Goal: Task Accomplishment & Management: Complete application form

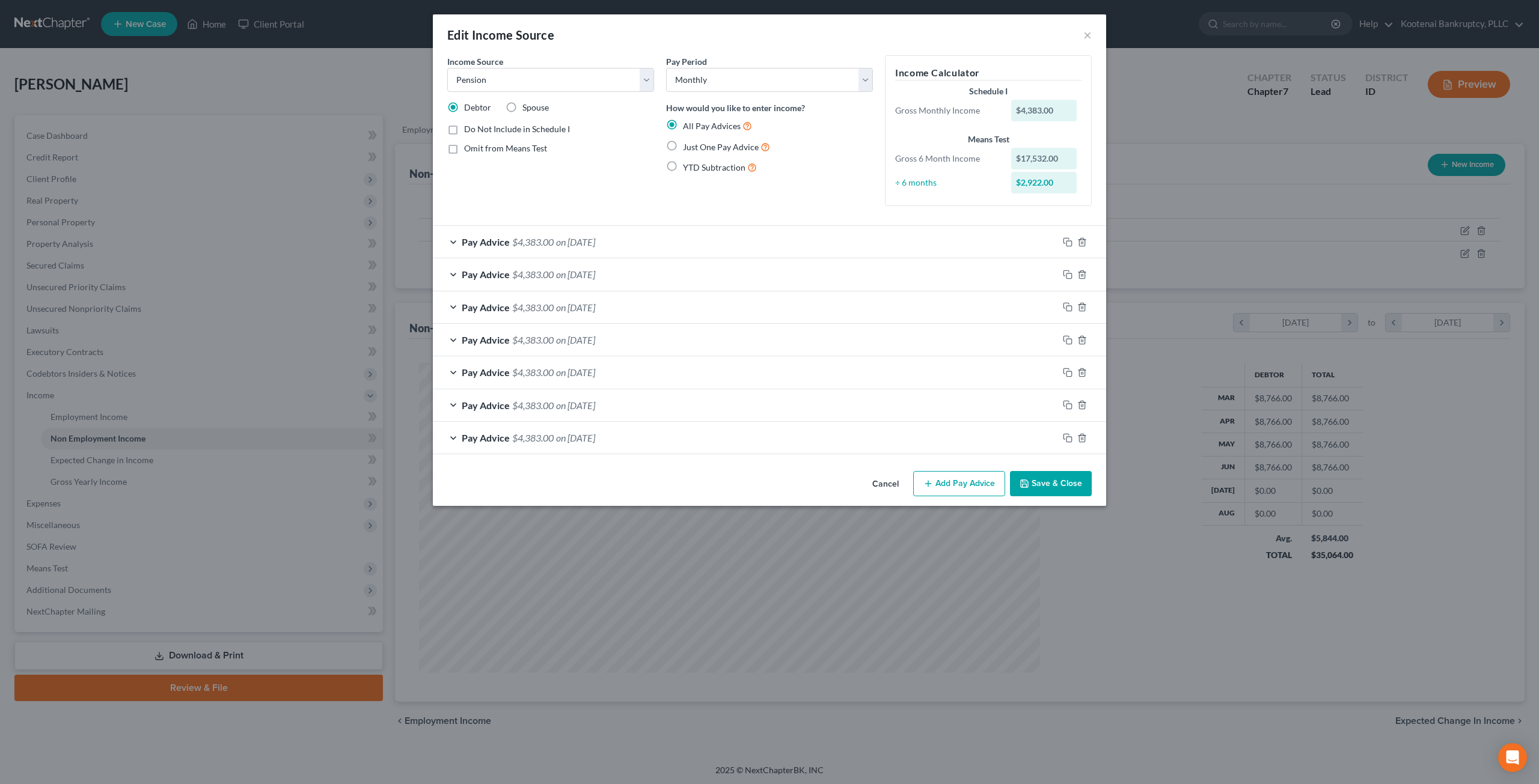
select select "2"
select select "0"
click at [1091, 32] on button "×" at bounding box center [1088, 35] width 8 height 15
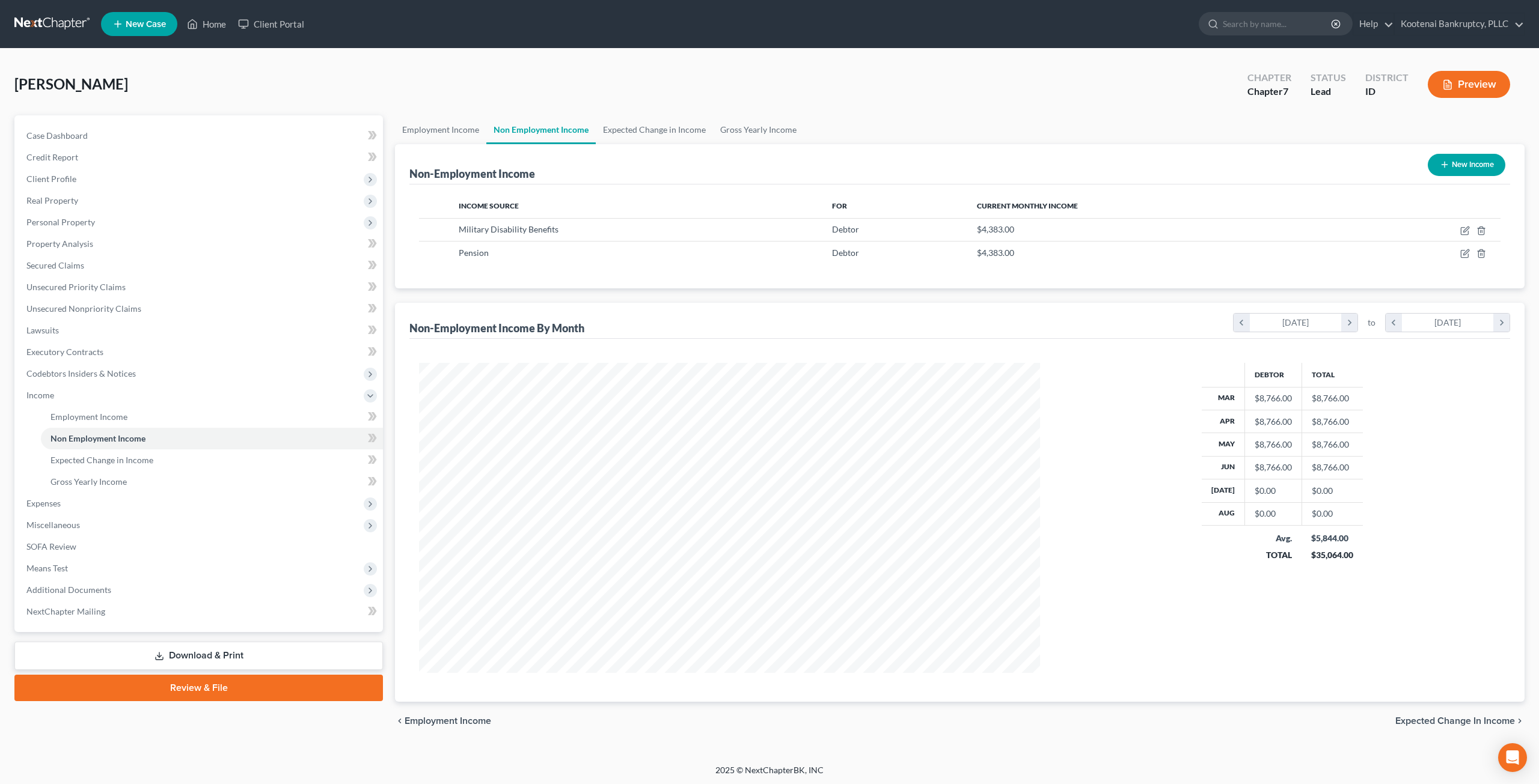
drag, startPoint x: 78, startPoint y: 31, endPoint x: 576, endPoint y: 1, distance: 498.9
click at [79, 31] on link at bounding box center [53, 24] width 77 height 22
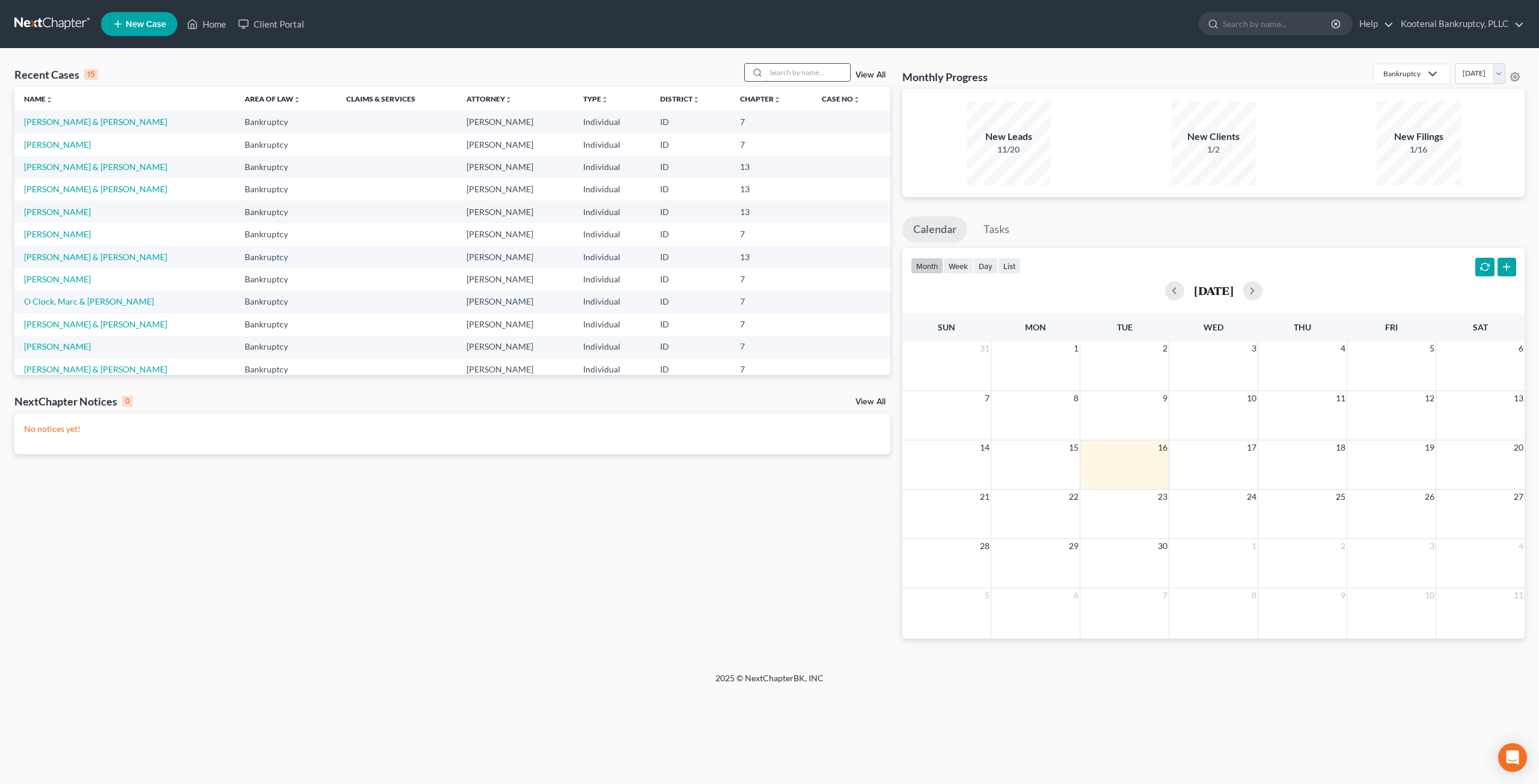
click at [802, 65] on input "search" at bounding box center [808, 72] width 84 height 17
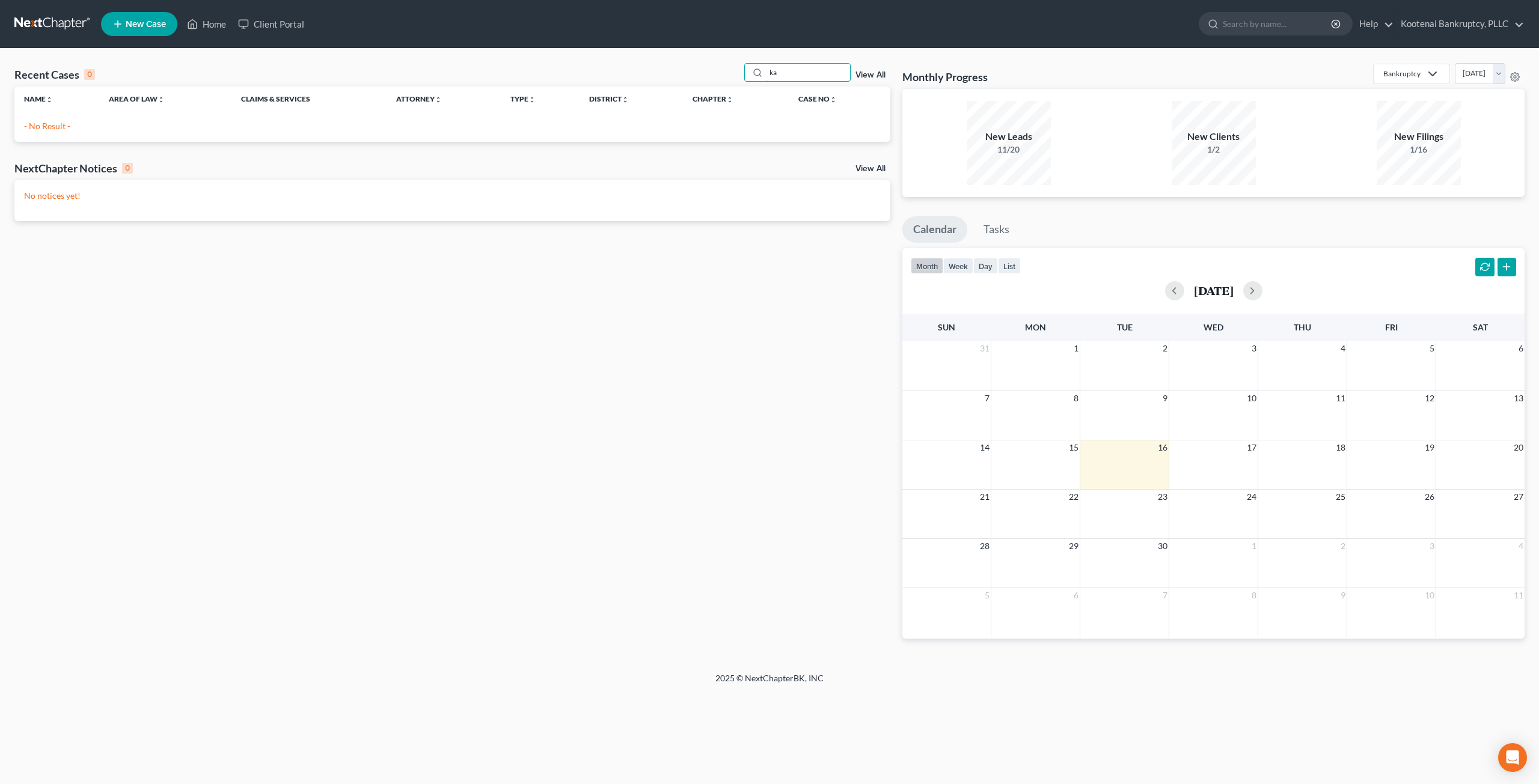
type input "k"
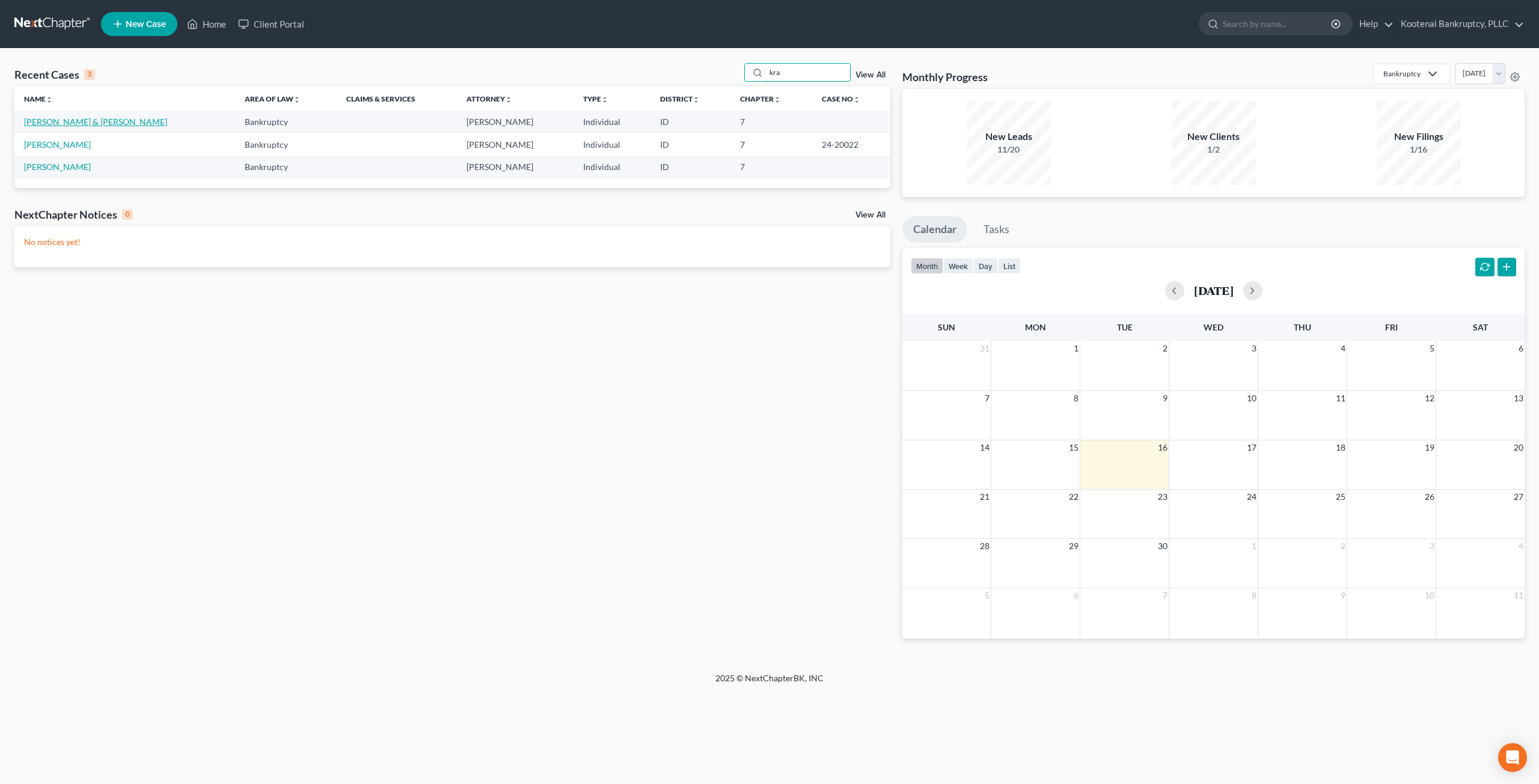
type input "kra"
click at [81, 122] on link "[PERSON_NAME] & [PERSON_NAME]" at bounding box center [96, 122] width 143 height 10
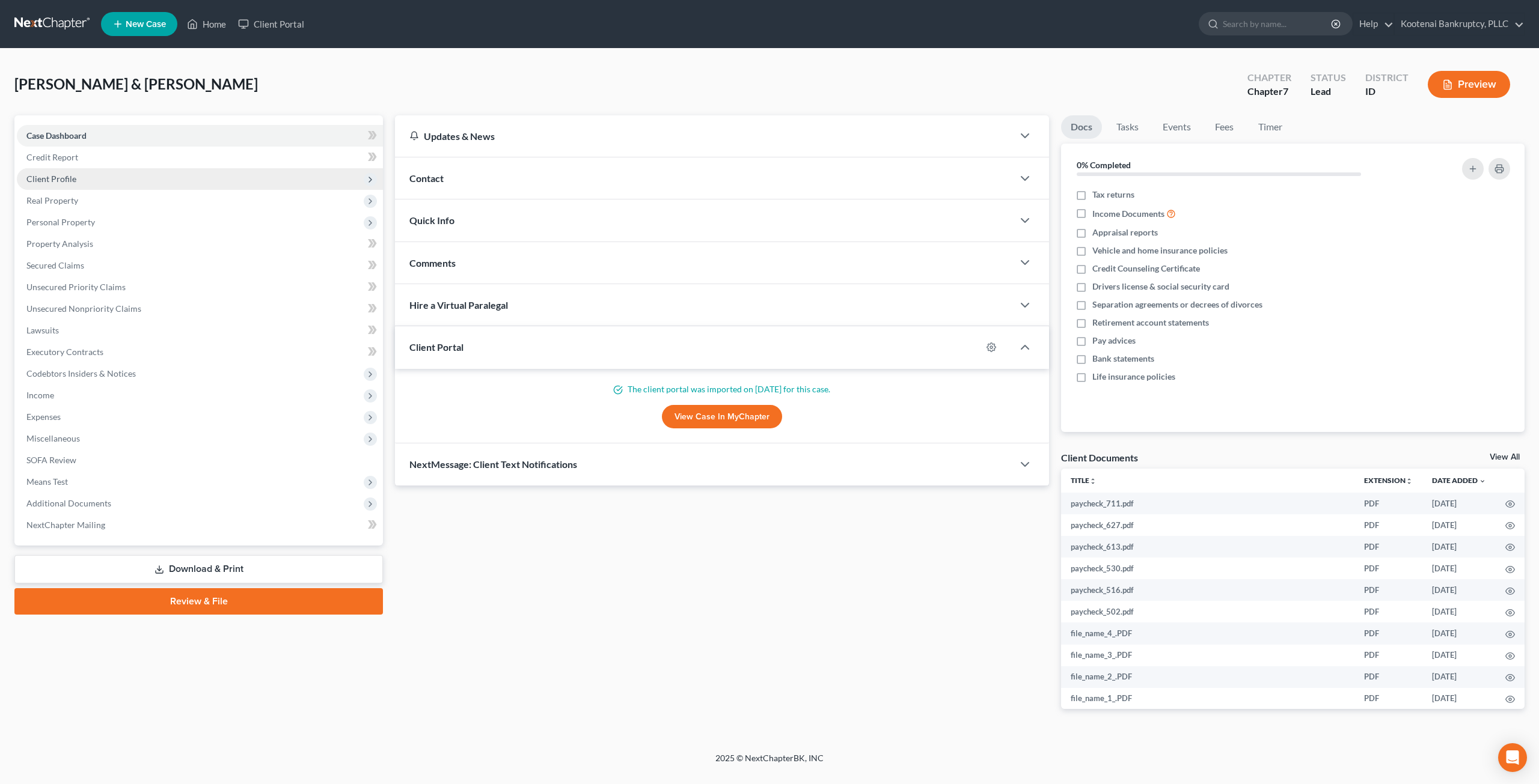
click at [105, 179] on span "Client Profile" at bounding box center [200, 179] width 366 height 22
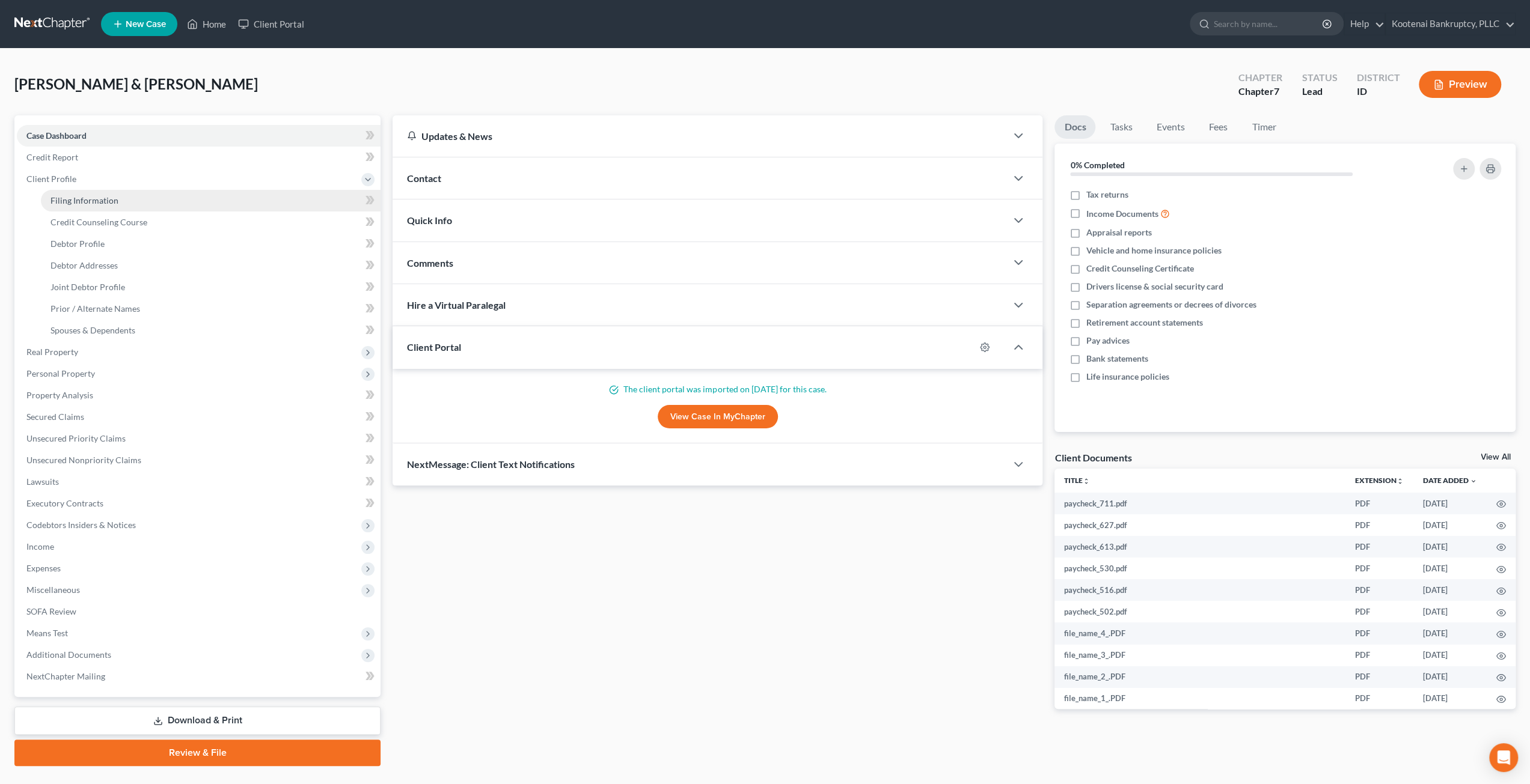
click at [109, 192] on link "Filing Information" at bounding box center [211, 200] width 340 height 22
select select "1"
select select "0"
select select "13"
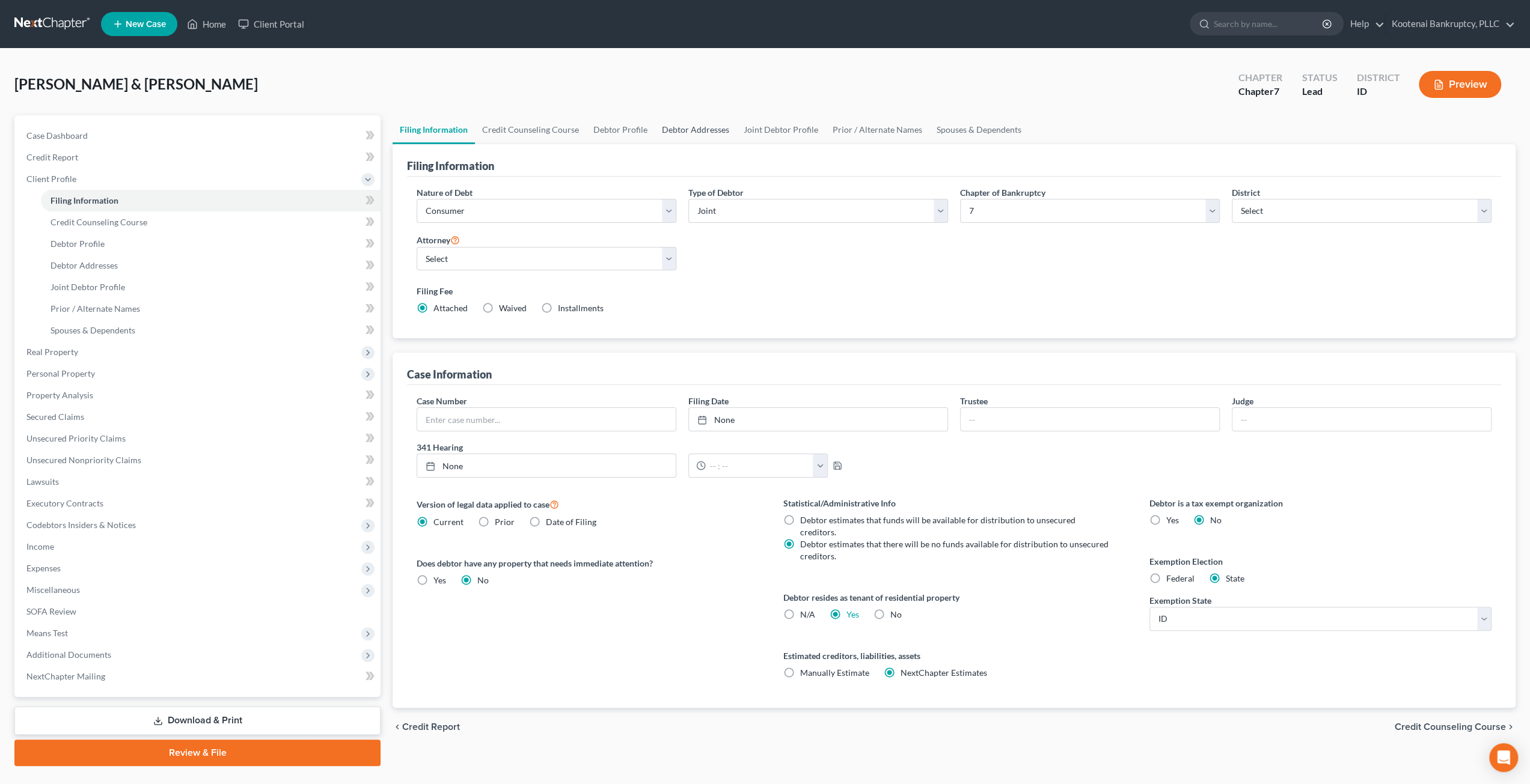
click at [713, 129] on link "Debtor Addresses" at bounding box center [695, 129] width 81 height 29
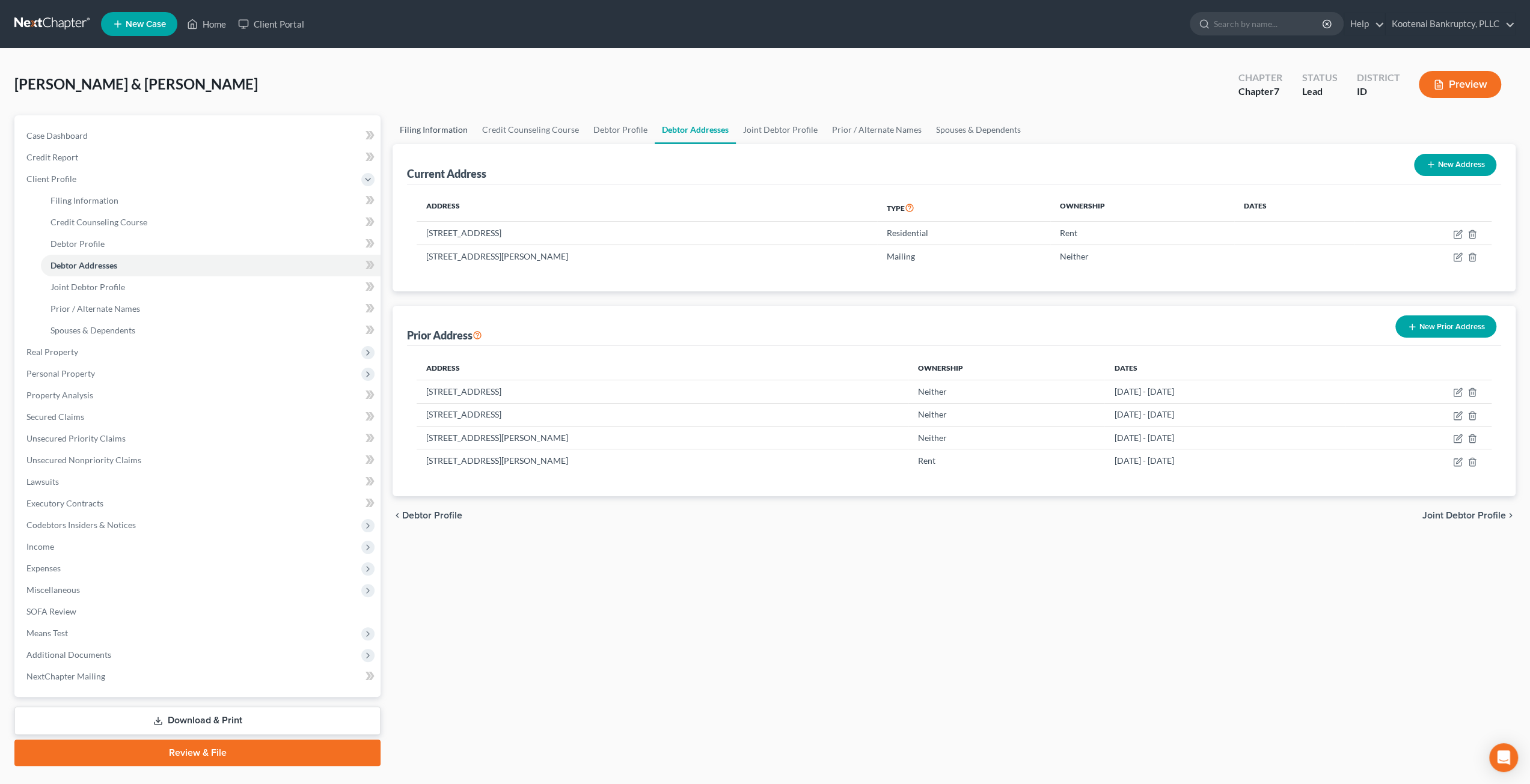
click at [439, 132] on link "Filing Information" at bounding box center [434, 129] width 82 height 29
select select "1"
select select "0"
select select "23"
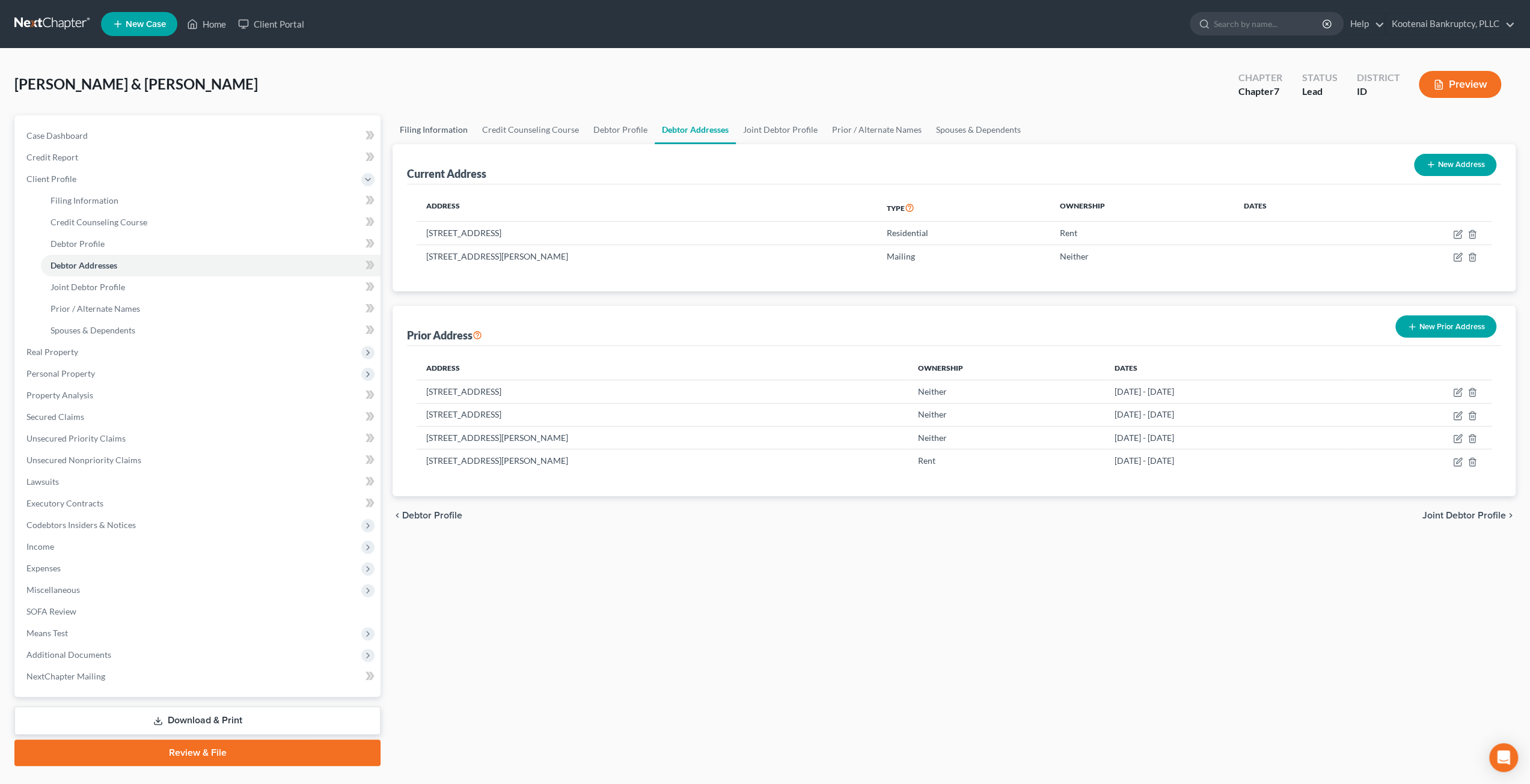
select select "0"
select select "13"
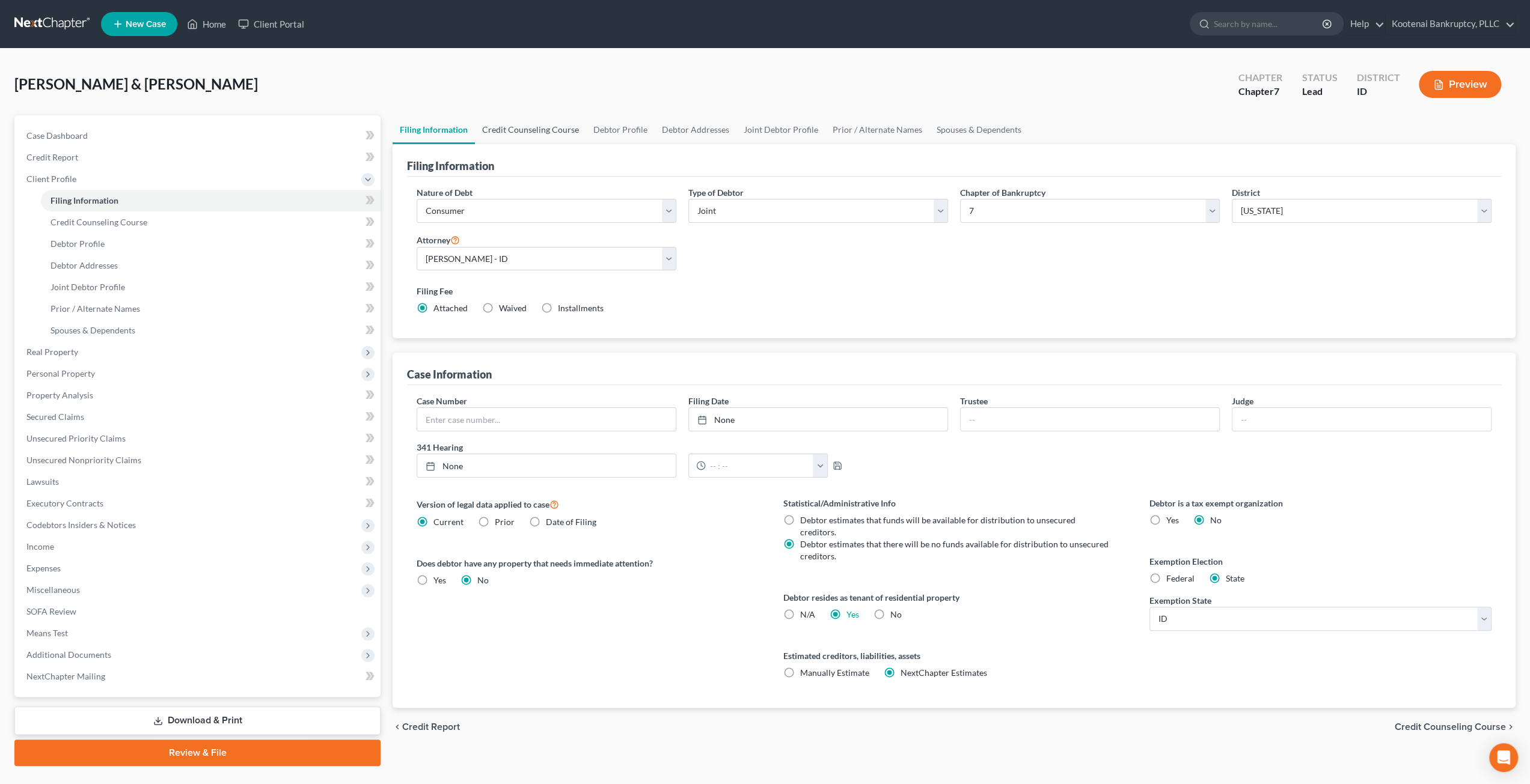
click at [522, 134] on link "Credit Counseling Course" at bounding box center [530, 129] width 111 height 29
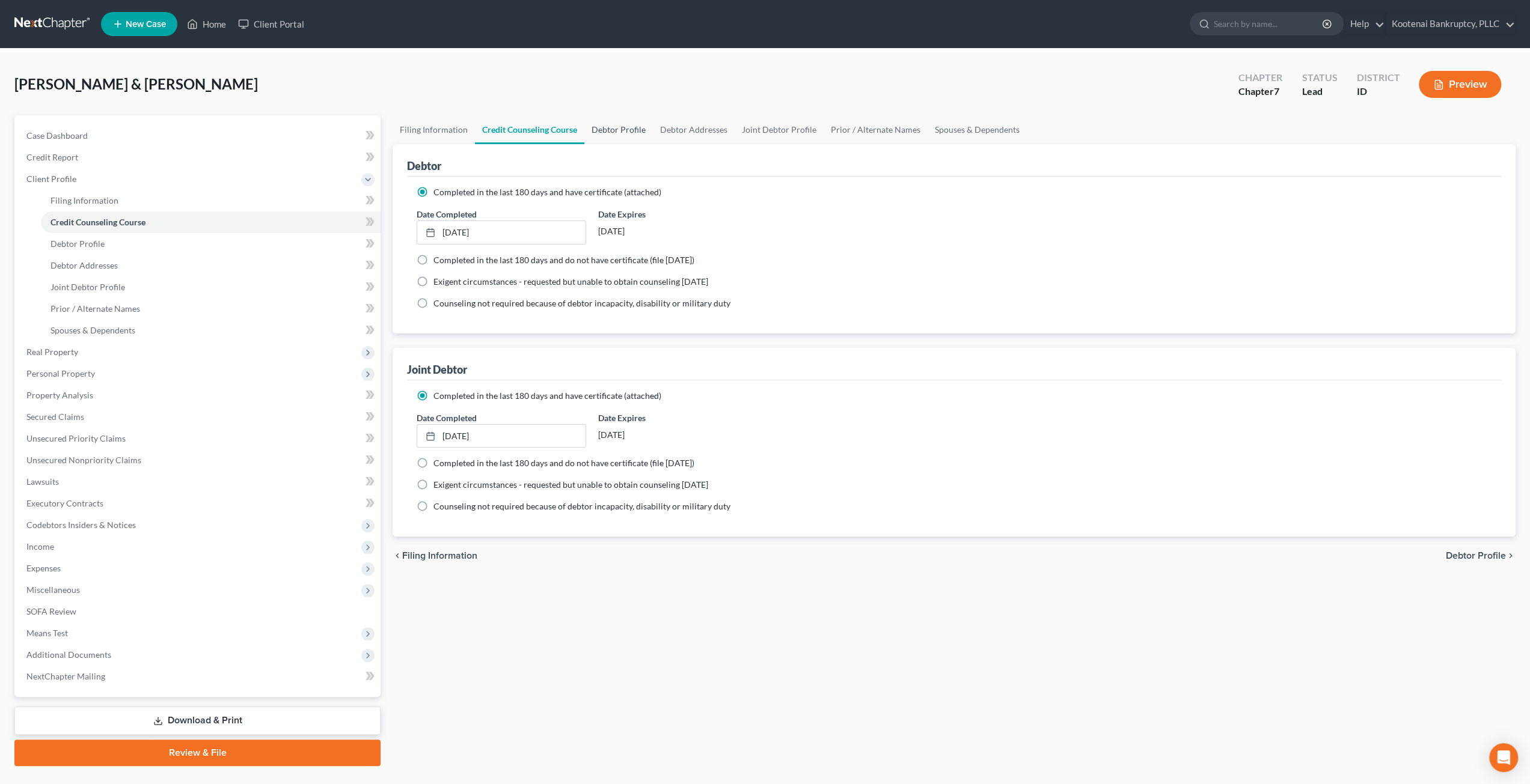
click at [603, 131] on link "Debtor Profile" at bounding box center [619, 129] width 68 height 29
select select "1"
select select "6"
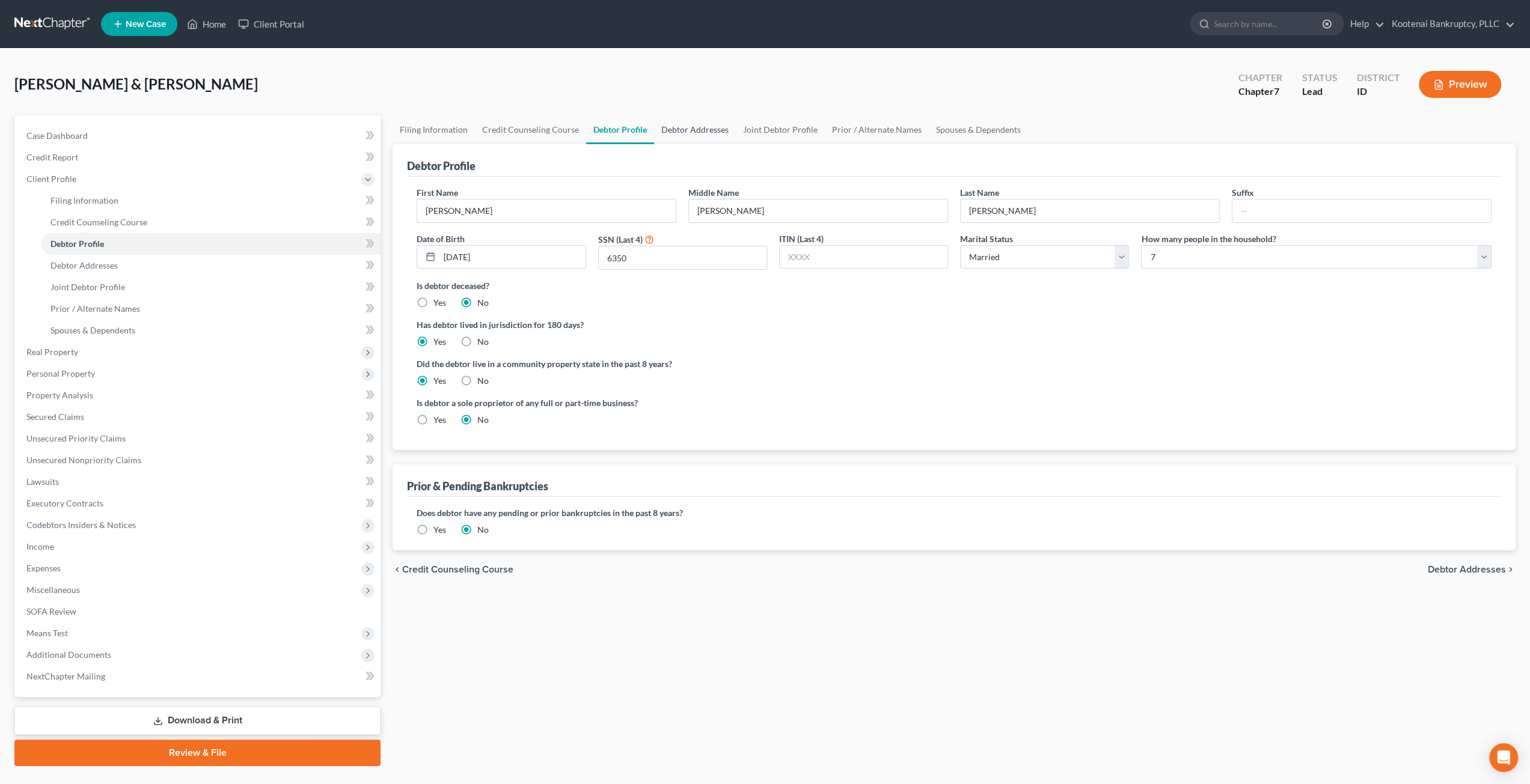
click at [691, 123] on link "Debtor Addresses" at bounding box center [695, 129] width 81 height 29
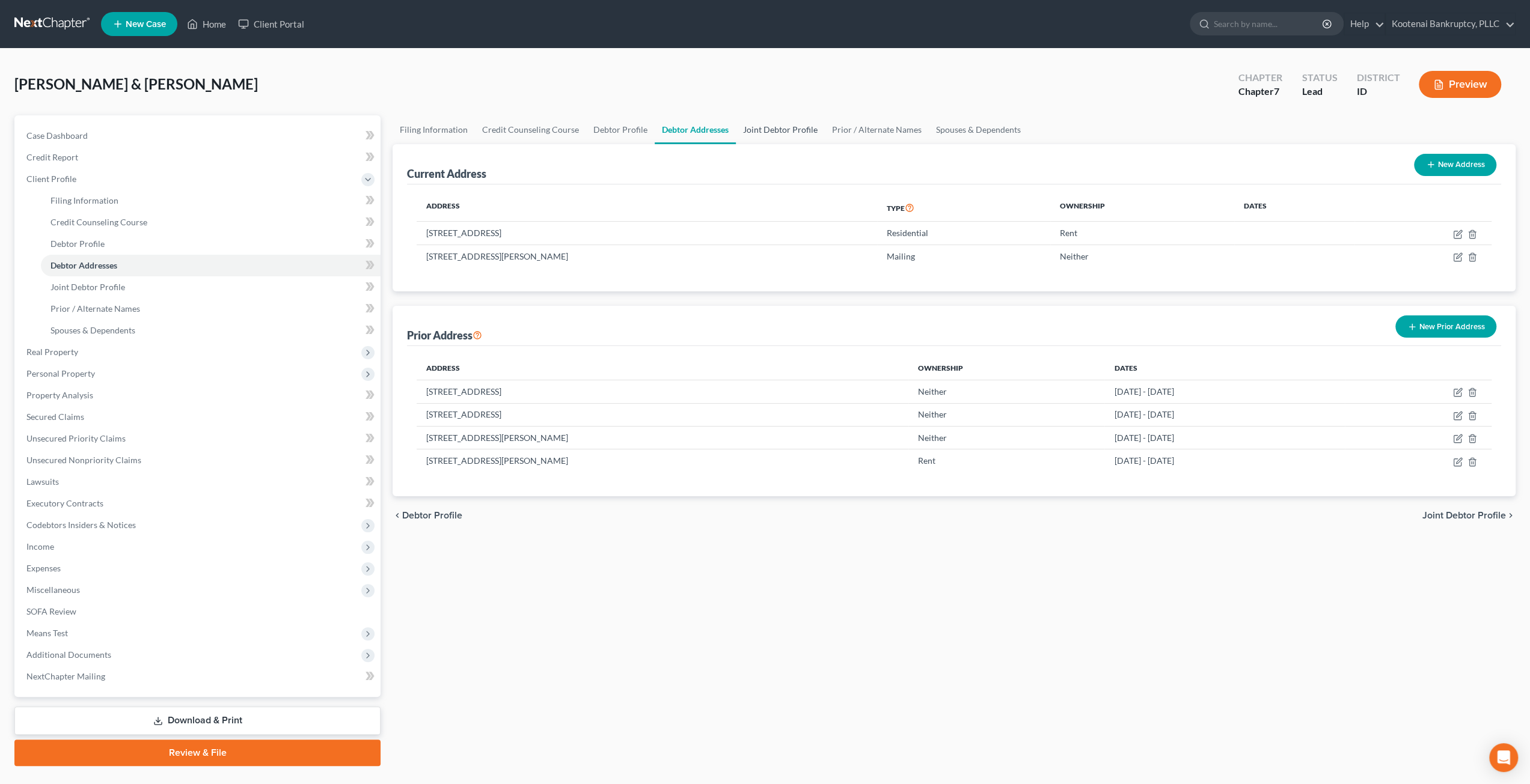
click at [787, 126] on link "Joint Debtor Profile" at bounding box center [780, 129] width 89 height 29
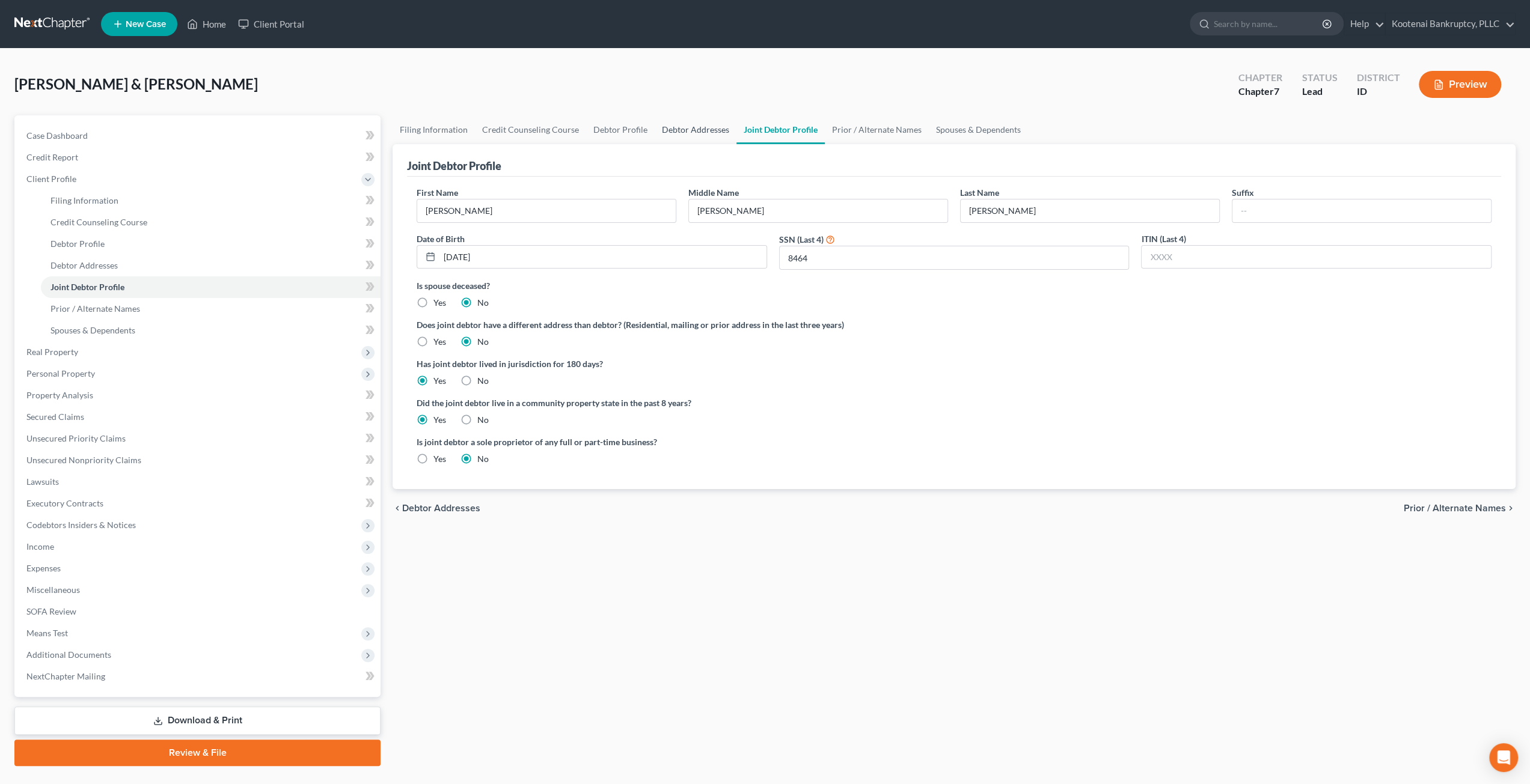
click at [682, 127] on link "Debtor Addresses" at bounding box center [695, 129] width 81 height 29
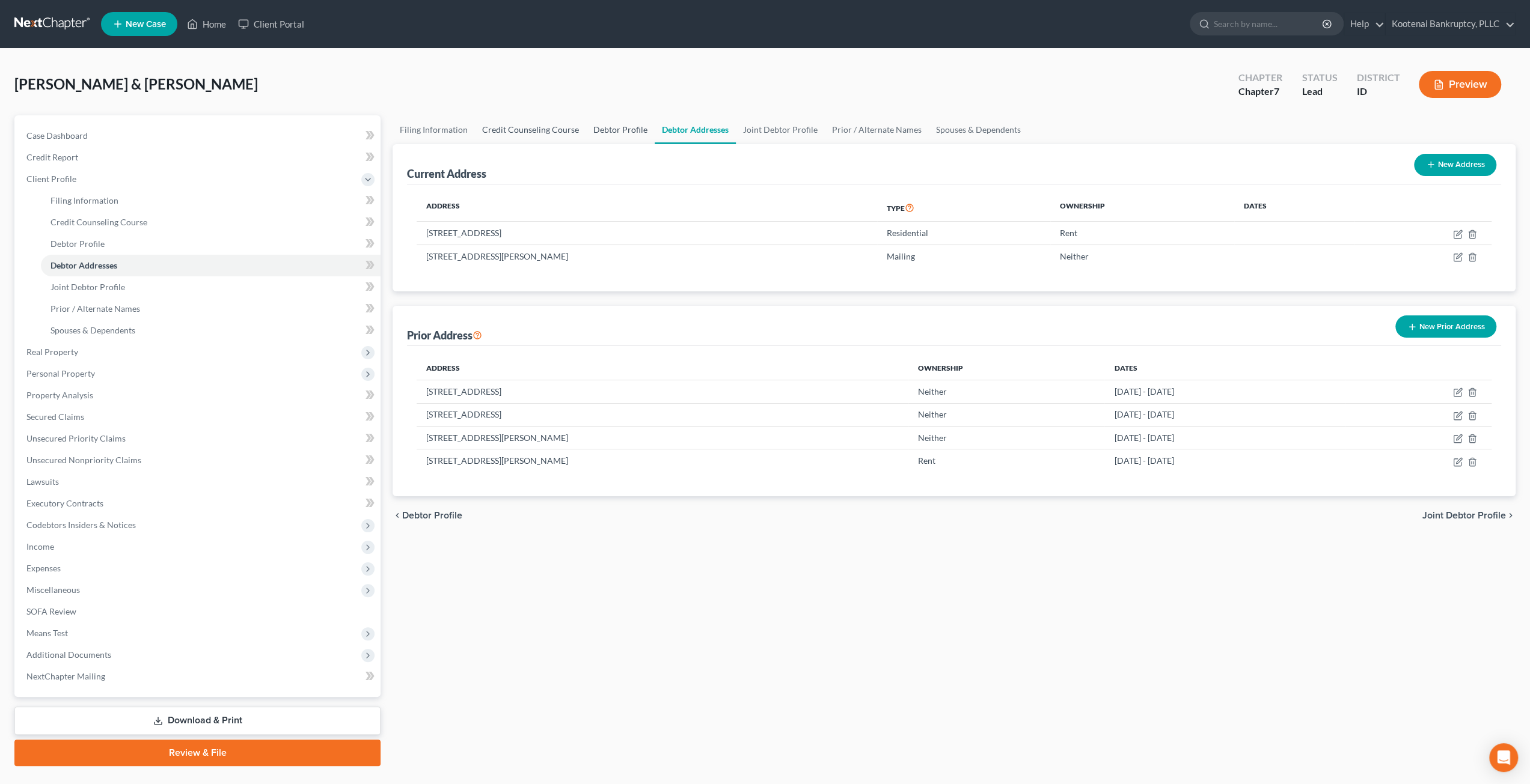
drag, startPoint x: 613, startPoint y: 128, endPoint x: 558, endPoint y: 120, distance: 55.6
click at [613, 128] on link "Debtor Profile" at bounding box center [620, 129] width 68 height 29
select select "1"
select select "6"
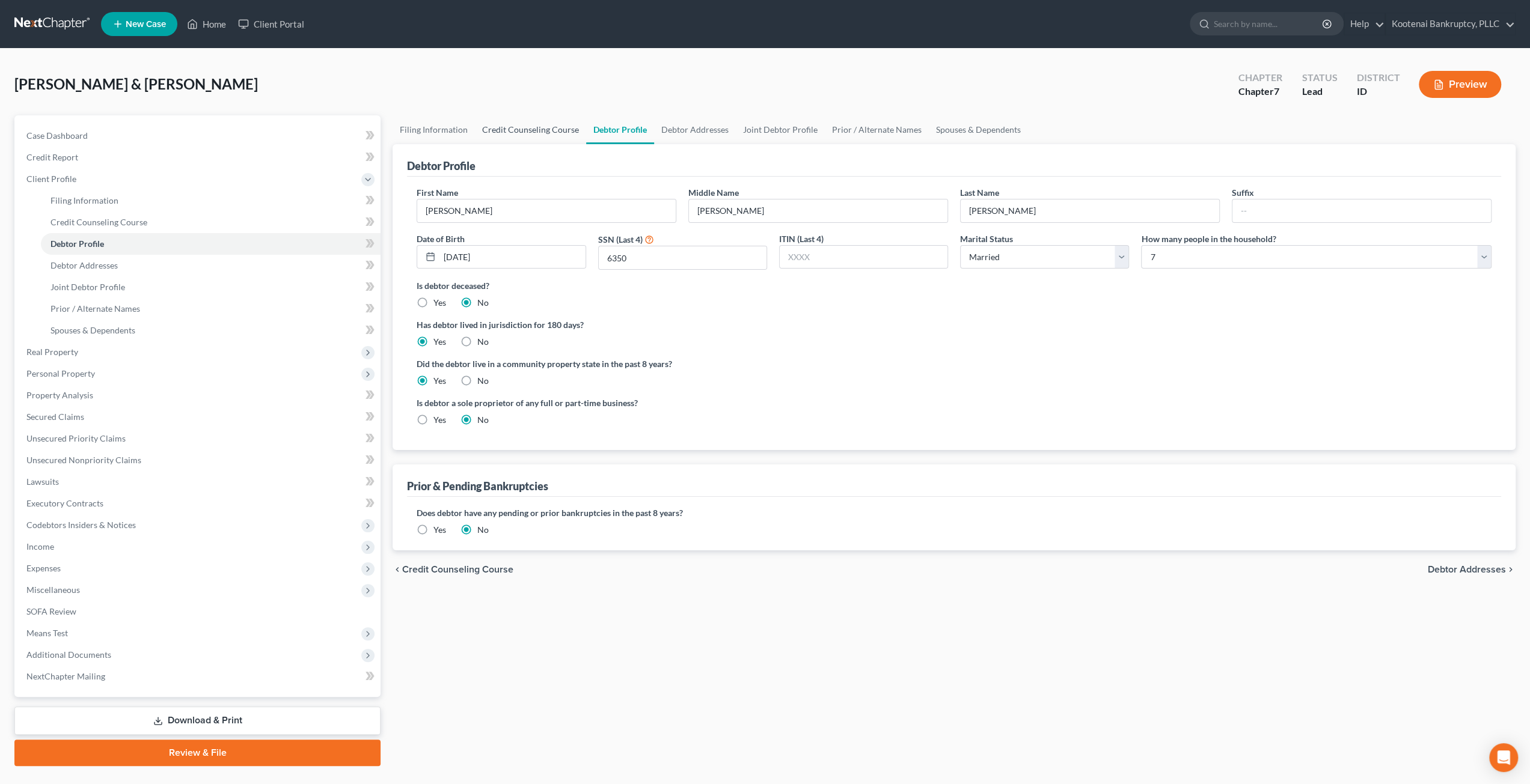
click at [541, 118] on link "Credit Counseling Course" at bounding box center [530, 129] width 111 height 29
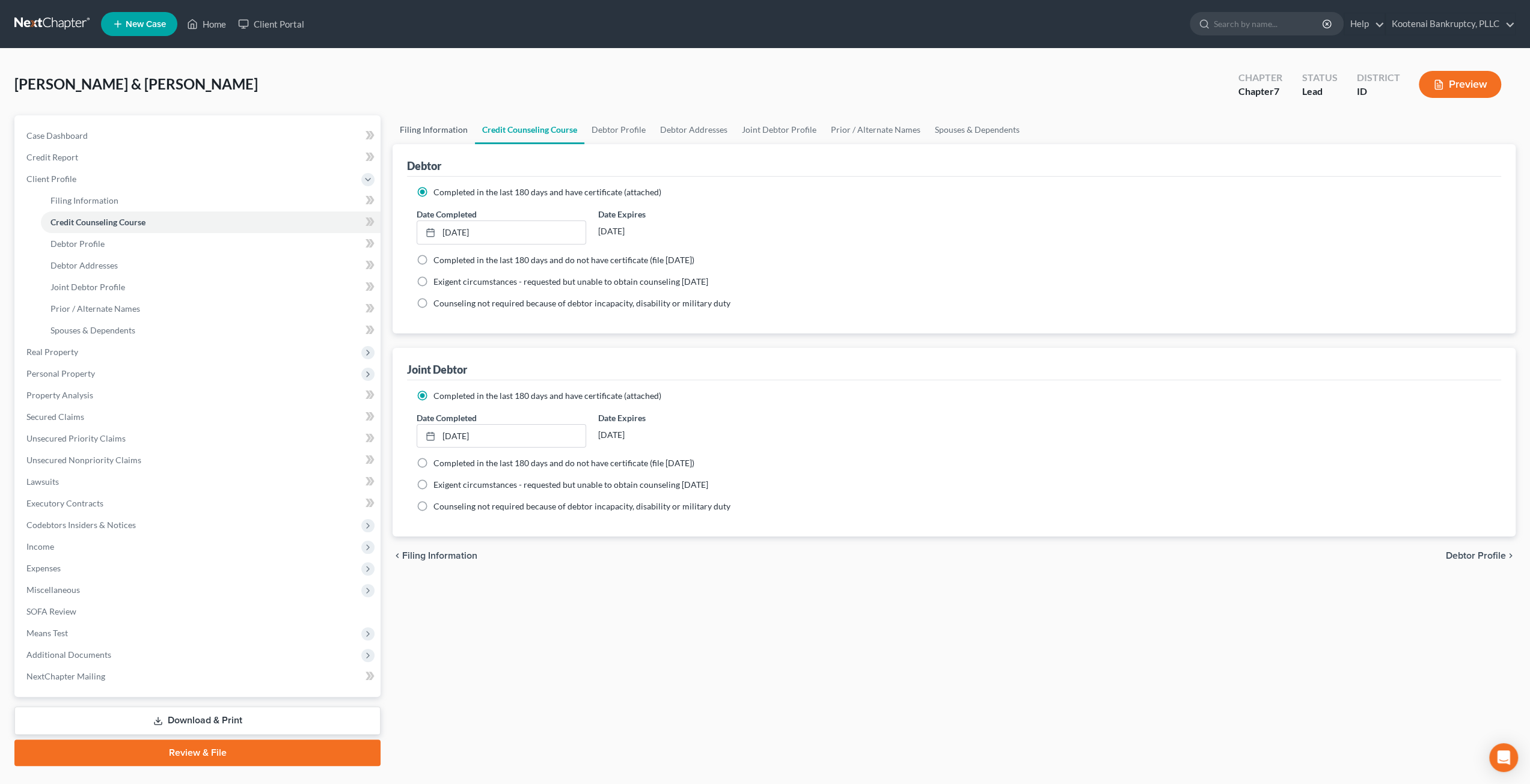
click at [429, 120] on link "Filing Information" at bounding box center [434, 129] width 82 height 29
select select "1"
select select "0"
select select "23"
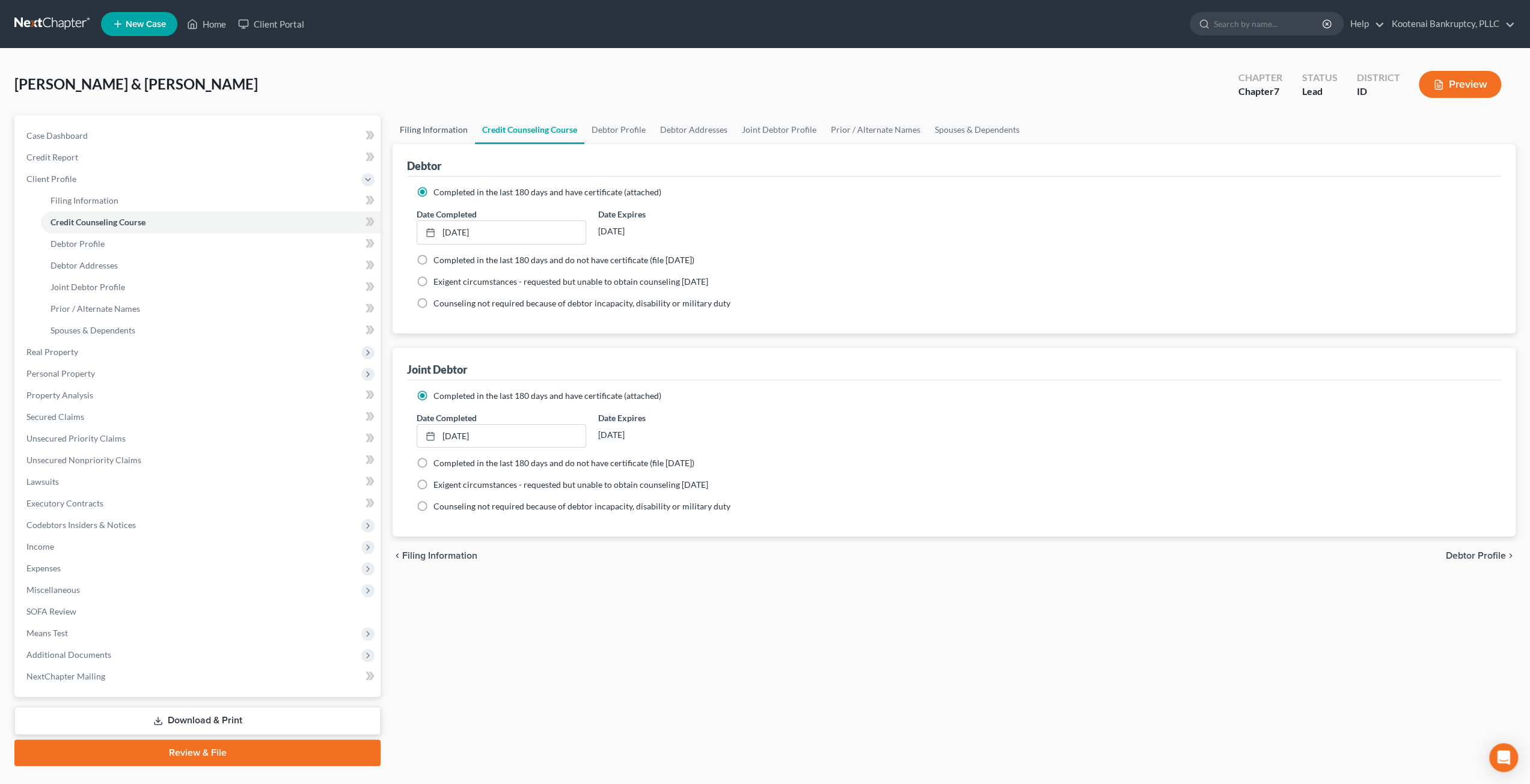
select select "0"
select select "13"
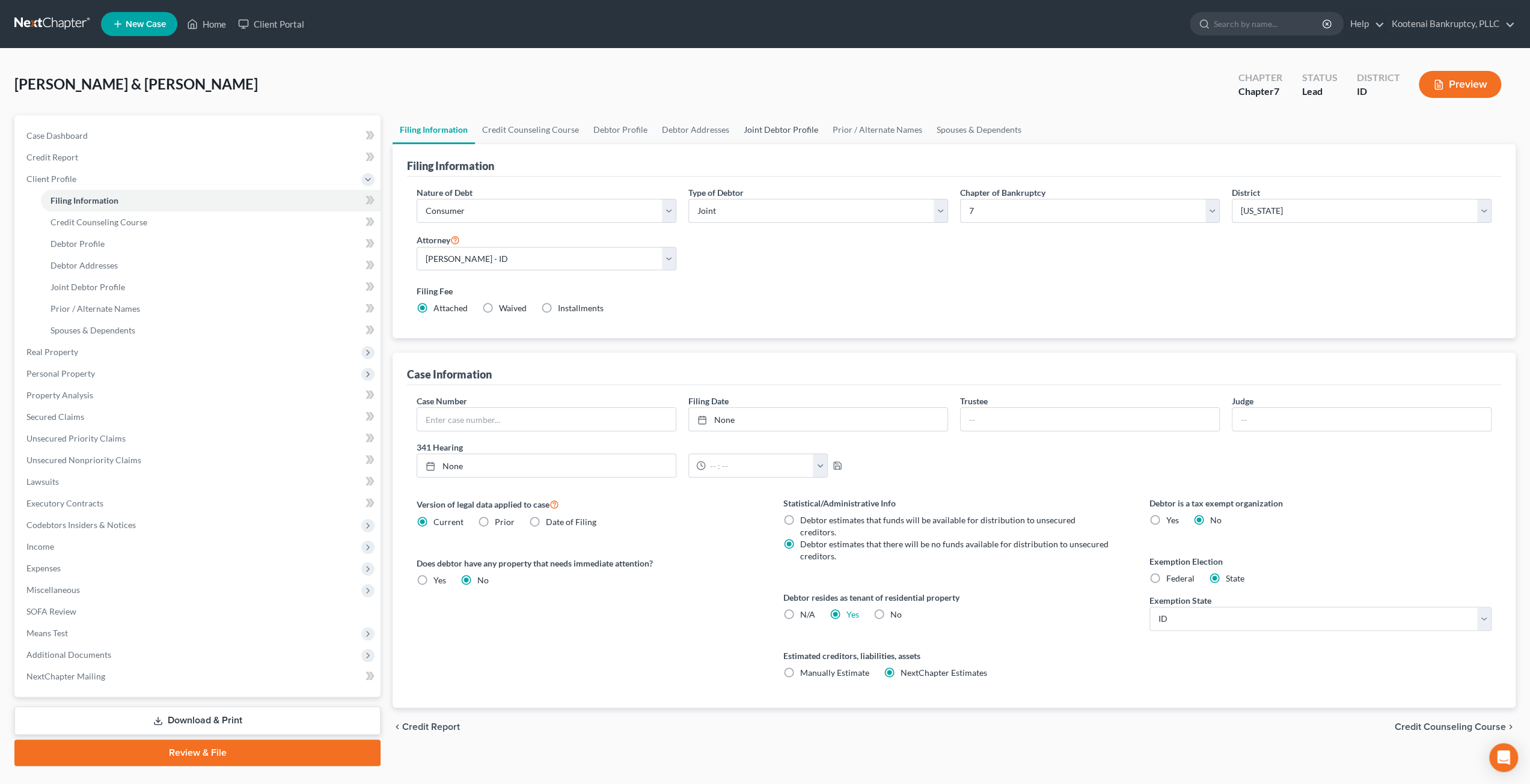
click at [780, 124] on link "Joint Debtor Profile" at bounding box center [781, 129] width 89 height 29
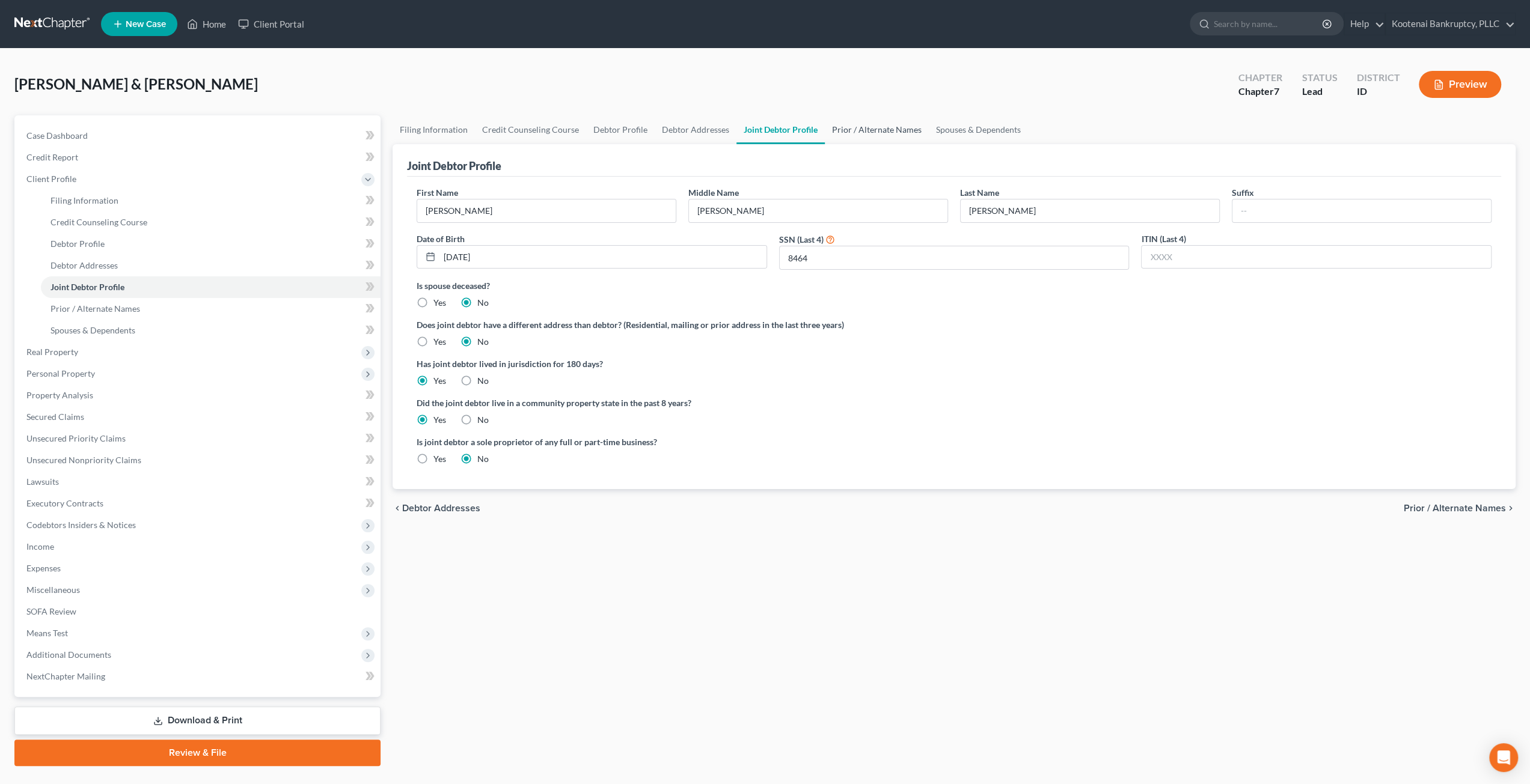
click at [874, 128] on link "Prior / Alternate Names" at bounding box center [876, 129] width 104 height 29
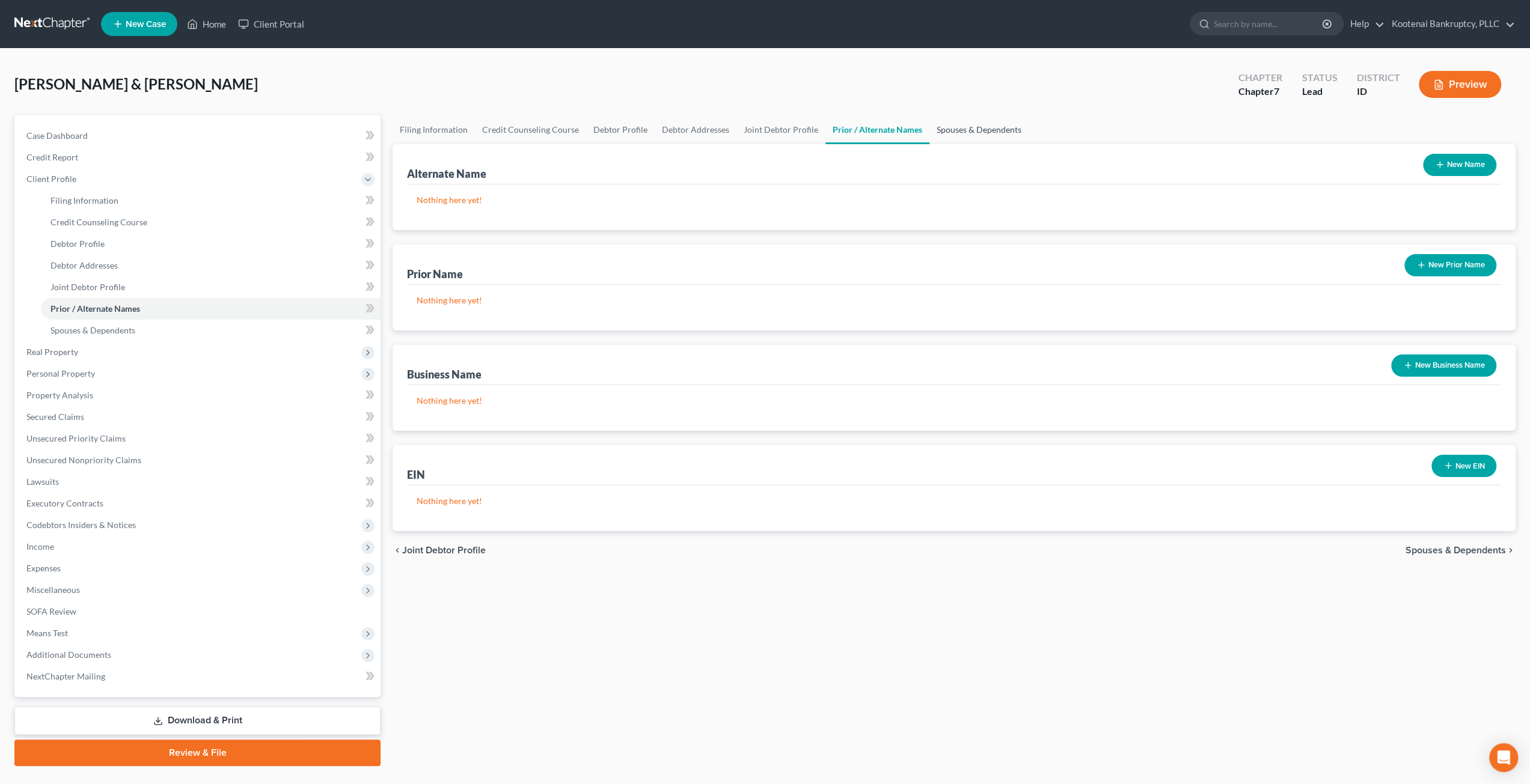
click at [956, 131] on link "Spouses & Dependents" at bounding box center [979, 129] width 100 height 29
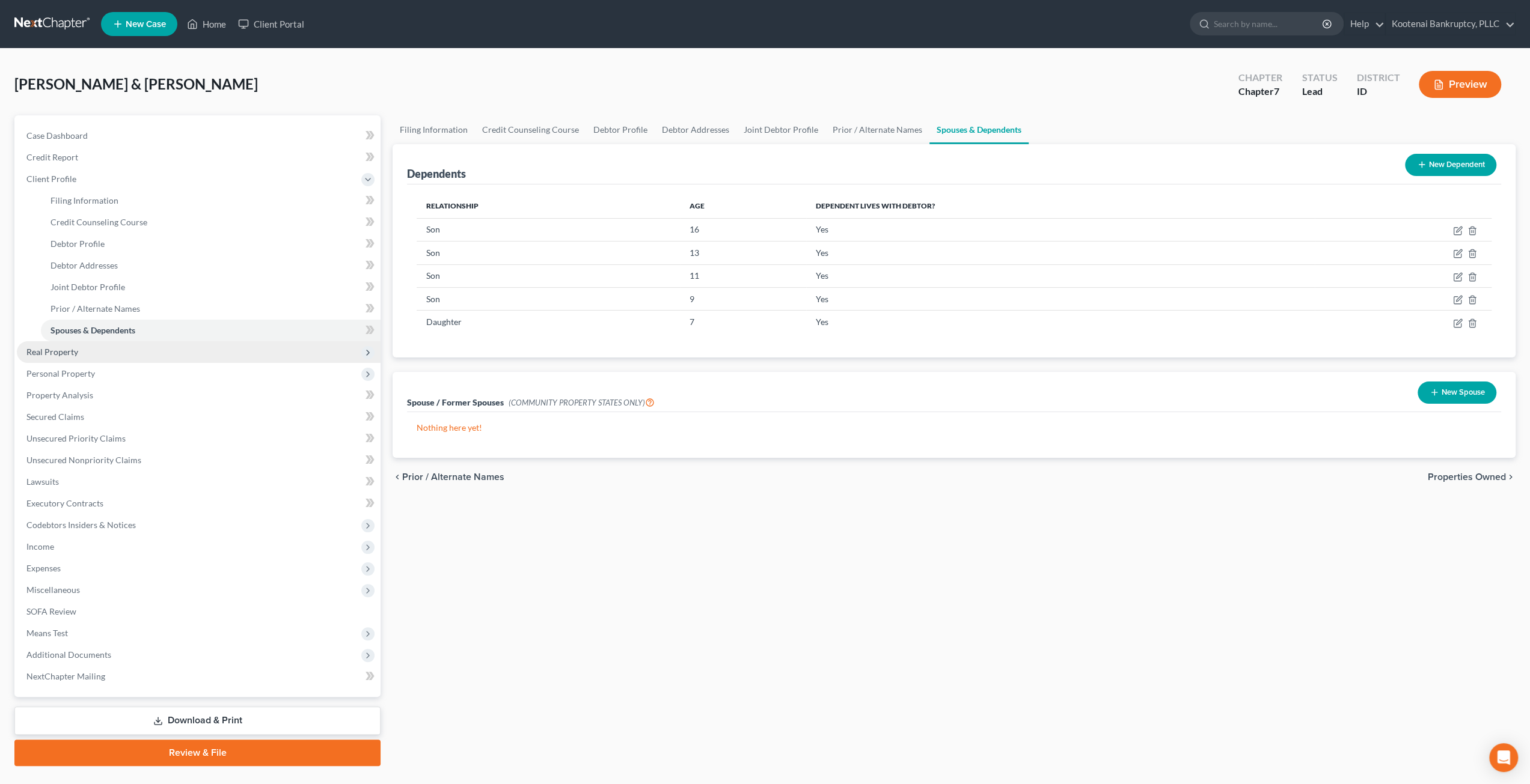
click at [104, 356] on span "Real Property" at bounding box center [198, 352] width 364 height 22
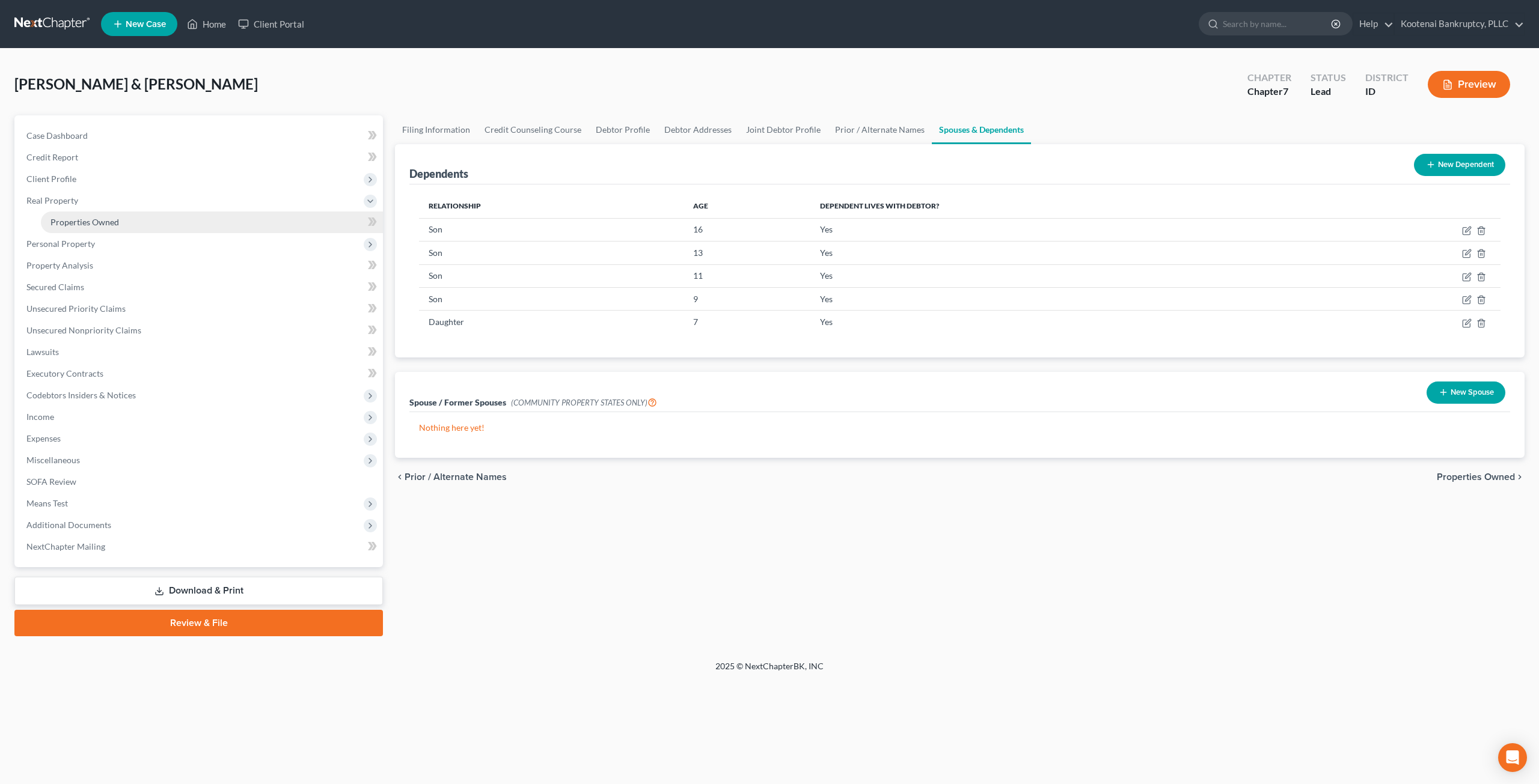
click at [139, 218] on link "Properties Owned" at bounding box center [212, 222] width 342 height 22
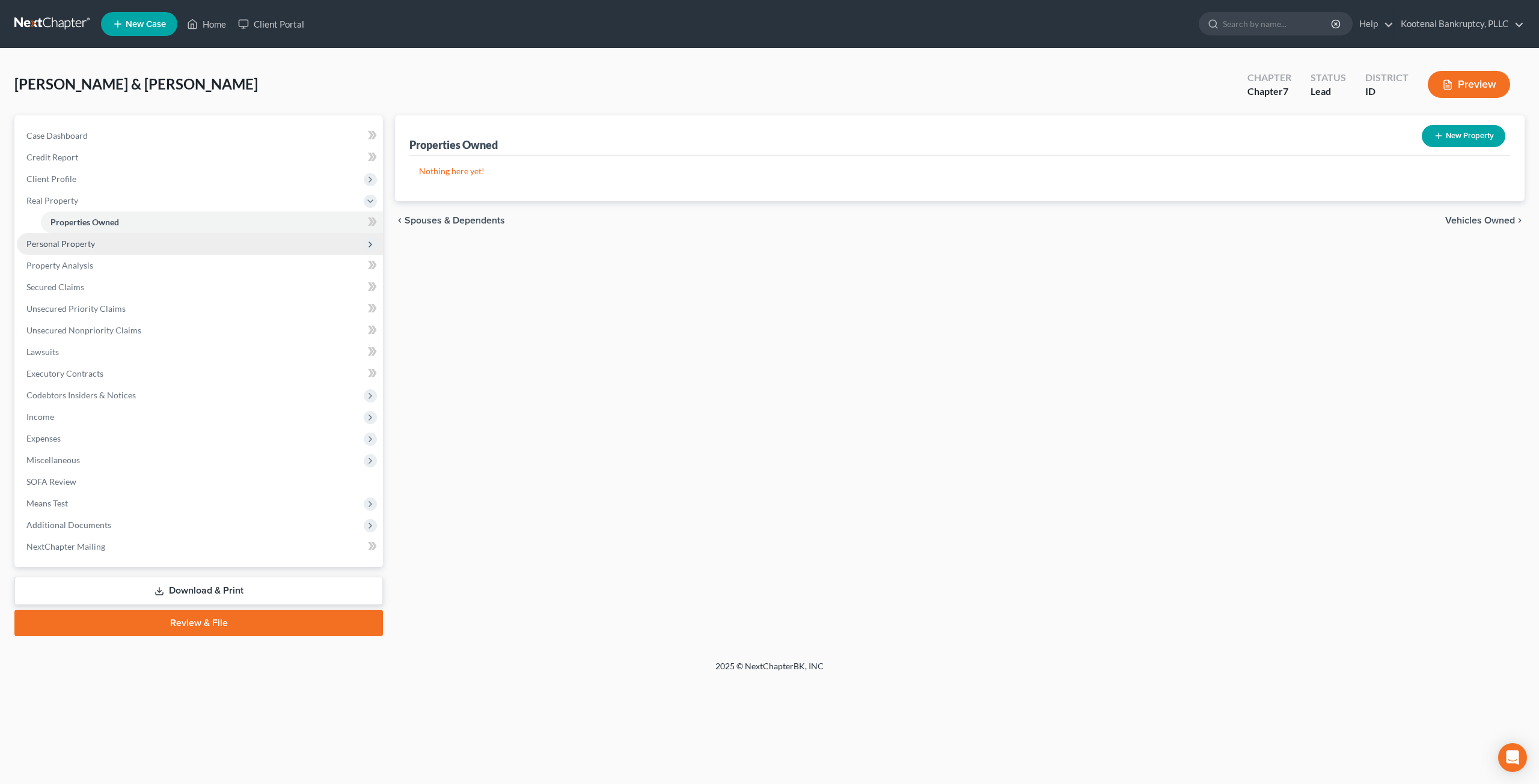
click at [181, 244] on span "Personal Property" at bounding box center [200, 243] width 366 height 22
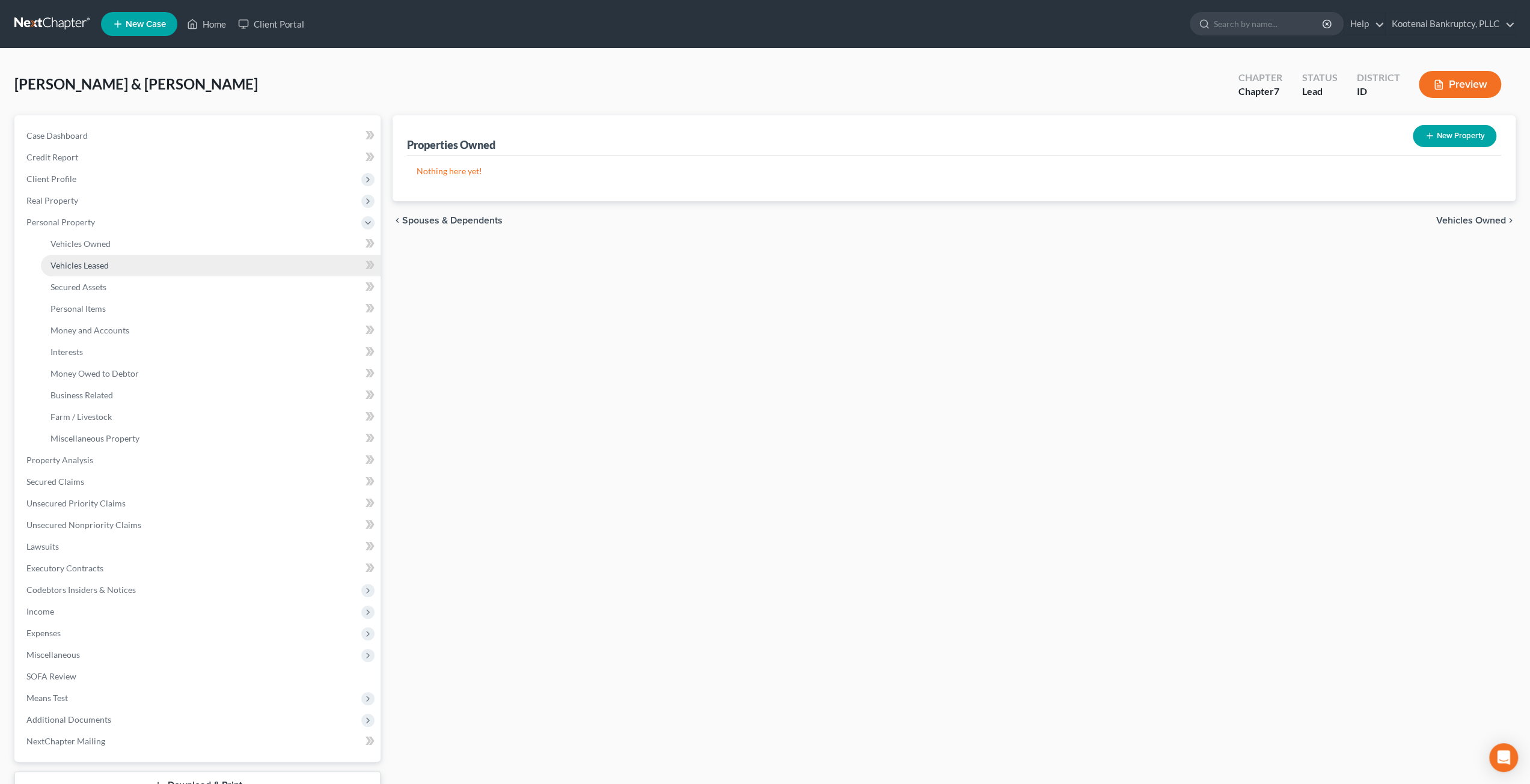
click at [181, 259] on link "Vehicles Leased" at bounding box center [211, 265] width 340 height 22
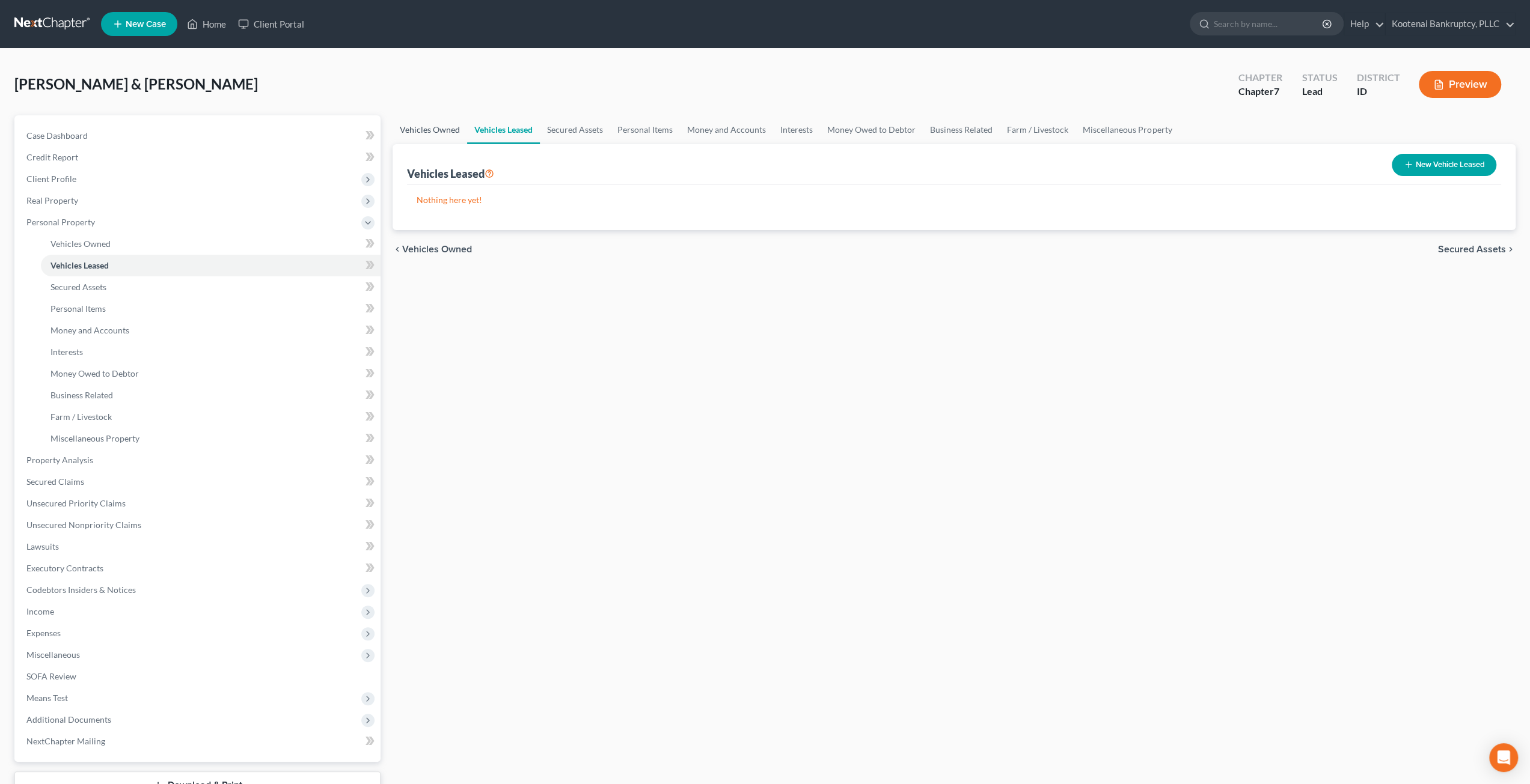
click at [456, 129] on link "Vehicles Owned" at bounding box center [429, 129] width 74 height 29
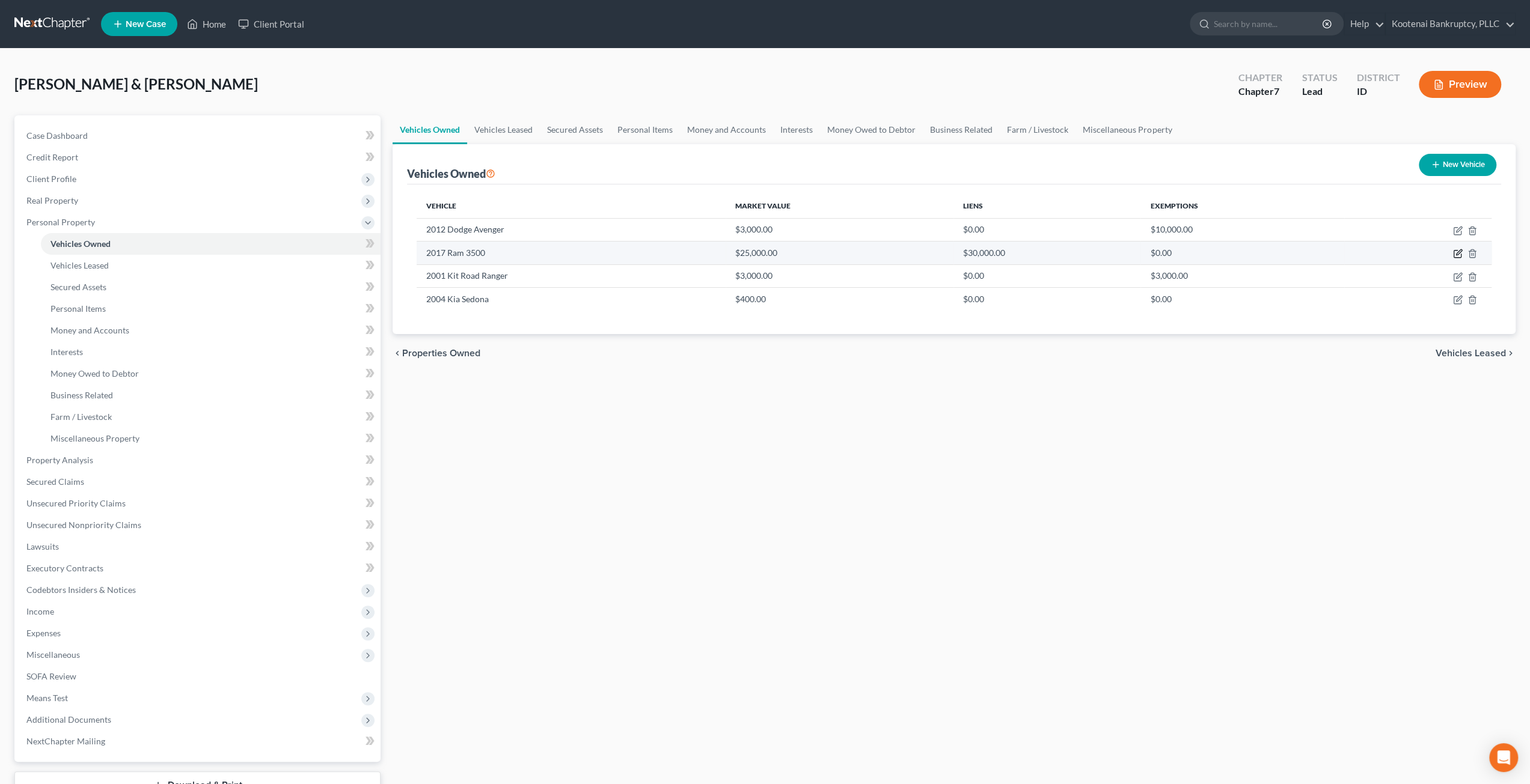
click at [1455, 254] on icon "button" at bounding box center [1458, 254] width 10 height 10
select select "0"
select select "9"
select select "2"
select select "4"
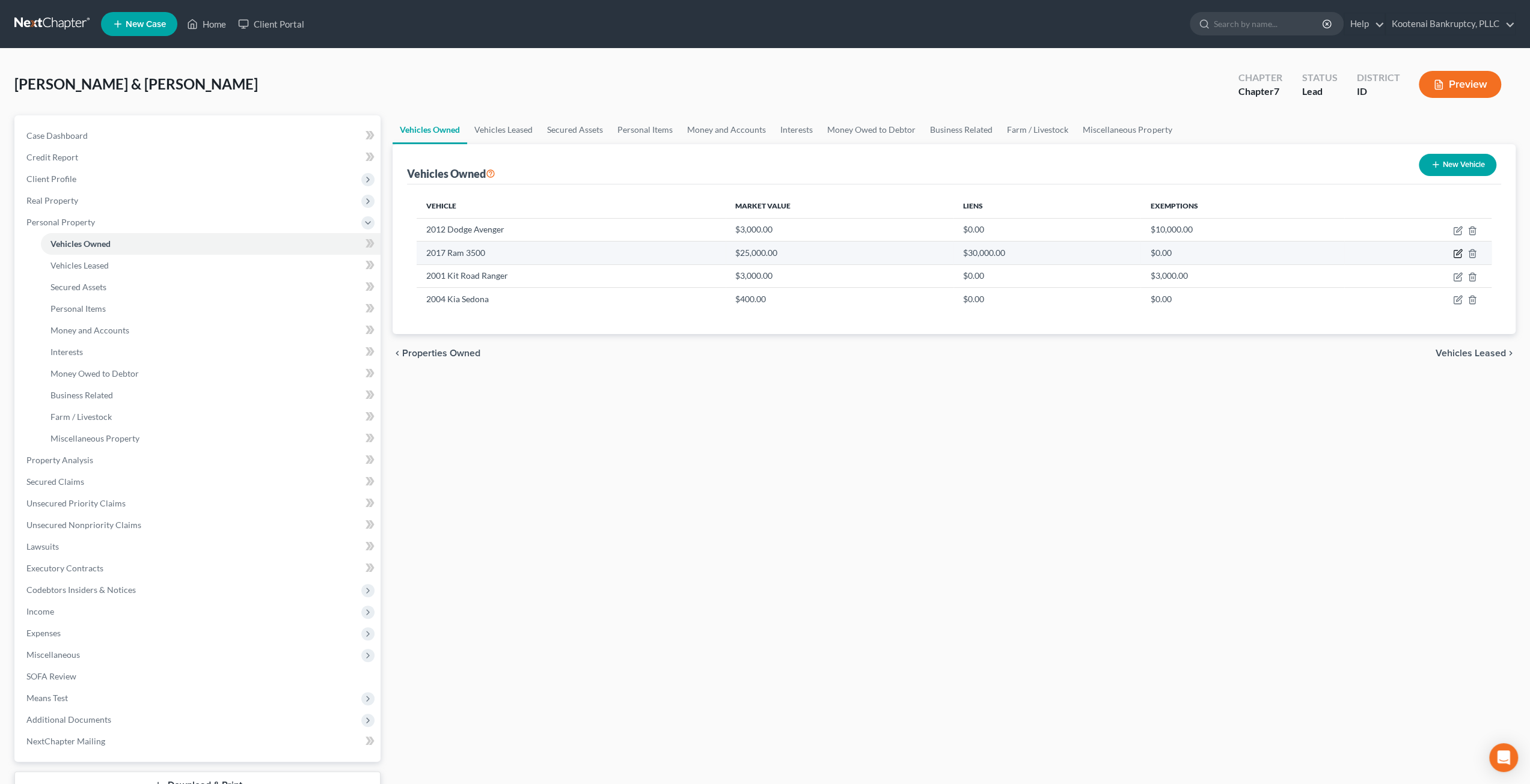
select select "50"
select select "4"
select select "0"
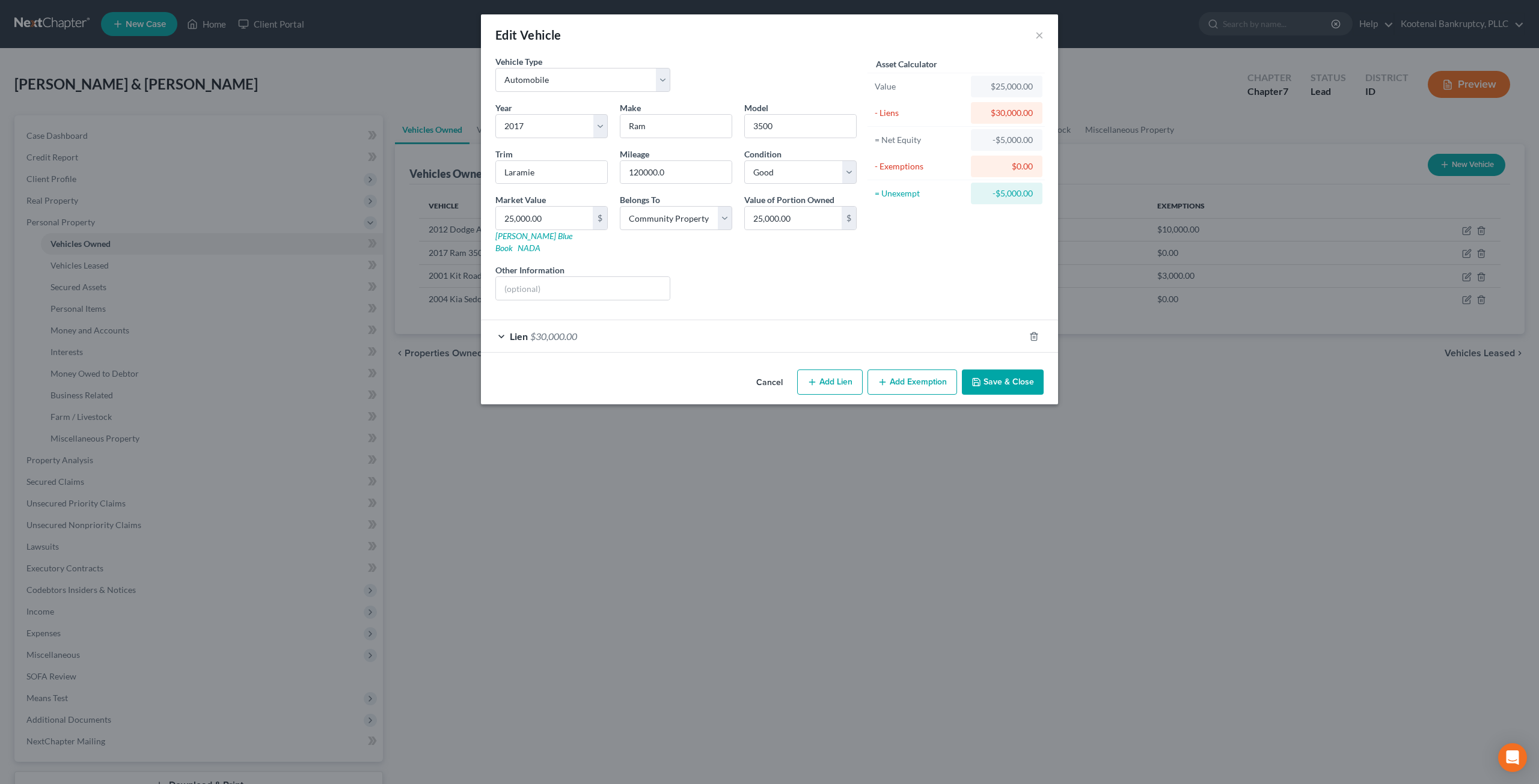
click at [692, 334] on div "Lien $30,000.00" at bounding box center [752, 336] width 544 height 32
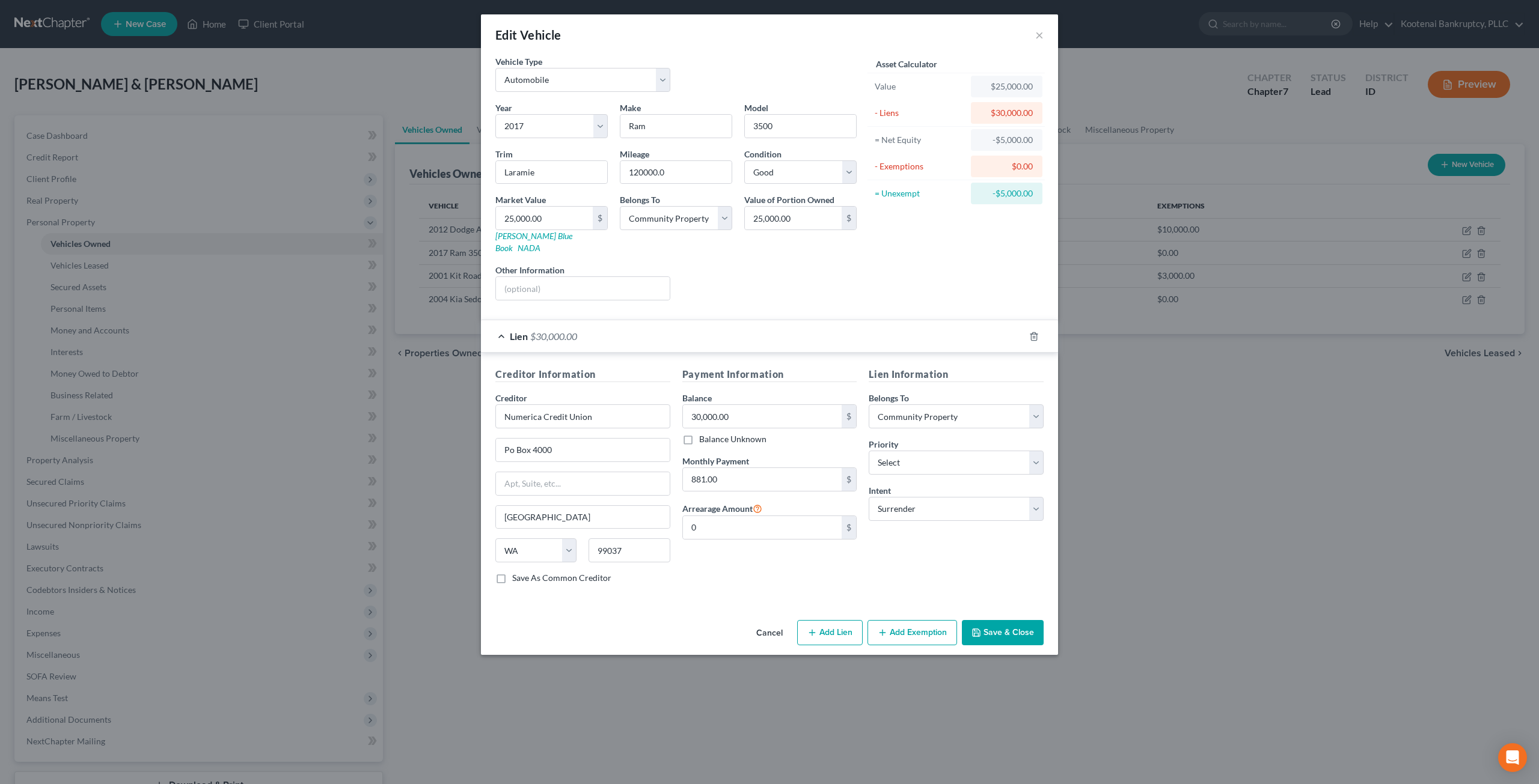
click at [782, 621] on button "Cancel" at bounding box center [770, 633] width 46 height 24
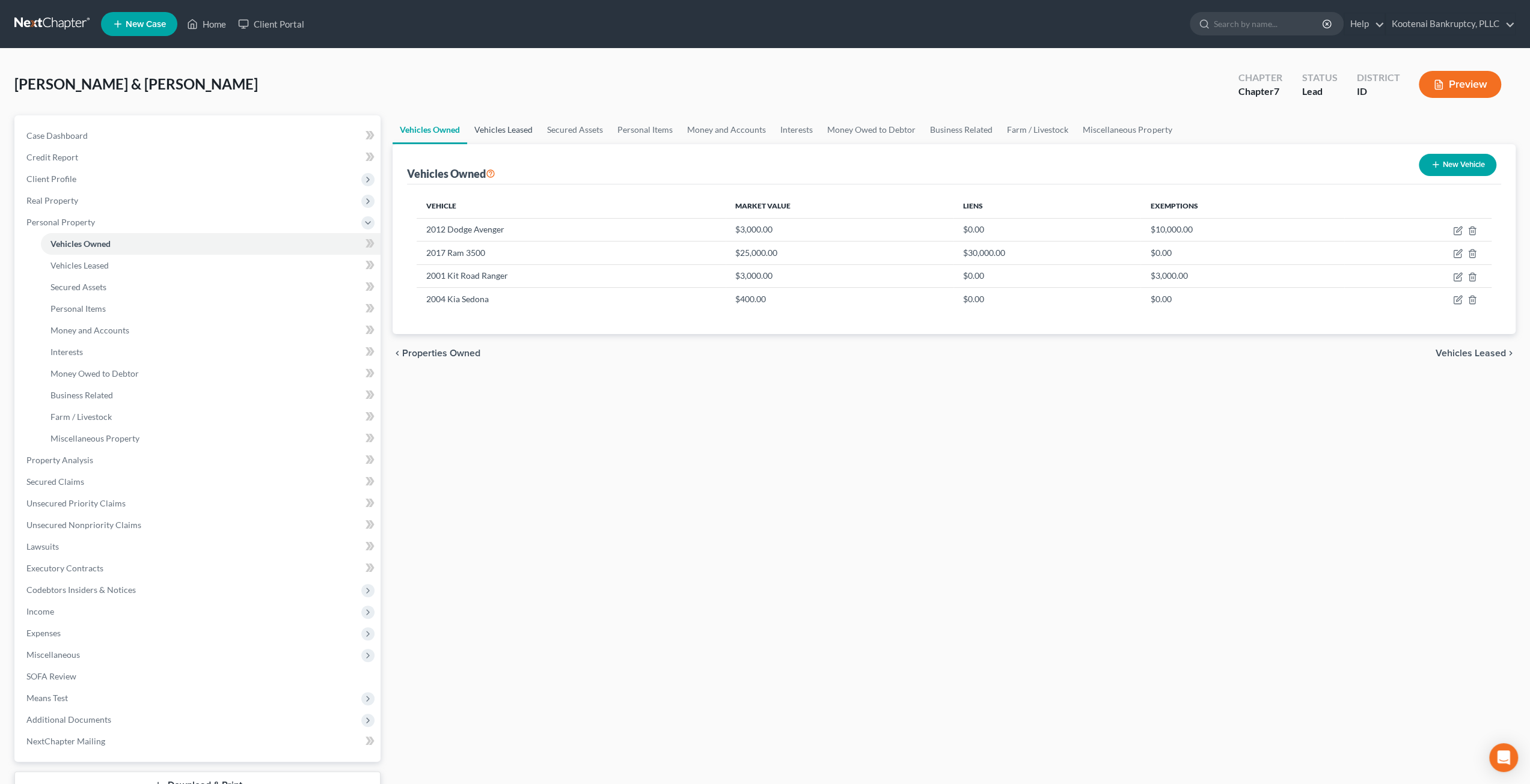
click at [494, 127] on link "Vehicles Leased" at bounding box center [503, 129] width 73 height 29
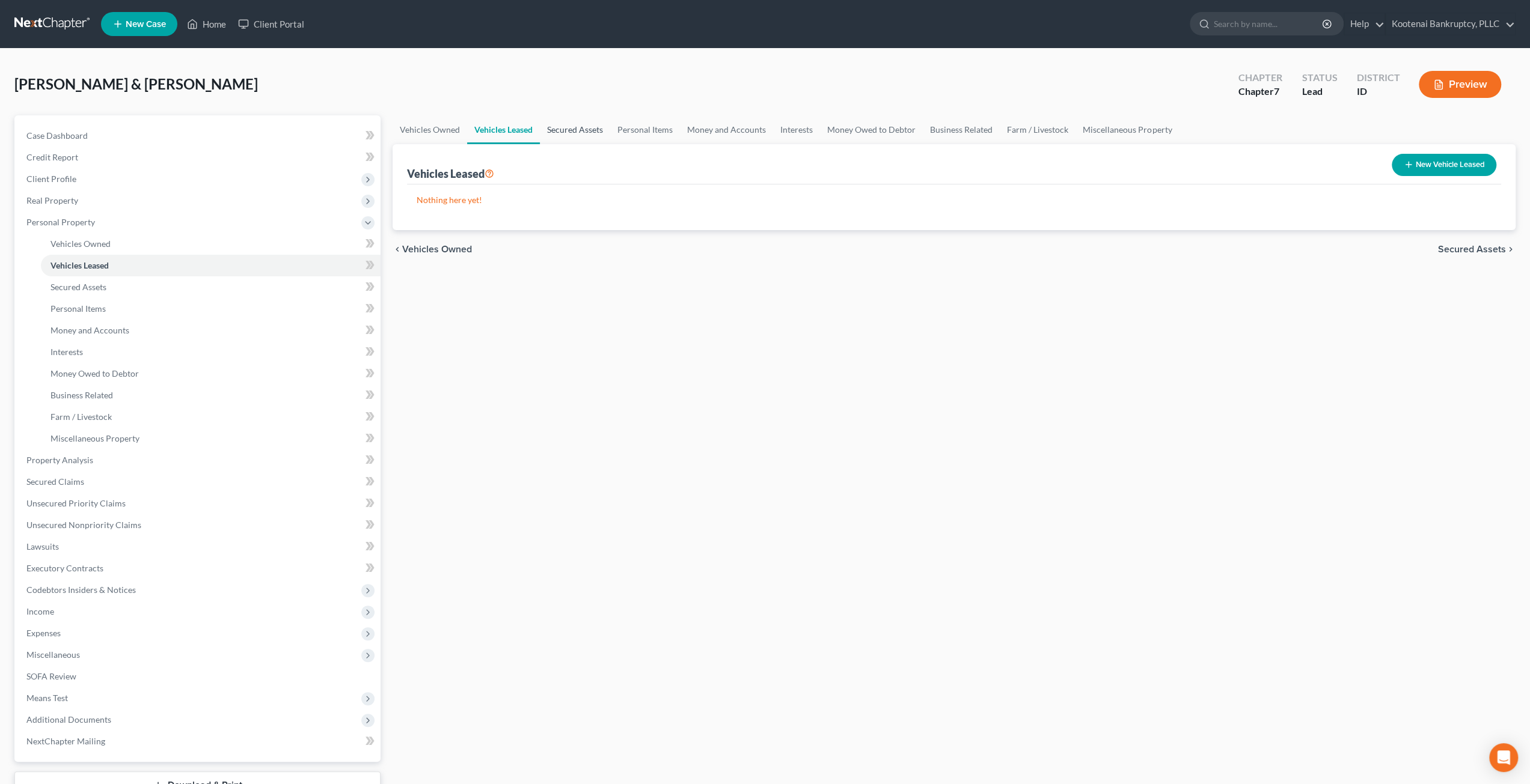
click at [579, 129] on link "Secured Assets" at bounding box center [575, 129] width 70 height 29
click at [649, 134] on link "Personal Items" at bounding box center [646, 129] width 70 height 29
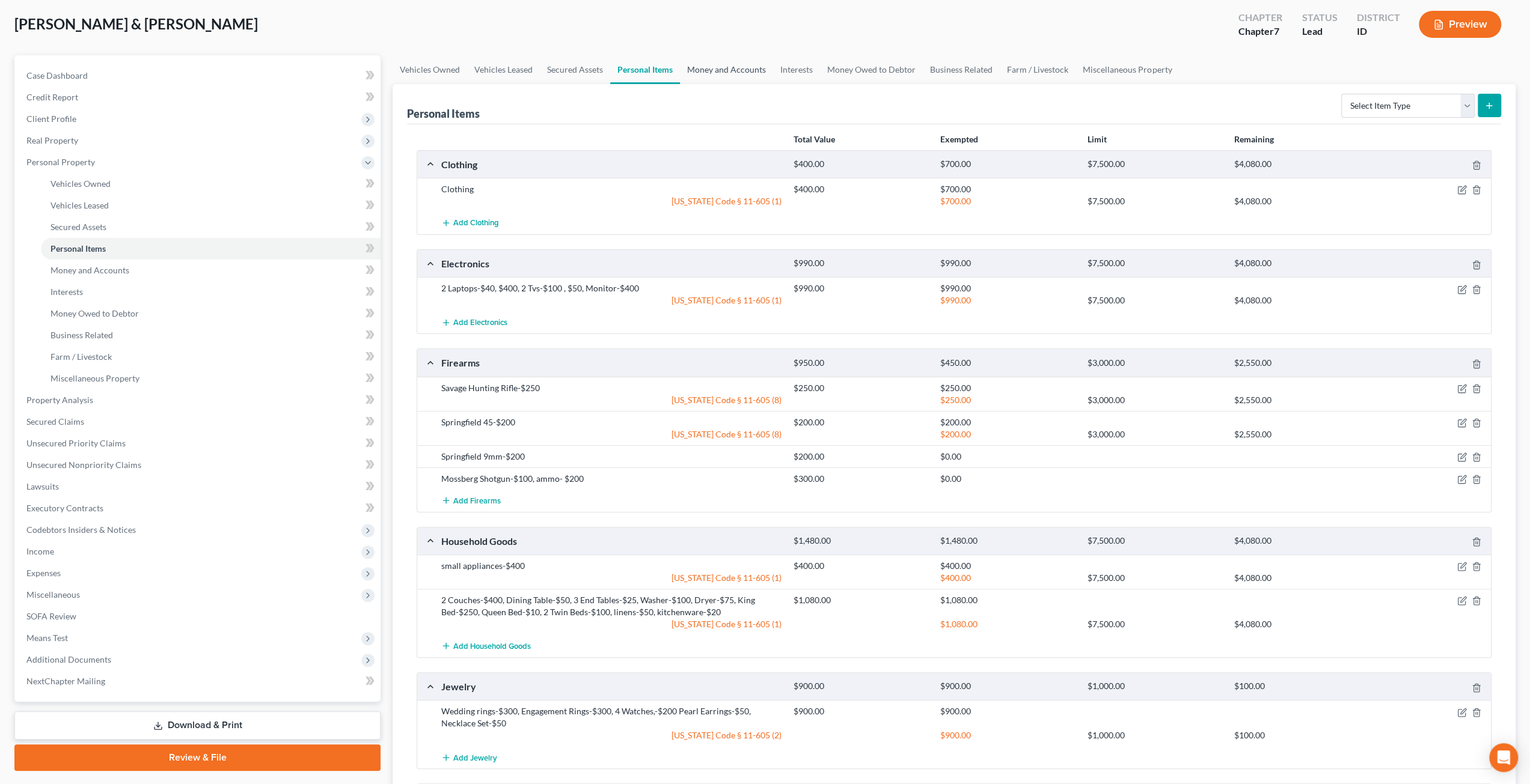
click at [709, 68] on link "Money and Accounts" at bounding box center [727, 69] width 93 height 29
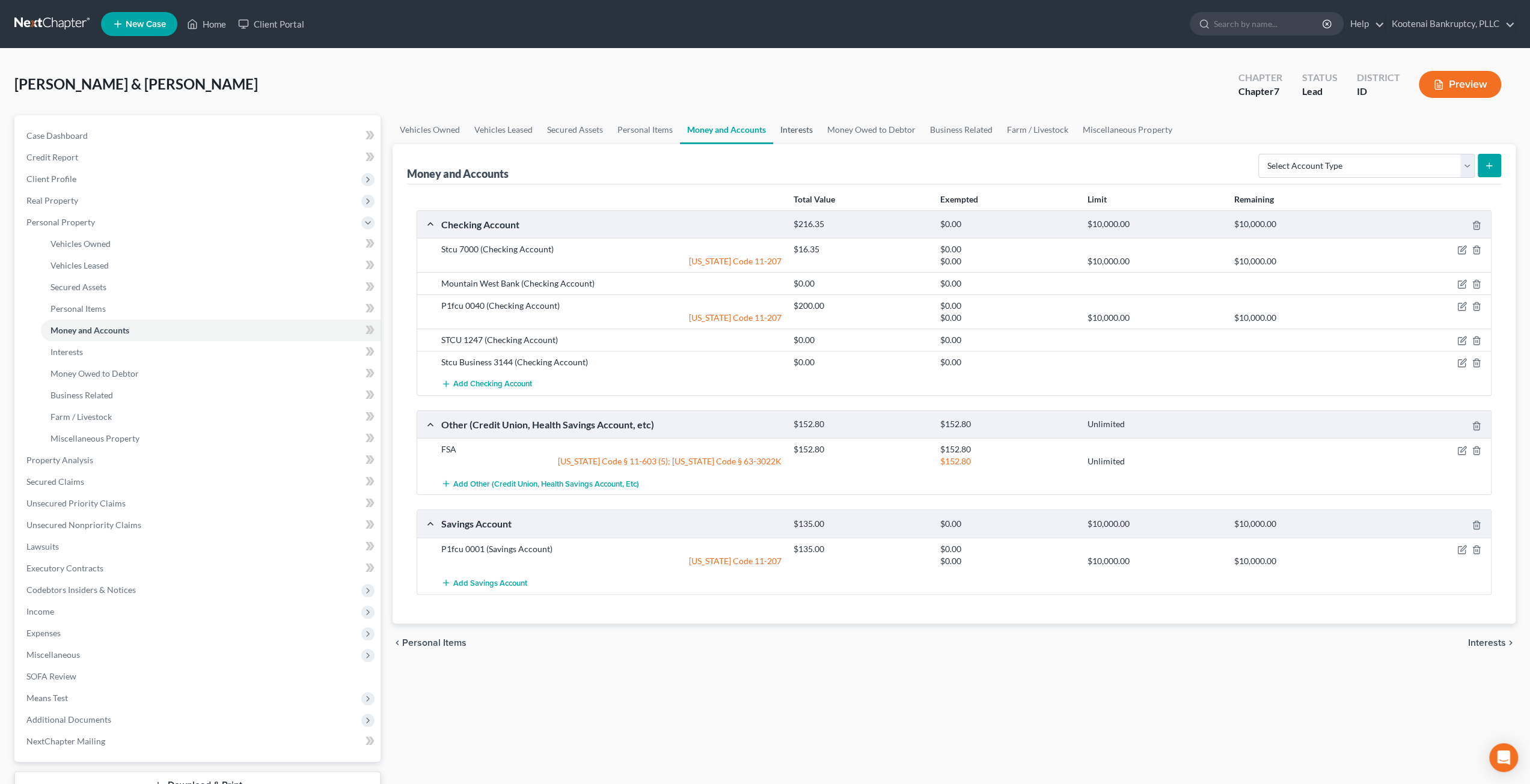
click at [806, 128] on link "Interests" at bounding box center [796, 129] width 47 height 29
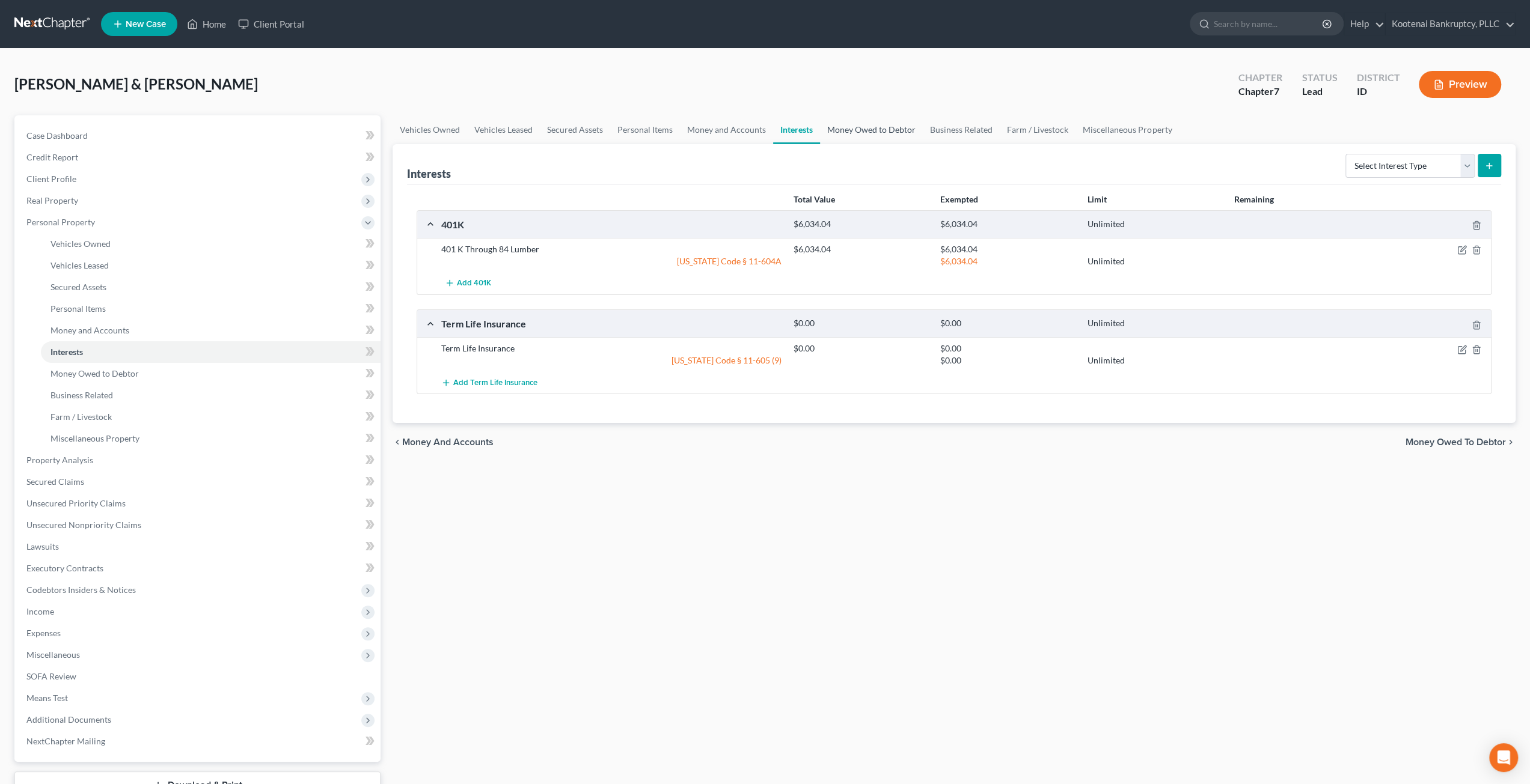
click at [869, 130] on link "Money Owed to Debtor" at bounding box center [872, 129] width 103 height 29
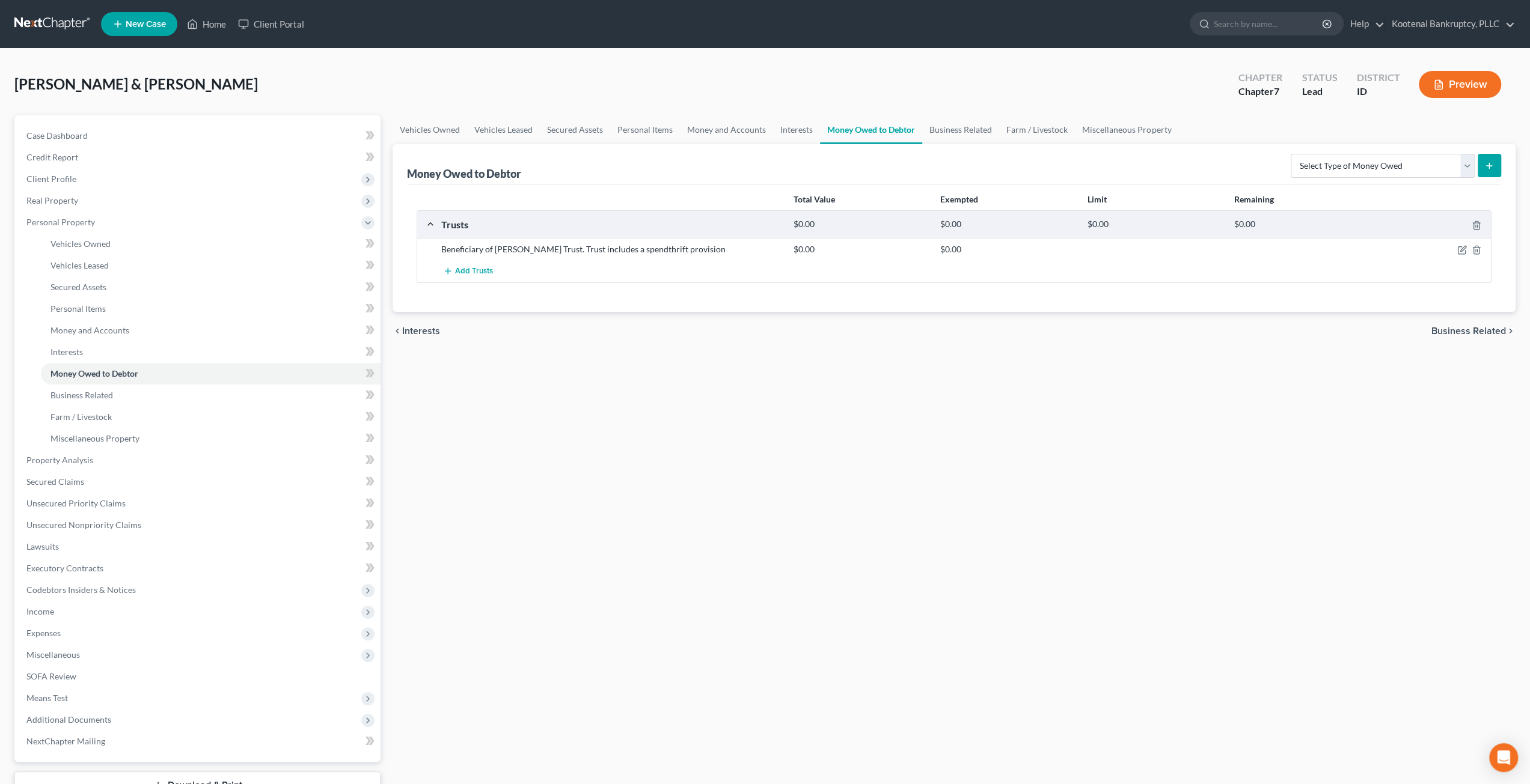
click at [519, 495] on div "Vehicles Owned Vehicles Leased Secured Assets Personal Items Money and Accounts…" at bounding box center [954, 473] width 1135 height 716
click at [585, 472] on div "Vehicles Owned Vehicles Leased Secured Assets Personal Items Money and Accounts…" at bounding box center [954, 473] width 1135 height 716
click at [148, 130] on link "Case Dashboard" at bounding box center [198, 136] width 364 height 22
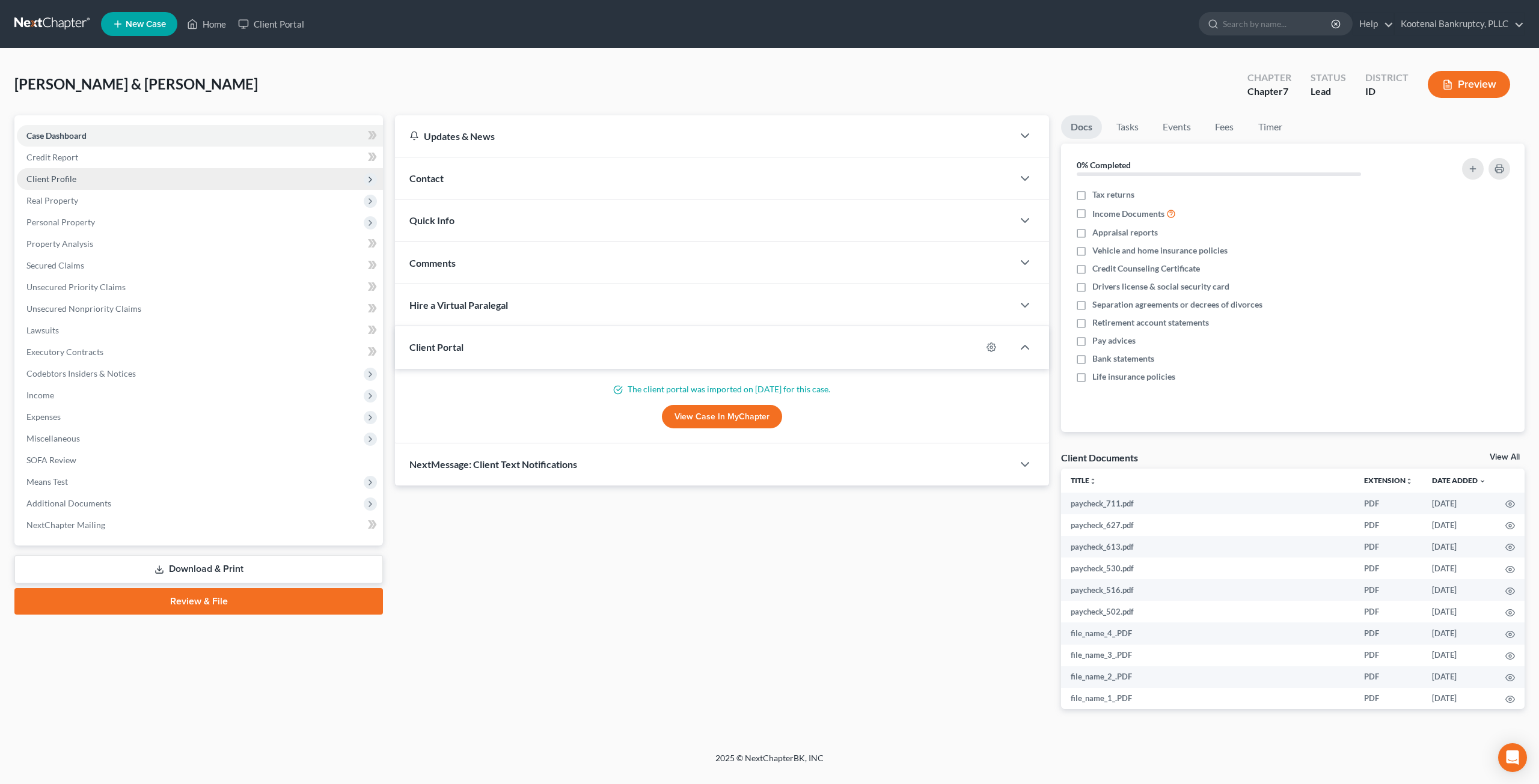
click at [136, 186] on span "Client Profile" at bounding box center [200, 179] width 366 height 22
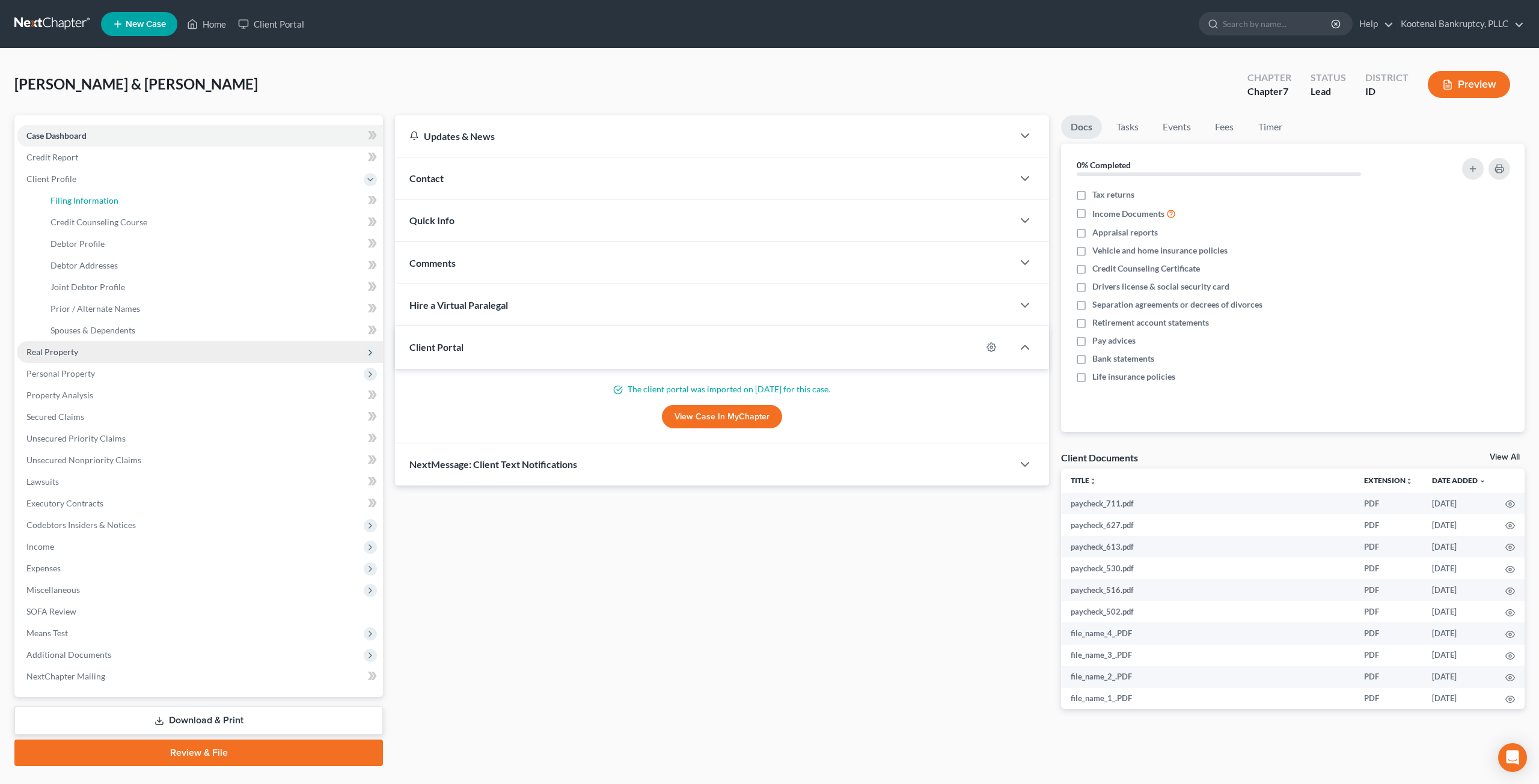
click at [139, 198] on link "Filing Information" at bounding box center [212, 200] width 342 height 22
select select "1"
select select "0"
select select "23"
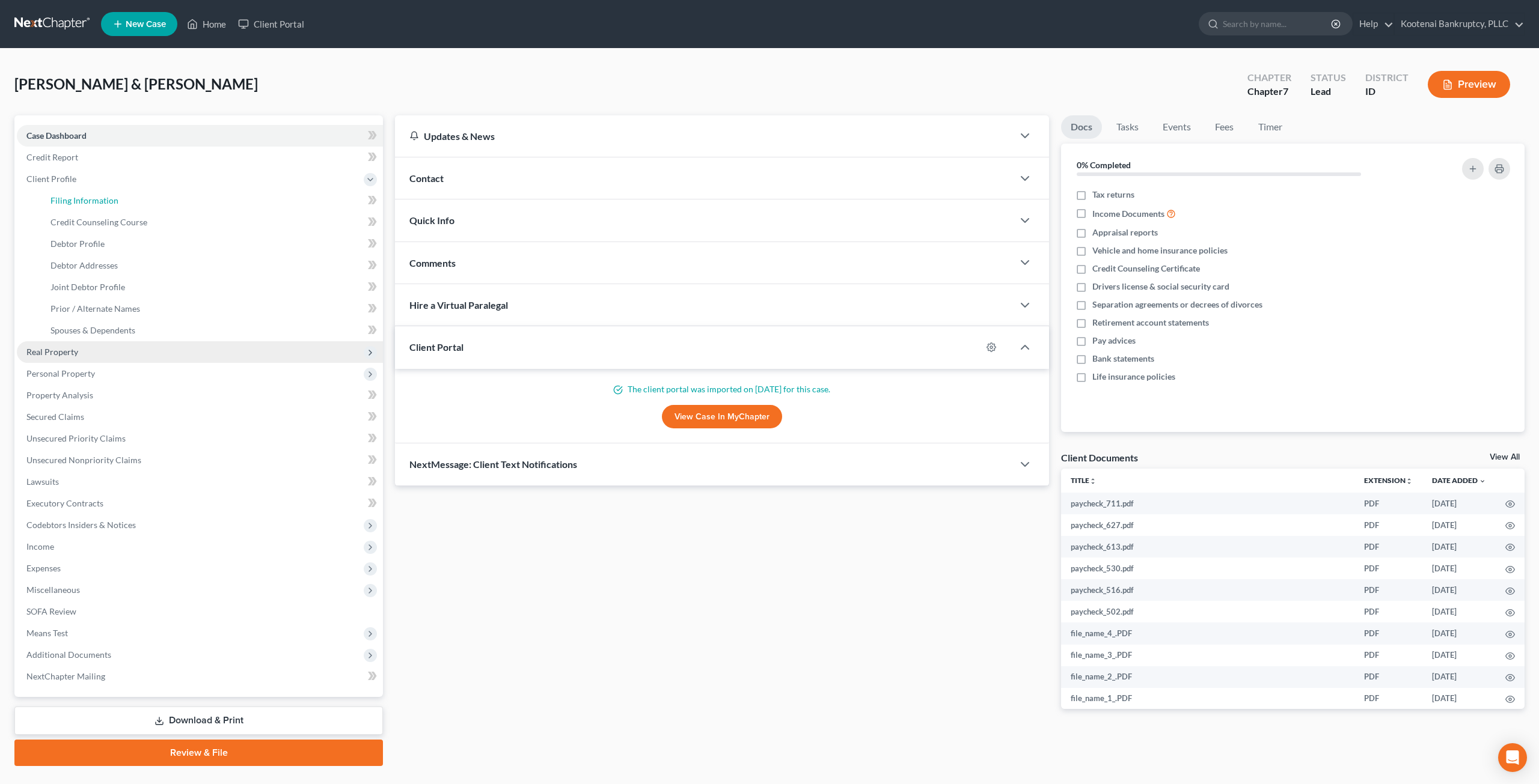
select select "0"
select select "13"
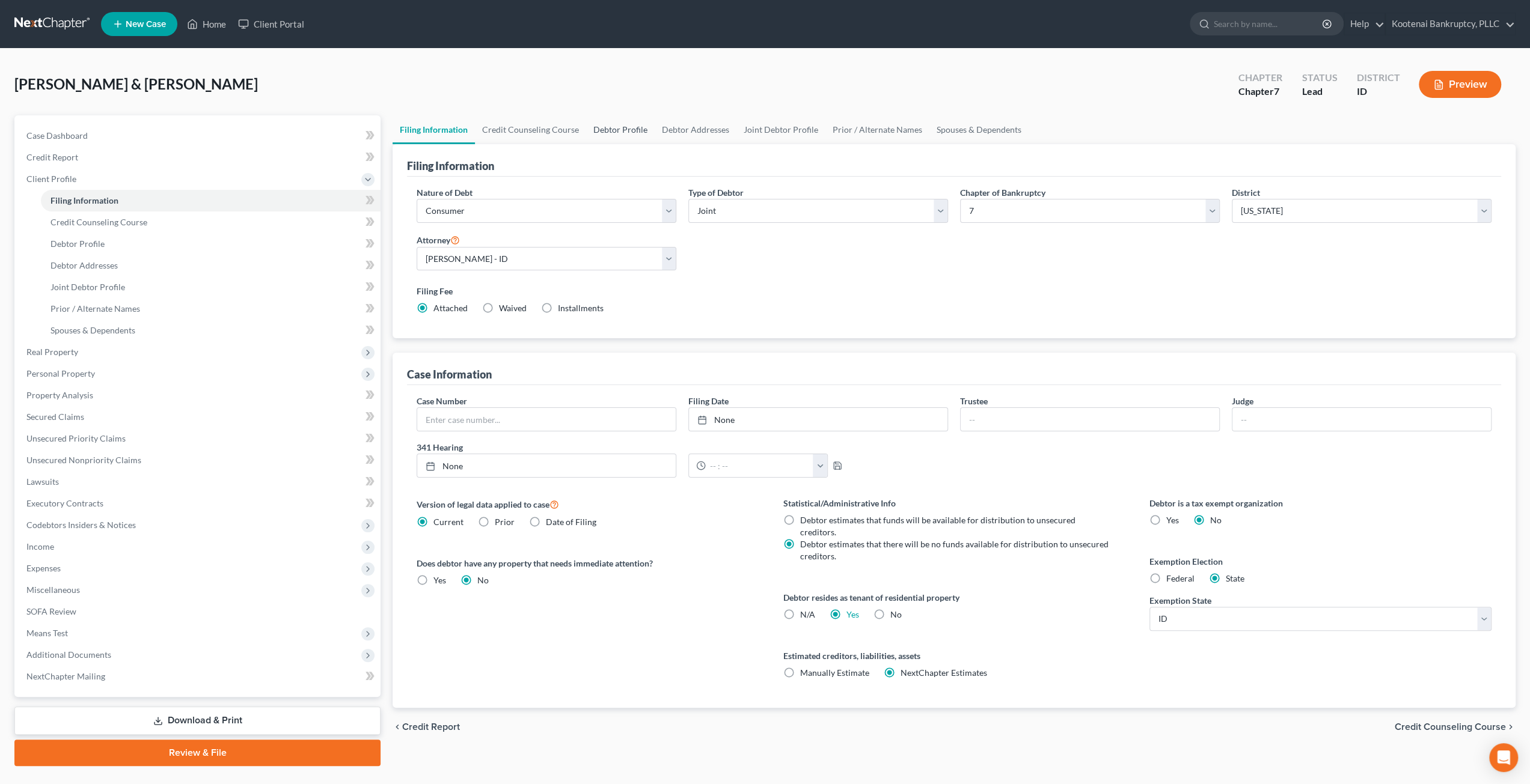
click at [618, 129] on link "Debtor Profile" at bounding box center [620, 129] width 68 height 29
select select "1"
select select "6"
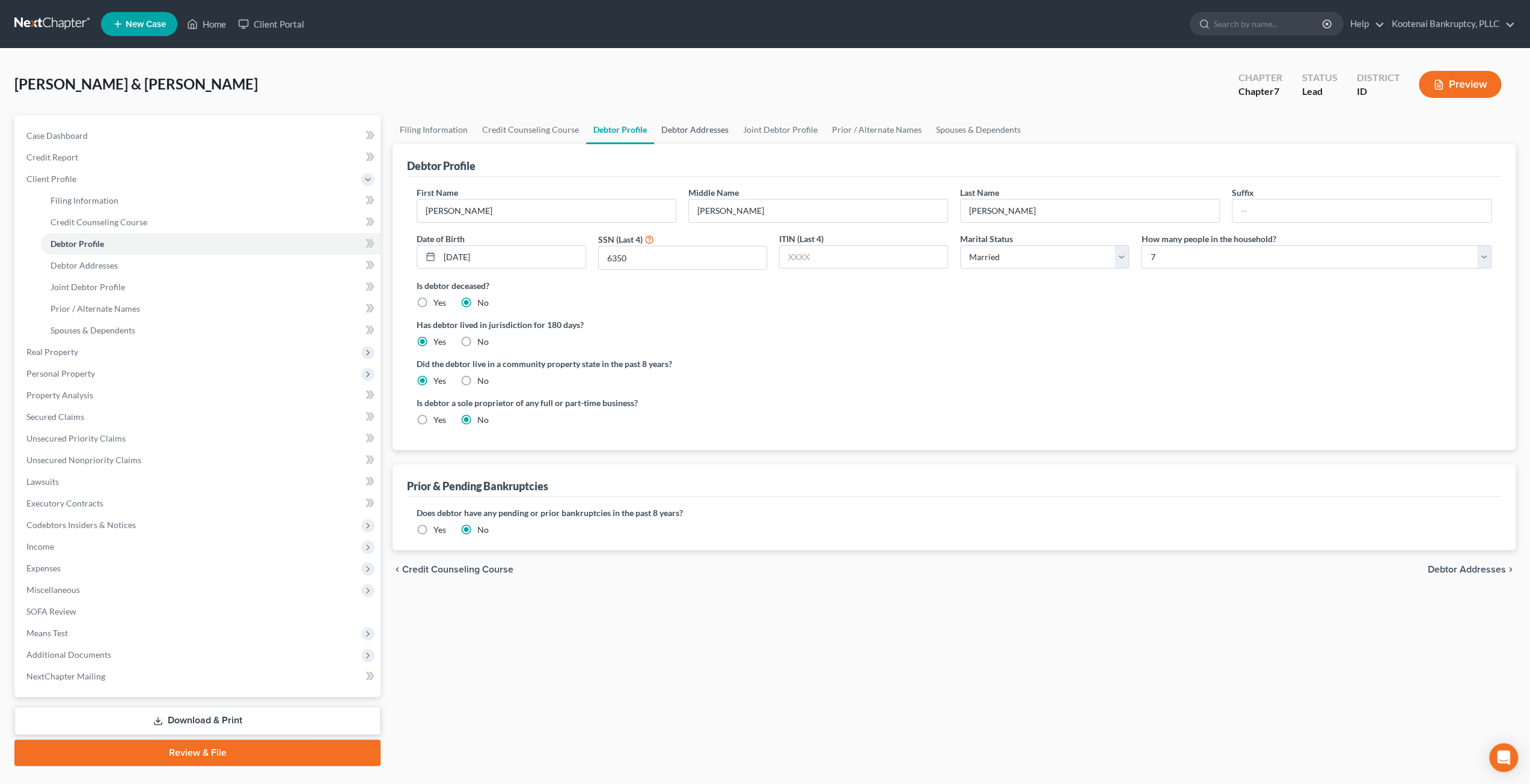
click at [718, 127] on link "Debtor Addresses" at bounding box center [695, 129] width 81 height 29
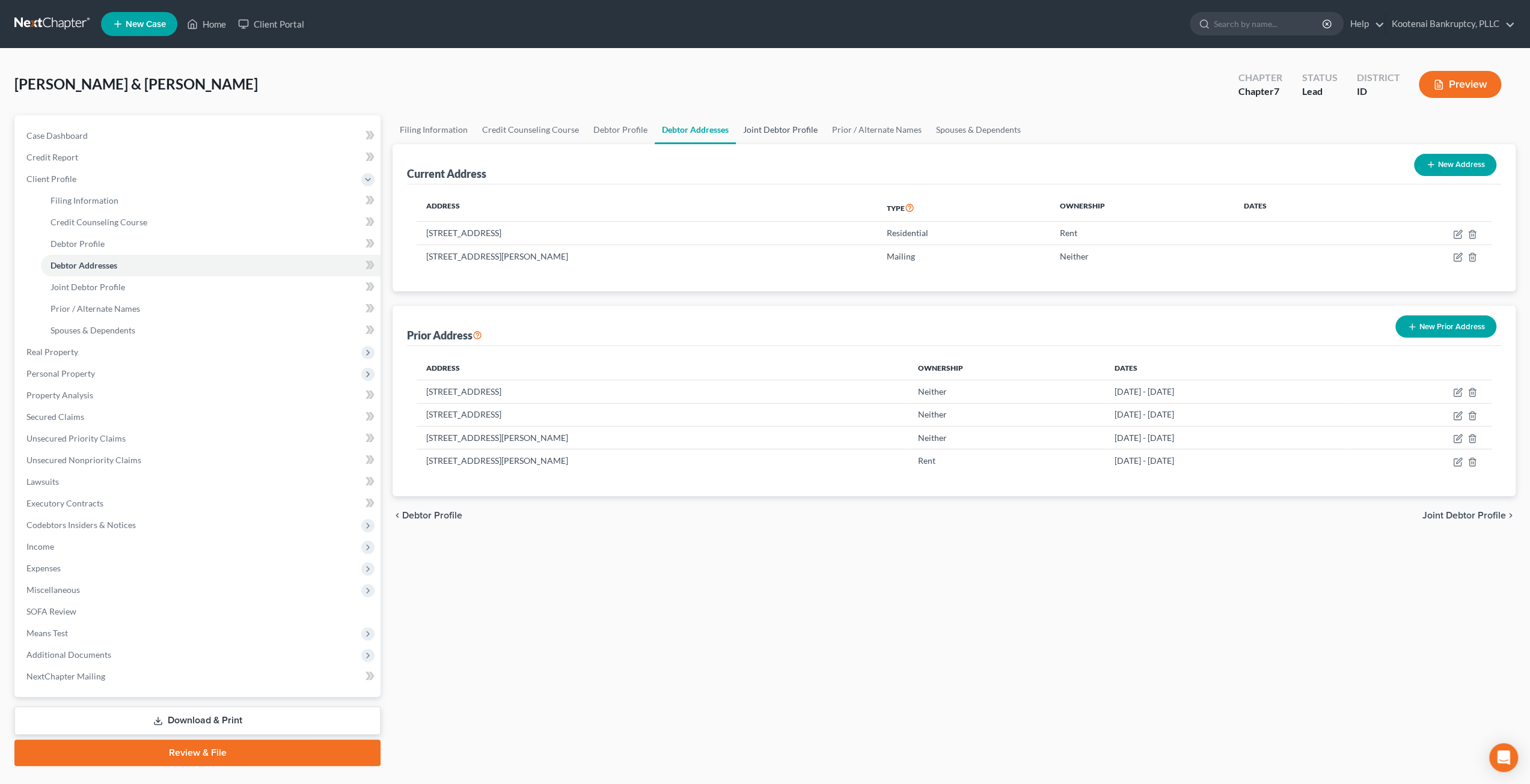
click at [774, 132] on link "Joint Debtor Profile" at bounding box center [780, 129] width 89 height 29
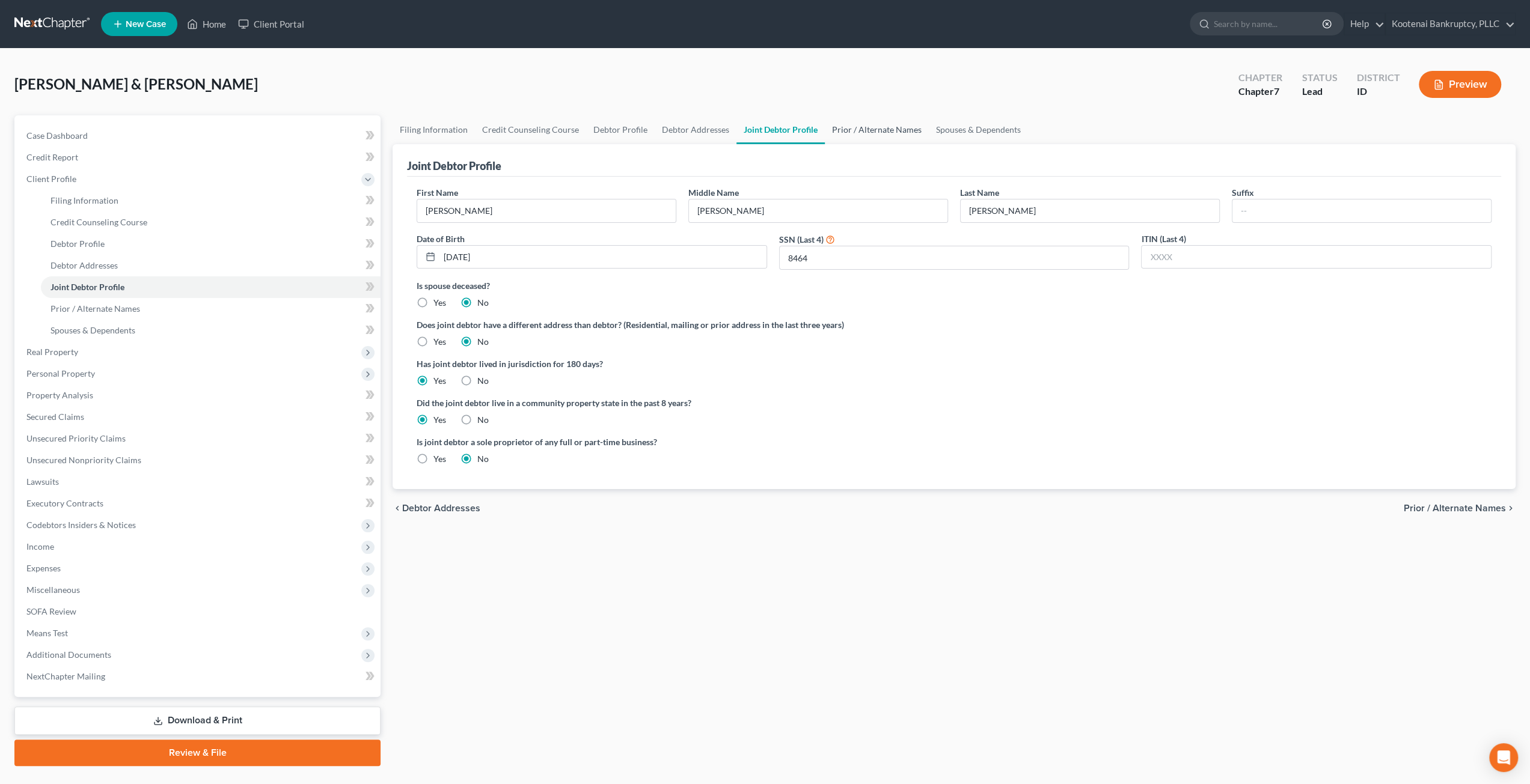
click at [860, 125] on link "Prior / Alternate Names" at bounding box center [876, 129] width 104 height 29
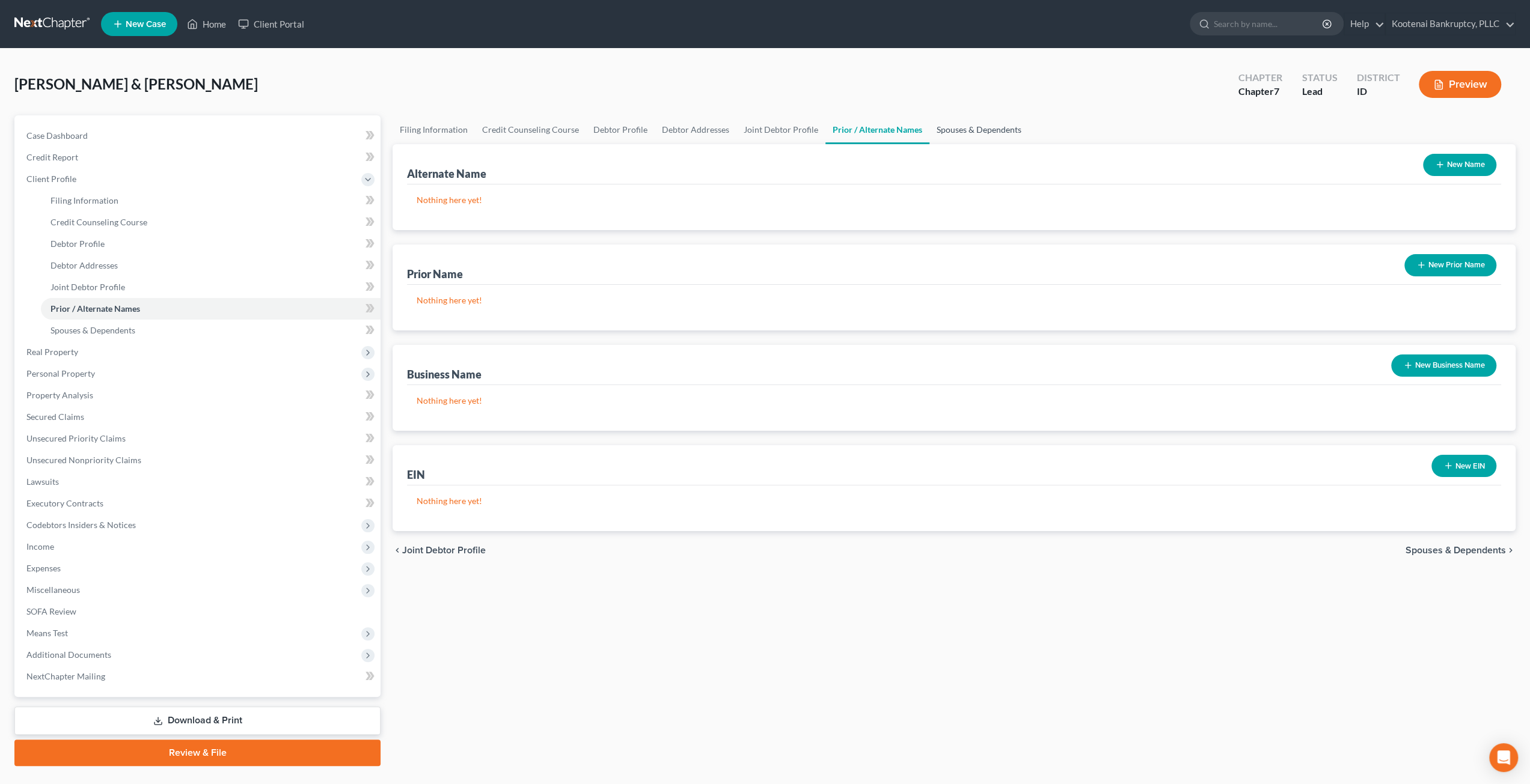
click at [957, 129] on link "Spouses & Dependents" at bounding box center [979, 129] width 100 height 29
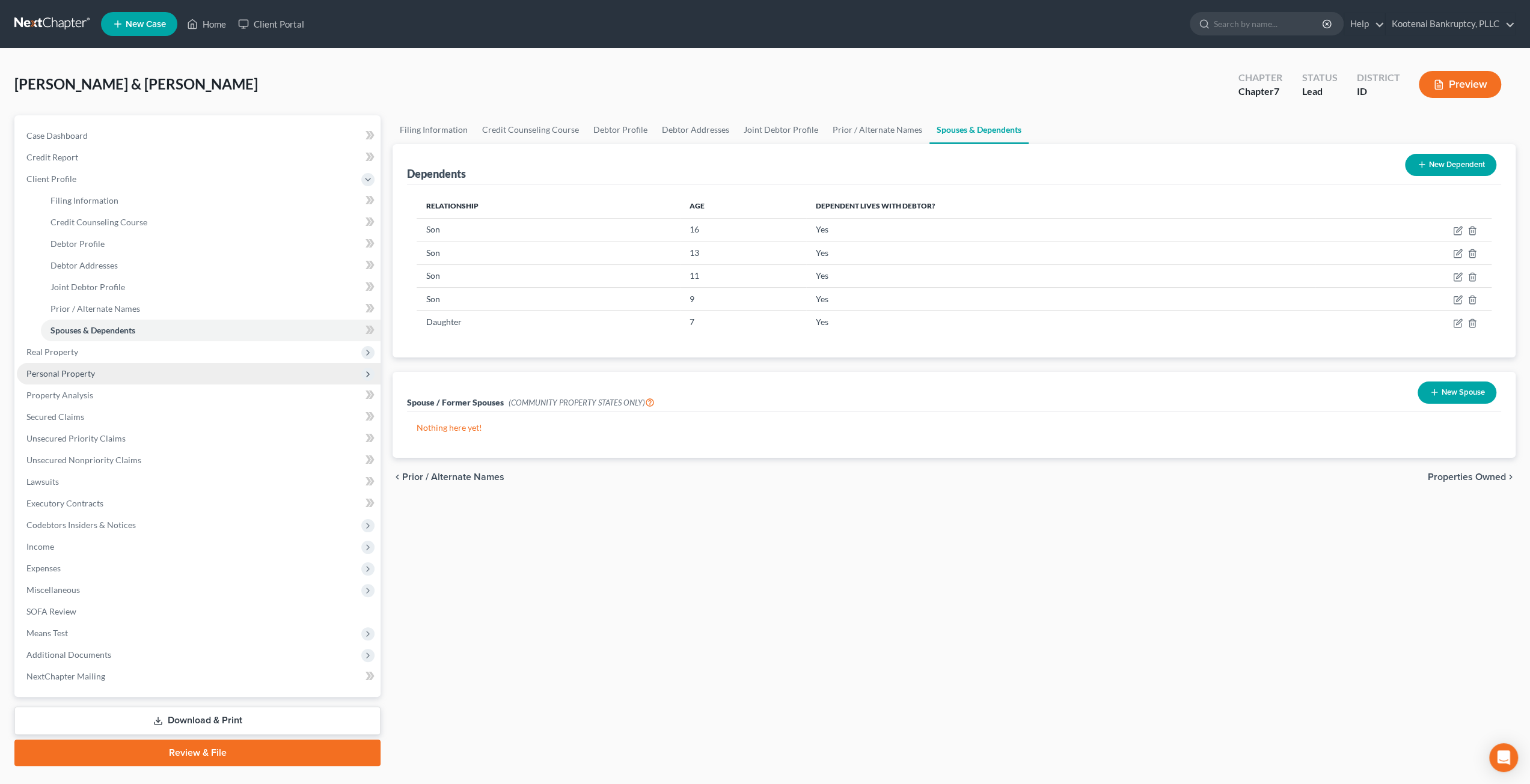
click at [82, 379] on span "Personal Property" at bounding box center [198, 374] width 364 height 22
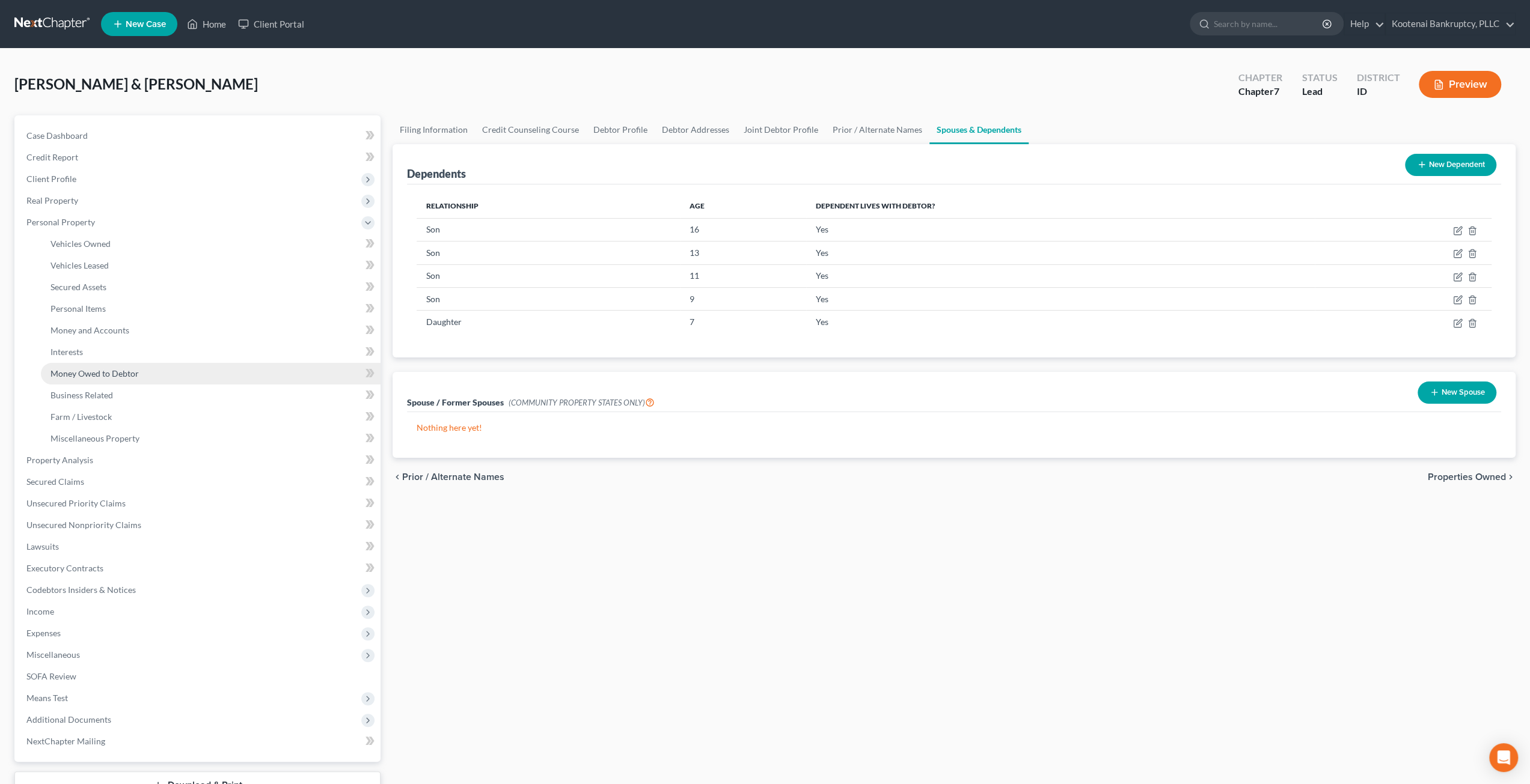
click at [107, 370] on span "Money Owed to Debtor" at bounding box center [95, 374] width 88 height 10
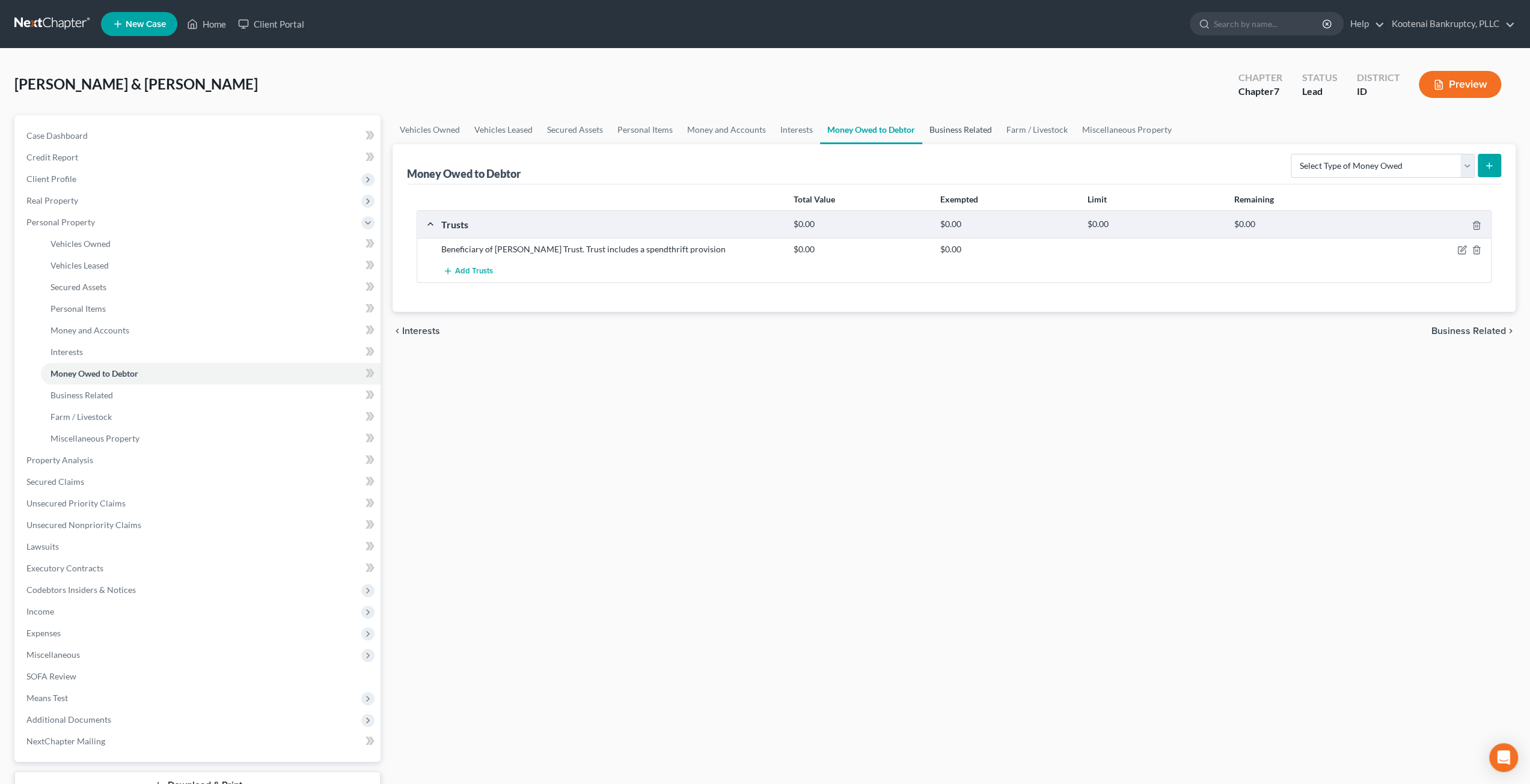
click at [969, 138] on link "Business Related" at bounding box center [961, 129] width 77 height 29
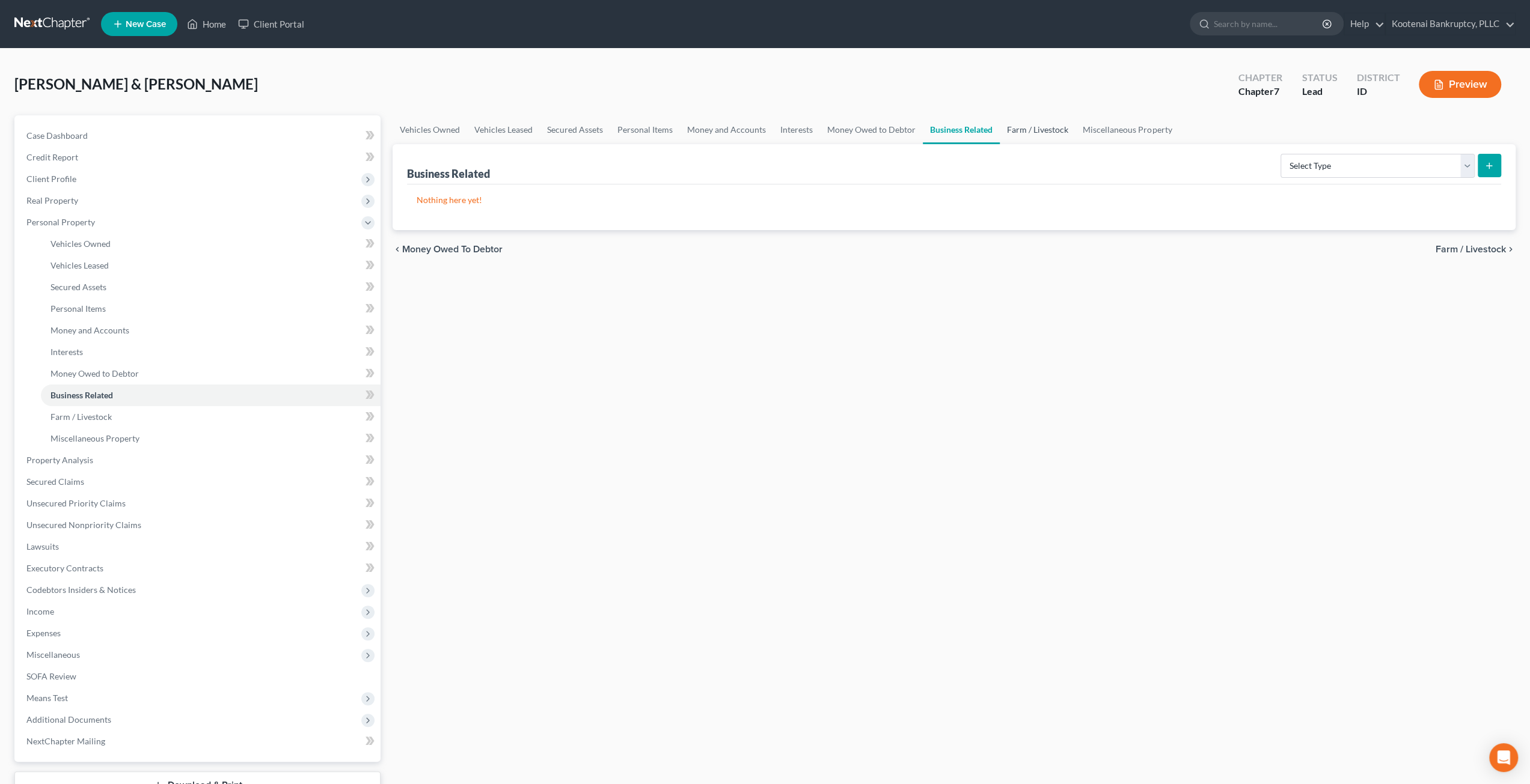
click at [1044, 129] on link "Farm / Livestock" at bounding box center [1038, 129] width 76 height 29
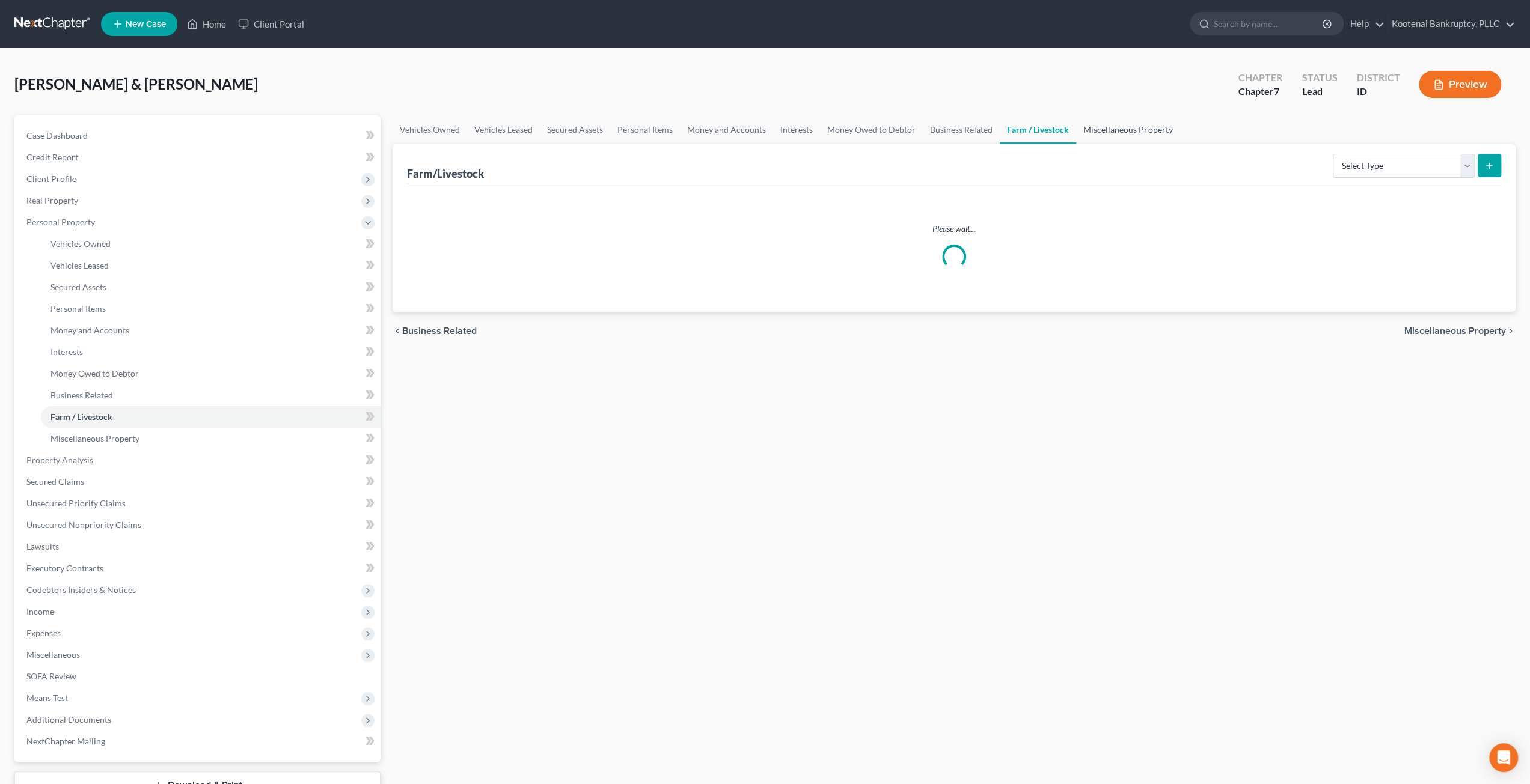
click at [1116, 129] on link "Miscellaneous Property" at bounding box center [1128, 129] width 104 height 29
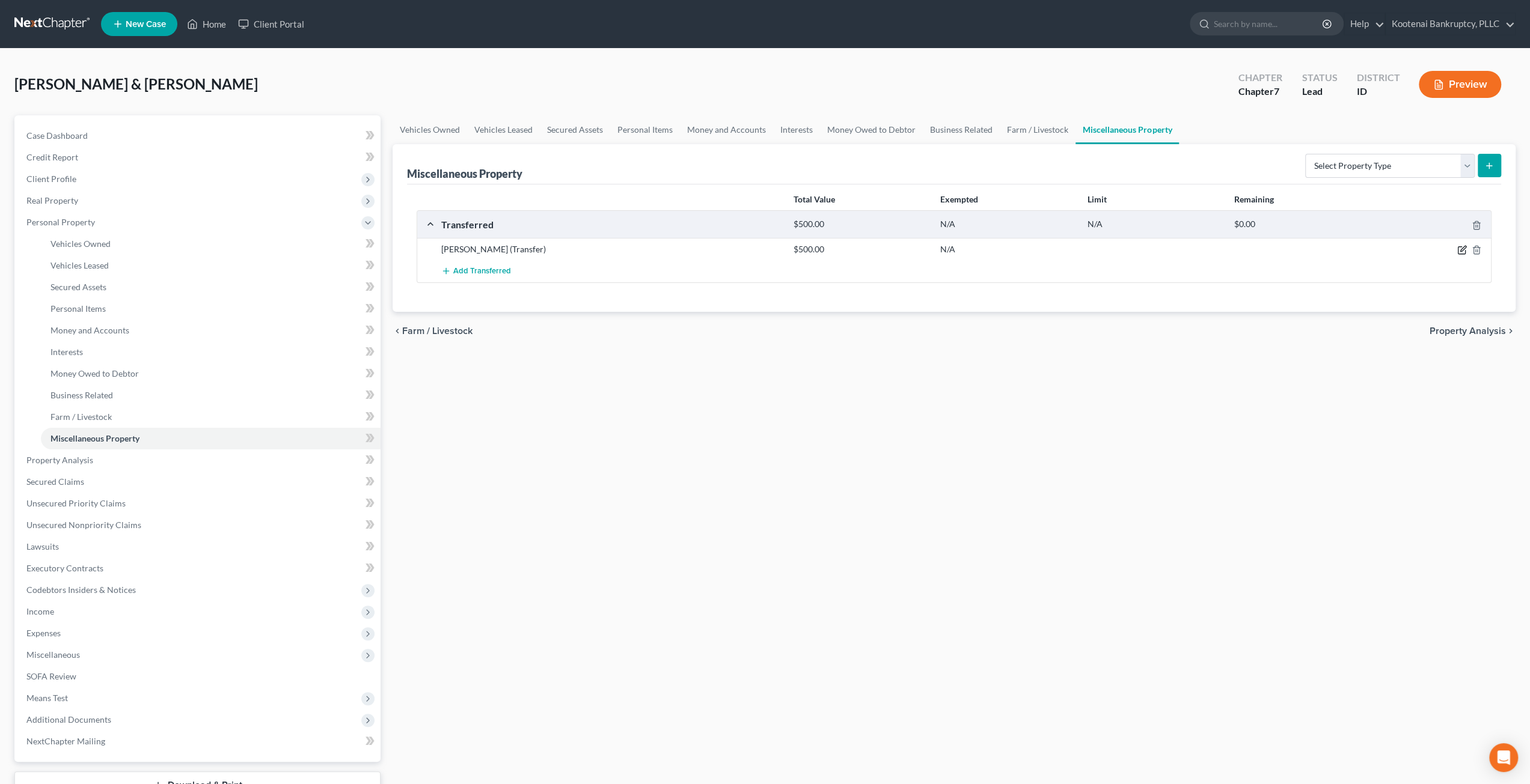
click at [1462, 250] on icon "button" at bounding box center [1463, 249] width 6 height 6
select select "Ordinary (within 2 years)"
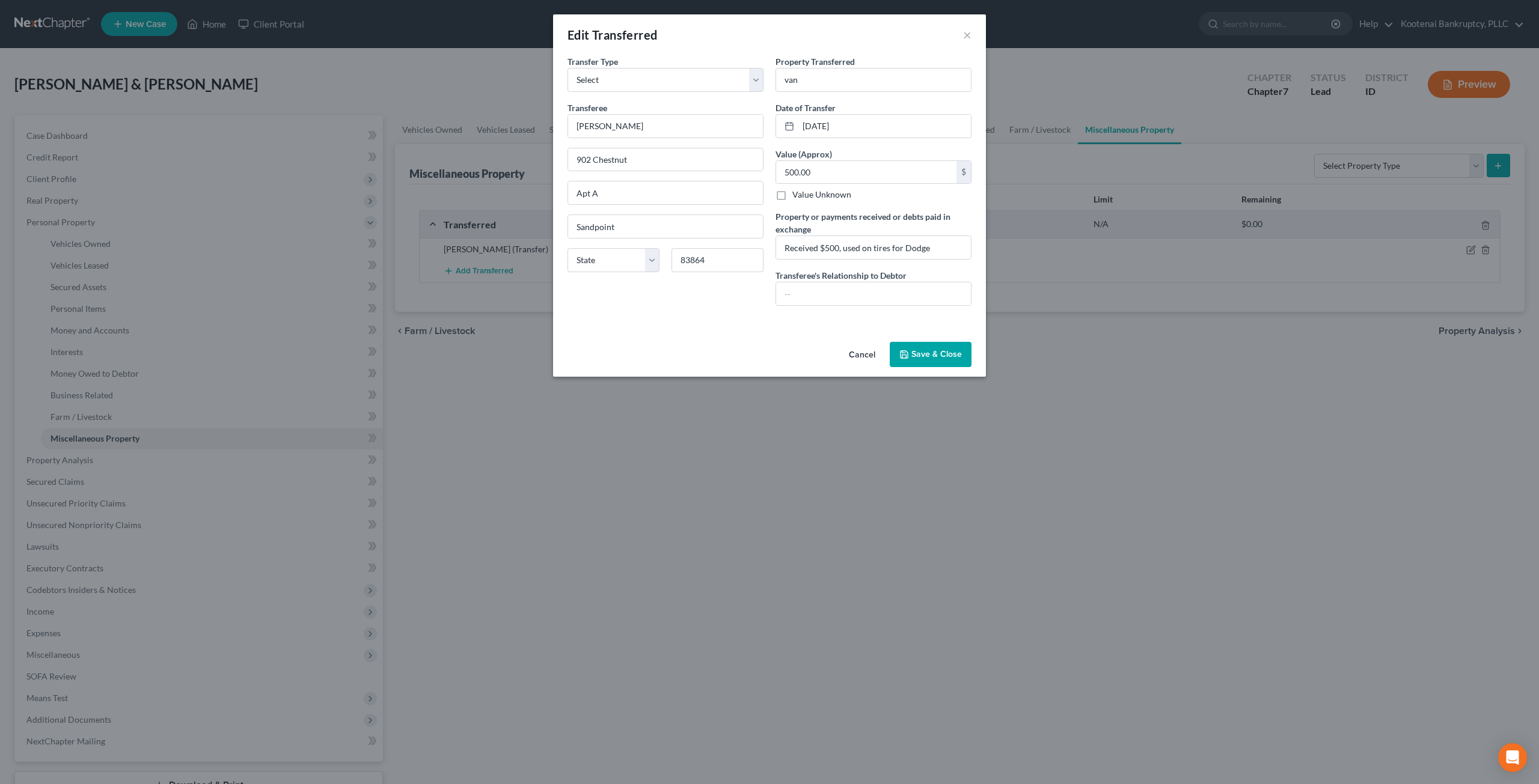
click at [869, 351] on button "Cancel" at bounding box center [862, 355] width 46 height 24
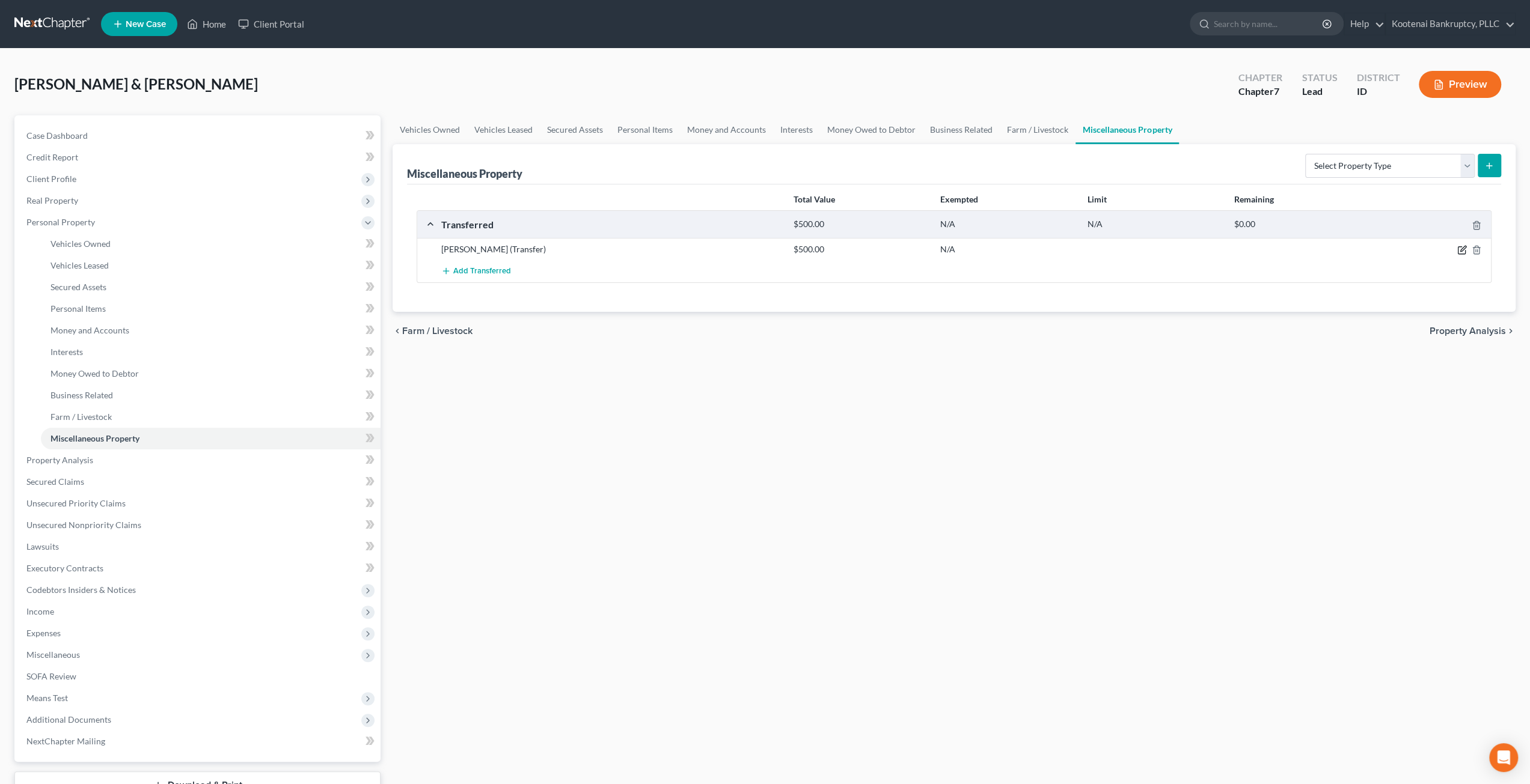
click at [1459, 248] on icon "button" at bounding box center [1462, 250] width 10 height 10
select select "Ordinary (within 2 years)"
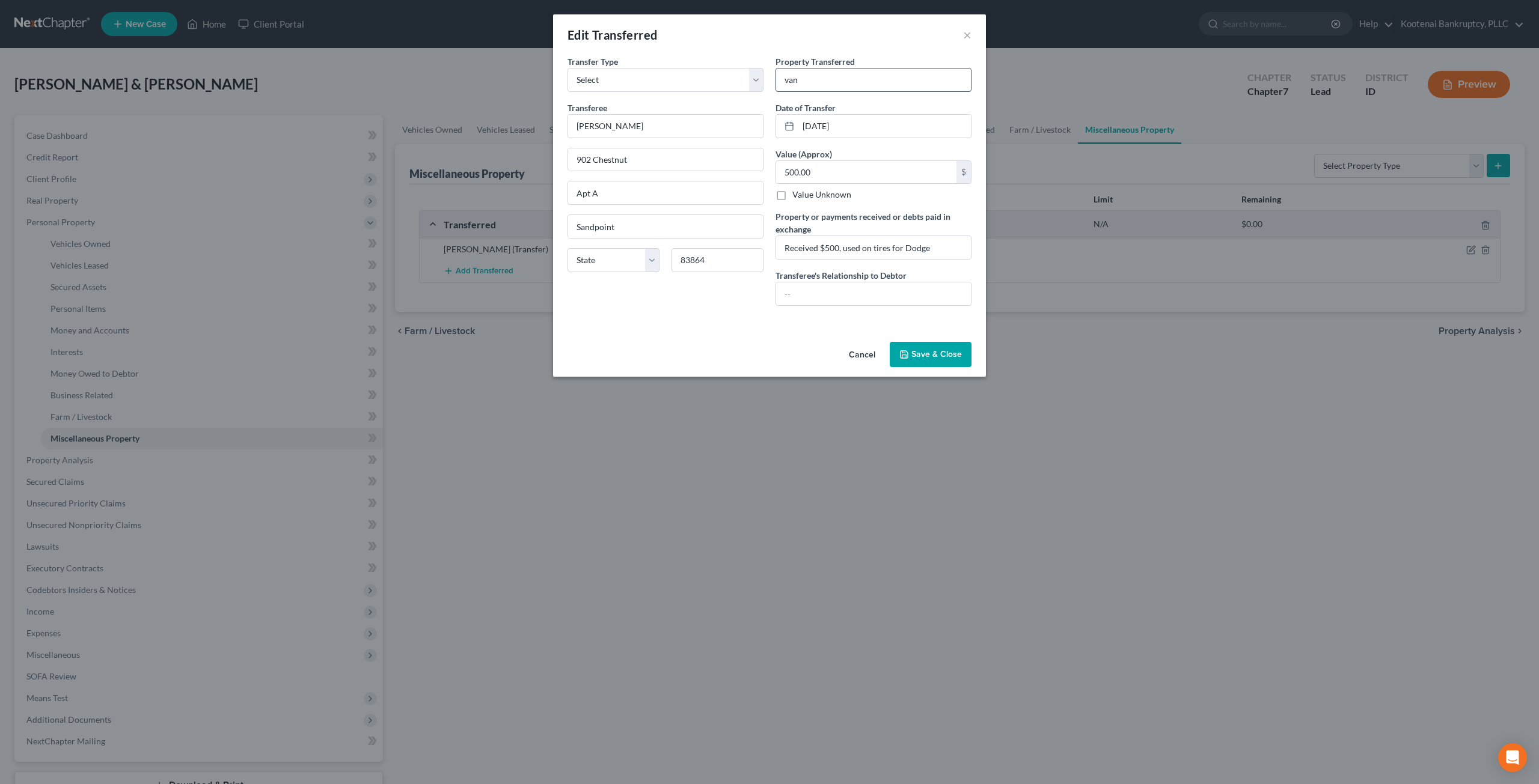
click at [838, 77] on input "van" at bounding box center [874, 79] width 195 height 23
click at [870, 353] on button "Cancel" at bounding box center [862, 355] width 46 height 24
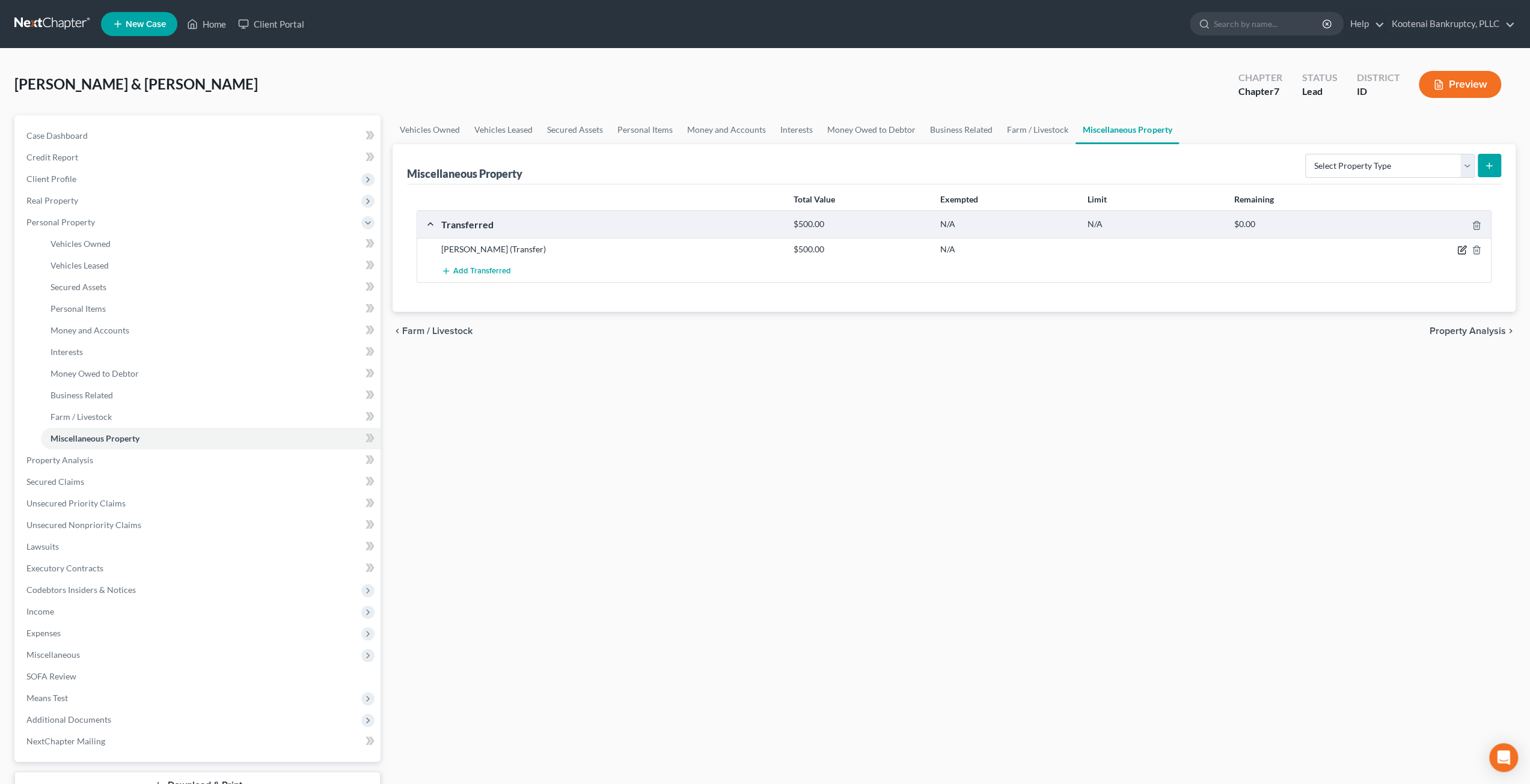
click at [1459, 249] on icon "button" at bounding box center [1462, 250] width 10 height 10
select select "Ordinary (within 2 years)"
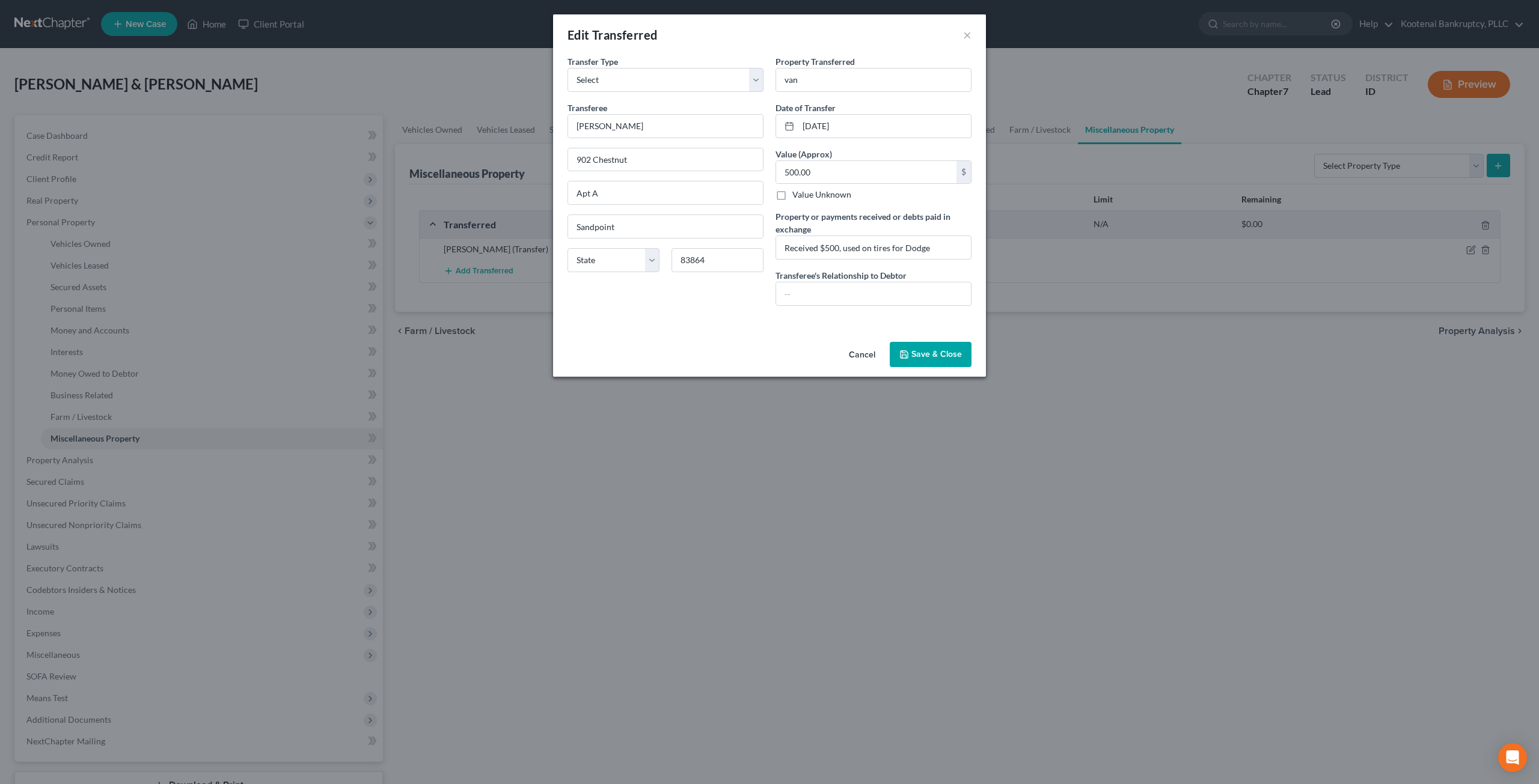
click at [861, 347] on button "Cancel" at bounding box center [862, 355] width 46 height 24
click at [858, 353] on button "Cancel" at bounding box center [862, 355] width 46 height 24
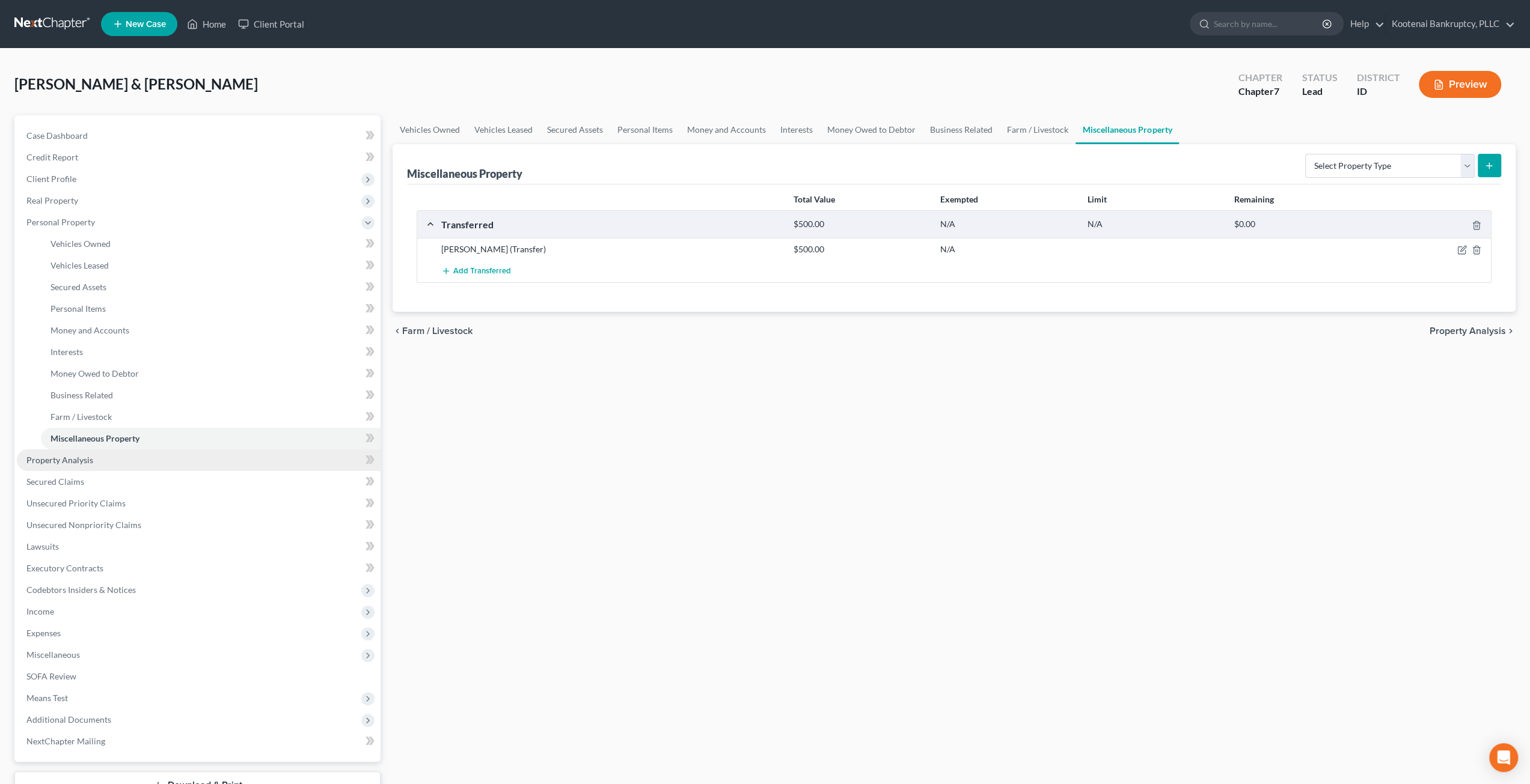
click at [138, 470] on link "Property Analysis" at bounding box center [198, 460] width 364 height 22
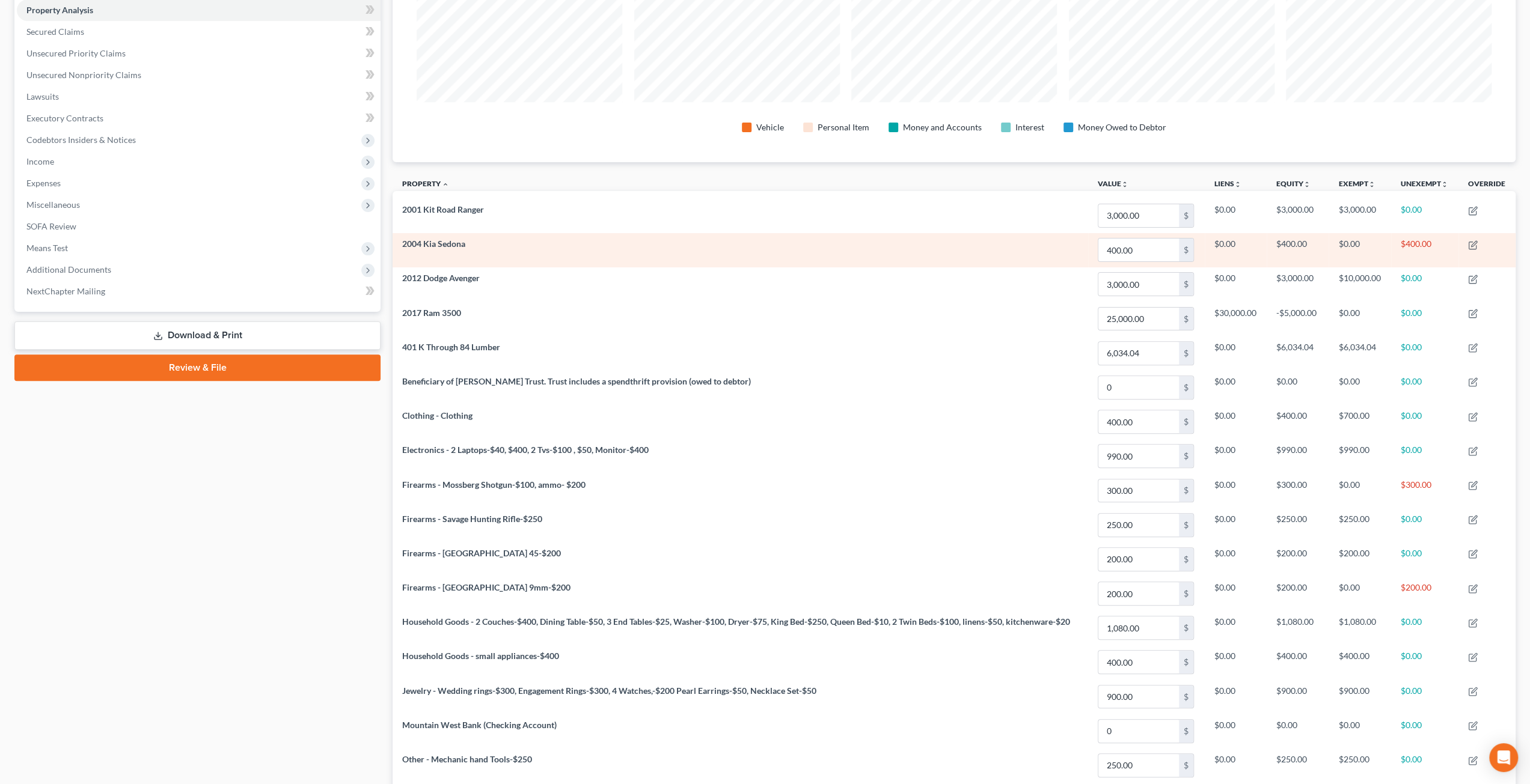
scroll to position [99, 0]
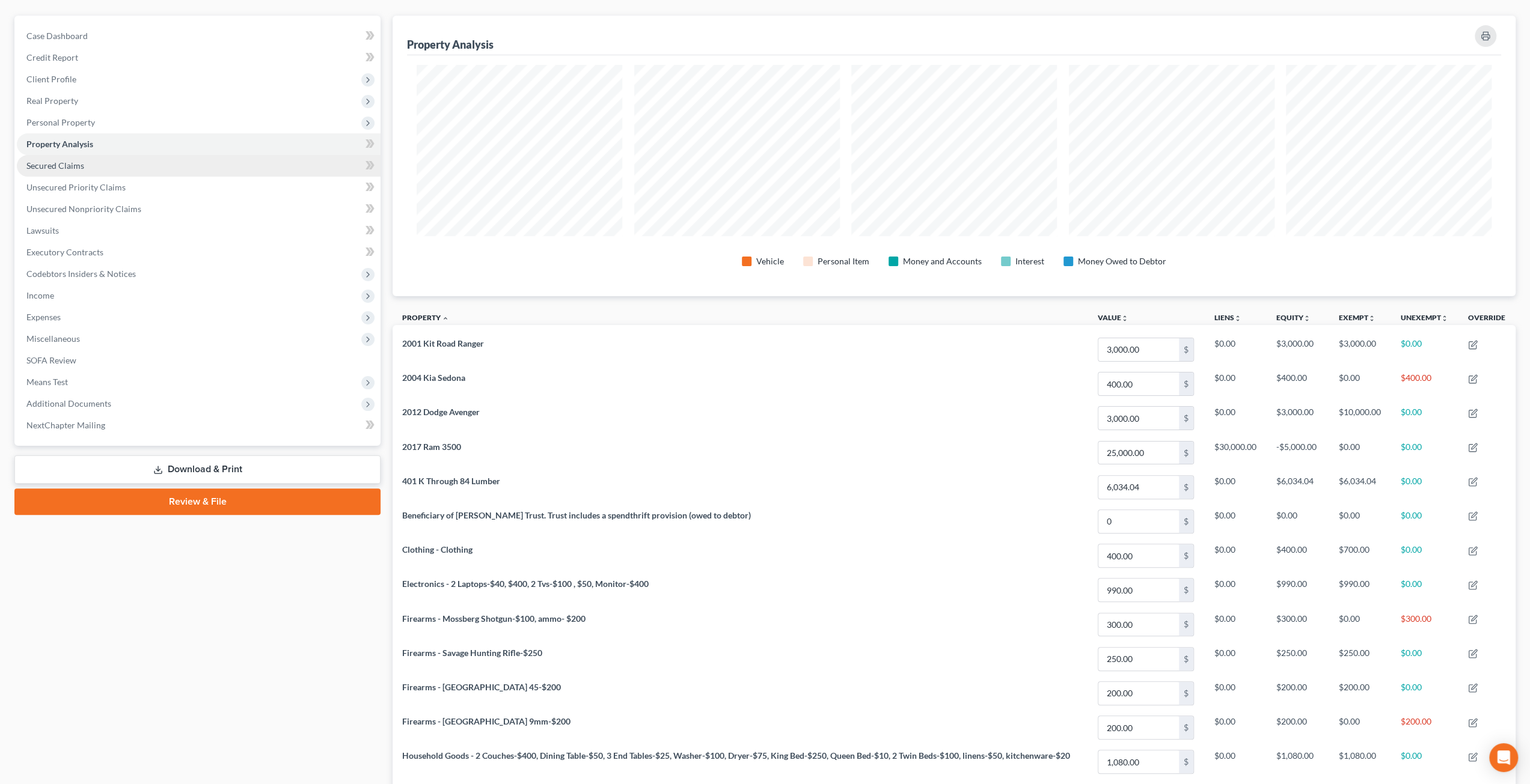
click at [126, 163] on link "Secured Claims" at bounding box center [198, 166] width 364 height 22
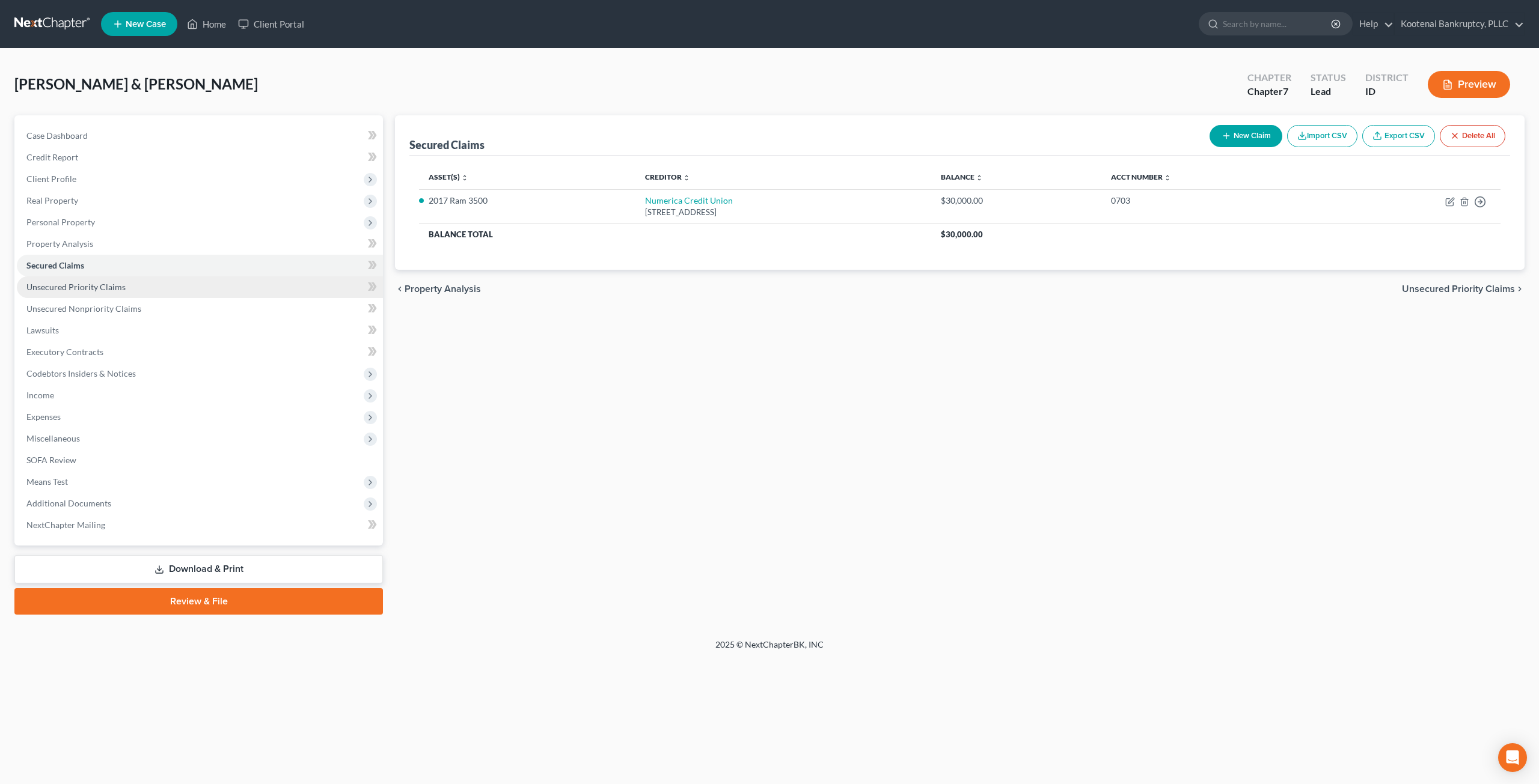
click at [159, 282] on link "Unsecured Priority Claims" at bounding box center [200, 287] width 366 height 22
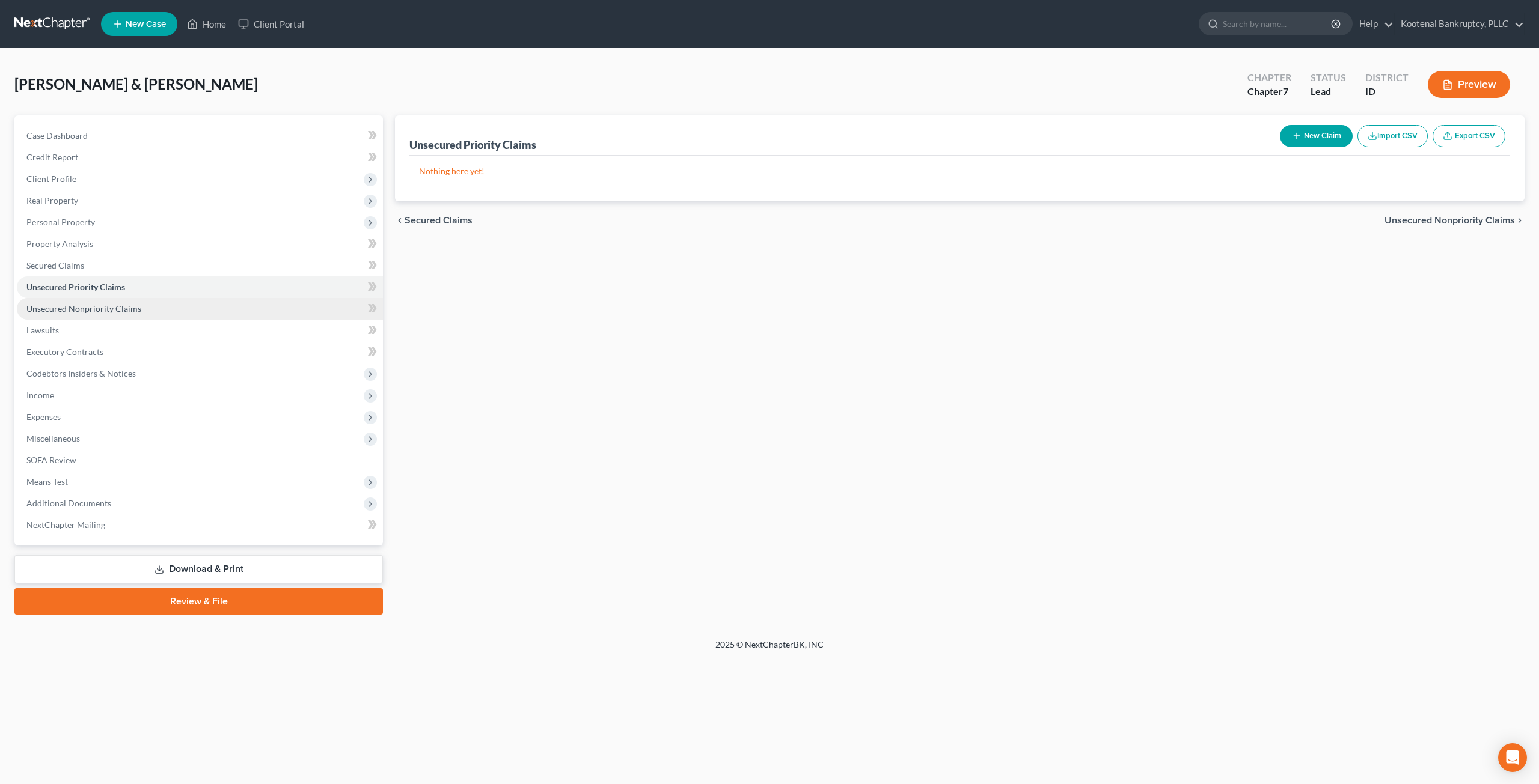
click at [163, 314] on link "Unsecured Nonpriority Claims" at bounding box center [200, 308] width 366 height 22
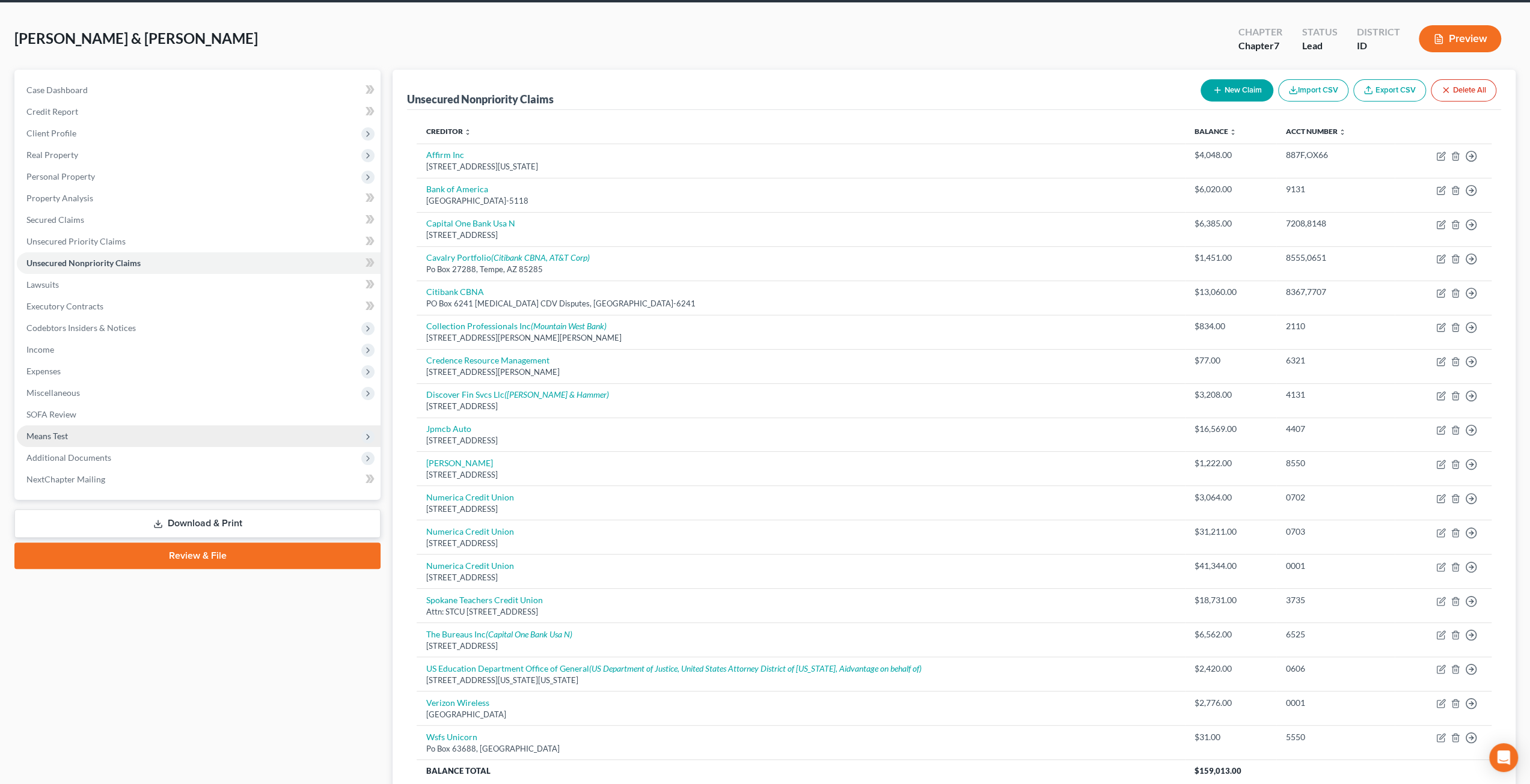
scroll to position [26, 0]
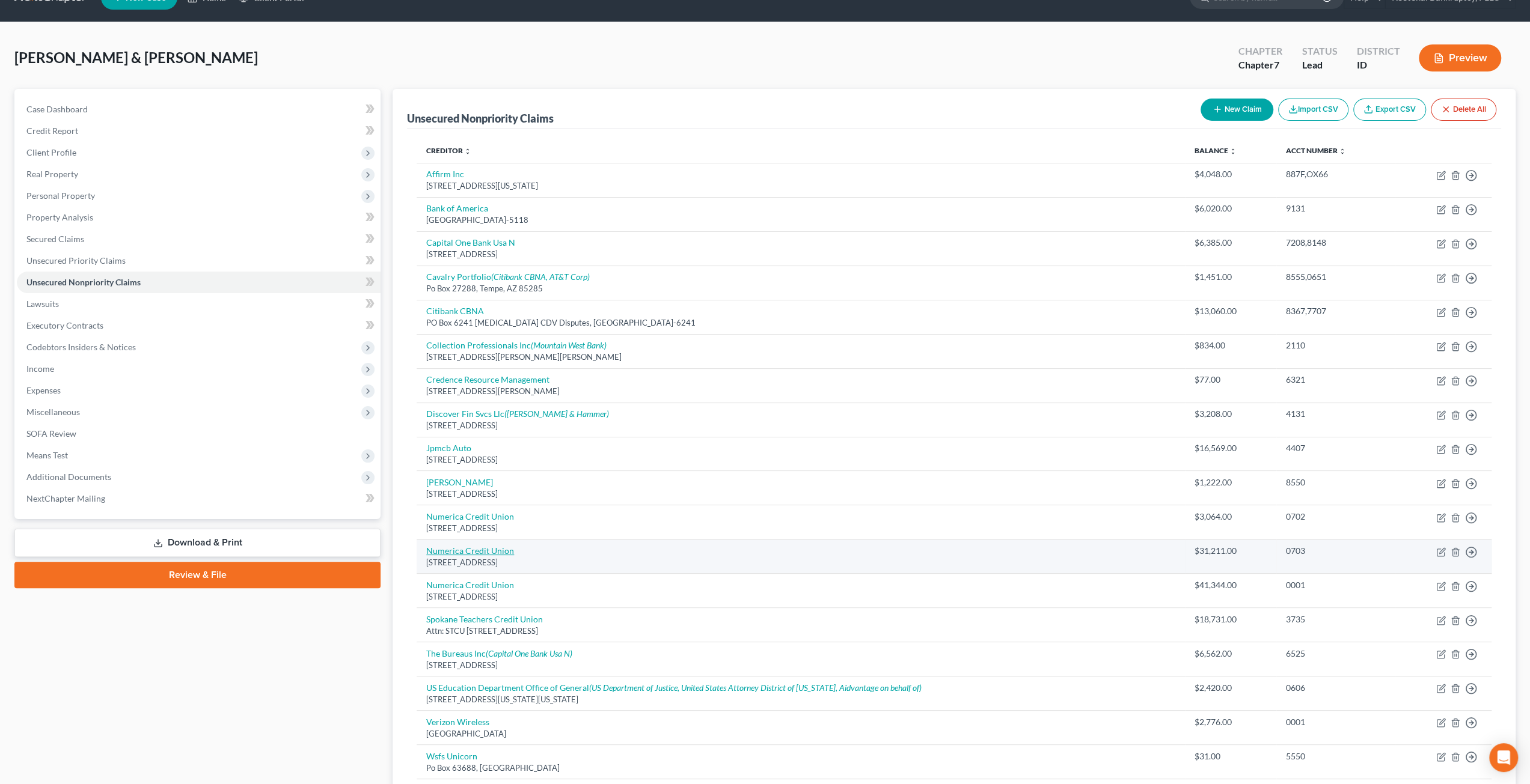
click at [495, 550] on link "Numerica Credit Union" at bounding box center [470, 550] width 88 height 10
select select "50"
select select "2"
select select "4"
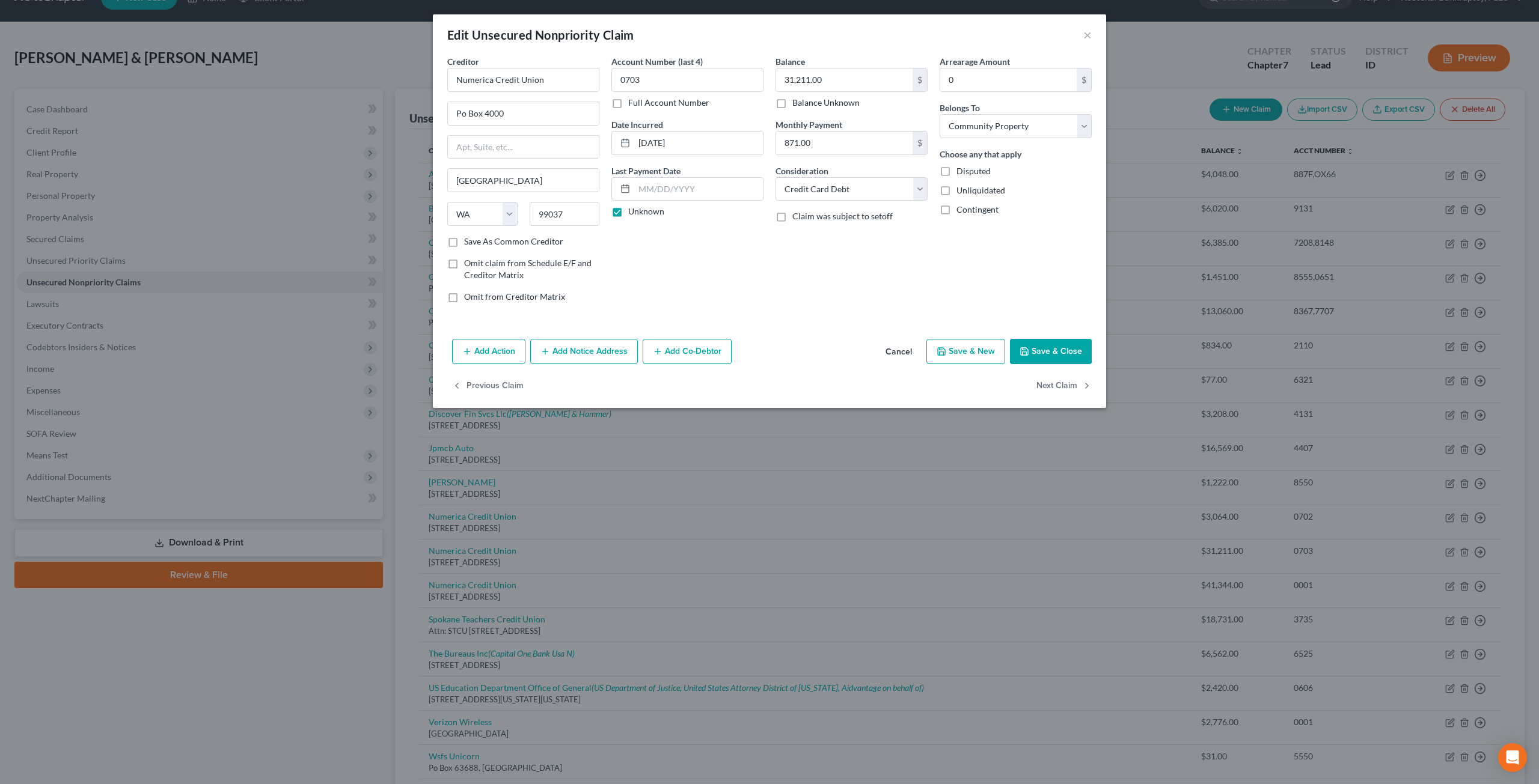
click at [894, 340] on button "Cancel" at bounding box center [899, 352] width 46 height 24
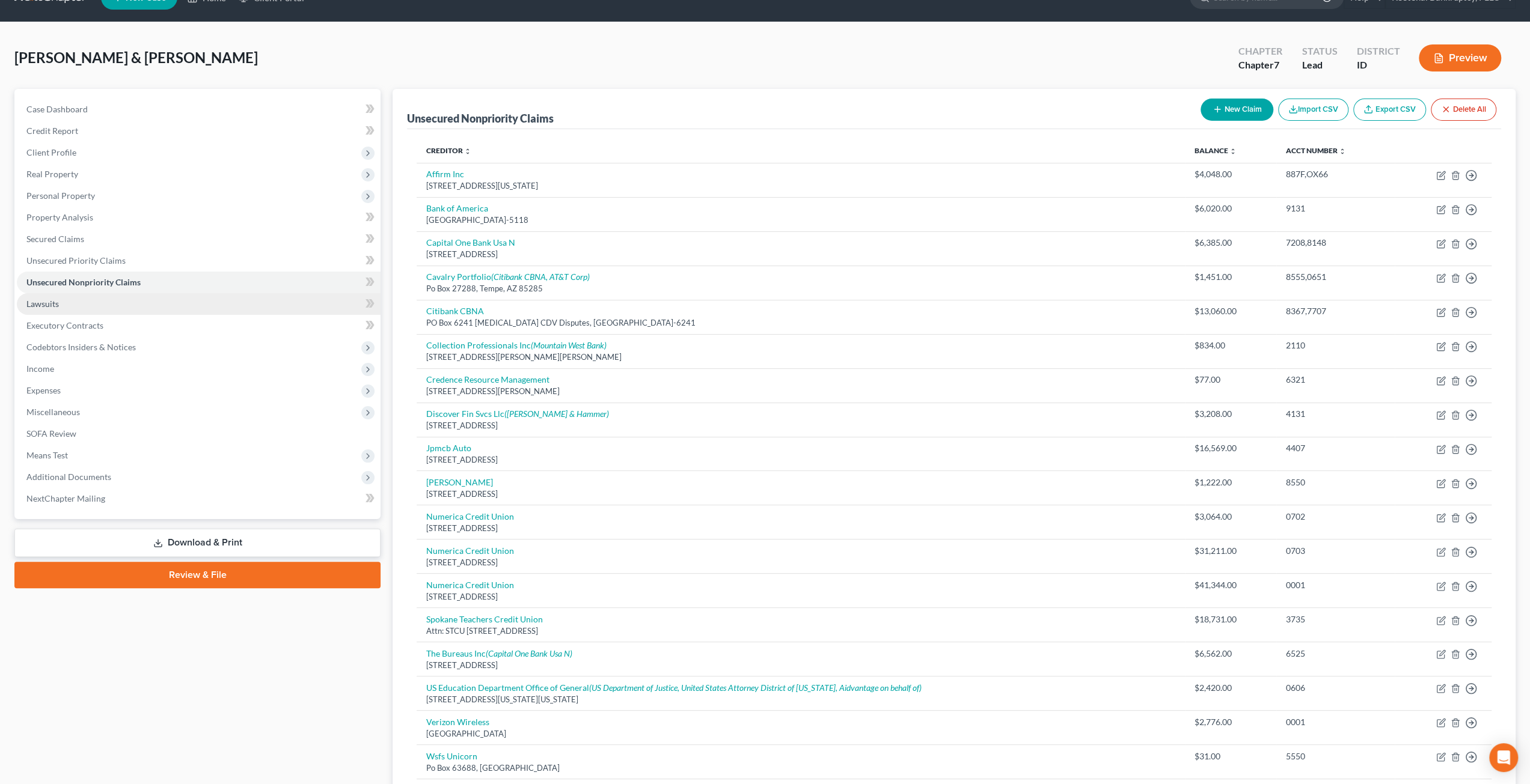
click at [84, 302] on link "Lawsuits" at bounding box center [198, 304] width 364 height 22
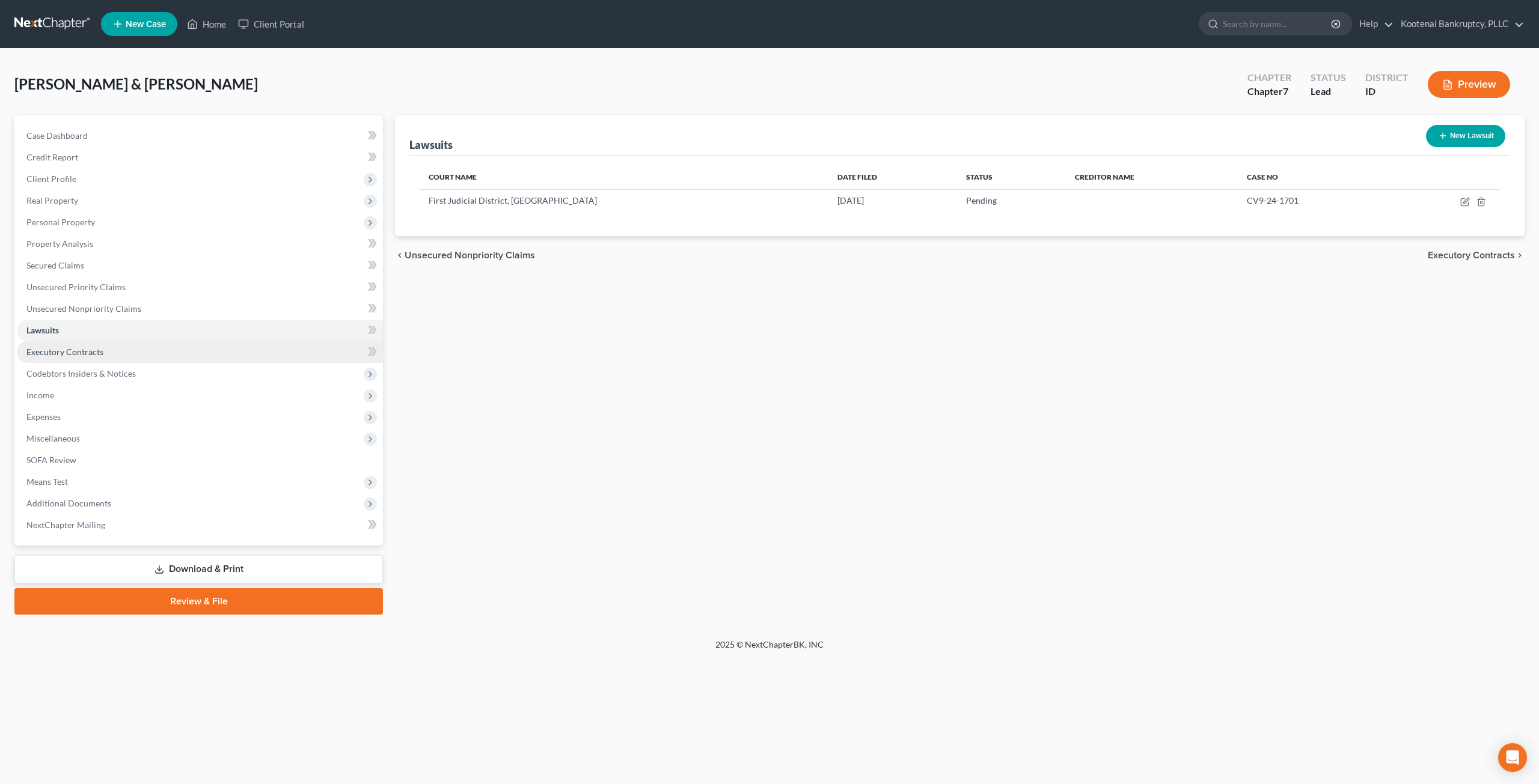
click at [125, 346] on link "Executory Contracts" at bounding box center [200, 352] width 366 height 22
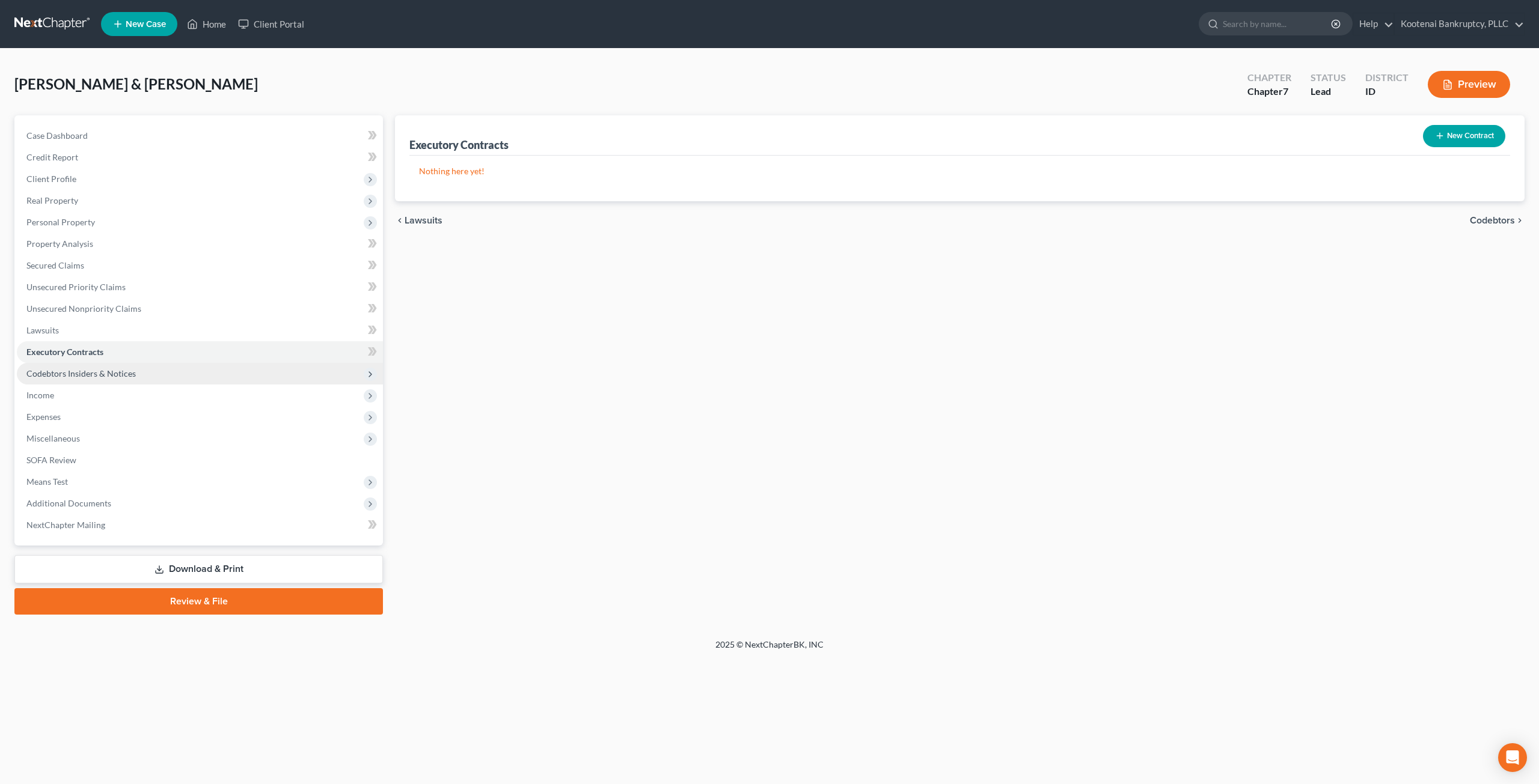
click at [139, 371] on span "Codebtors Insiders & Notices" at bounding box center [200, 374] width 366 height 22
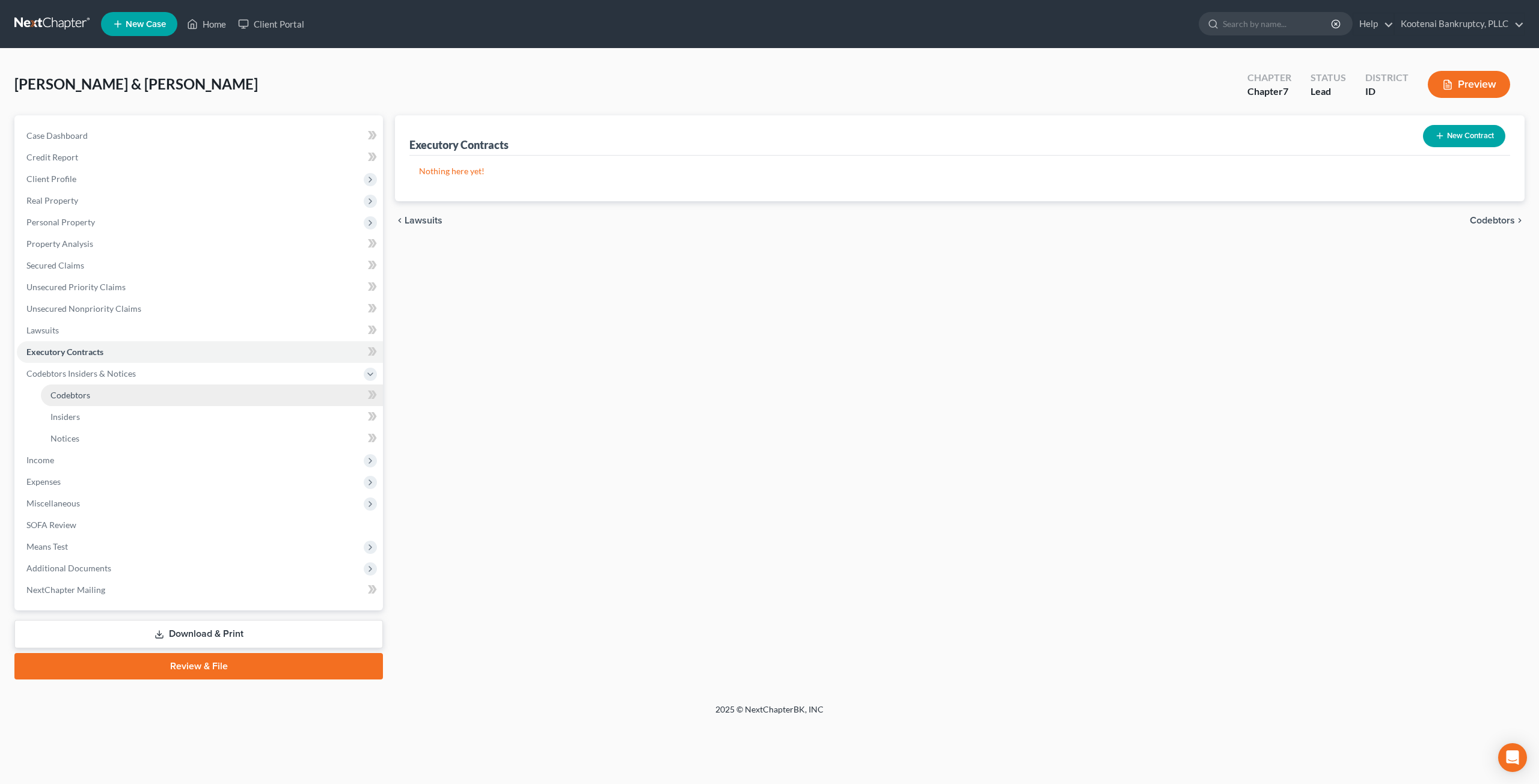
click at [157, 389] on link "Codebtors" at bounding box center [212, 395] width 342 height 22
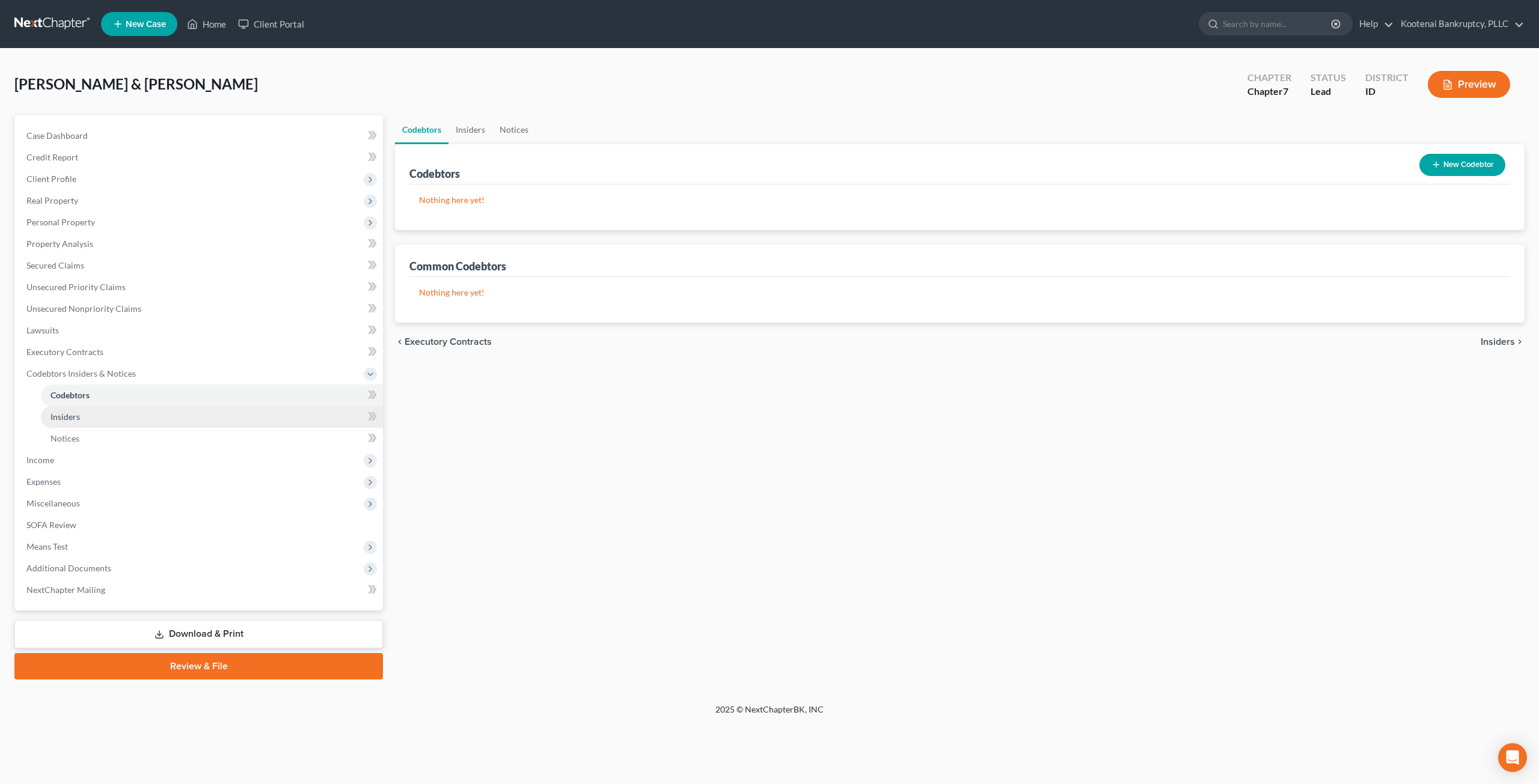
click at [164, 416] on link "Insiders" at bounding box center [212, 417] width 342 height 22
click at [500, 132] on link "Notices" at bounding box center [514, 129] width 43 height 29
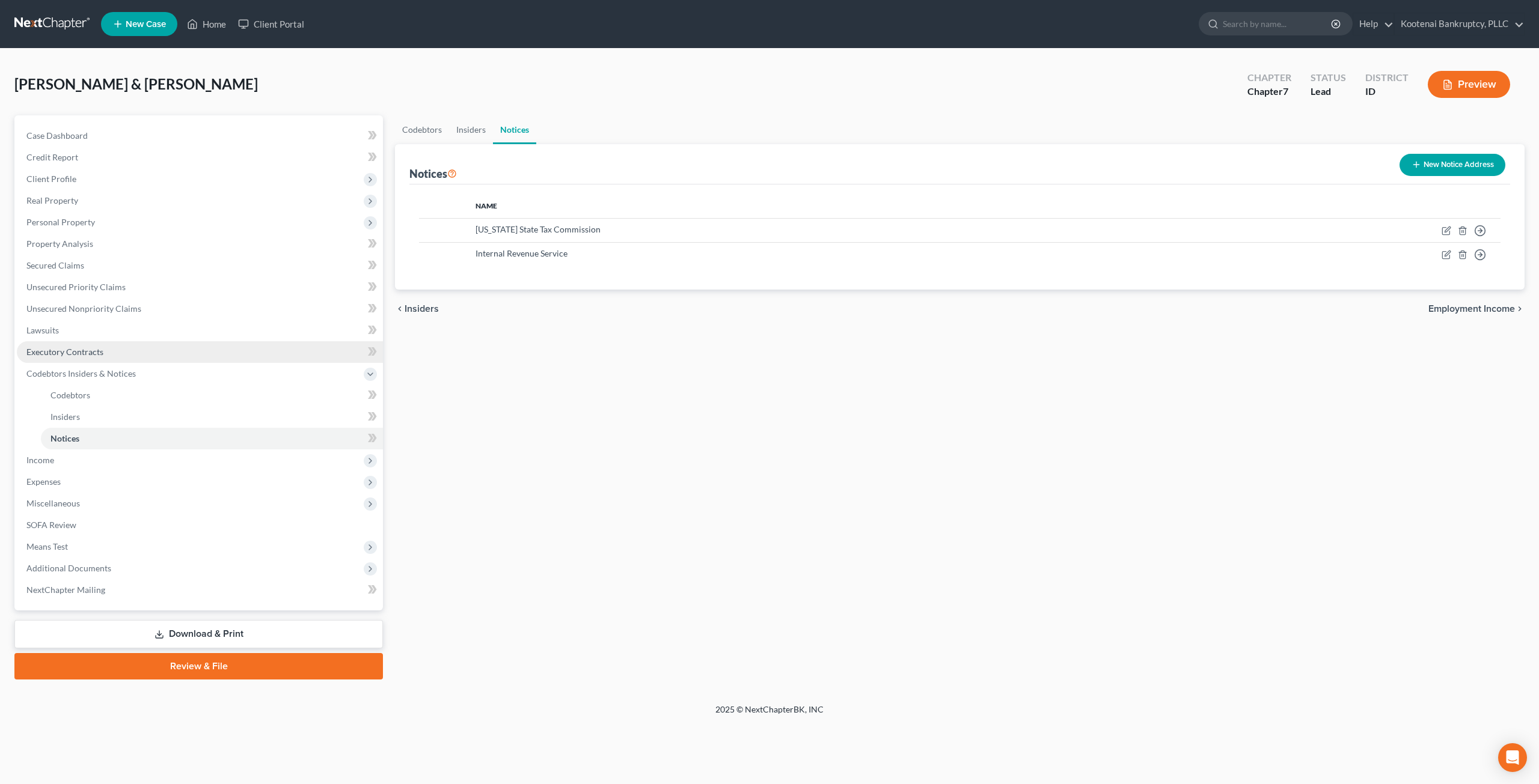
click at [93, 355] on span "Executory Contracts" at bounding box center [65, 351] width 77 height 10
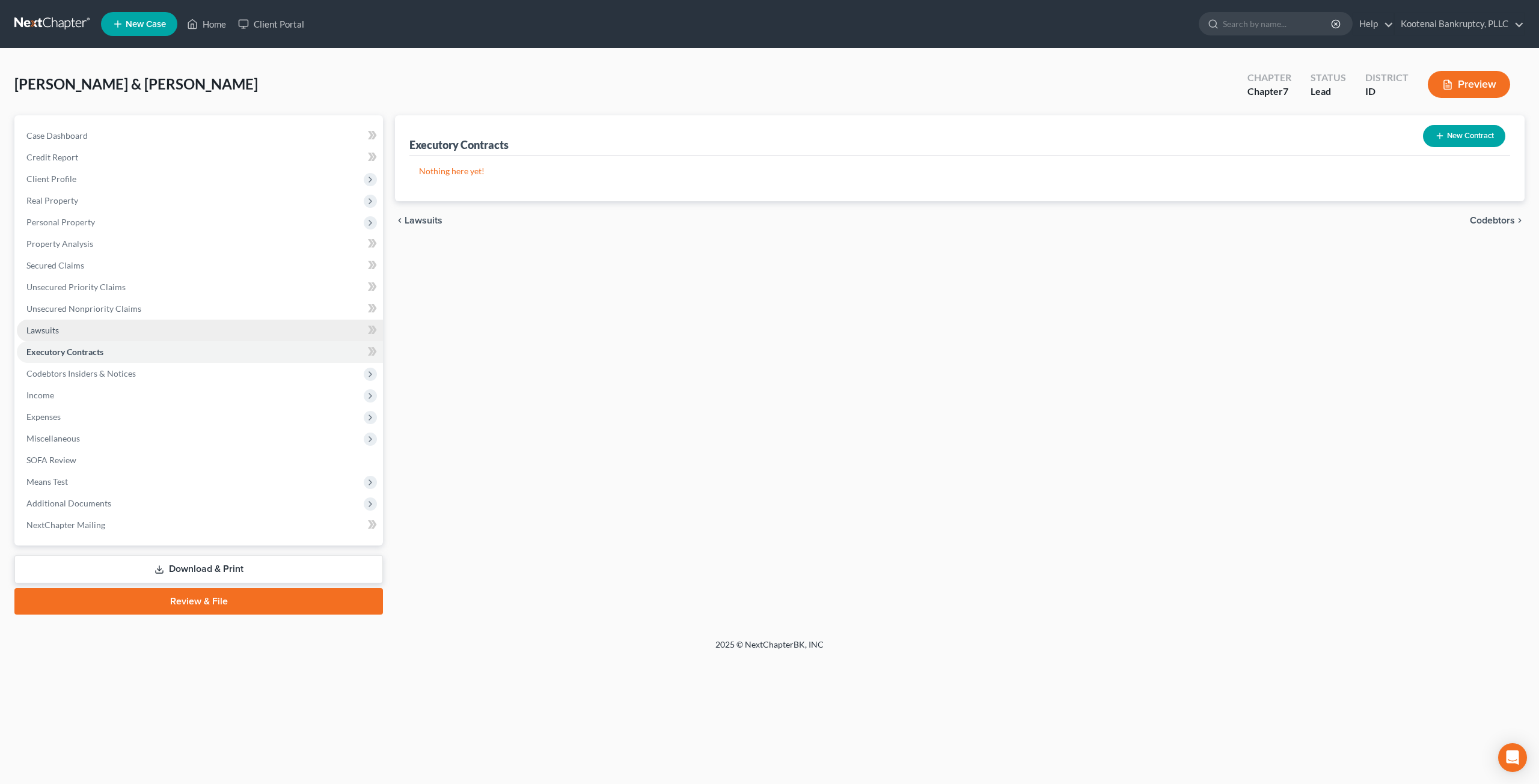
click at [93, 321] on link "Lawsuits" at bounding box center [200, 330] width 366 height 22
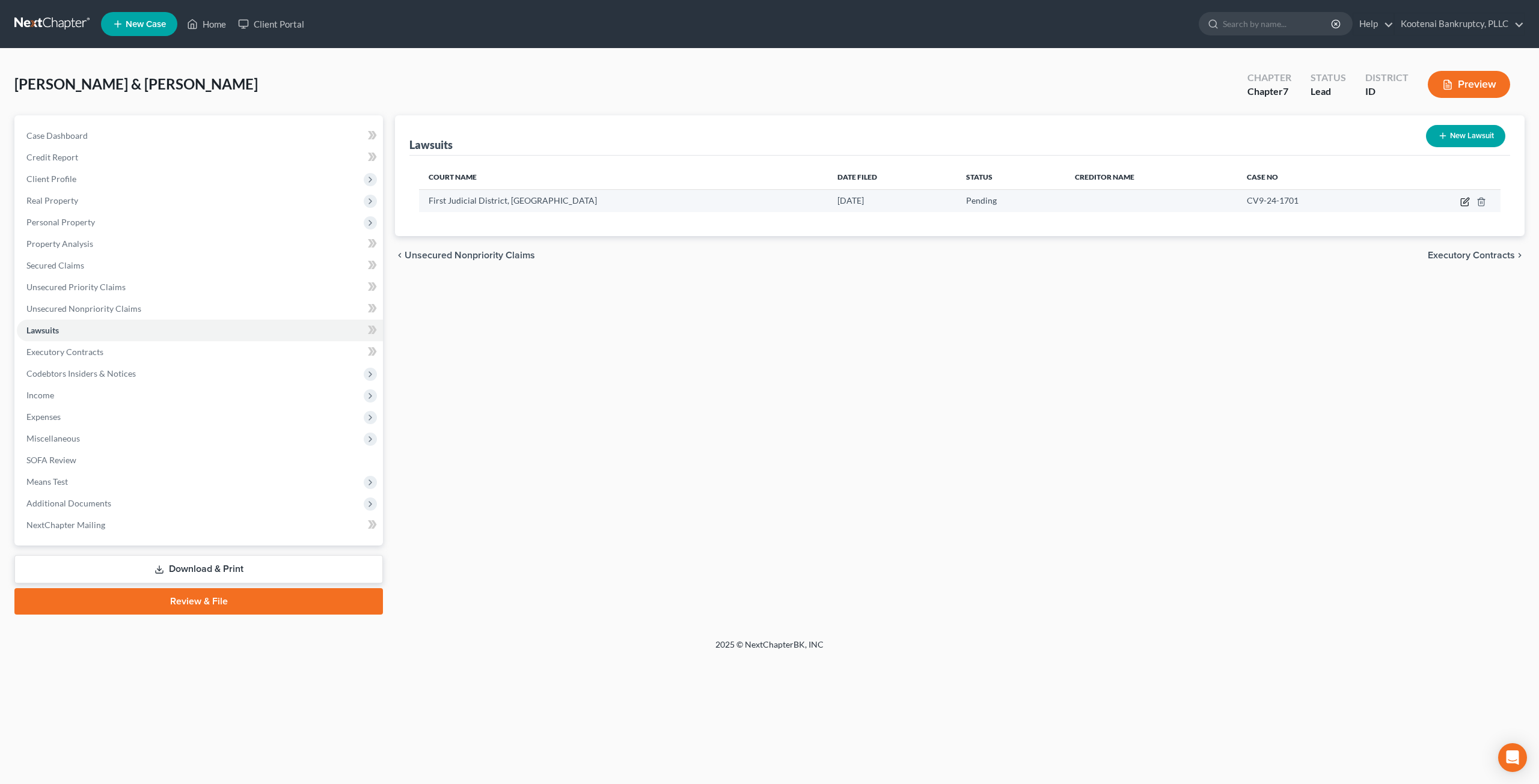
click at [1468, 202] on icon "button" at bounding box center [1465, 202] width 10 height 10
select select "13"
select select "0"
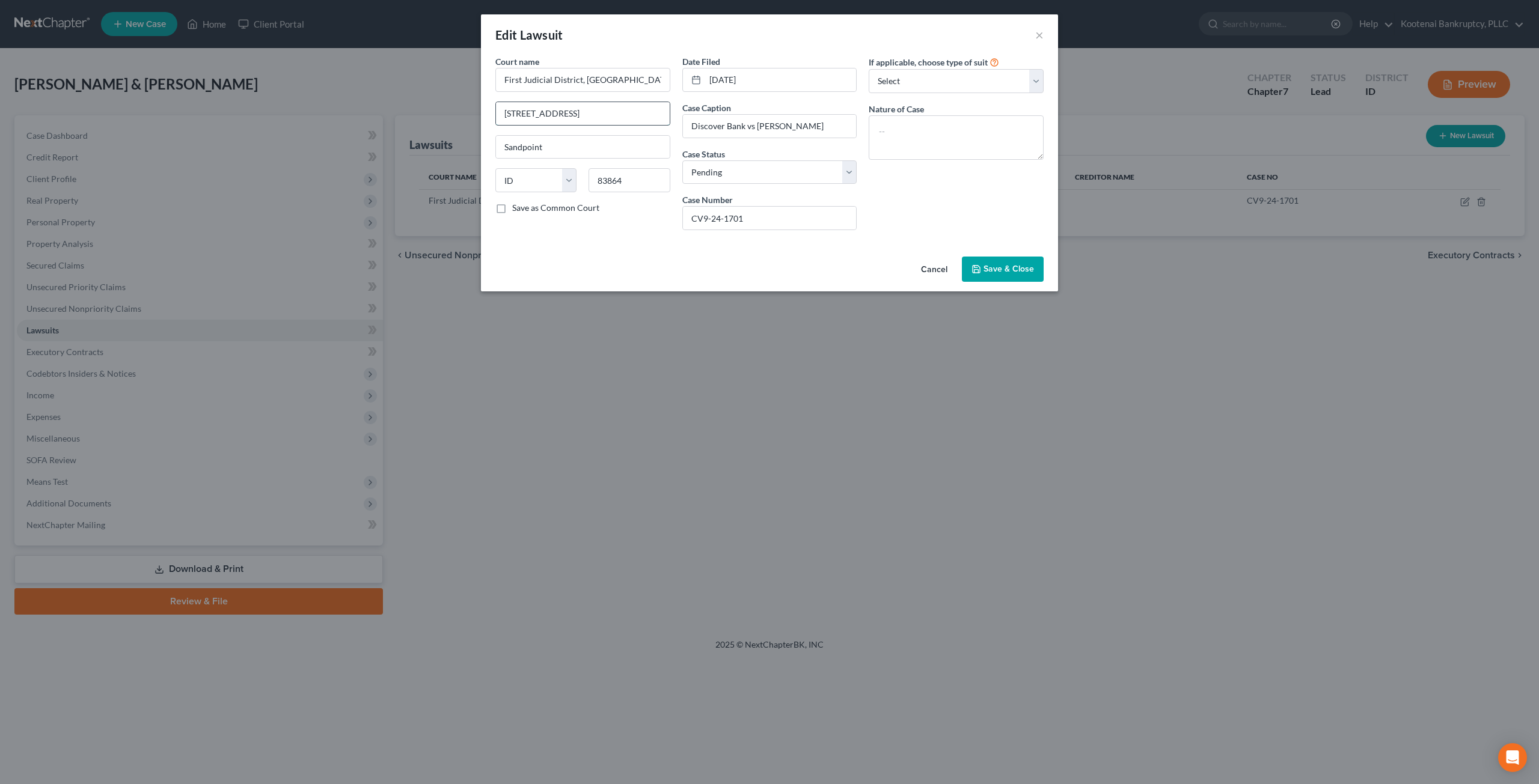
click at [563, 111] on input "215 S 1st Ave" at bounding box center [583, 113] width 174 height 23
drag, startPoint x: 765, startPoint y: 223, endPoint x: 672, endPoint y: 223, distance: 93.0
click at [672, 223] on div "Court name * First Judicial District, Bonner County 215 S 1st Ave Sandpoint Sta…" at bounding box center [769, 147] width 560 height 184
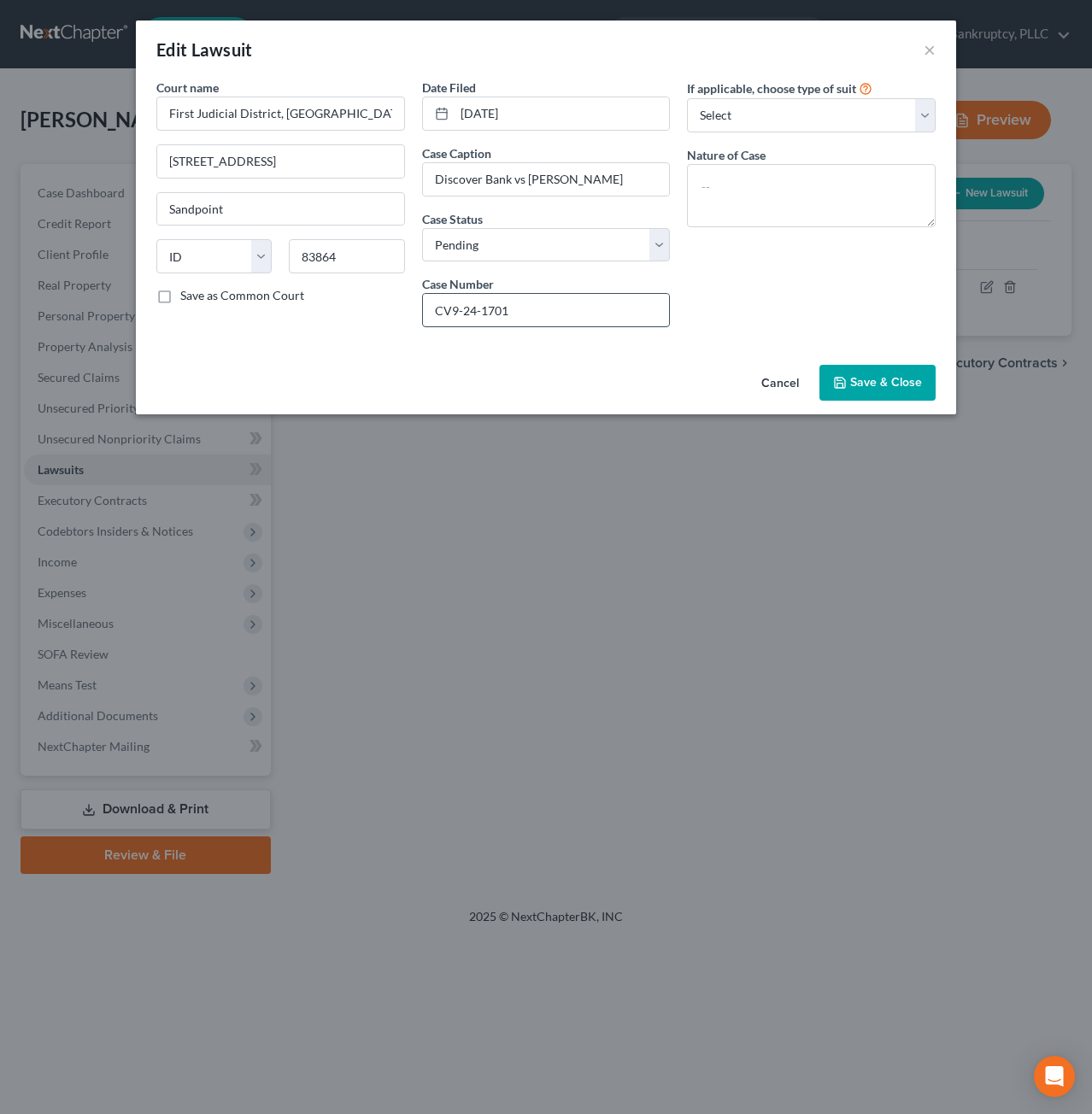
drag, startPoint x: 451, startPoint y: 311, endPoint x: 479, endPoint y: 309, distance: 28.1
click at [451, 311] on input "CV9-24-1701" at bounding box center [547, 310] width 247 height 33
type input "CV09-24-1701"
click at [547, 245] on select "Select Pending On Appeal Concluded" at bounding box center [546, 245] width 248 height 35
select select "2"
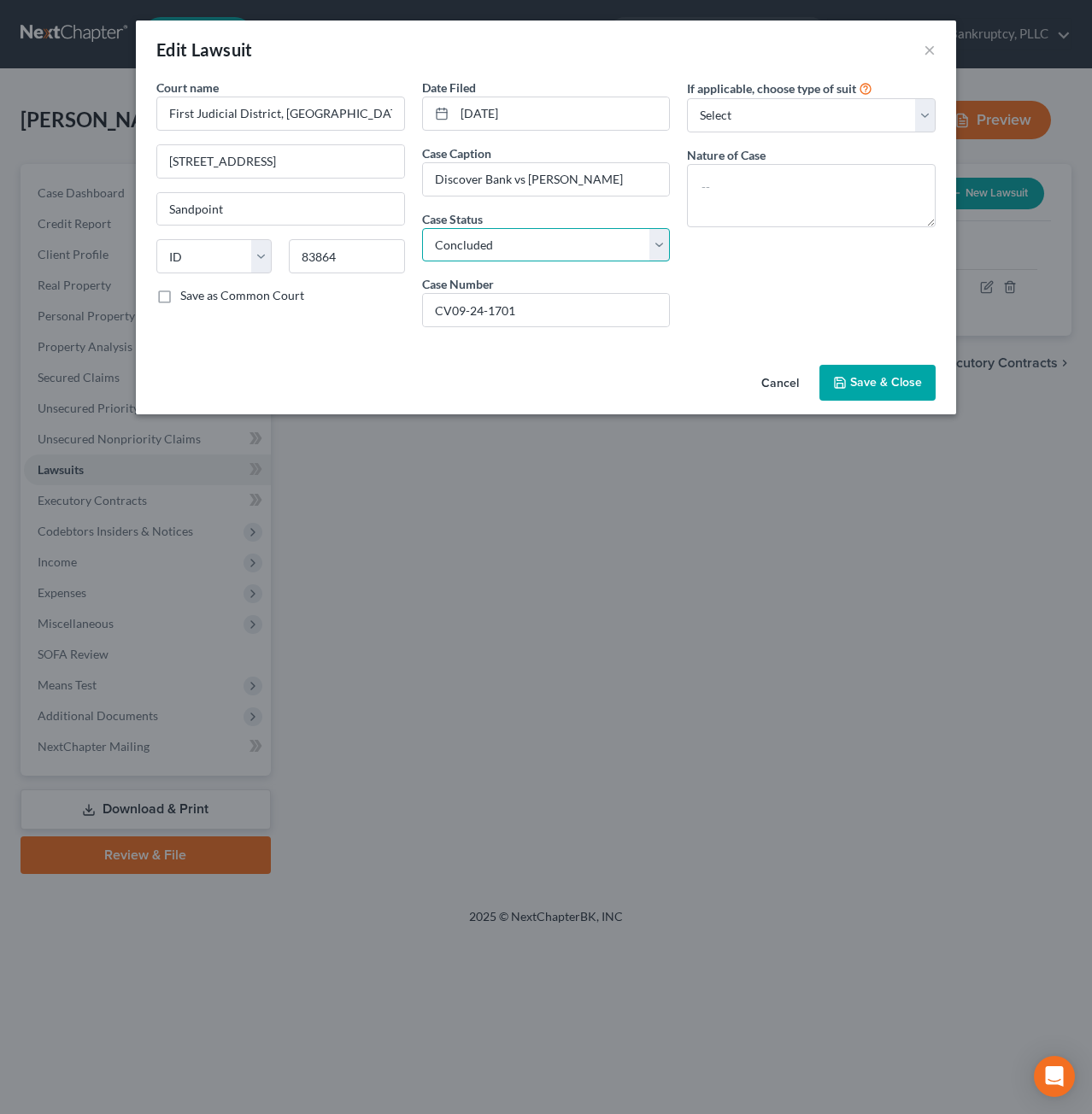
click at [422, 229] on select "Select Pending On Appeal Concluded" at bounding box center [546, 245] width 248 height 35
click at [860, 377] on span "Save & Close" at bounding box center [886, 382] width 72 height 15
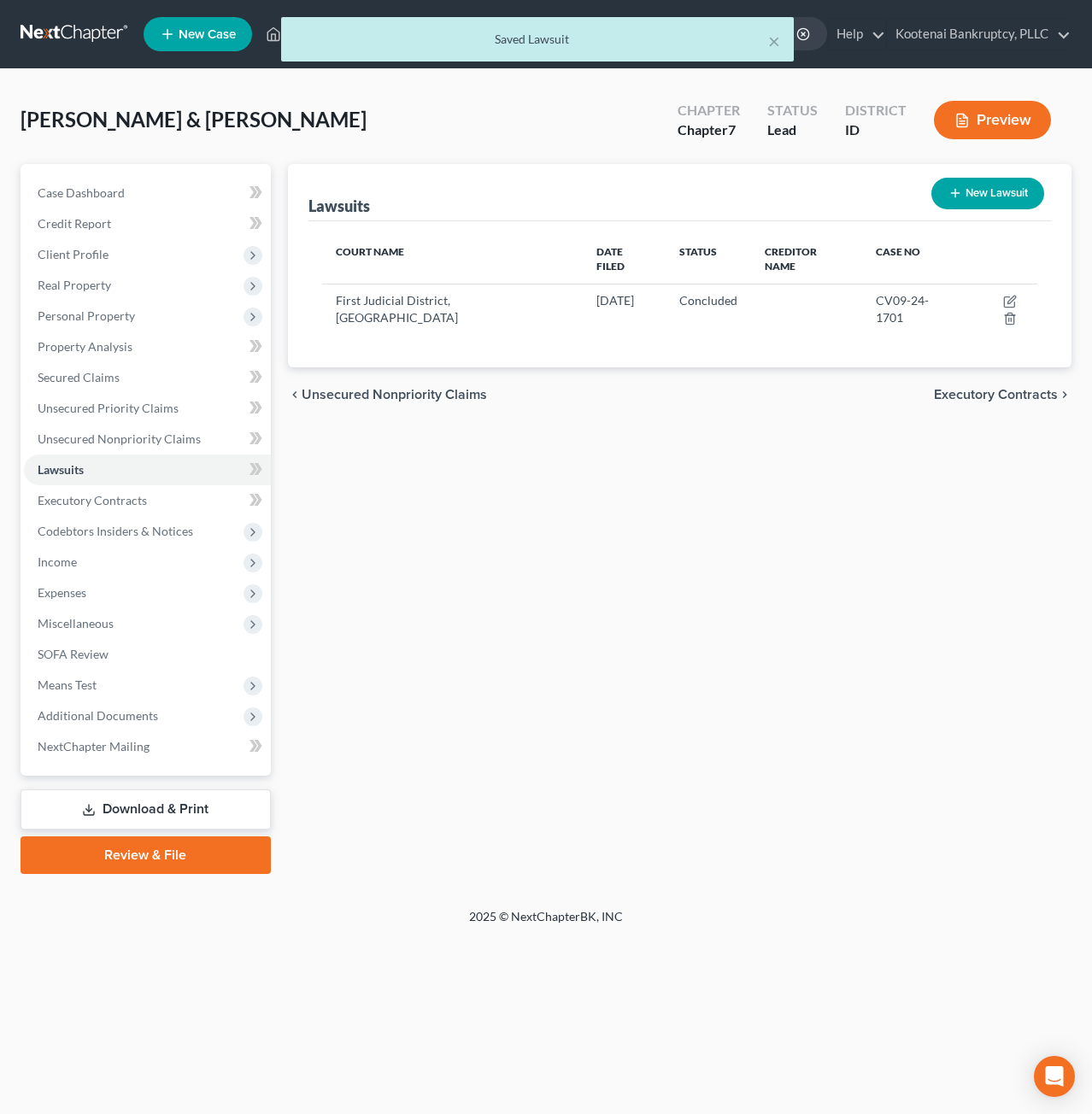
click at [1011, 191] on button "New Lawsuit" at bounding box center [988, 194] width 113 height 32
select select "0"
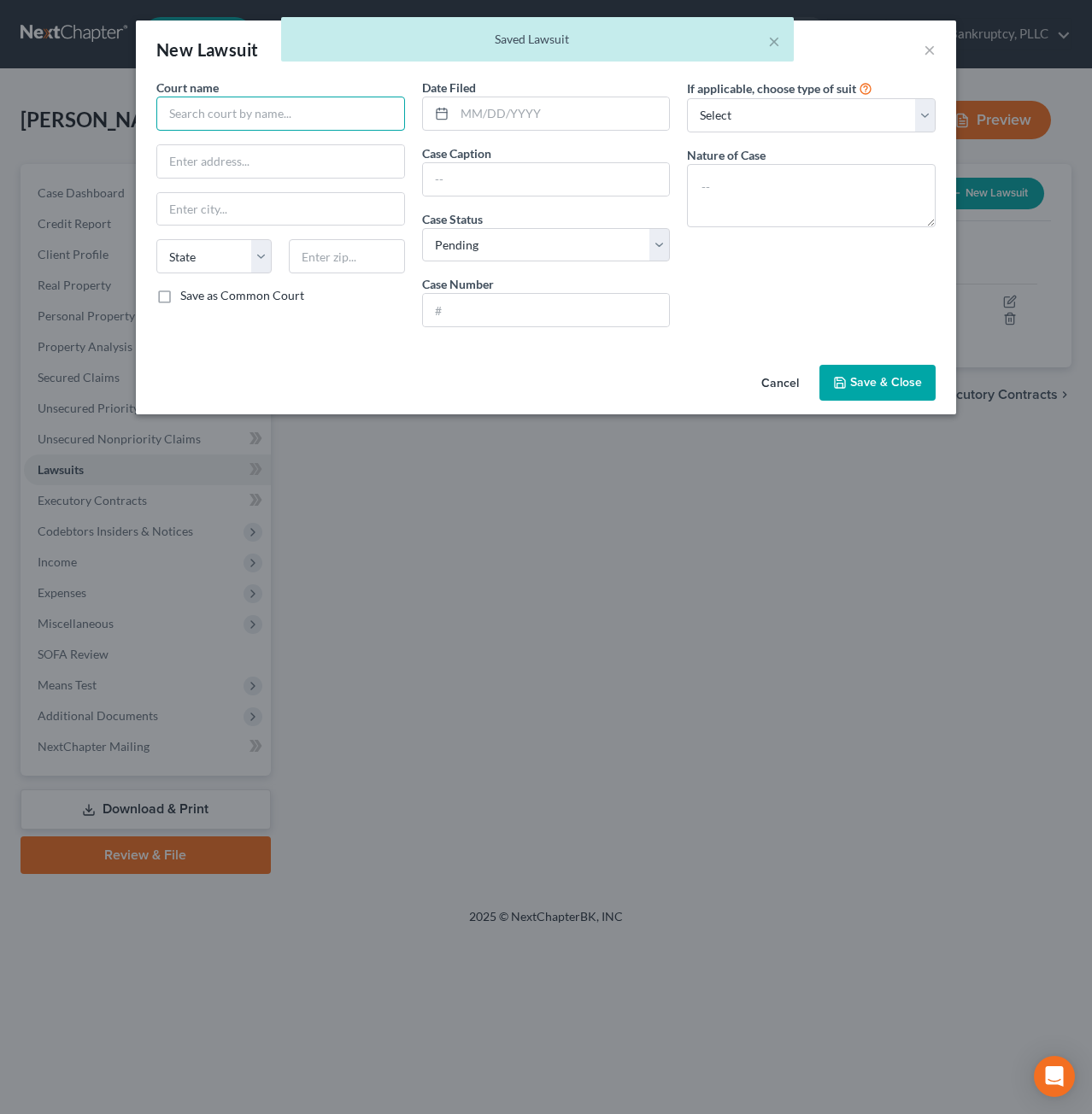
click at [285, 124] on input "text" at bounding box center [280, 114] width 248 height 35
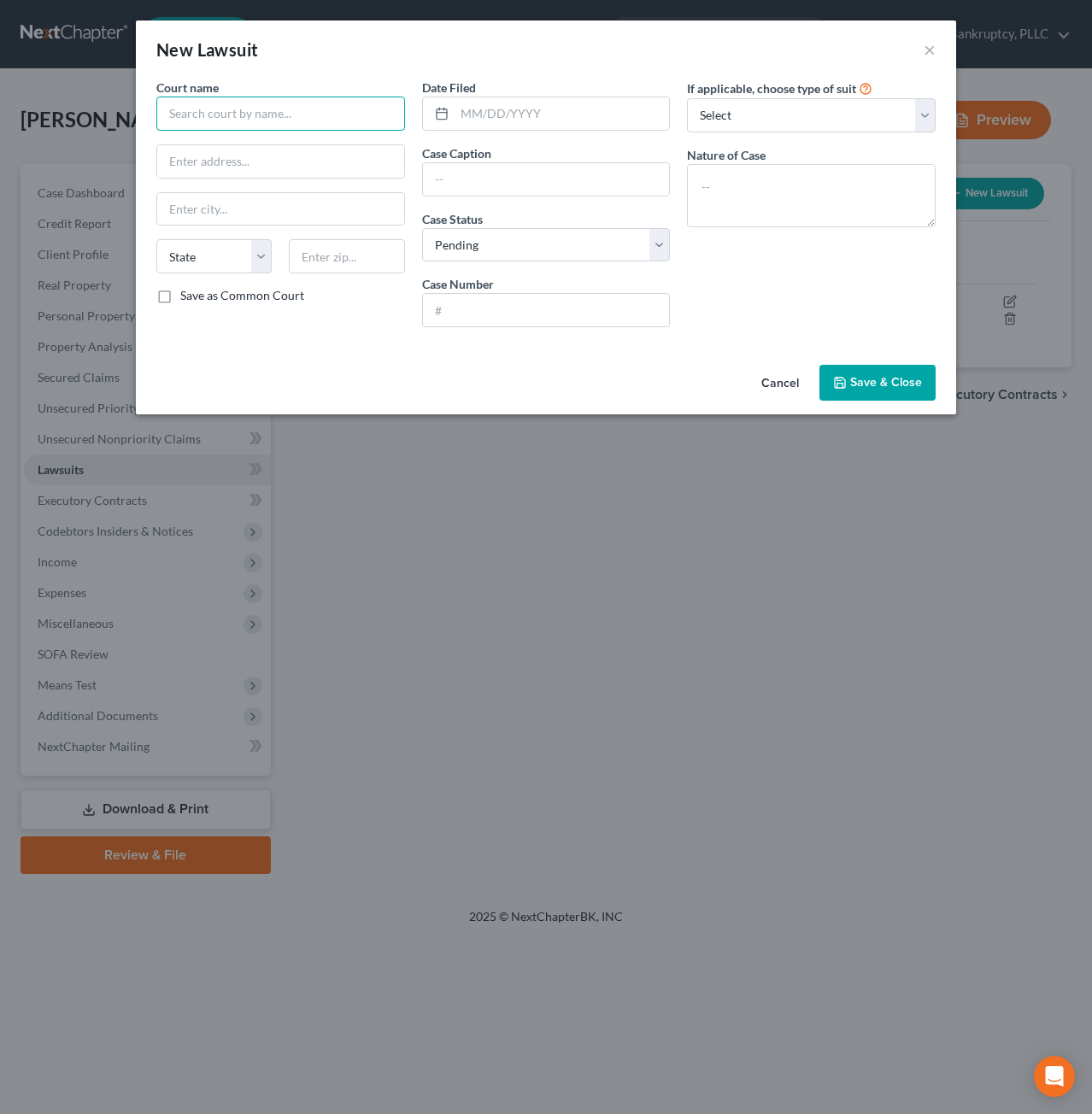
type input "N"
type input "Bonner County Magistrate Court"
click at [578, 122] on input "text" at bounding box center [563, 113] width 216 height 33
type input "03/01/2025"
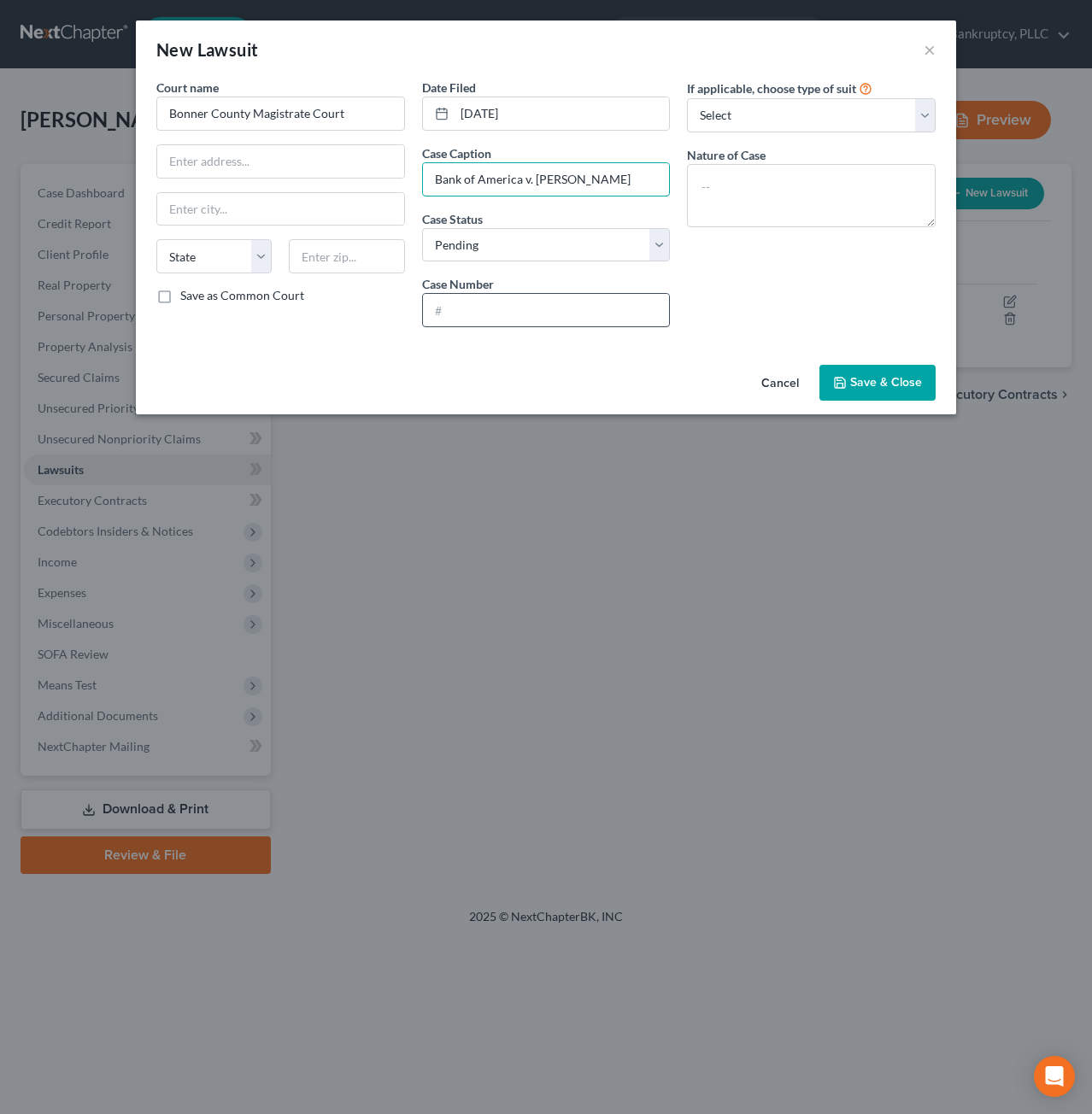
type input "Bank of America v. Brittney Krahn"
click at [544, 307] on input "text" at bounding box center [547, 310] width 247 height 33
type input "CV09-25-0367"
click at [897, 392] on button "Save & Close" at bounding box center [876, 383] width 116 height 36
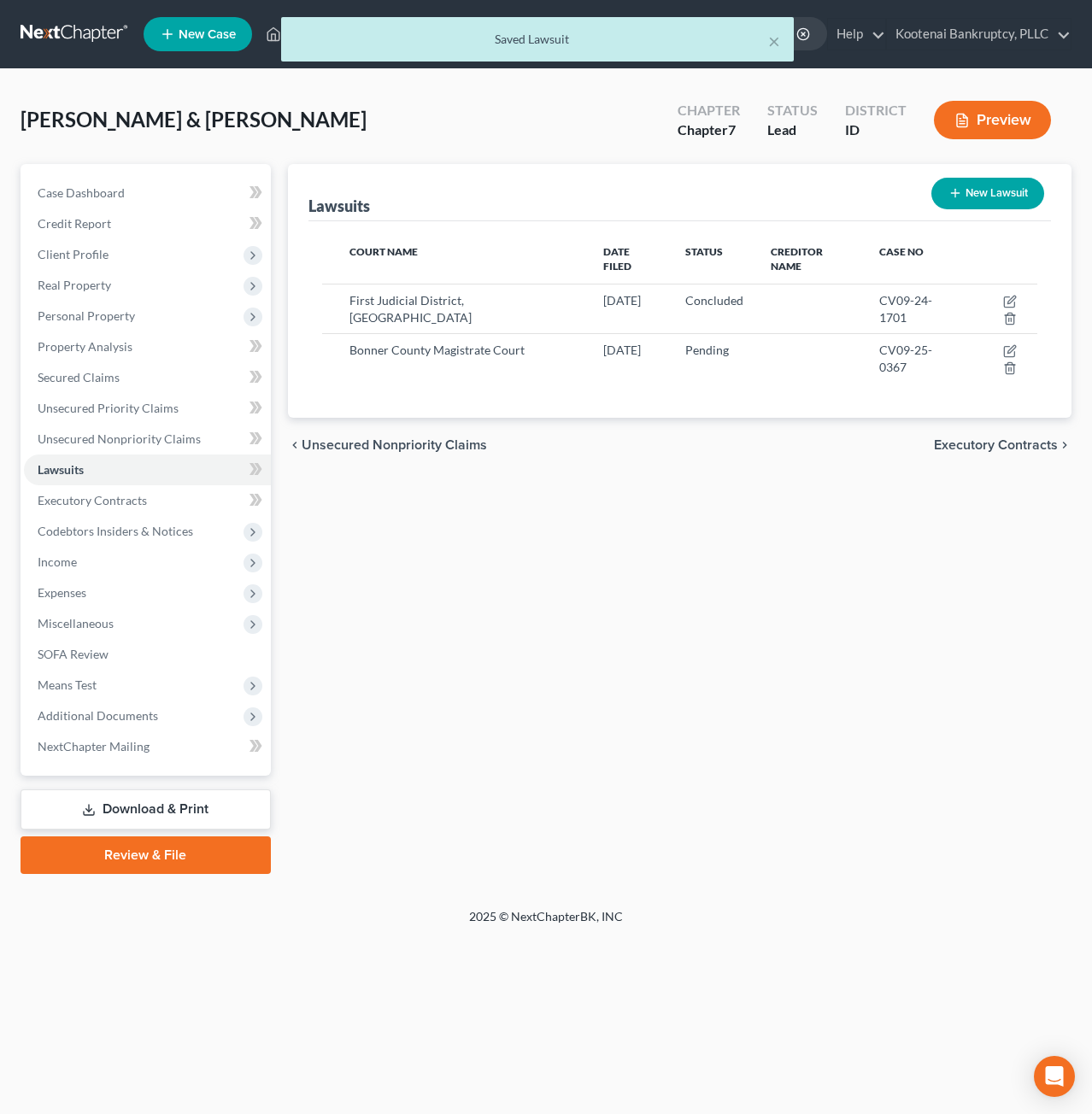
click at [984, 198] on button "New Lawsuit" at bounding box center [988, 194] width 113 height 32
select select "0"
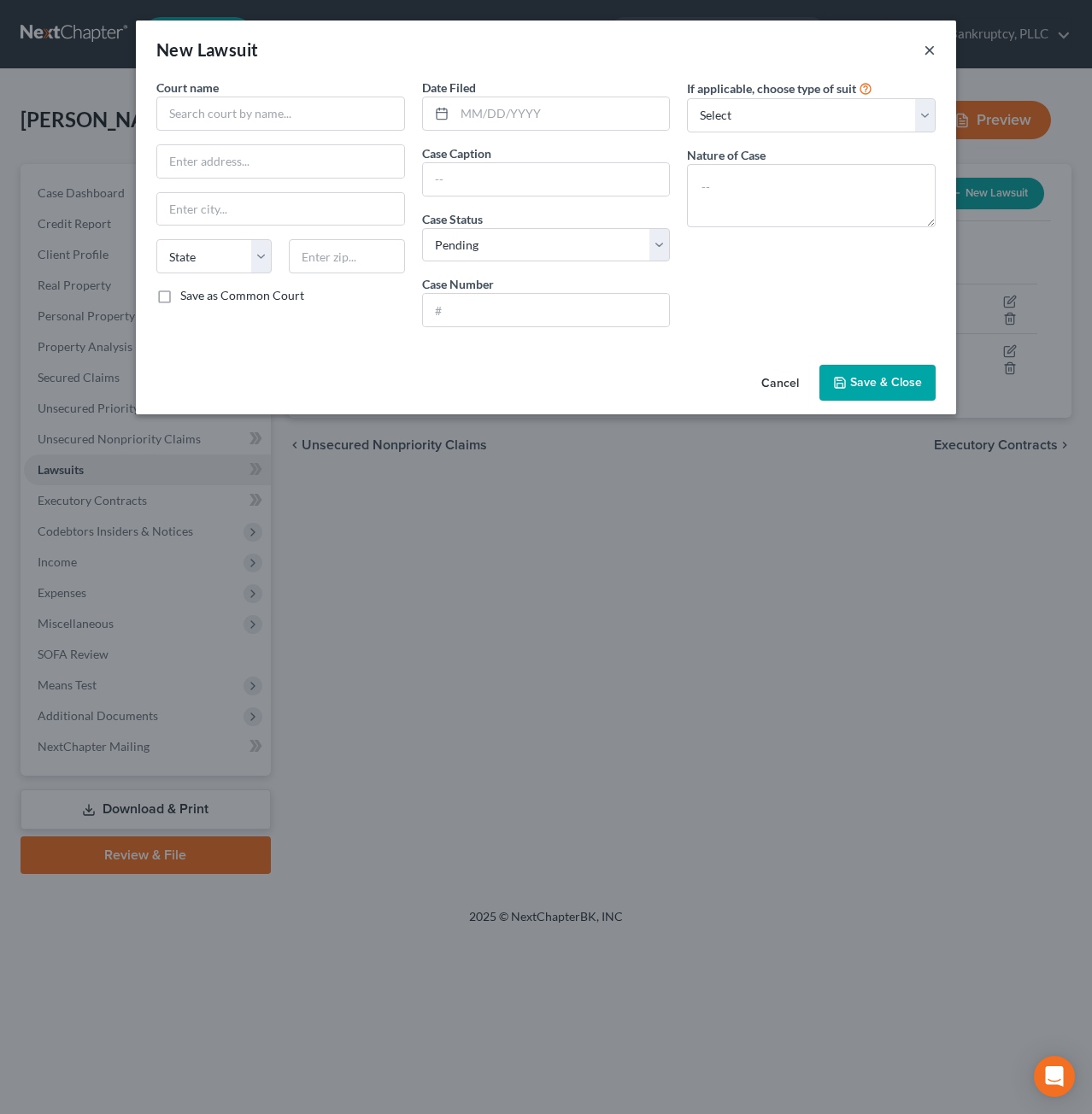
click at [934, 44] on button "×" at bounding box center [930, 49] width 12 height 21
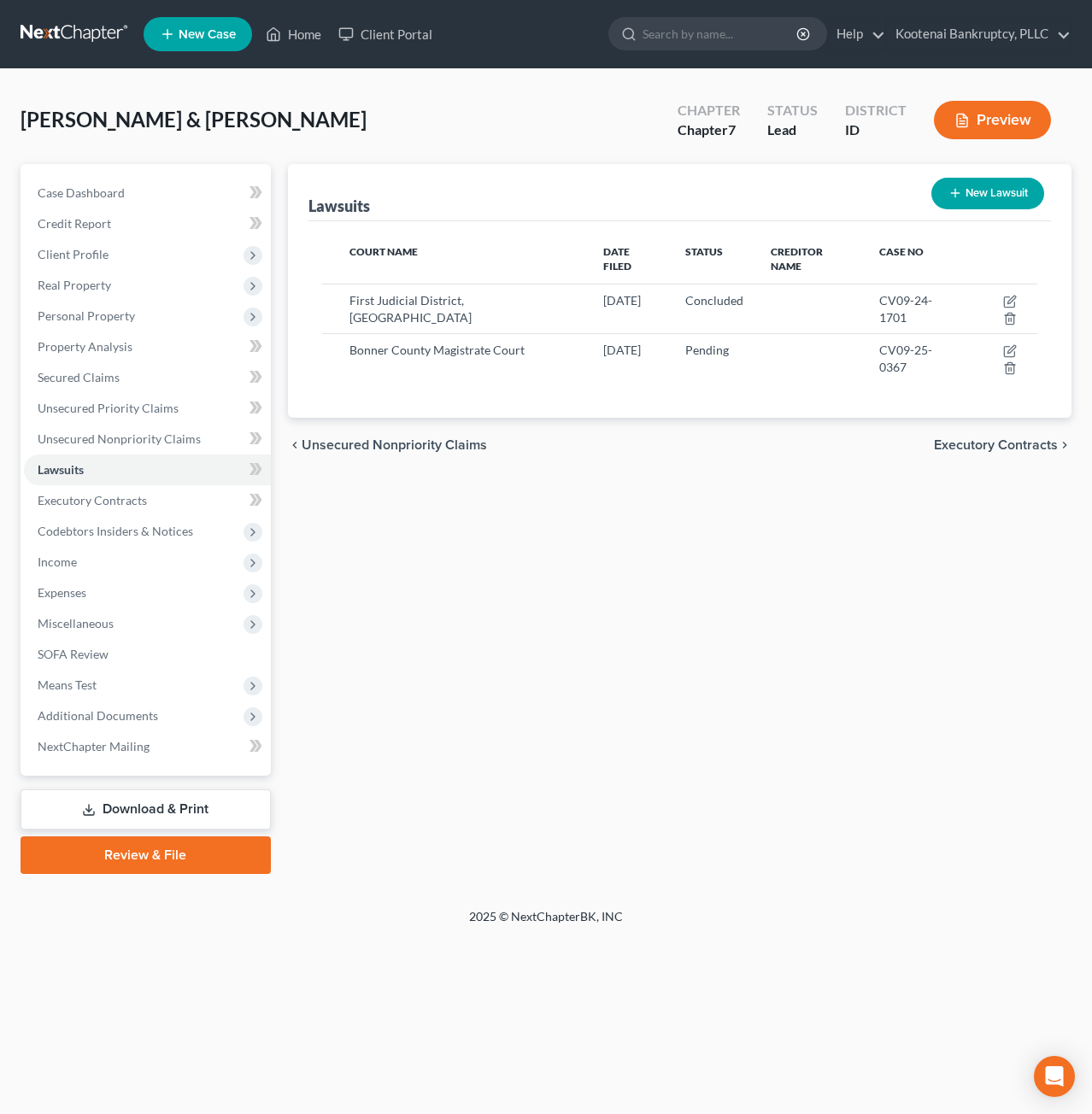
click at [993, 192] on button "New Lawsuit" at bounding box center [988, 194] width 113 height 32
select select "0"
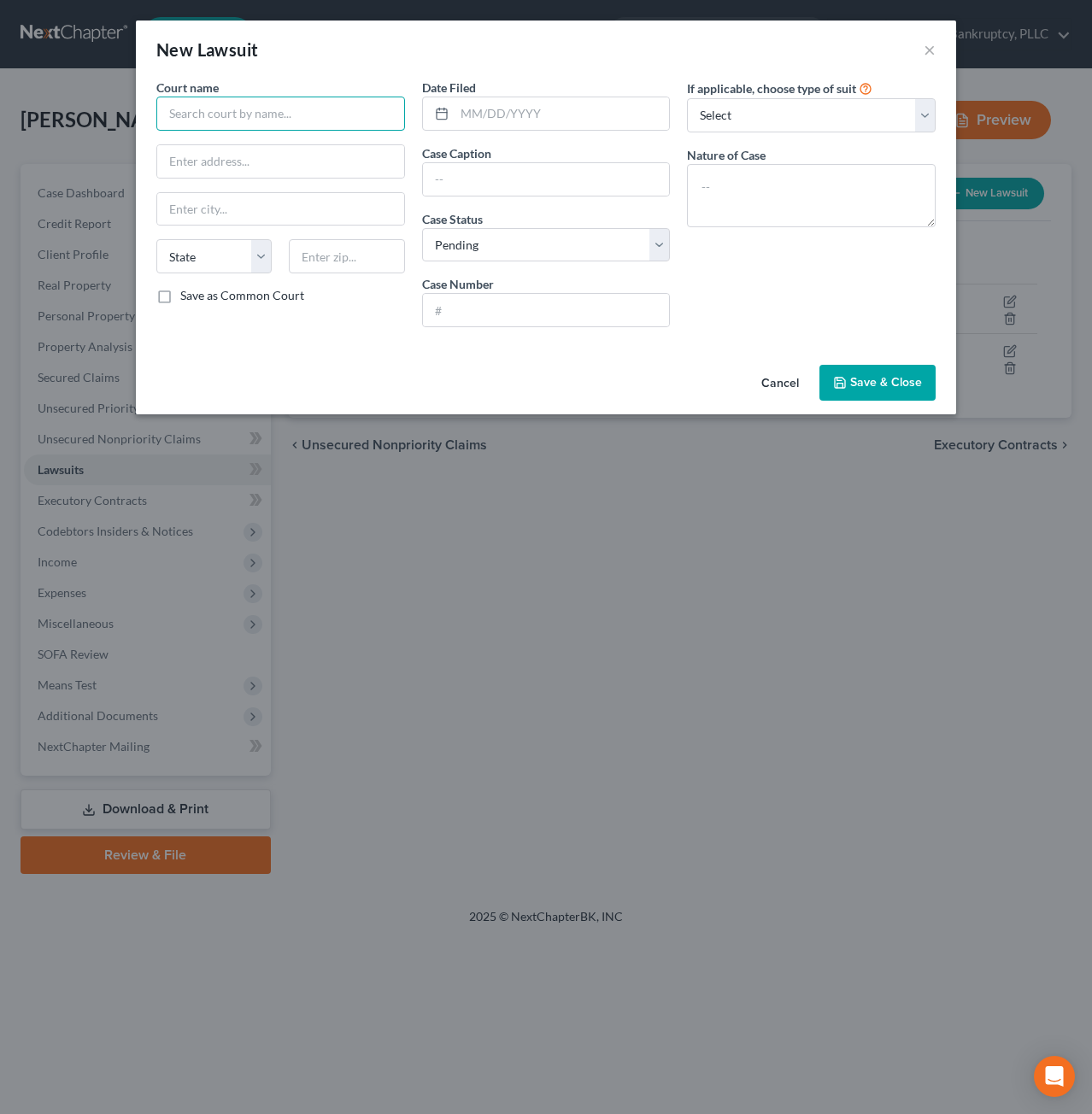
click at [350, 104] on input "text" at bounding box center [280, 114] width 248 height 35
type input "Bonner County Magistrate Court"
click at [536, 117] on input "text" at bounding box center [563, 113] width 216 height 33
type input "03/10/2025"
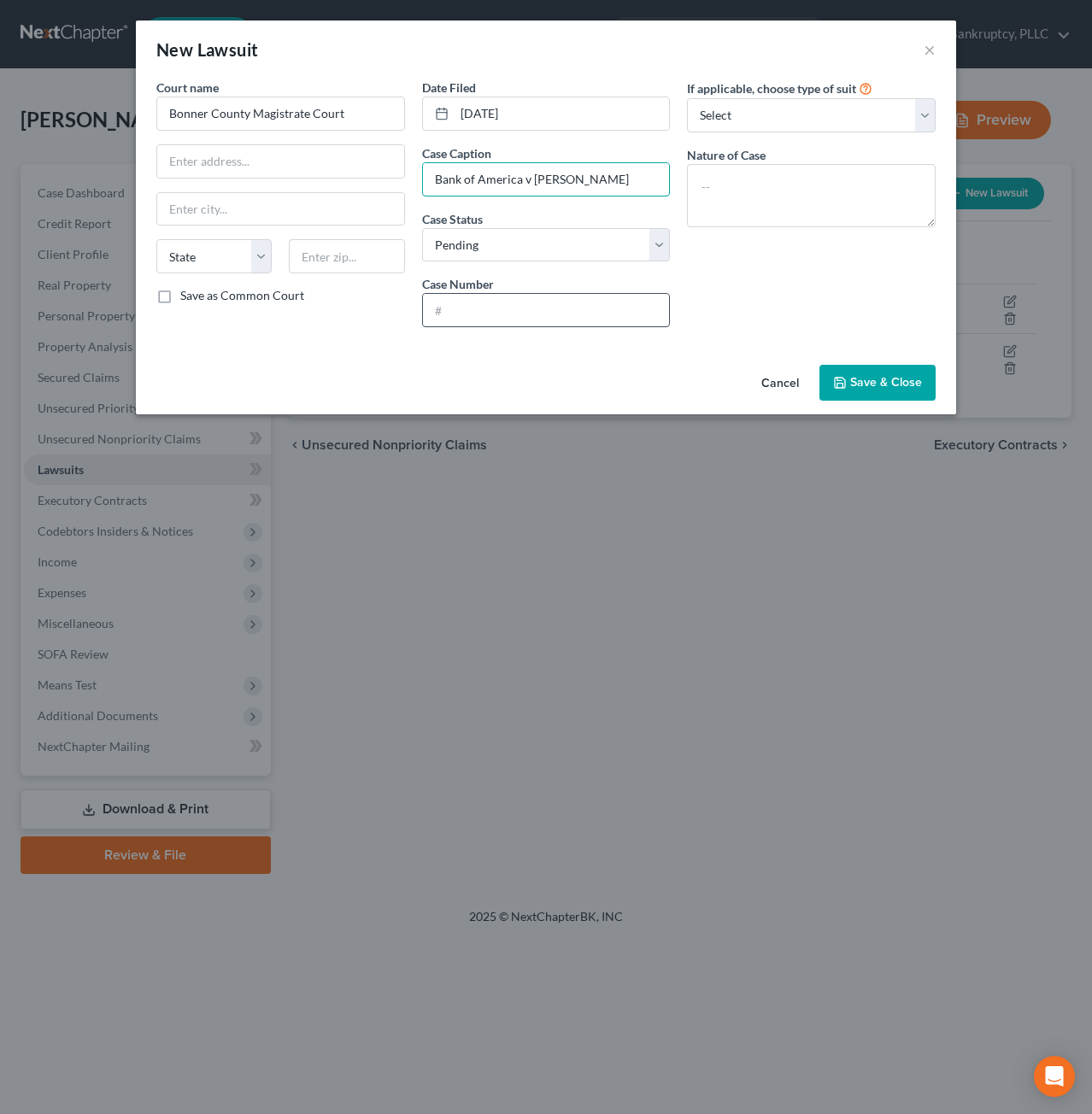
type input "Bank of America v Brittney Krahn"
click at [538, 309] on input "text" at bounding box center [547, 310] width 247 height 33
type input "CV09-25-0422"
click at [862, 383] on span "Save & Close" at bounding box center [886, 382] width 72 height 15
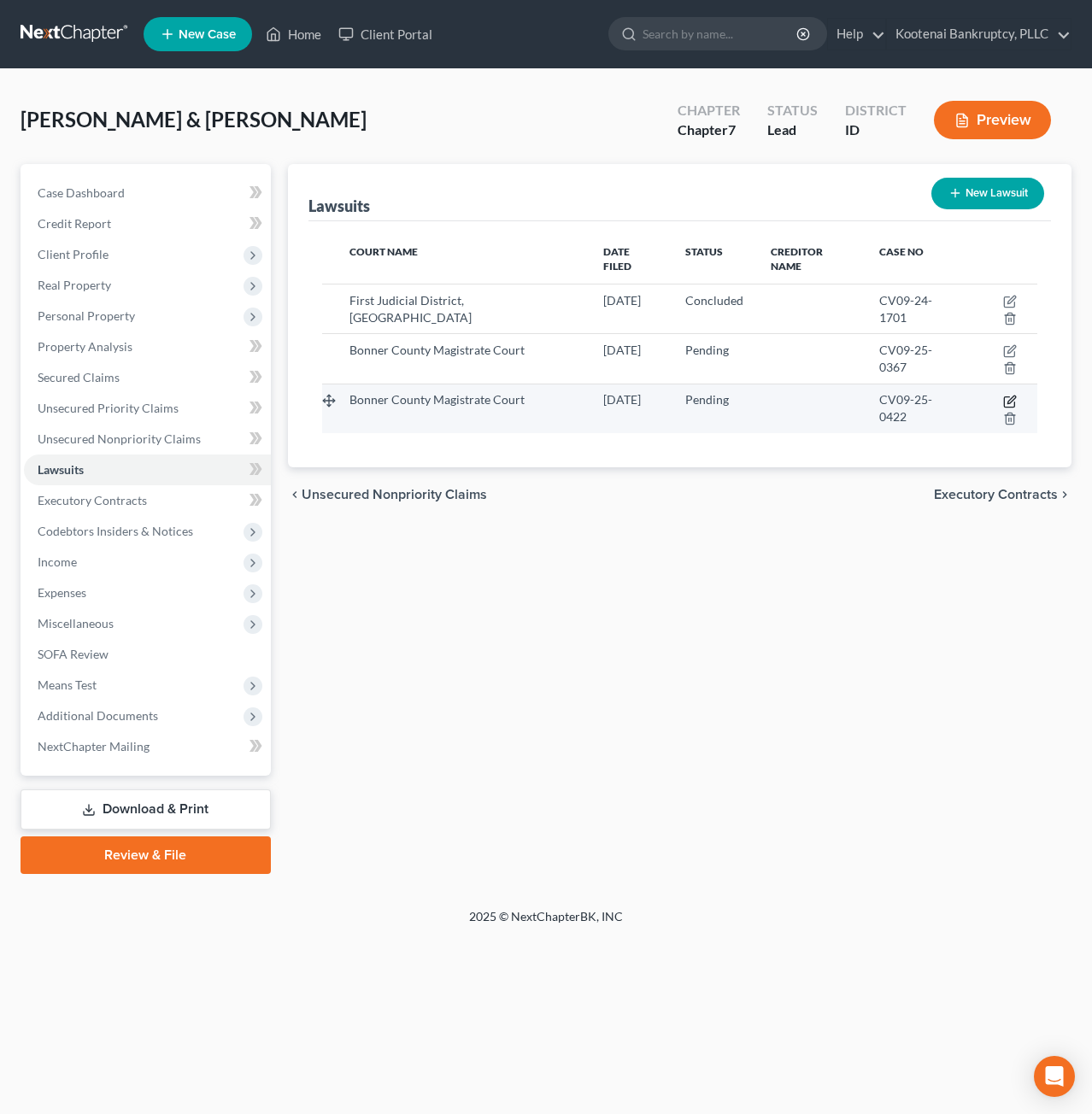
click at [1003, 395] on icon "button" at bounding box center [1010, 402] width 14 height 14
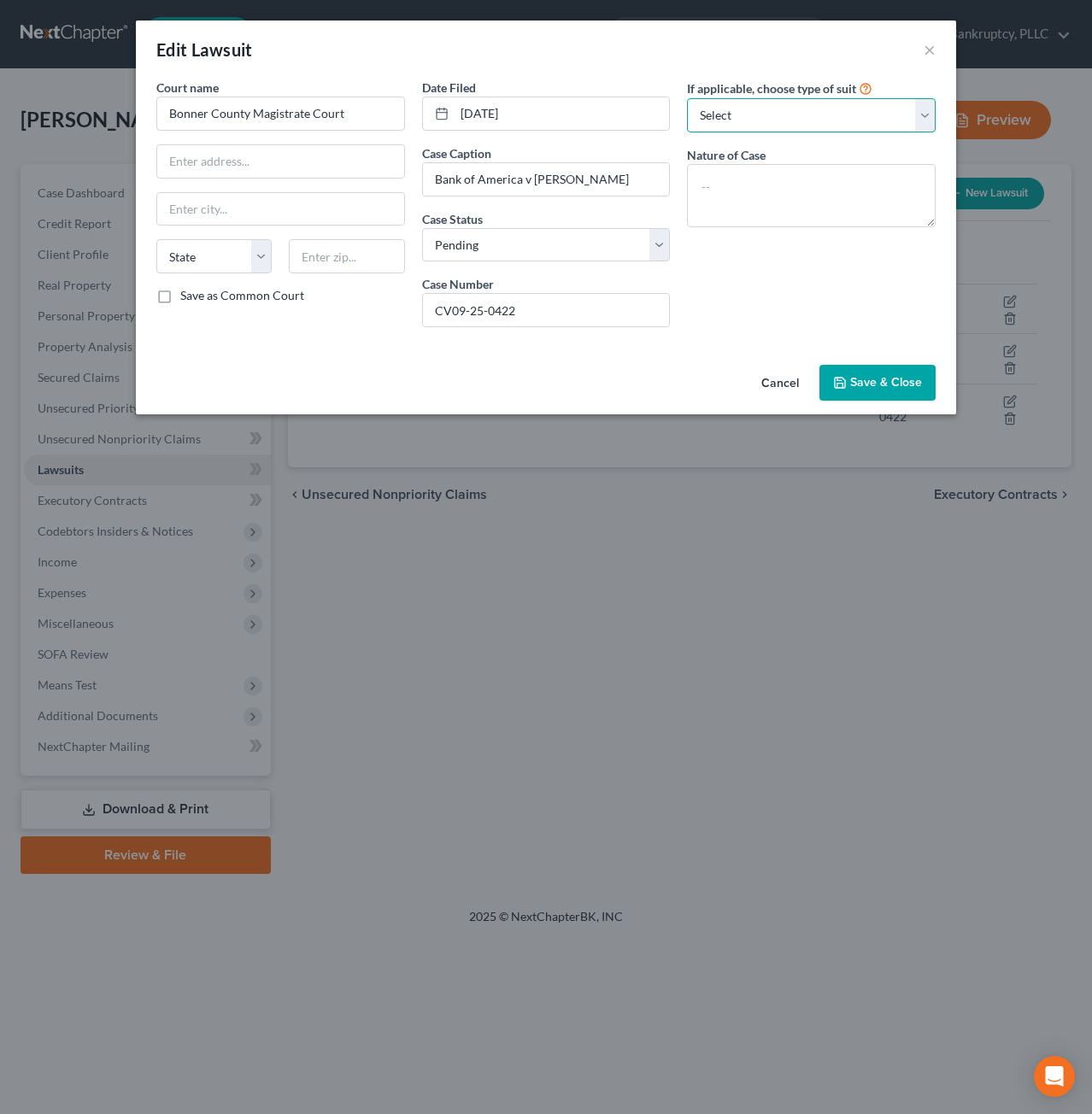
click at [761, 122] on select "Select Repossession Garnishment Foreclosure Attached, Seized, Or Levied Other" at bounding box center [811, 115] width 248 height 35
click at [761, 121] on select "Select Repossession Garnishment Foreclosure Attached, Seized, Or Levied Other" at bounding box center [811, 115] width 248 height 35
click at [564, 258] on select "Select Pending On Appeal Concluded" at bounding box center [546, 245] width 248 height 35
select select "2"
click at [422, 229] on select "Select Pending On Appeal Concluded" at bounding box center [546, 245] width 248 height 35
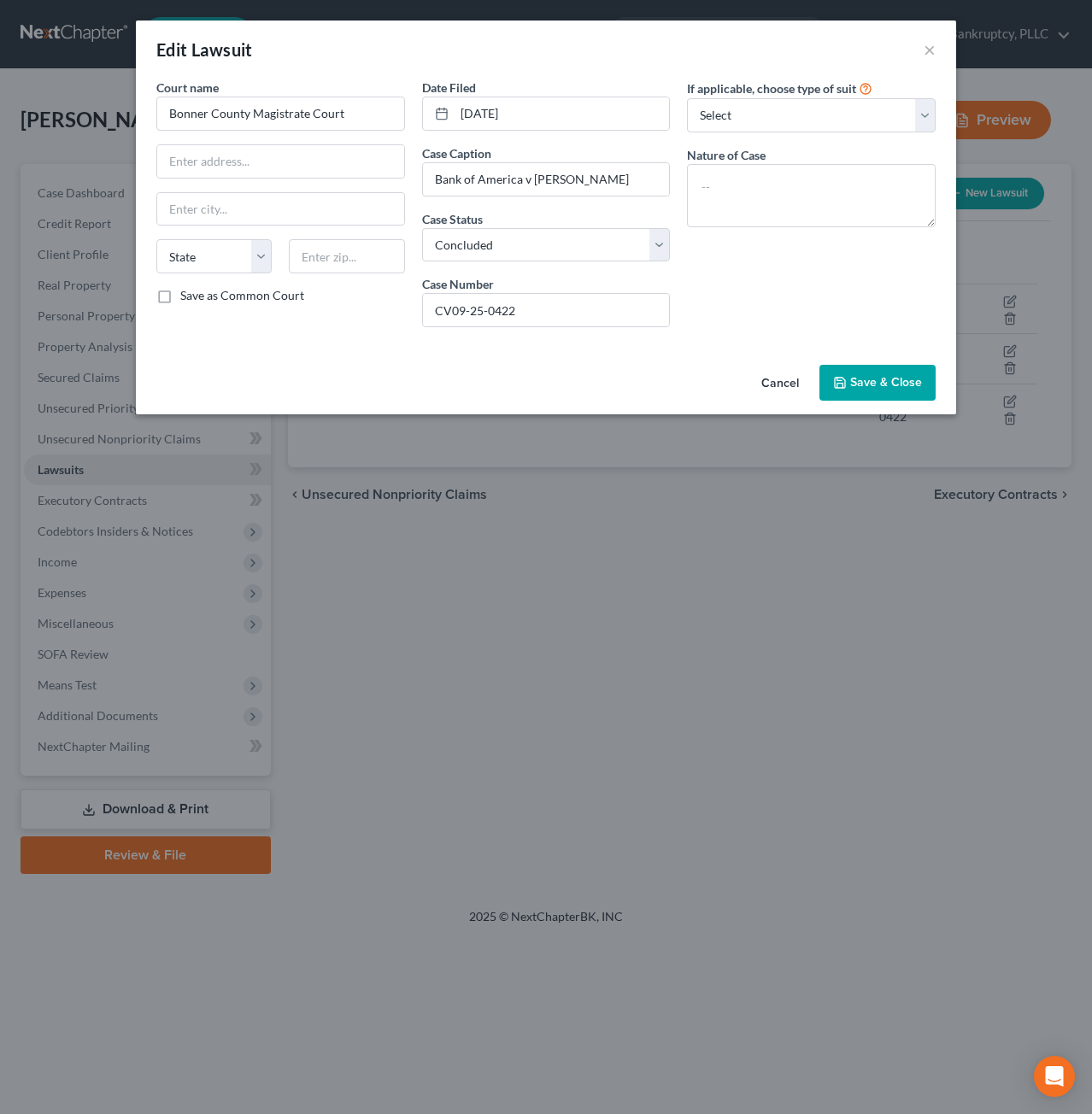
click at [919, 376] on span "Save & Close" at bounding box center [886, 382] width 72 height 15
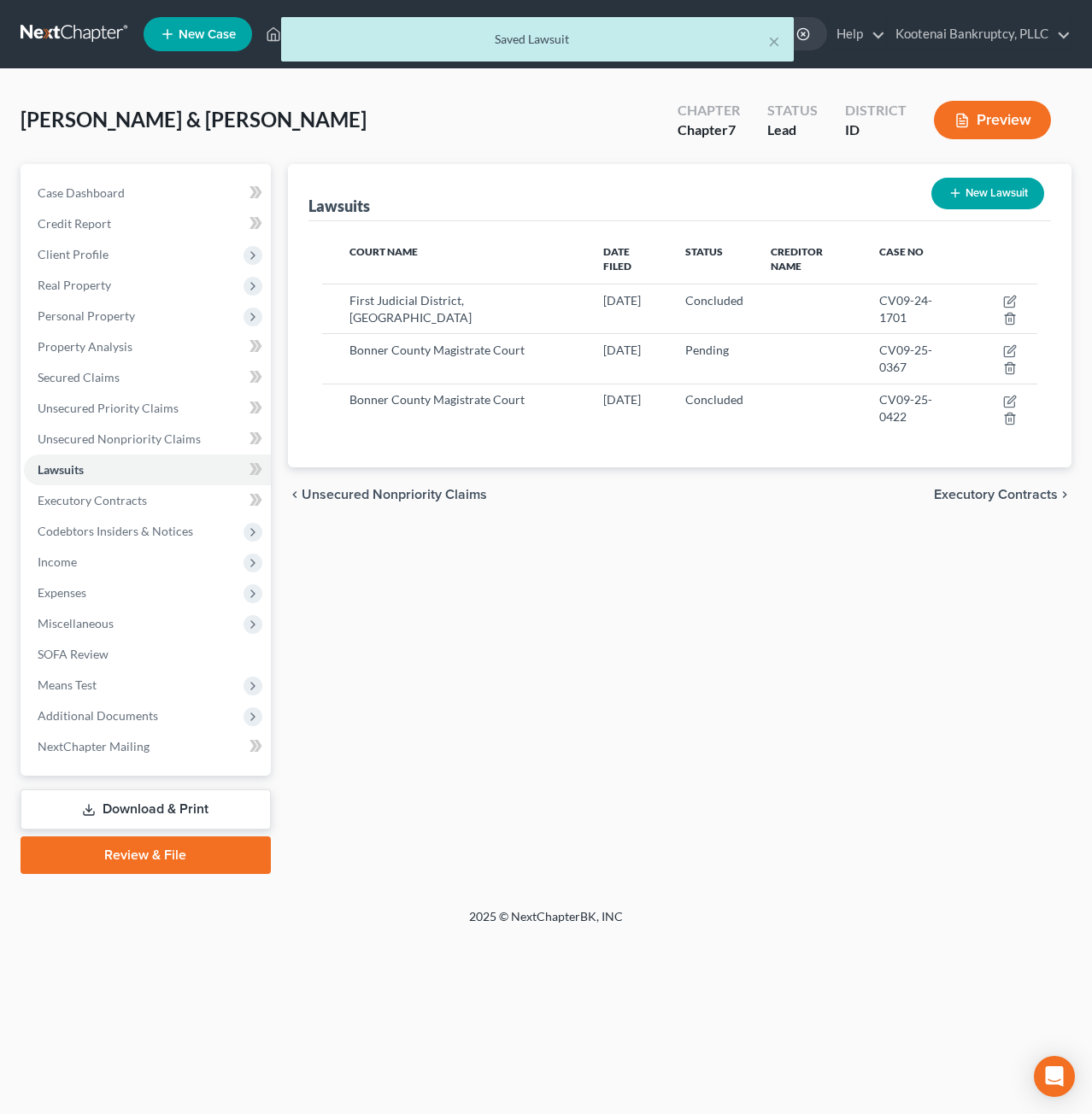
click at [969, 624] on div "Lawsuits New Lawsuit Court Name Date Filed Status Creditor Name Case No First J…" at bounding box center [680, 519] width 801 height 710
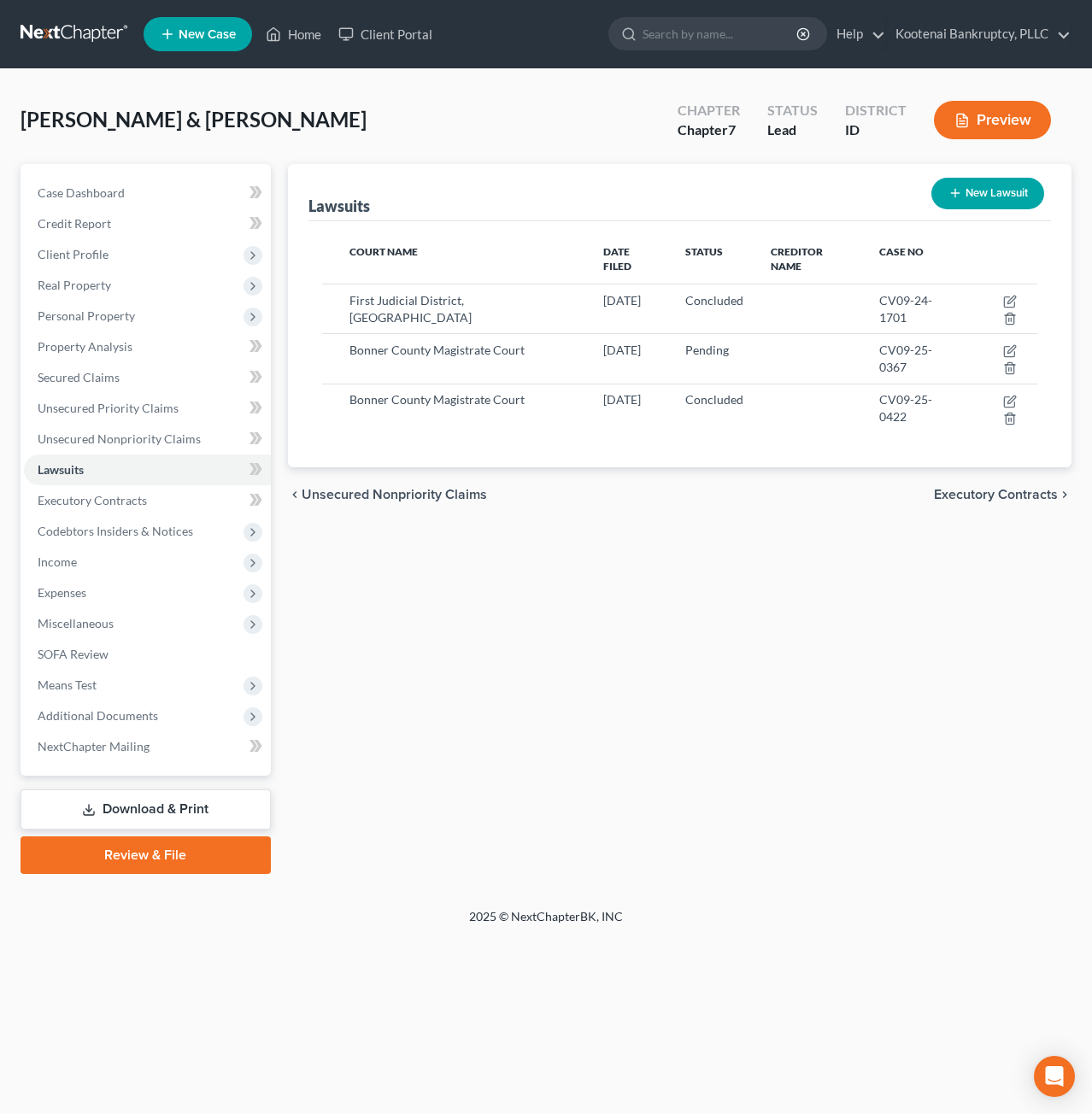
drag, startPoint x: 496, startPoint y: 644, endPoint x: 588, endPoint y: 594, distance: 104.7
click at [496, 644] on div "Lawsuits New Lawsuit Court Name Date Filed Status Creditor Name Case No First J…" at bounding box center [680, 519] width 801 height 710
click at [753, 587] on div "Lawsuits New Lawsuit Court Name Date Filed Status Creditor Name Case No First J…" at bounding box center [680, 519] width 801 height 710
click at [120, 494] on span "Executory Contracts" at bounding box center [92, 500] width 110 height 15
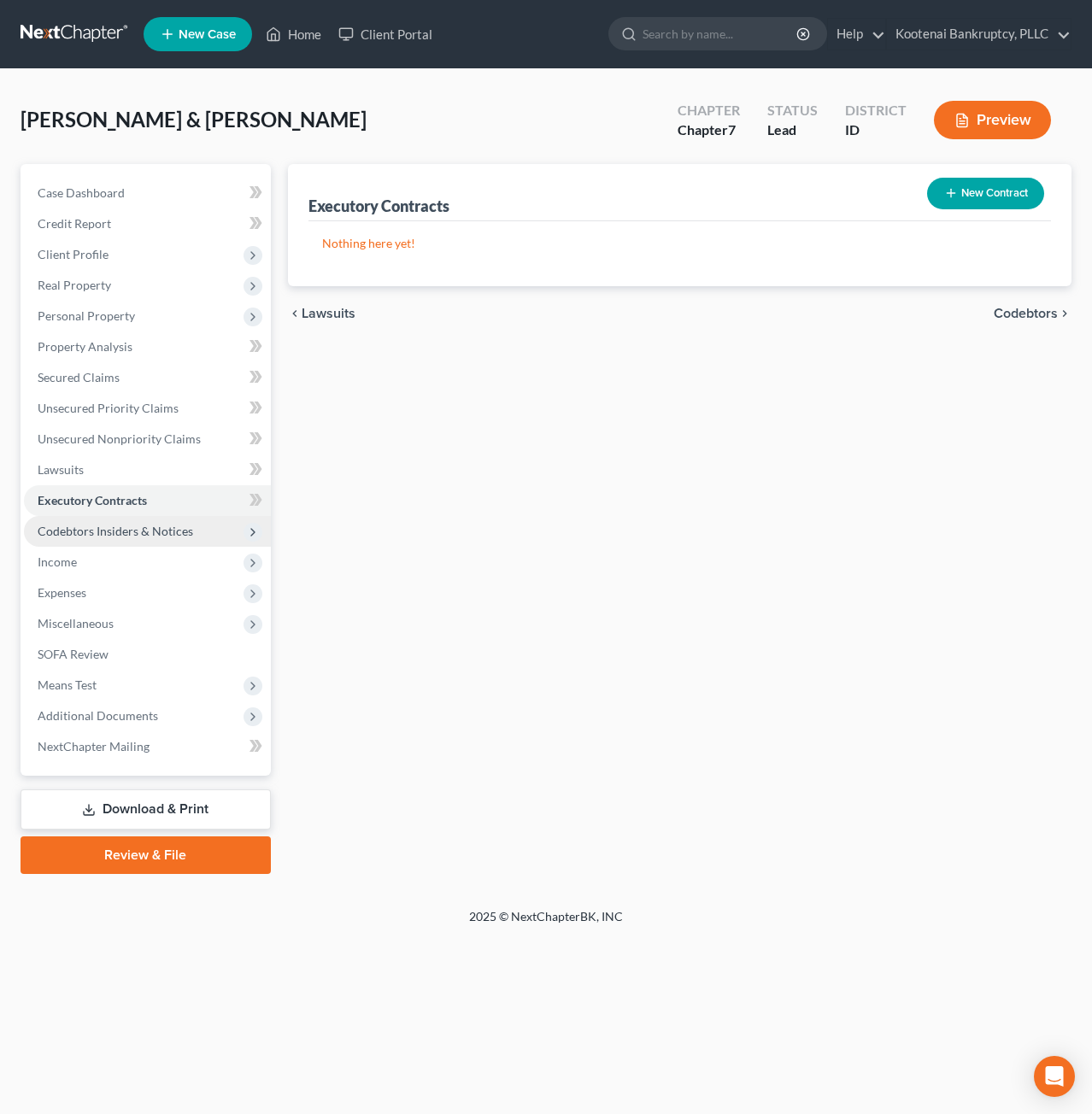
click at [142, 530] on span "Codebtors Insiders & Notices" at bounding box center [115, 531] width 155 height 15
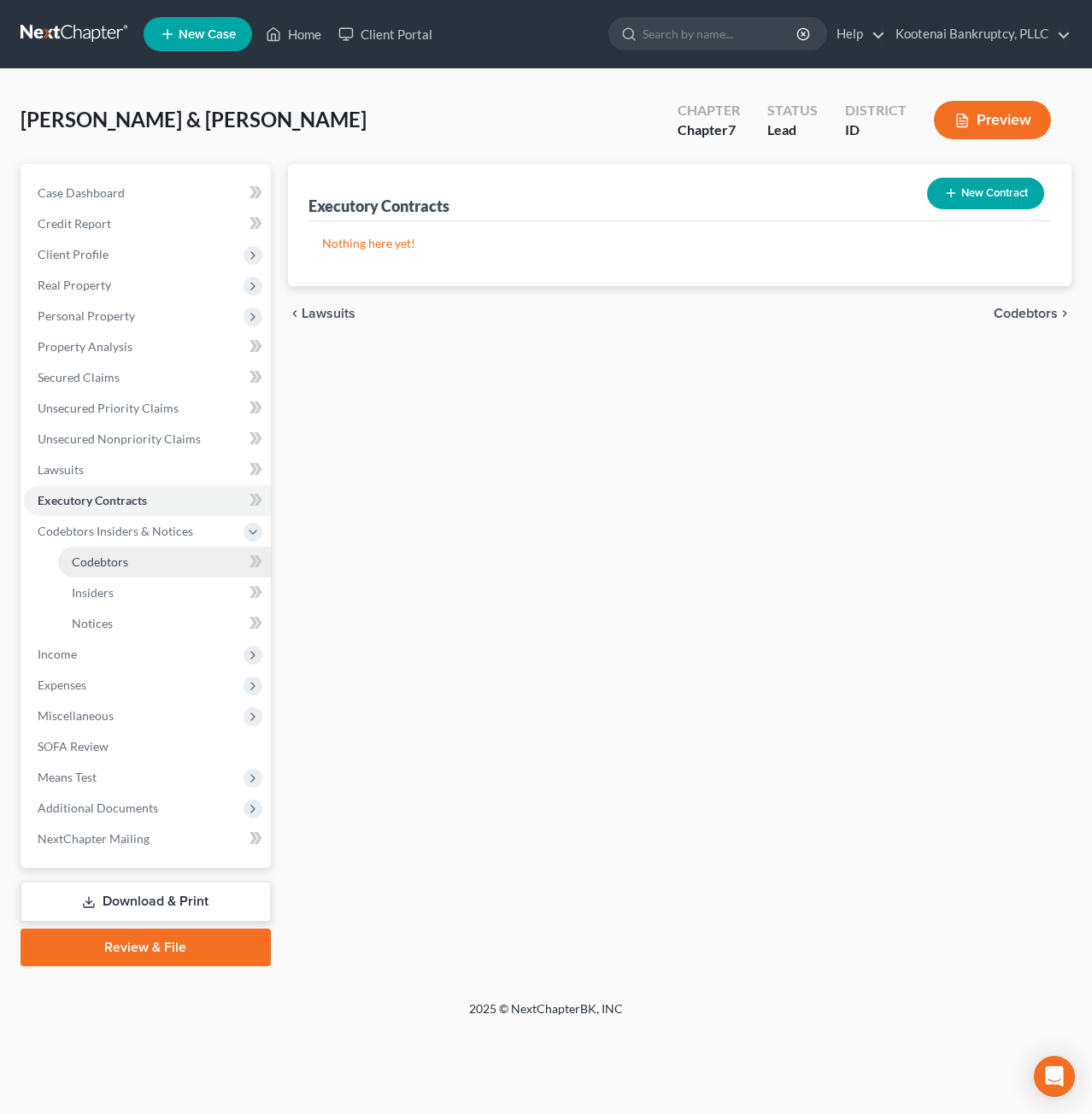
click at [143, 549] on link "Codebtors" at bounding box center [164, 562] width 213 height 31
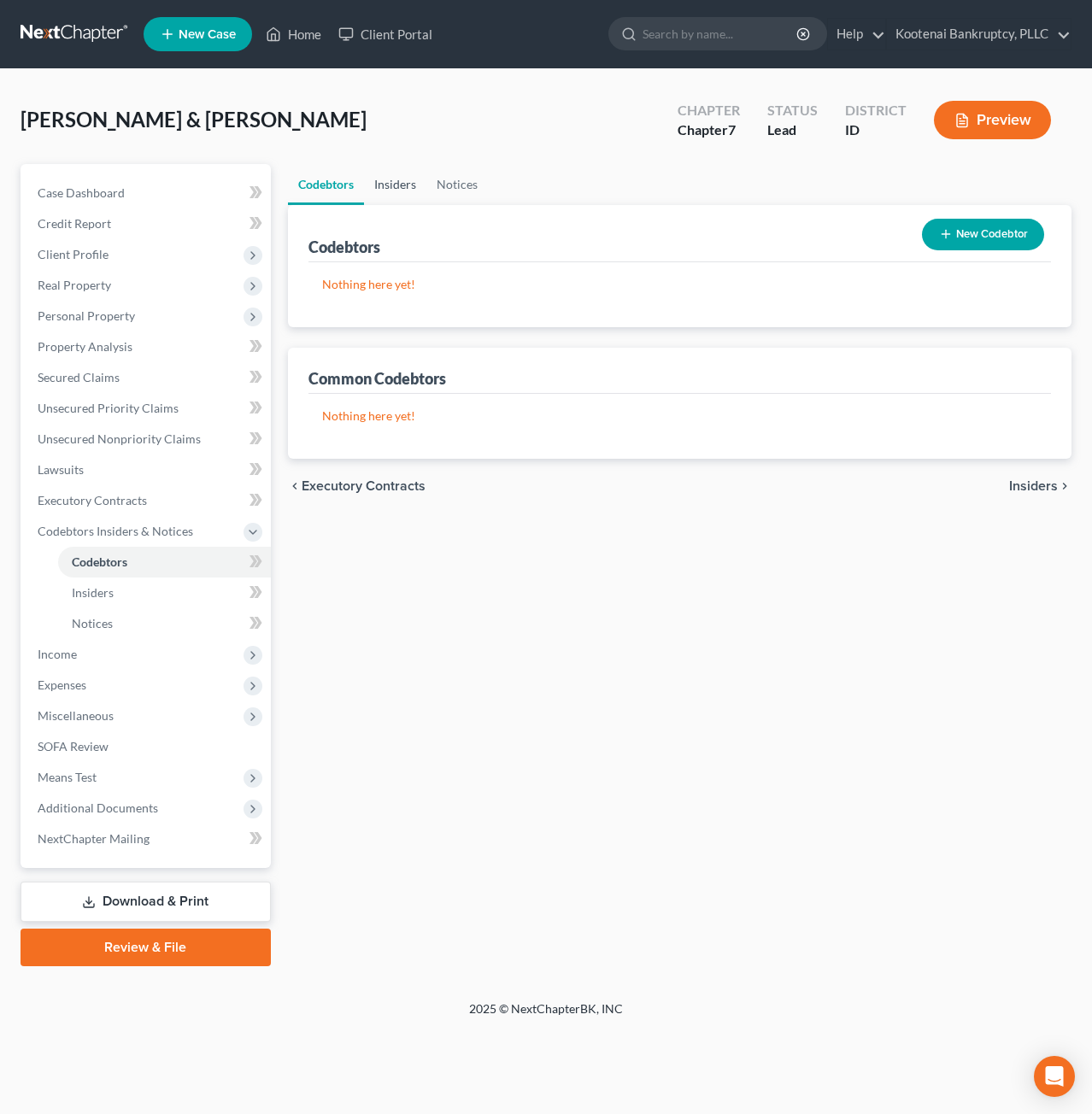
click at [405, 180] on link "Insiders" at bounding box center [395, 184] width 62 height 41
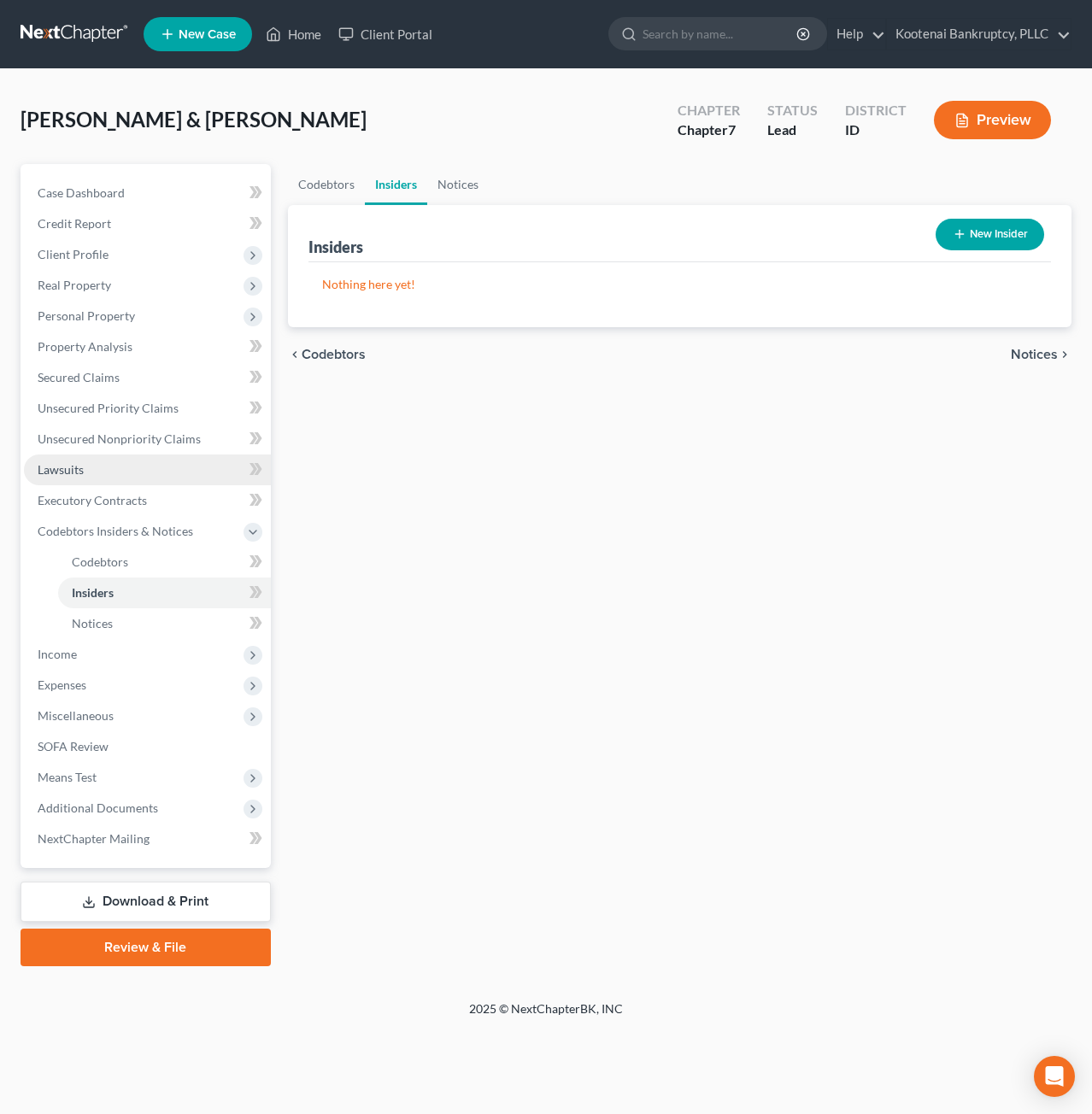
click at [95, 469] on link "Lawsuits" at bounding box center [147, 470] width 247 height 31
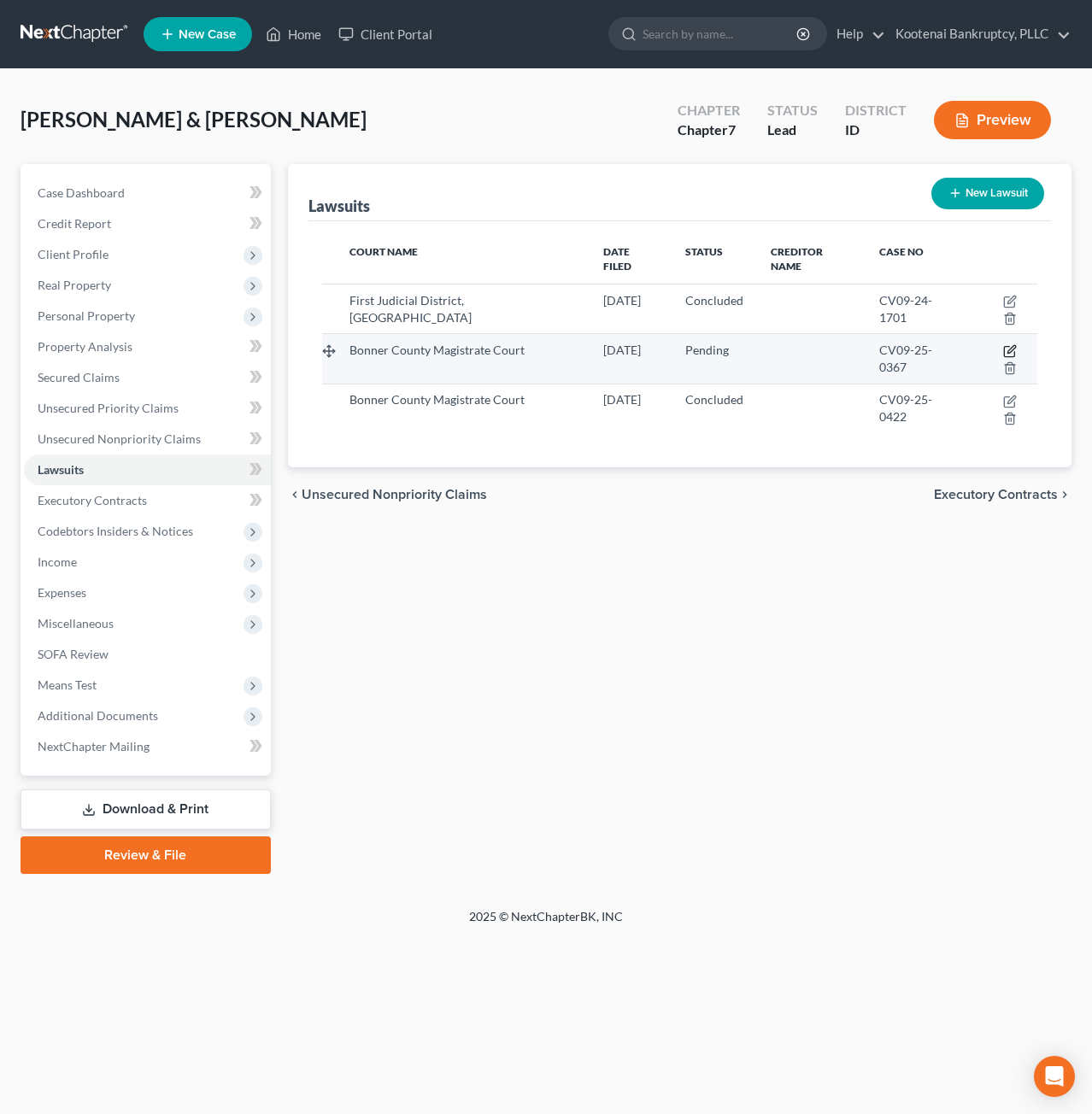
click at [1003, 344] on icon "button" at bounding box center [1010, 351] width 14 height 14
select select "0"
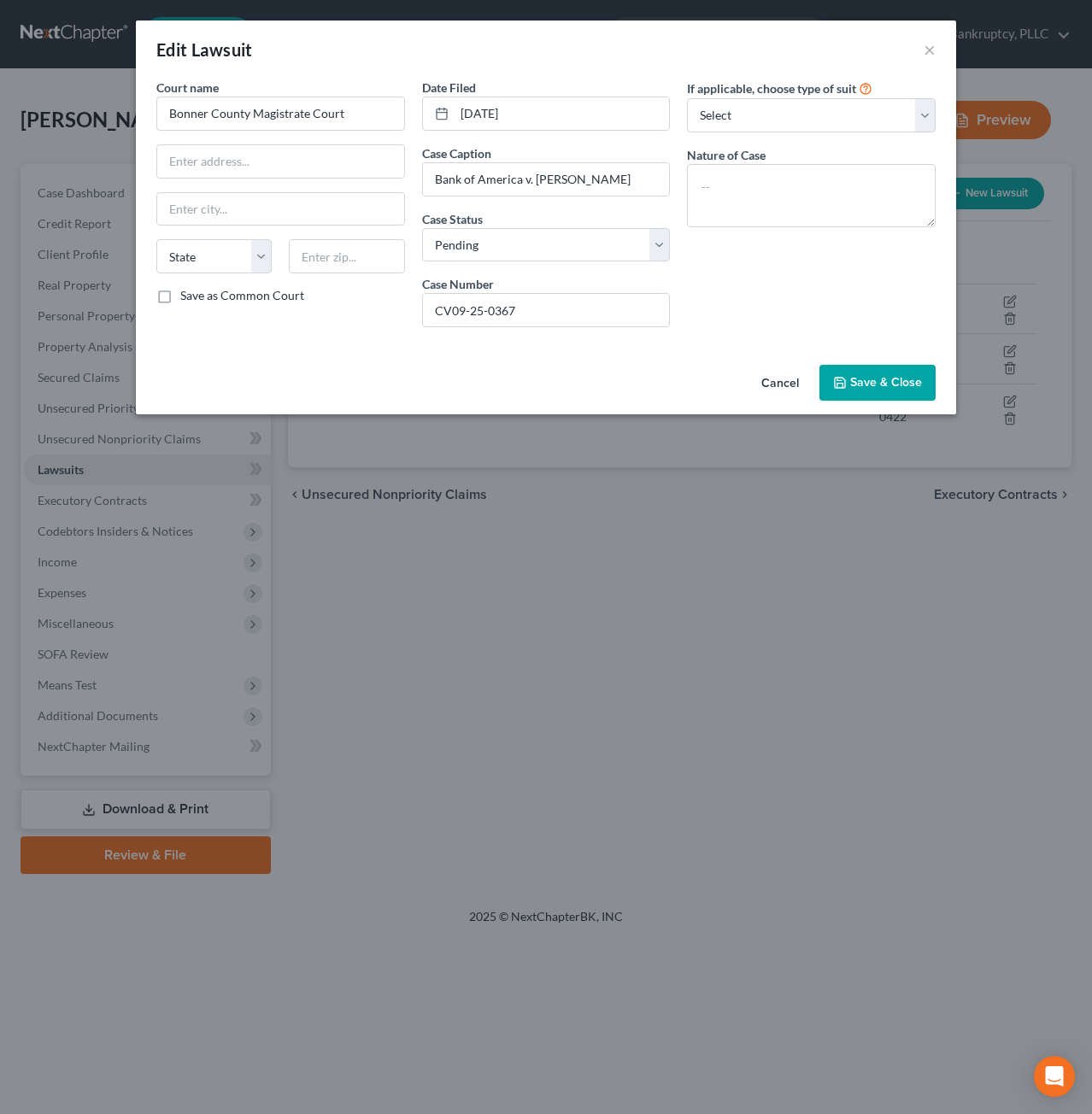
click at [772, 372] on button "Cancel" at bounding box center [780, 384] width 65 height 35
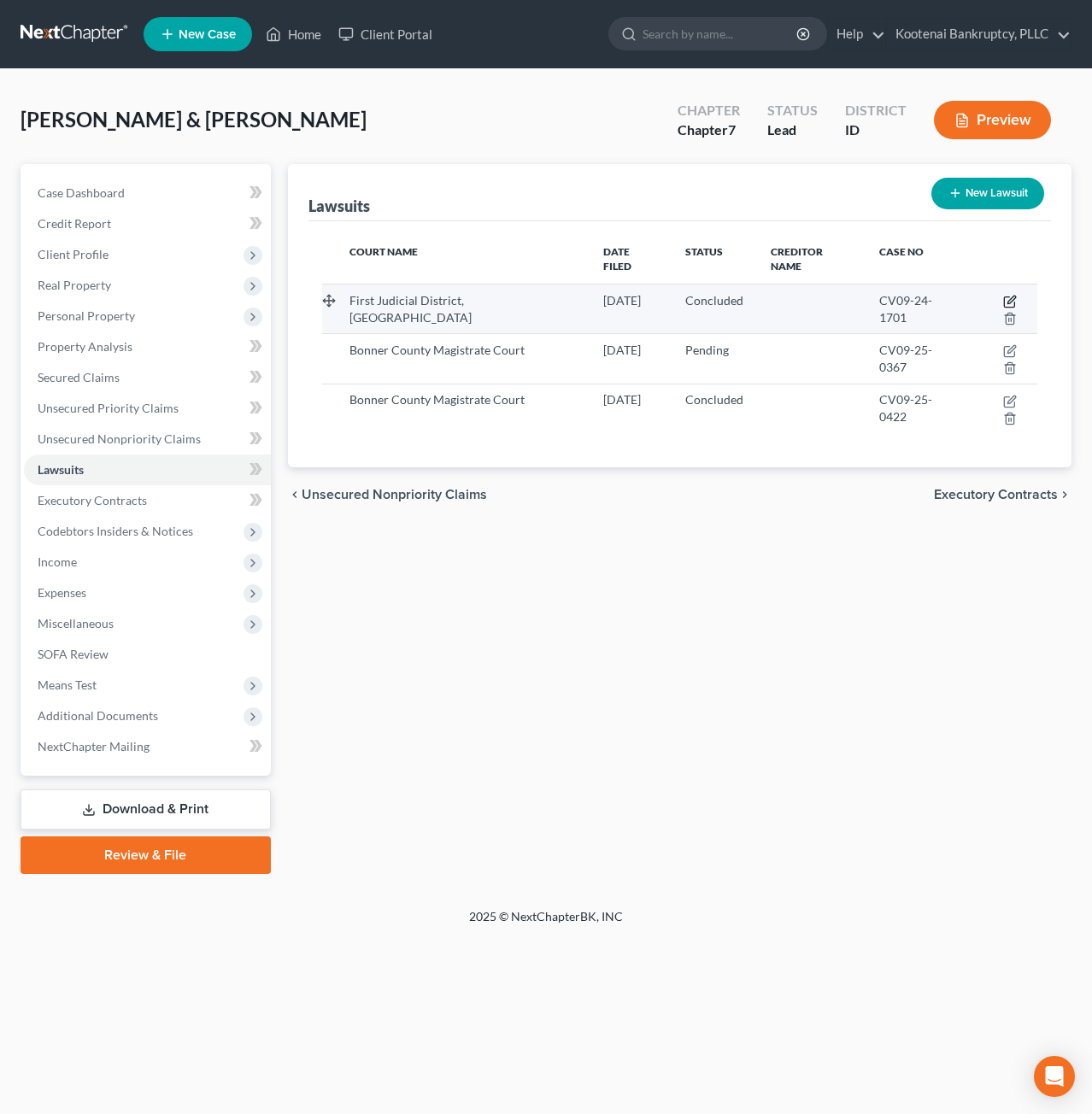
click at [1003, 295] on icon "button" at bounding box center [1010, 302] width 14 height 14
select select "13"
select select "2"
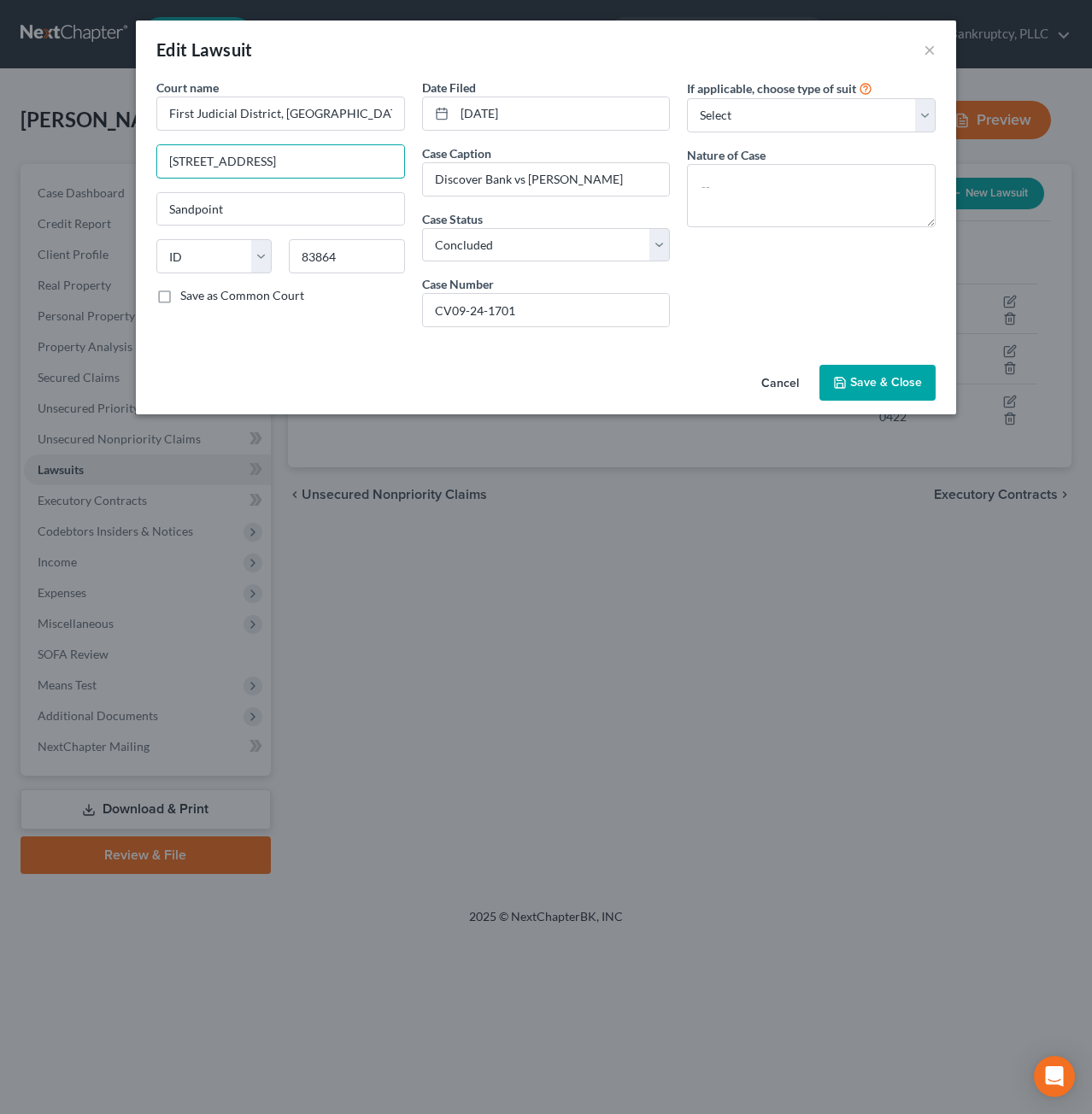
drag, startPoint x: 305, startPoint y: 166, endPoint x: 125, endPoint y: 153, distance: 180.5
click at [125, 153] on div "Edit Lawsuit × Court name * First Judicial District, Bonner County 215 S 1st Av…" at bounding box center [546, 557] width 1092 height 1114
click at [862, 382] on span "Save & Close" at bounding box center [886, 382] width 72 height 15
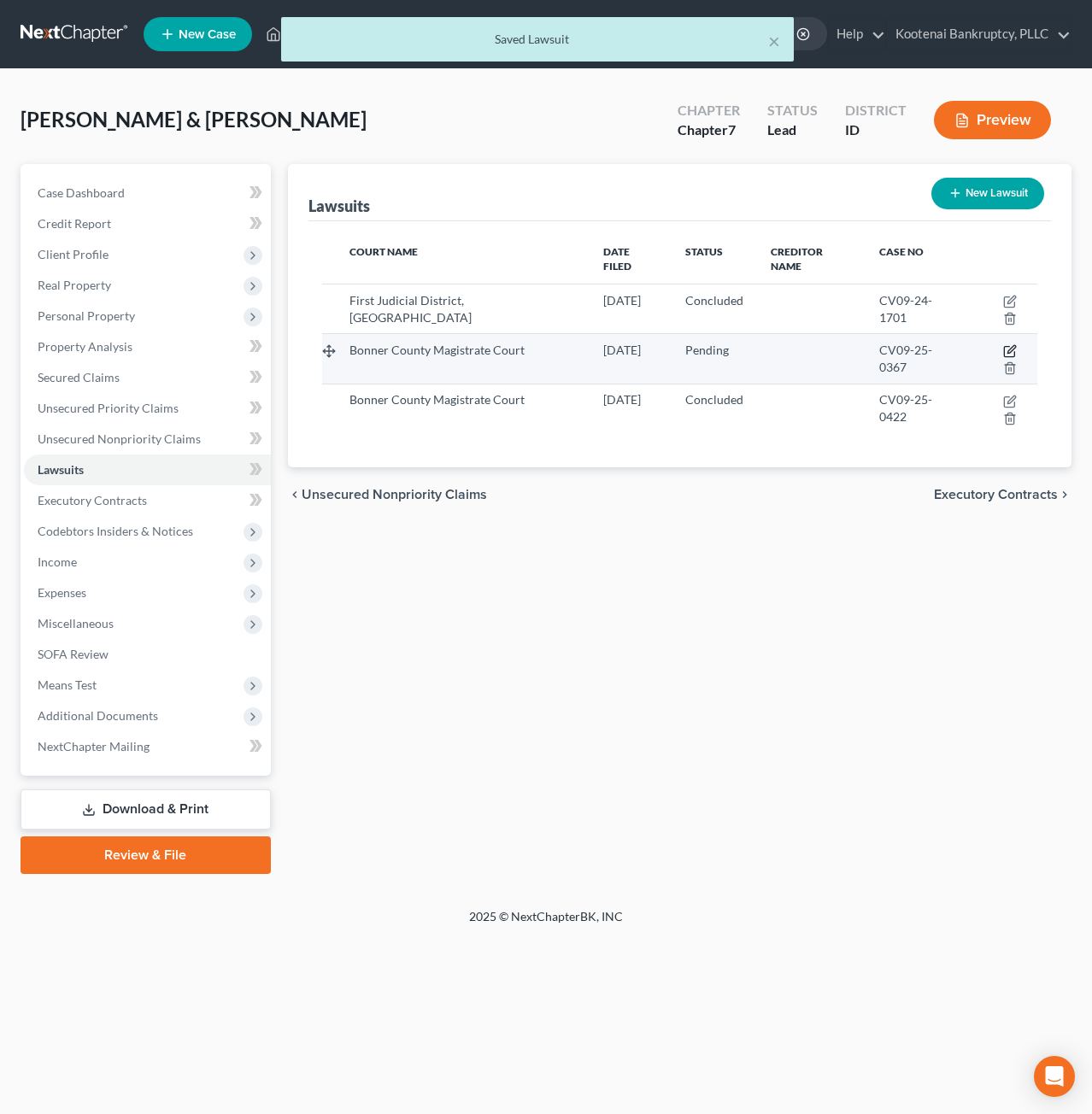
click at [1003, 344] on icon "button" at bounding box center [1010, 351] width 14 height 14
select select "0"
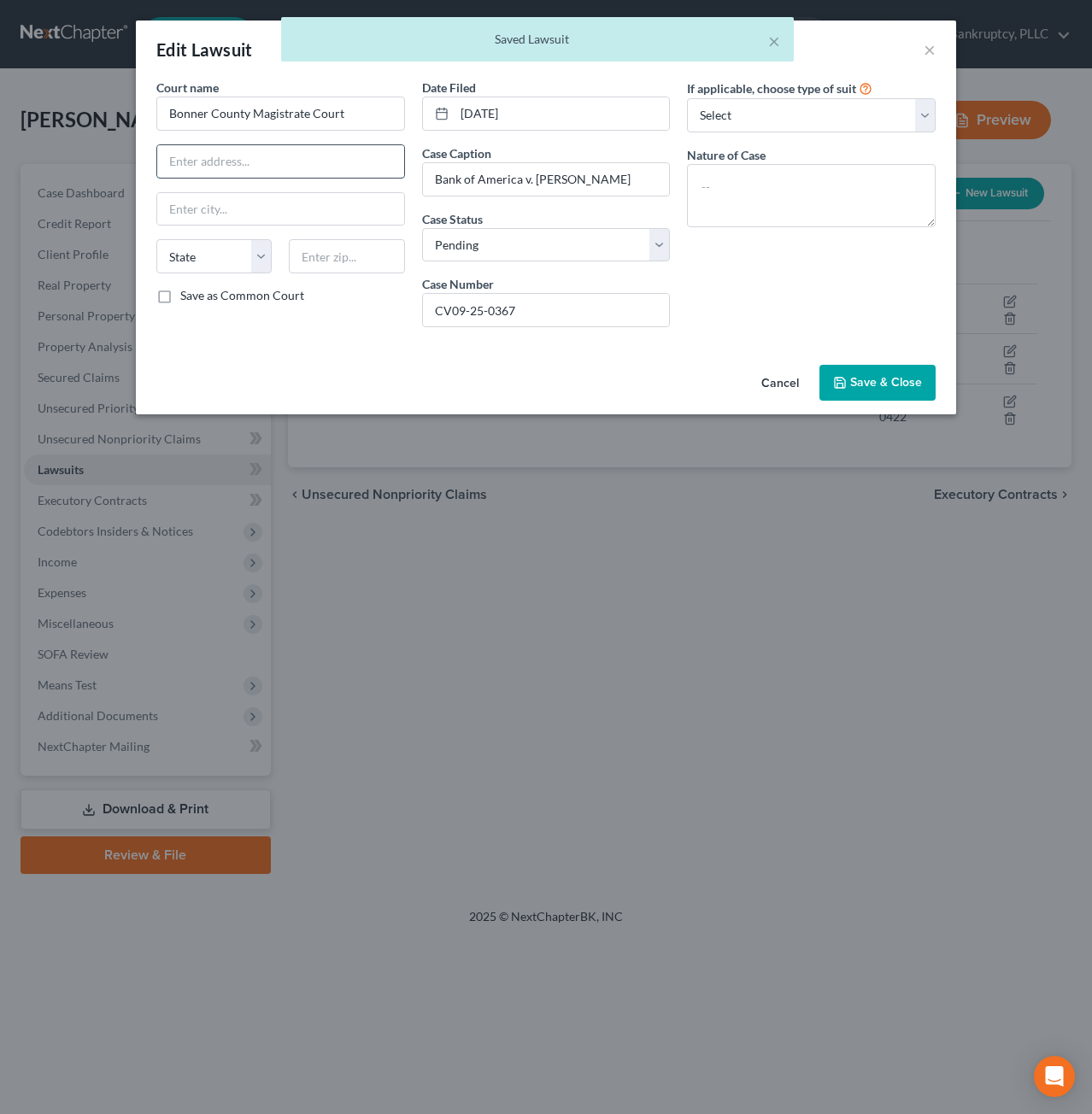
click at [264, 168] on input "text" at bounding box center [281, 161] width 247 height 33
paste input "215 S 1st Ave"
type input "215 S 1st Ave"
click at [902, 368] on button "Save & Close" at bounding box center [876, 383] width 116 height 36
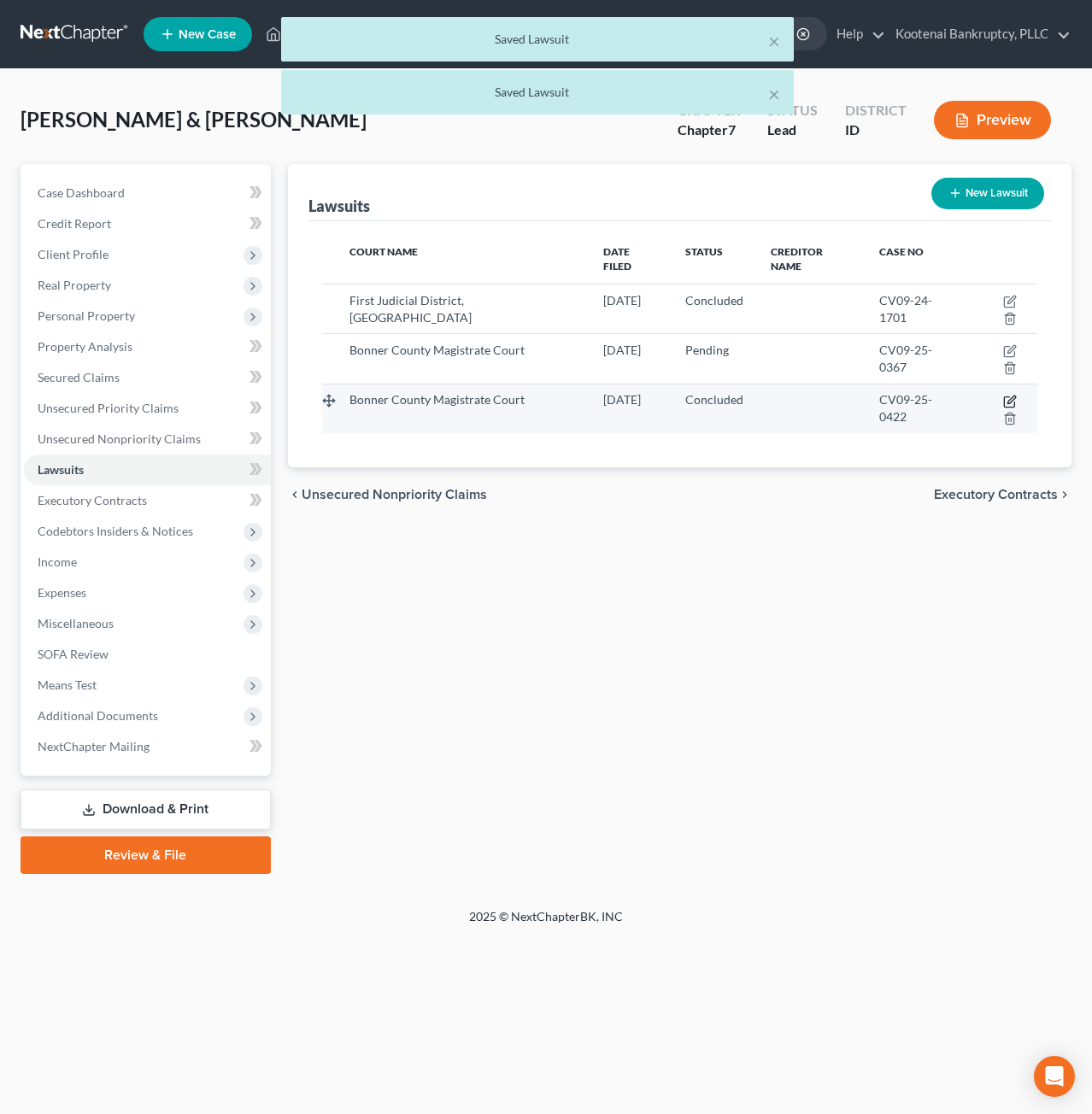
click at [1003, 395] on icon "button" at bounding box center [1010, 402] width 14 height 14
select select "2"
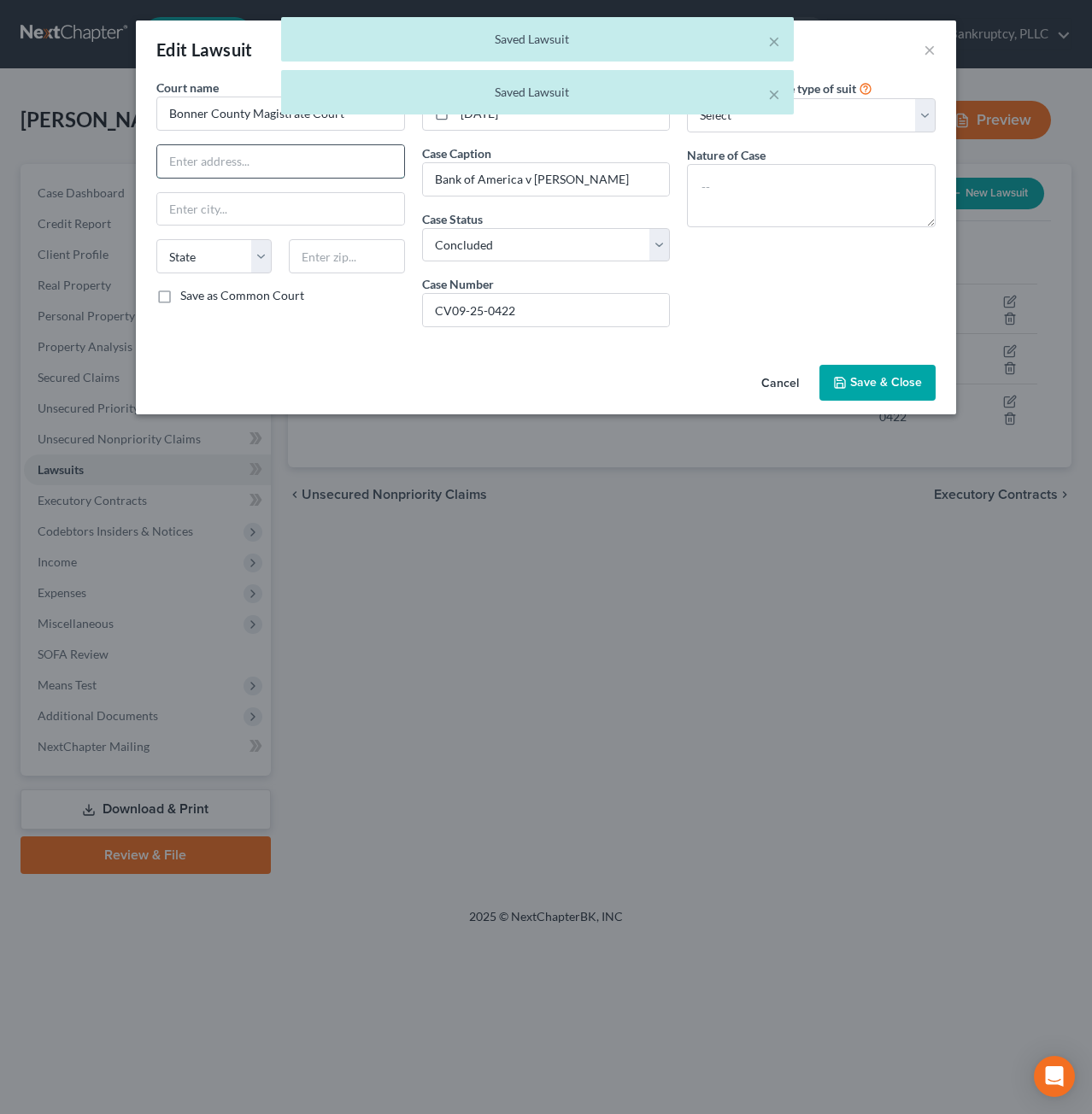
click at [271, 172] on input "text" at bounding box center [281, 161] width 247 height 33
paste input "215 S 1st Ave"
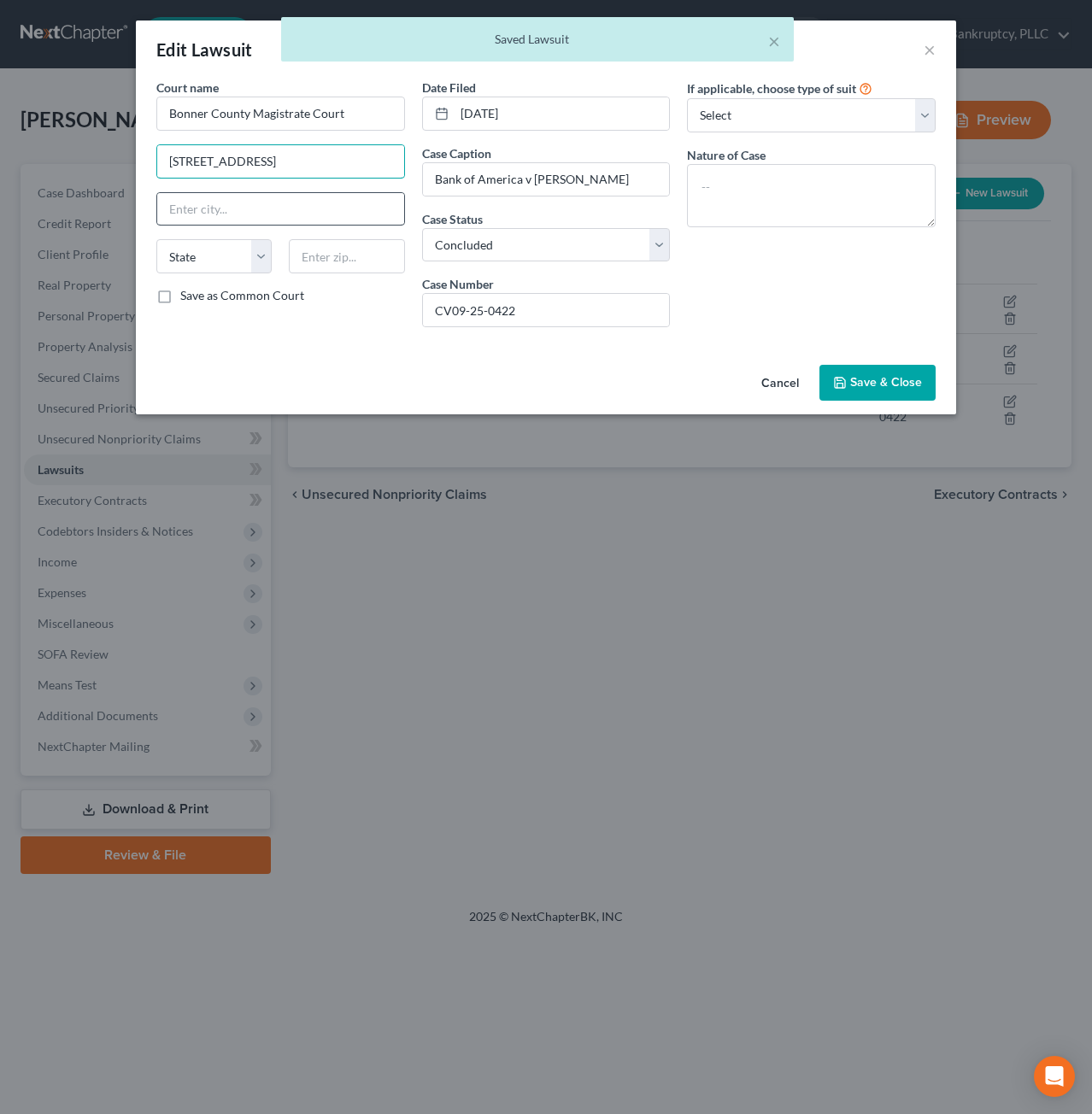
type input "215 S 1st Ave"
click at [228, 214] on input "text" at bounding box center [281, 209] width 247 height 33
type input "Sandpoint"
select select "13"
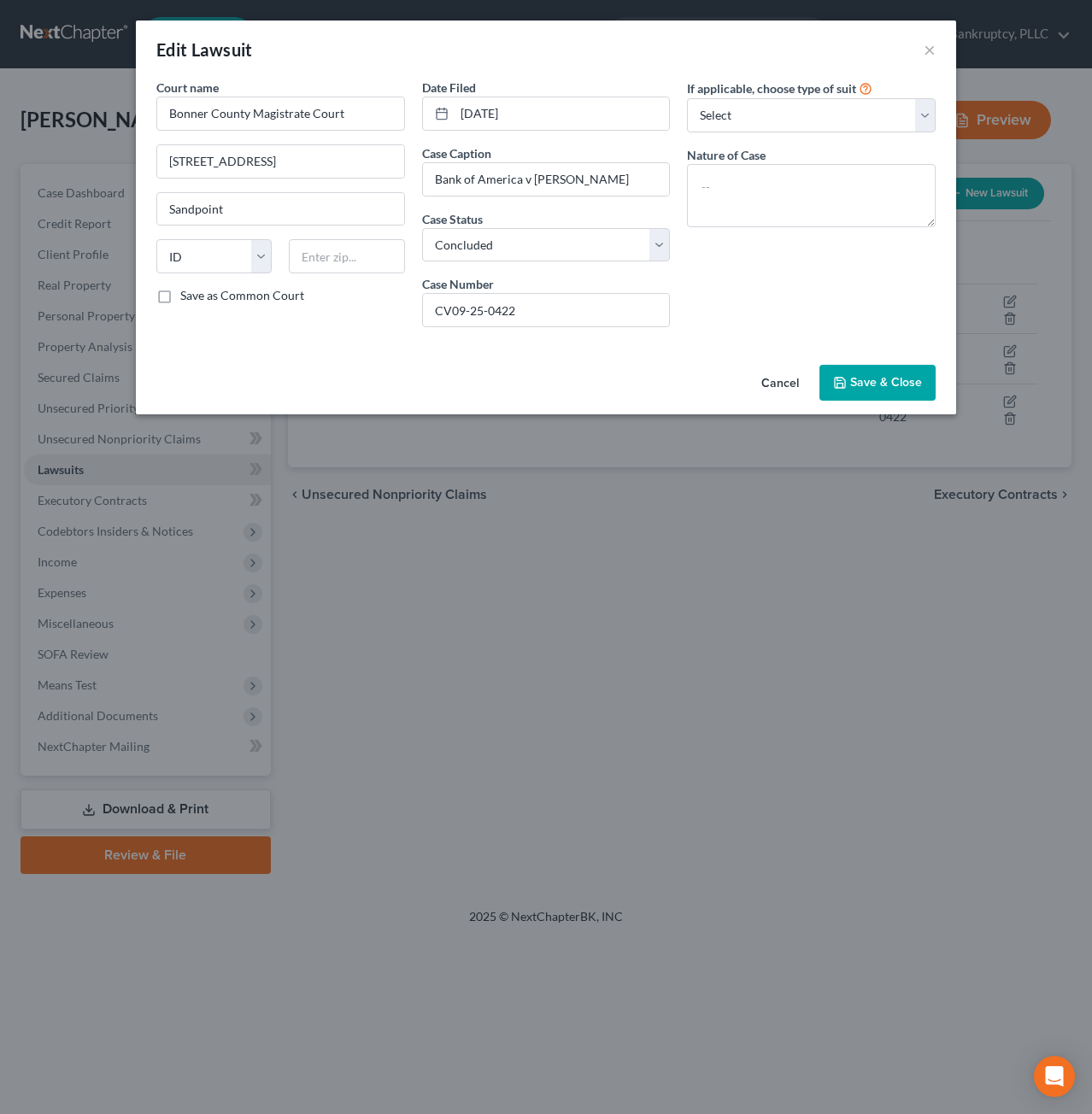
click at [831, 382] on button "Save & Close" at bounding box center [876, 383] width 116 height 36
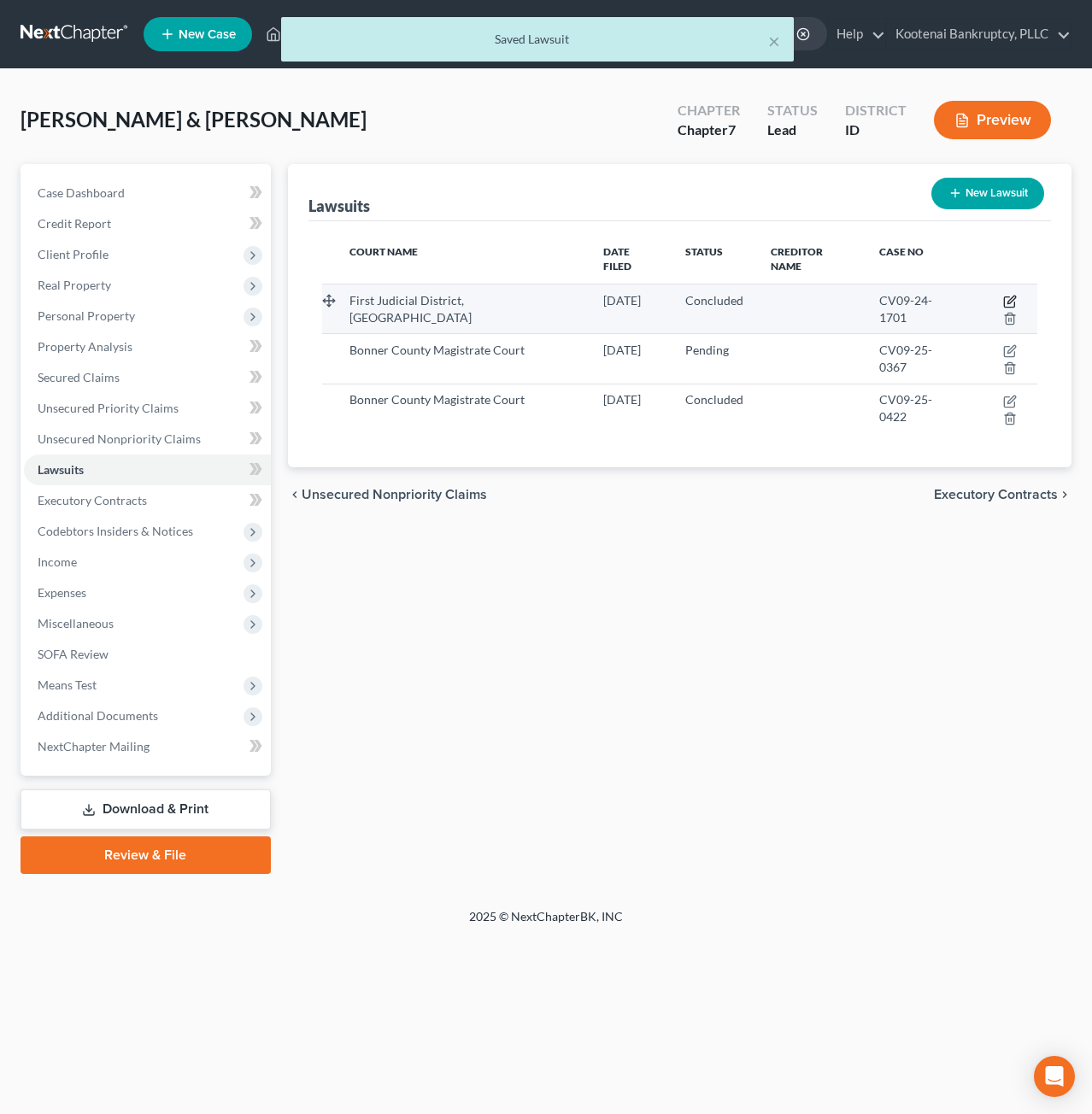
click at [1004, 298] on icon "button" at bounding box center [1009, 303] width 10 height 10
select select "13"
select select "2"
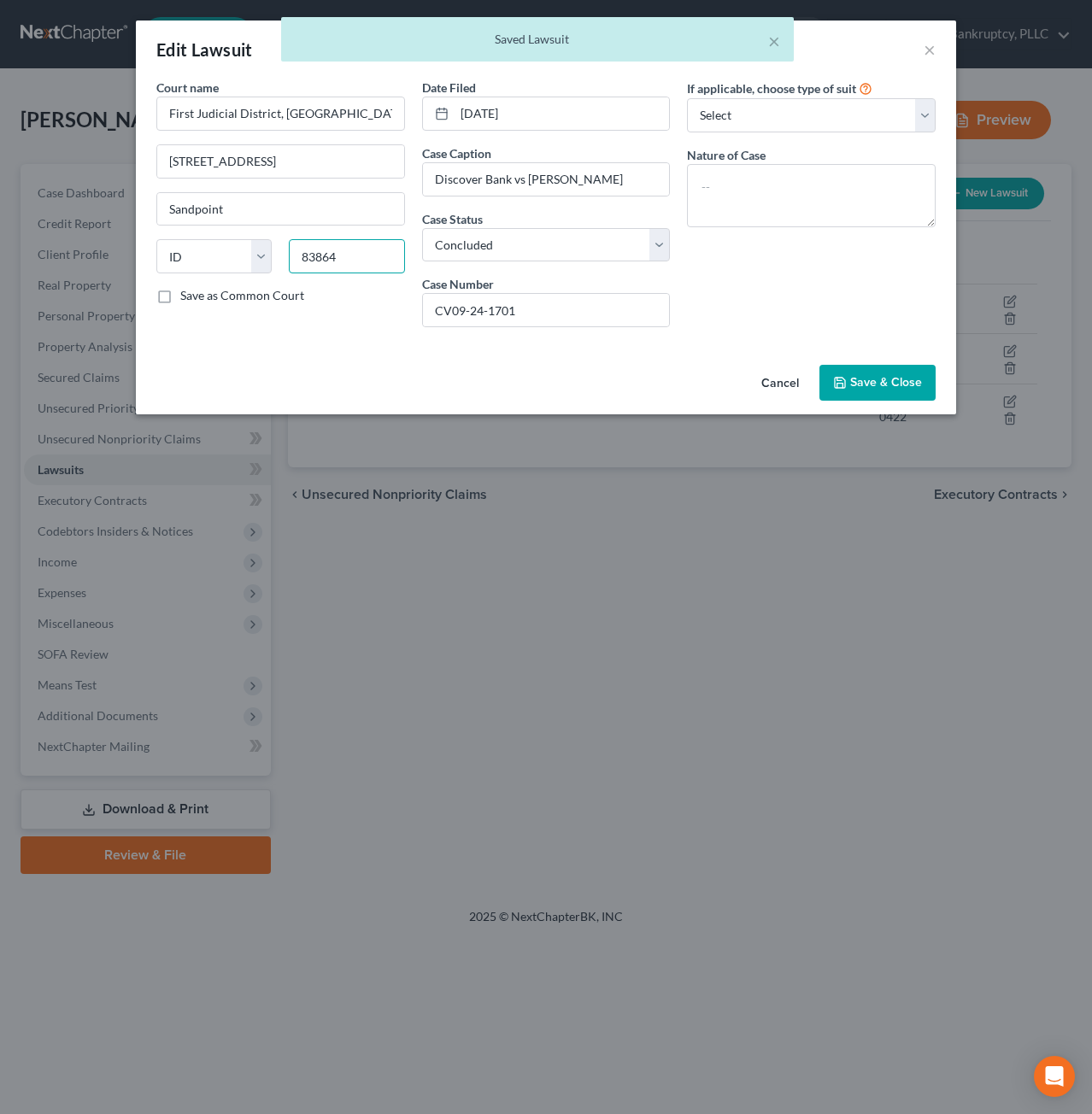
click at [364, 257] on input "83864" at bounding box center [346, 256] width 116 height 35
click at [897, 381] on span "Save & Close" at bounding box center [886, 382] width 72 height 15
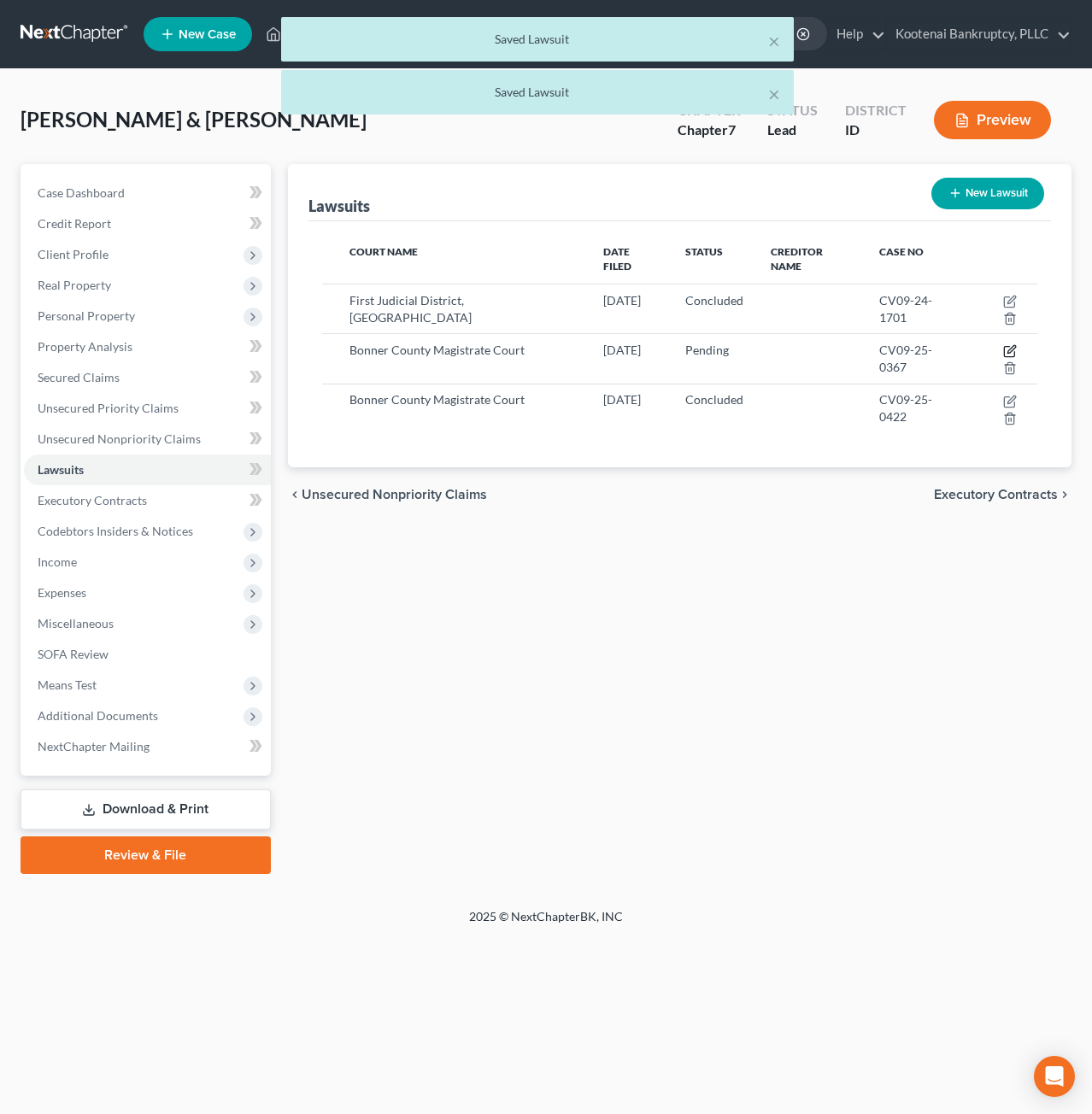
click at [1003, 344] on icon "button" at bounding box center [1010, 351] width 14 height 14
select select "0"
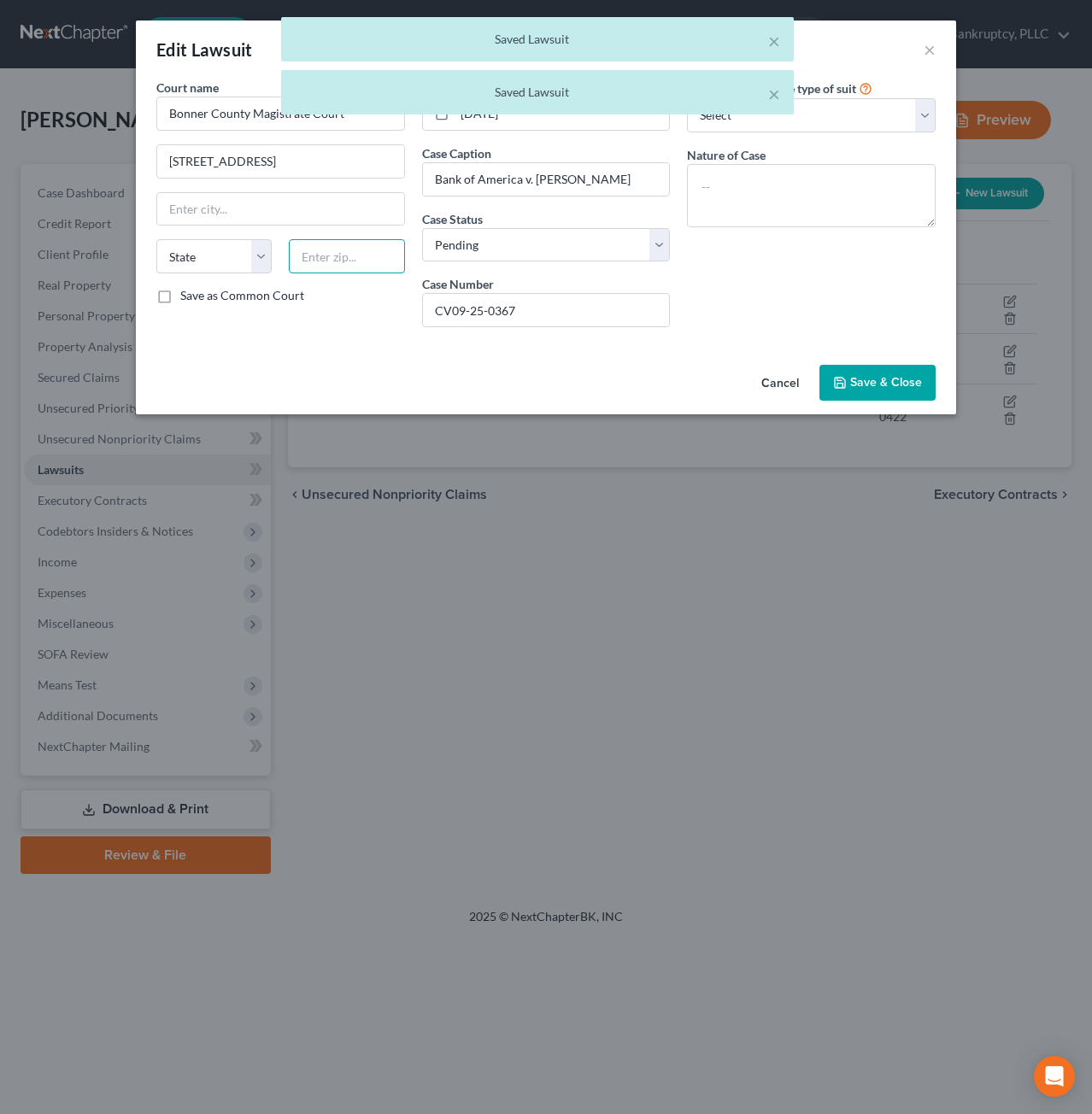
drag, startPoint x: 322, startPoint y: 255, endPoint x: 333, endPoint y: 255, distance: 11.0
click at [323, 255] on input "text" at bounding box center [346, 256] width 116 height 35
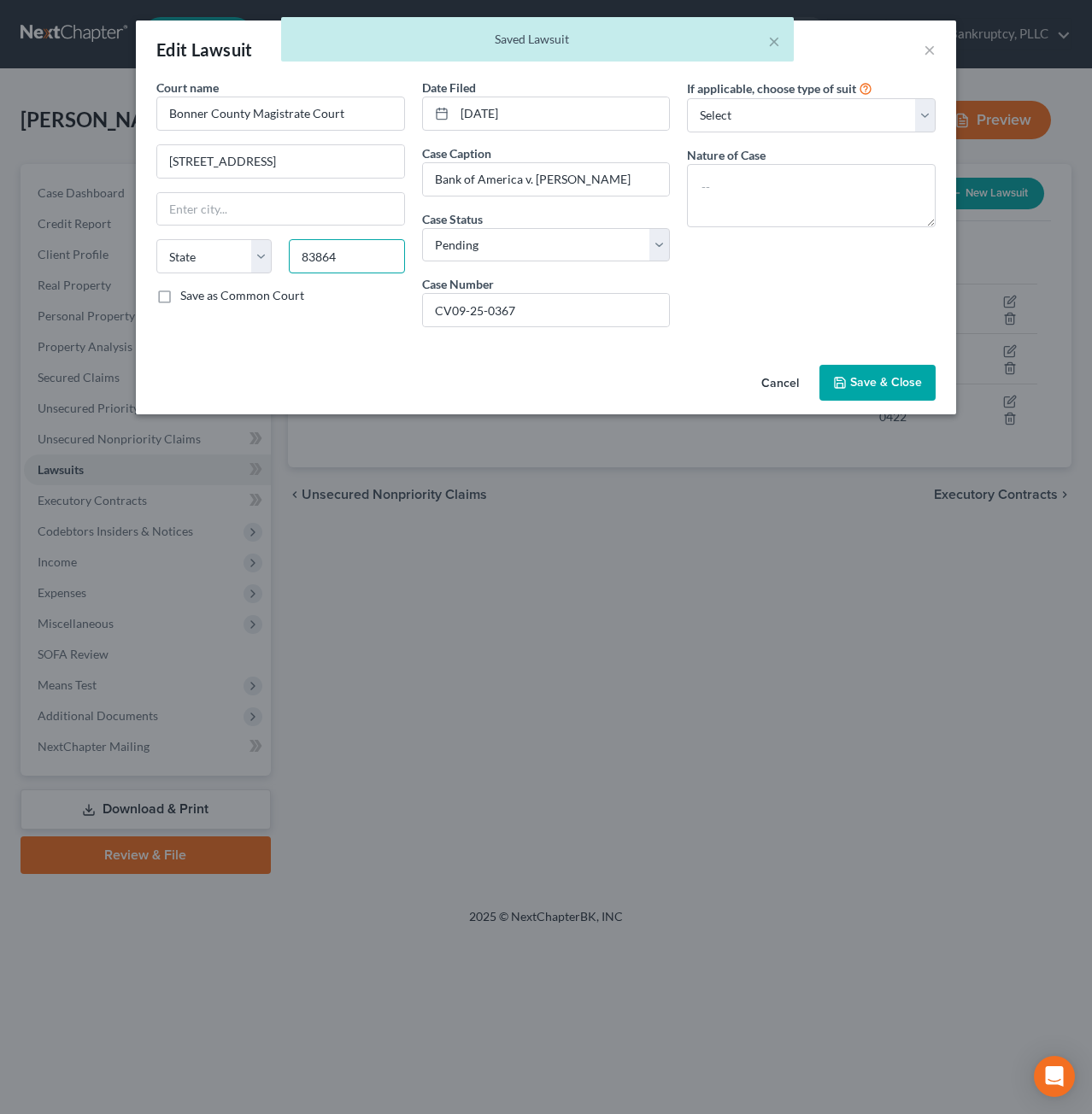
type input "83864"
type input "Sandpoint"
select select "13"
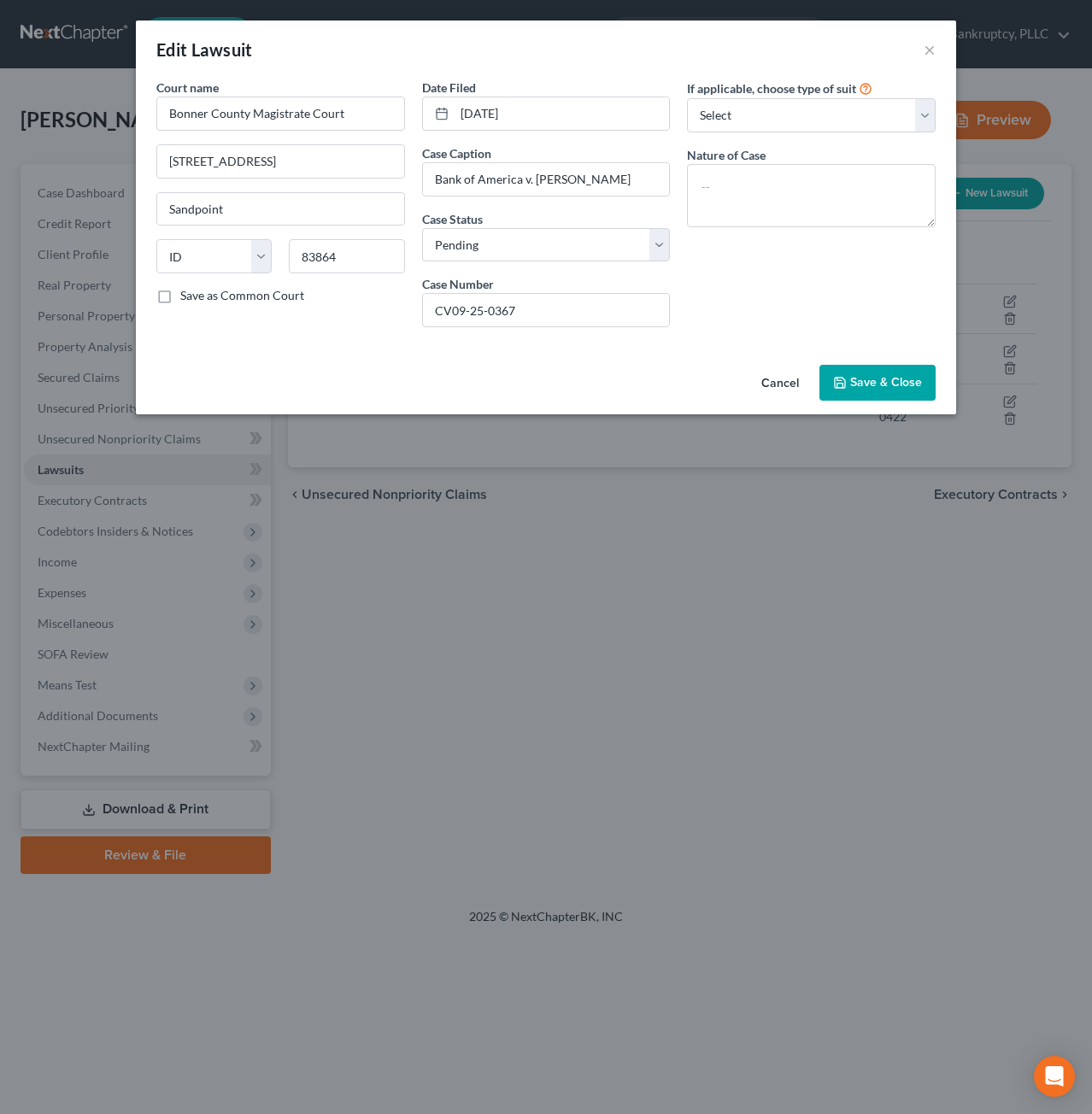
click at [346, 396] on div "Cancel Save & Close" at bounding box center [545, 386] width 820 height 56
click at [875, 380] on span "Save & Close" at bounding box center [886, 382] width 72 height 15
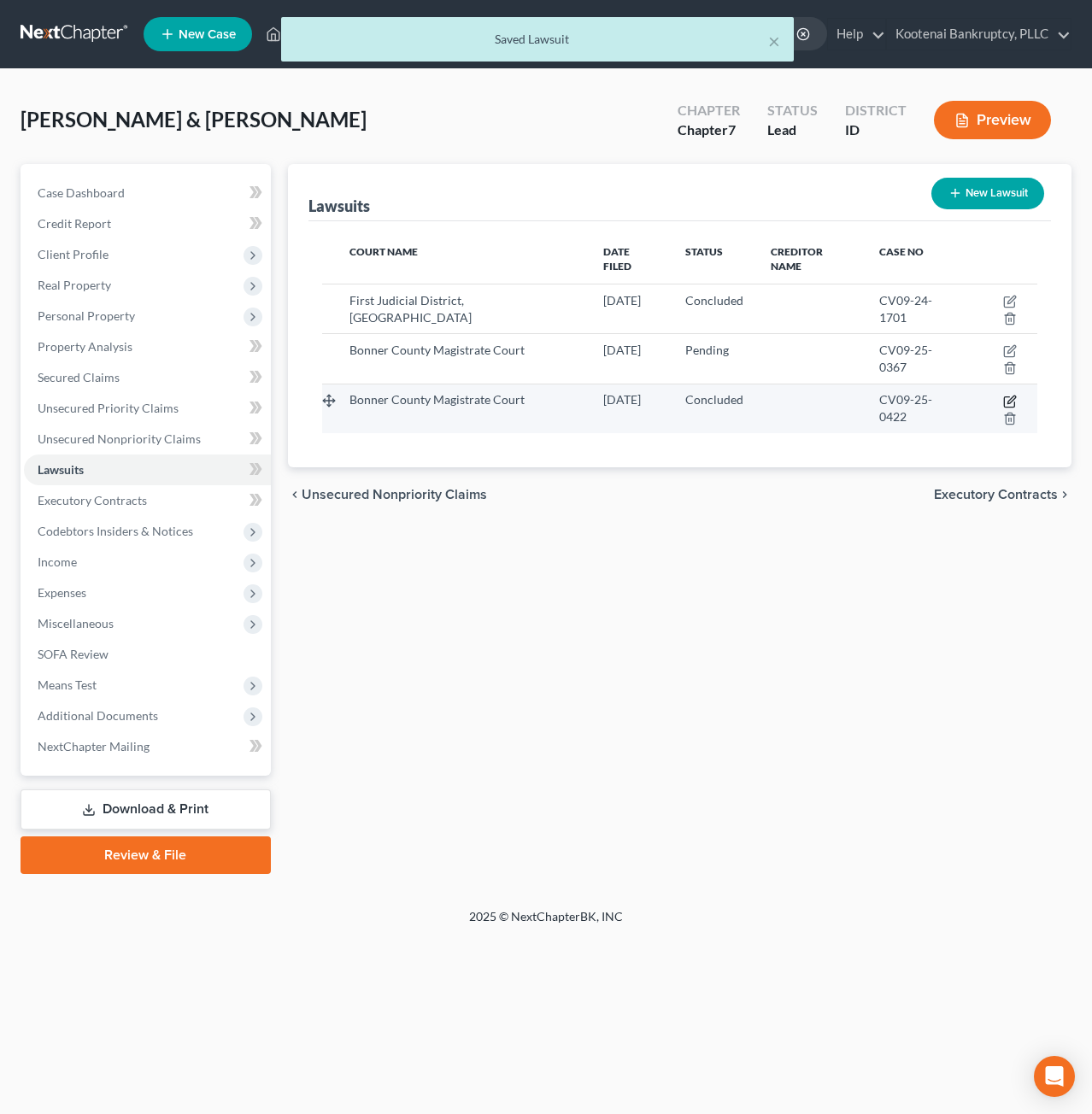
click at [1007, 396] on icon "button" at bounding box center [1011, 400] width 8 height 8
select select "13"
select select "2"
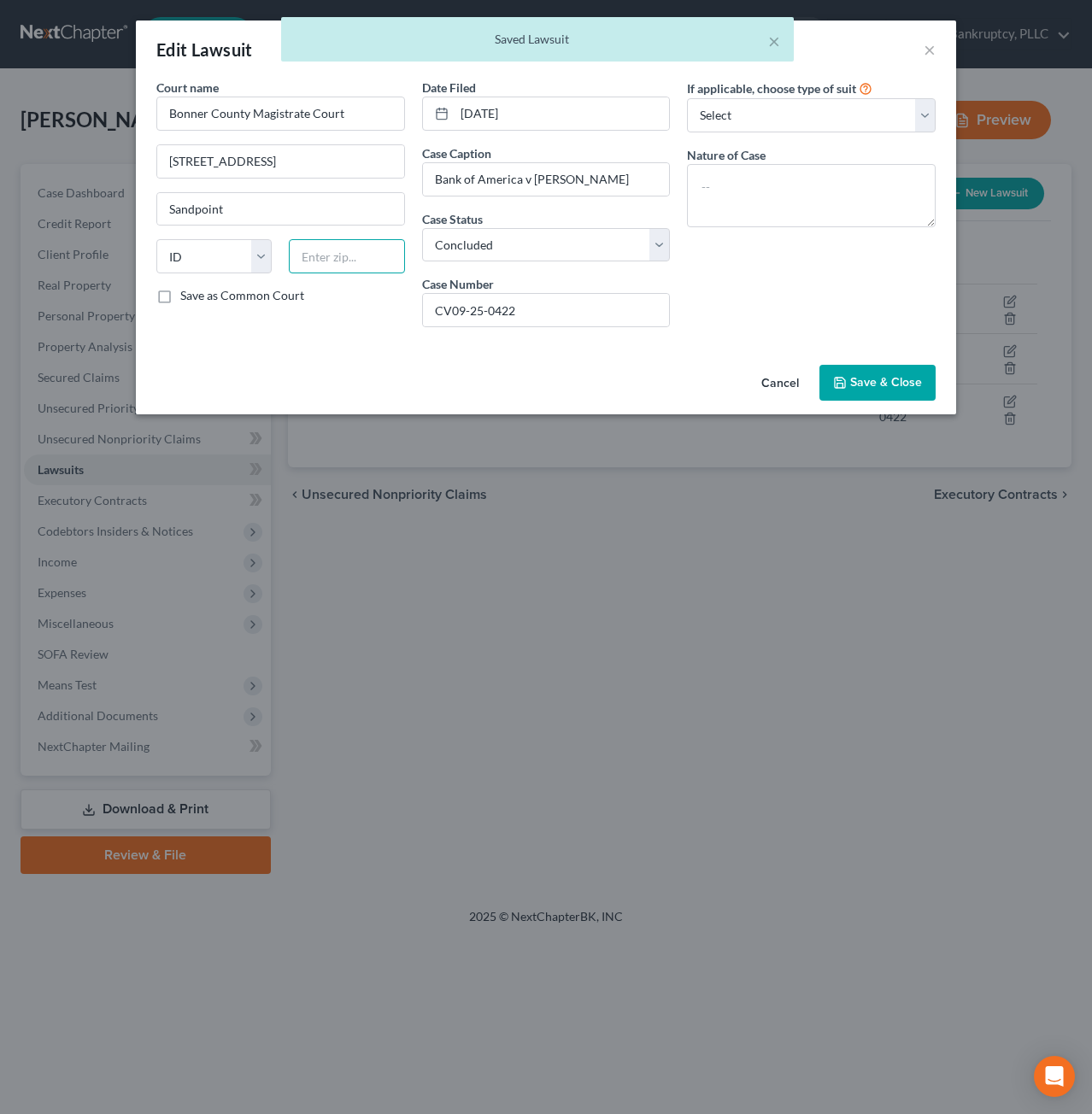
click at [354, 257] on input "text" at bounding box center [346, 256] width 116 height 35
type input "83864"
click at [412, 372] on div "Cancel Save & Close" at bounding box center [545, 386] width 820 height 56
click at [879, 391] on button "Save & Close" at bounding box center [876, 383] width 116 height 36
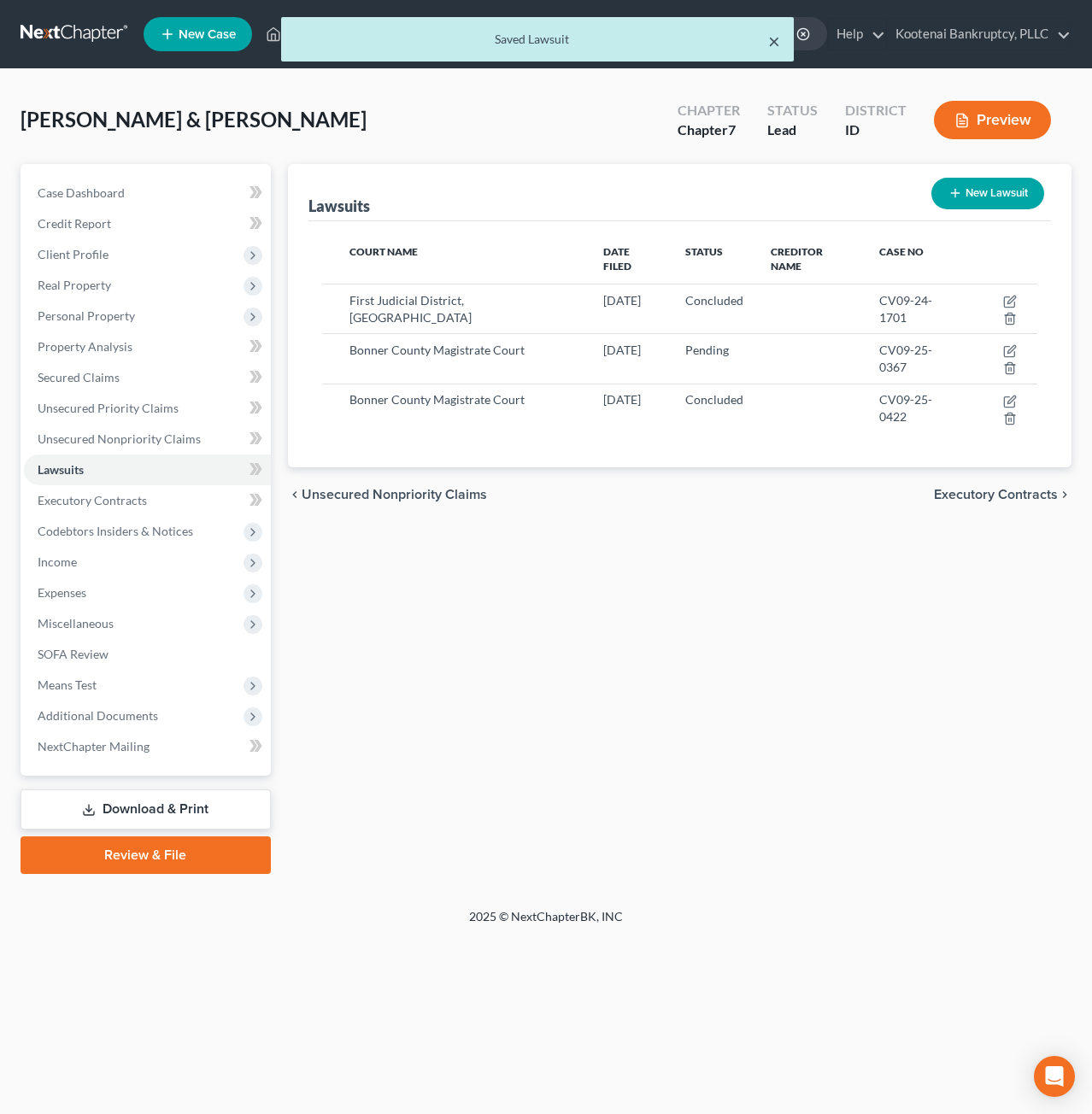
click at [776, 38] on button "×" at bounding box center [774, 41] width 12 height 21
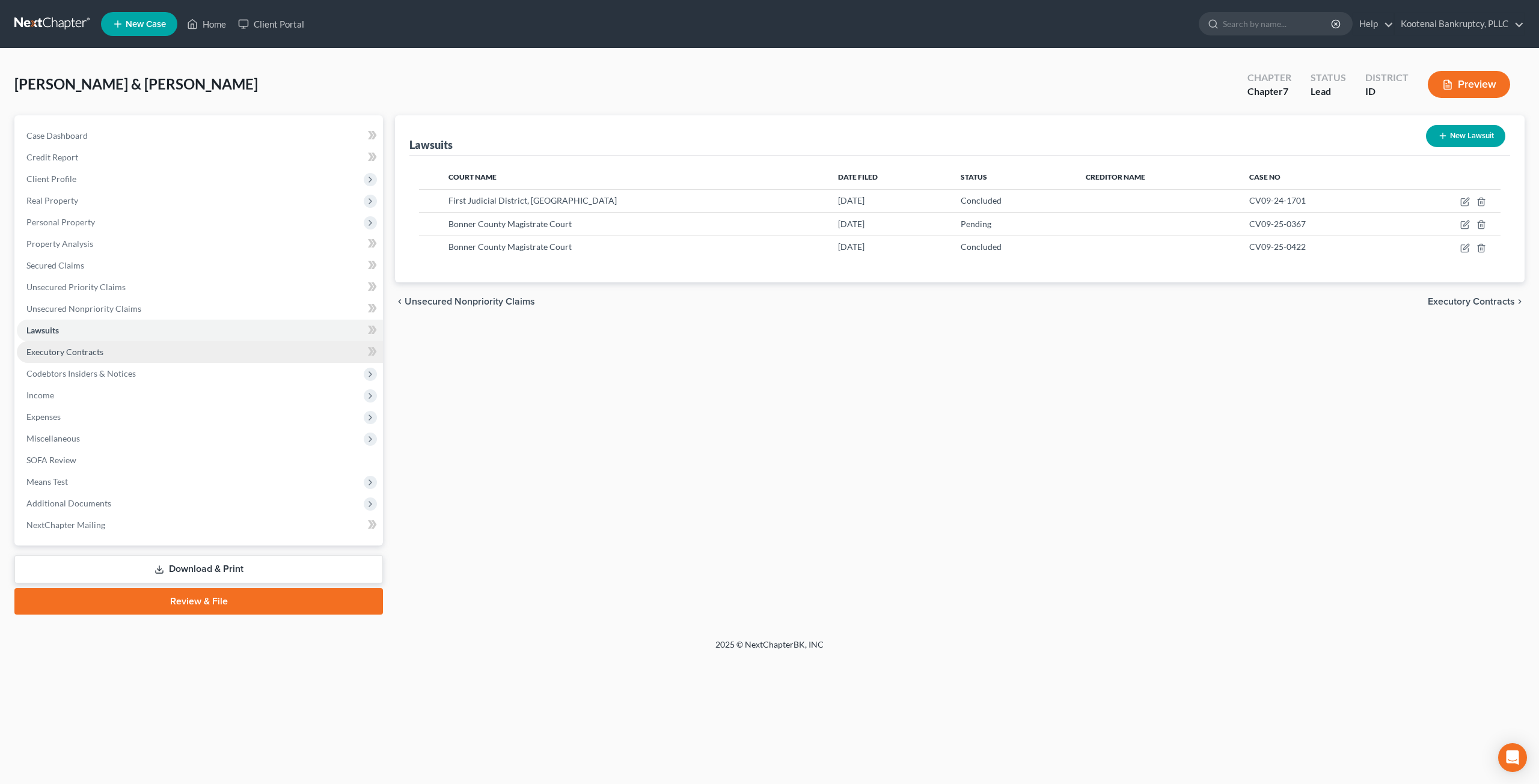
click at [73, 344] on link "Executory Contracts" at bounding box center [200, 352] width 366 height 22
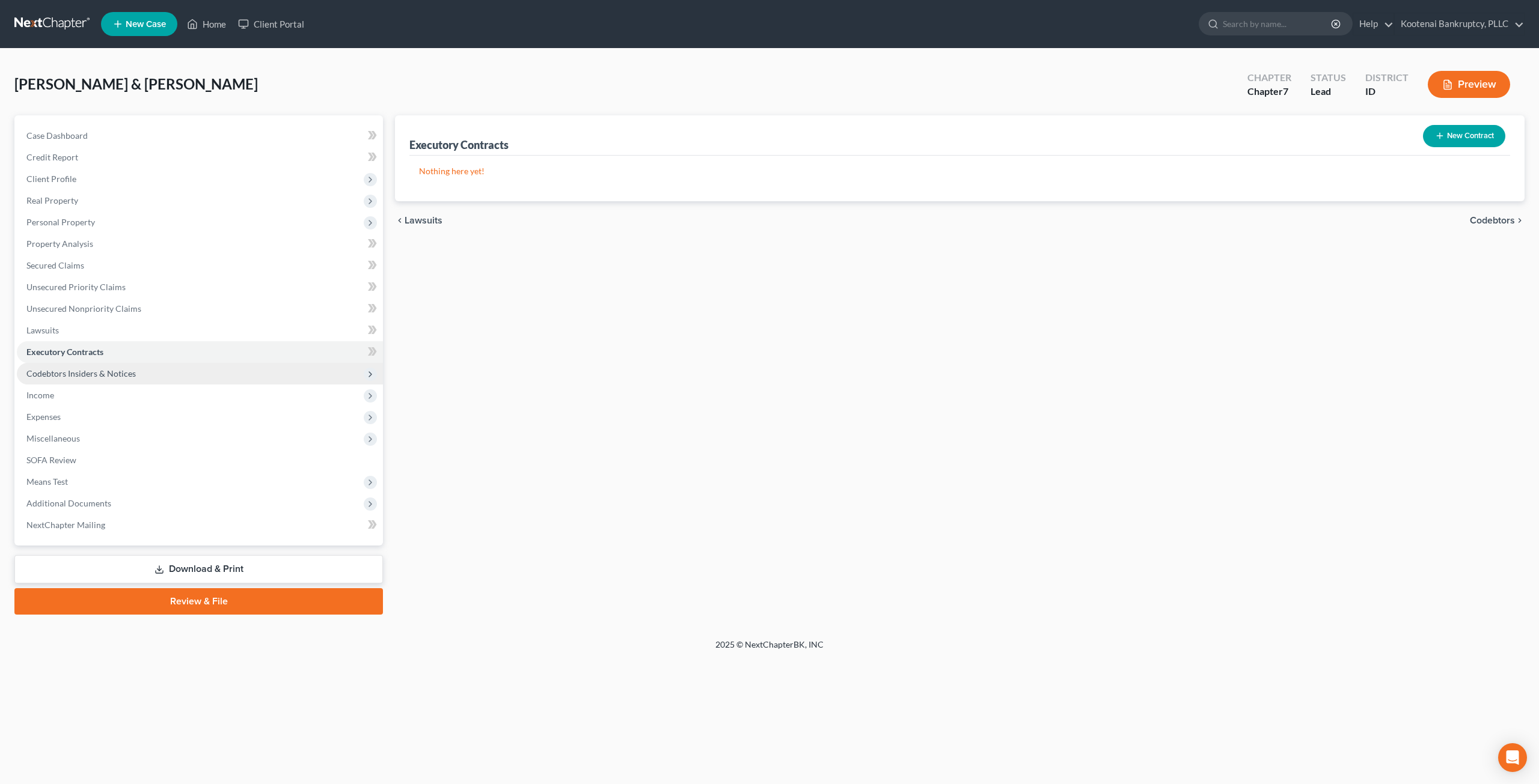
click at [148, 377] on span "Codebtors Insiders & Notices" at bounding box center [200, 374] width 366 height 22
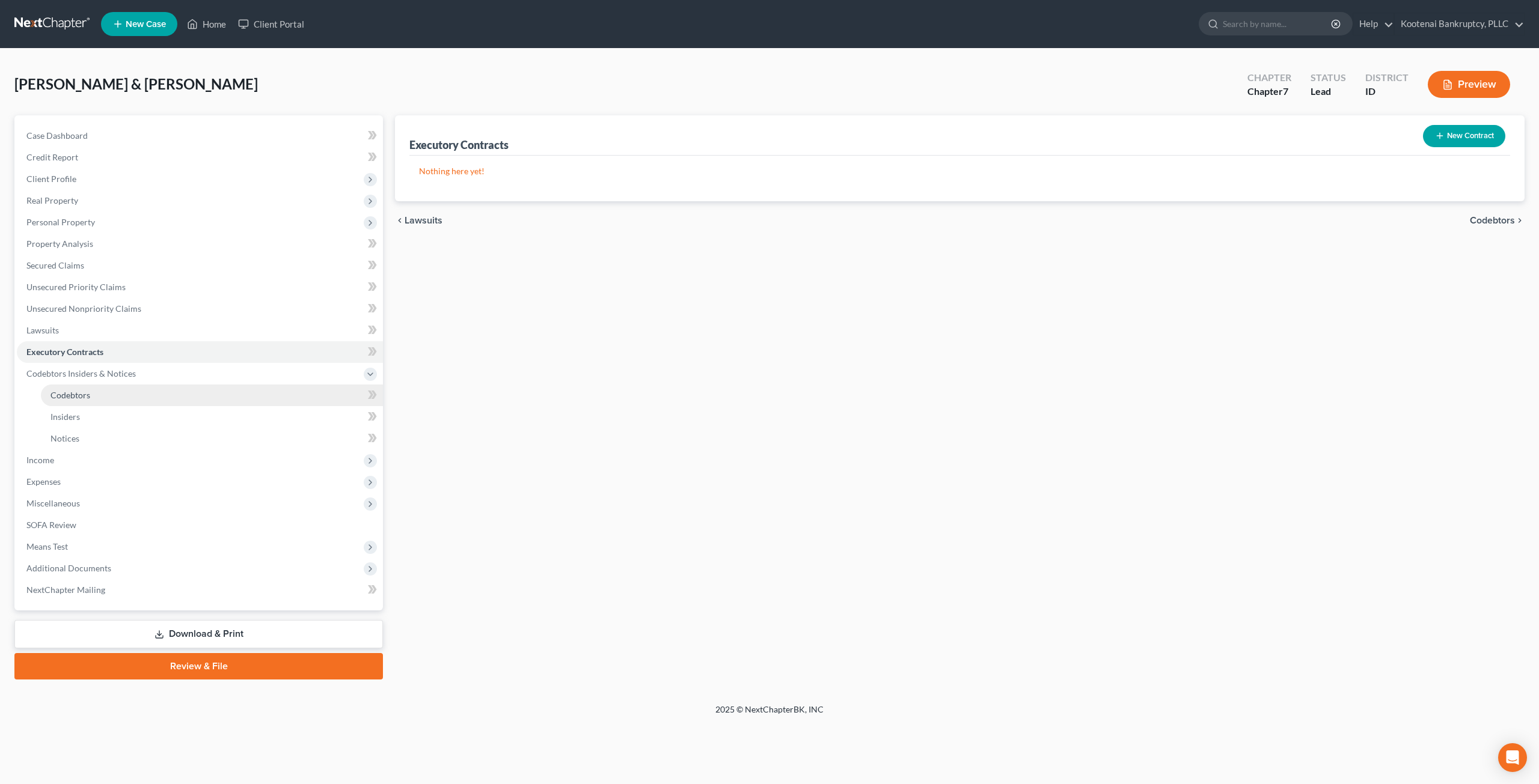
click at [148, 389] on link "Codebtors" at bounding box center [212, 395] width 342 height 22
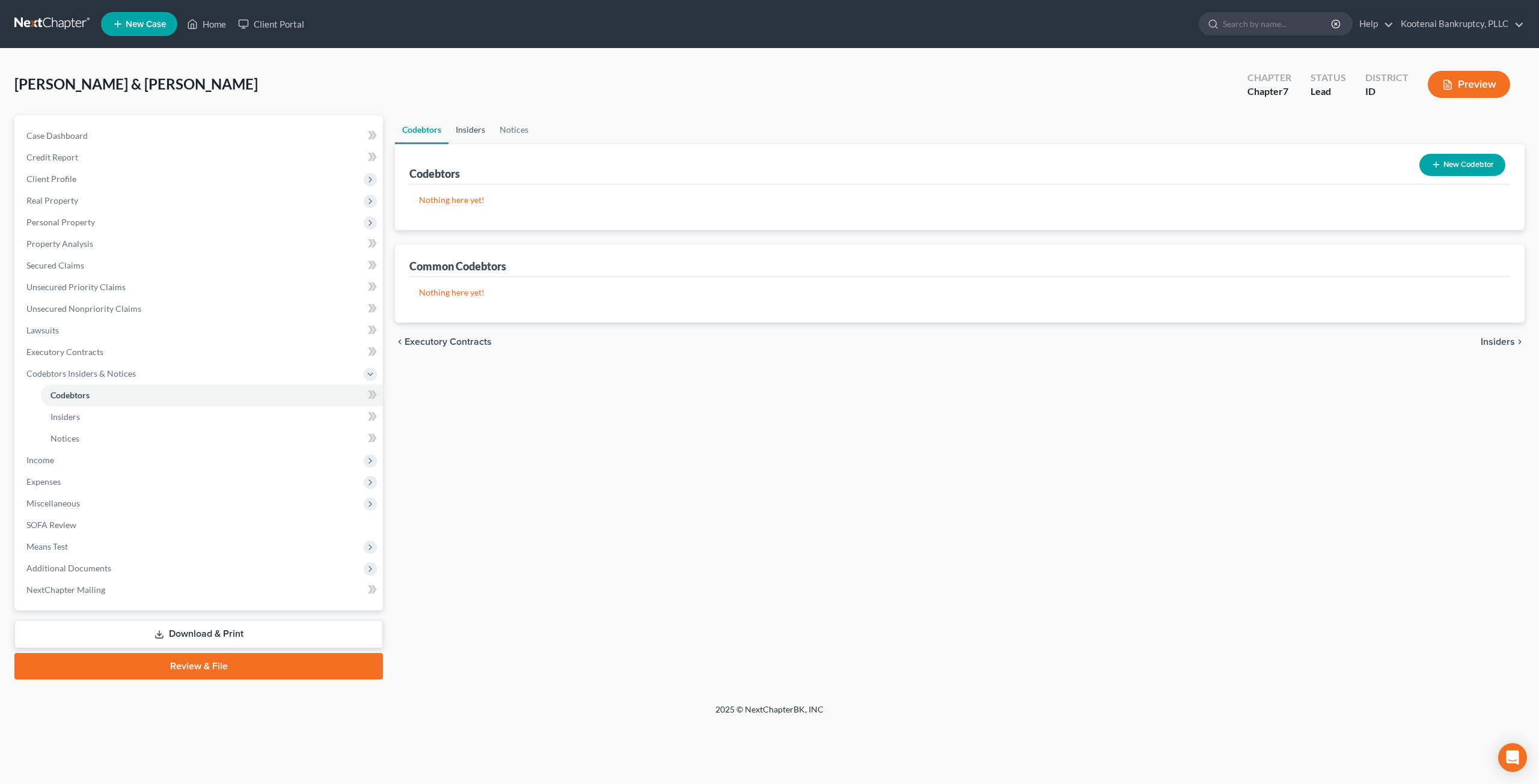
click at [478, 136] on link "Insiders" at bounding box center [470, 129] width 44 height 29
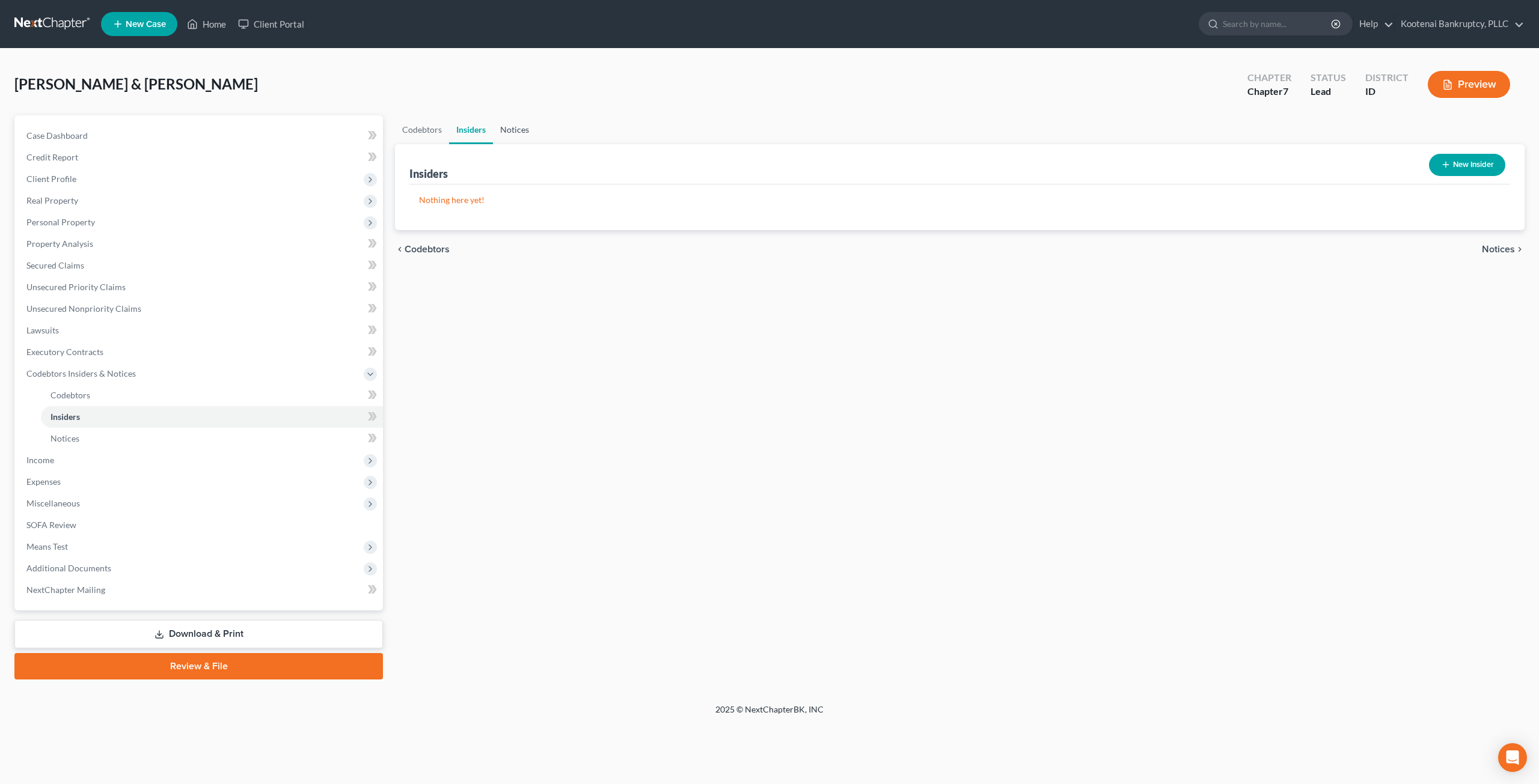
click at [519, 130] on link "Notices" at bounding box center [514, 129] width 43 height 29
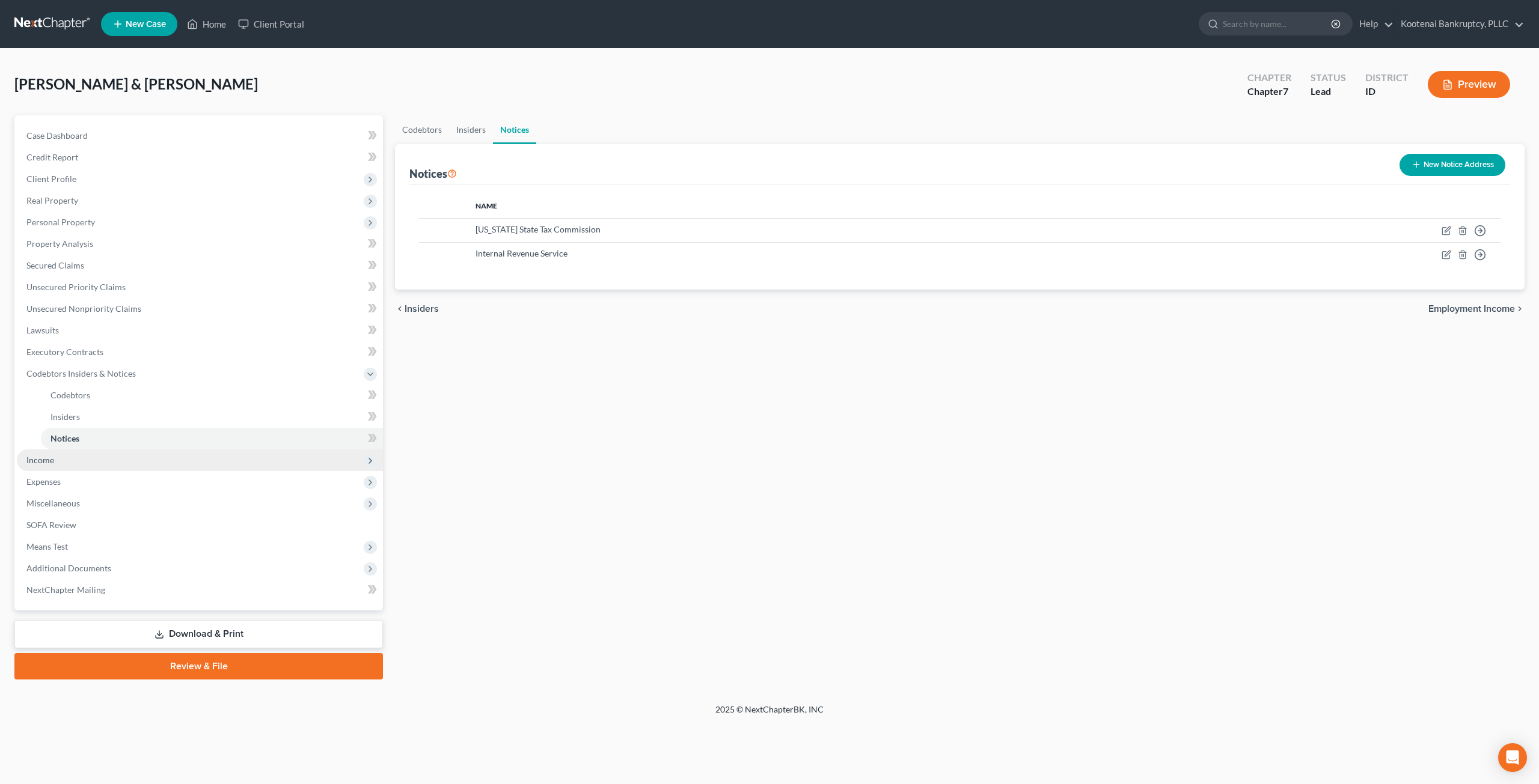
click at [75, 453] on span "Income" at bounding box center [200, 460] width 366 height 22
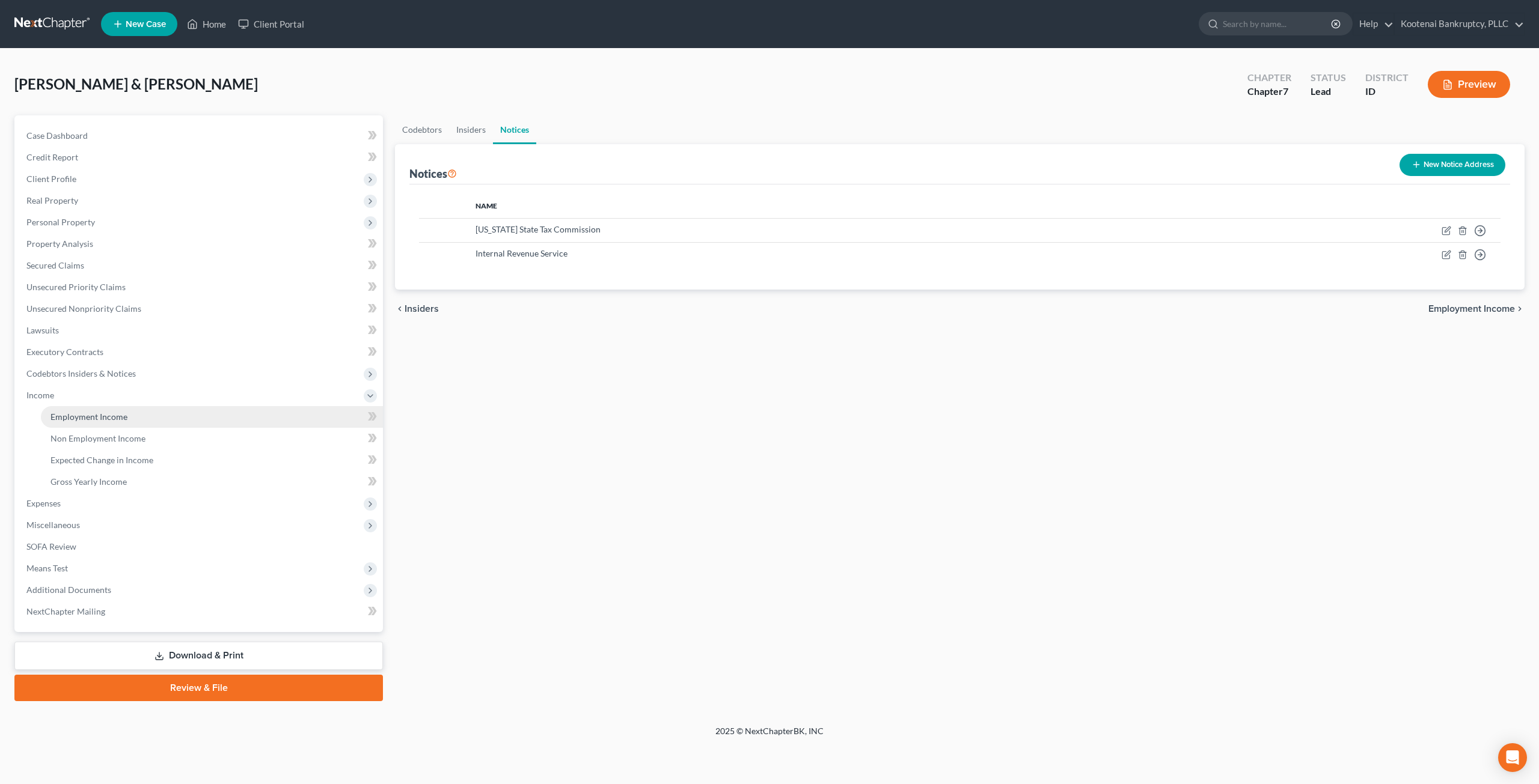
click at [114, 417] on span "Employment Income" at bounding box center [89, 417] width 77 height 10
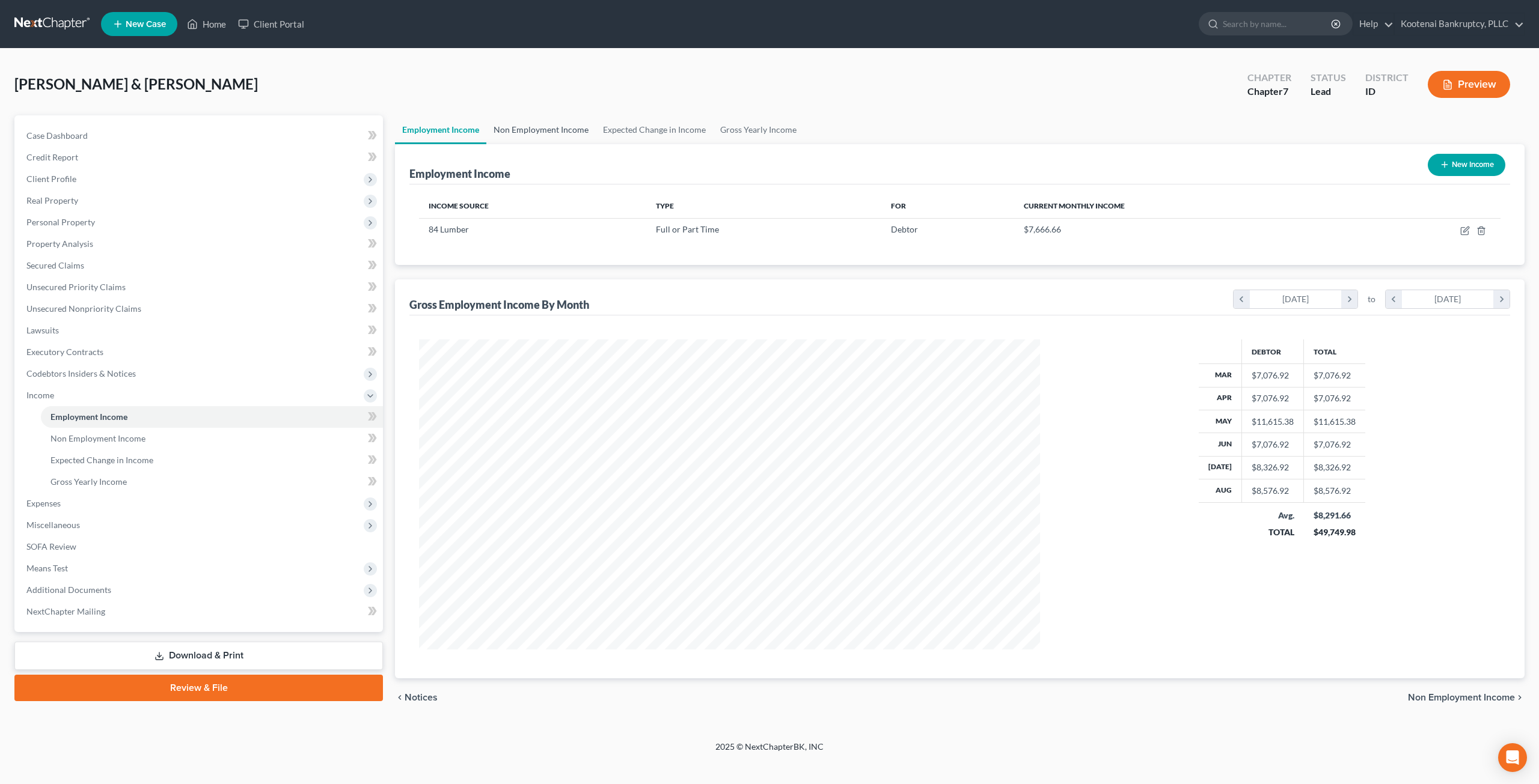
scroll to position [310, 645]
click at [524, 130] on link "Non Employment Income" at bounding box center [541, 129] width 109 height 29
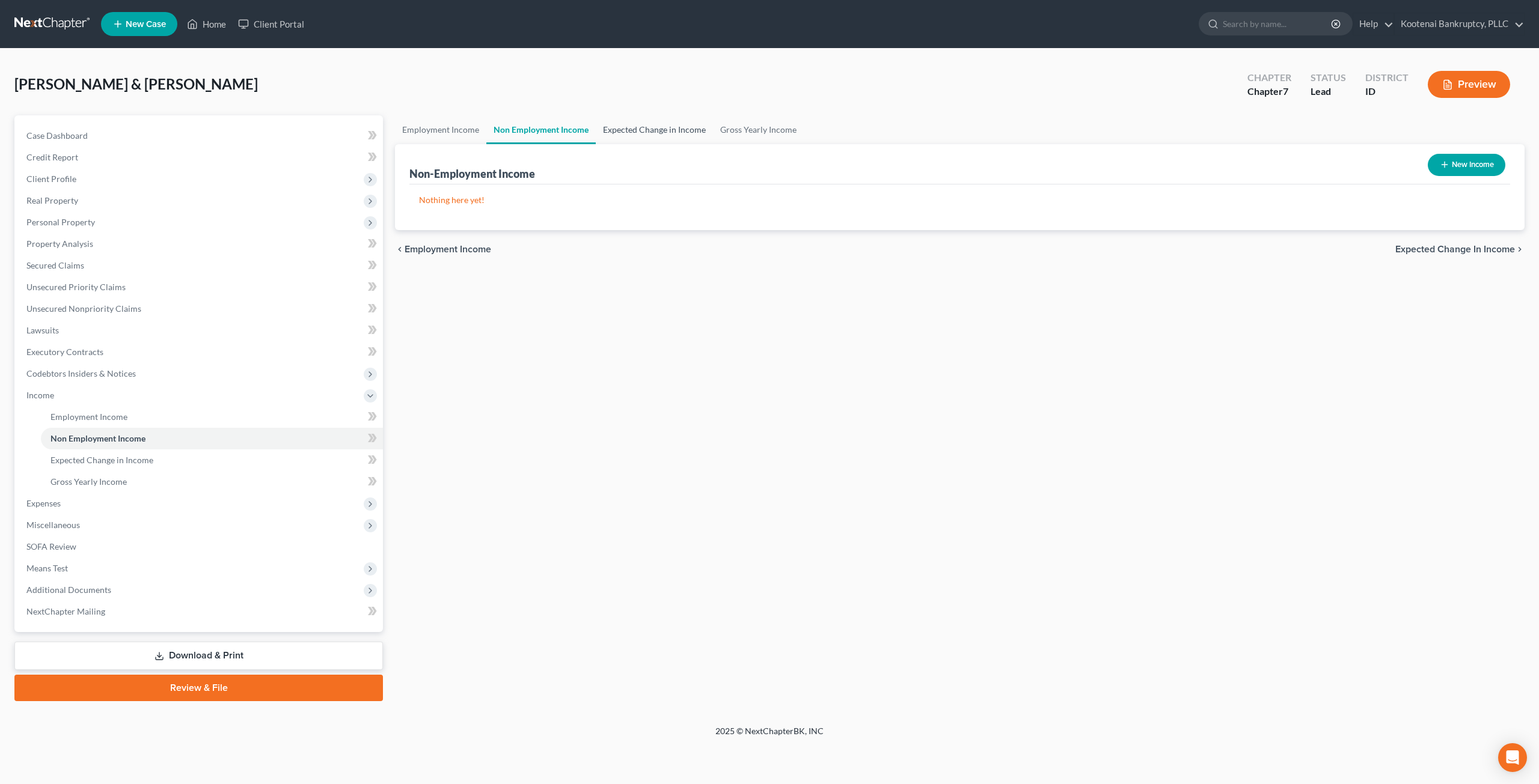
click at [656, 134] on link "Expected Change in Income" at bounding box center [654, 129] width 117 height 29
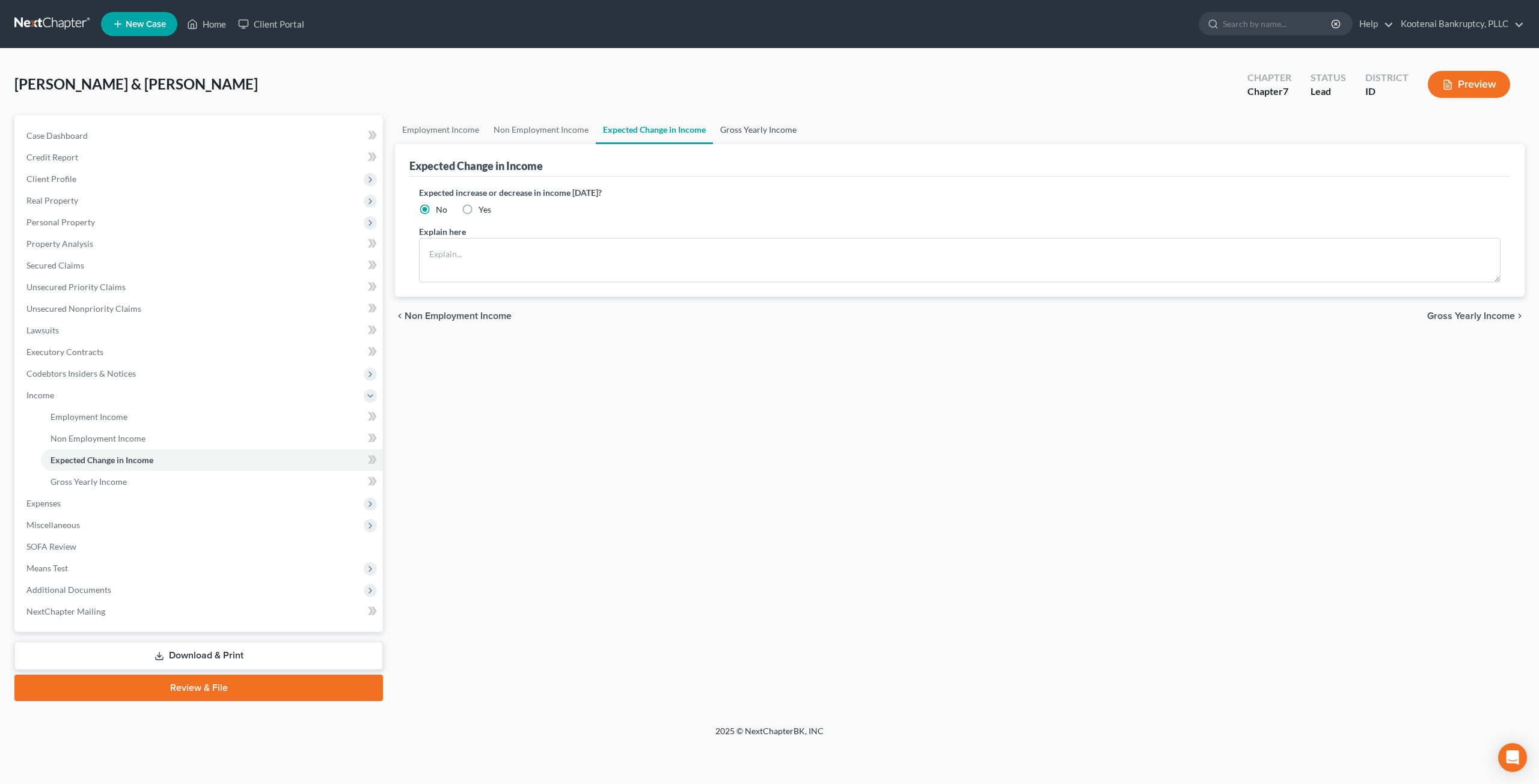
click at [759, 127] on link "Gross Yearly Income" at bounding box center [759, 129] width 90 height 29
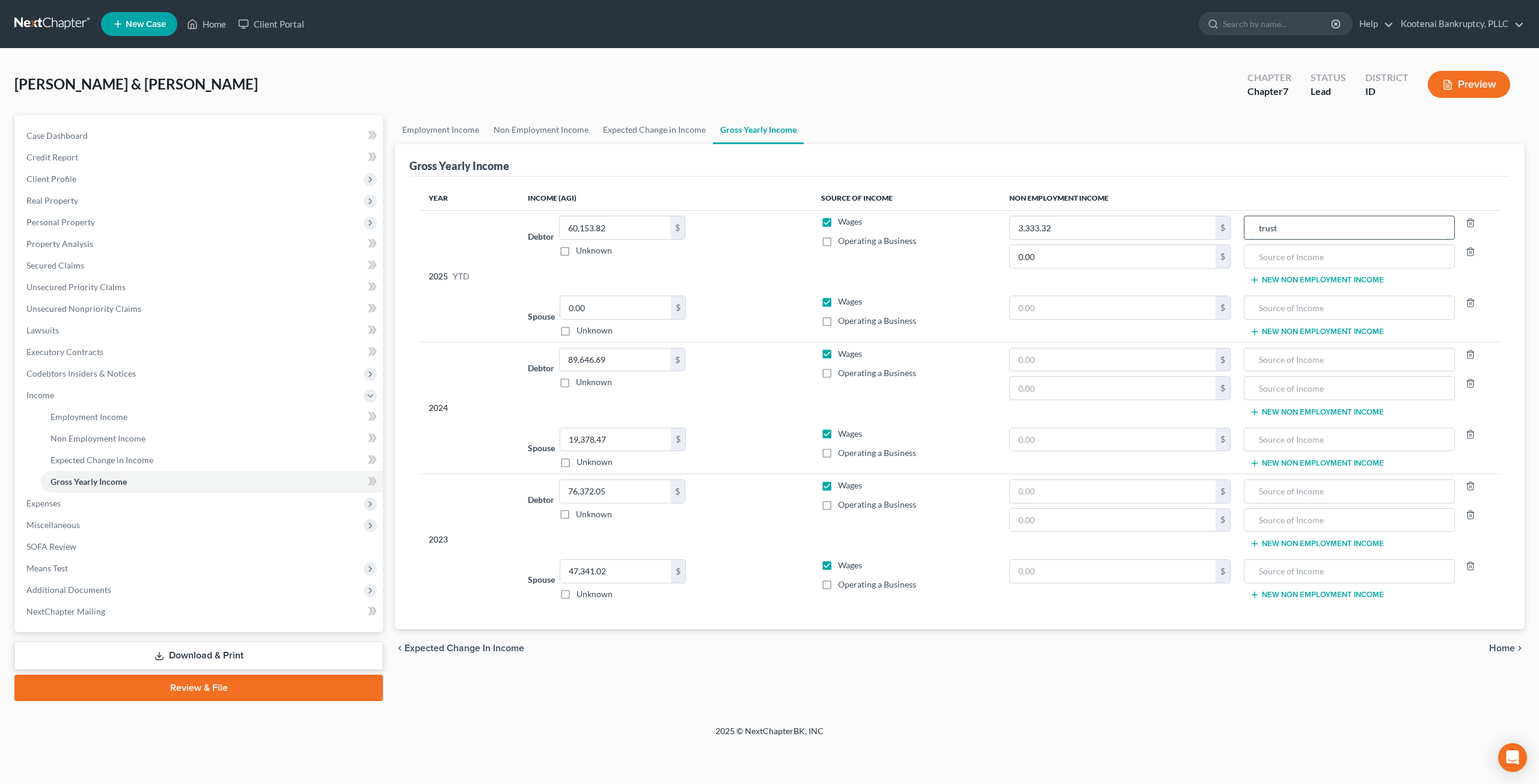
click at [1305, 227] on input "trust" at bounding box center [1350, 227] width 198 height 23
drag, startPoint x: 1305, startPoint y: 227, endPoint x: 1226, endPoint y: 226, distance: 79.0
click at [1226, 226] on tr "2025 YTD Debtor 60,153.82 $ Unknown Balance Undetermined 60,153.82 $ Unknown Wa…" at bounding box center [960, 250] width 1082 height 80
type input "Trust payment"
click at [188, 505] on span "Expenses" at bounding box center [200, 503] width 366 height 22
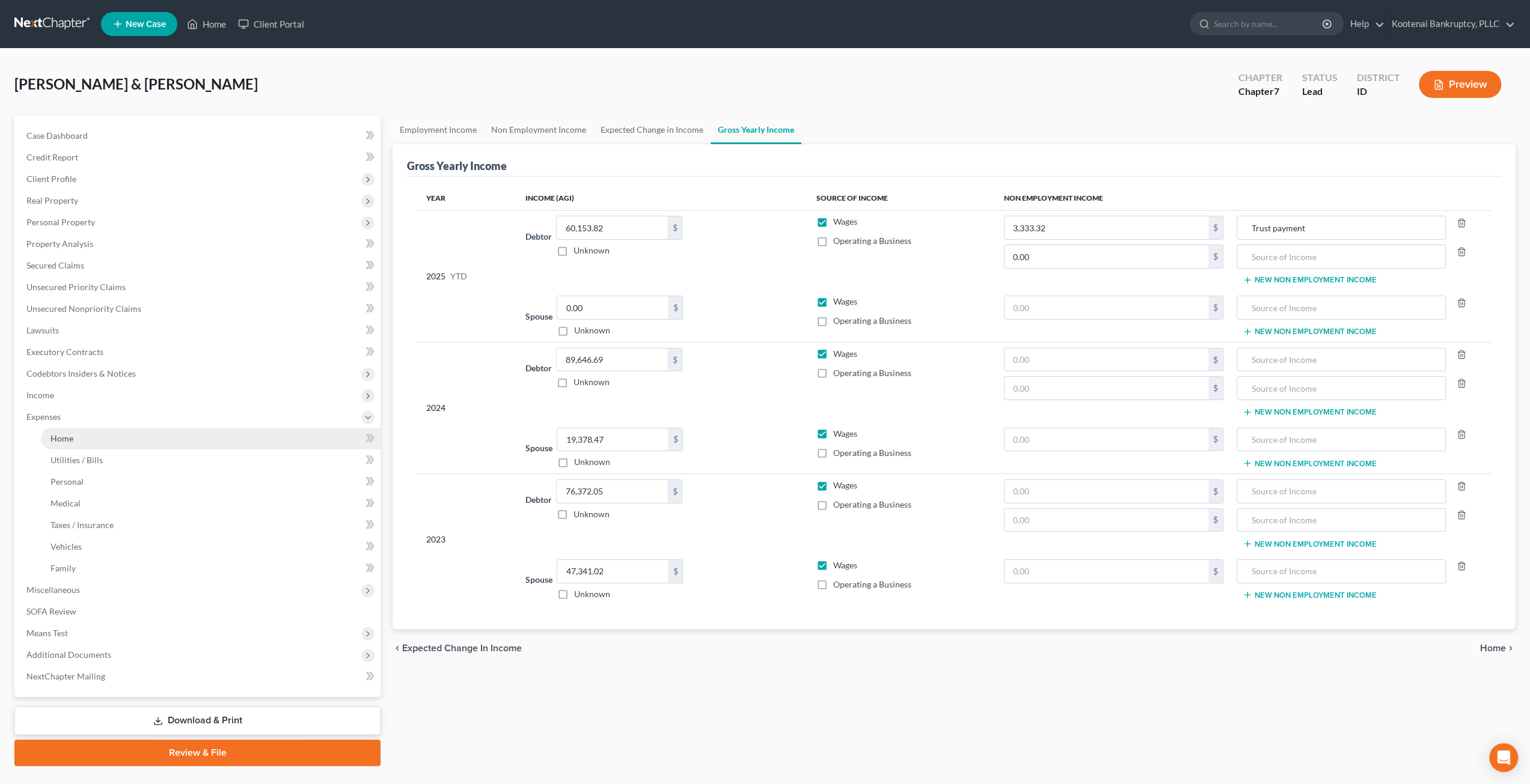
click at [184, 435] on link "Home" at bounding box center [211, 438] width 340 height 22
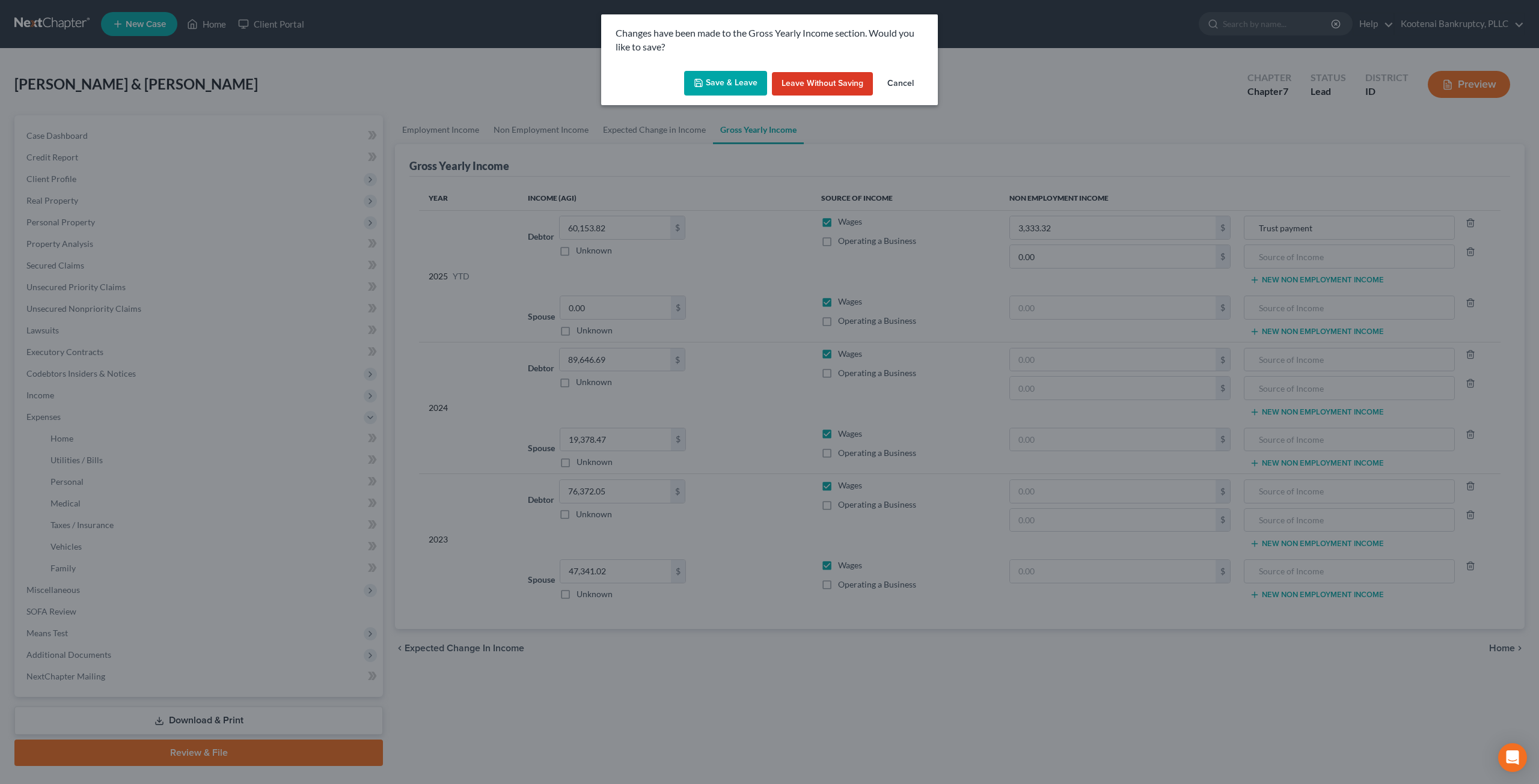
click at [716, 71] on button "Save & Leave" at bounding box center [725, 83] width 83 height 25
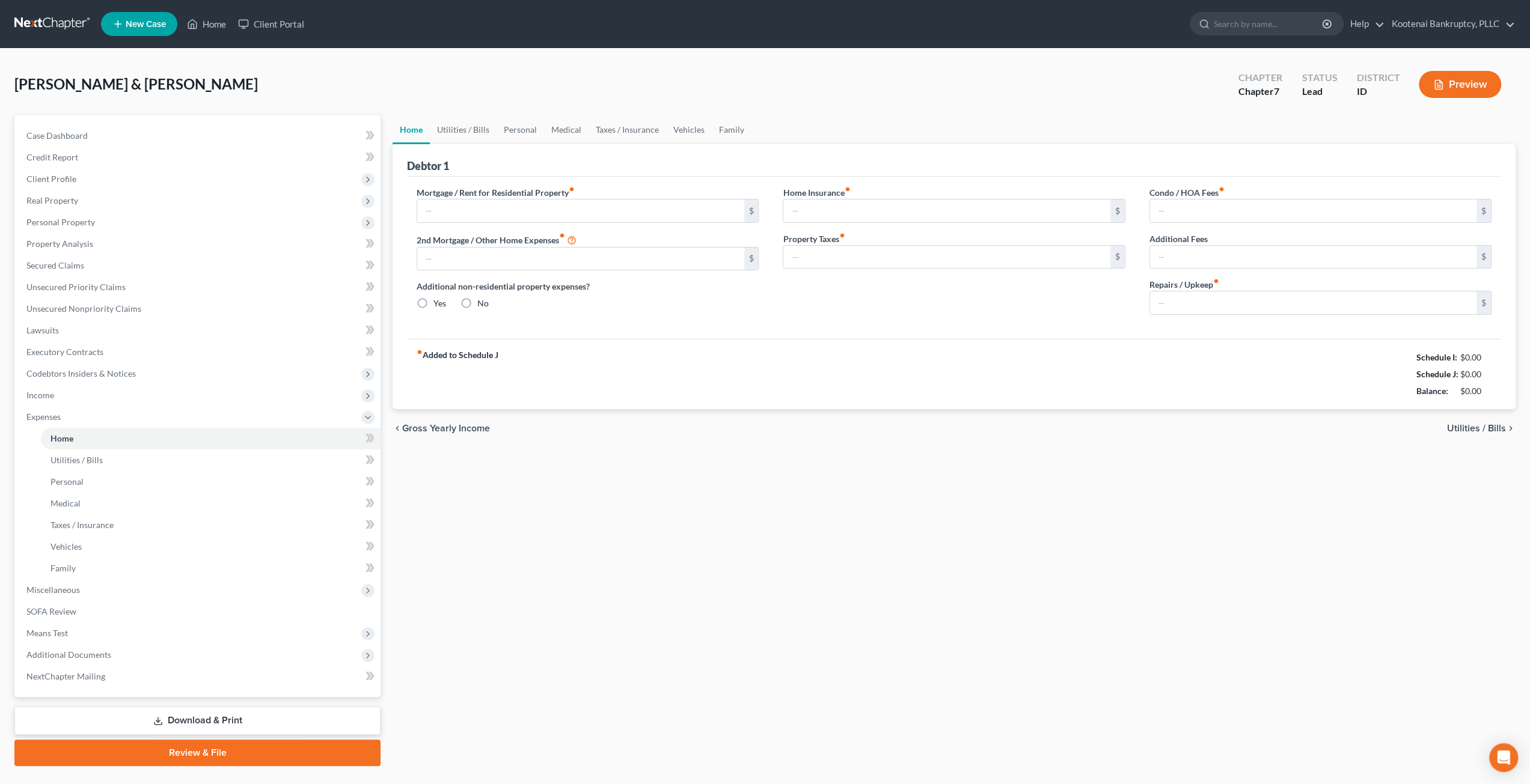
type input "2,400.00"
type input "0.00"
radio input "true"
type input "40.00"
type input "0.00"
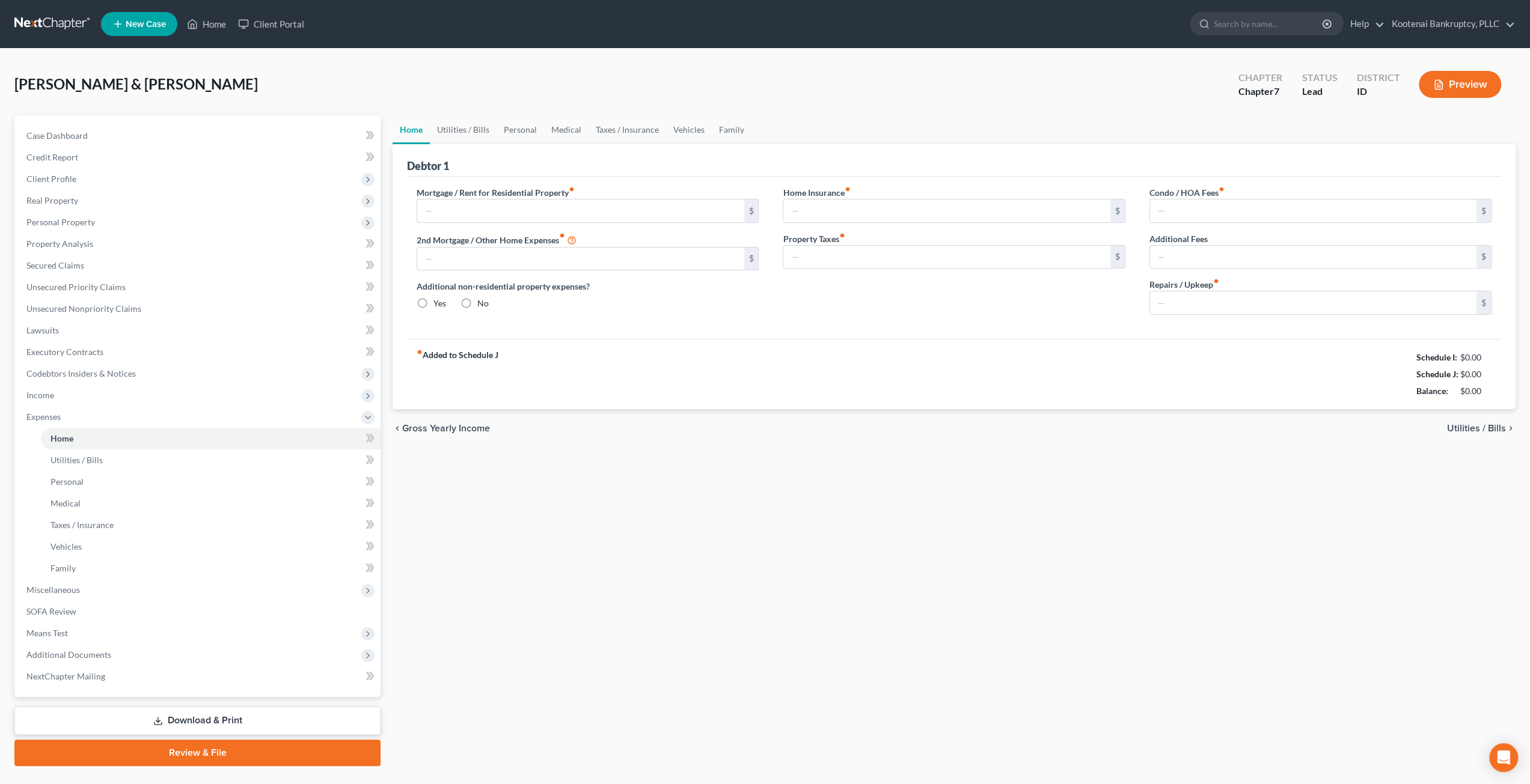
type input "0.00"
click at [455, 134] on link "Utilities / Bills" at bounding box center [464, 129] width 67 height 29
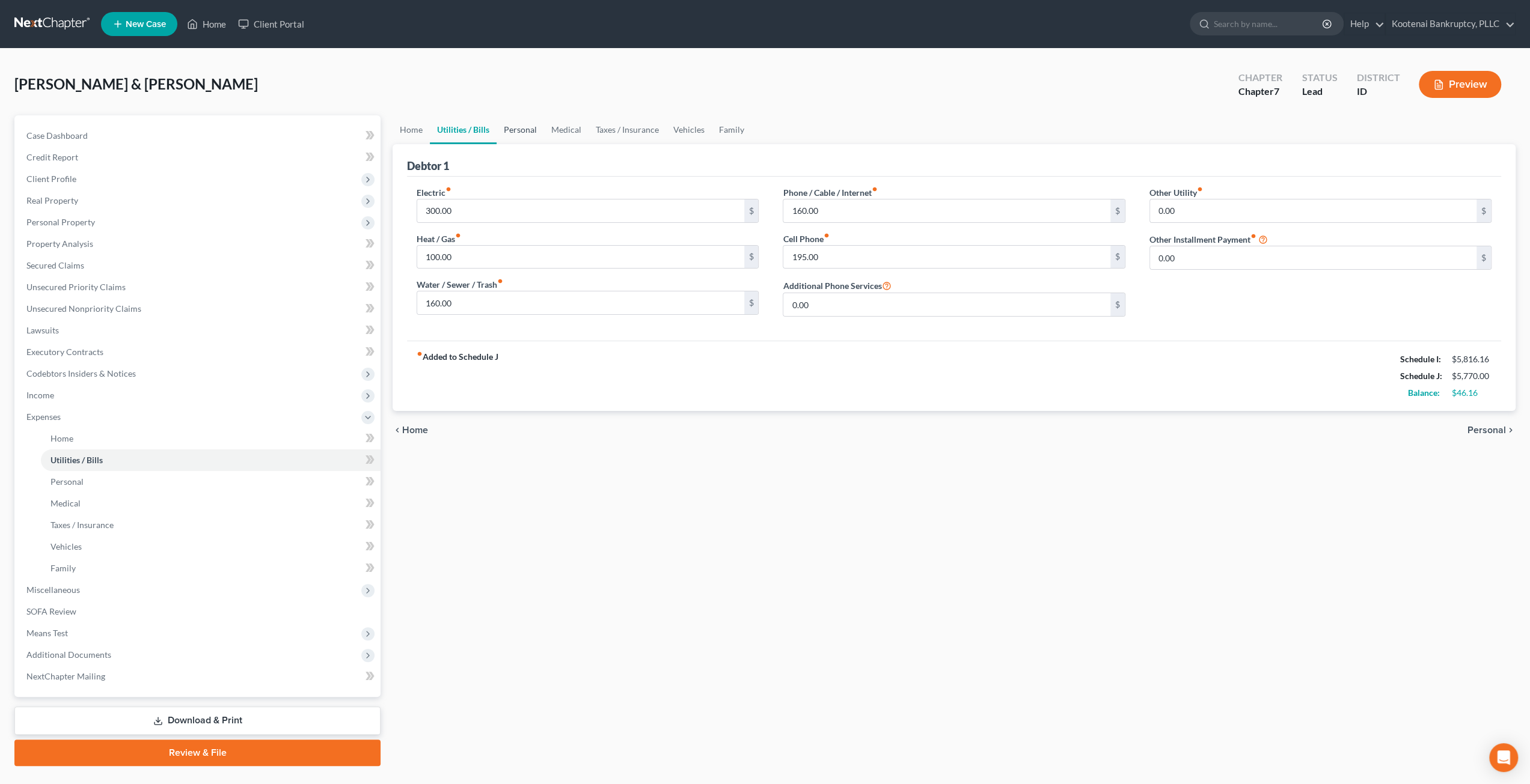
click at [533, 134] on link "Personal" at bounding box center [521, 129] width 47 height 29
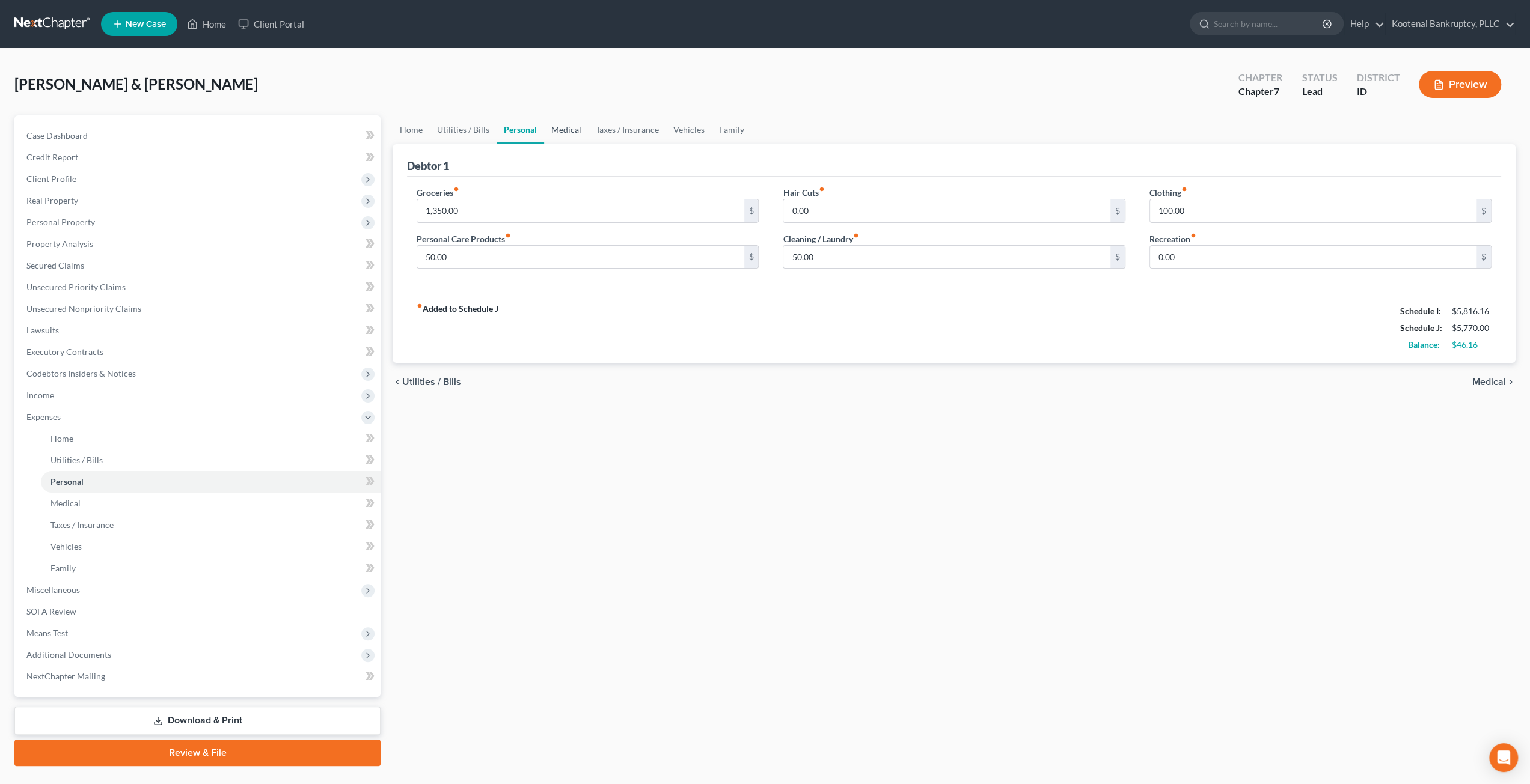
click at [571, 136] on link "Medical" at bounding box center [567, 129] width 45 height 29
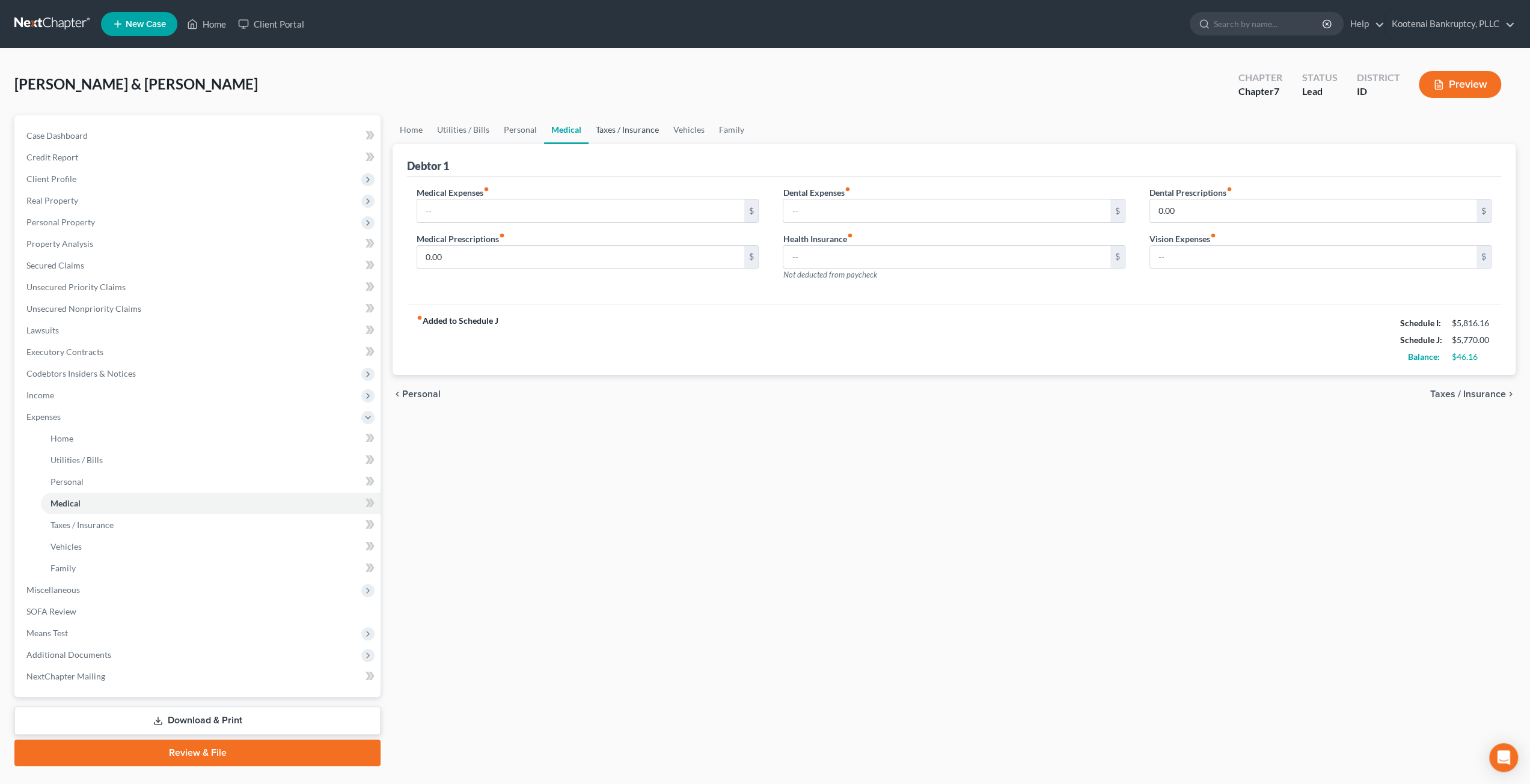
click at [623, 136] on link "Taxes / Insurance" at bounding box center [627, 129] width 77 height 29
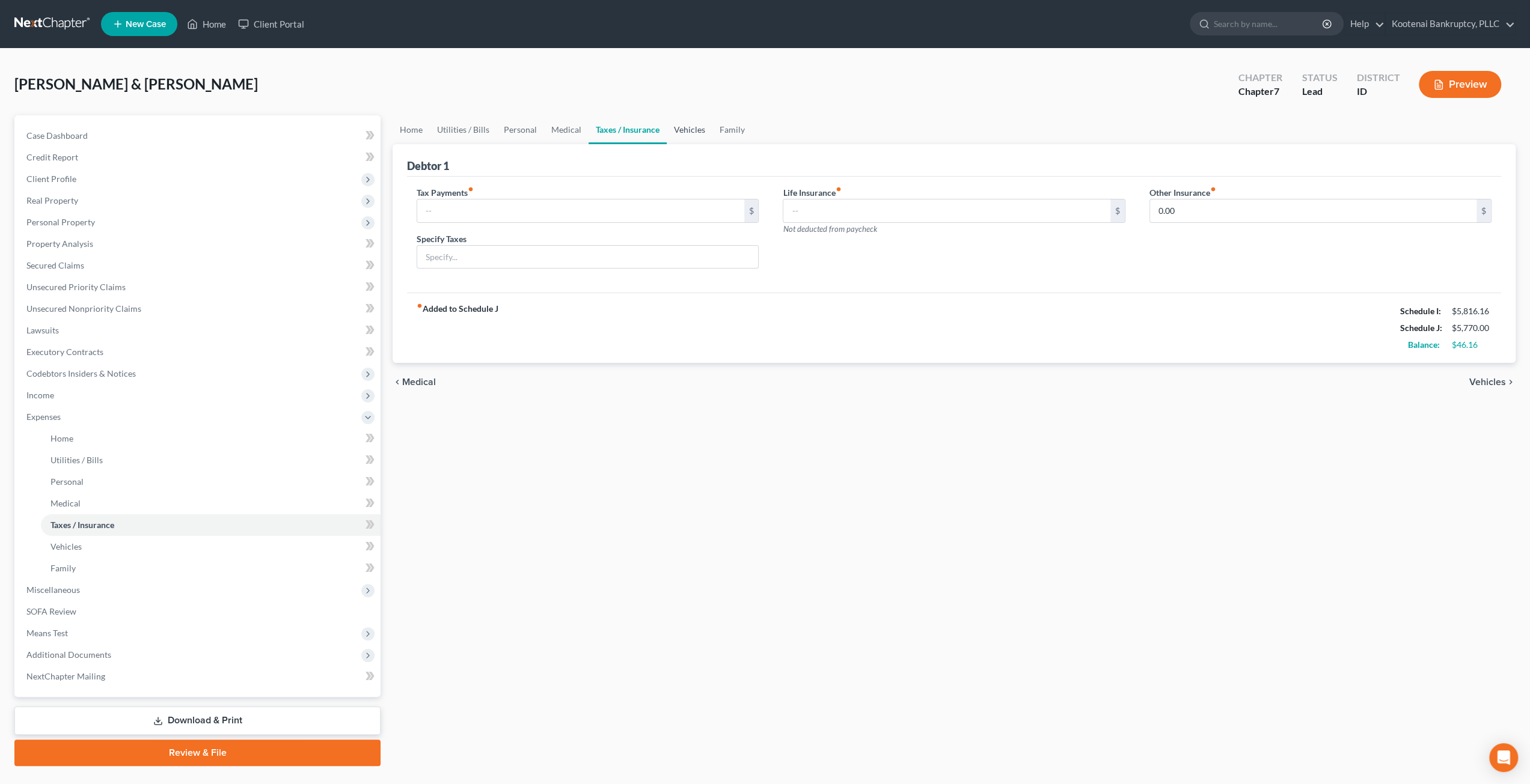
click at [678, 130] on link "Vehicles" at bounding box center [690, 129] width 46 height 29
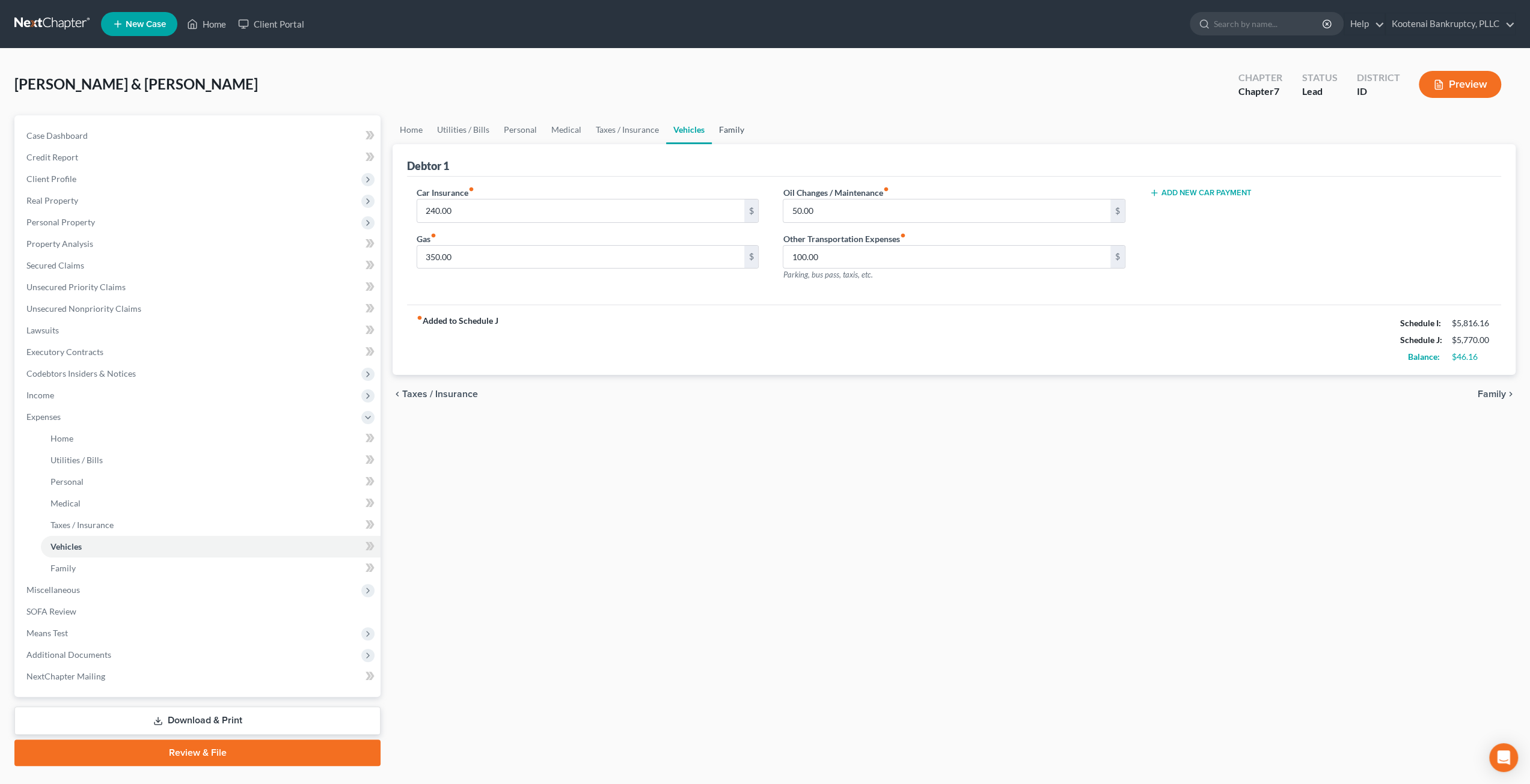
click at [737, 129] on link "Family" at bounding box center [732, 129] width 40 height 29
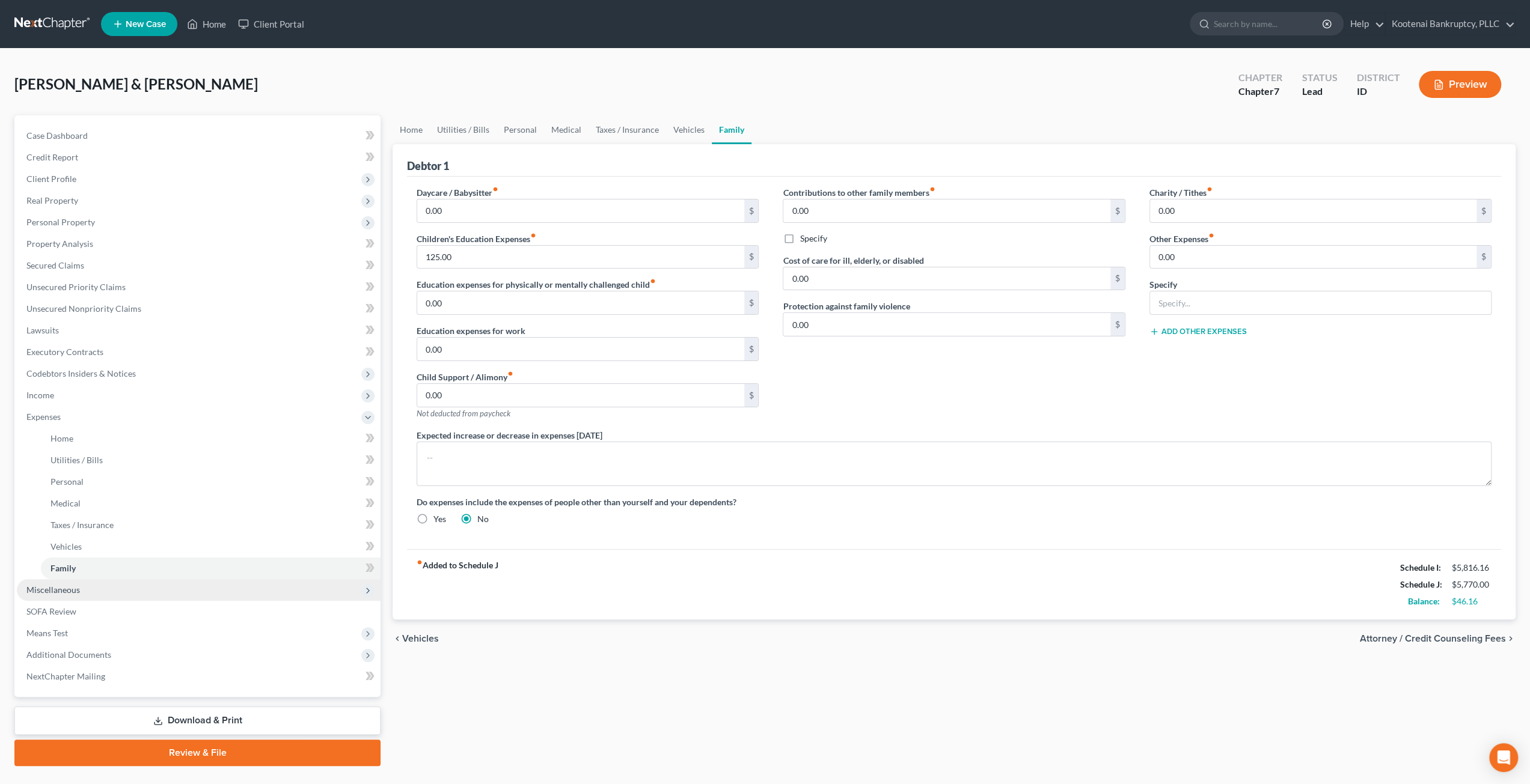
click at [123, 593] on span "Miscellaneous" at bounding box center [198, 590] width 364 height 22
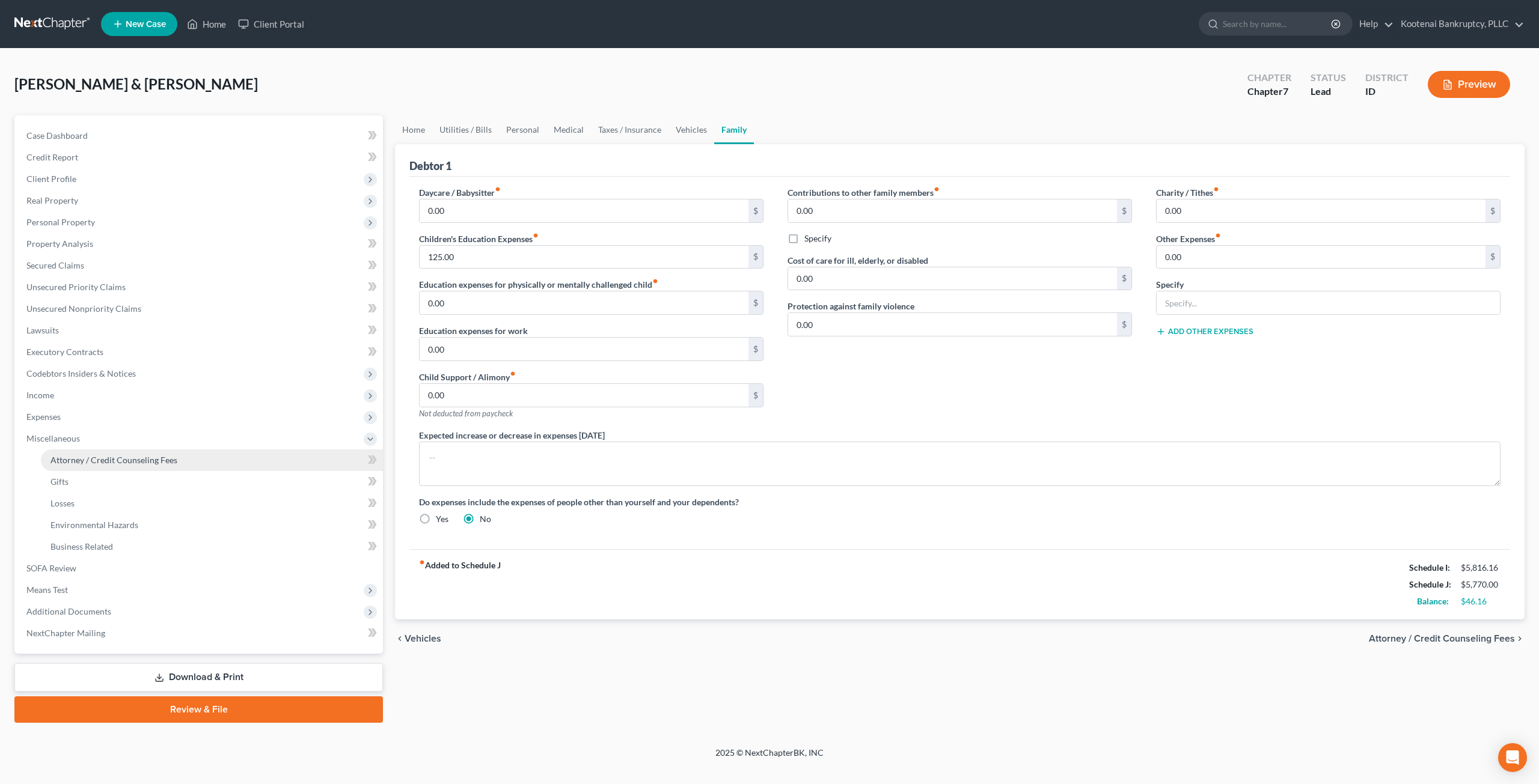
click at [188, 453] on link "Attorney / Credit Counseling Fees" at bounding box center [212, 460] width 342 height 22
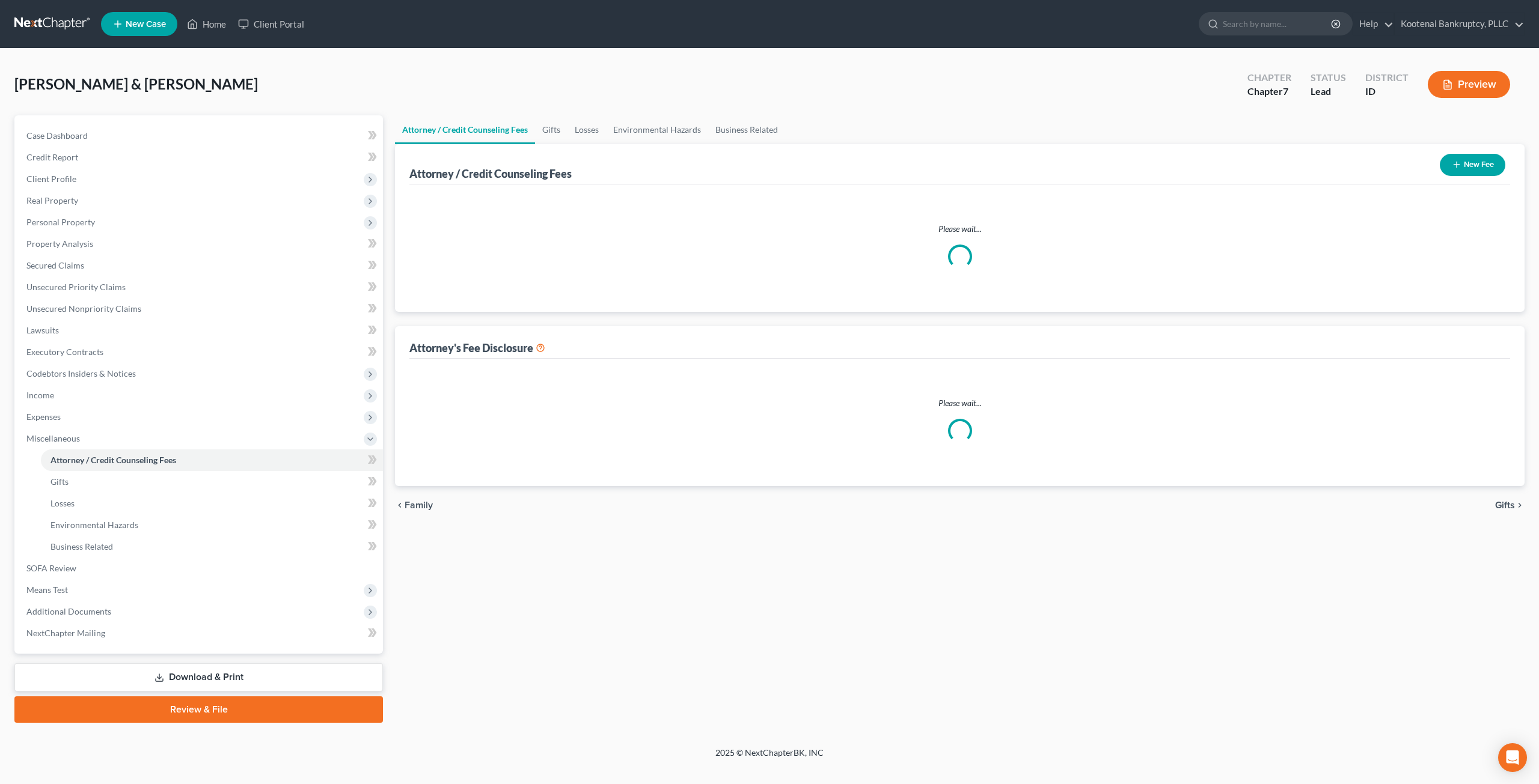
select select "3"
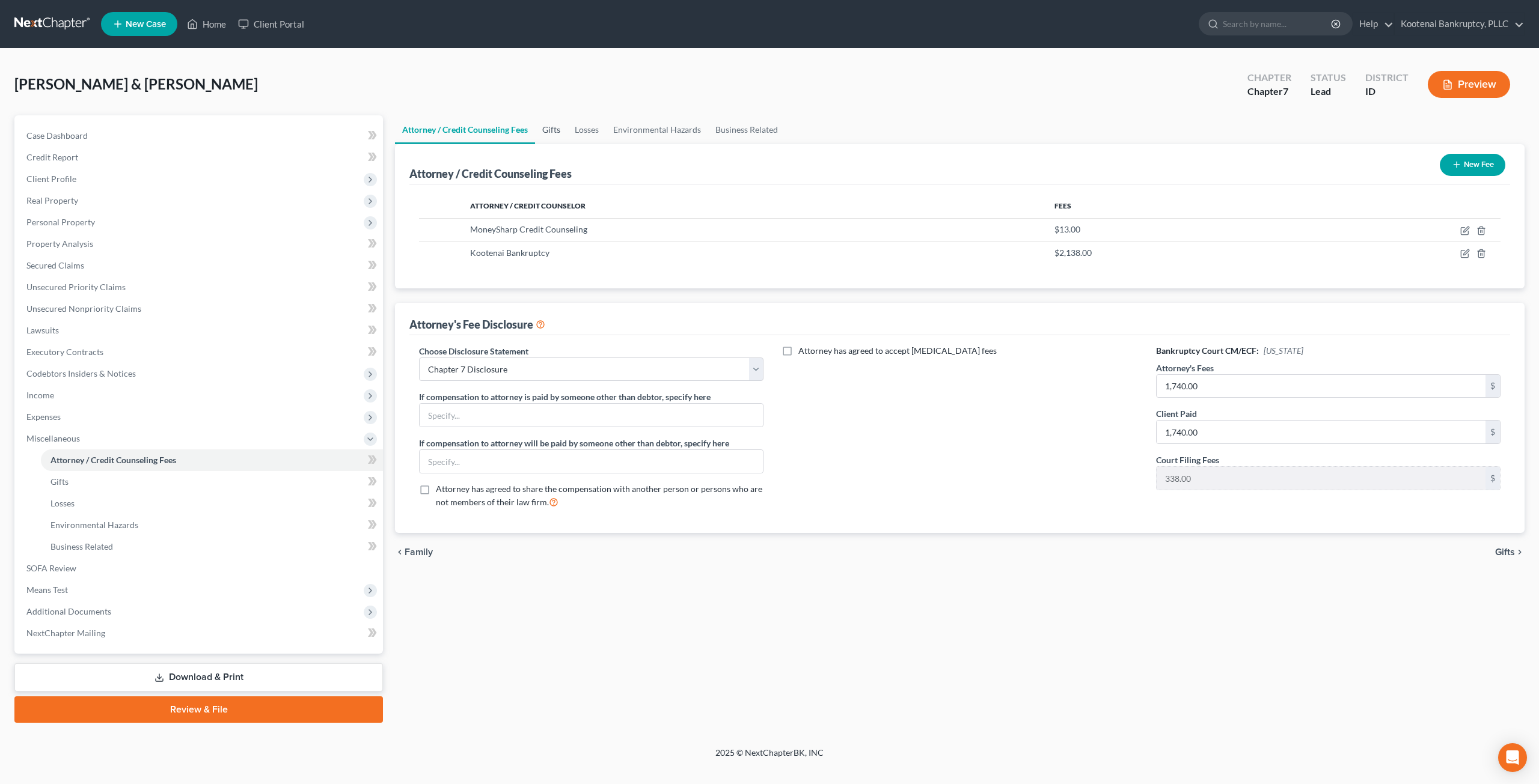
click at [548, 133] on link "Gifts" at bounding box center [551, 129] width 33 height 29
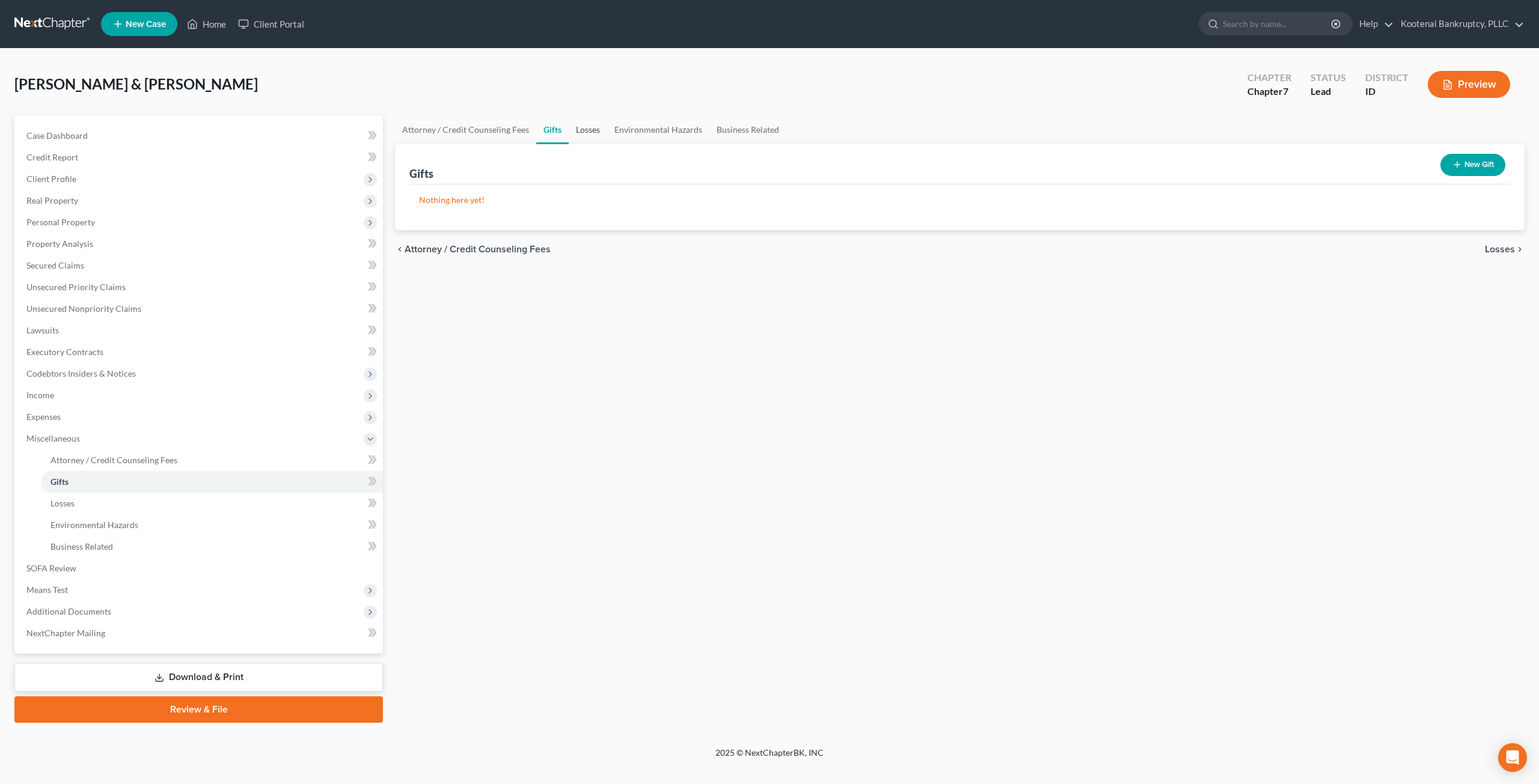
click at [593, 130] on link "Losses" at bounding box center [587, 129] width 38 height 29
click at [630, 130] on link "Environmental Hazards" at bounding box center [658, 129] width 102 height 29
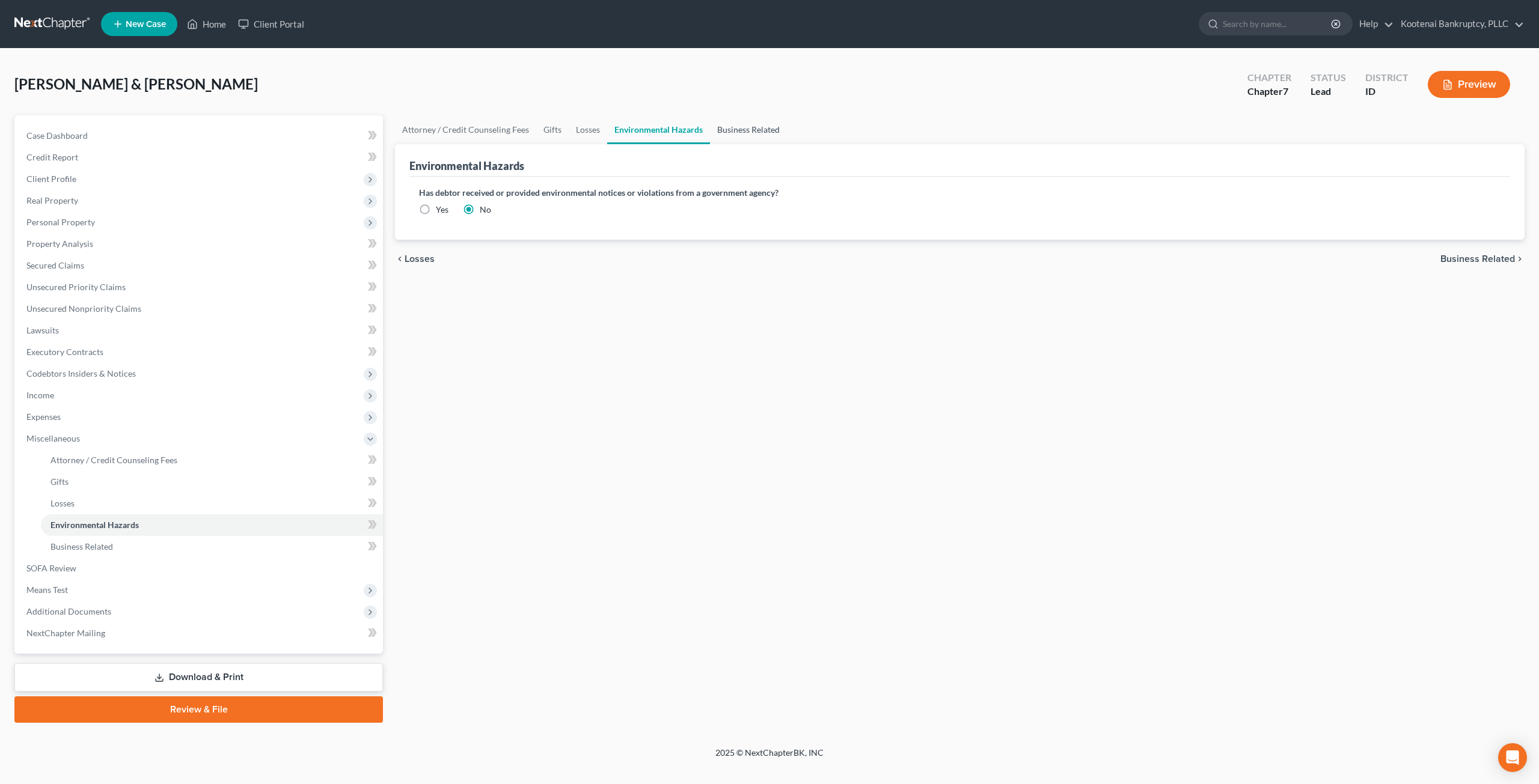
click at [737, 130] on link "Business Related" at bounding box center [748, 129] width 77 height 29
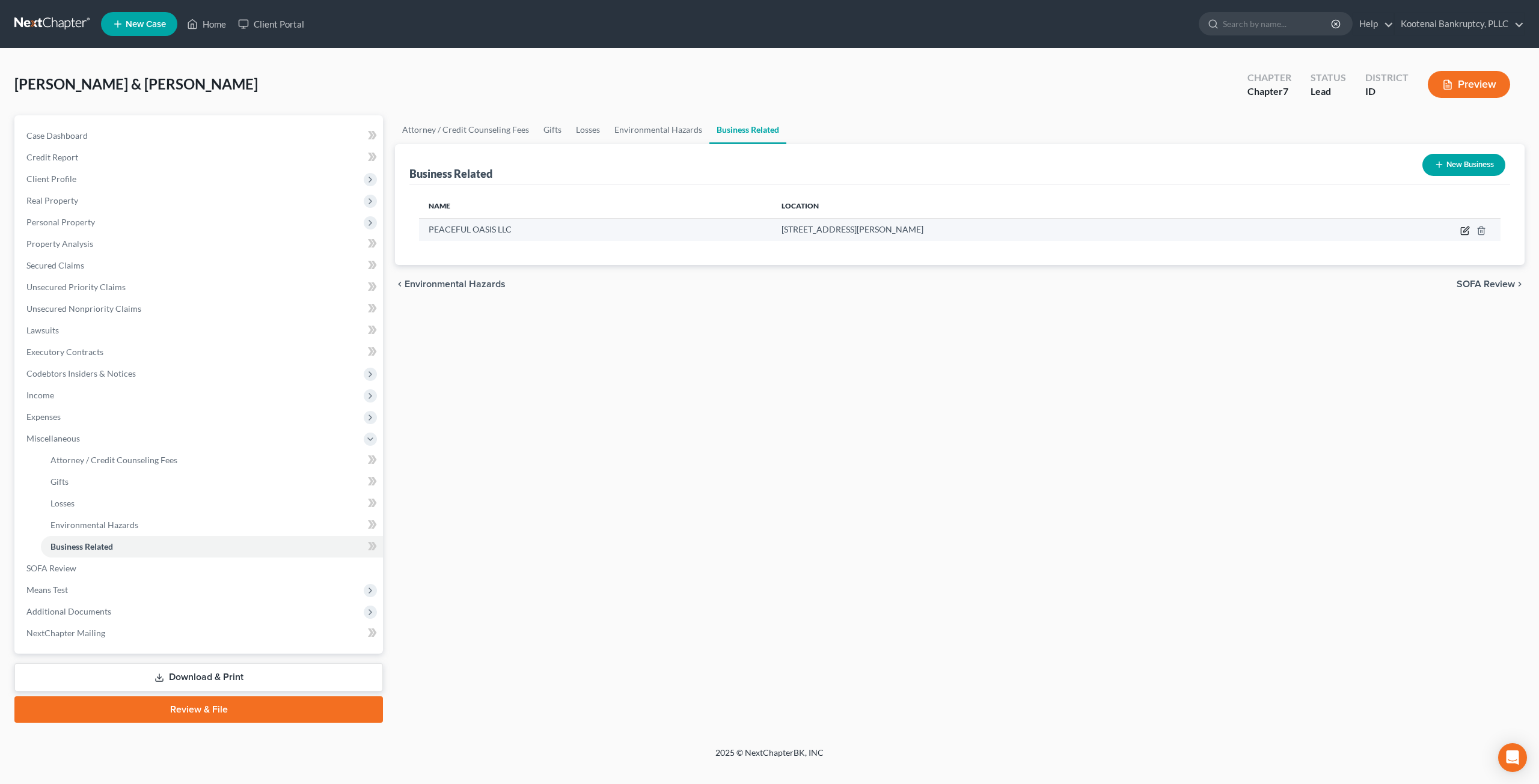
click at [1467, 229] on icon "button" at bounding box center [1467, 230] width 6 height 6
select select "sole_proprietor"
select select "13"
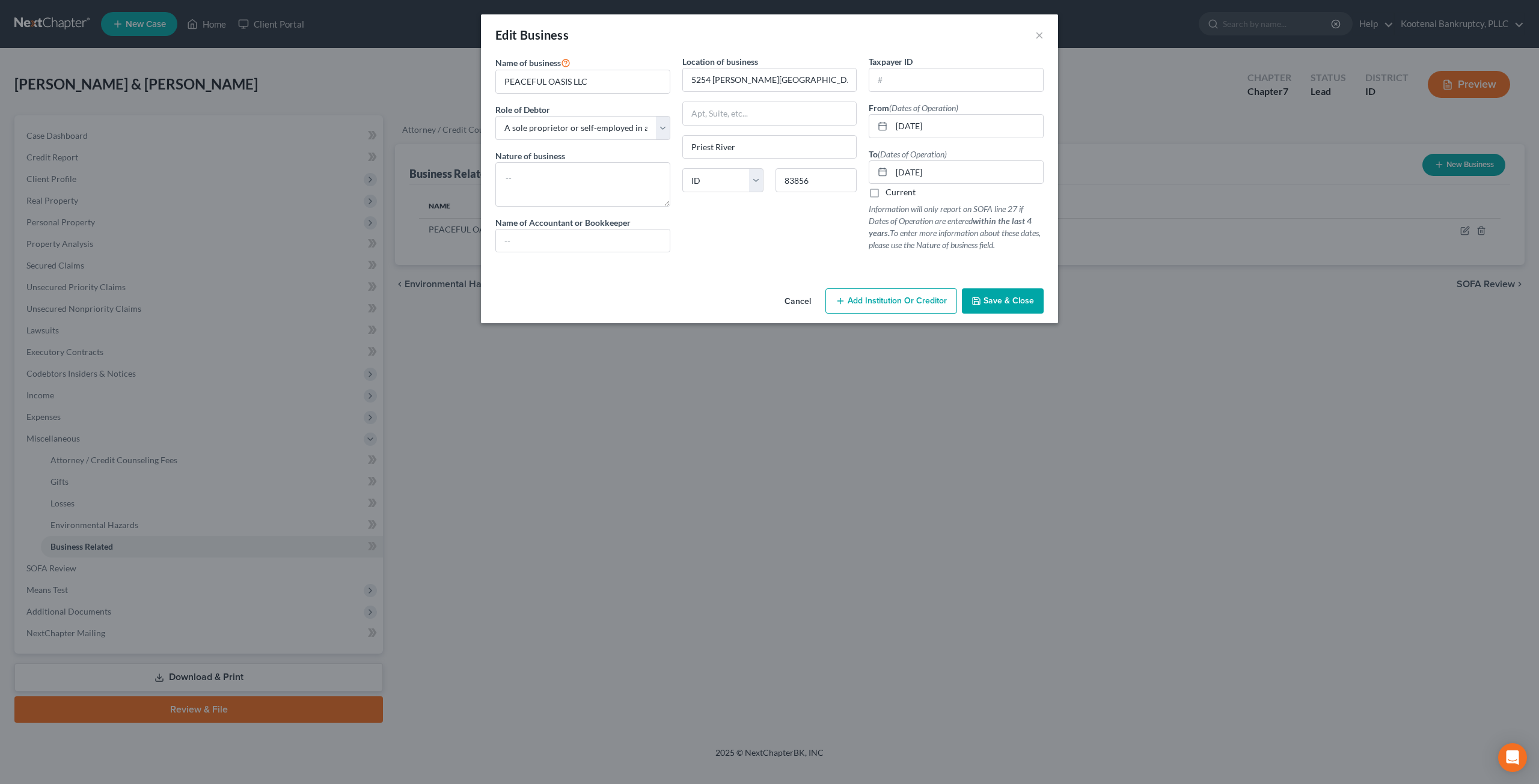
click at [801, 298] on button "Cancel" at bounding box center [798, 301] width 46 height 24
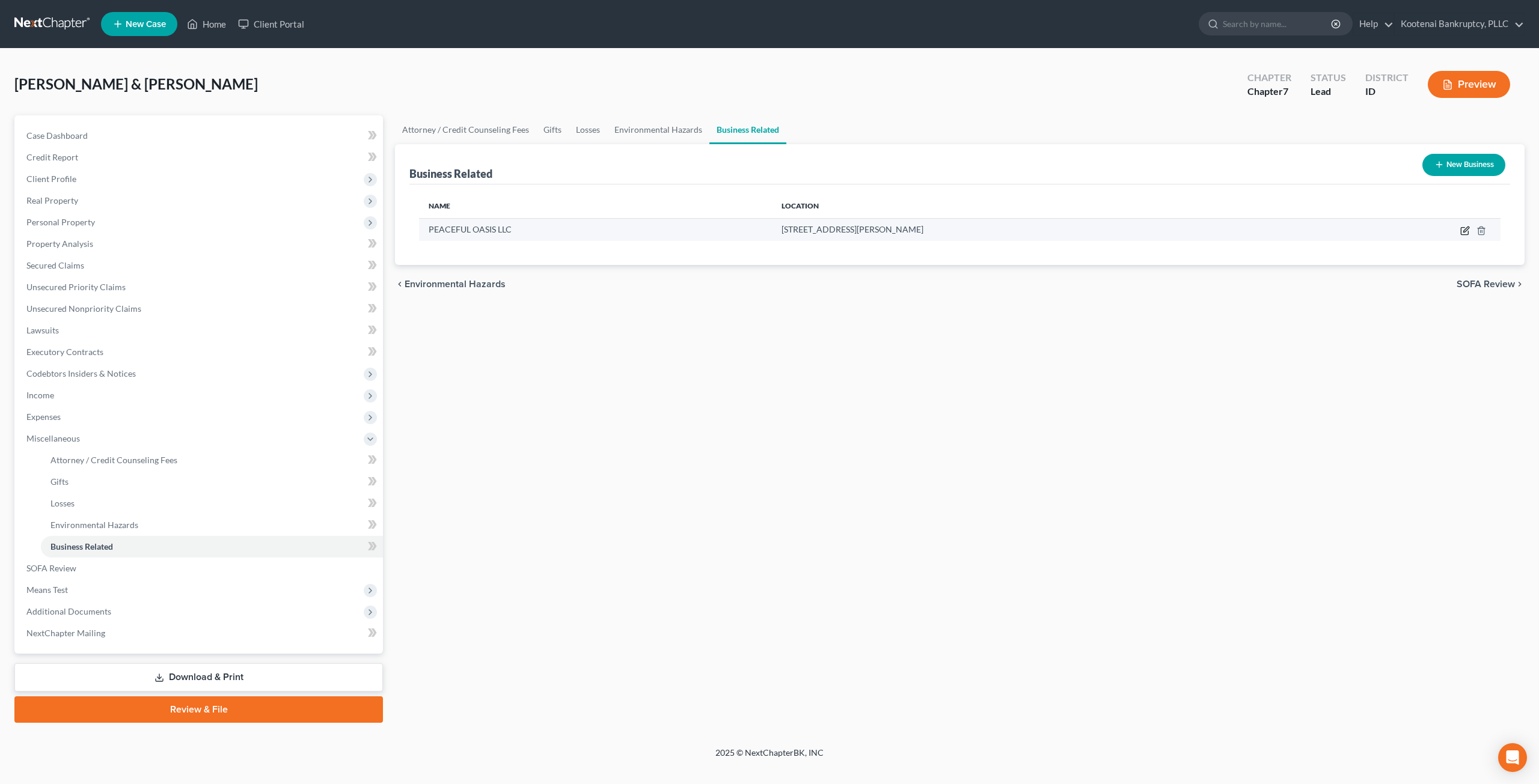
click at [1464, 230] on icon "button" at bounding box center [1467, 230] width 6 height 6
select select "sole_proprietor"
select select "13"
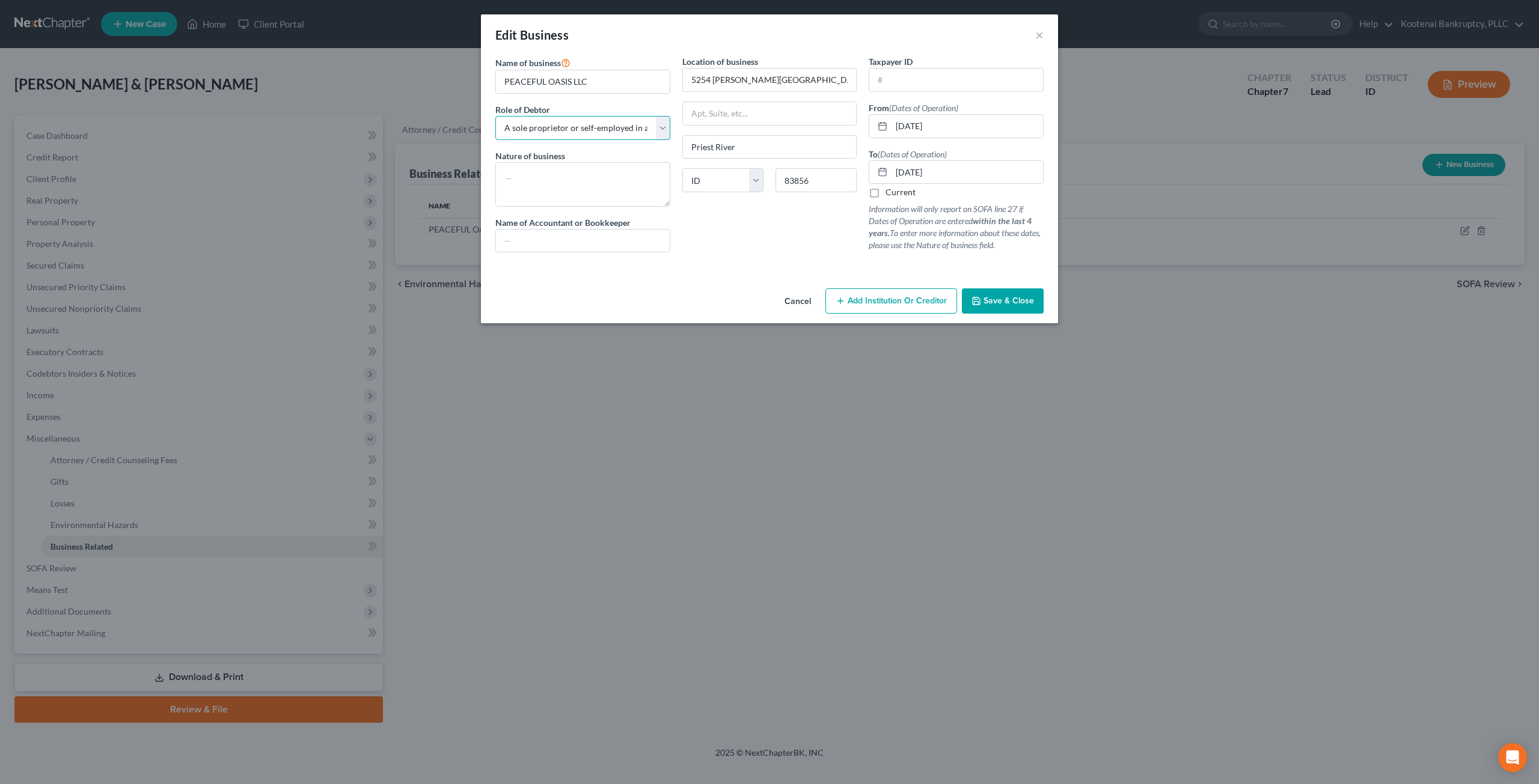
click at [618, 130] on select "Select A member of a limited liability company (LLC) or limited liability partn…" at bounding box center [583, 128] width 175 height 24
select select "member"
click at [496, 116] on select "Select A member of a limited liability company (LLC) or limited liability partn…" at bounding box center [583, 128] width 175 height 24
click at [1004, 300] on span "Save & Close" at bounding box center [1009, 301] width 51 height 10
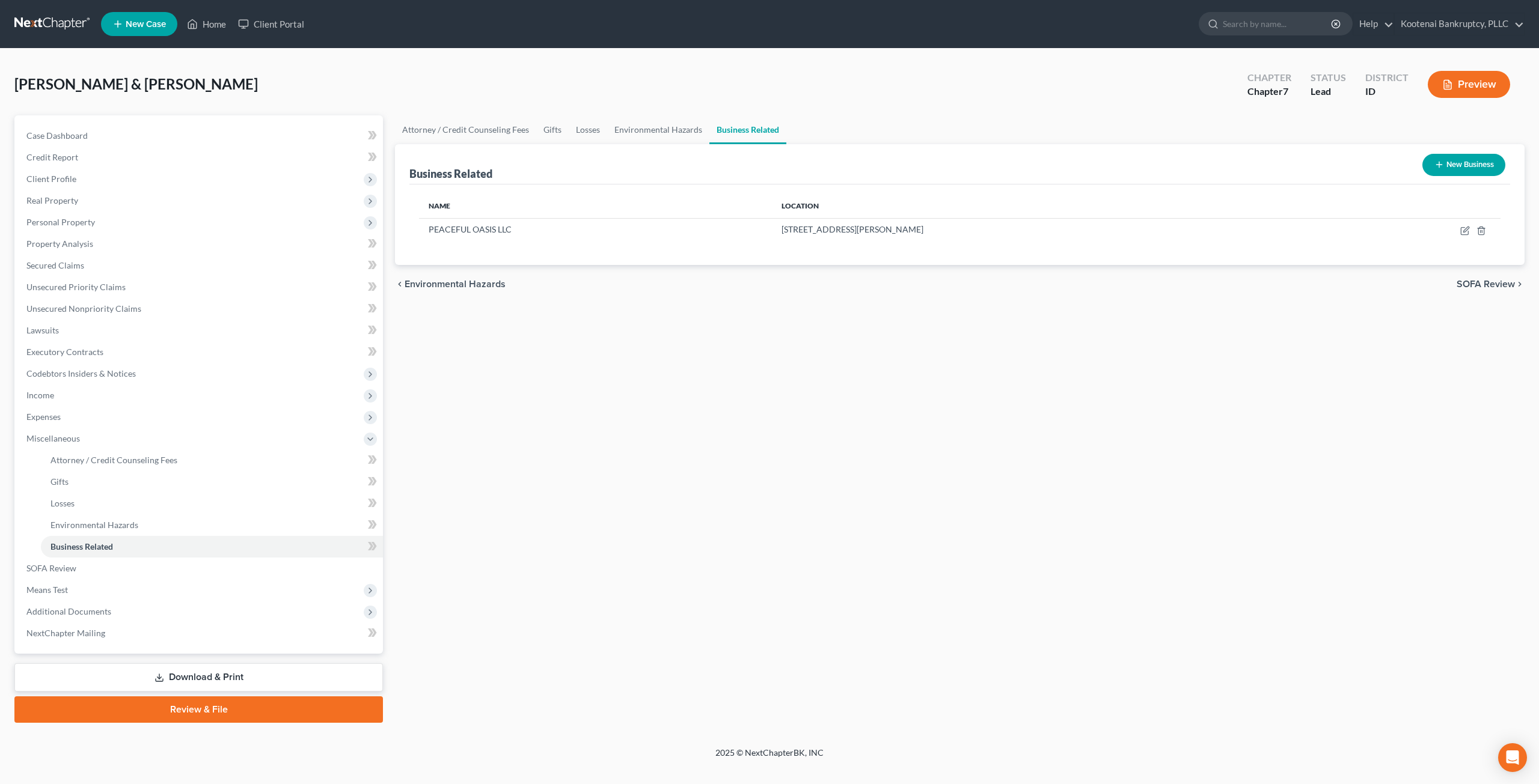
click at [634, 449] on div "Attorney / Credit Counseling Fees Gifts Losses Environmental Hazards Business R…" at bounding box center [960, 419] width 1142 height 607
click at [129, 566] on link "SOFA Review" at bounding box center [200, 568] width 366 height 22
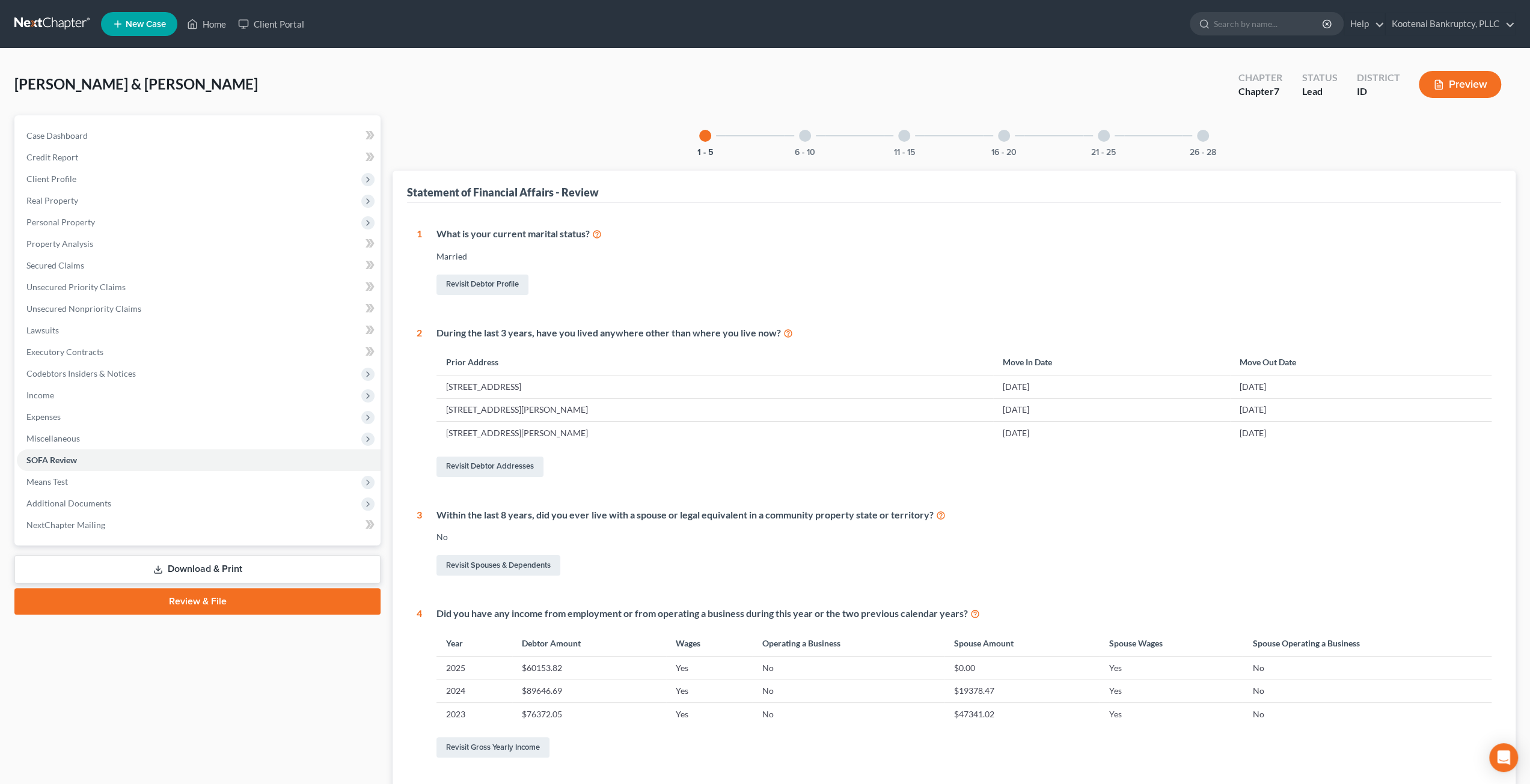
click at [1195, 138] on div "26 - 28" at bounding box center [1203, 136] width 41 height 41
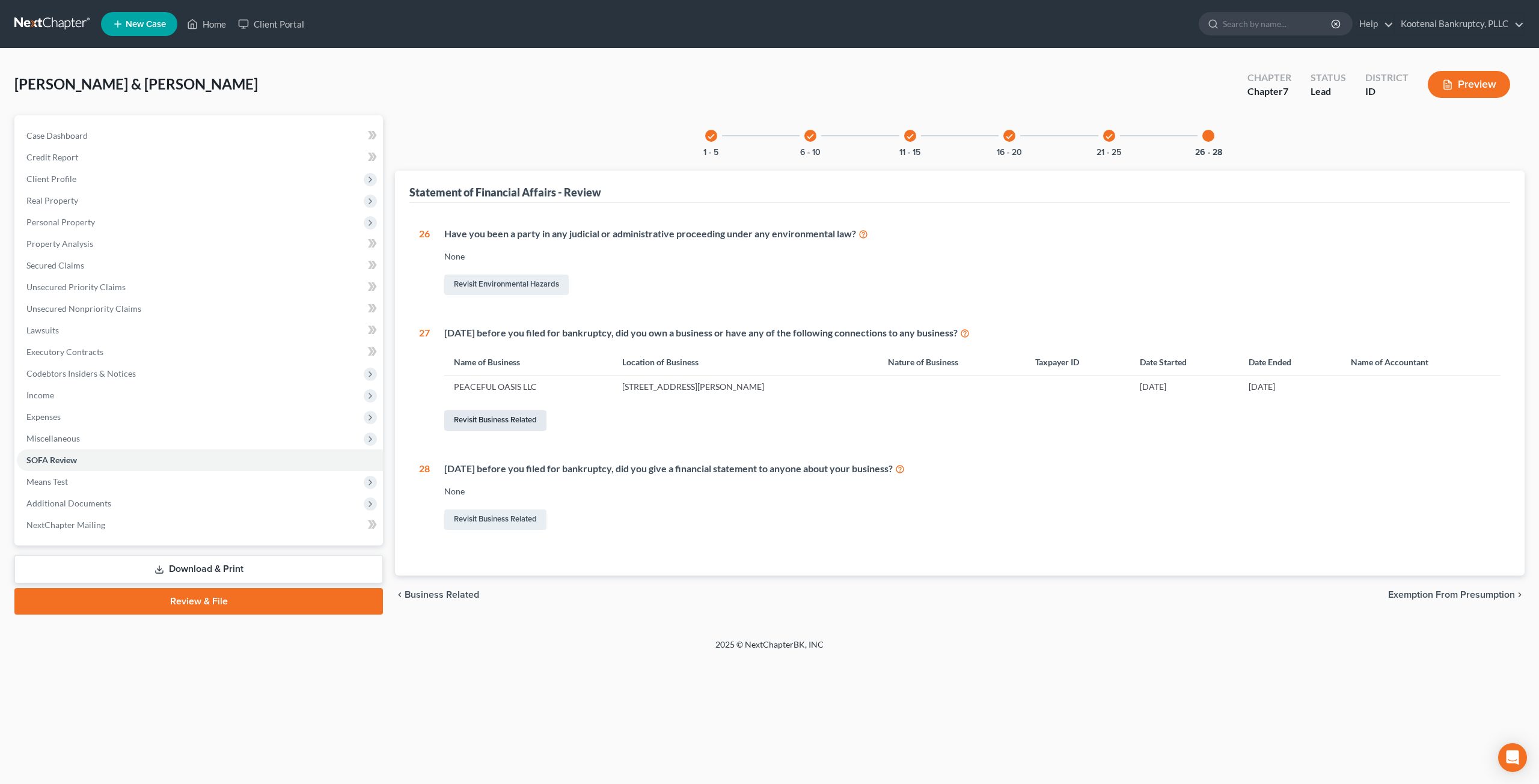
click at [531, 420] on link "Revisit Business Related" at bounding box center [495, 420] width 102 height 20
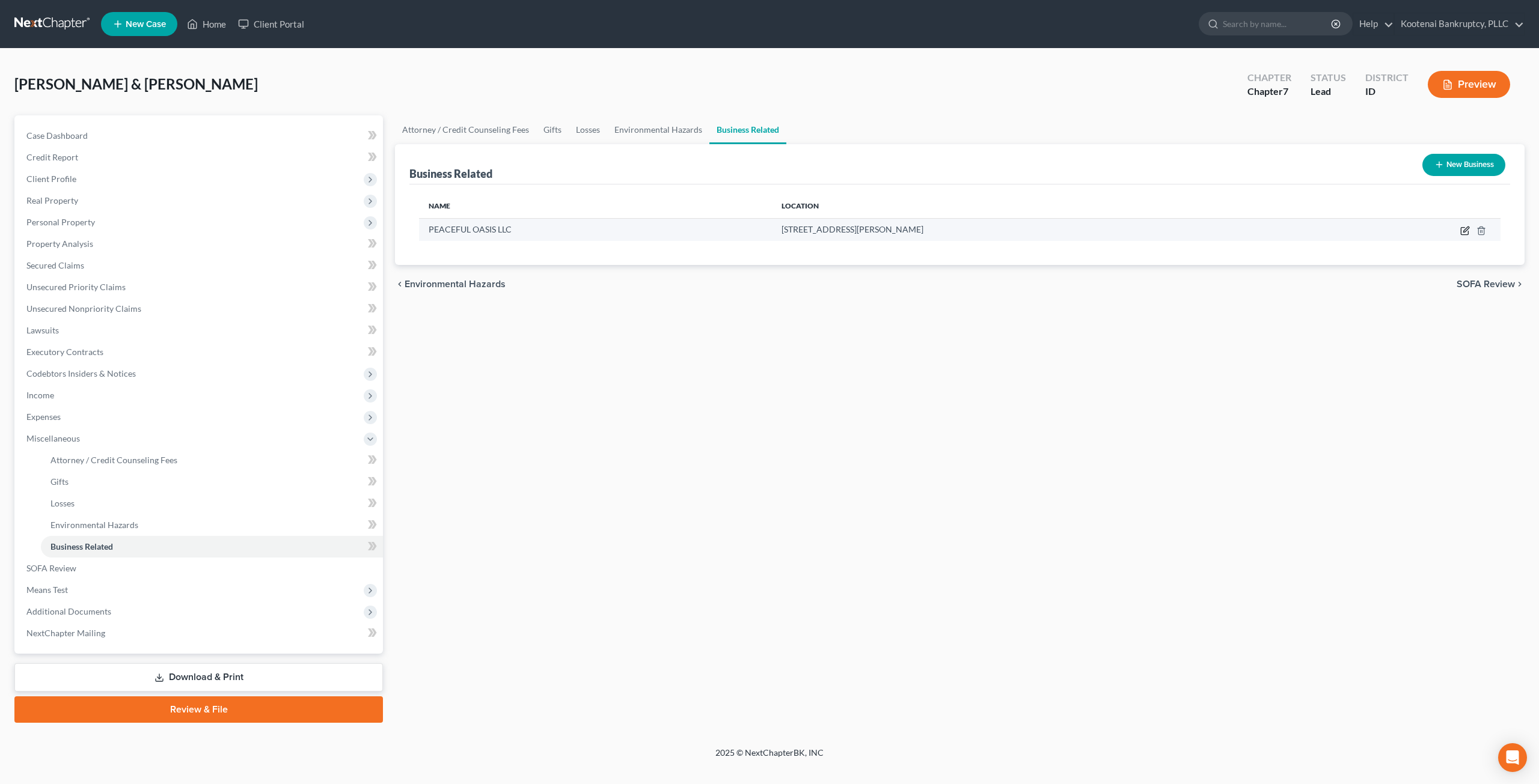
click at [1462, 230] on icon "button" at bounding box center [1465, 231] width 10 height 10
select select "member"
select select "13"
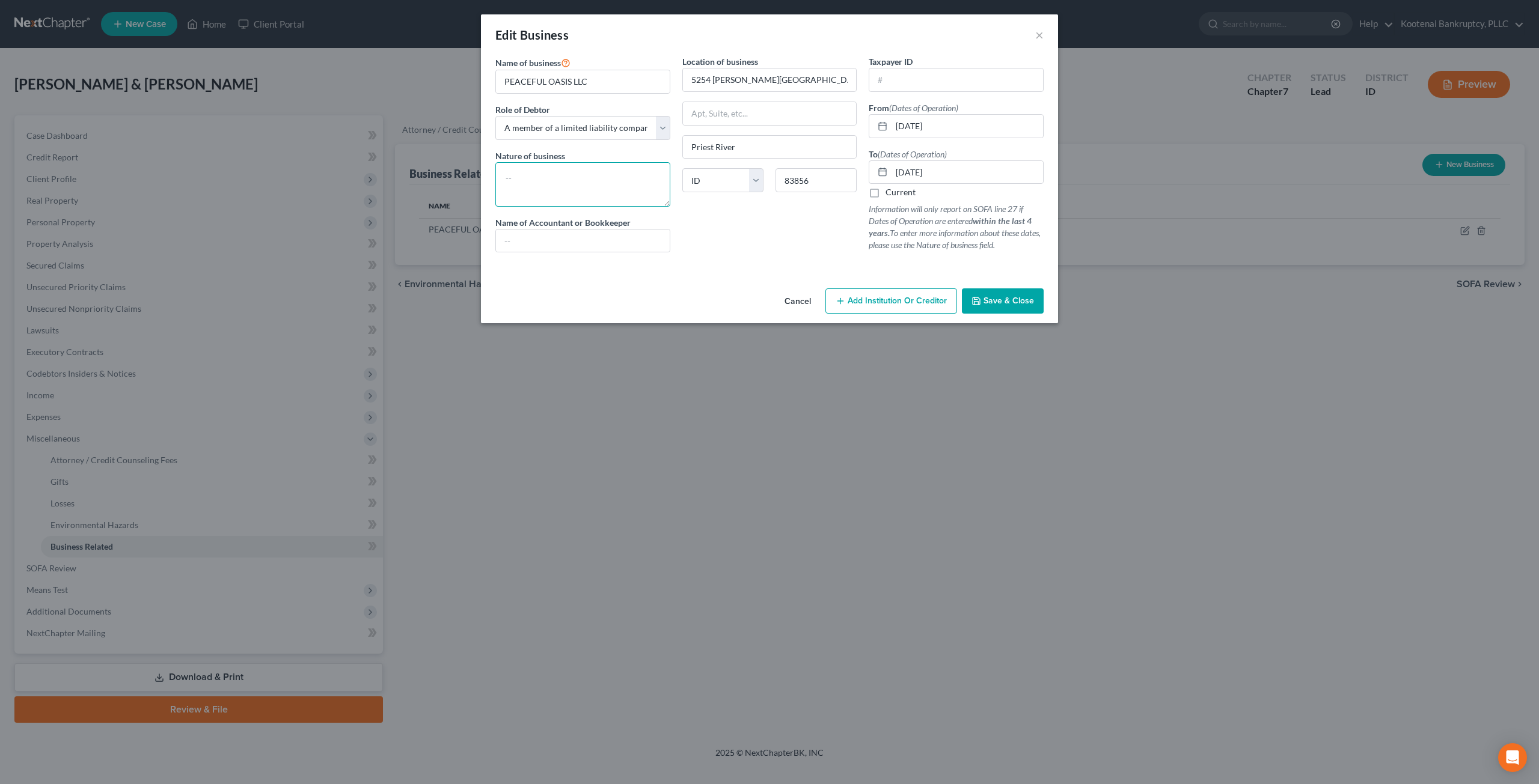
click at [585, 183] on textarea at bounding box center [583, 184] width 175 height 45
type textarea "In home caregiving"
click at [1011, 291] on button "Save & Close" at bounding box center [1002, 301] width 81 height 25
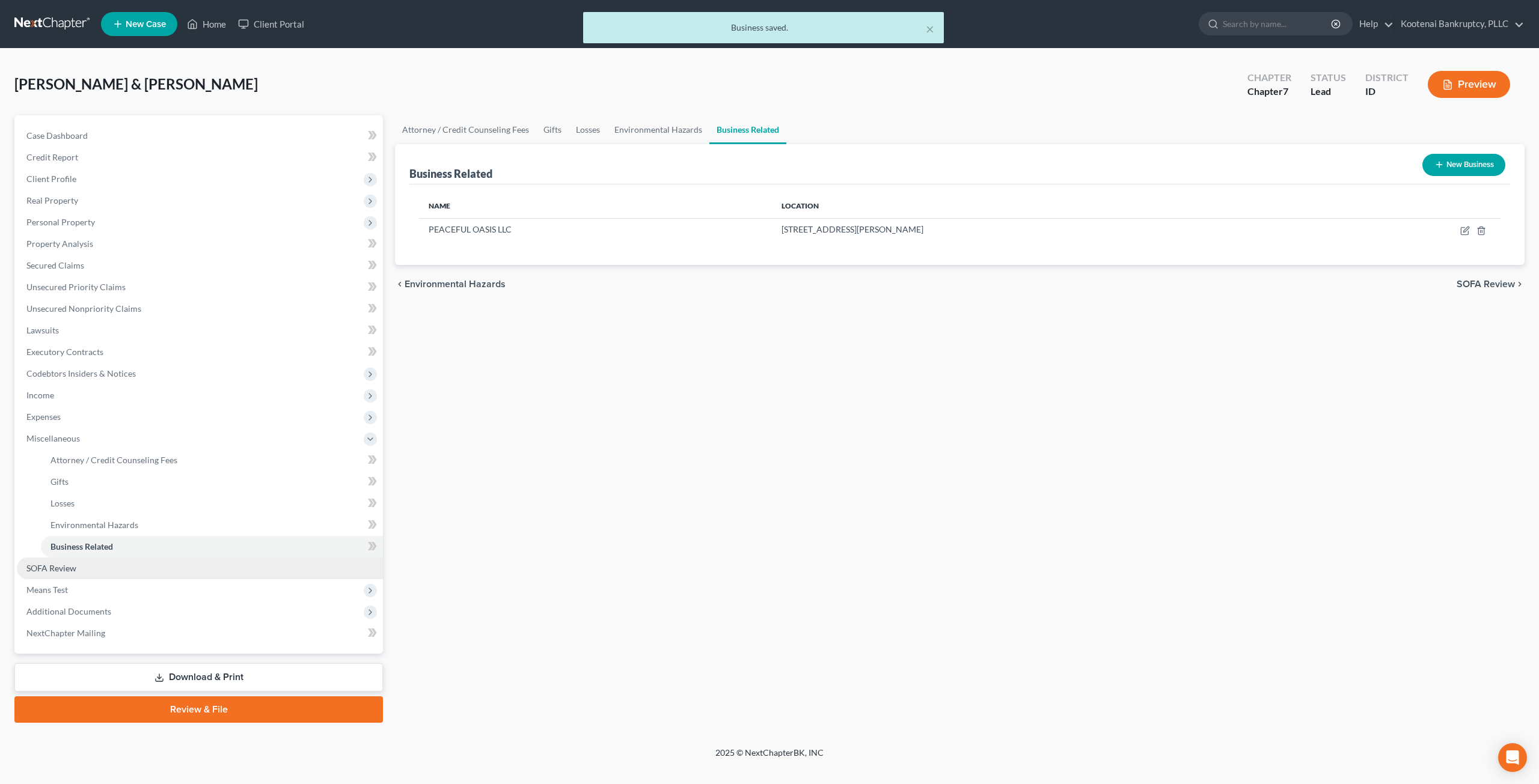
click at [132, 568] on link "SOFA Review" at bounding box center [200, 568] width 366 height 22
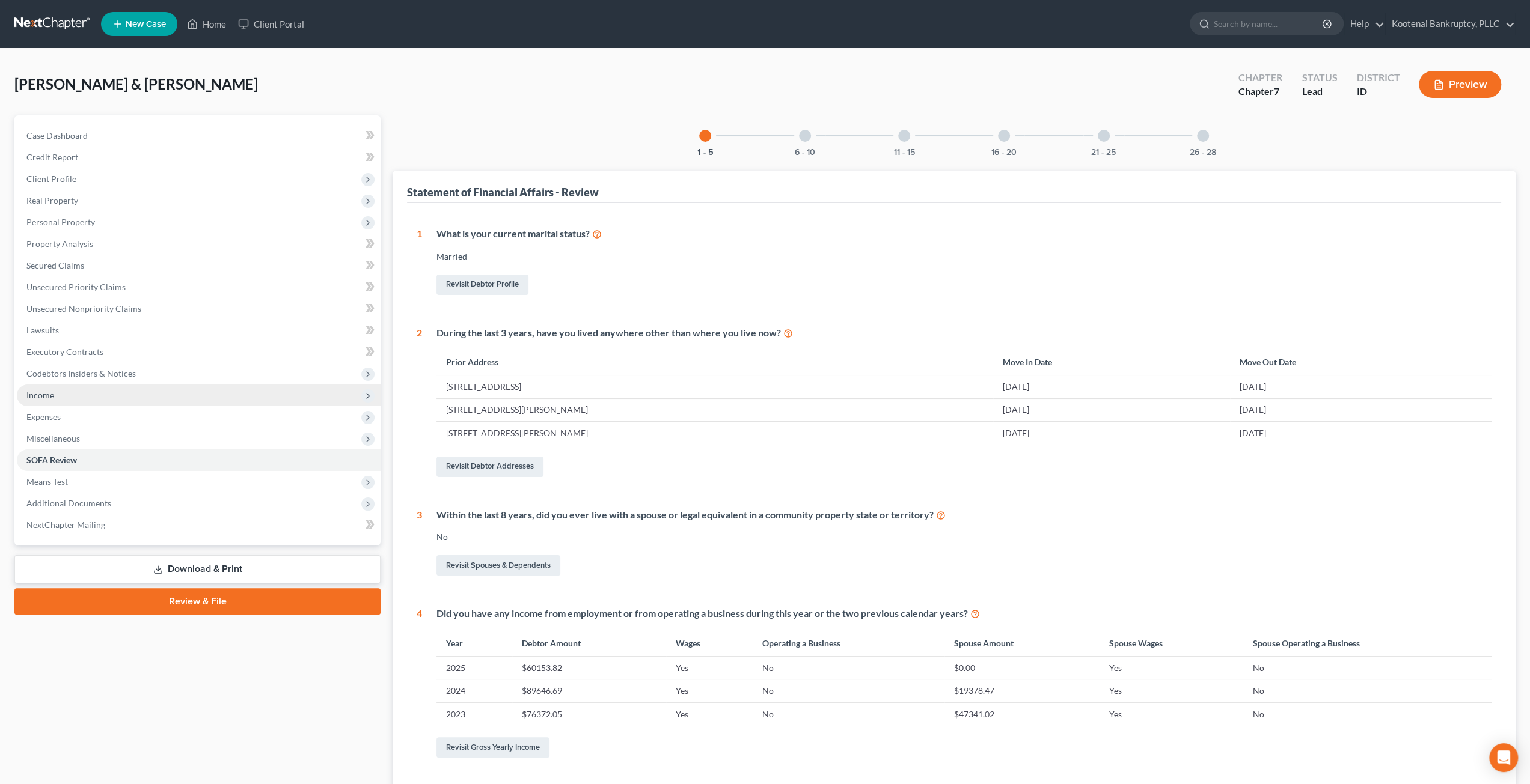
click at [144, 391] on span "Income" at bounding box center [198, 395] width 364 height 22
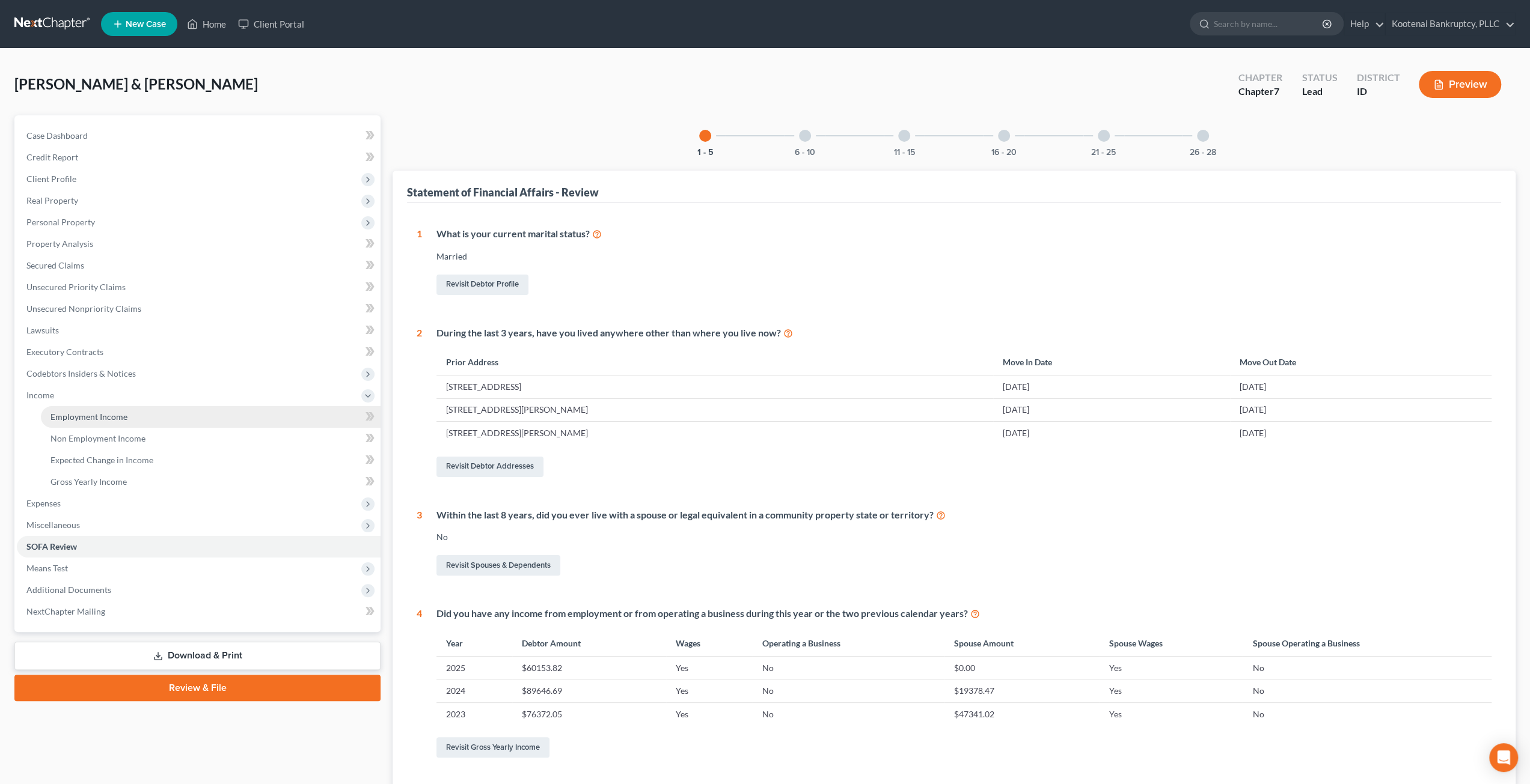
drag, startPoint x: 148, startPoint y: 409, endPoint x: 230, endPoint y: 406, distance: 82.1
click at [148, 409] on link "Employment Income" at bounding box center [211, 417] width 340 height 22
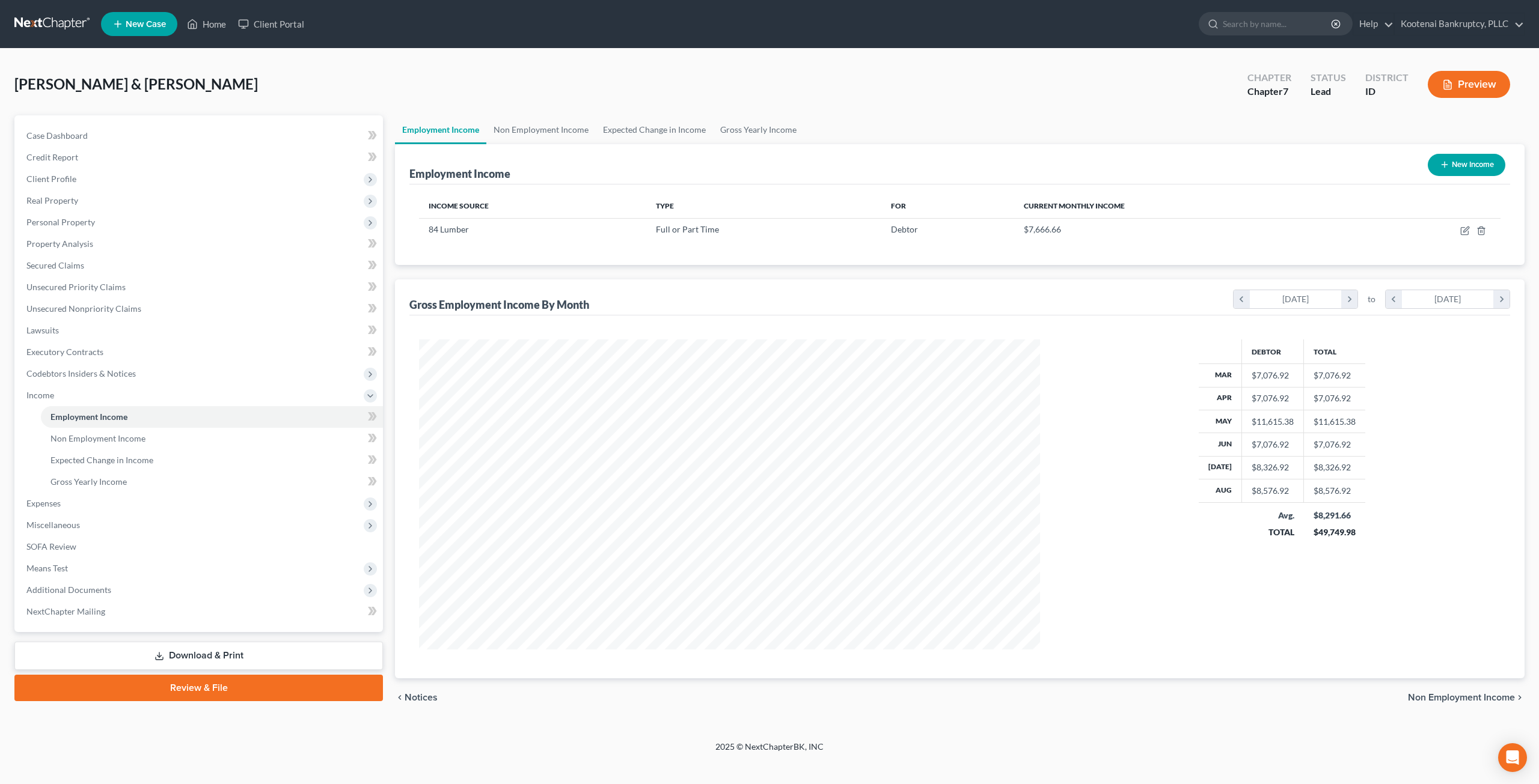
scroll to position [310, 645]
click at [1462, 230] on icon "button" at bounding box center [1465, 231] width 10 height 10
select select "0"
select select "39"
select select "2"
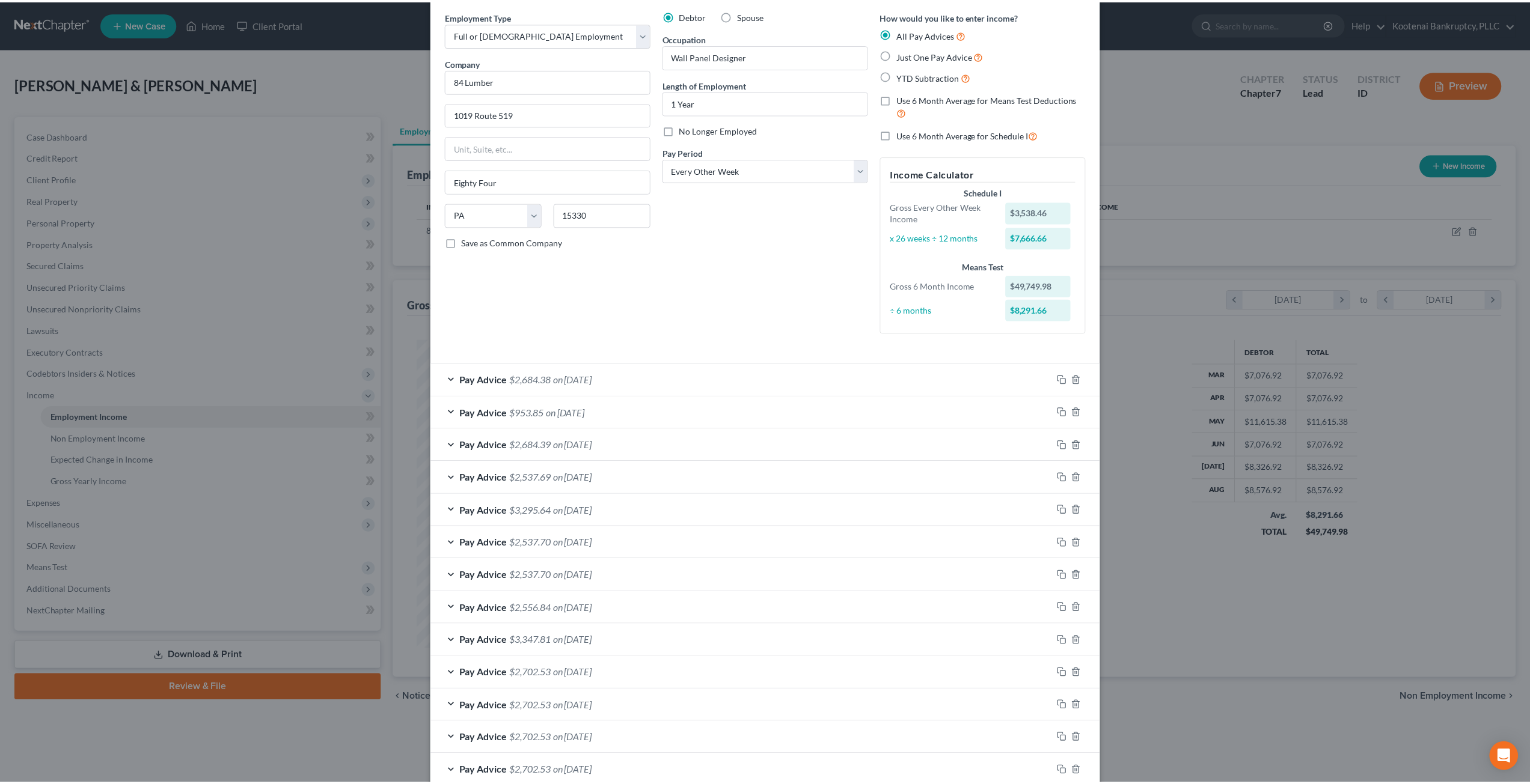
scroll to position [24, 0]
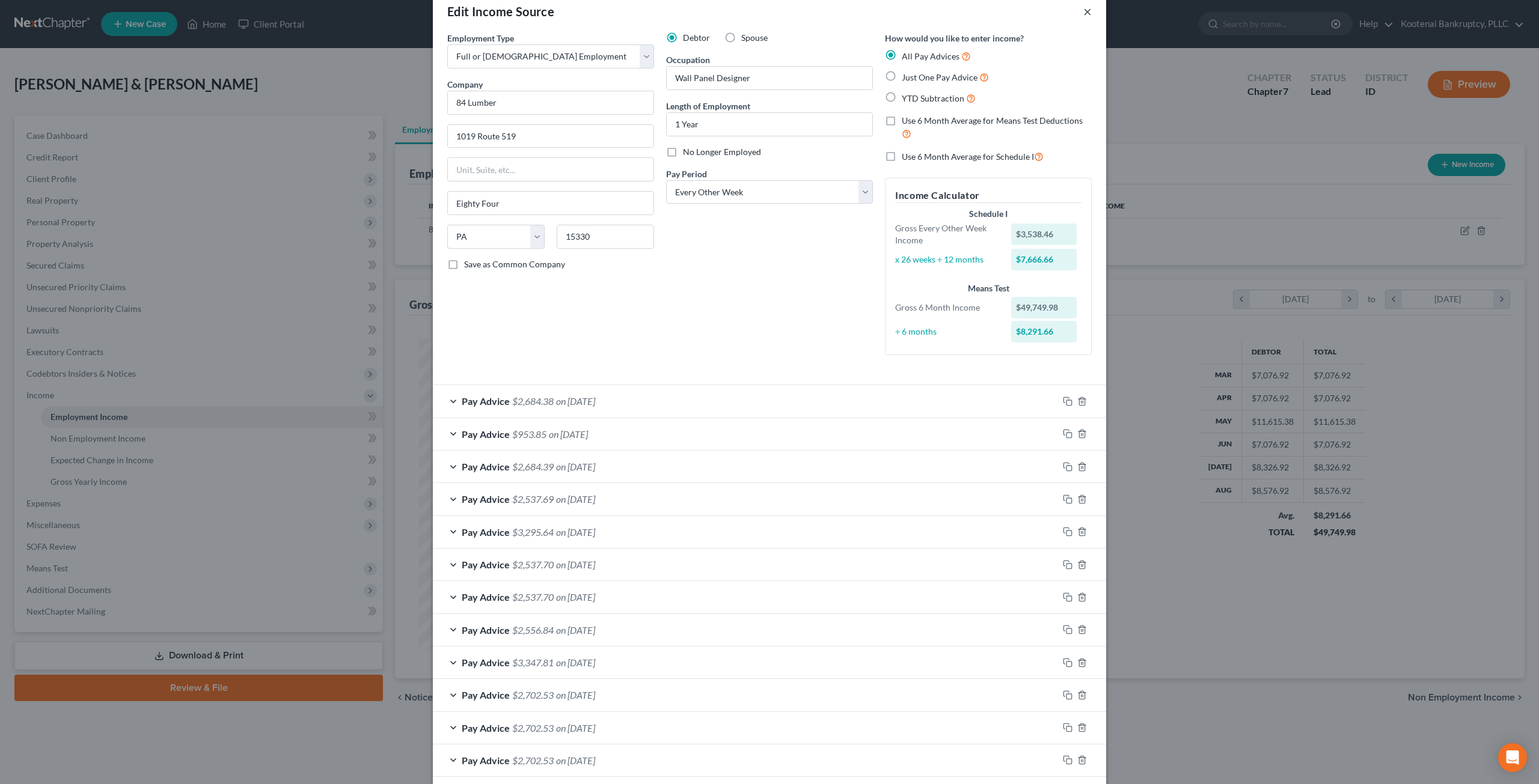
click at [1084, 13] on button "×" at bounding box center [1088, 11] width 8 height 15
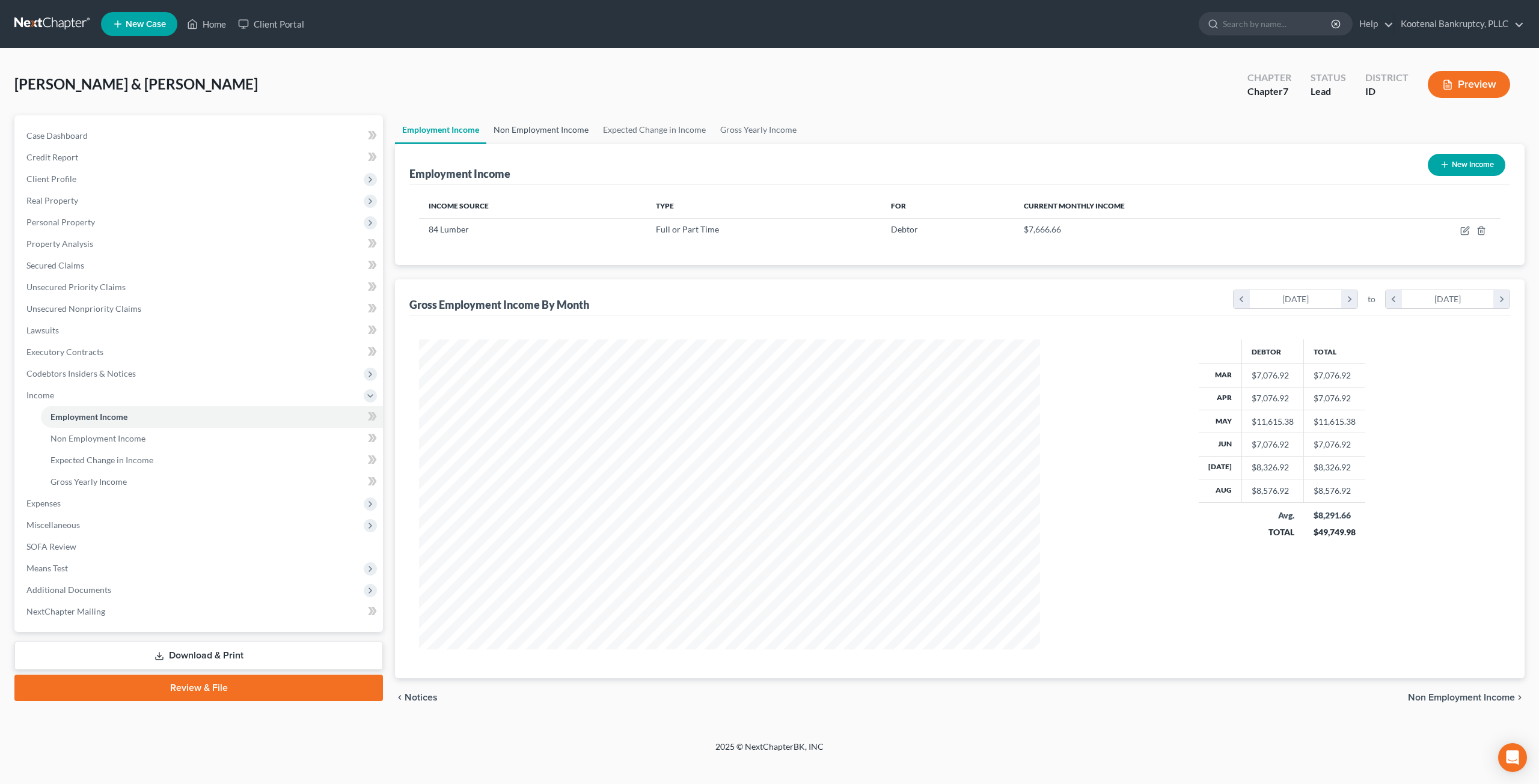
click at [521, 131] on link "Non Employment Income" at bounding box center [541, 129] width 109 height 29
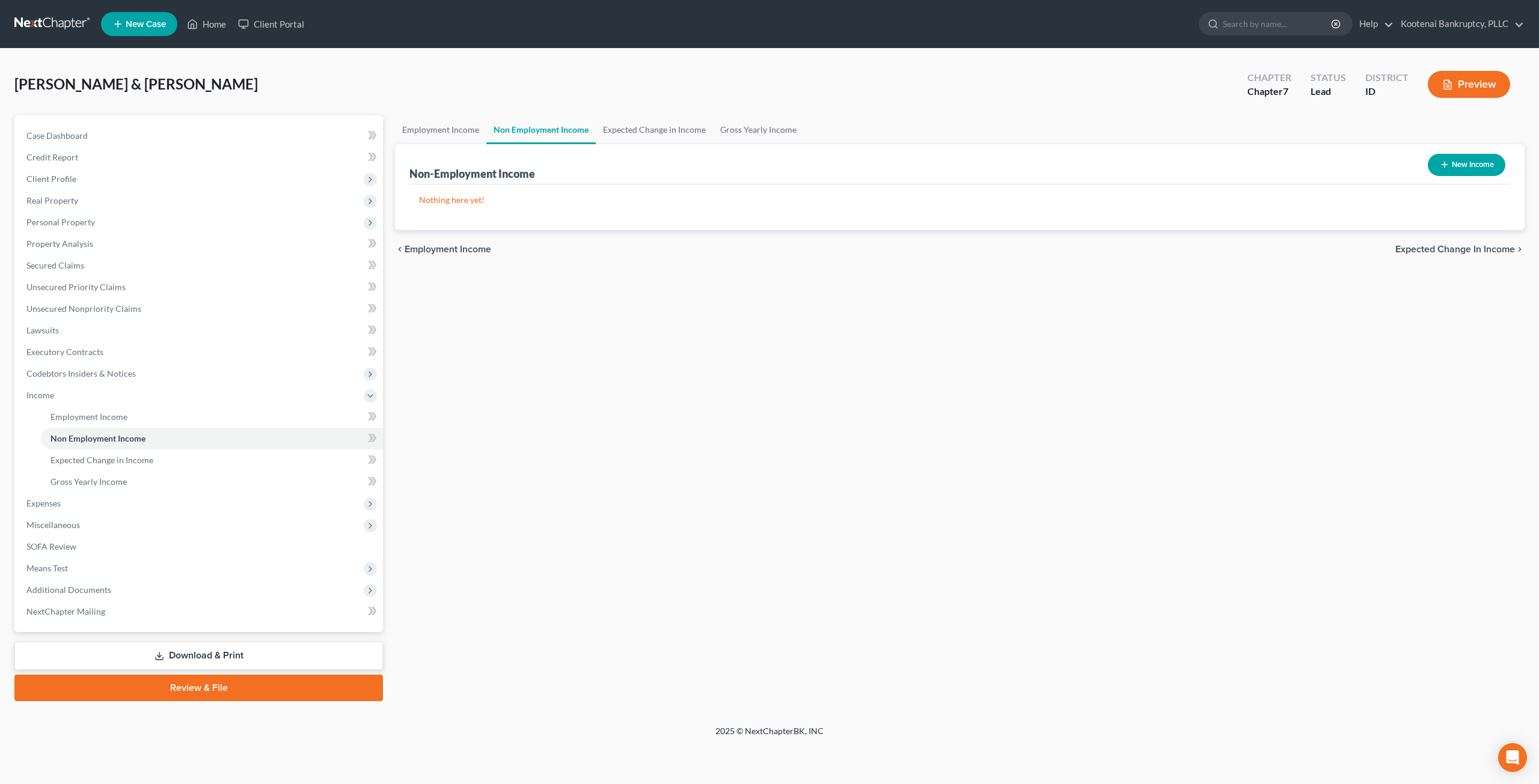
click at [699, 89] on div "Krahn, Kyle & Brittney Upgraded Chapter Chapter 7 Status Lead District ID Previ…" at bounding box center [770, 89] width 1510 height 52
click at [674, 134] on link "Expected Change in Income" at bounding box center [654, 129] width 117 height 29
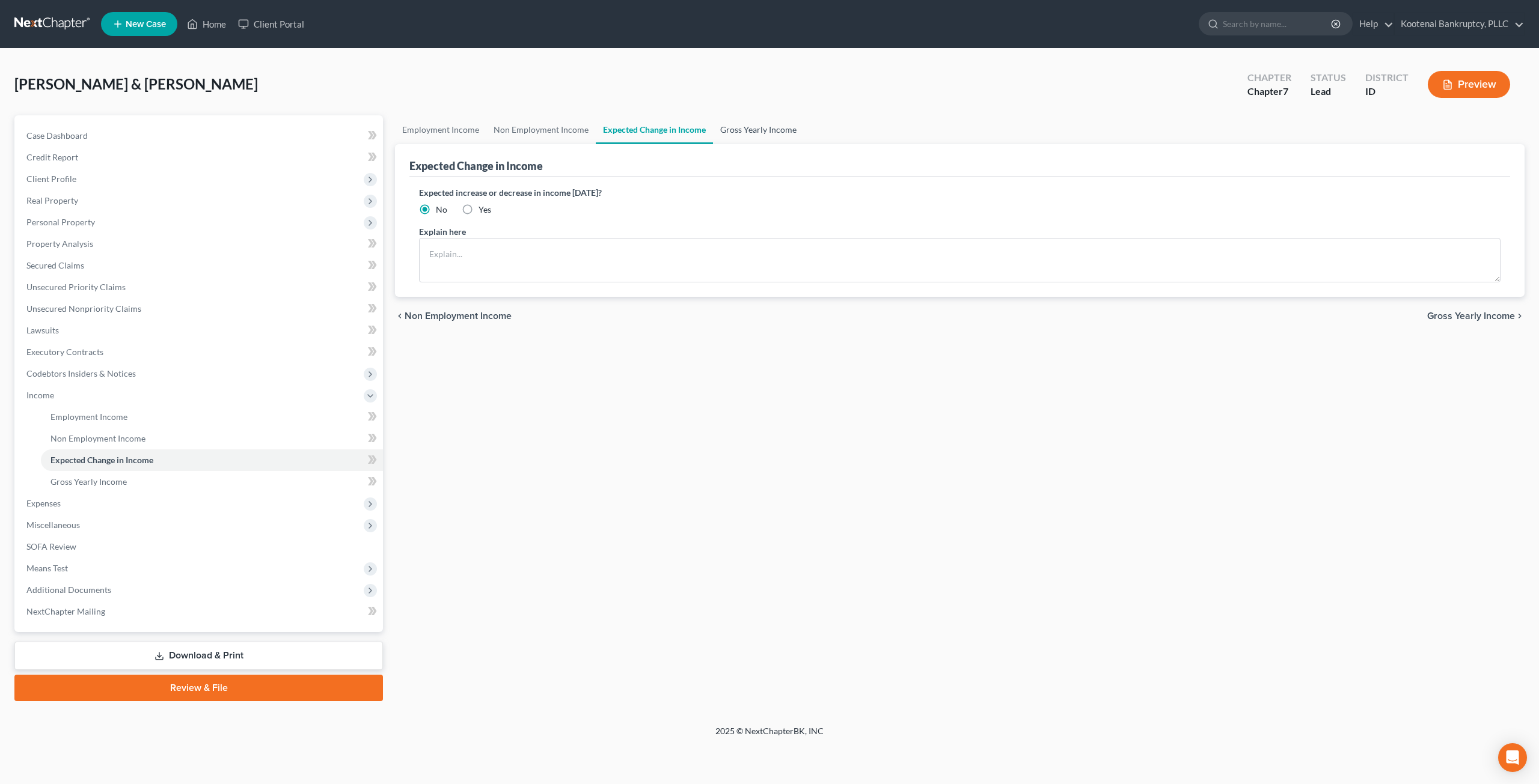
click at [741, 134] on link "Gross Yearly Income" at bounding box center [759, 129] width 90 height 29
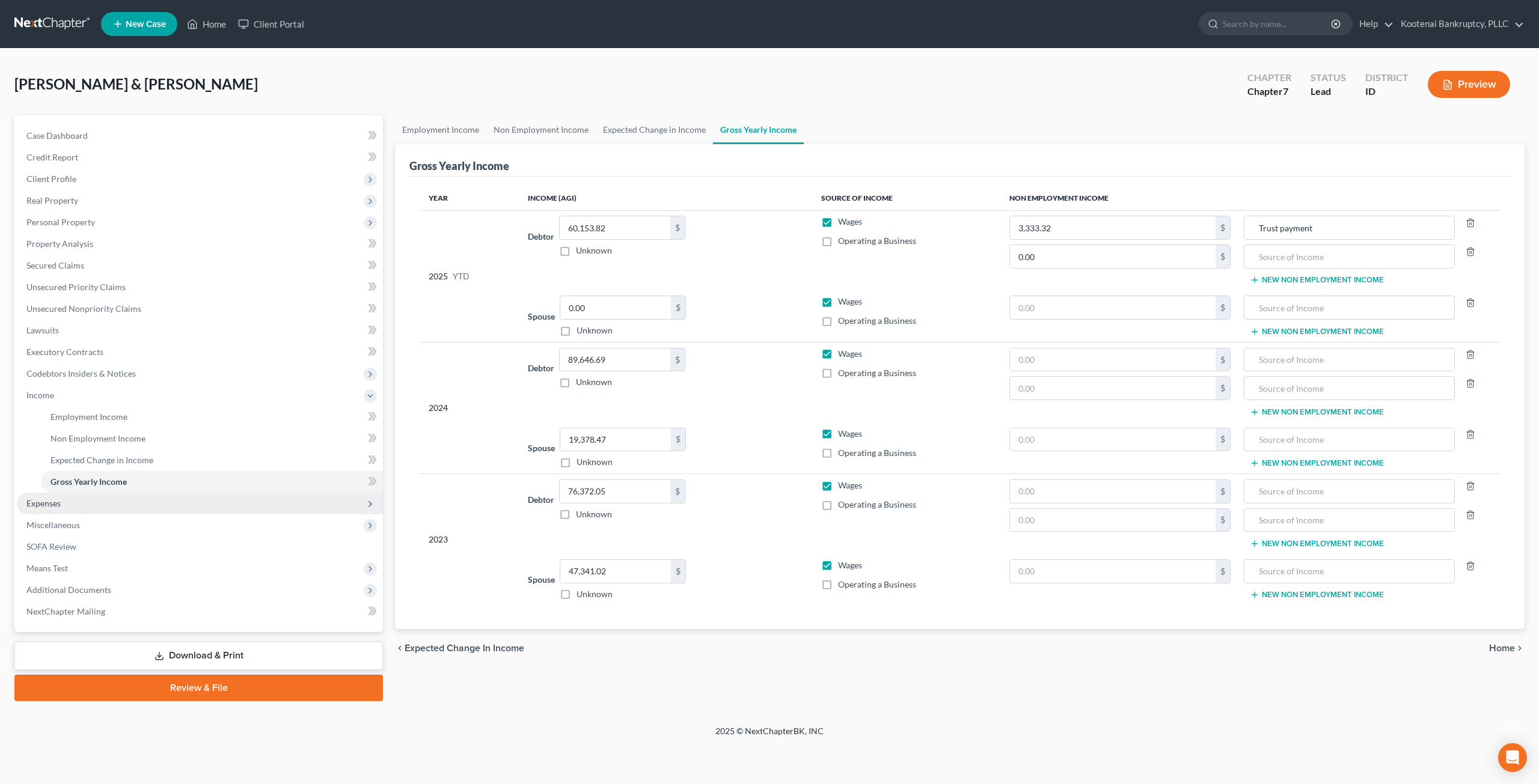
click at [147, 505] on span "Expenses" at bounding box center [200, 503] width 366 height 22
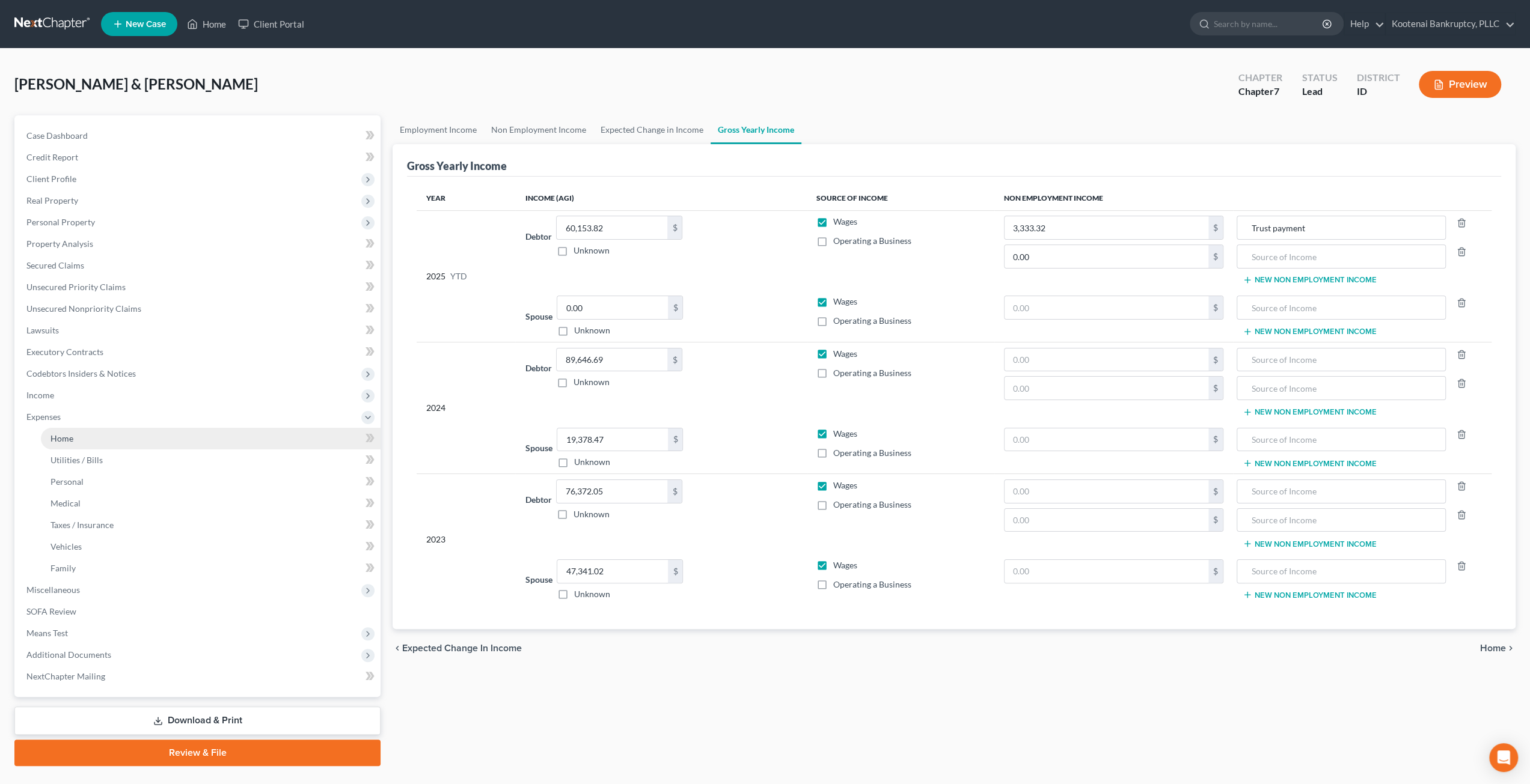
click at [157, 444] on link "Home" at bounding box center [211, 438] width 340 height 22
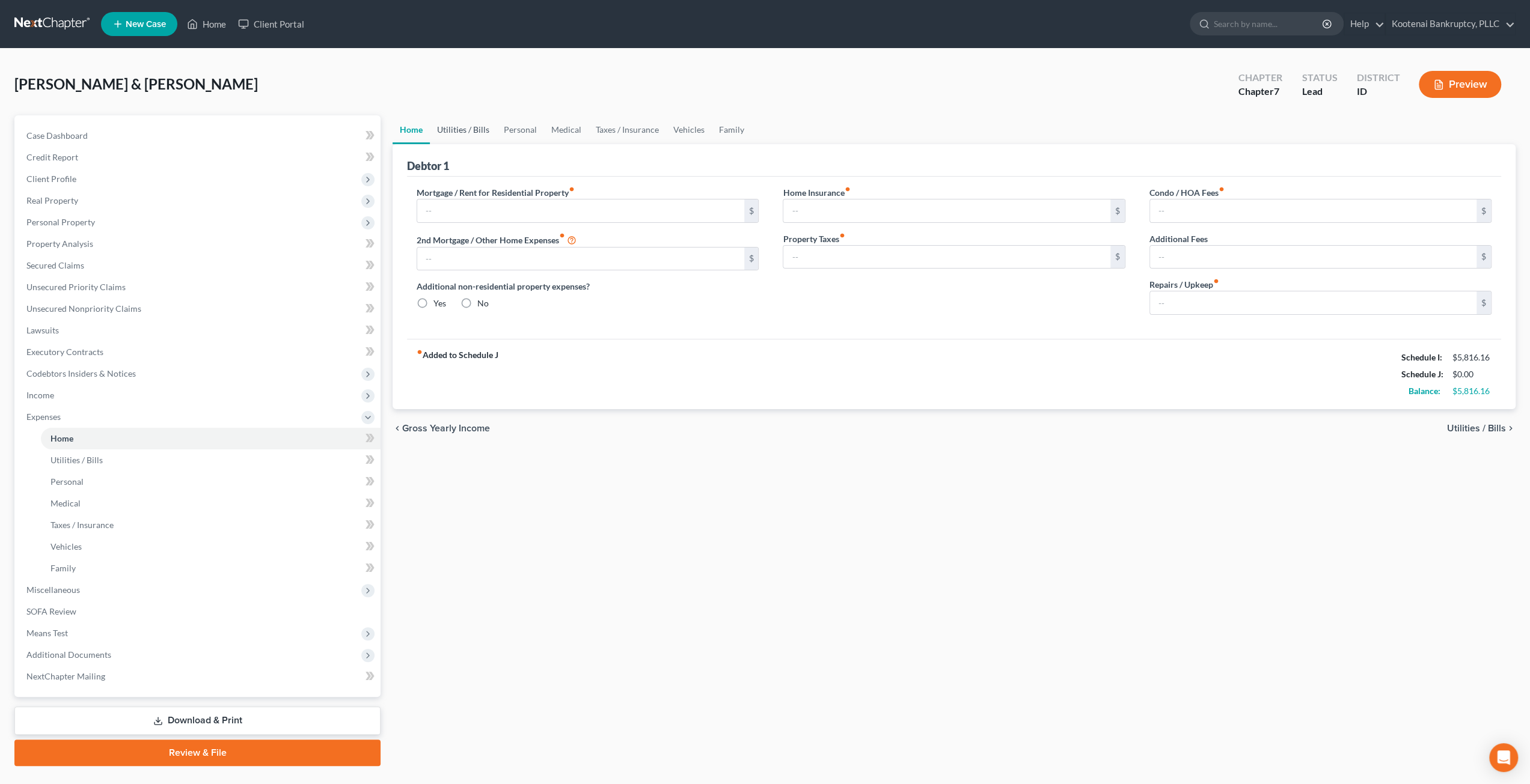
type input "2,400.00"
type input "0.00"
radio input "true"
type input "40.00"
type input "0.00"
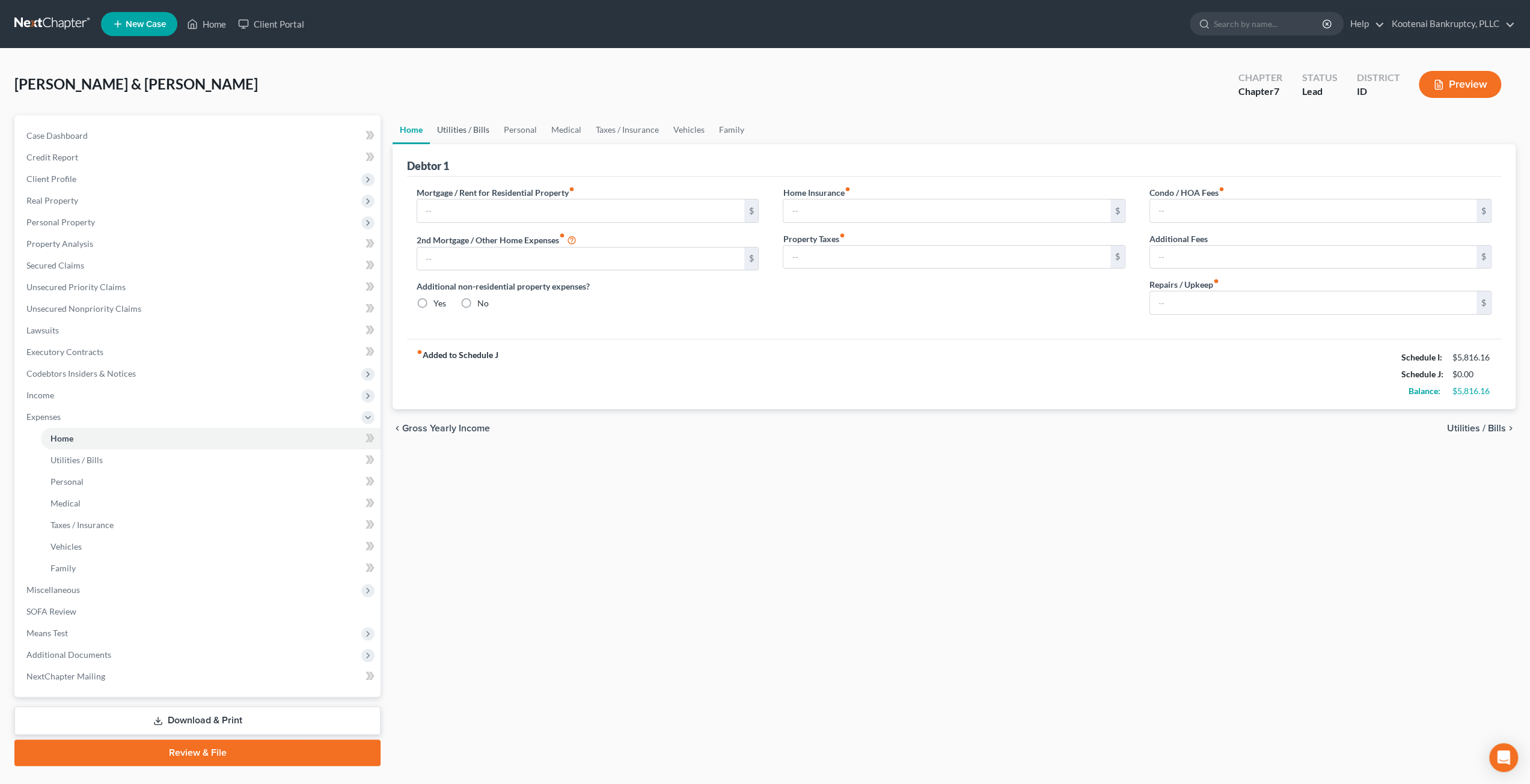
type input "0.00"
click at [462, 126] on link "Utilities / Bills" at bounding box center [464, 129] width 67 height 29
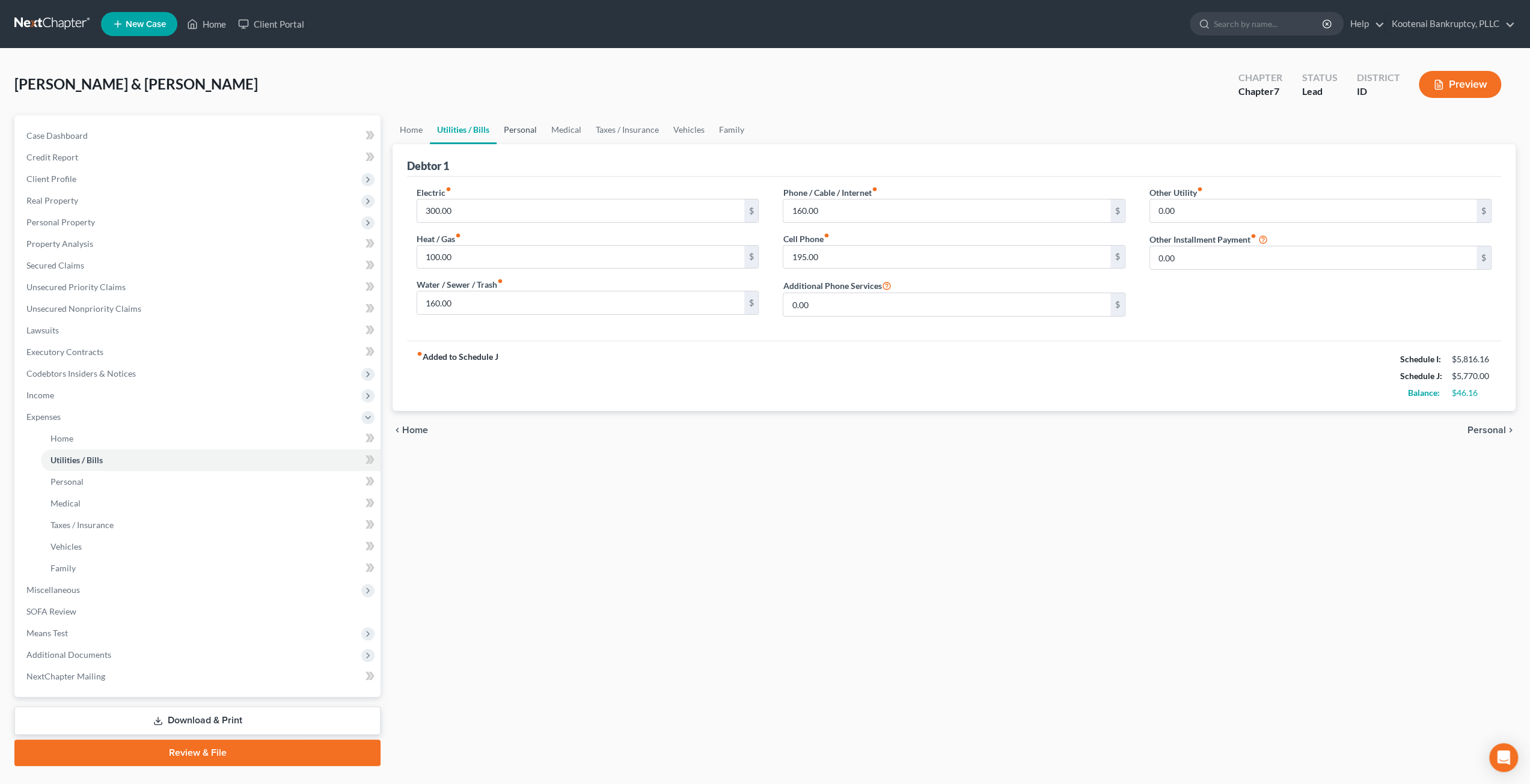
click at [519, 122] on link "Personal" at bounding box center [521, 129] width 47 height 29
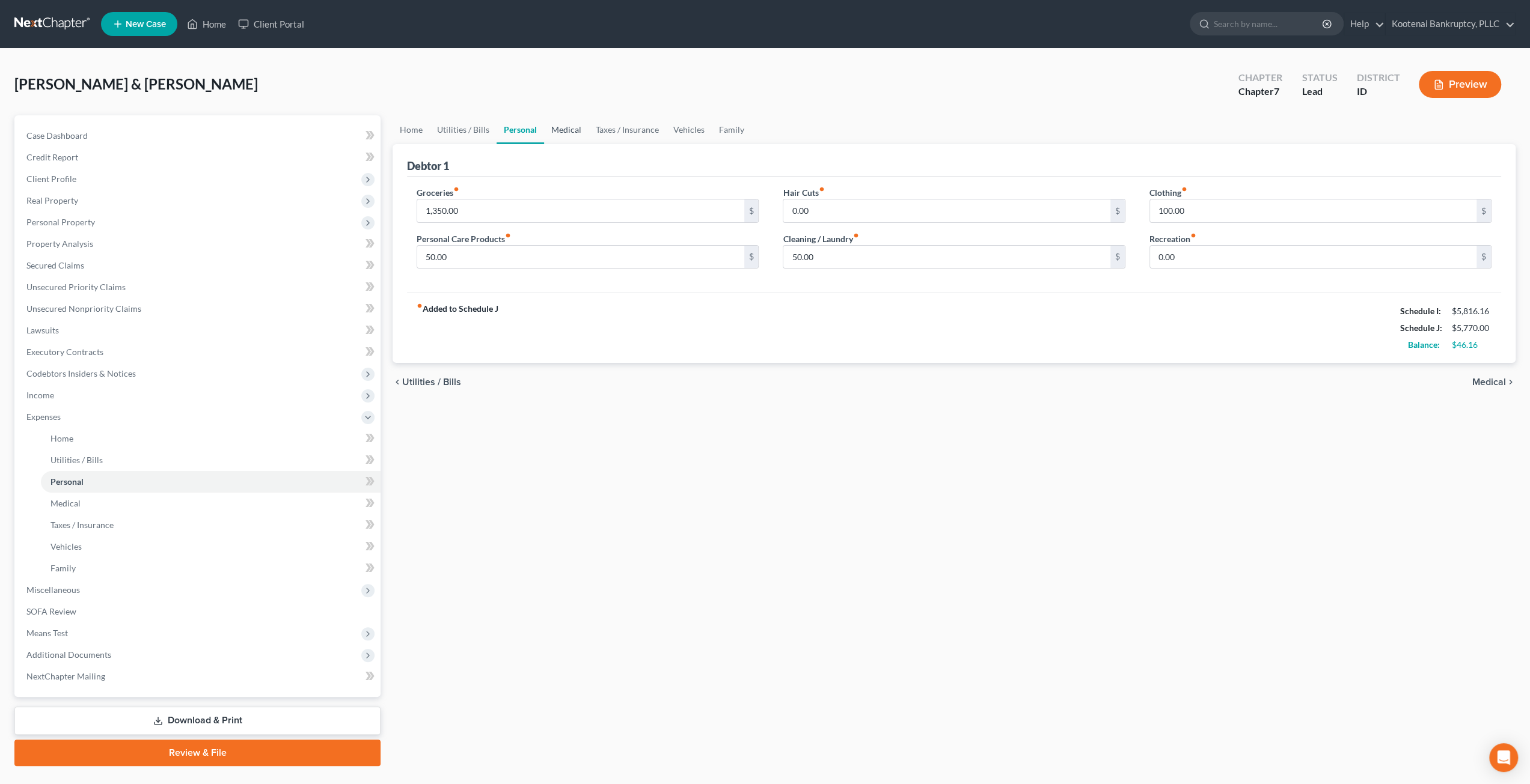
click at [575, 118] on link "Medical" at bounding box center [567, 129] width 45 height 29
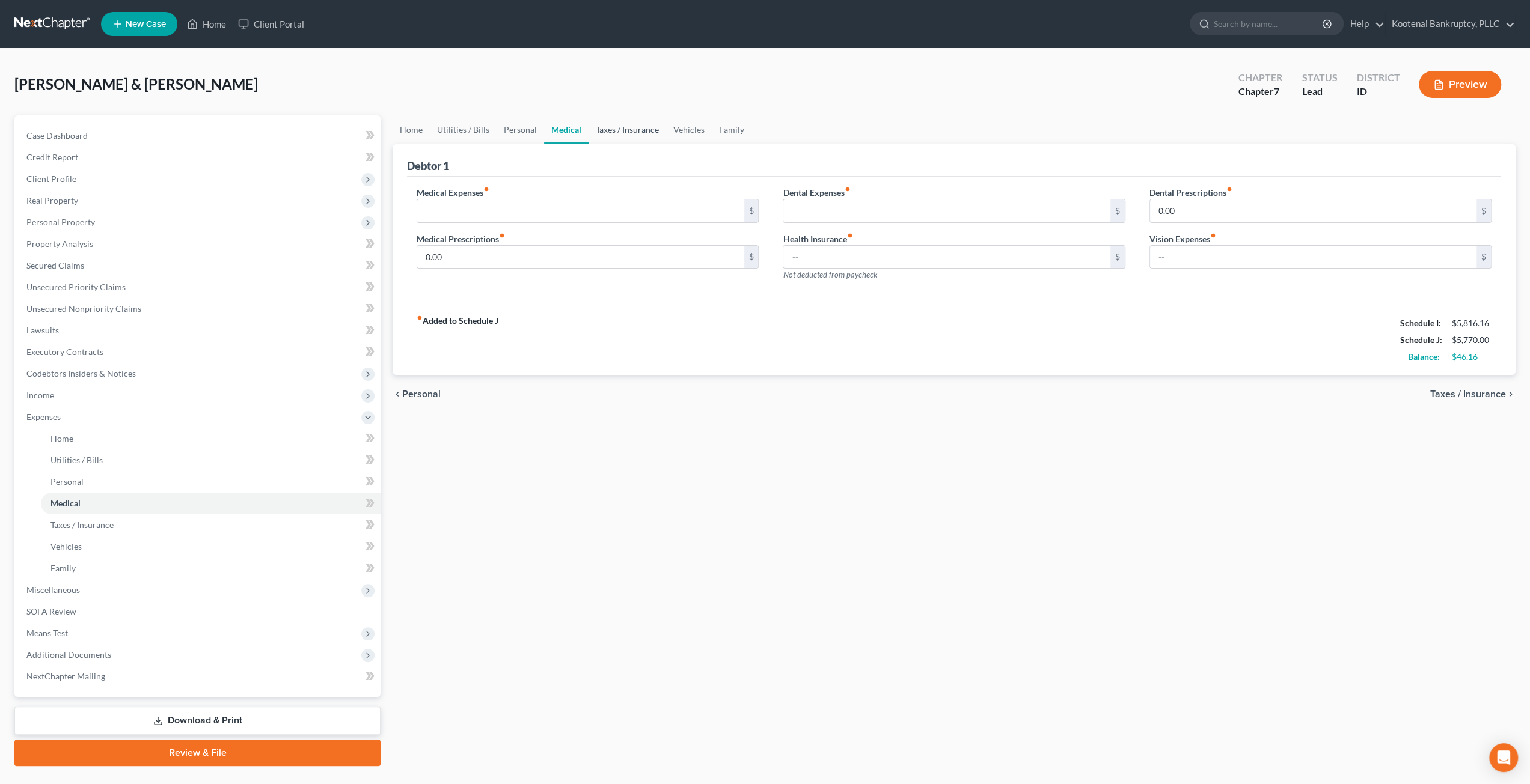
click at [620, 129] on link "Taxes / Insurance" at bounding box center [627, 129] width 77 height 29
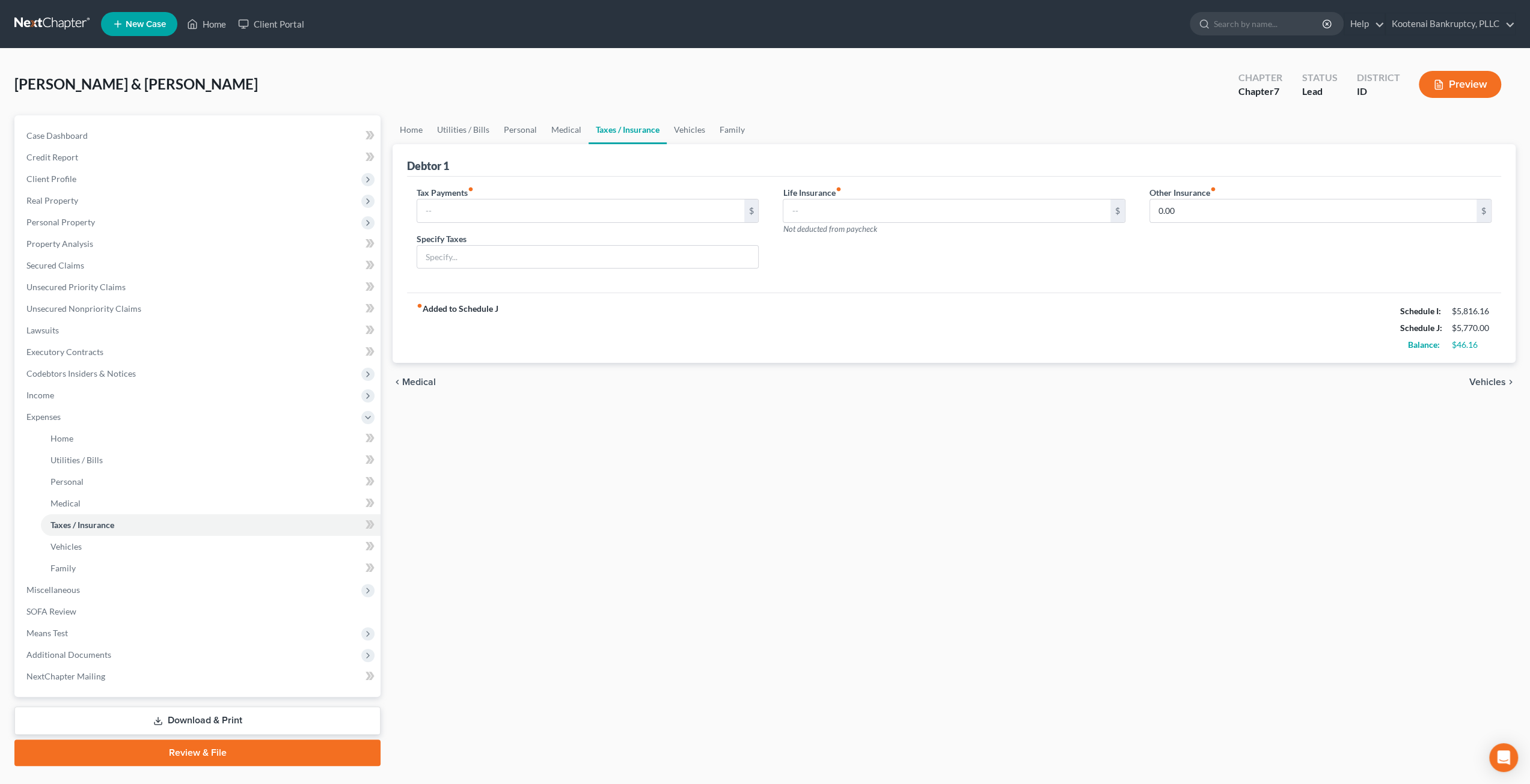
click at [663, 125] on link "Taxes / Insurance" at bounding box center [628, 129] width 78 height 29
click at [727, 128] on link "Family" at bounding box center [732, 129] width 40 height 29
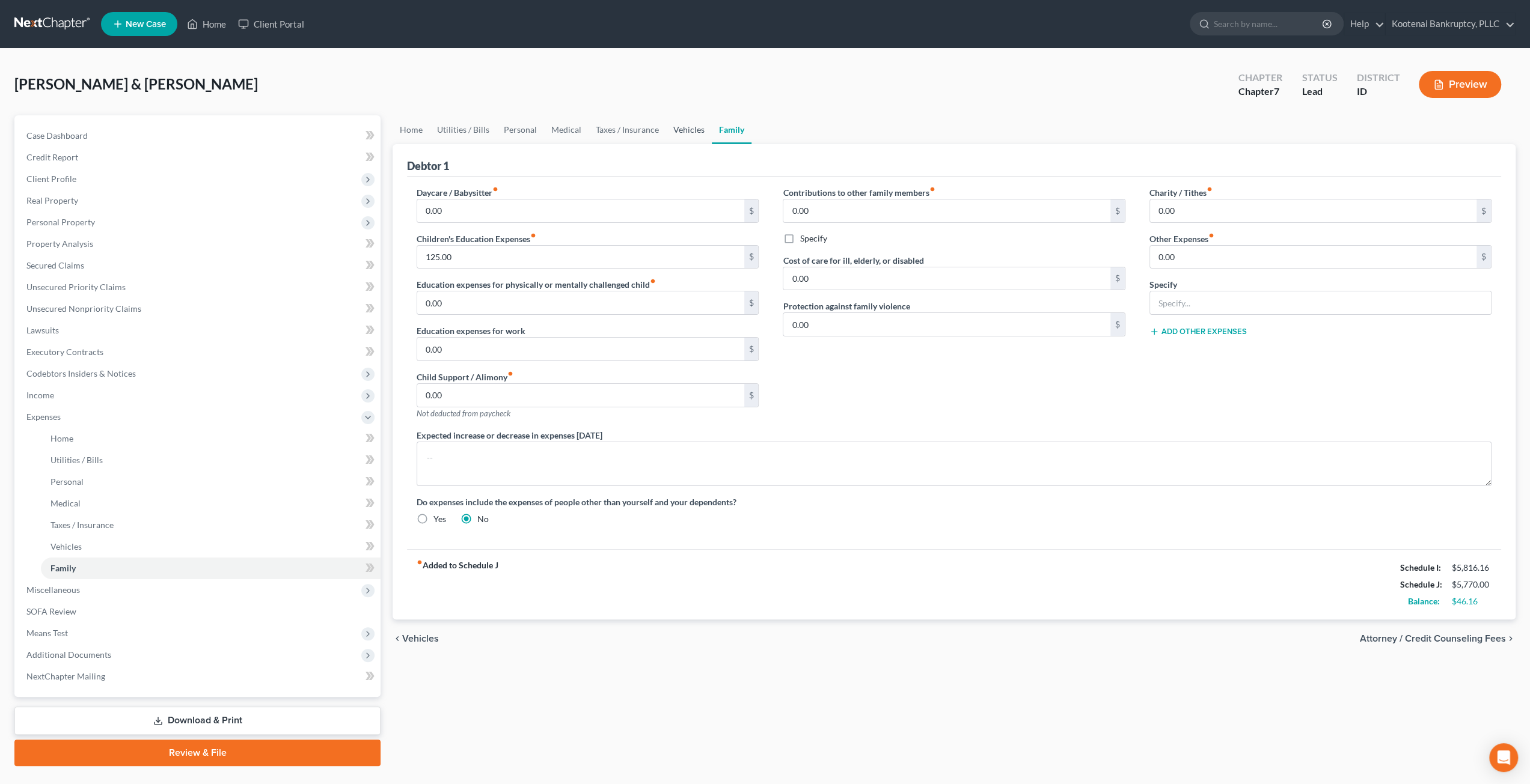
click at [694, 125] on link "Vehicles" at bounding box center [689, 129] width 46 height 29
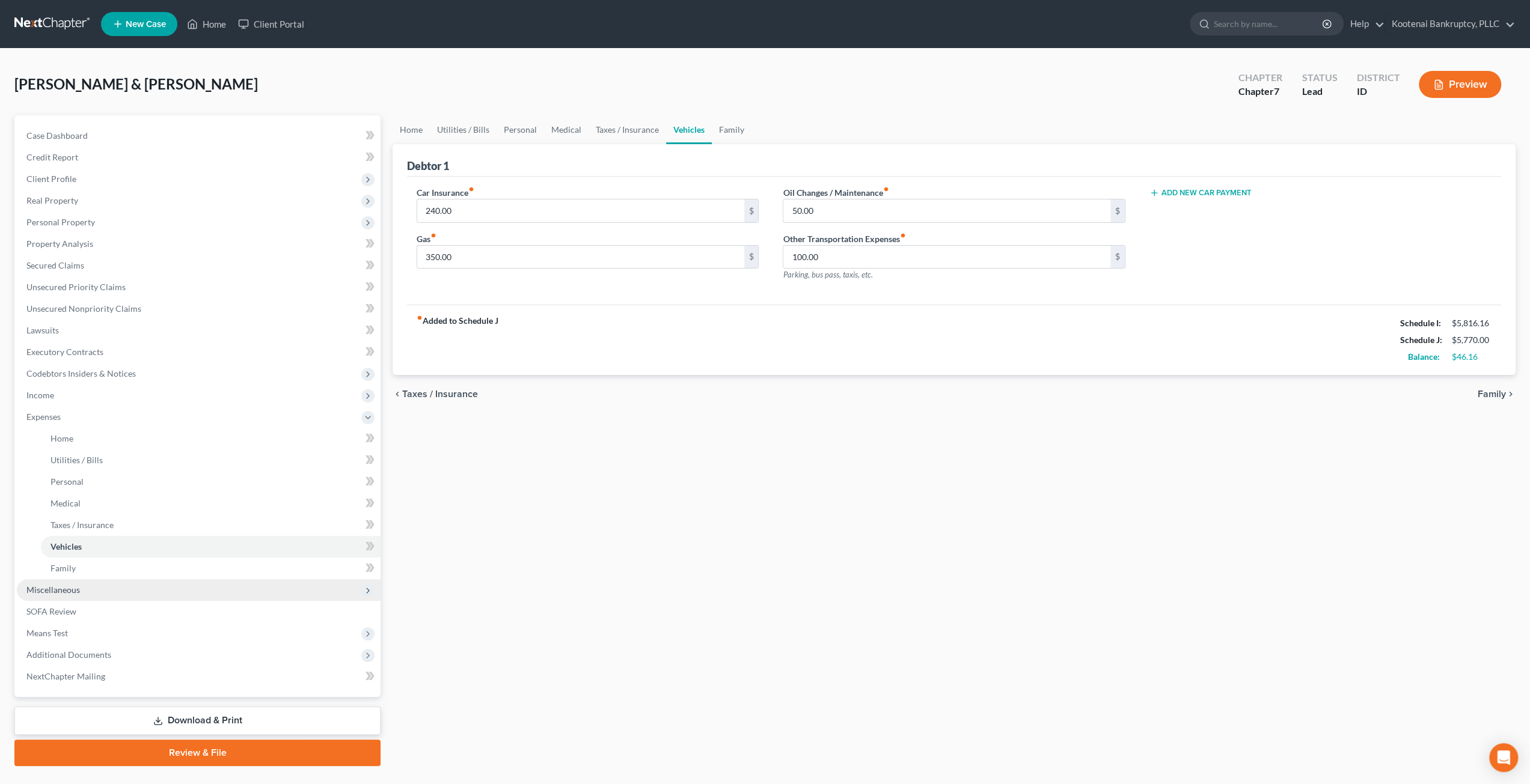
drag, startPoint x: 94, startPoint y: 595, endPoint x: 100, endPoint y: 600, distance: 7.8
click at [94, 595] on span "Miscellaneous" at bounding box center [198, 590] width 364 height 22
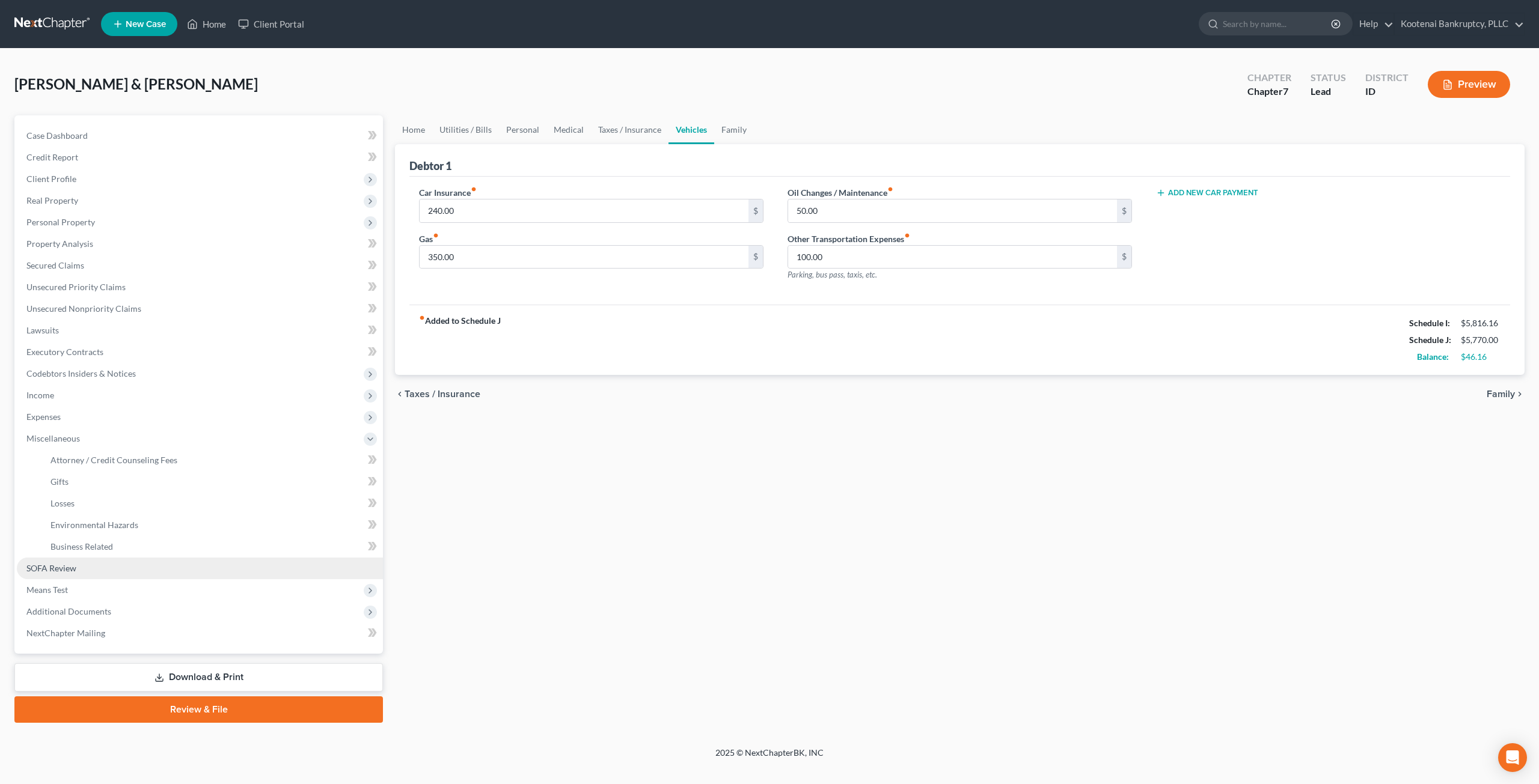
click at [113, 560] on link "SOFA Review" at bounding box center [200, 568] width 366 height 22
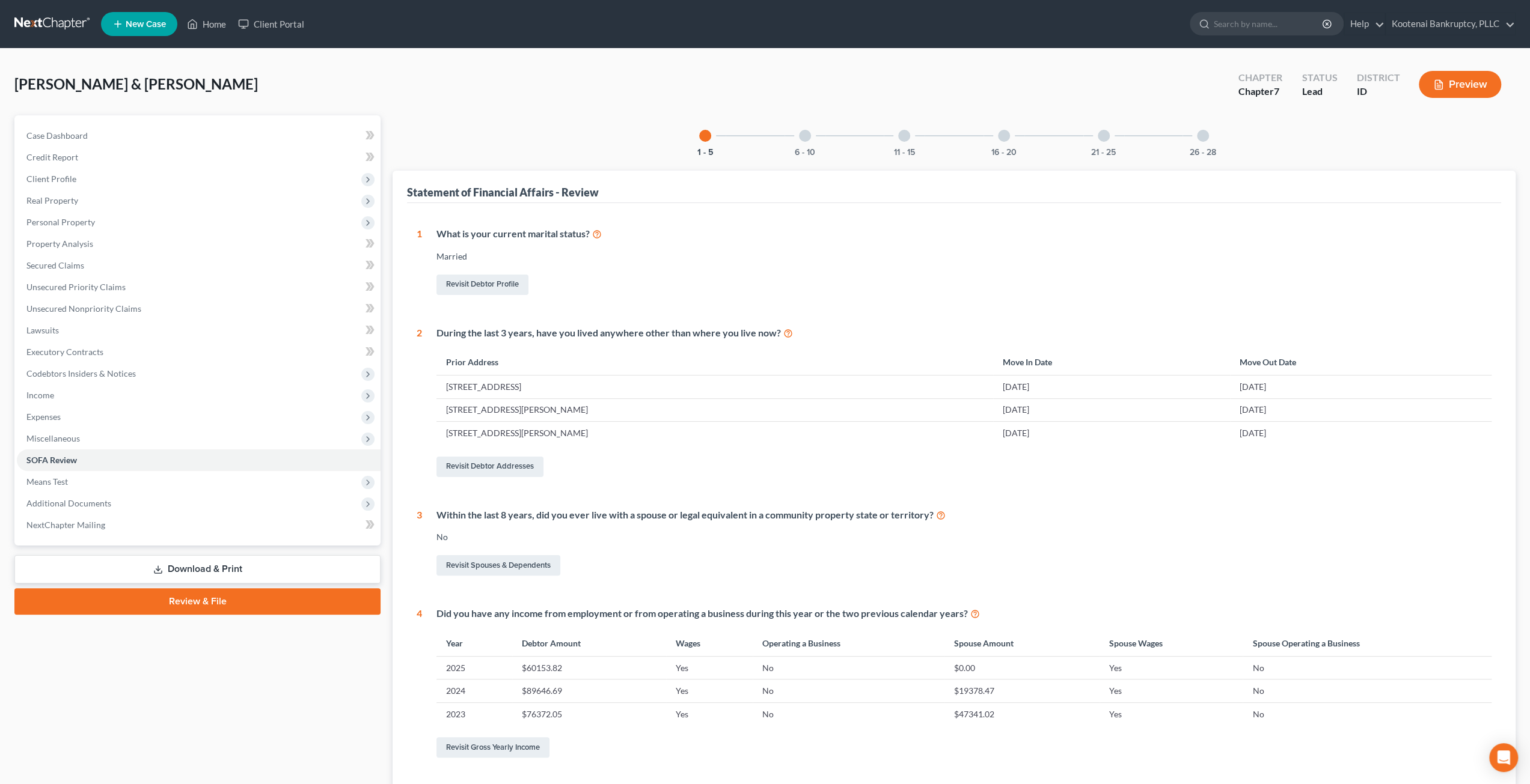
click at [1198, 137] on div at bounding box center [1203, 136] width 12 height 12
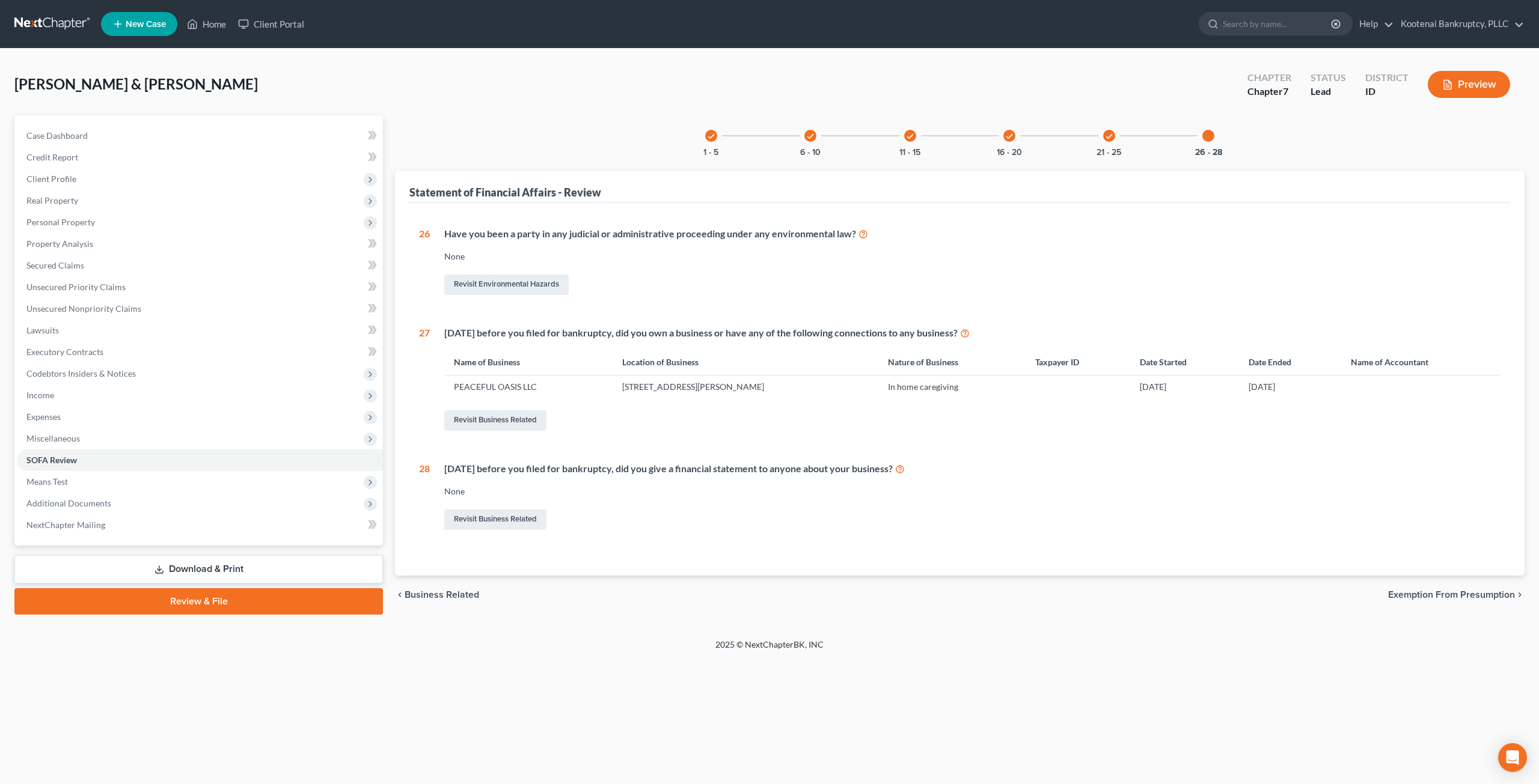
click at [1111, 141] on div "check 21 - 25" at bounding box center [1109, 136] width 41 height 41
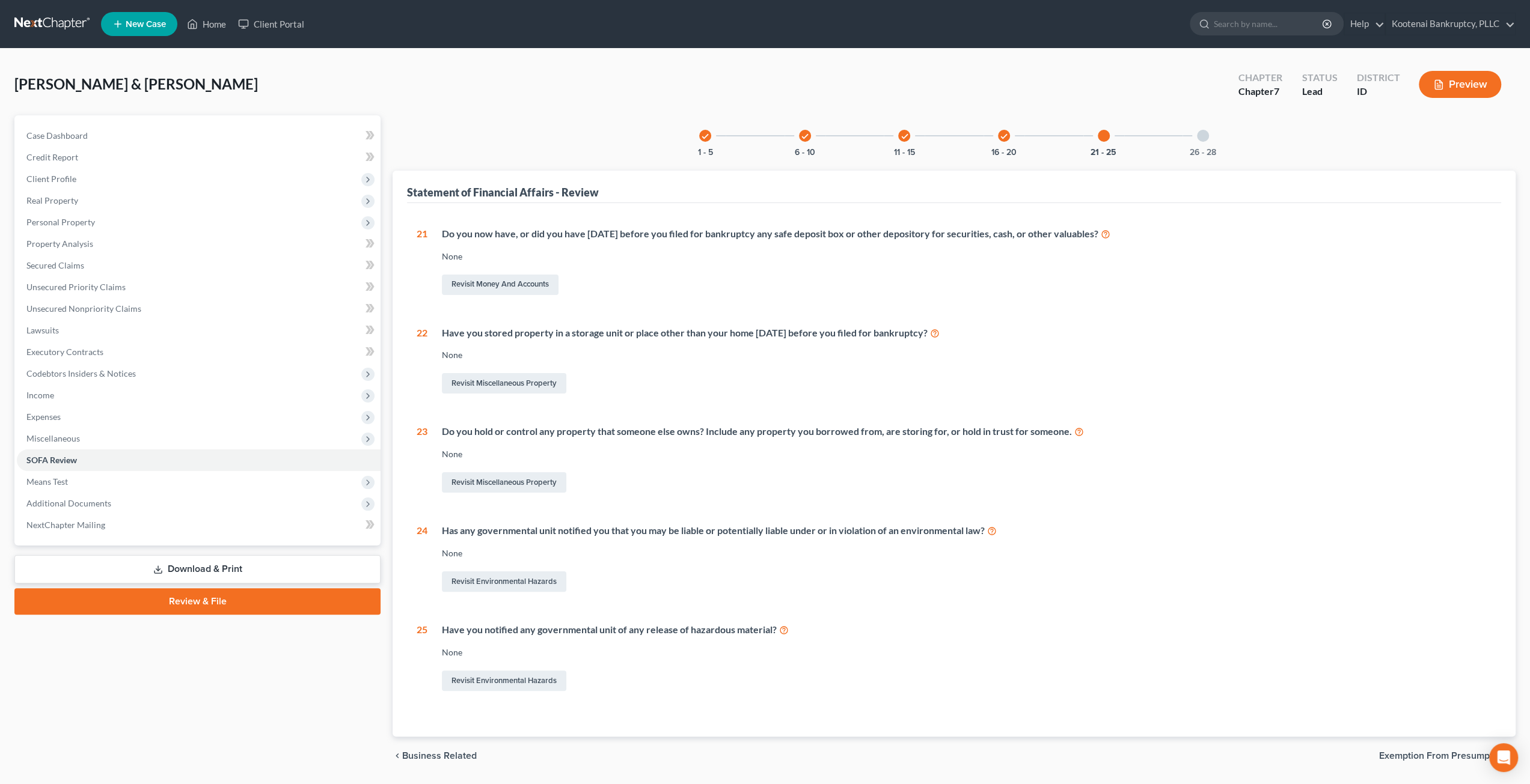
click at [1000, 132] on icon "check" at bounding box center [1004, 136] width 8 height 8
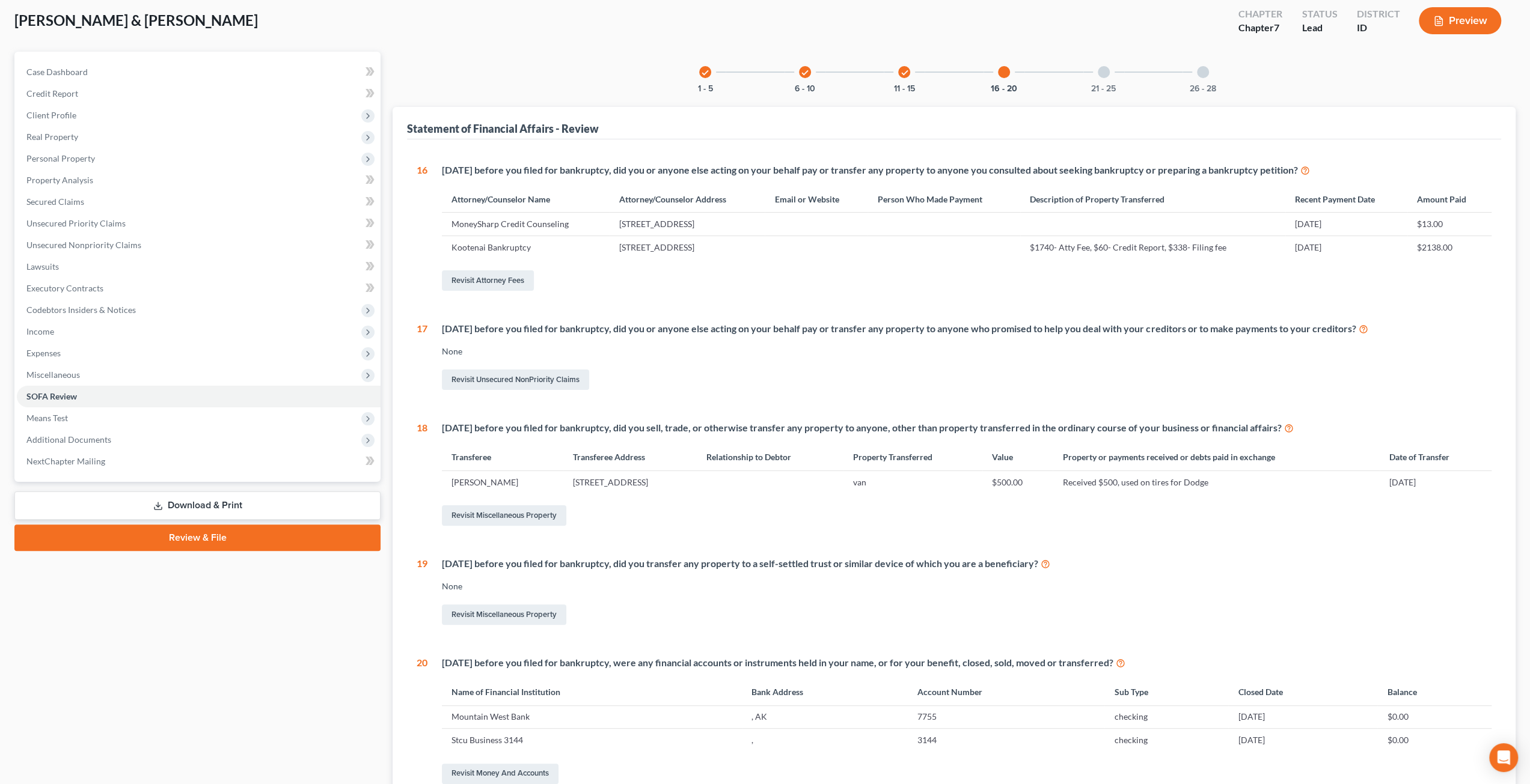
scroll to position [60, 0]
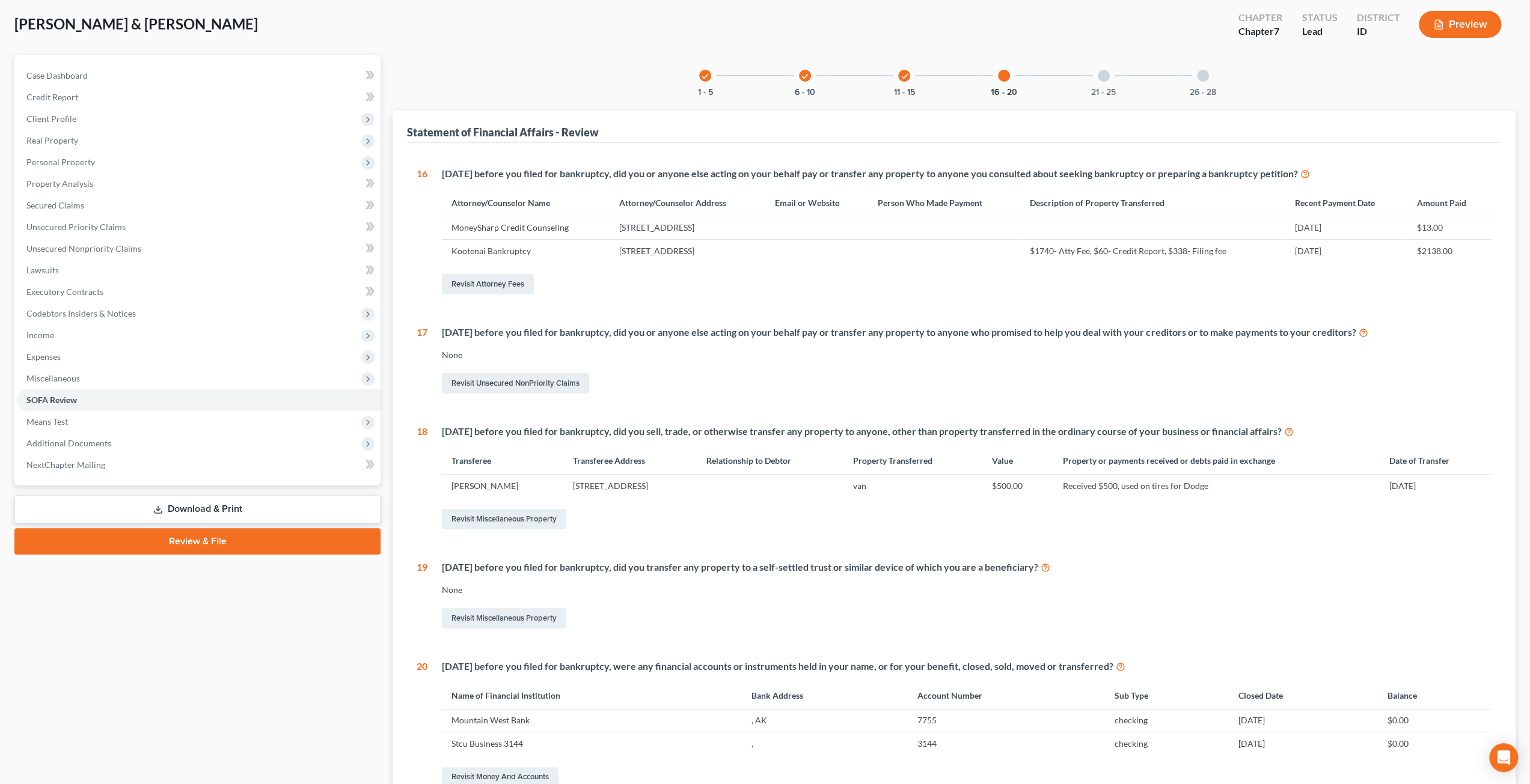
click at [996, 75] on div "16 - 20" at bounding box center [1004, 75] width 41 height 41
click at [907, 79] on icon "check" at bounding box center [904, 77] width 8 height 8
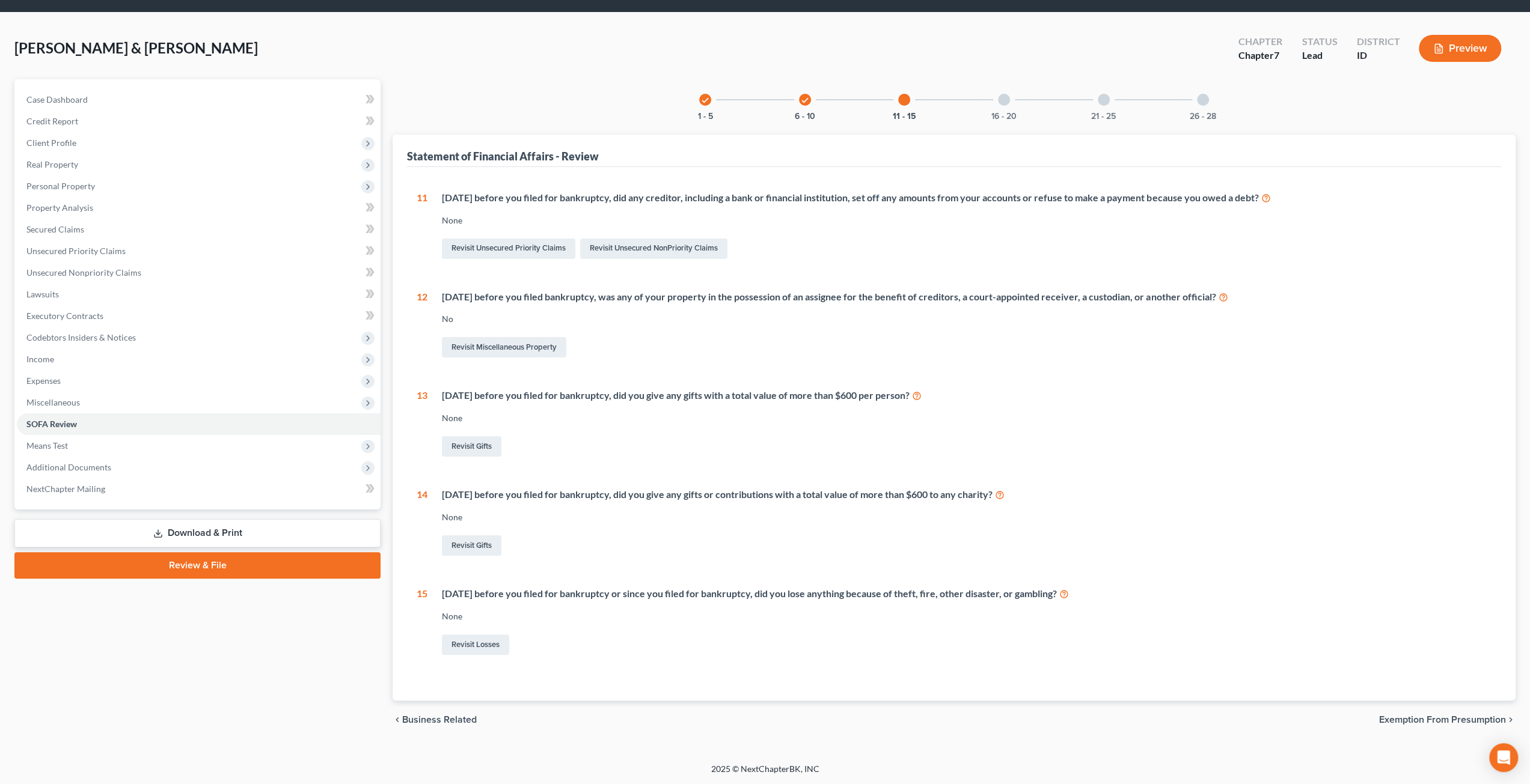
click at [810, 104] on div "check 6 - 10" at bounding box center [805, 99] width 41 height 41
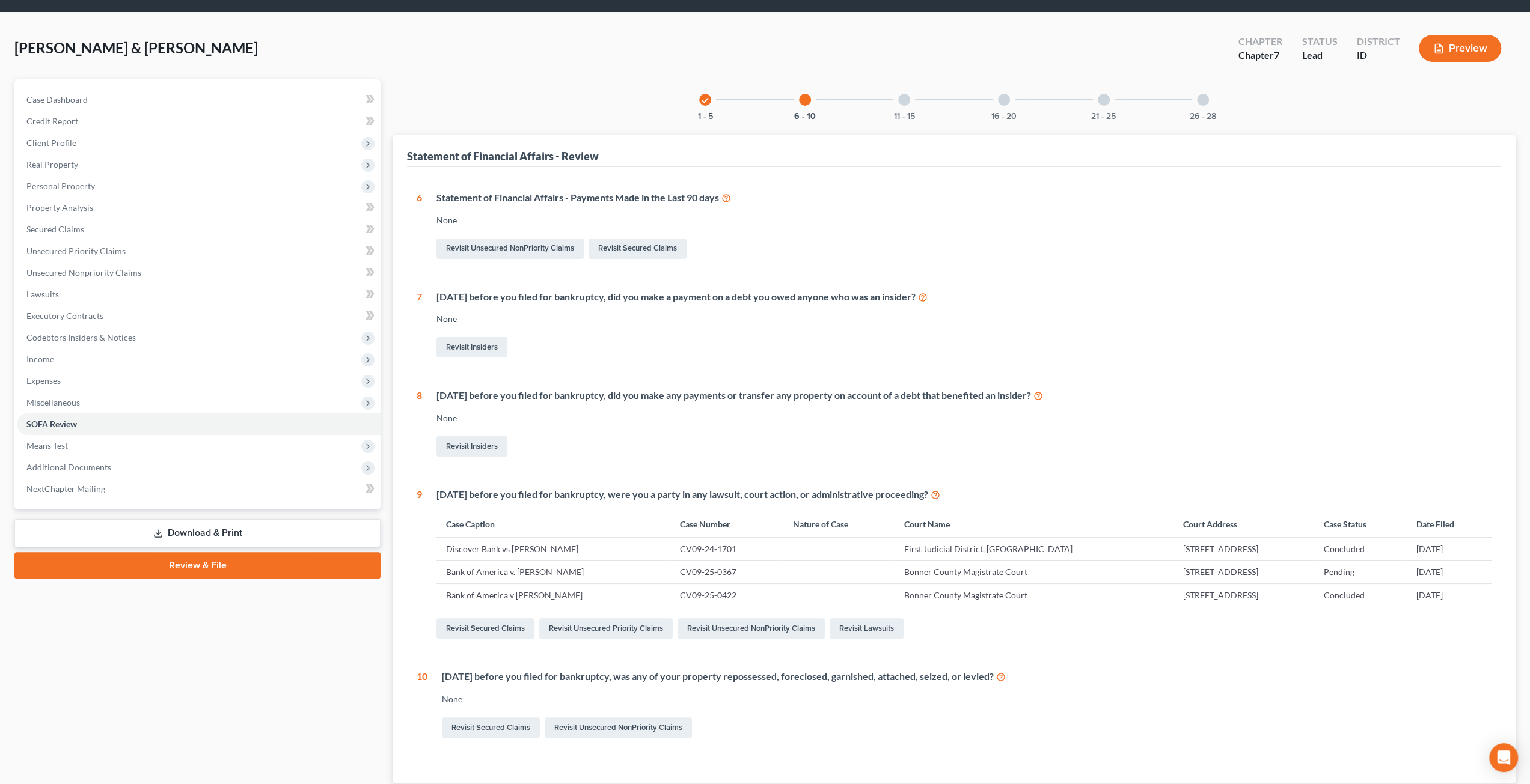
scroll to position [60, 0]
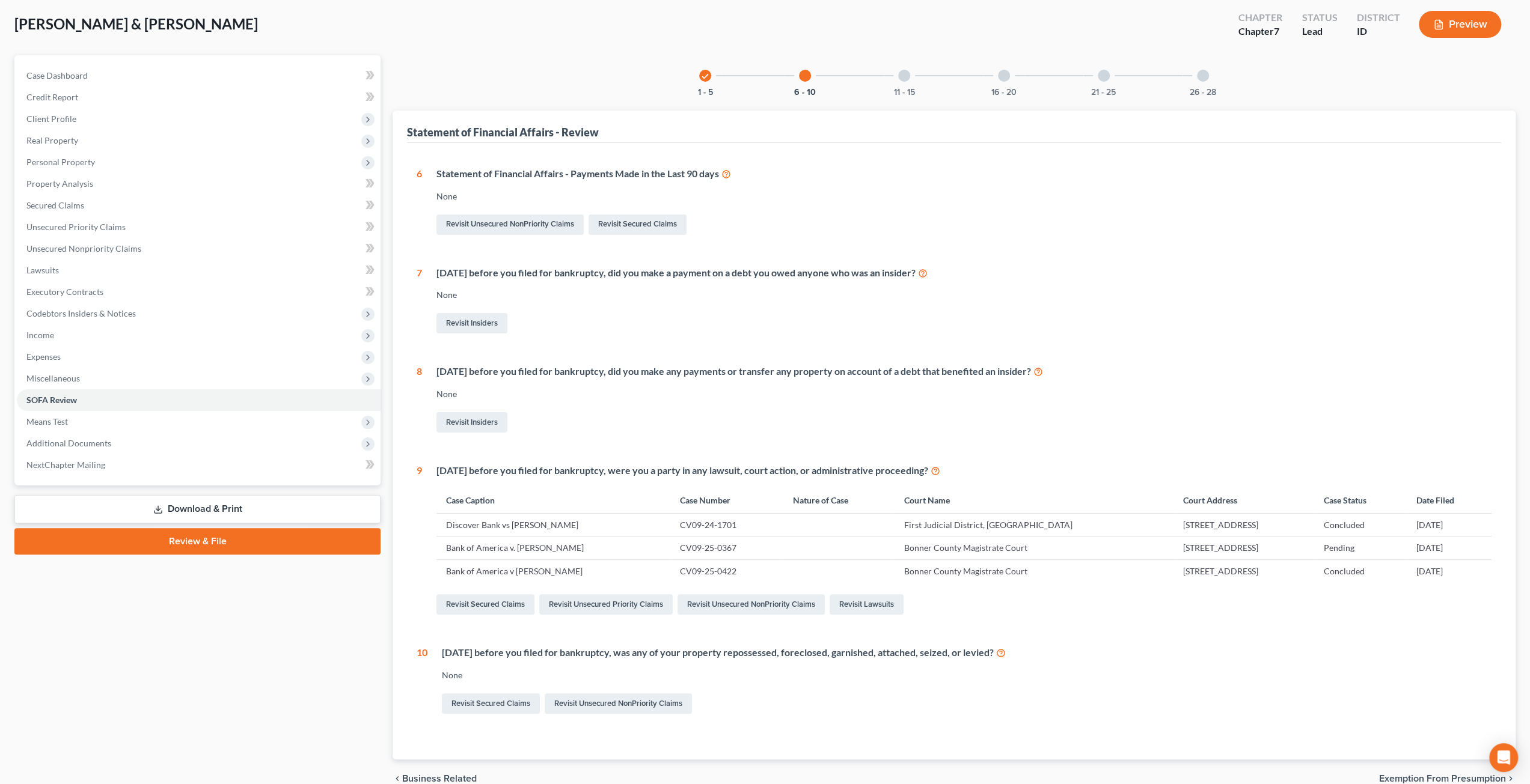
click at [703, 80] on icon "check" at bounding box center [705, 77] width 8 height 8
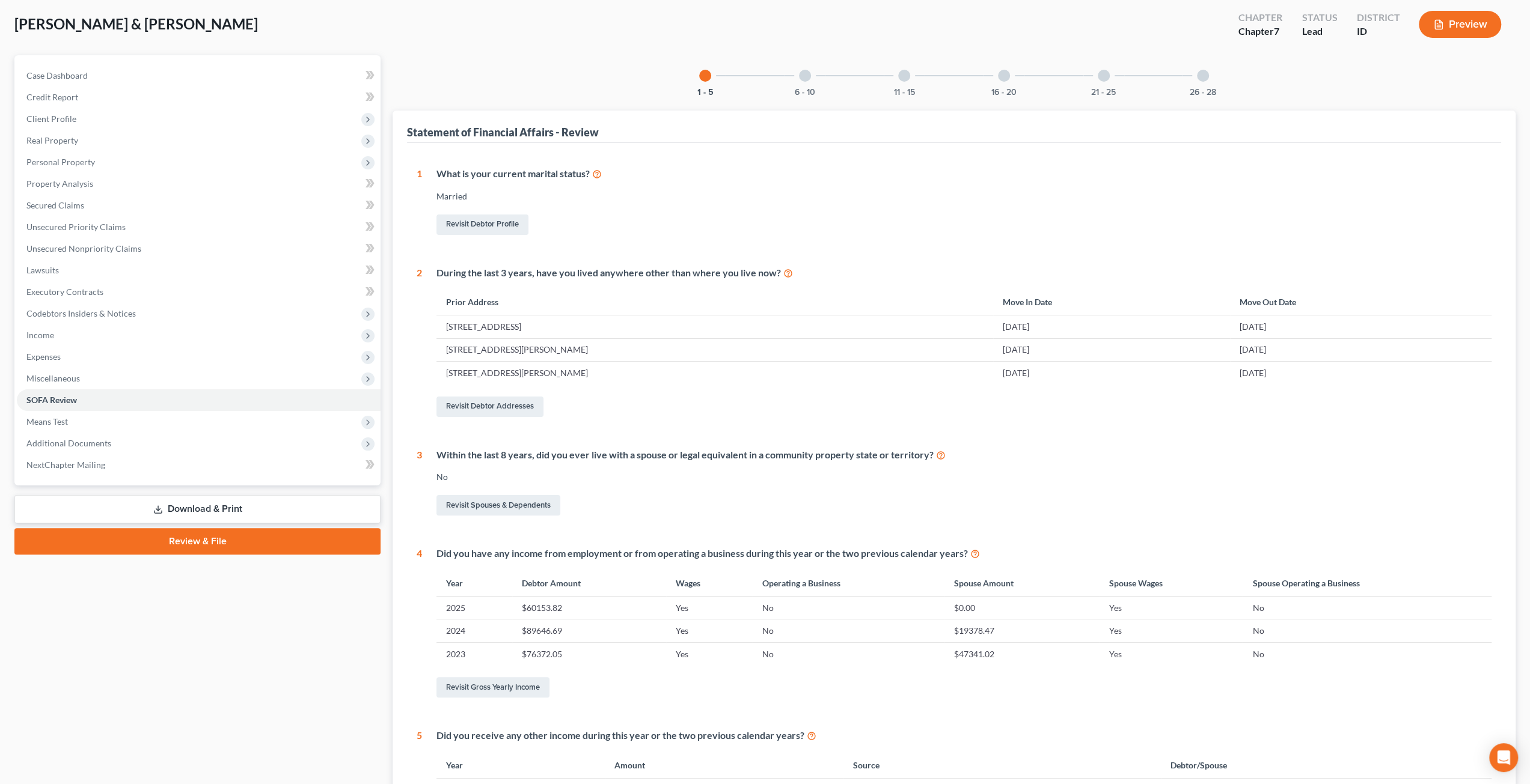
scroll to position [241, 0]
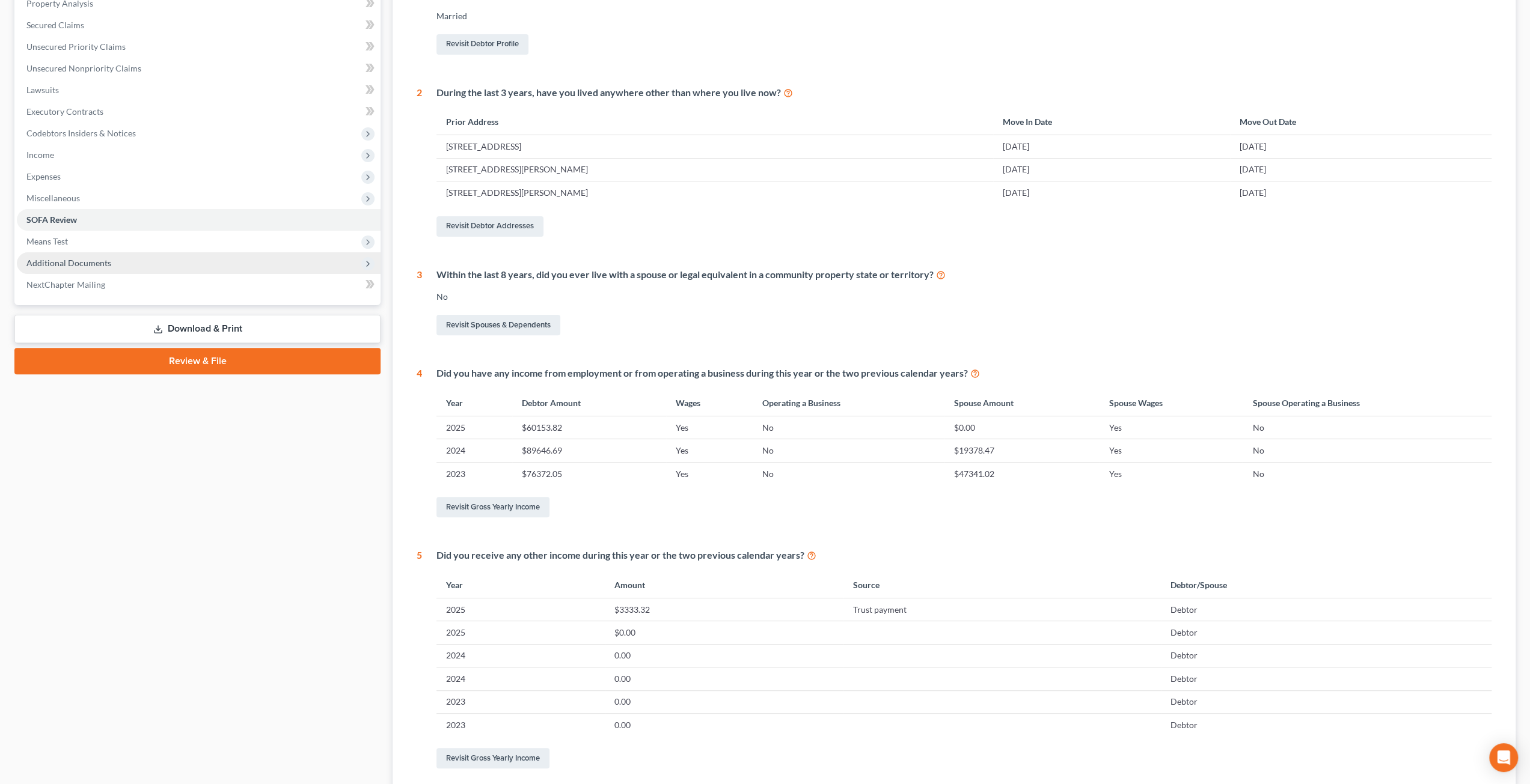
drag, startPoint x: 200, startPoint y: 249, endPoint x: 200, endPoint y: 266, distance: 17.0
click at [200, 249] on span "Means Test" at bounding box center [198, 241] width 364 height 22
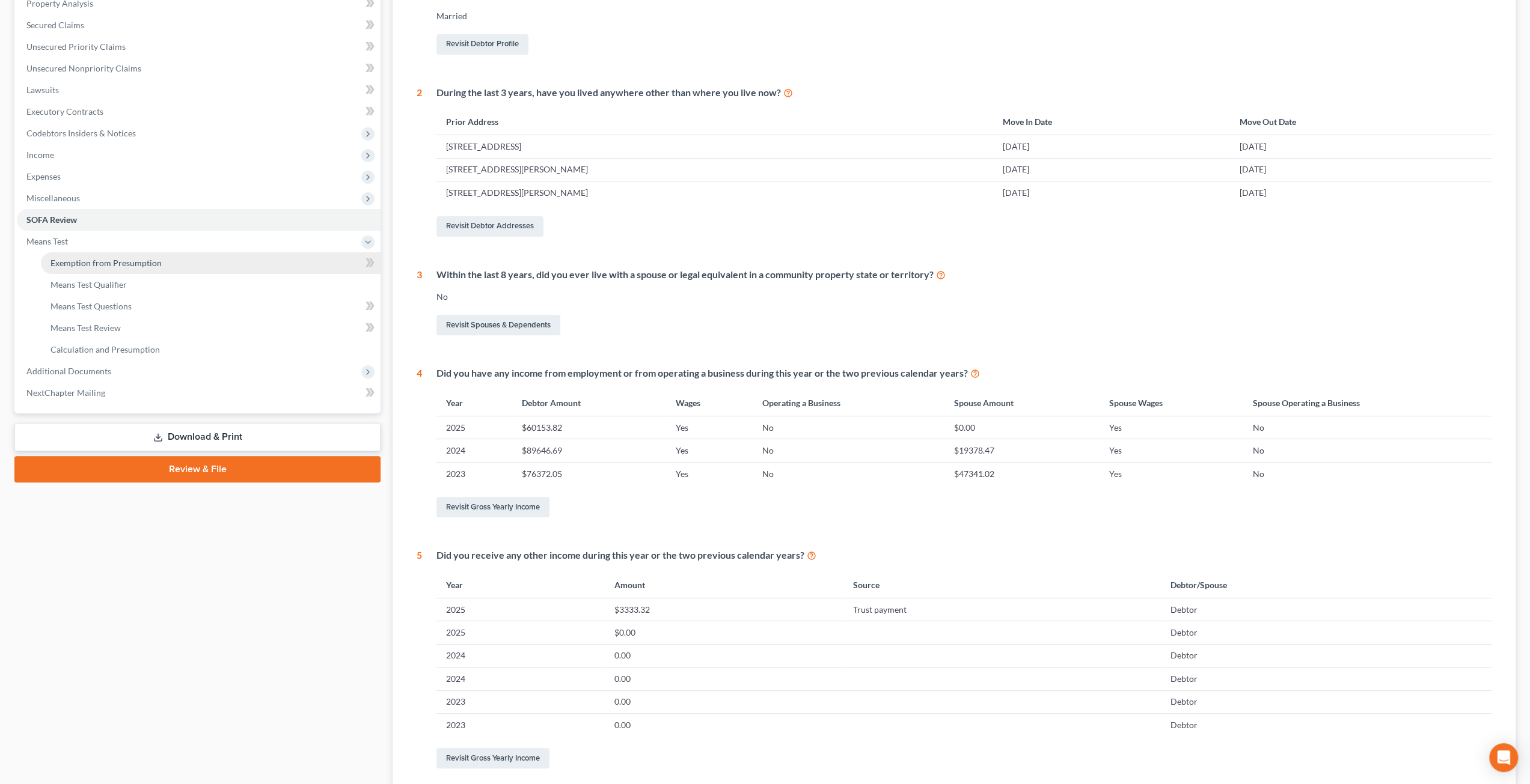
click at [199, 268] on link "Exemption from Presumption" at bounding box center [211, 263] width 340 height 22
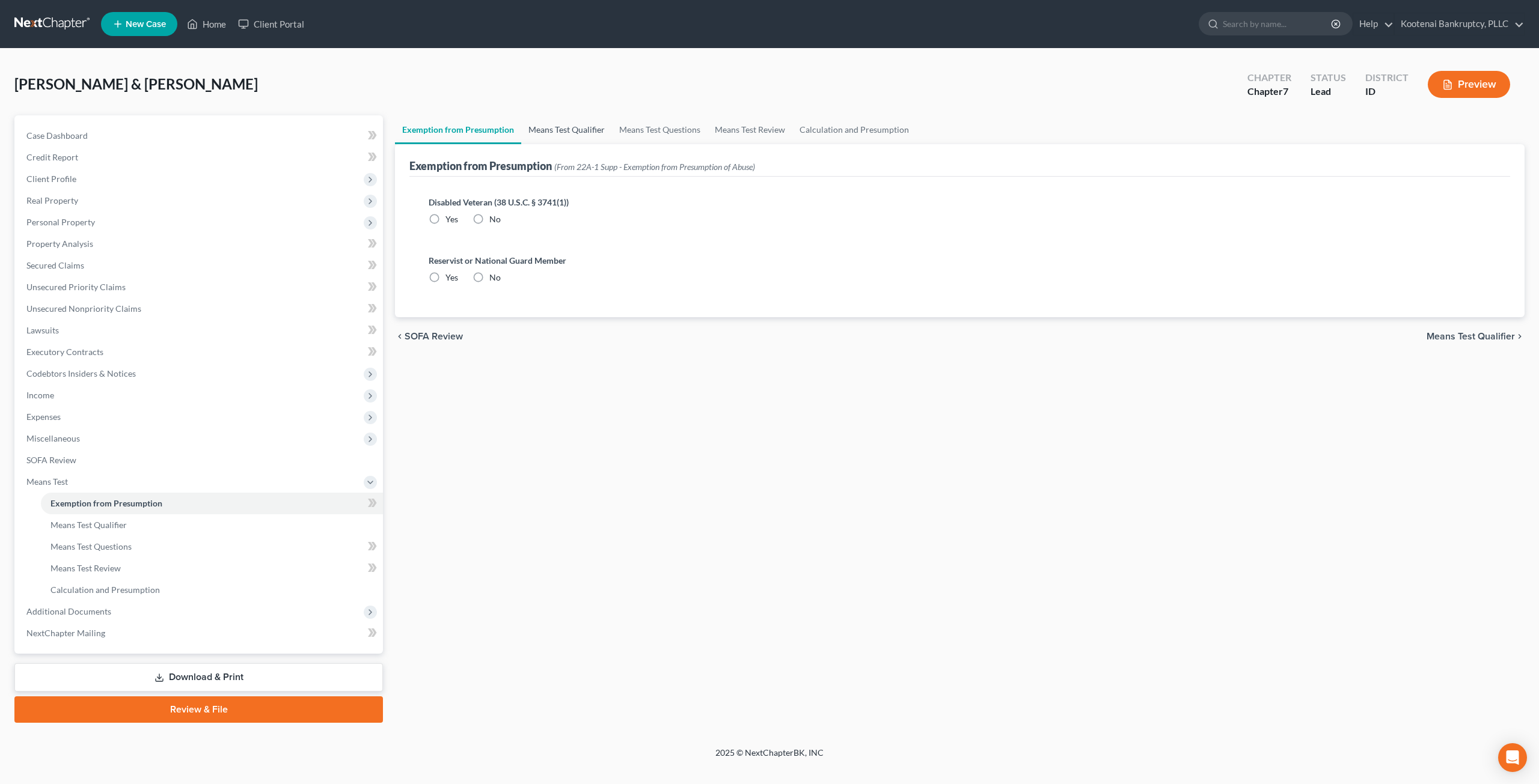
radio input "true"
click at [590, 125] on link "Means Test Qualifier" at bounding box center [567, 129] width 90 height 29
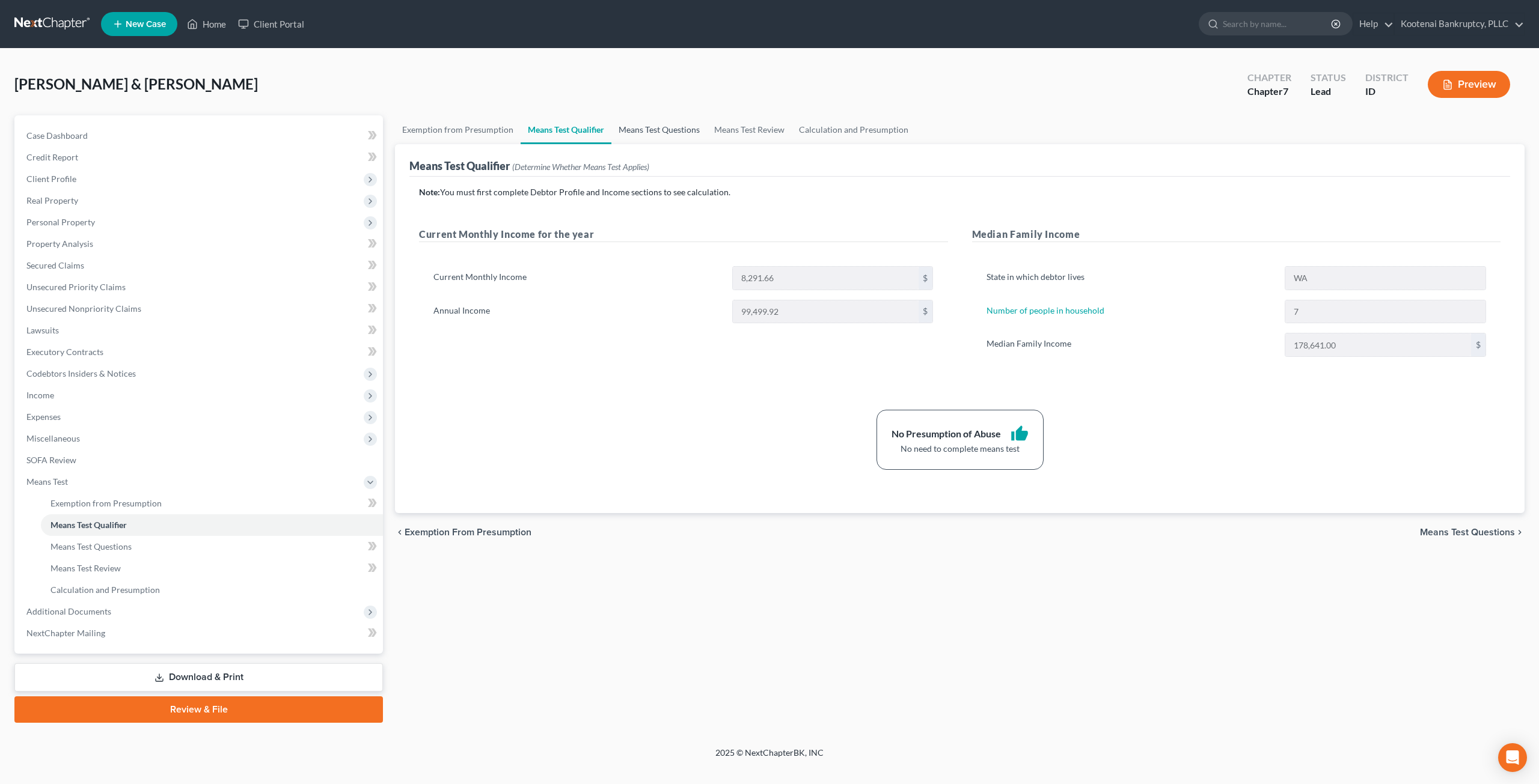
click at [660, 130] on link "Means Test Questions" at bounding box center [659, 129] width 95 height 29
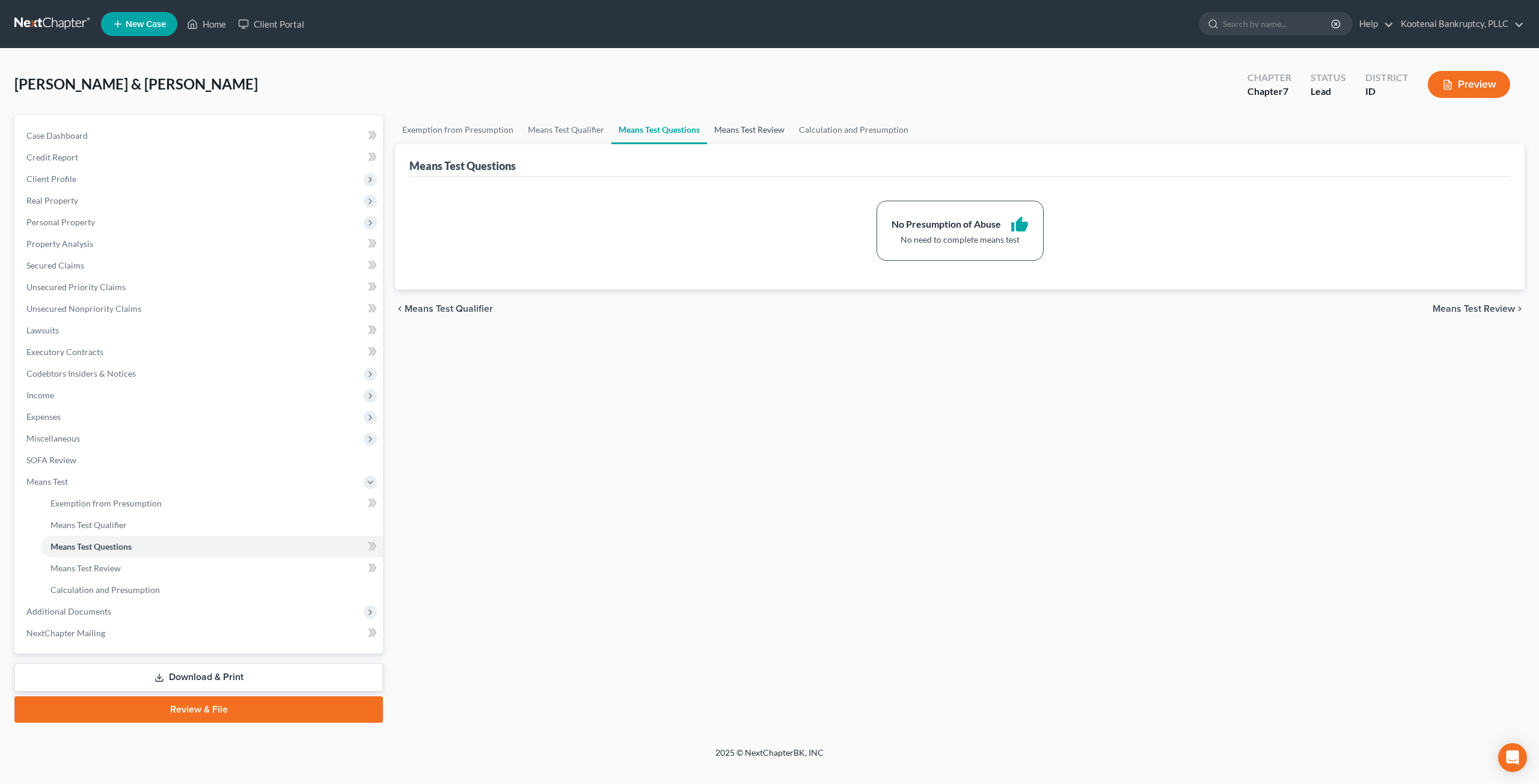
click at [739, 125] on link "Means Test Review" at bounding box center [750, 129] width 85 height 29
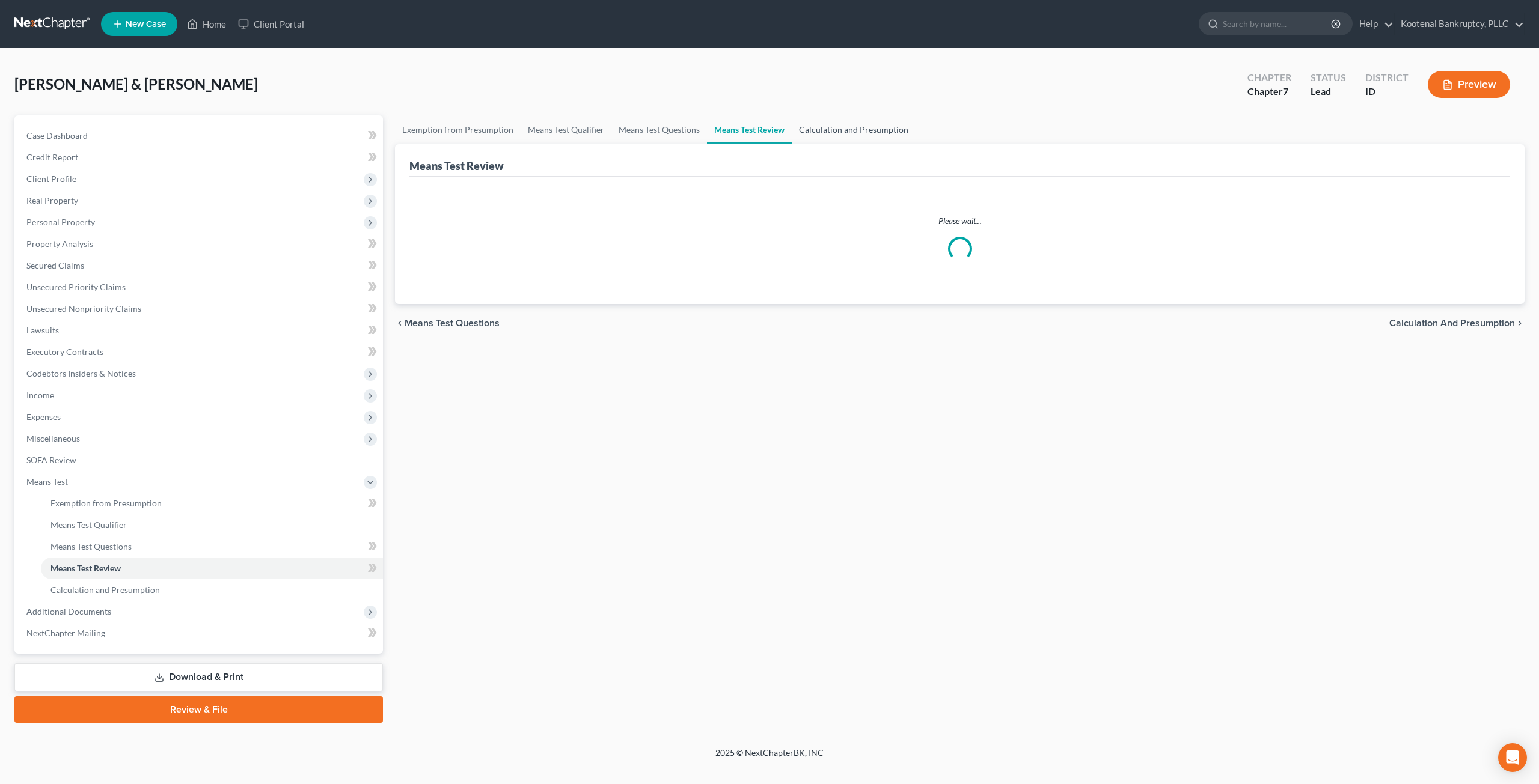
click at [825, 126] on link "Calculation and Presumption" at bounding box center [854, 129] width 124 height 29
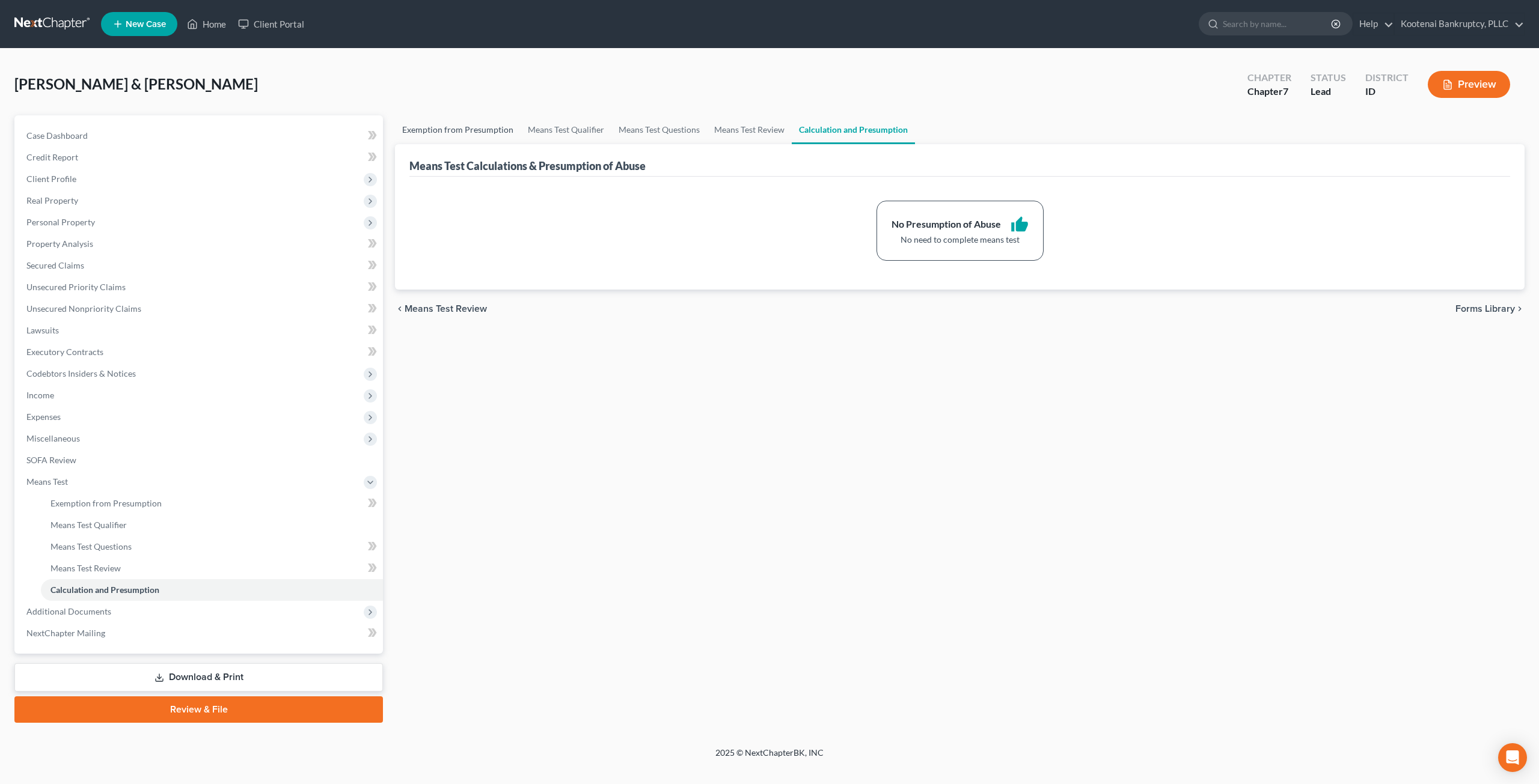
click at [444, 138] on link "Exemption from Presumption" at bounding box center [458, 129] width 126 height 29
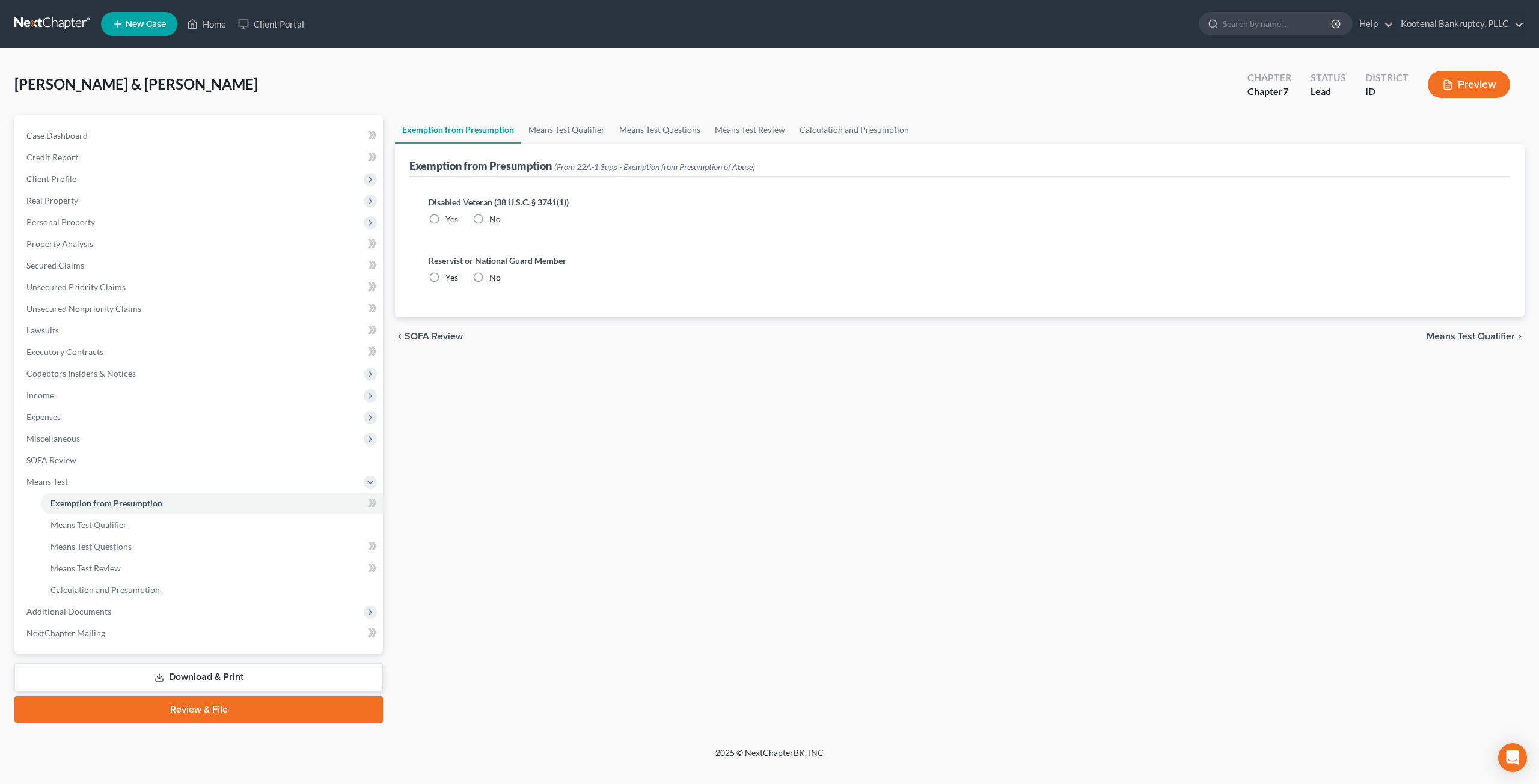
radio input "true"
click at [175, 525] on link "Means Test Qualifier" at bounding box center [212, 525] width 342 height 22
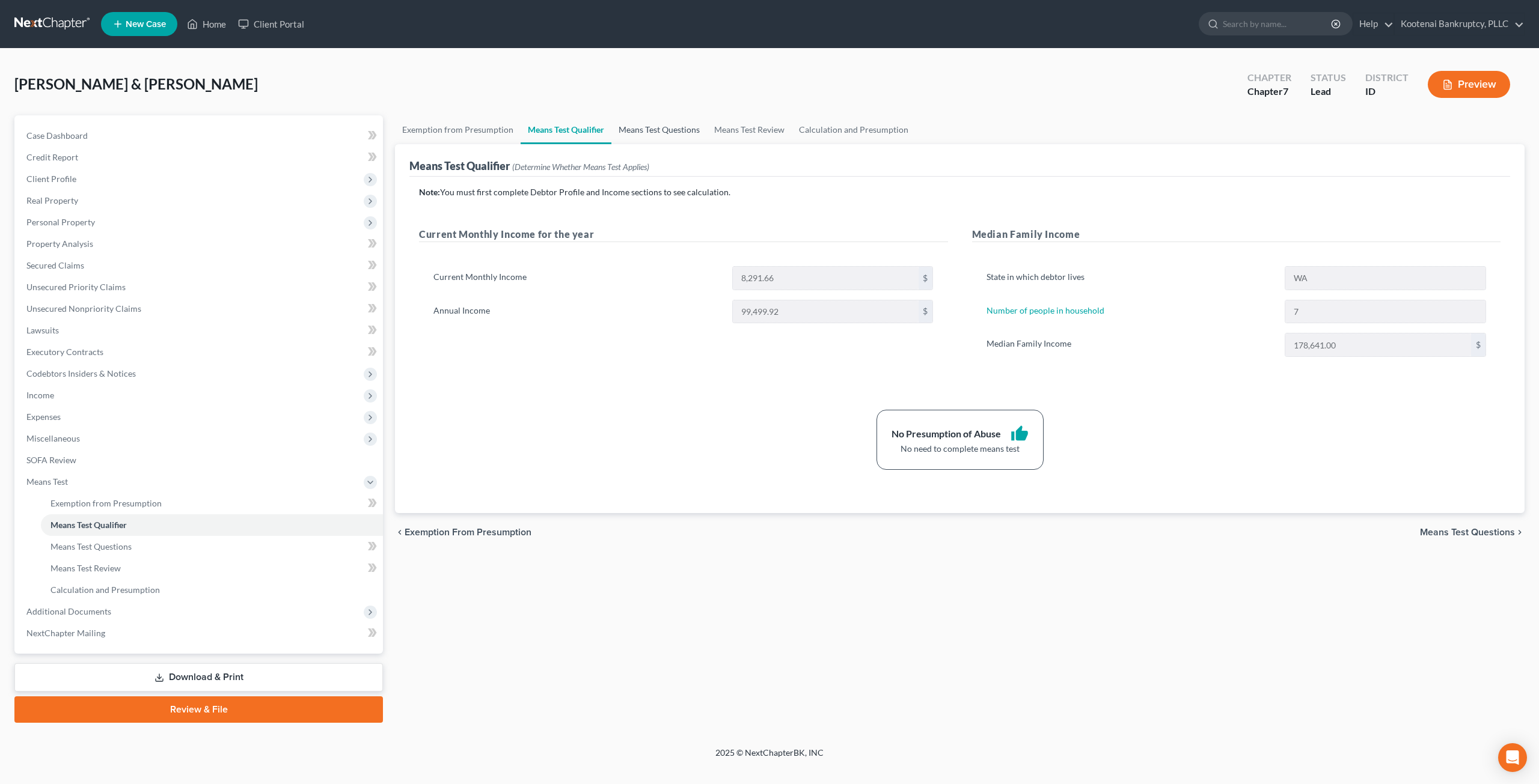
click at [645, 131] on link "Means Test Questions" at bounding box center [659, 129] width 95 height 29
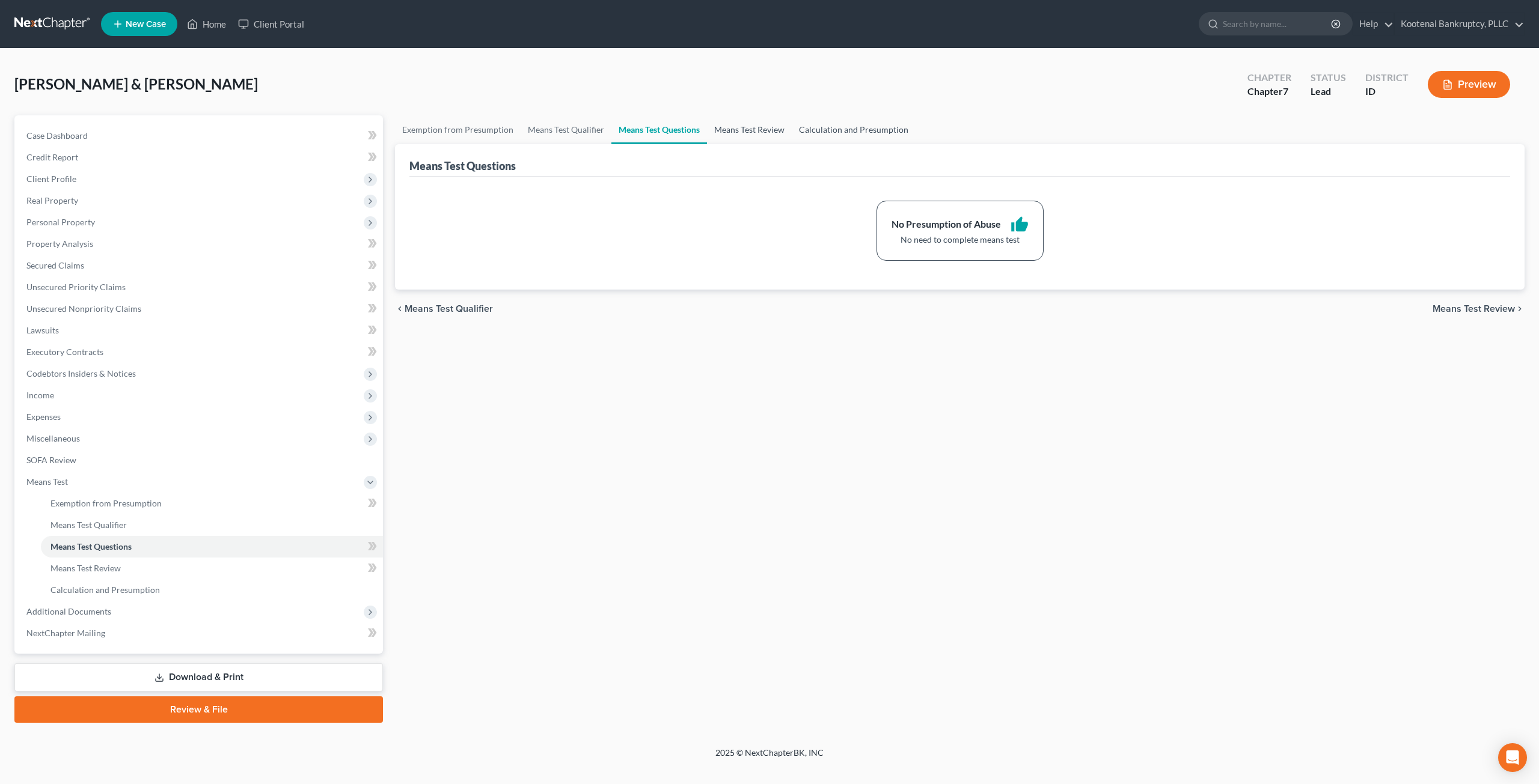
drag, startPoint x: 728, startPoint y: 125, endPoint x: 819, endPoint y: 126, distance: 91.0
click at [728, 123] on link "Means Test Review" at bounding box center [750, 129] width 85 height 29
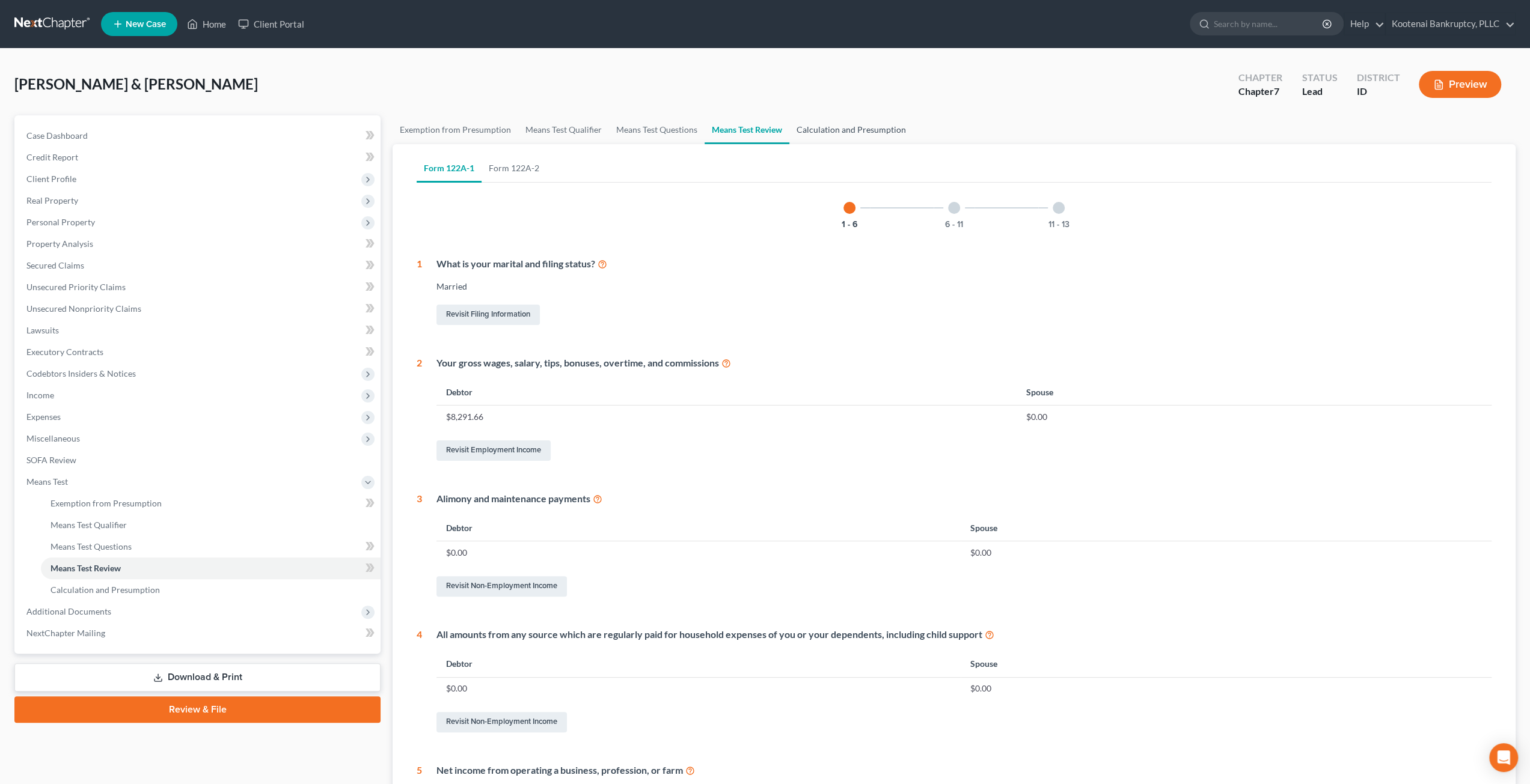
click at [851, 134] on link "Calculation and Presumption" at bounding box center [851, 129] width 124 height 29
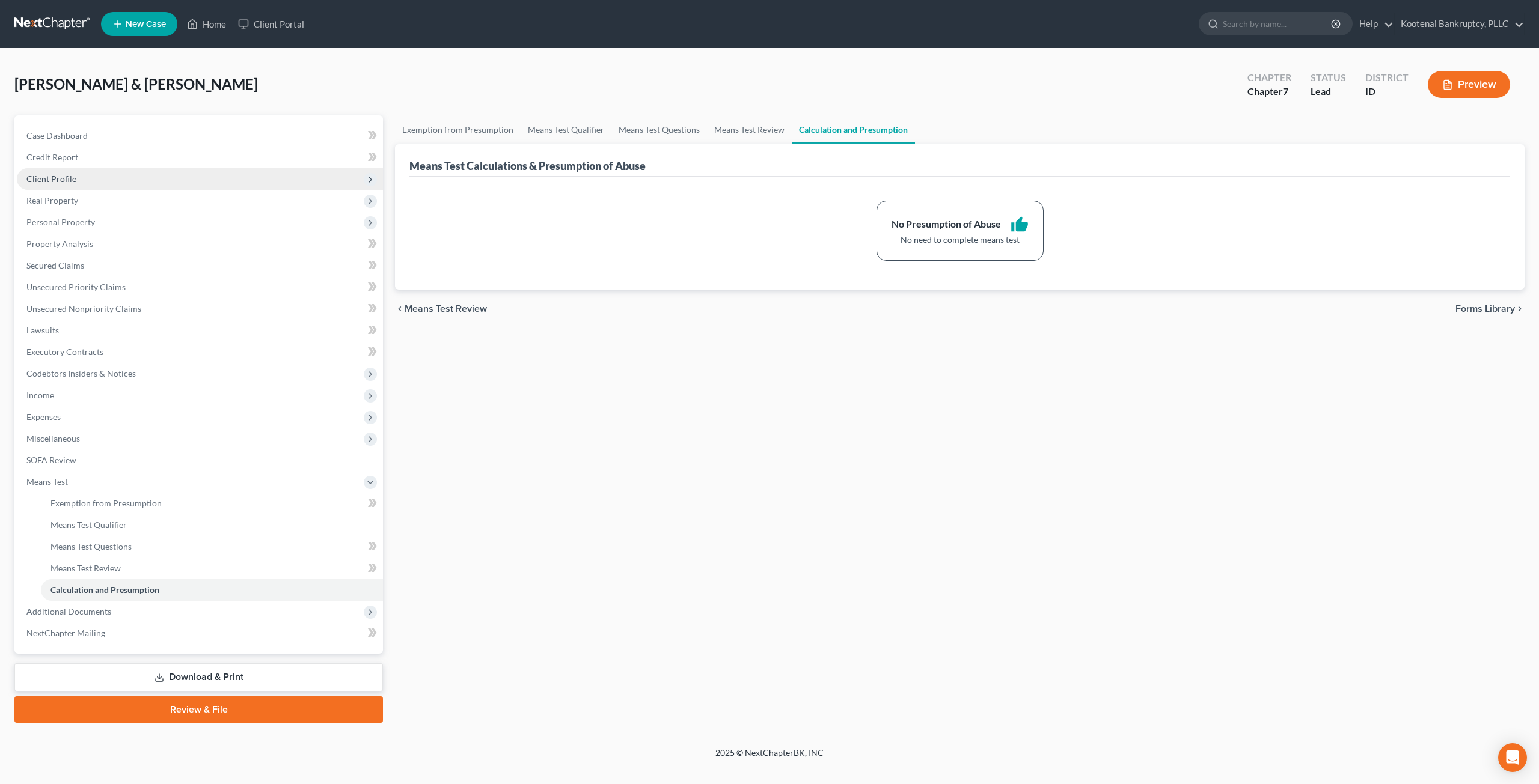
click at [105, 186] on span "Client Profile" at bounding box center [200, 179] width 366 height 22
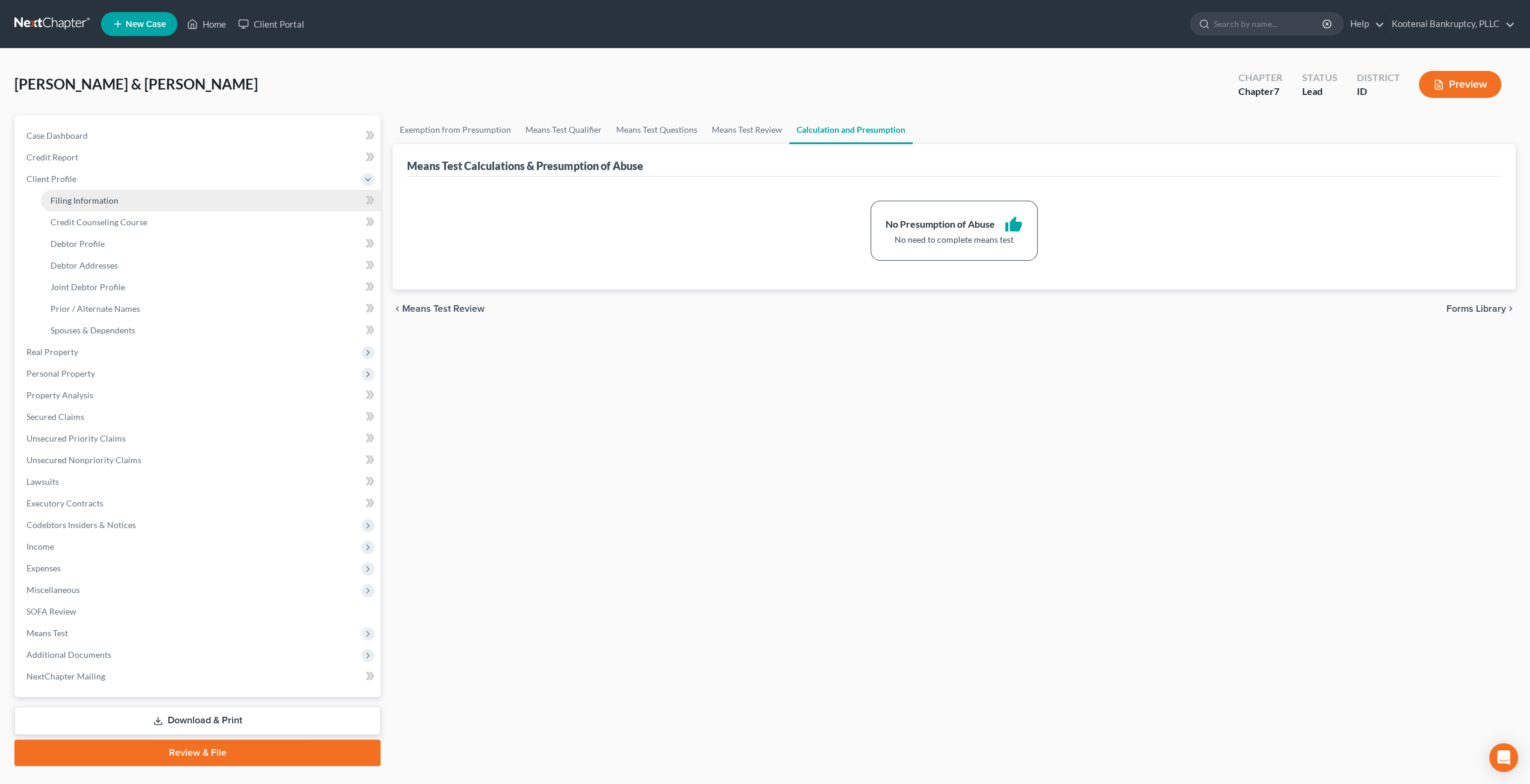
click at [105, 193] on link "Filing Information" at bounding box center [211, 200] width 340 height 22
select select "1"
select select "0"
select select "23"
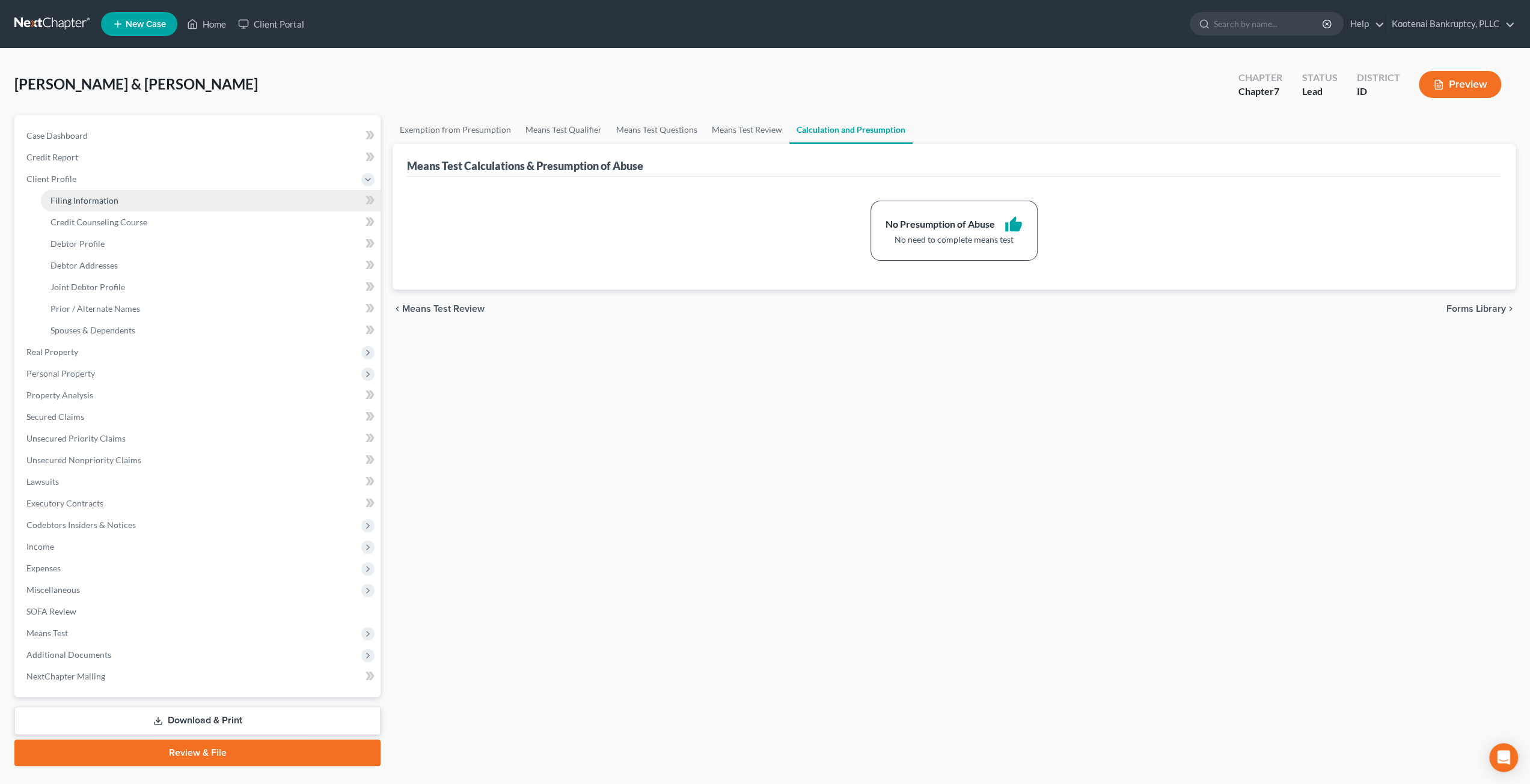
select select "0"
select select "13"
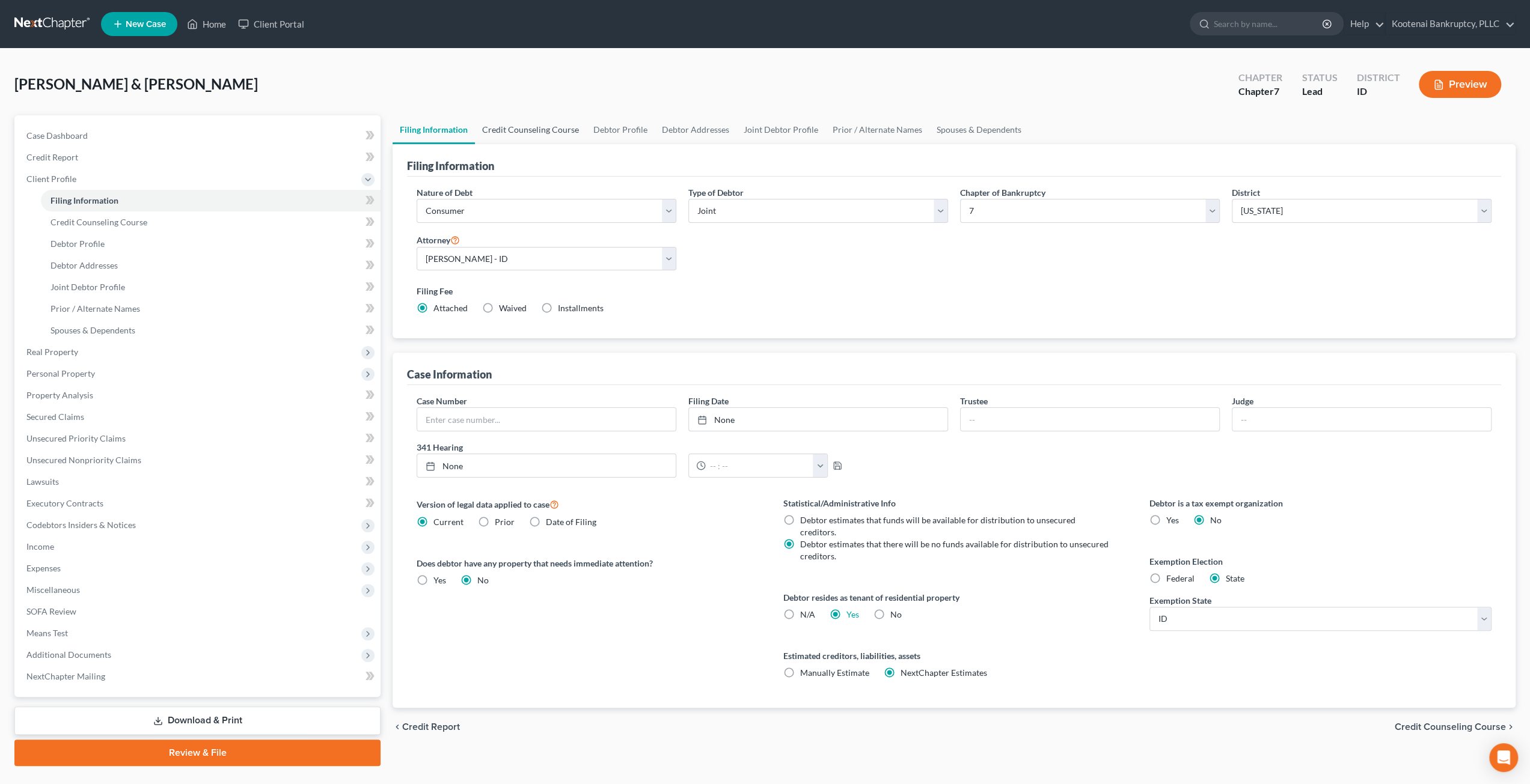
click at [531, 136] on link "Credit Counseling Course" at bounding box center [530, 129] width 111 height 29
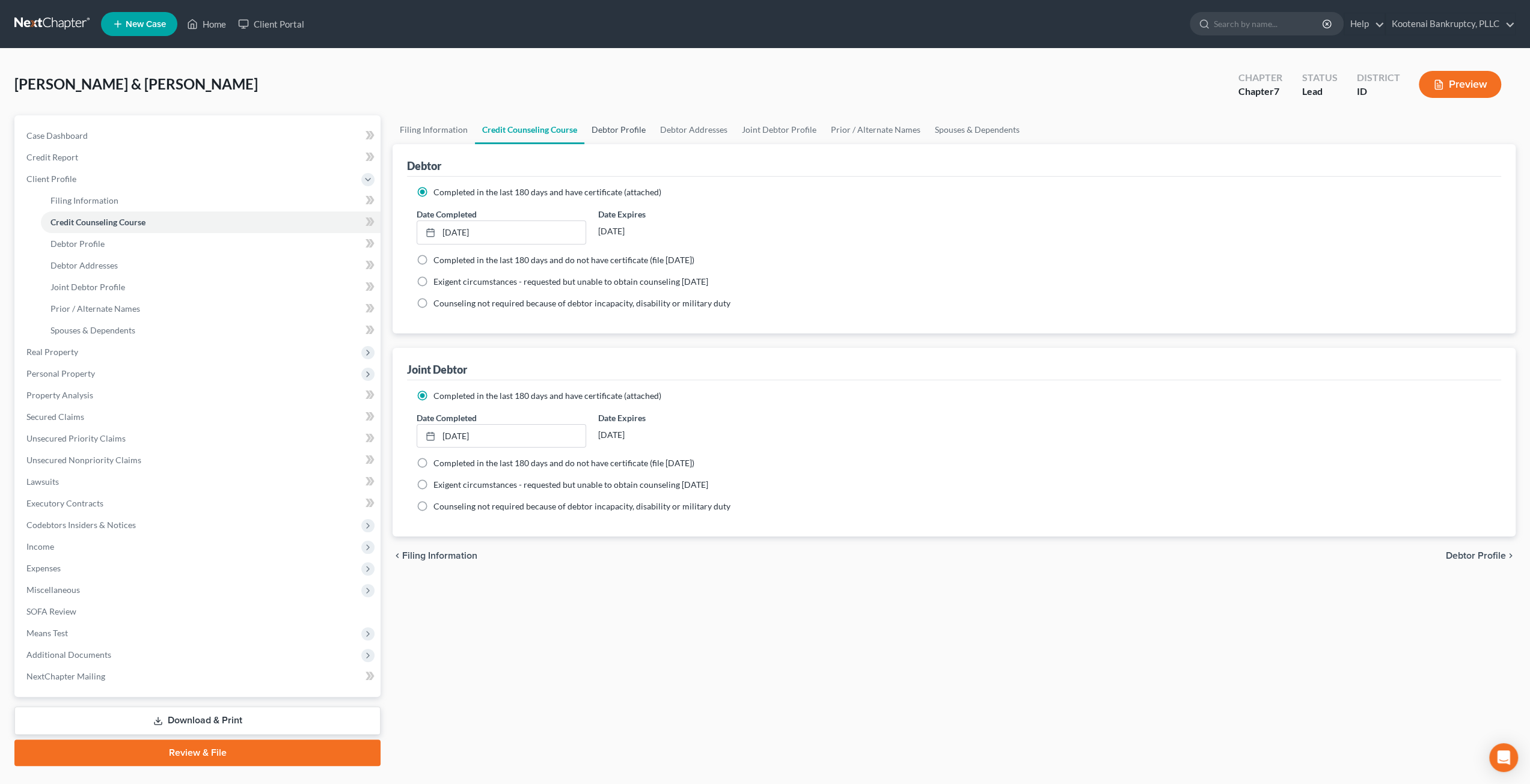
click at [638, 129] on link "Debtor Profile" at bounding box center [619, 129] width 68 height 29
select select "1"
select select "6"
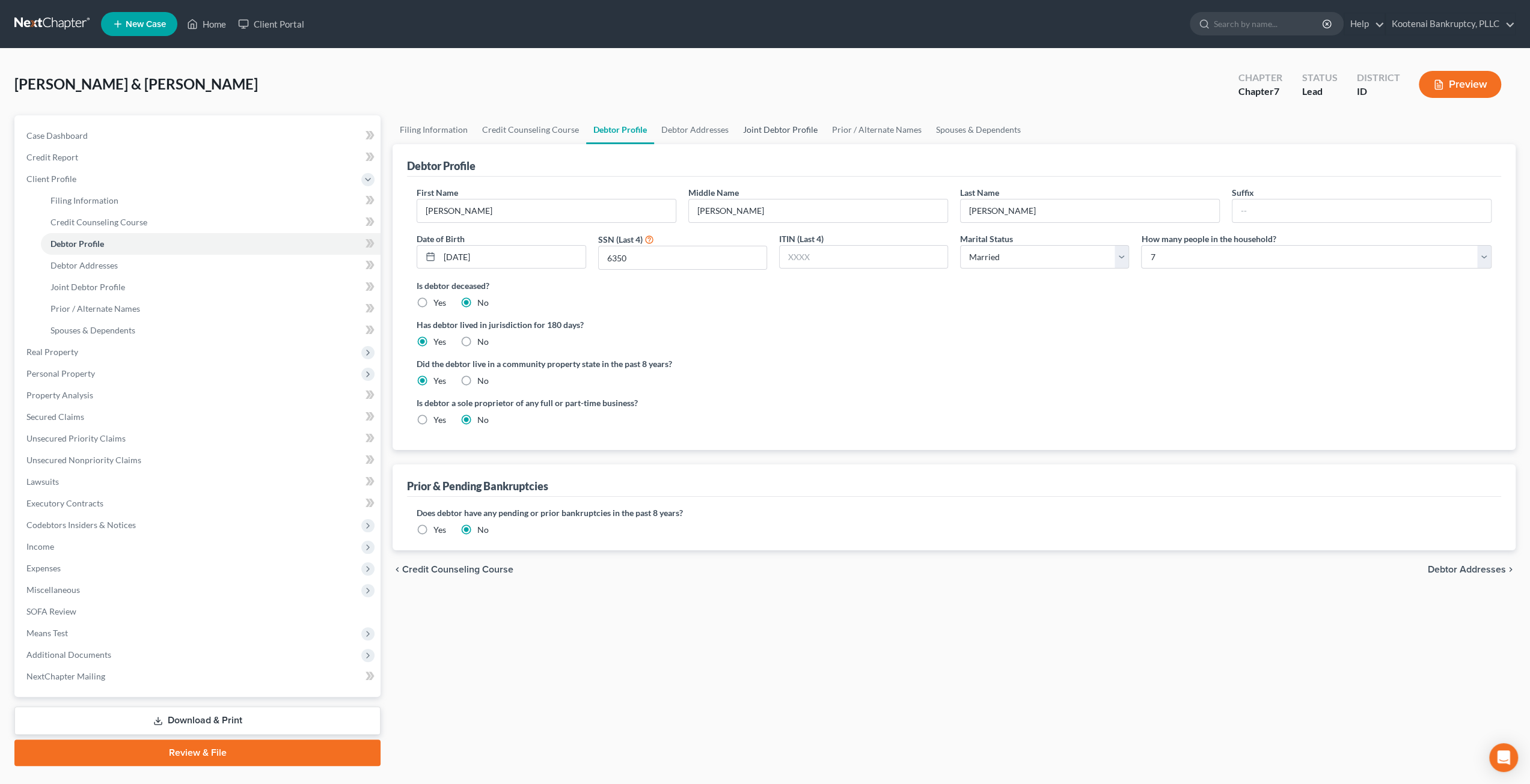
click at [815, 130] on link "Joint Debtor Profile" at bounding box center [780, 129] width 89 height 29
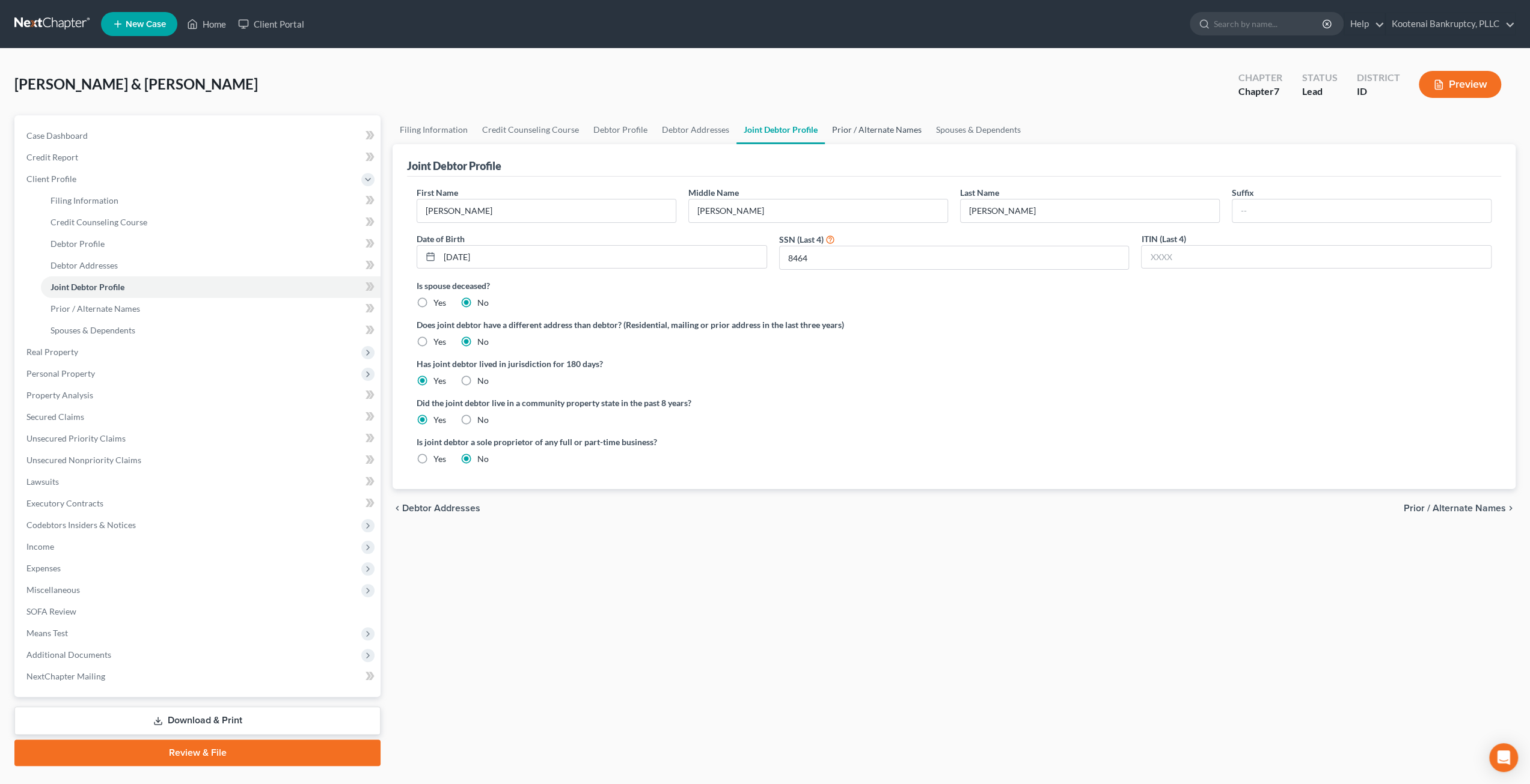
click at [865, 131] on link "Prior / Alternate Names" at bounding box center [876, 129] width 104 height 29
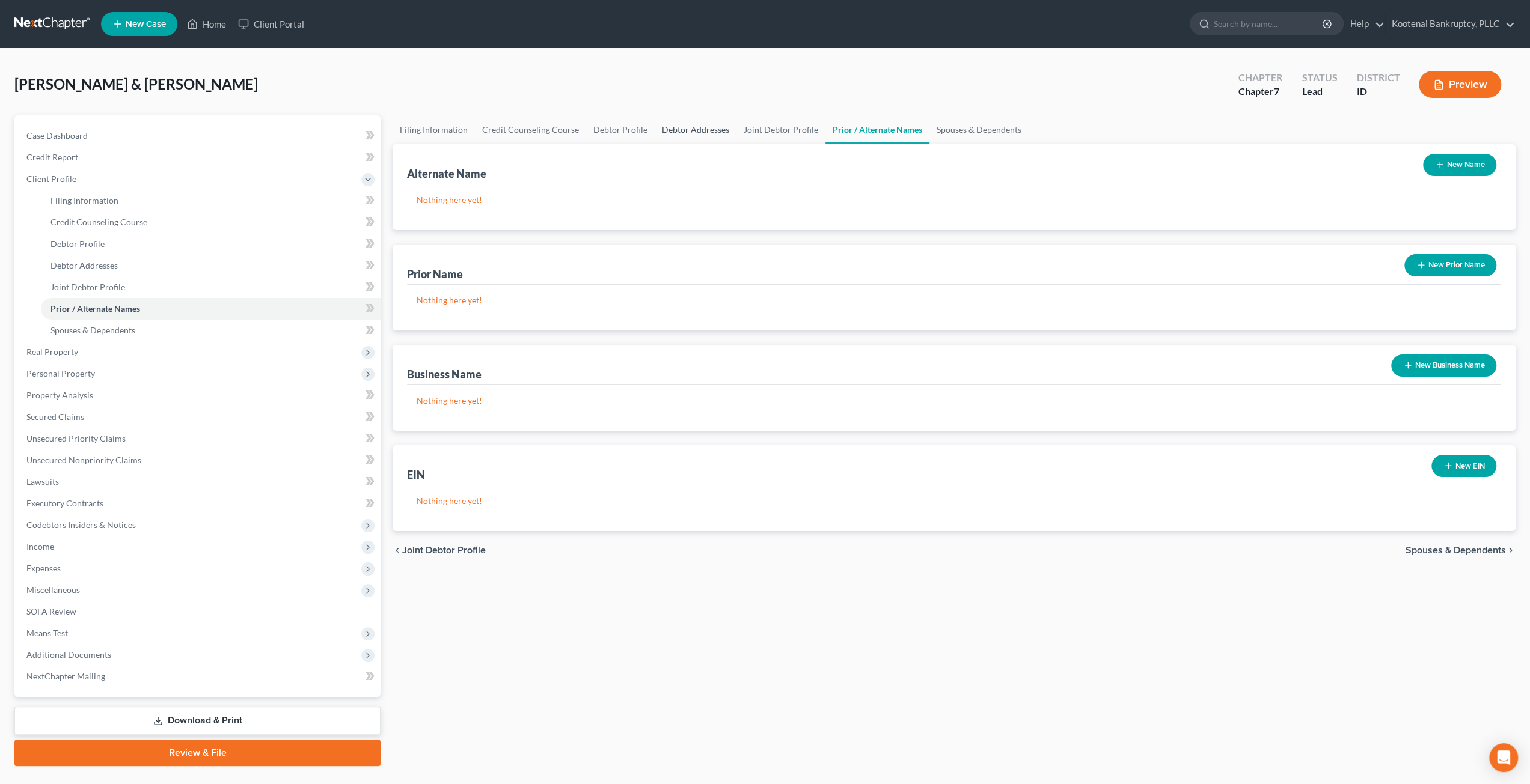
click at [701, 122] on link "Debtor Addresses" at bounding box center [695, 129] width 81 height 29
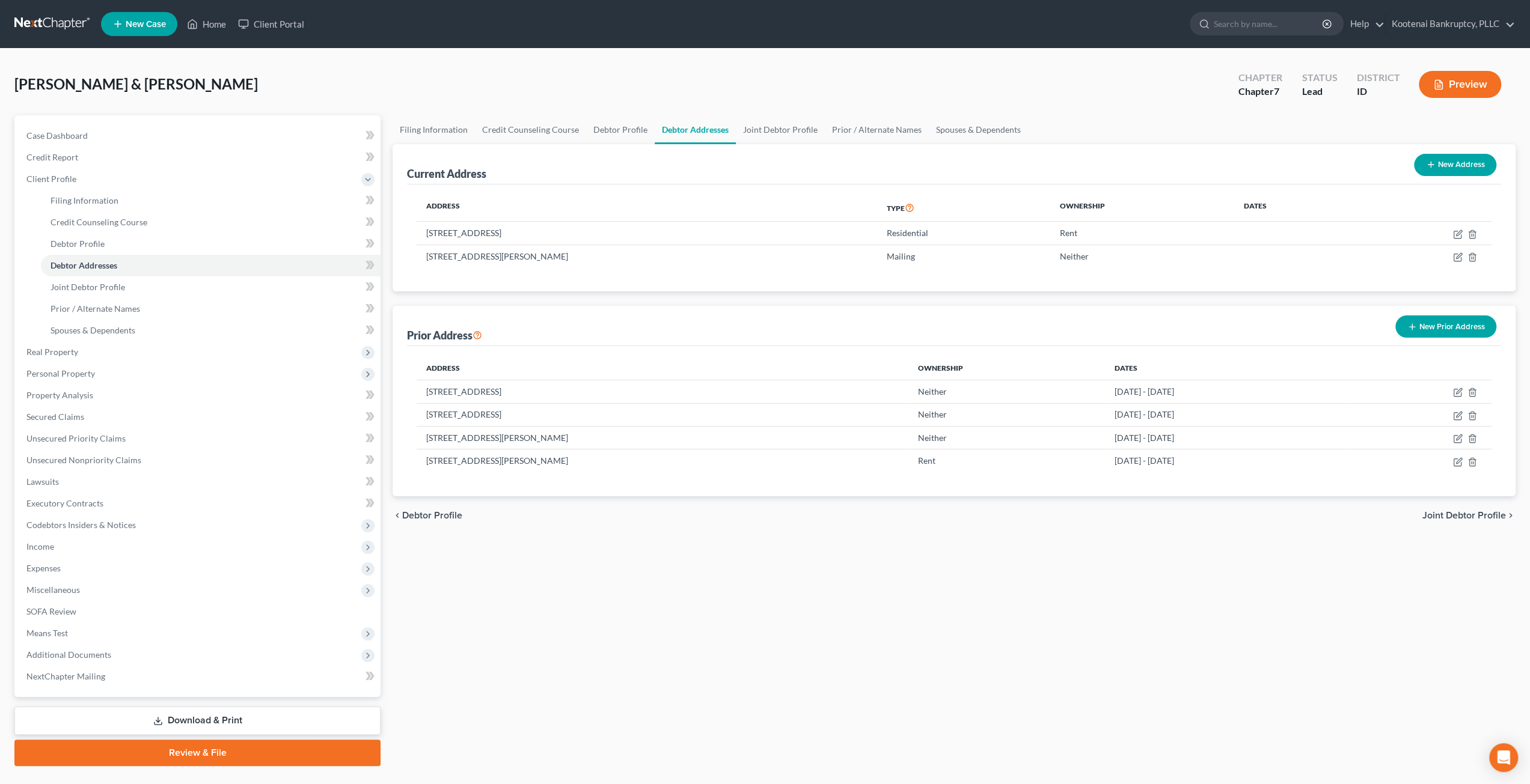
click at [829, 85] on div "Krahn, Kyle & Brittney Upgraded Chapter Chapter 7 Status Lead District ID Previ…" at bounding box center [765, 89] width 1501 height 52
click at [770, 554] on div "Filing Information Credit Counseling Course Debtor Profile Debtor Addresses Joi…" at bounding box center [954, 441] width 1135 height 651
click at [801, 129] on link "Joint Debtor Profile" at bounding box center [780, 129] width 89 height 29
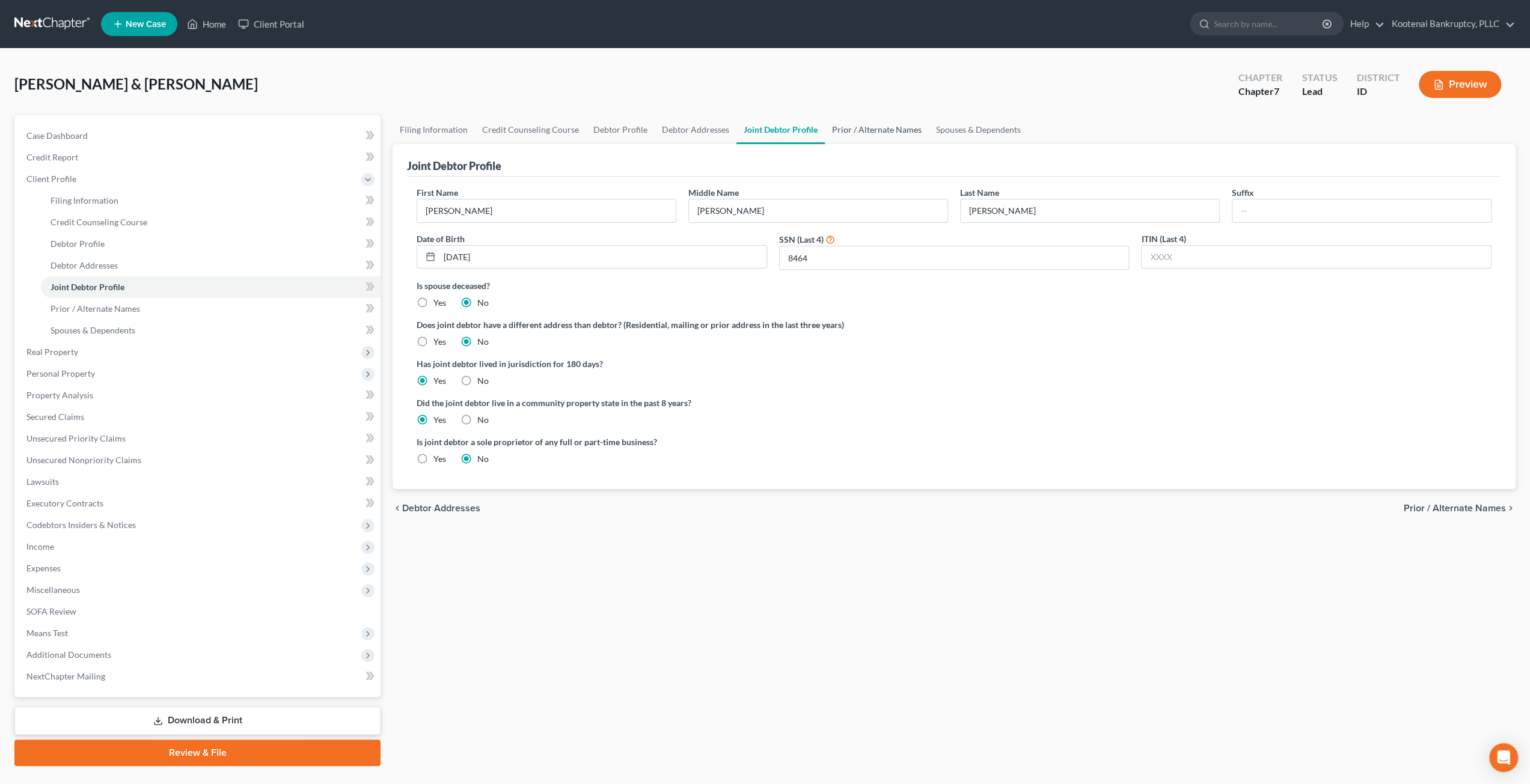
click at [858, 136] on link "Prior / Alternate Names" at bounding box center [876, 129] width 104 height 29
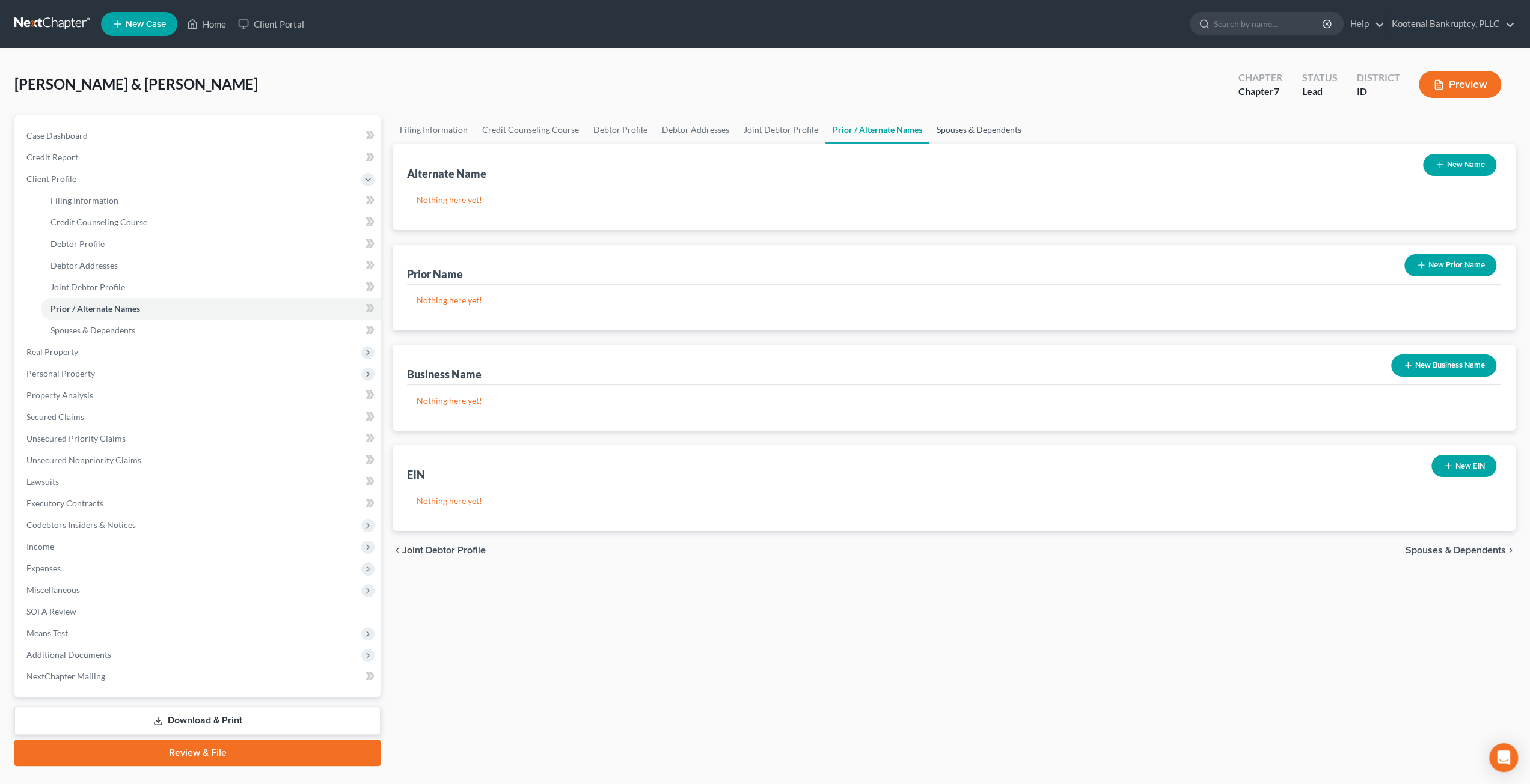
click at [990, 128] on link "Spouses & Dependents" at bounding box center [979, 129] width 100 height 29
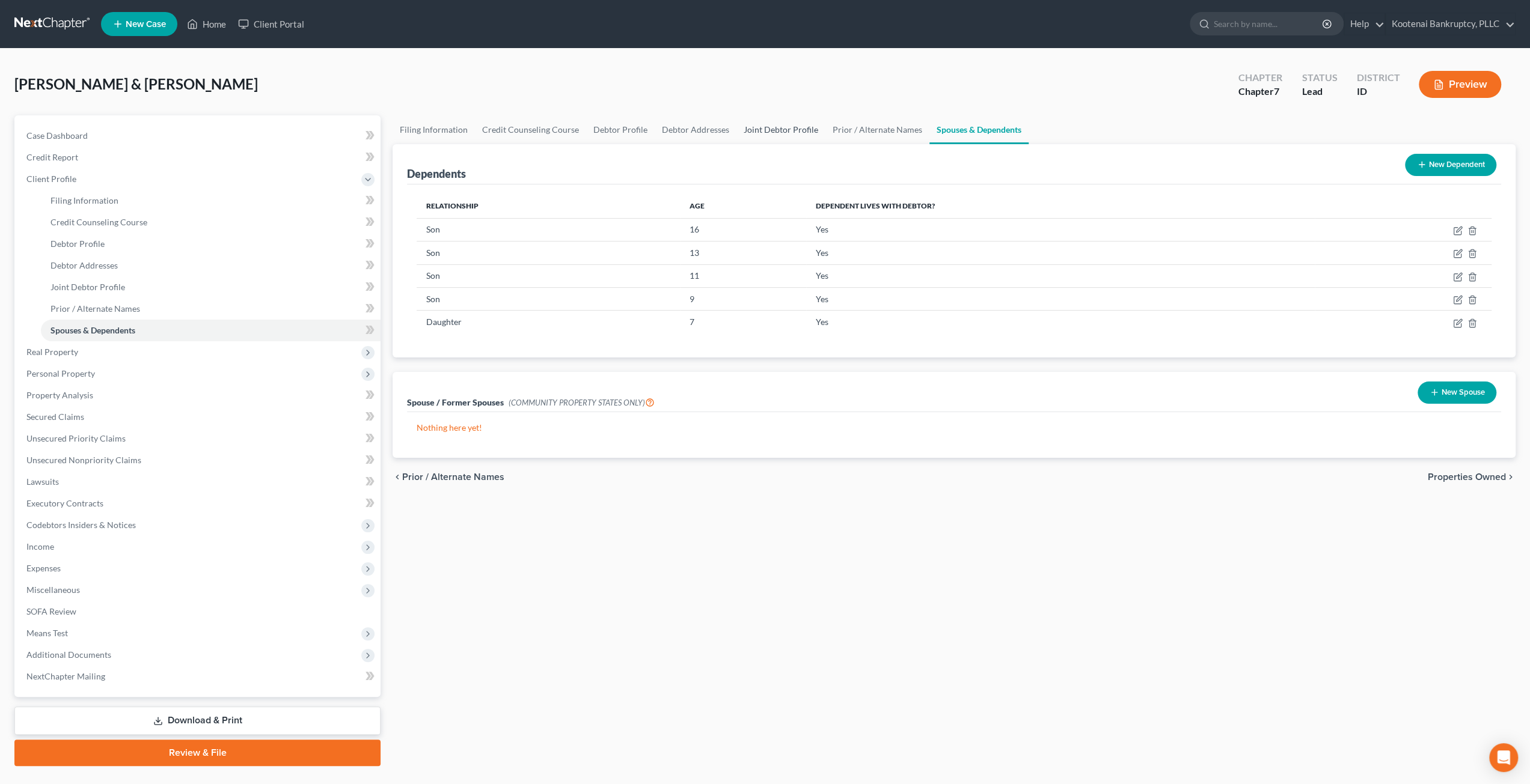
click at [780, 124] on link "Joint Debtor Profile" at bounding box center [781, 129] width 89 height 29
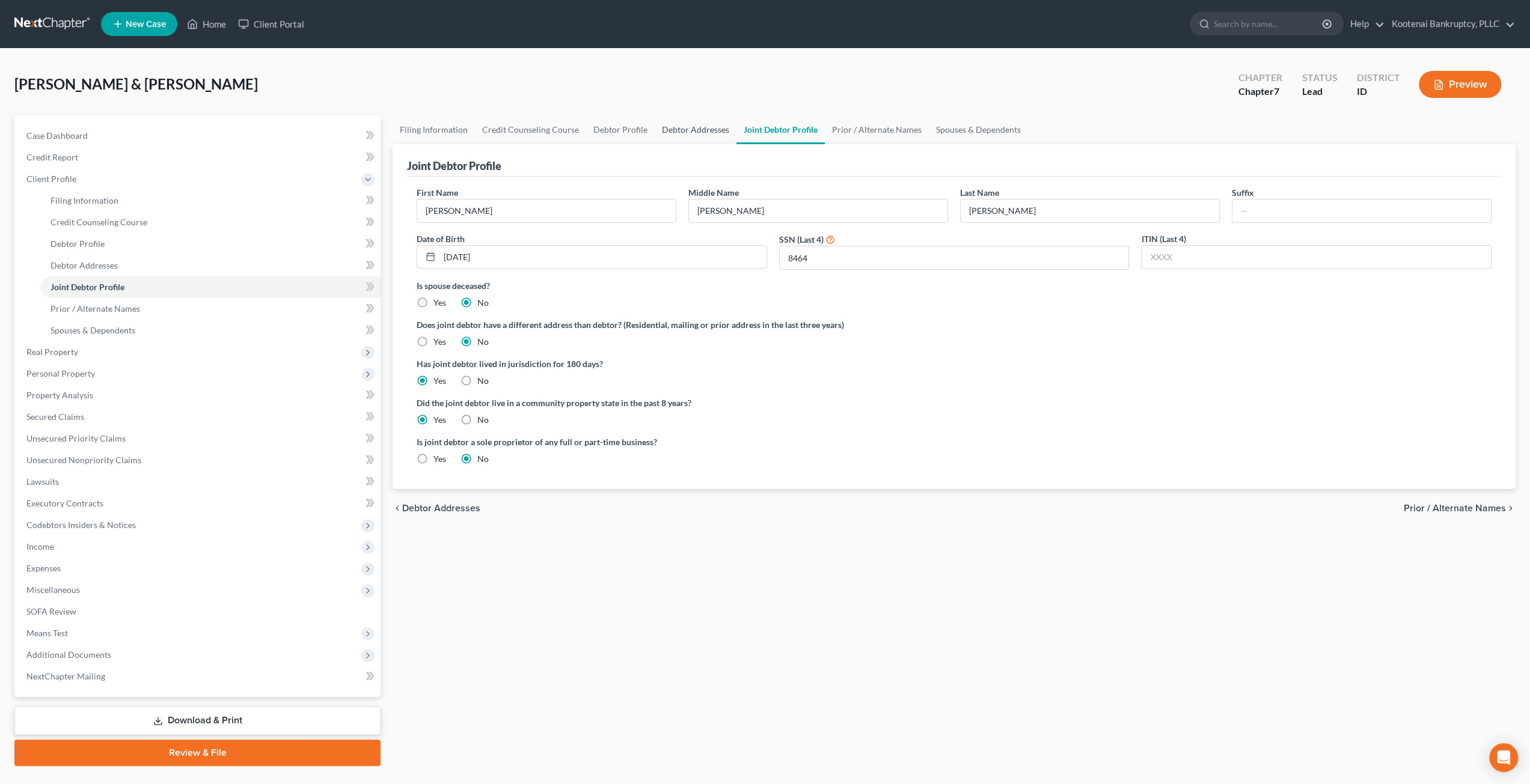
click at [668, 129] on link "Debtor Addresses" at bounding box center [695, 129] width 81 height 29
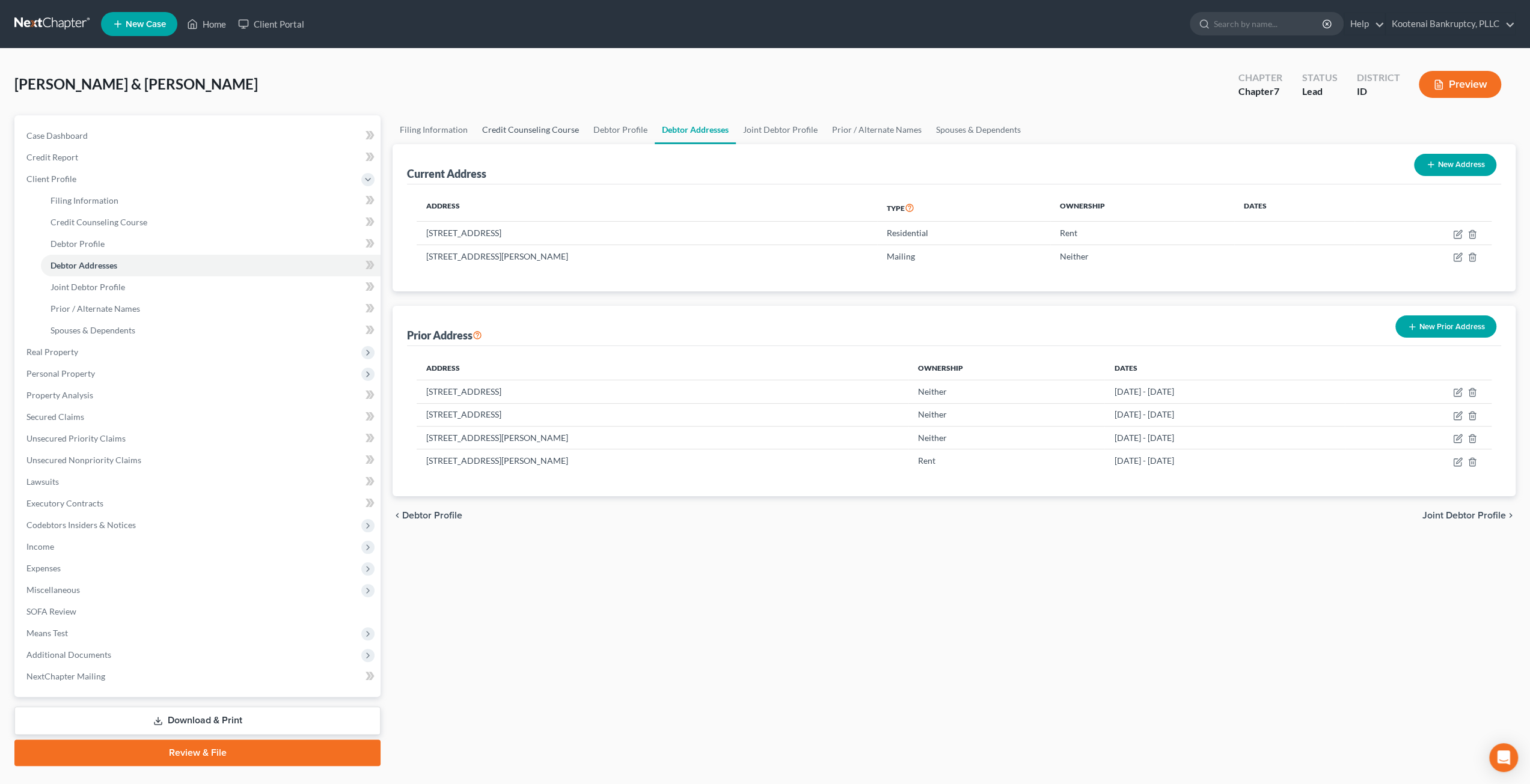
click at [530, 125] on link "Credit Counseling Course" at bounding box center [530, 129] width 111 height 29
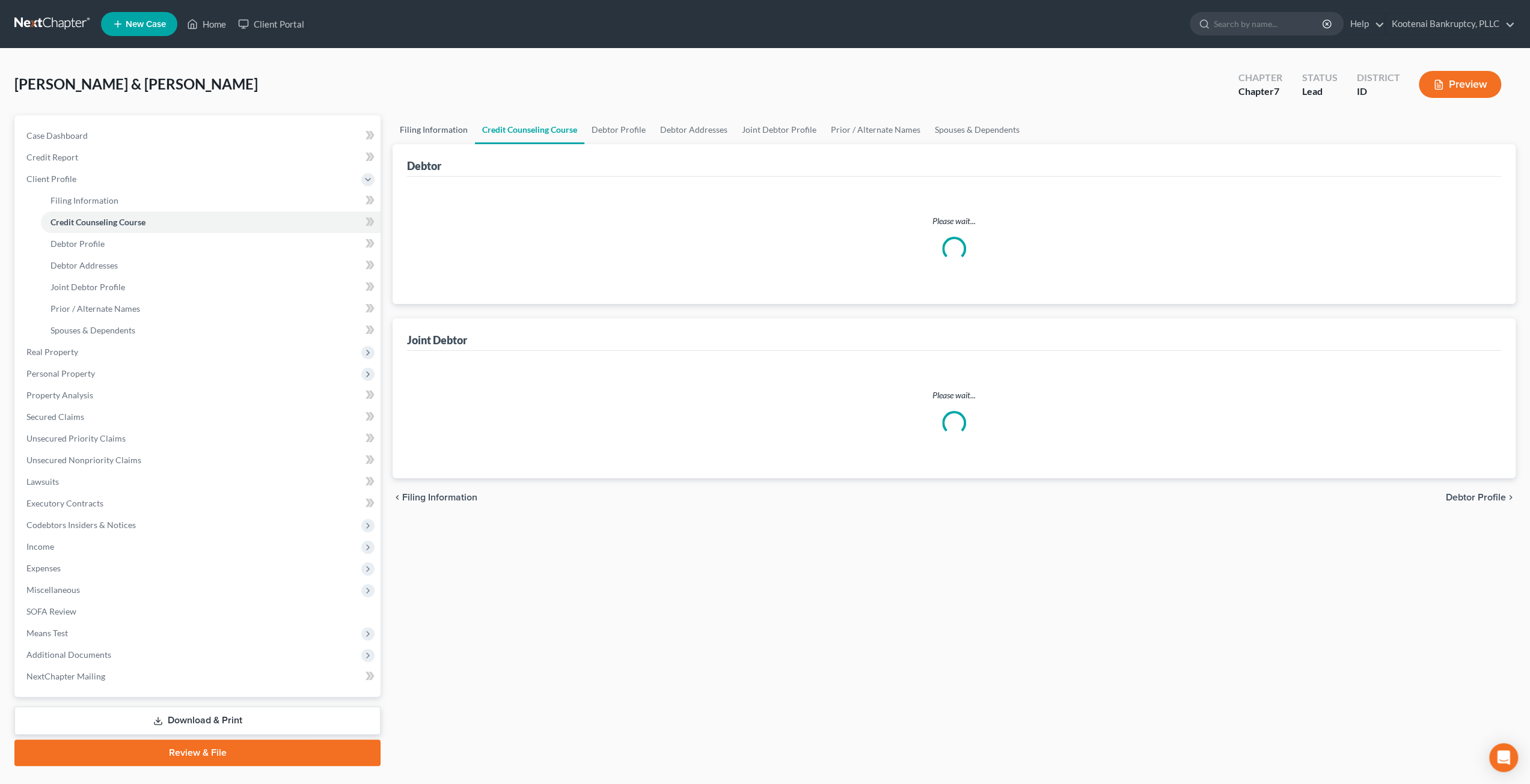
click at [432, 129] on link "Filing Information" at bounding box center [434, 129] width 82 height 29
select select "1"
select select "0"
select select "23"
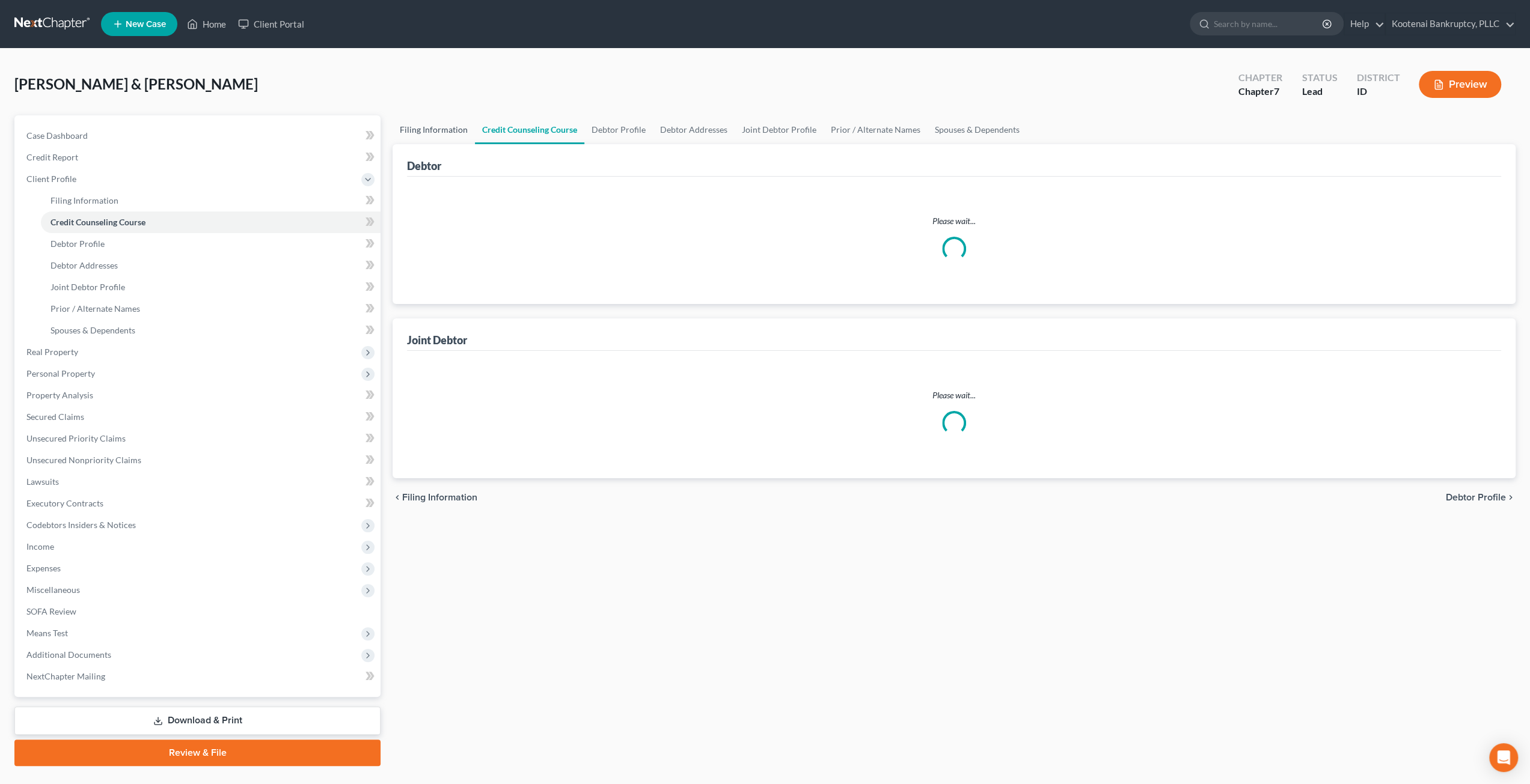
select select "0"
select select "13"
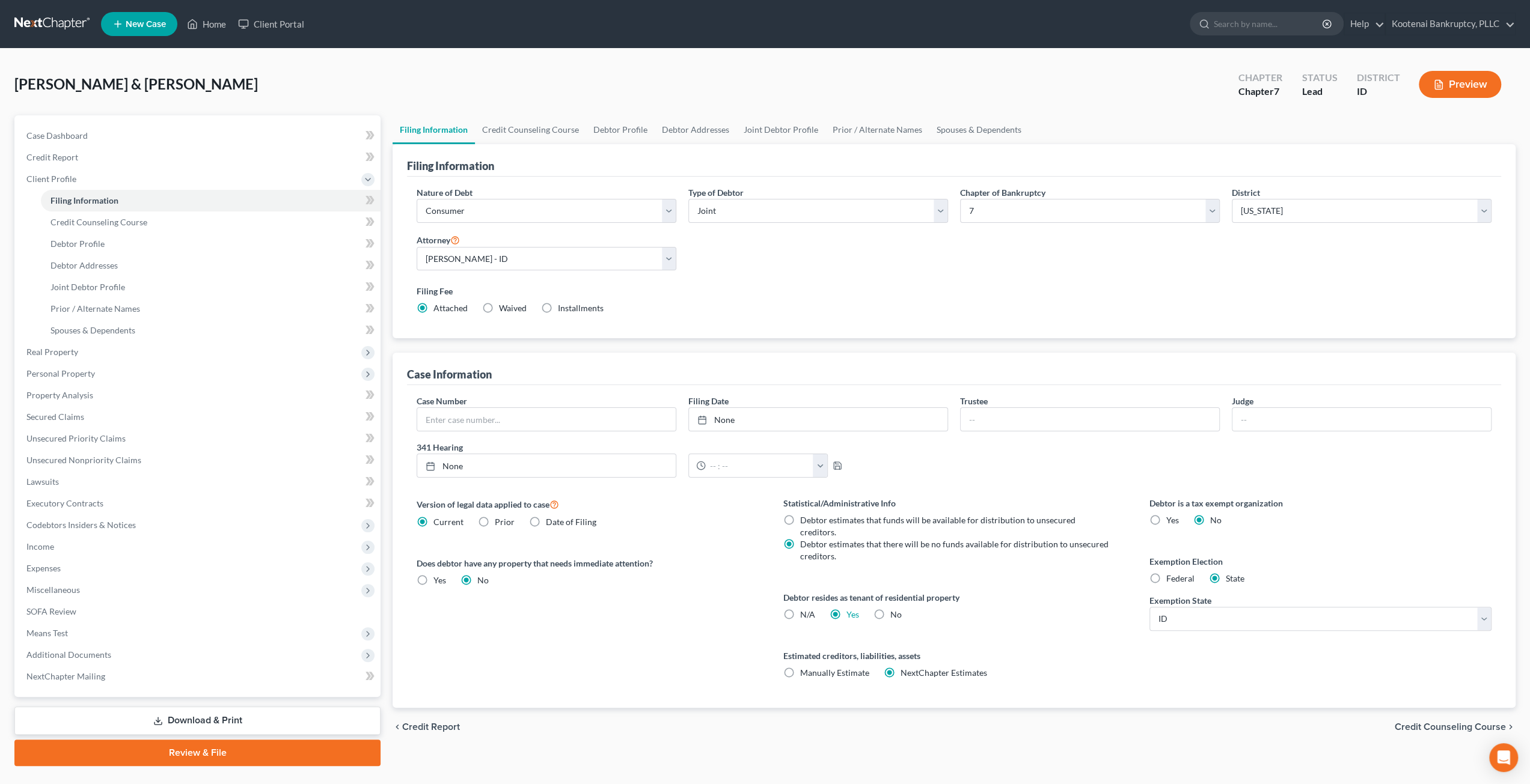
click at [668, 87] on div "Krahn, Kyle & Brittney Upgraded Chapter Chapter 7 Status Lead District ID Previ…" at bounding box center [765, 89] width 1501 height 52
click at [123, 610] on link "SOFA Review" at bounding box center [198, 611] width 364 height 22
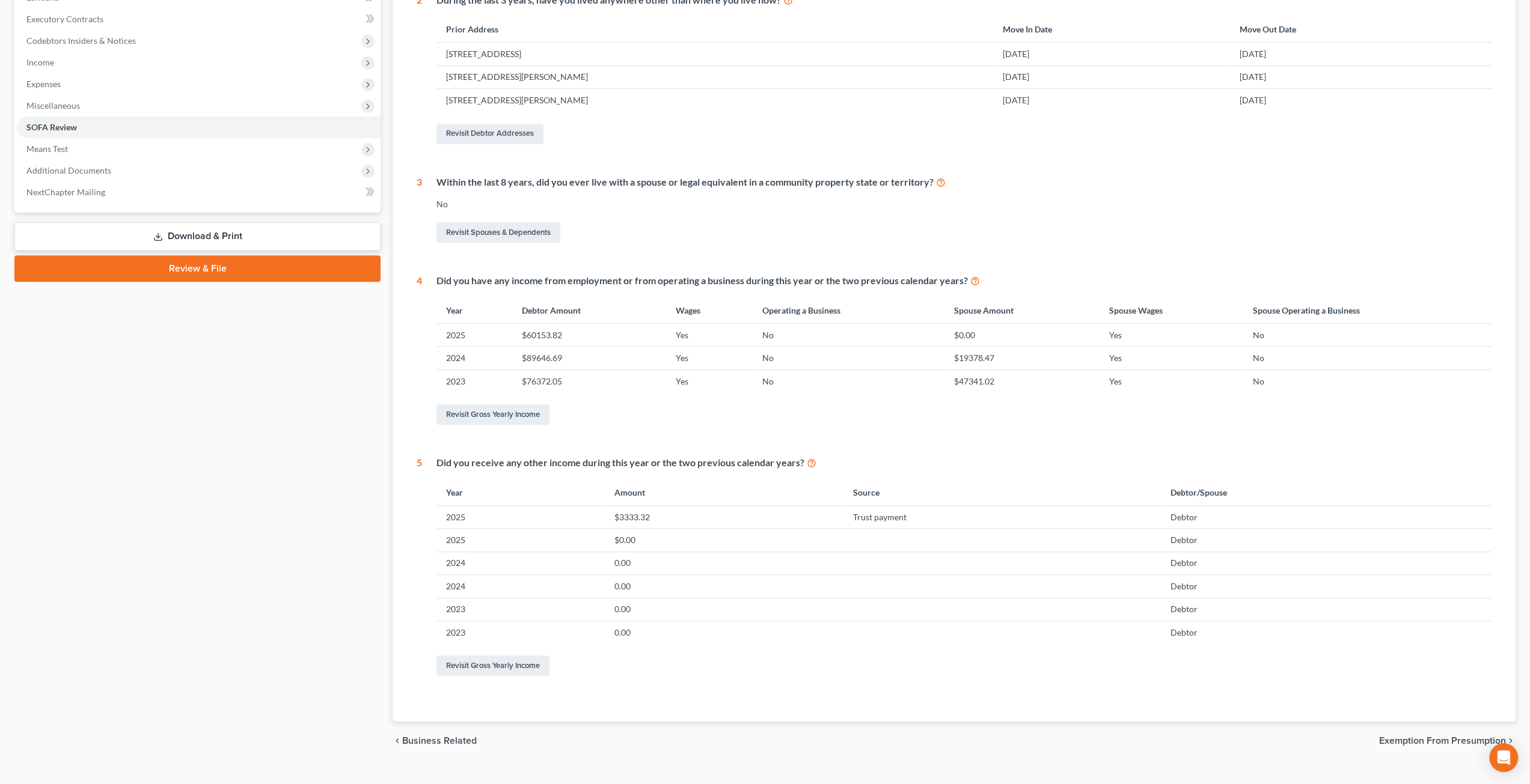
scroll to position [351, 0]
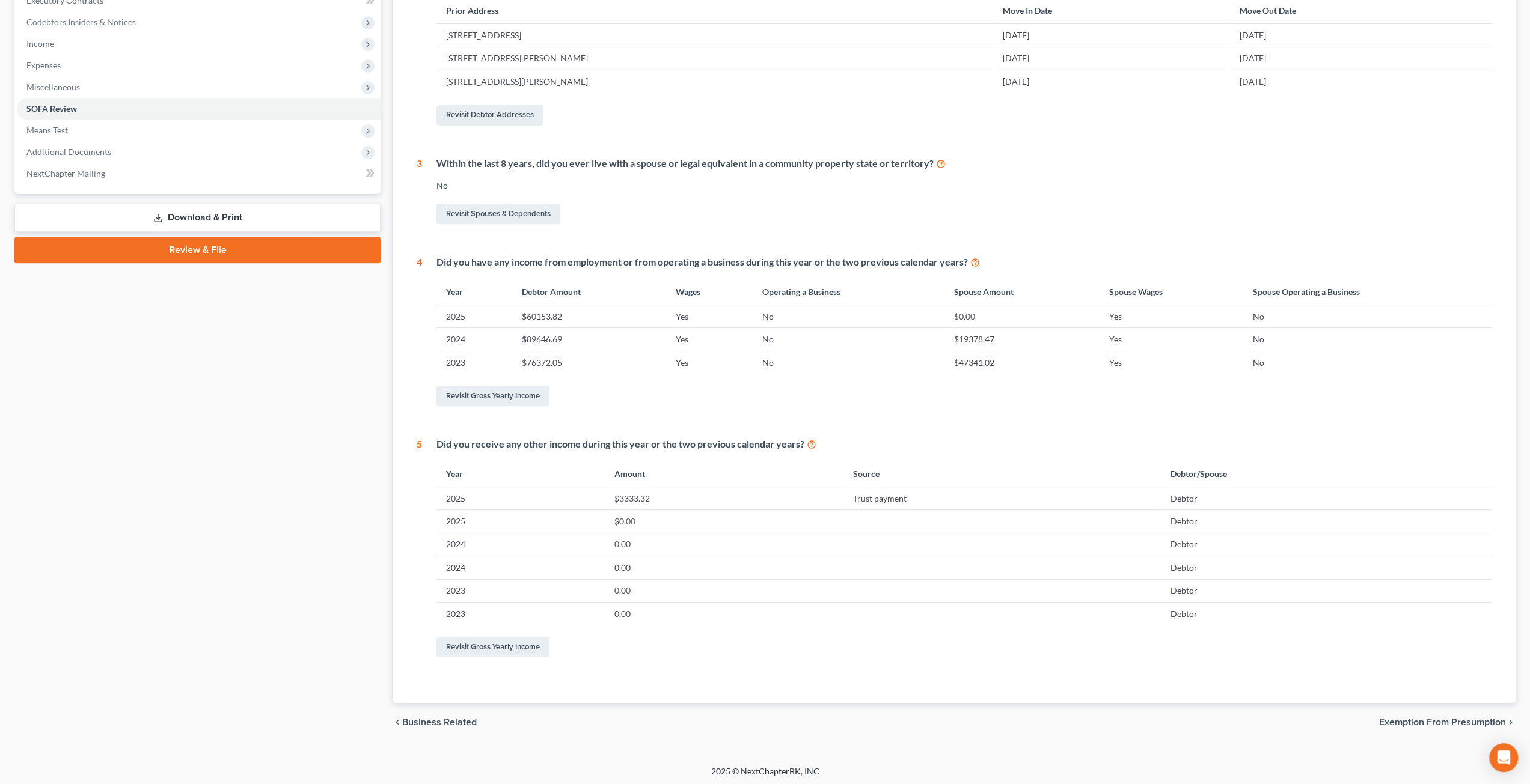
click at [248, 465] on div "Case Dashboard Payments Invoices Payments Payments Credit Report Client Profile" at bounding box center [197, 253] width 378 height 978
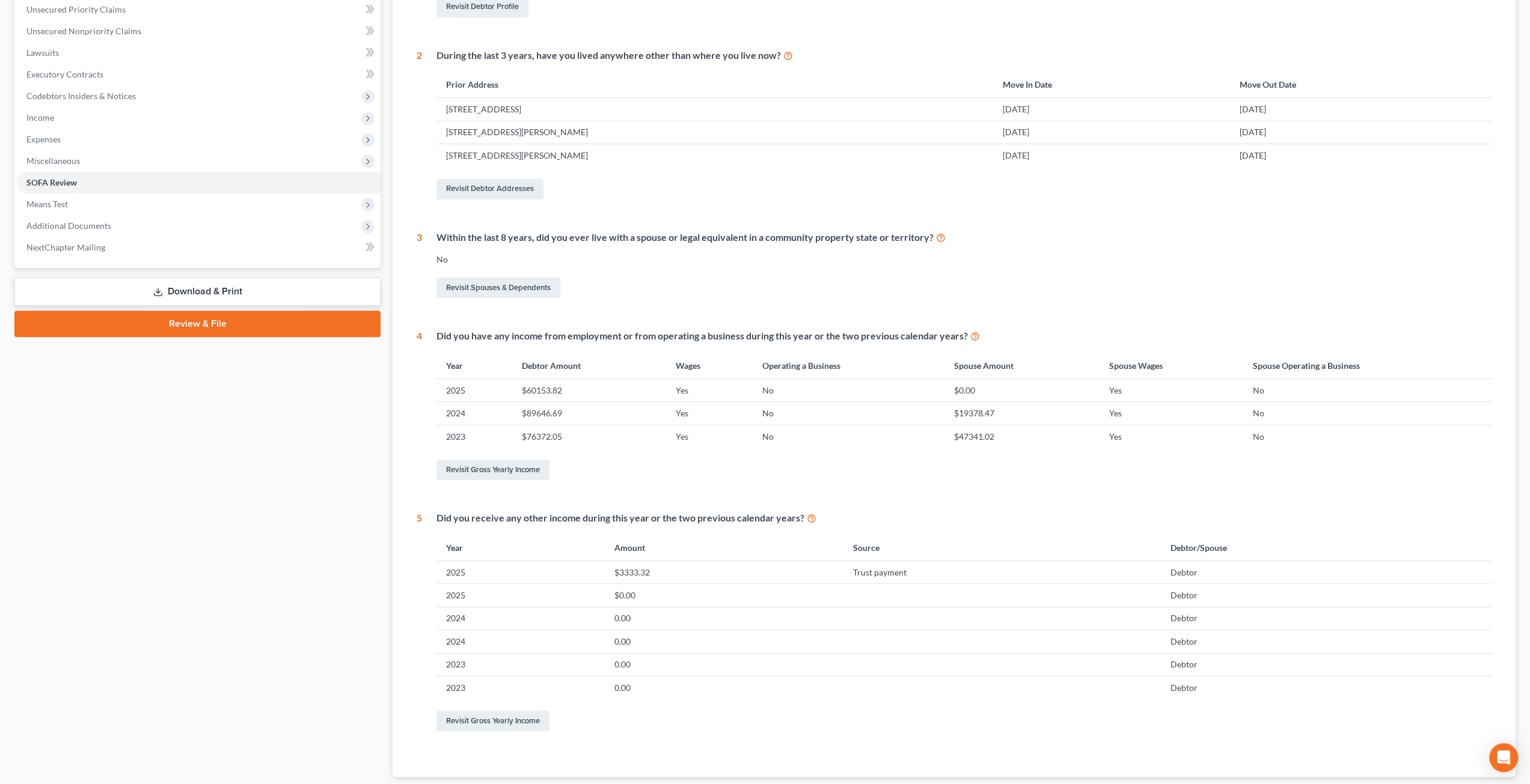
scroll to position [232, 0]
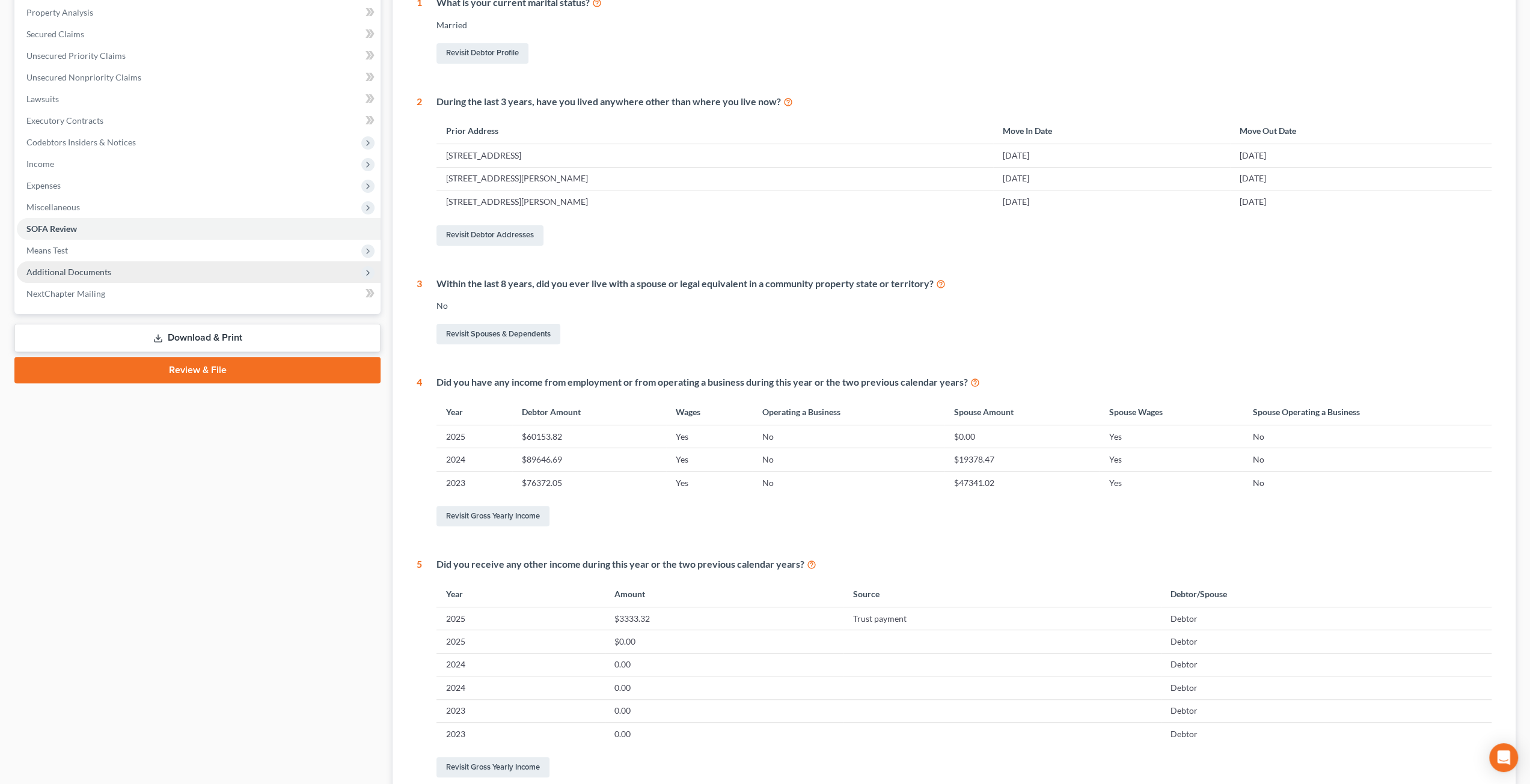
drag, startPoint x: 139, startPoint y: 255, endPoint x: 145, endPoint y: 269, distance: 15.2
click at [139, 255] on span "Means Test" at bounding box center [198, 250] width 364 height 22
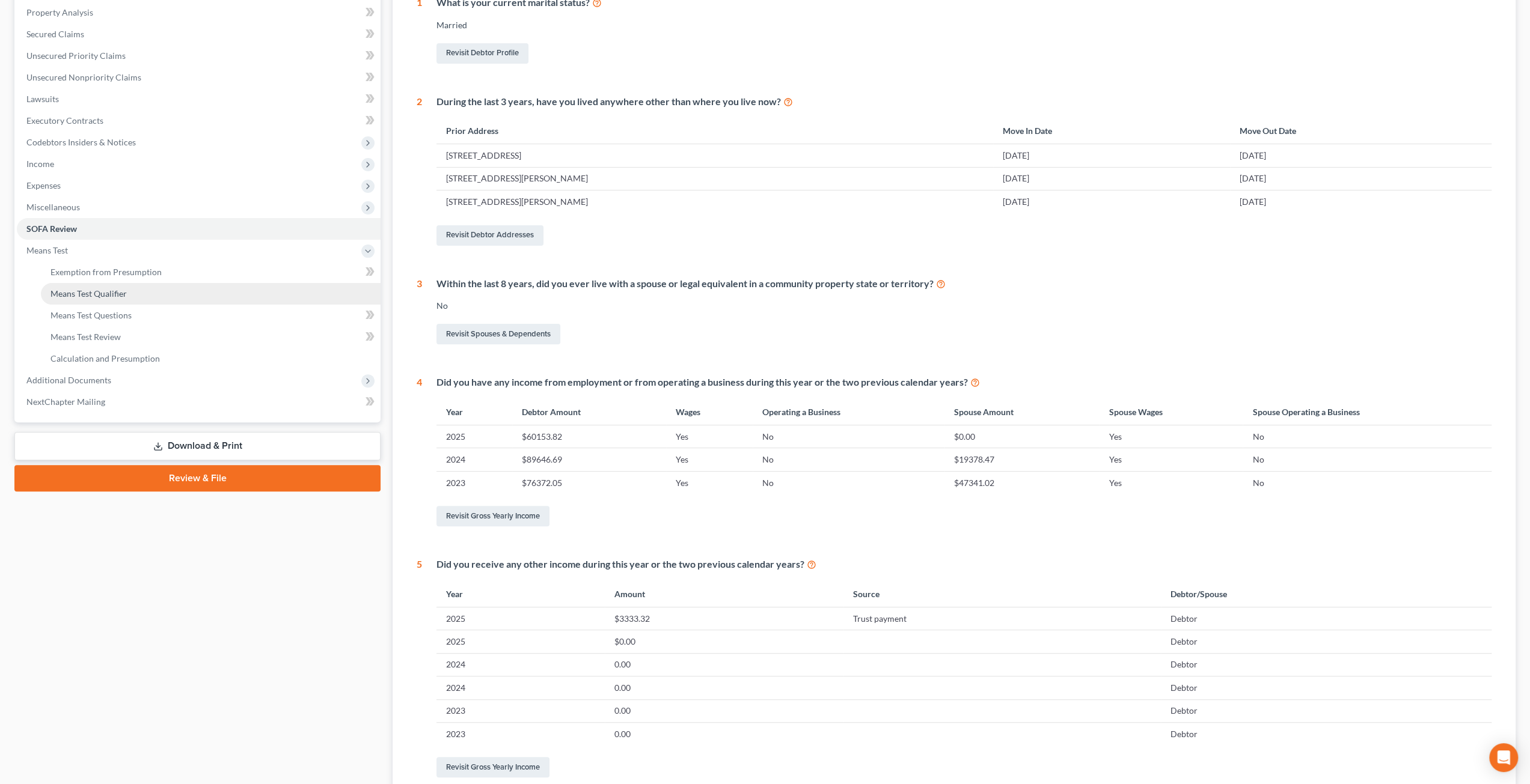
click at [152, 287] on link "Means Test Qualifier" at bounding box center [211, 294] width 340 height 22
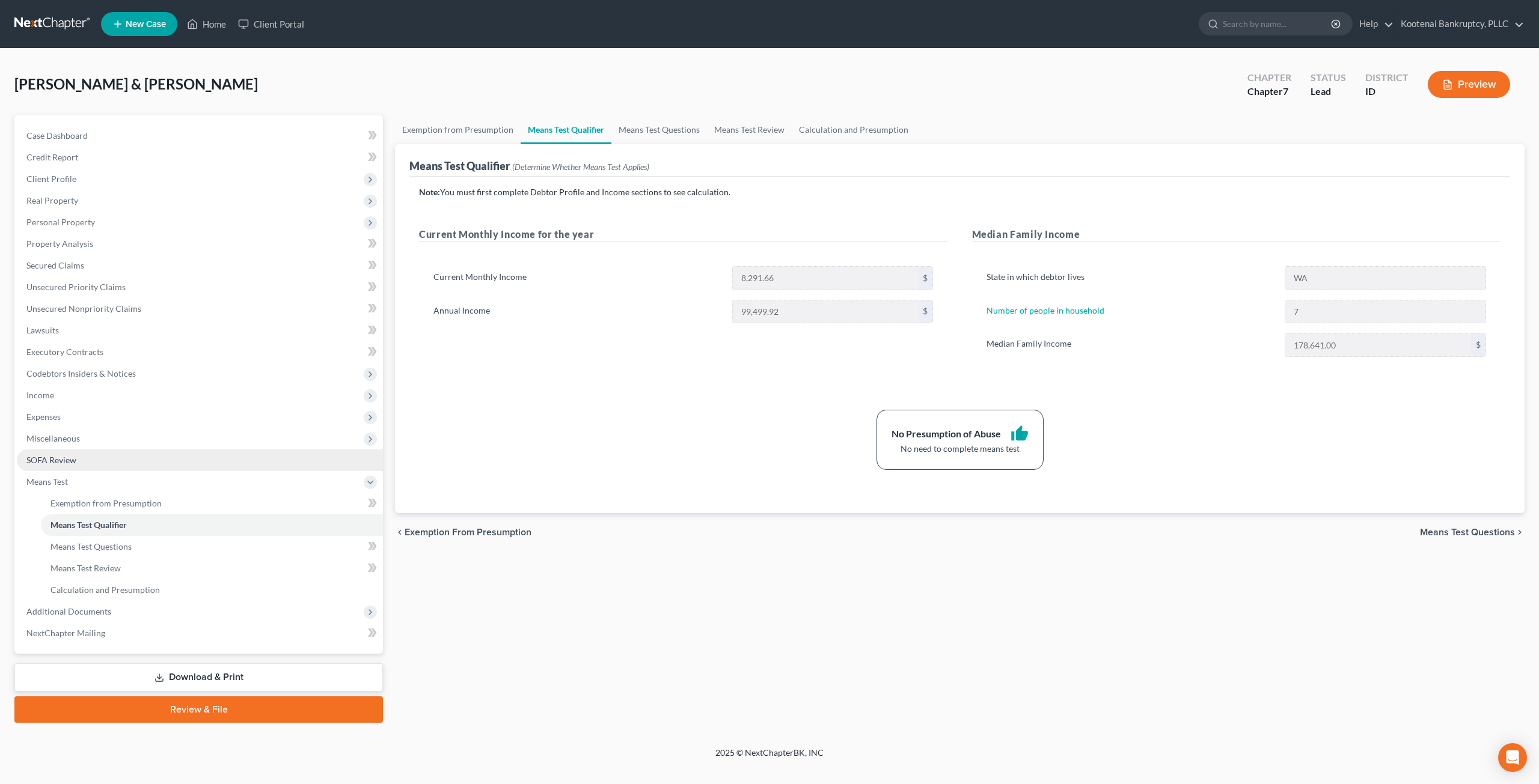
click at [109, 461] on link "SOFA Review" at bounding box center [200, 460] width 366 height 22
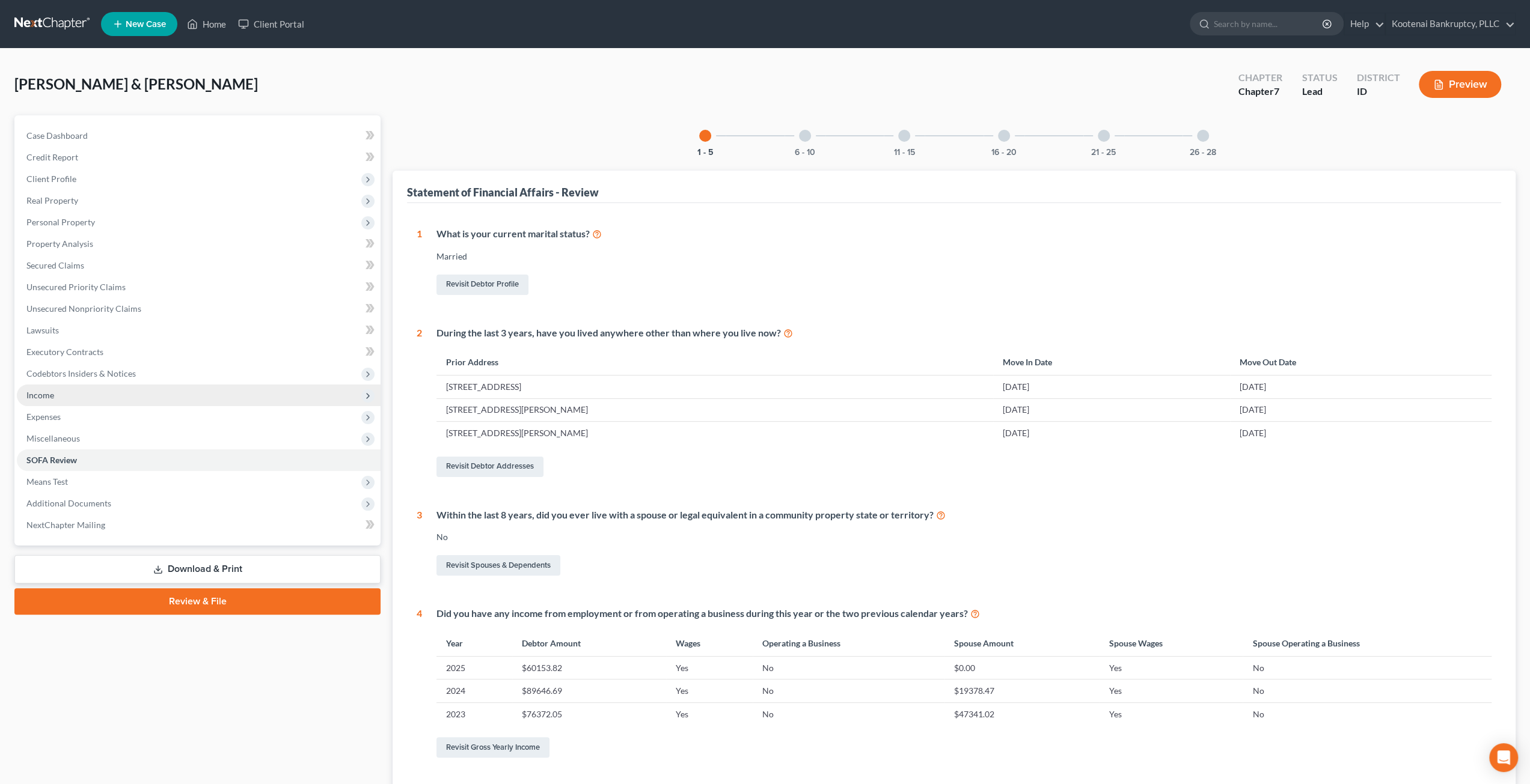
click at [160, 402] on span "Income" at bounding box center [198, 395] width 364 height 22
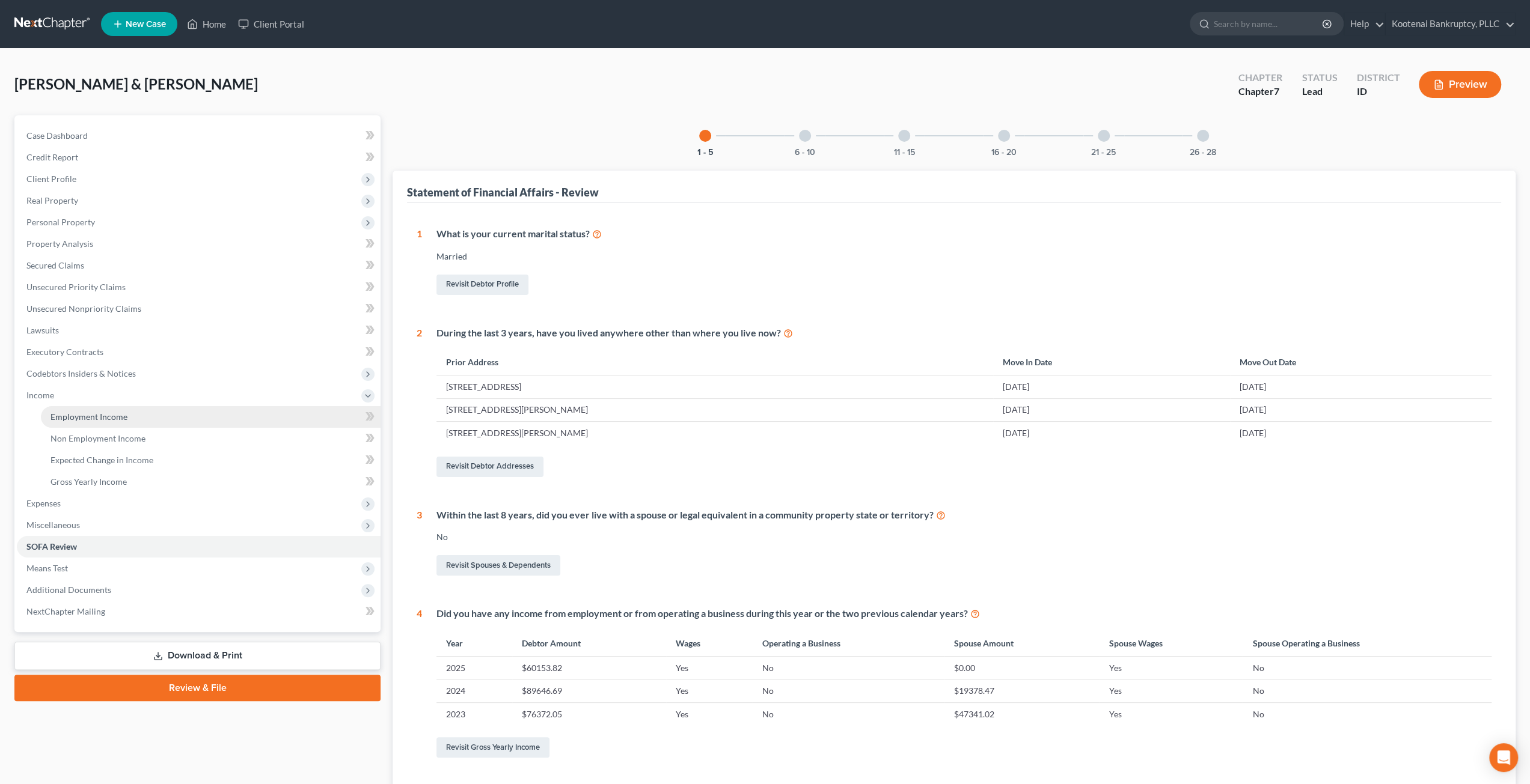
click at [157, 407] on link "Employment Income" at bounding box center [211, 417] width 340 height 22
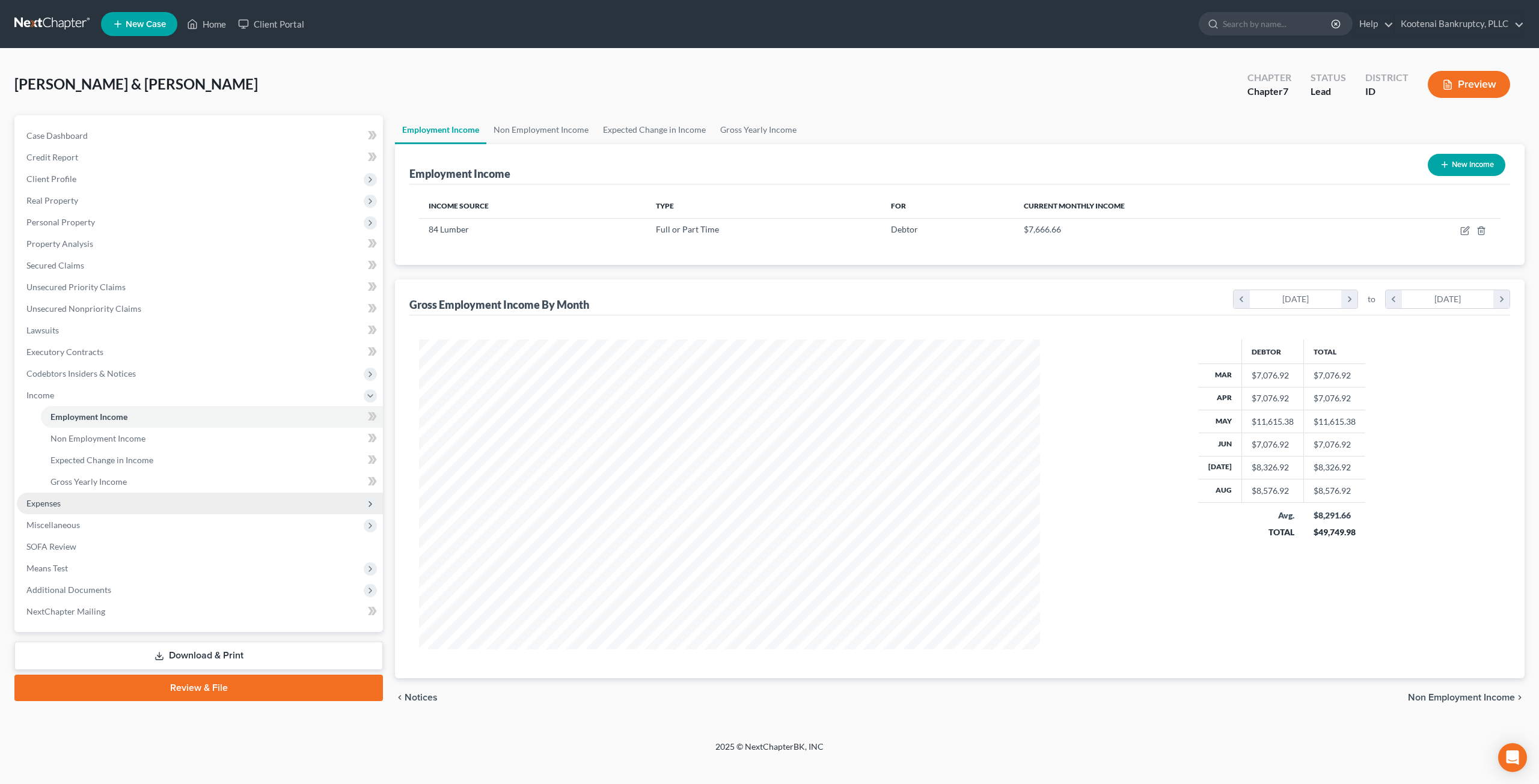
scroll to position [600621, 600642]
click at [146, 508] on span "Expenses" at bounding box center [200, 503] width 366 height 22
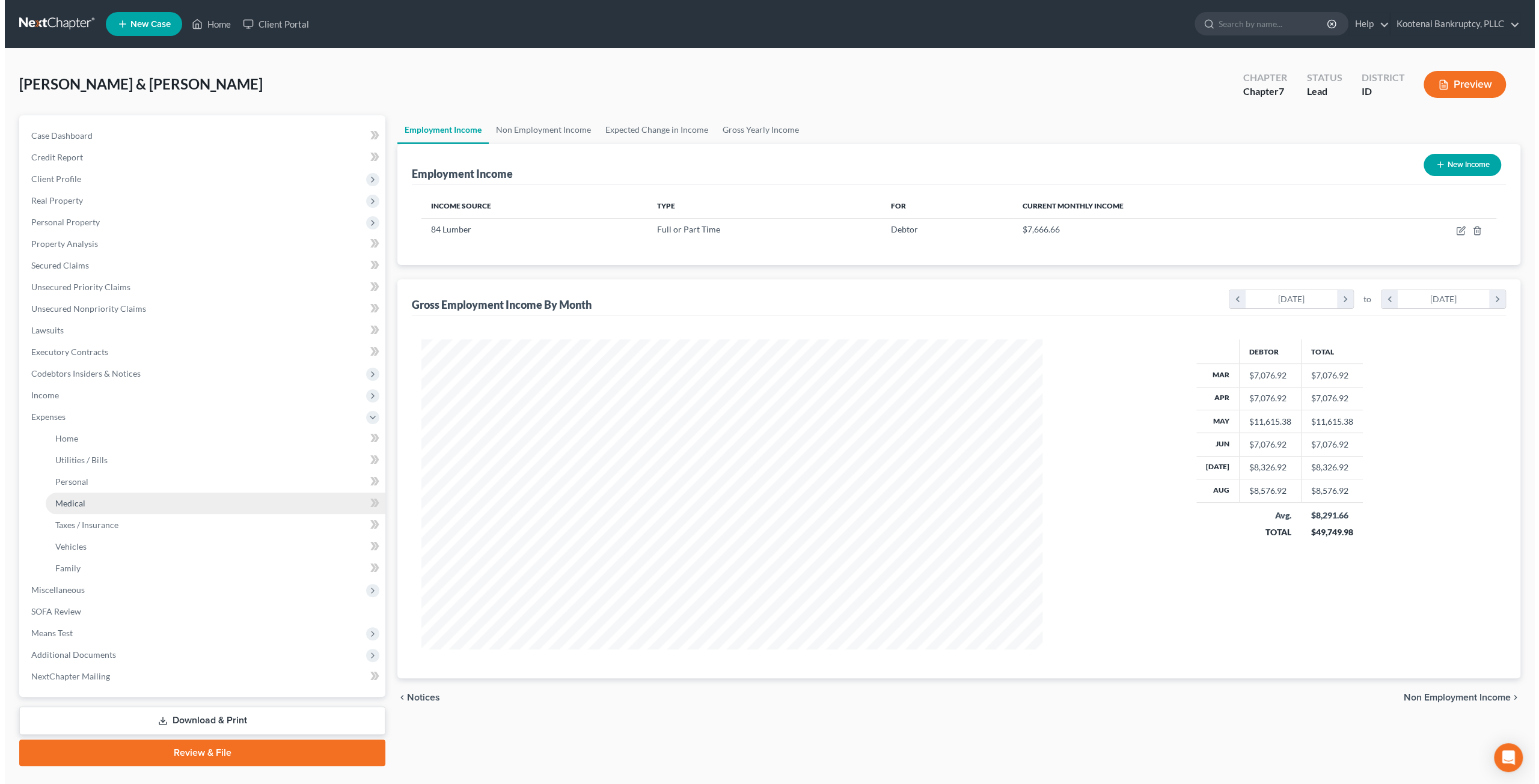
scroll to position [600622, 600646]
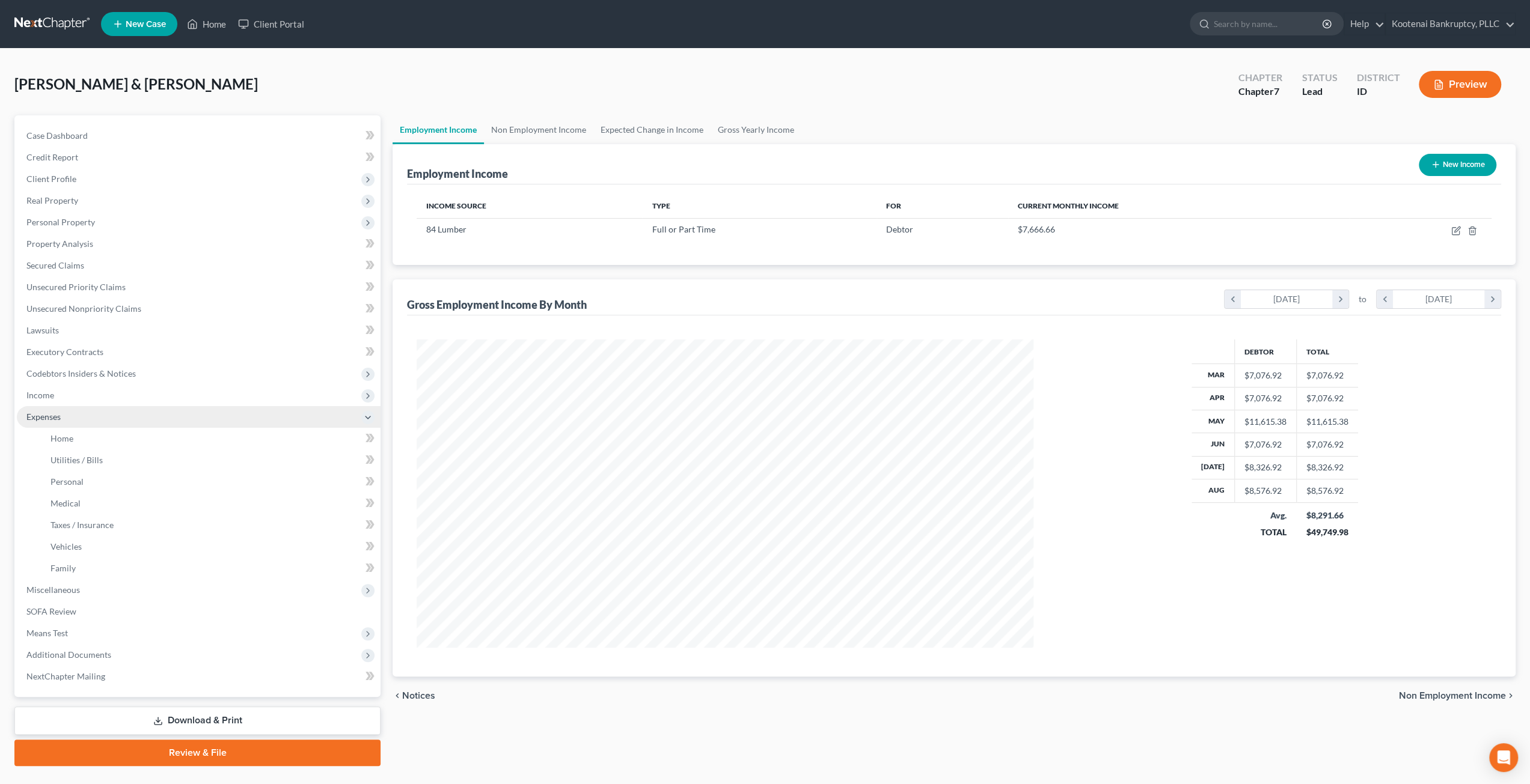
drag, startPoint x: 114, startPoint y: 390, endPoint x: 131, endPoint y: 414, distance: 29.4
click at [114, 390] on span "Income" at bounding box center [198, 395] width 364 height 22
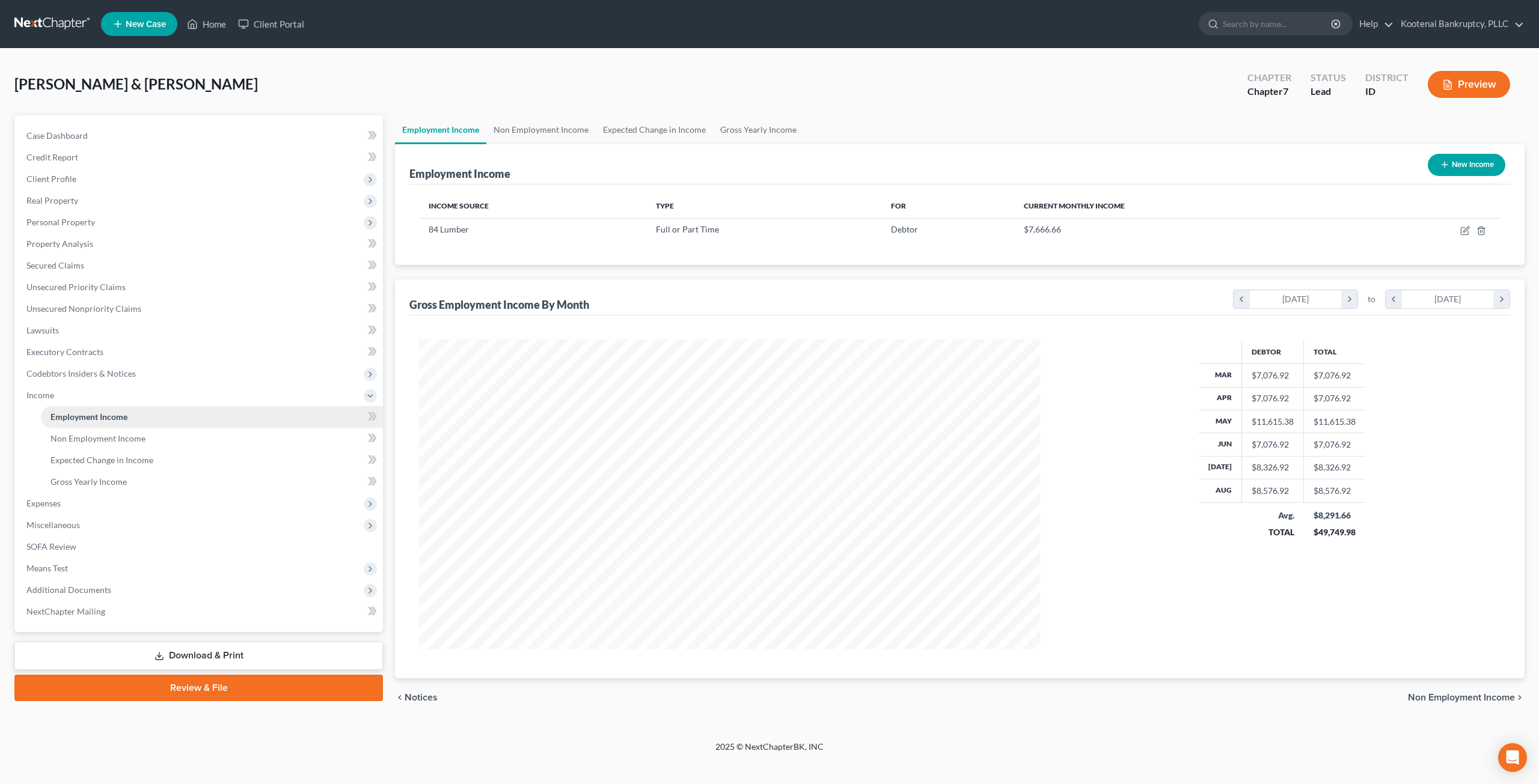
scroll to position [310, 645]
click at [152, 441] on link "Non Employment Income" at bounding box center [212, 438] width 342 height 22
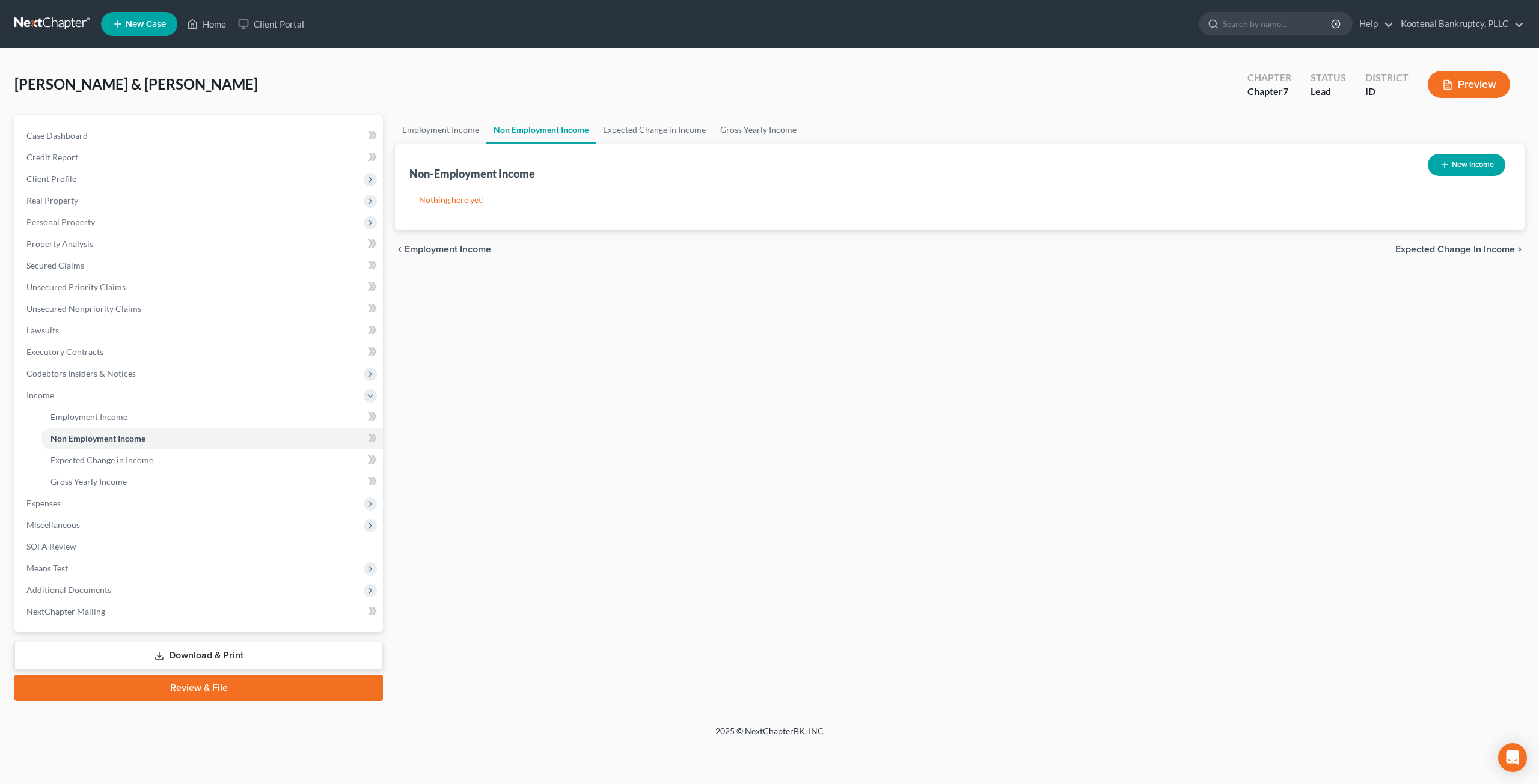
click at [658, 402] on div "Employment Income Non Employment Income Expected Change in Income Gross Yearly …" at bounding box center [960, 408] width 1142 height 586
click at [665, 120] on link "Expected Change in Income" at bounding box center [654, 129] width 117 height 29
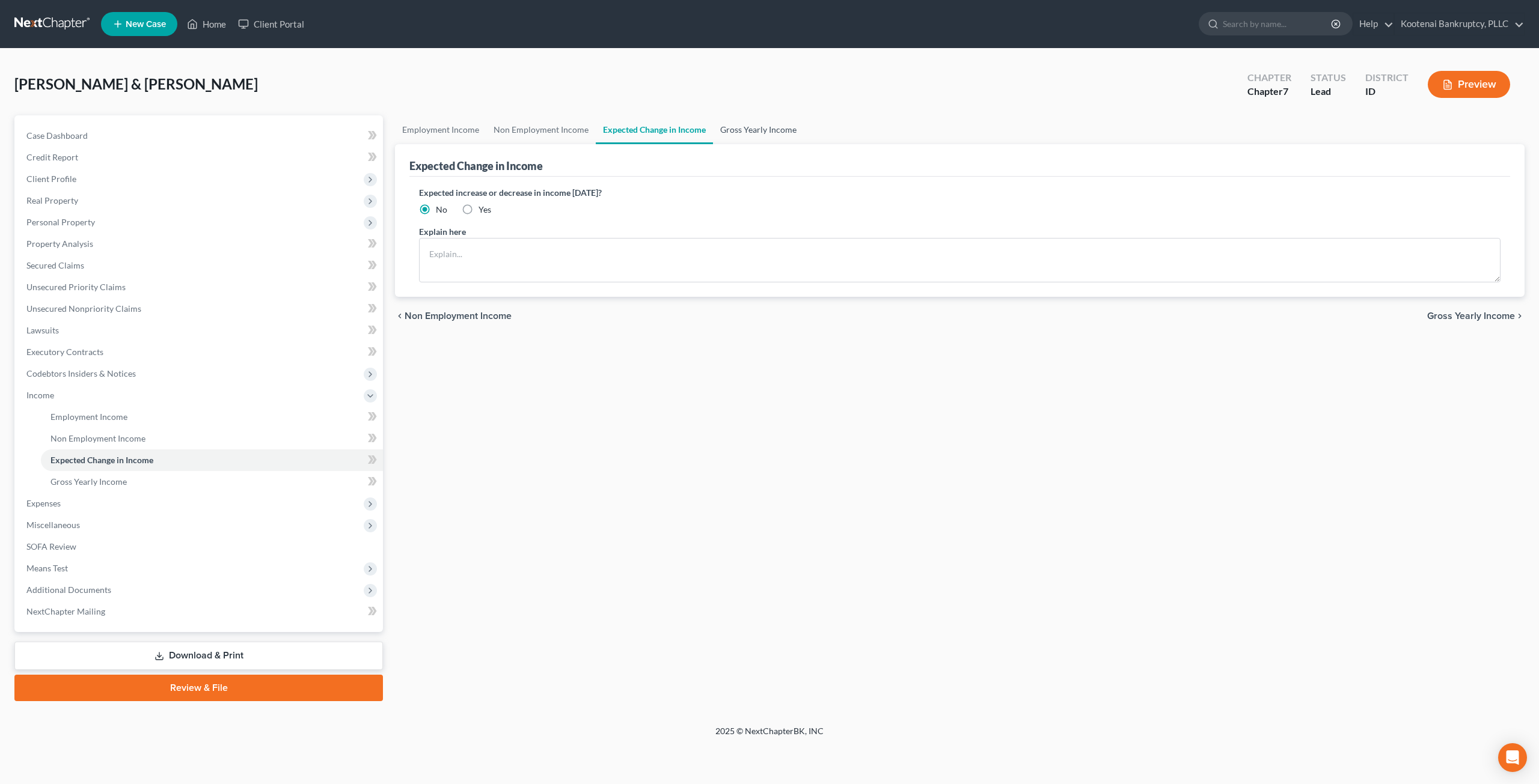
click at [743, 136] on link "Gross Yearly Income" at bounding box center [759, 129] width 90 height 29
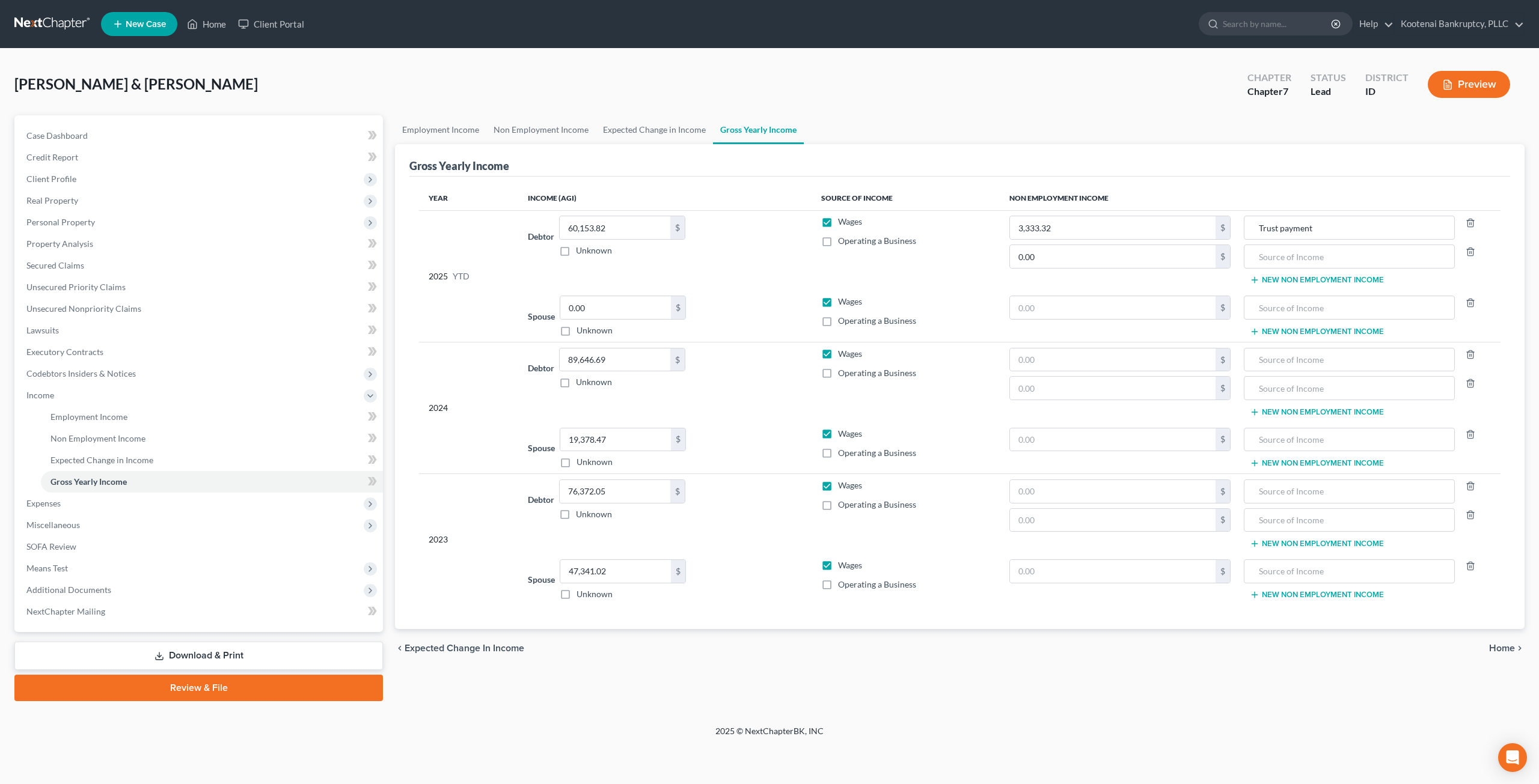
click at [481, 89] on div "Krahn, Kyle & Brittney Upgraded Chapter Chapter 7 Status Lead District ID Previ…" at bounding box center [770, 89] width 1510 height 52
click at [91, 416] on span "Employment Income" at bounding box center [89, 417] width 77 height 10
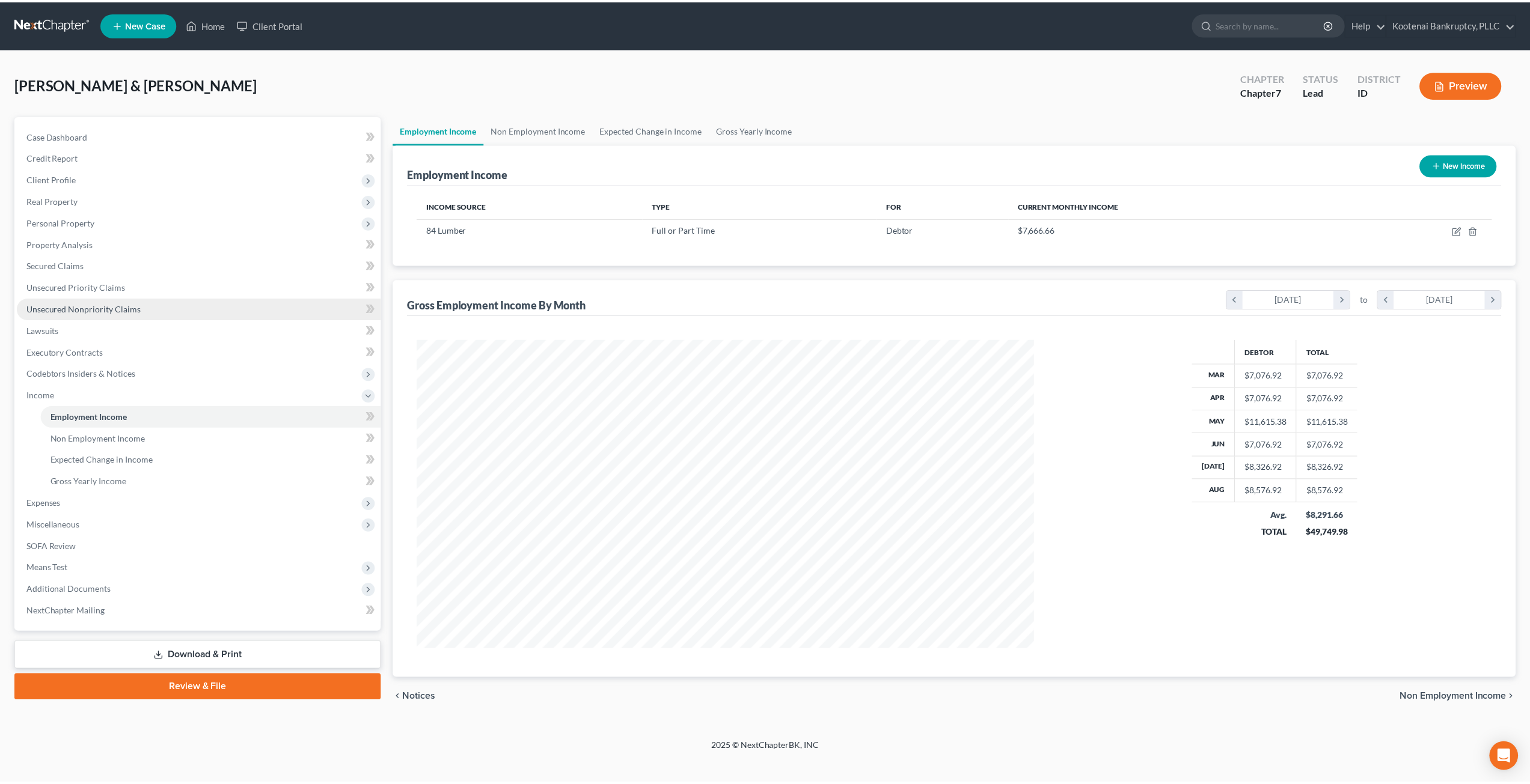
scroll to position [310, 645]
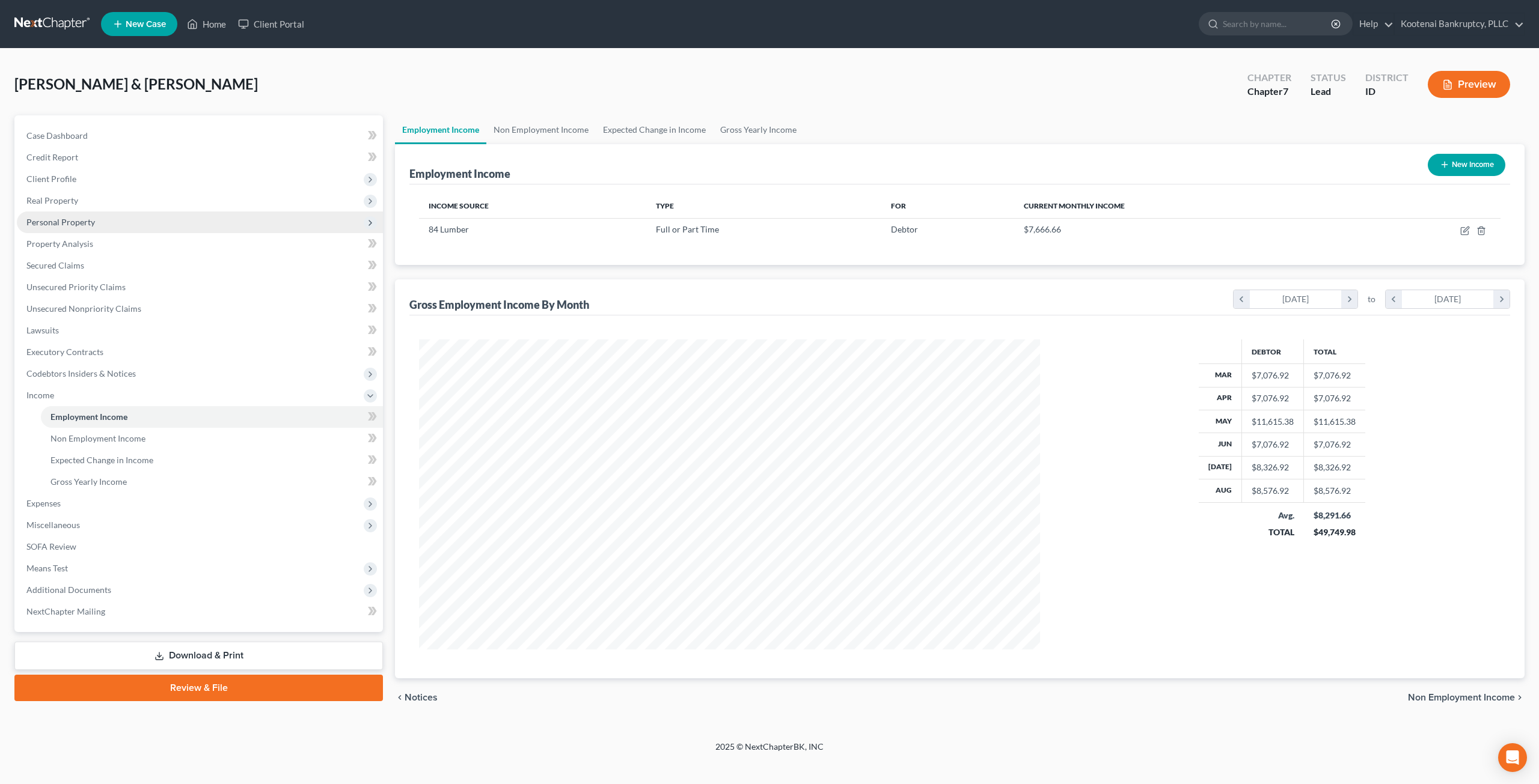
click at [100, 225] on span "Personal Property" at bounding box center [200, 222] width 366 height 22
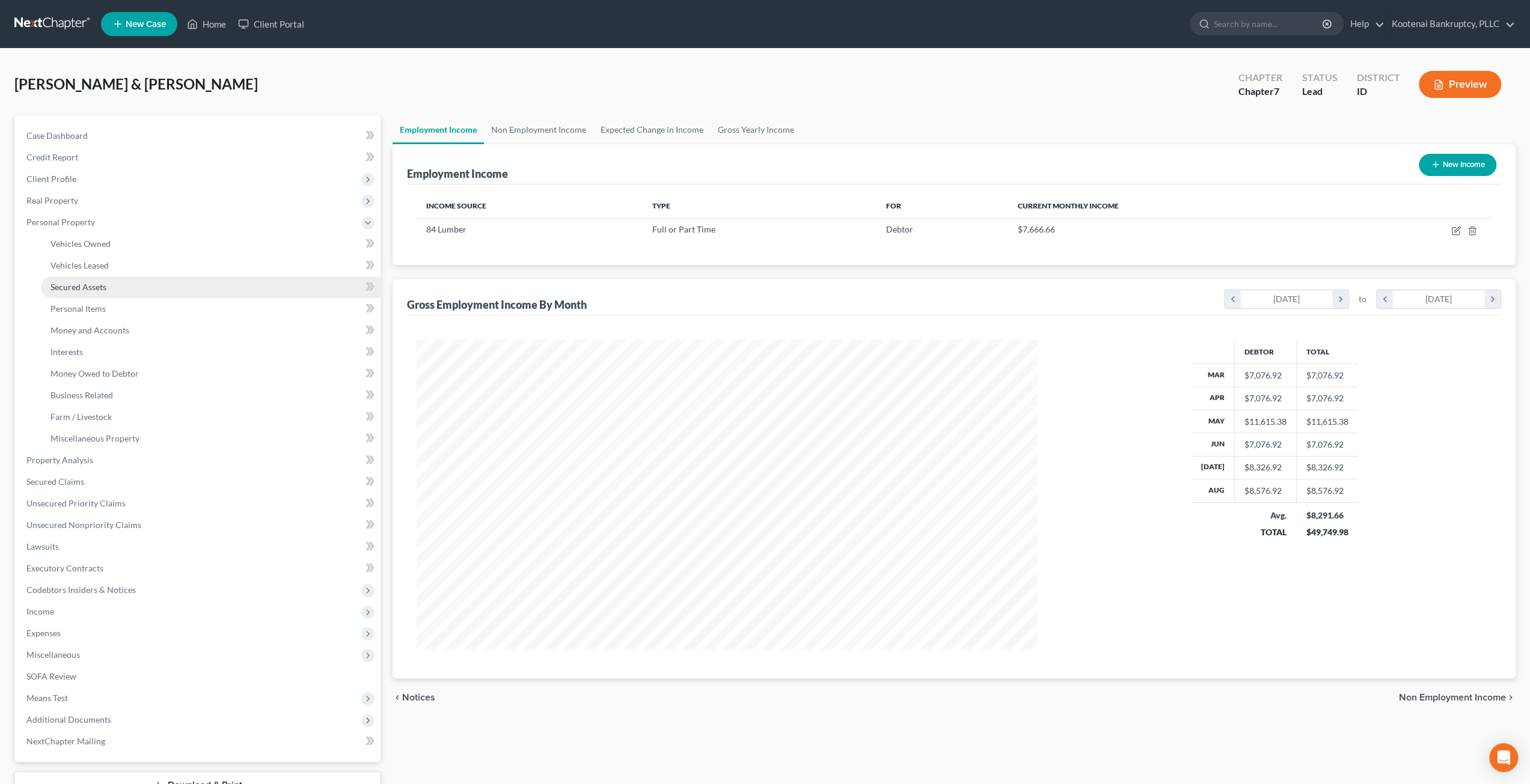
scroll to position [600622, 600666]
click at [130, 327] on link "Money and Accounts" at bounding box center [211, 330] width 340 height 22
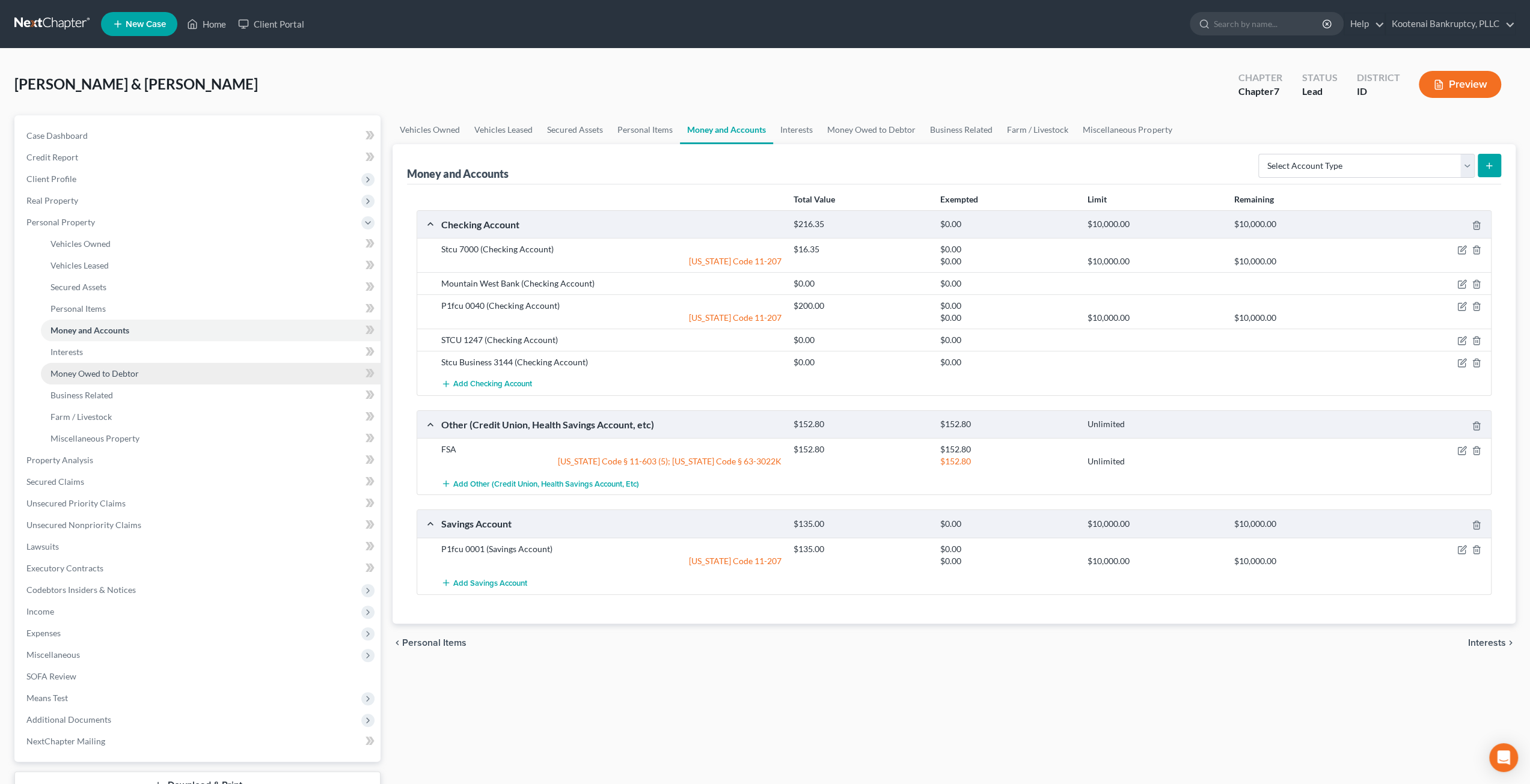
click at [136, 367] on link "Money Owed to Debtor" at bounding box center [211, 374] width 340 height 22
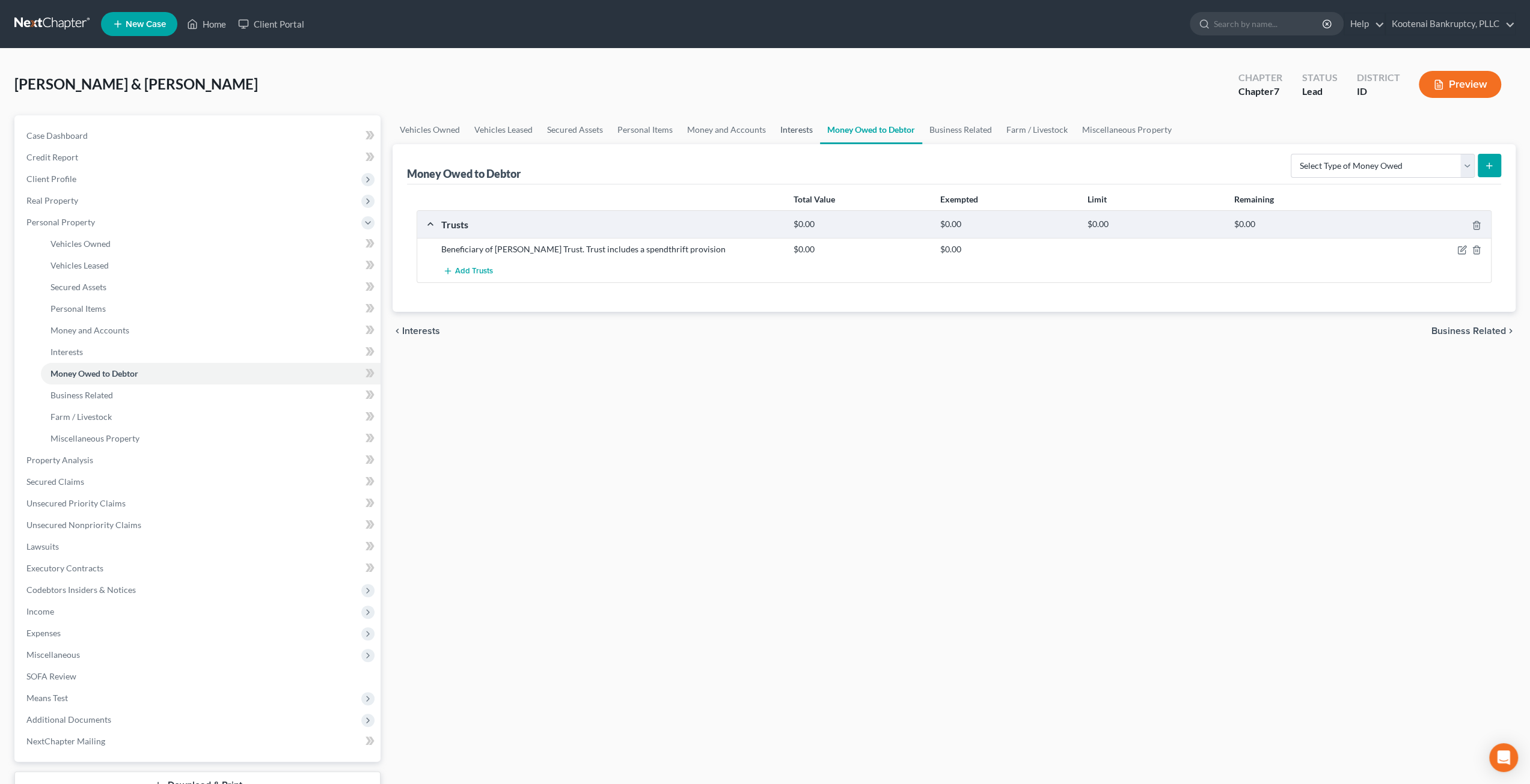
click at [801, 129] on link "Interests" at bounding box center [796, 129] width 47 height 29
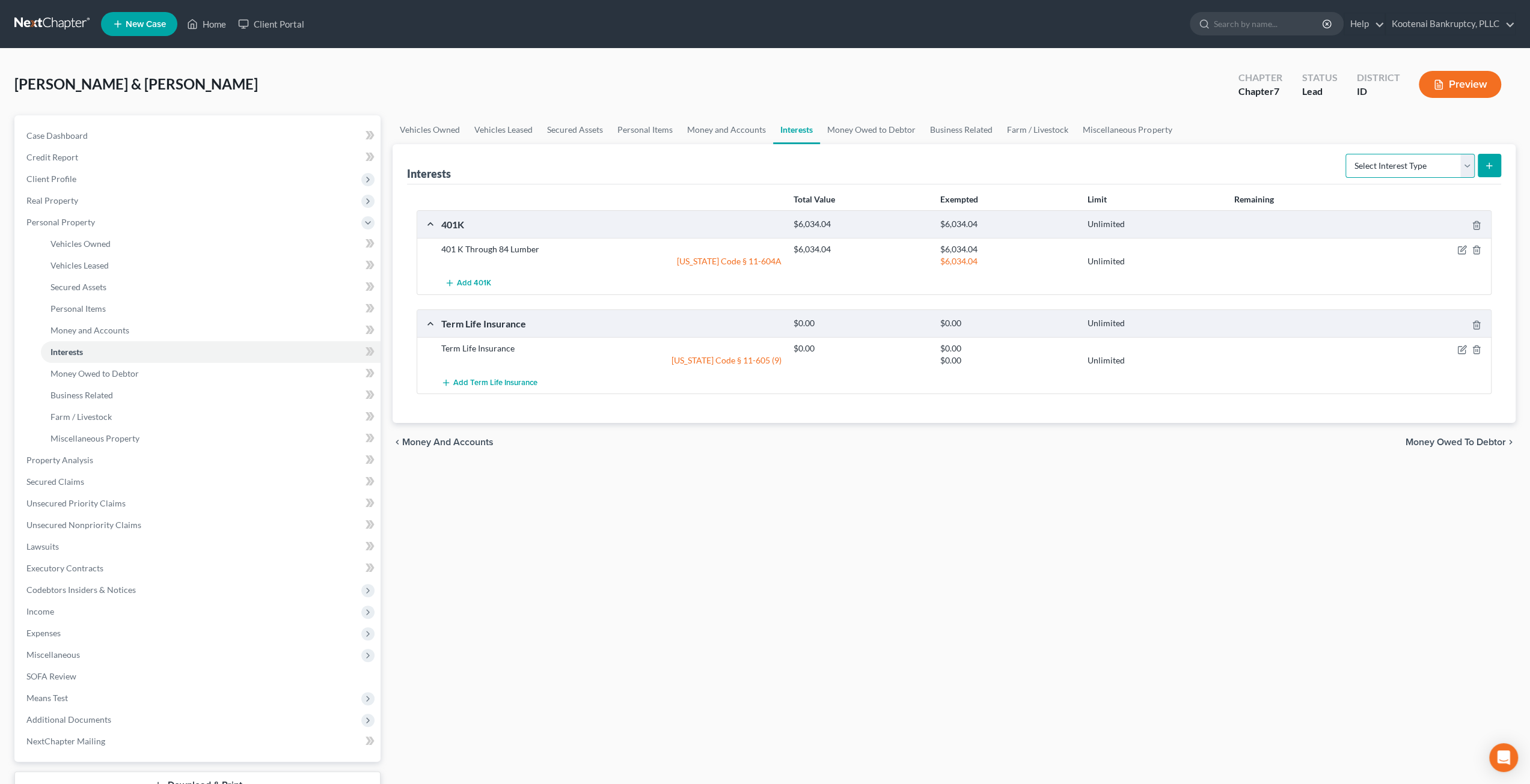
click at [1381, 156] on select "Select Interest Type 401K Annuity Bond Education IRA Government Bond Government…" at bounding box center [1410, 166] width 129 height 24
drag, startPoint x: 1381, startPoint y: 156, endPoint x: 1213, endPoint y: 122, distance: 171.4
click at [1381, 156] on select "Select Interest Type 401K Annuity Bond Education IRA Government Bond Government…" at bounding box center [1410, 166] width 129 height 24
click at [881, 139] on link "Money Owed to Debtor" at bounding box center [872, 129] width 103 height 29
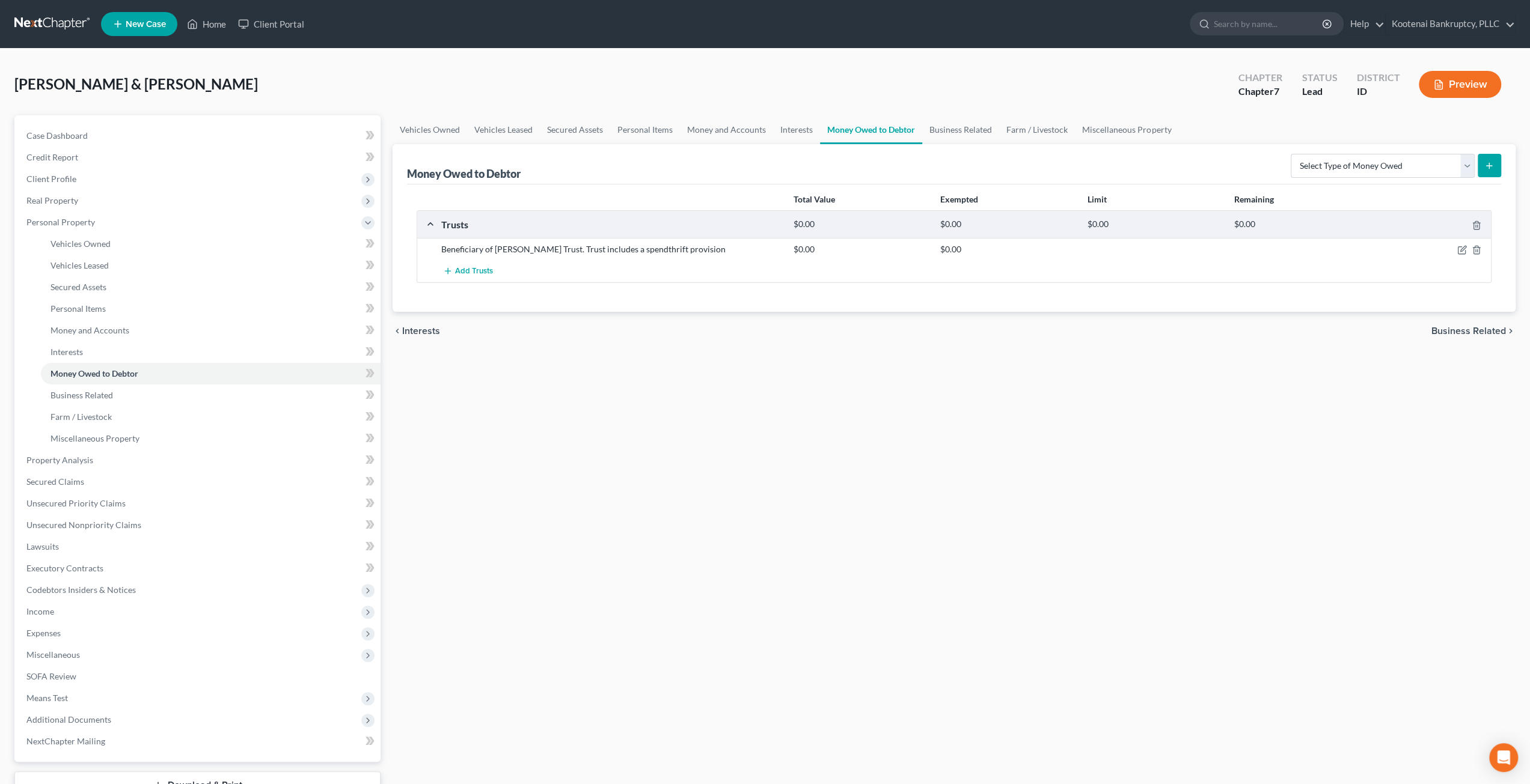
click at [1463, 254] on div "Beneficiary of Kyle Louis Krahn Trust. Trust includes a spendthrift provision $…" at bounding box center [954, 249] width 1074 height 22
click at [1463, 252] on icon "button" at bounding box center [1462, 250] width 10 height 10
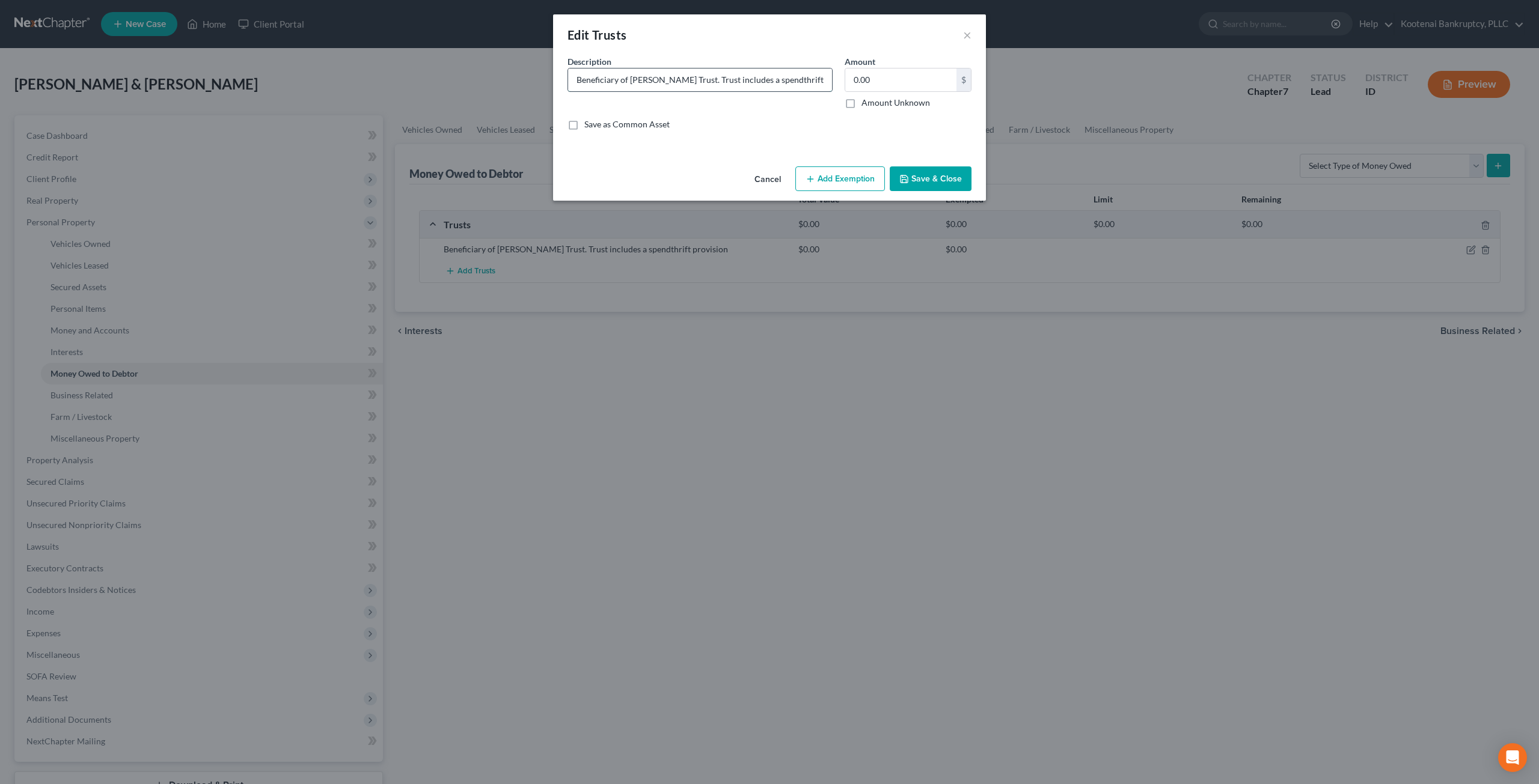
click at [728, 82] on input "Beneficiary of Kyle Louis Krahn Trust. Trust includes a spendthrift provision" at bounding box center [700, 79] width 264 height 23
click at [953, 175] on button "Save & Close" at bounding box center [930, 179] width 81 height 25
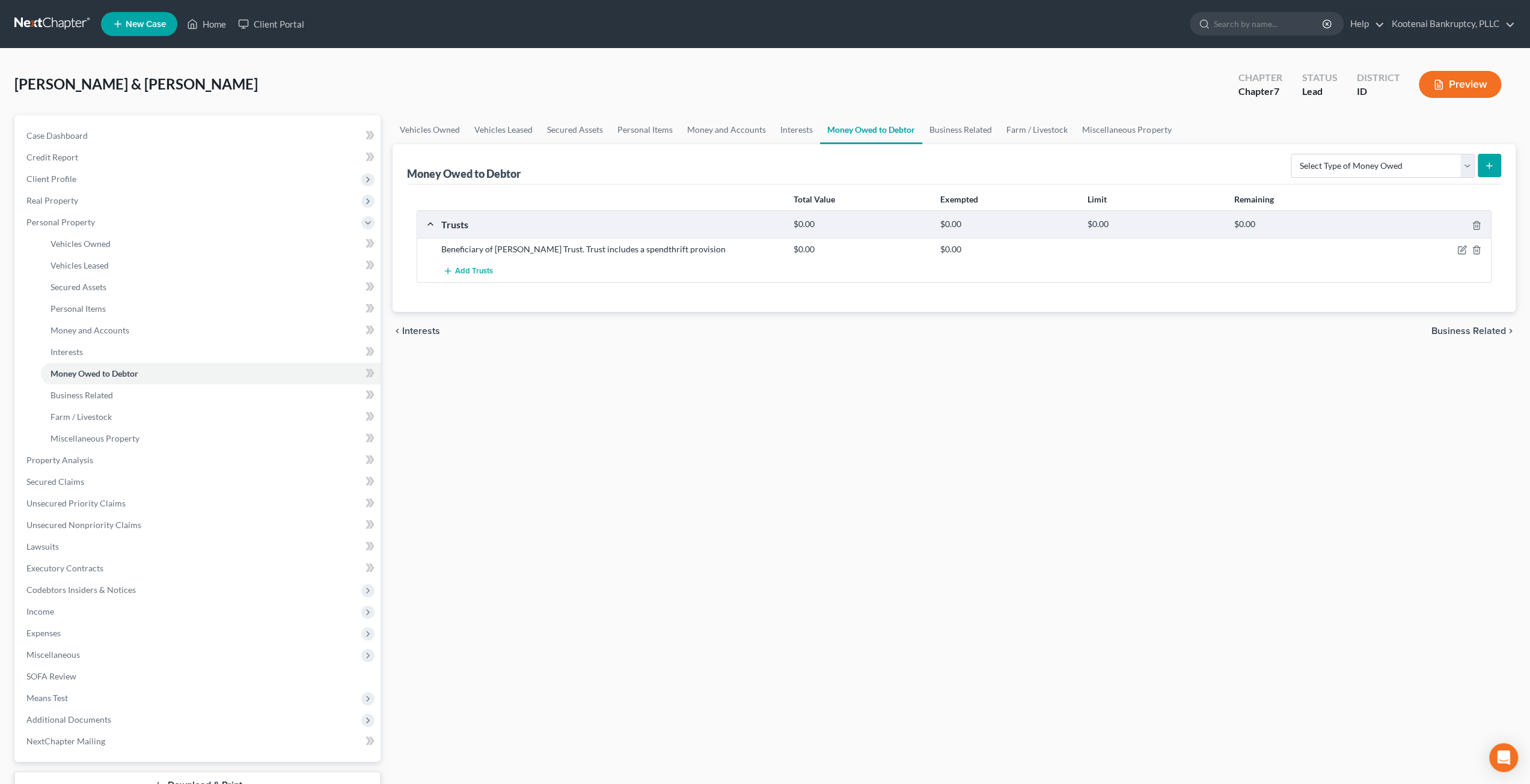
click at [1046, 383] on div "Vehicles Owned Vehicles Leased Secured Assets Personal Items Money and Accounts…" at bounding box center [954, 473] width 1135 height 716
click at [107, 175] on span "Client Profile" at bounding box center [198, 179] width 364 height 22
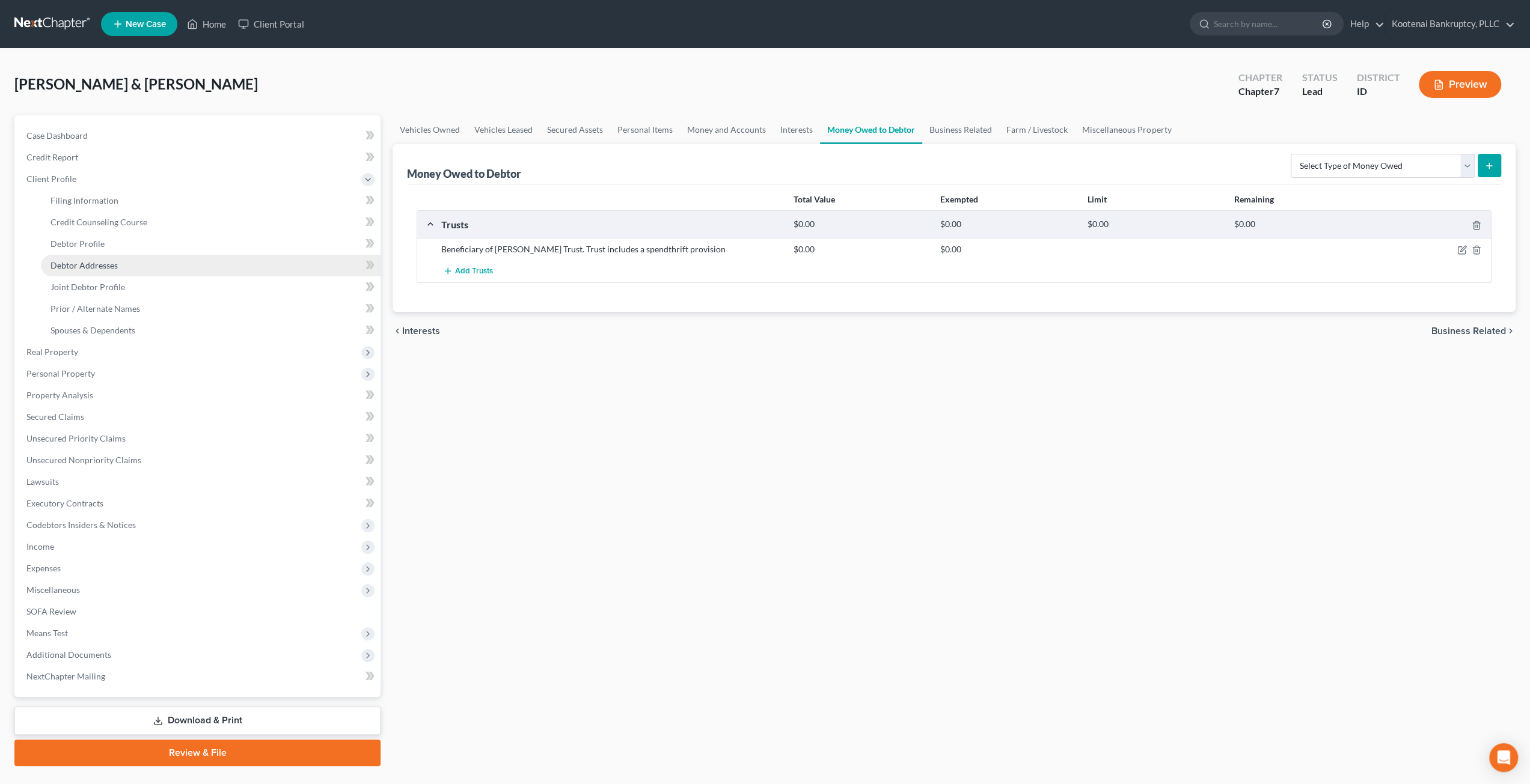
click at [131, 271] on link "Debtor Addresses" at bounding box center [211, 265] width 340 height 22
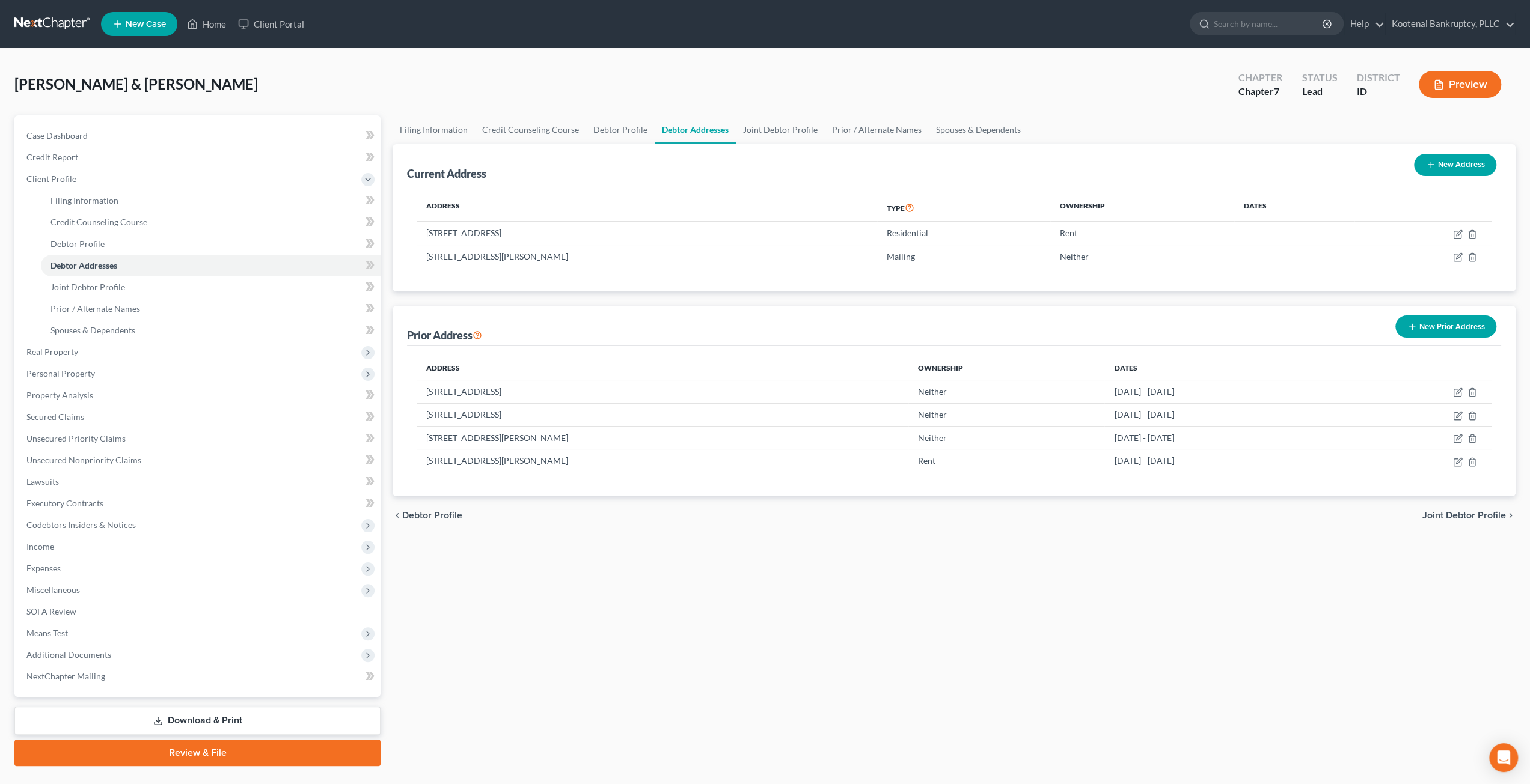
click at [49, 28] on link at bounding box center [53, 24] width 77 height 22
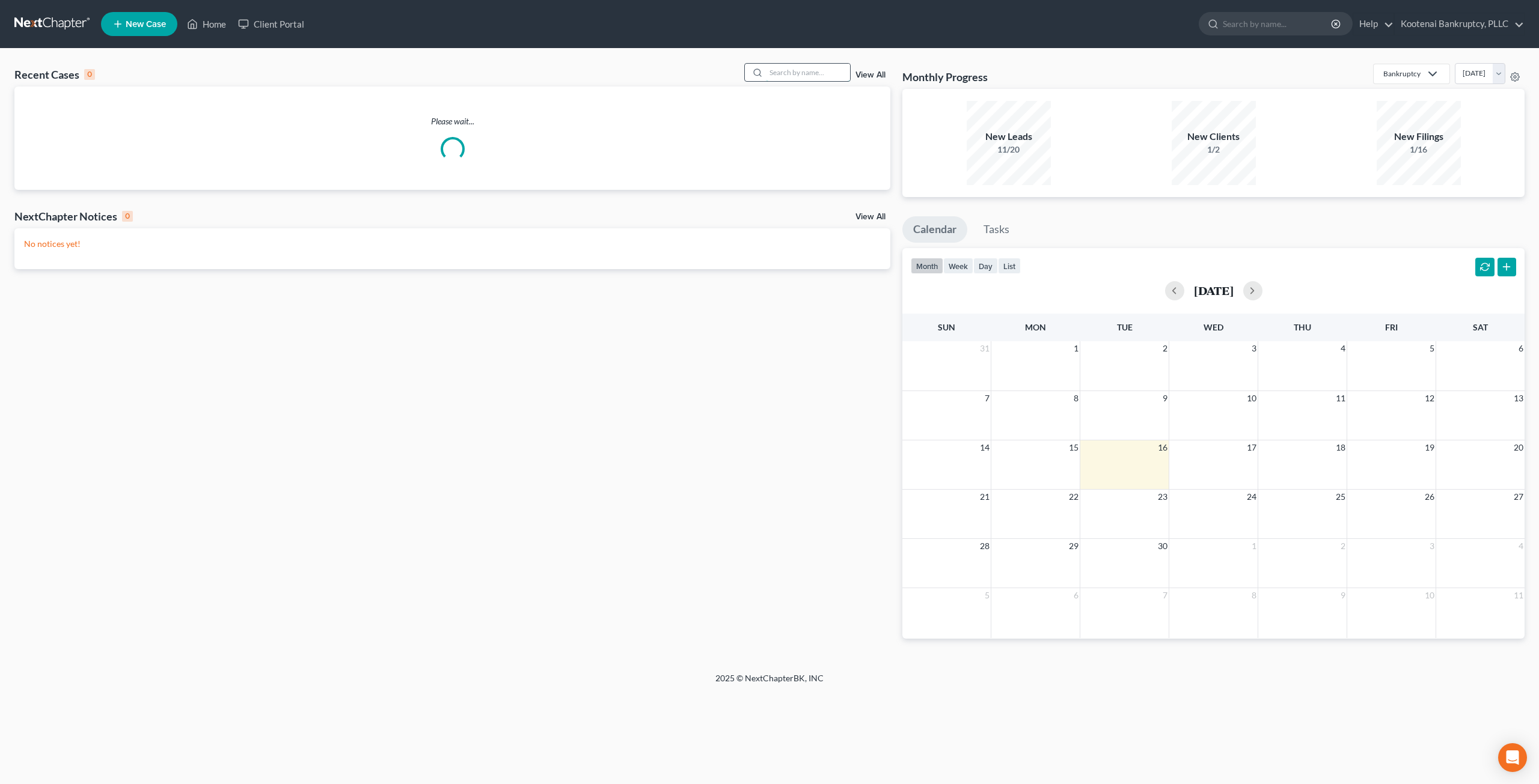
click at [796, 73] on input "search" at bounding box center [808, 72] width 84 height 17
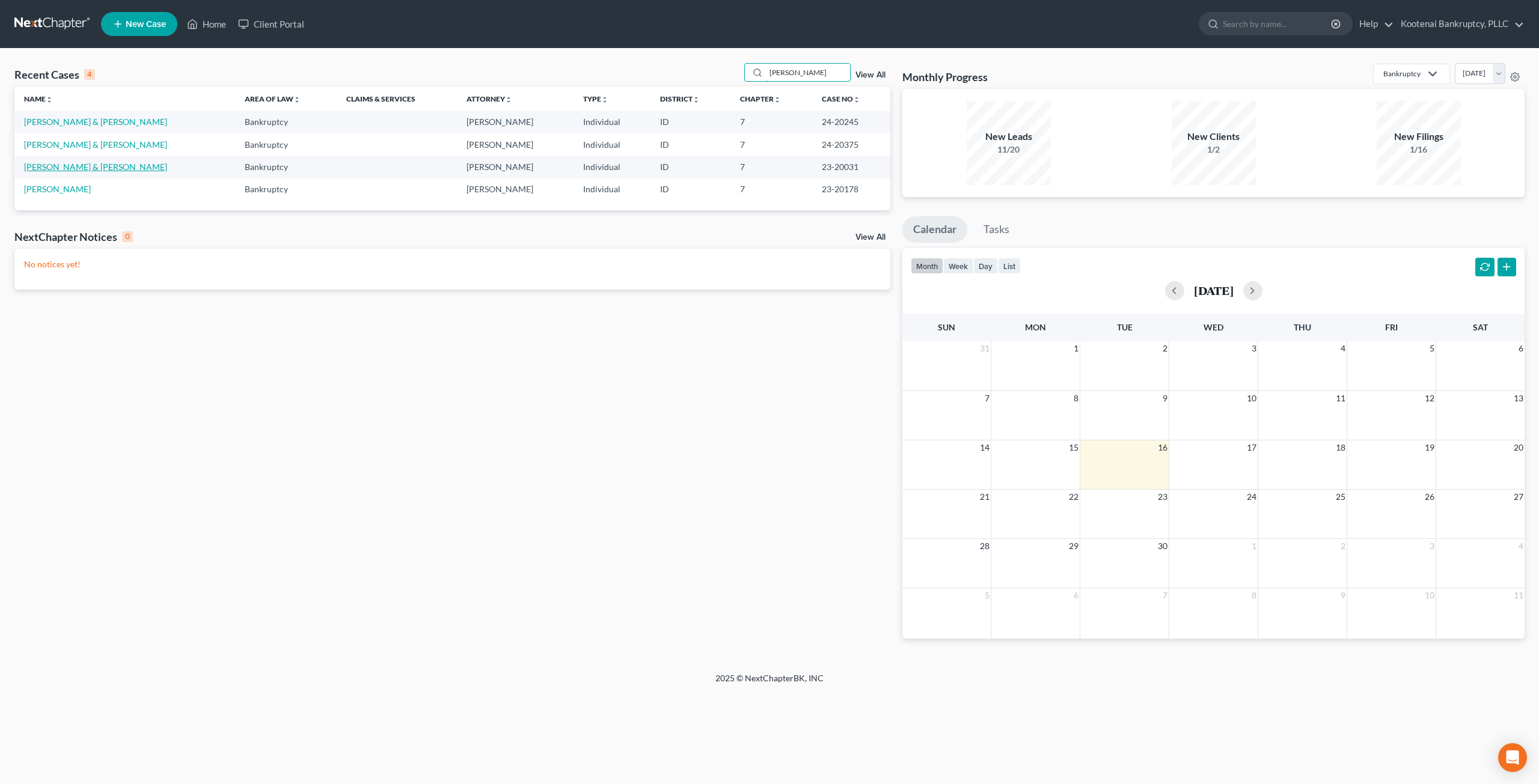
type input "baker"
click at [86, 163] on link "Baker, Mark & Jessica" at bounding box center [96, 166] width 143 height 10
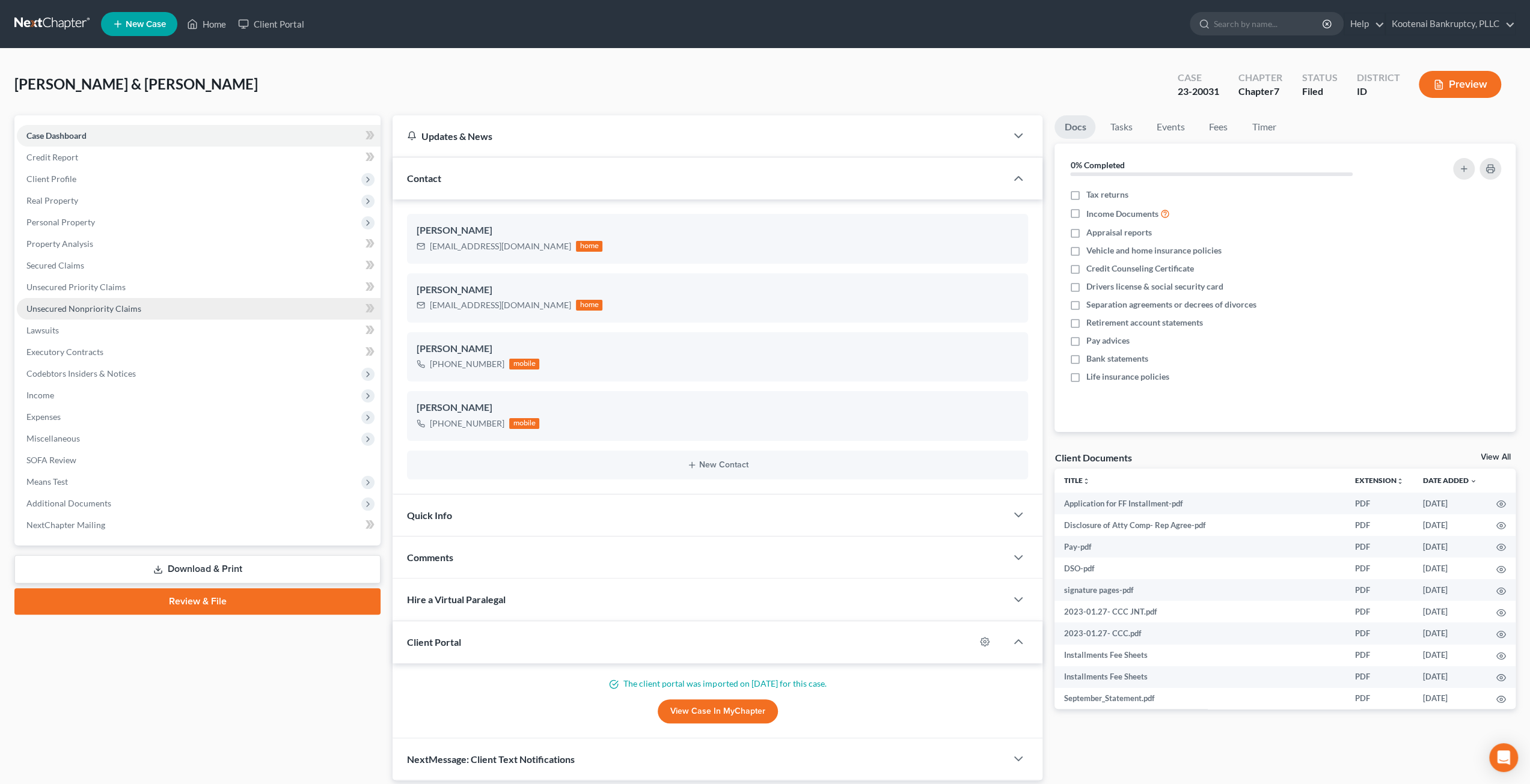
click at [107, 310] on span "Unsecured Nonpriority Claims" at bounding box center [84, 308] width 115 height 10
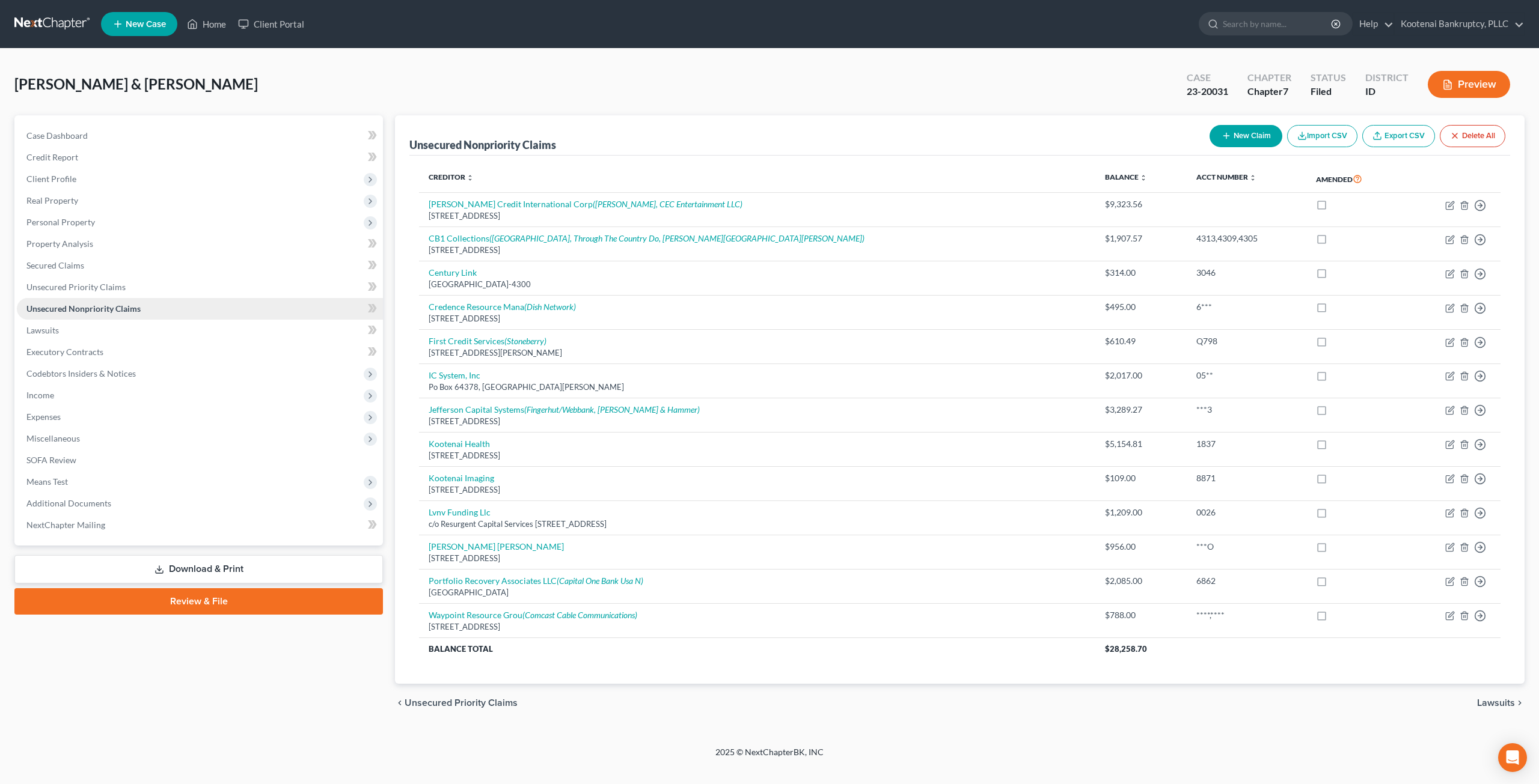
click at [111, 298] on link "Unsecured Nonpriority Claims" at bounding box center [200, 308] width 366 height 22
click at [117, 280] on link "Unsecured Priority Claims" at bounding box center [200, 287] width 366 height 22
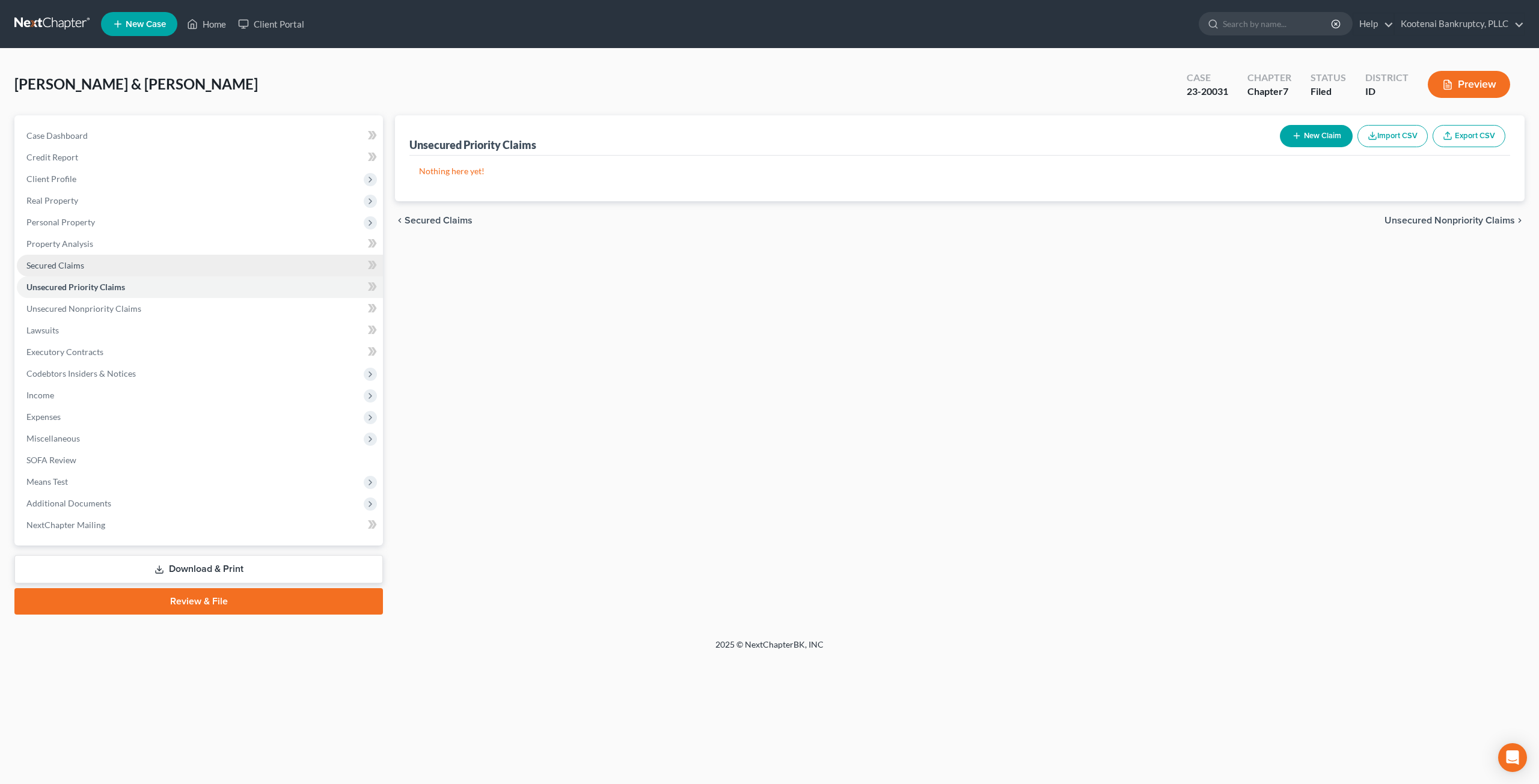
click at [127, 262] on link "Secured Claims" at bounding box center [200, 265] width 366 height 22
click at [130, 316] on link "Unsecured Nonpriority Claims" at bounding box center [200, 308] width 366 height 22
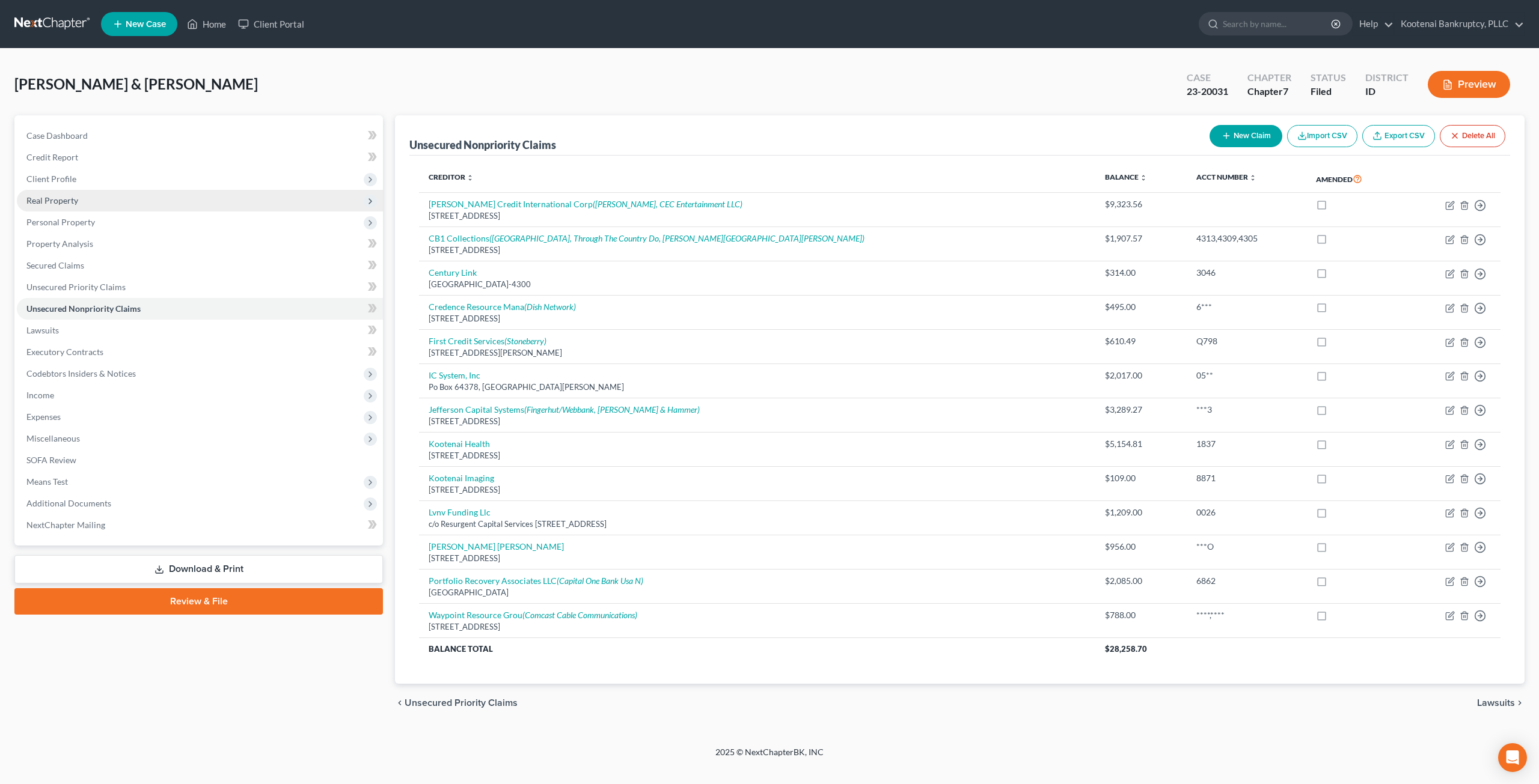
click at [129, 208] on span "Real Property" at bounding box center [200, 200] width 366 height 22
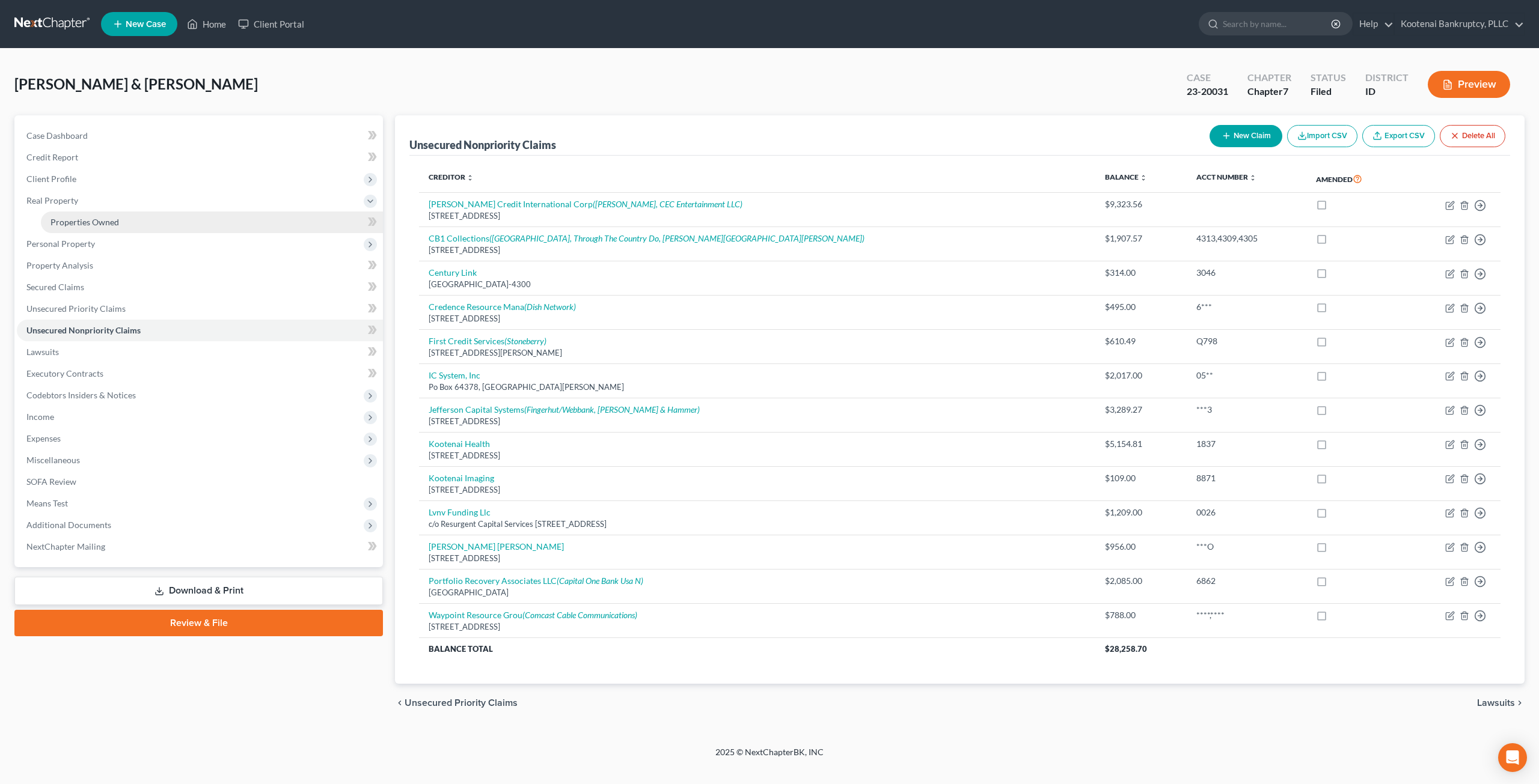
click at [152, 227] on link "Properties Owned" at bounding box center [212, 222] width 342 height 22
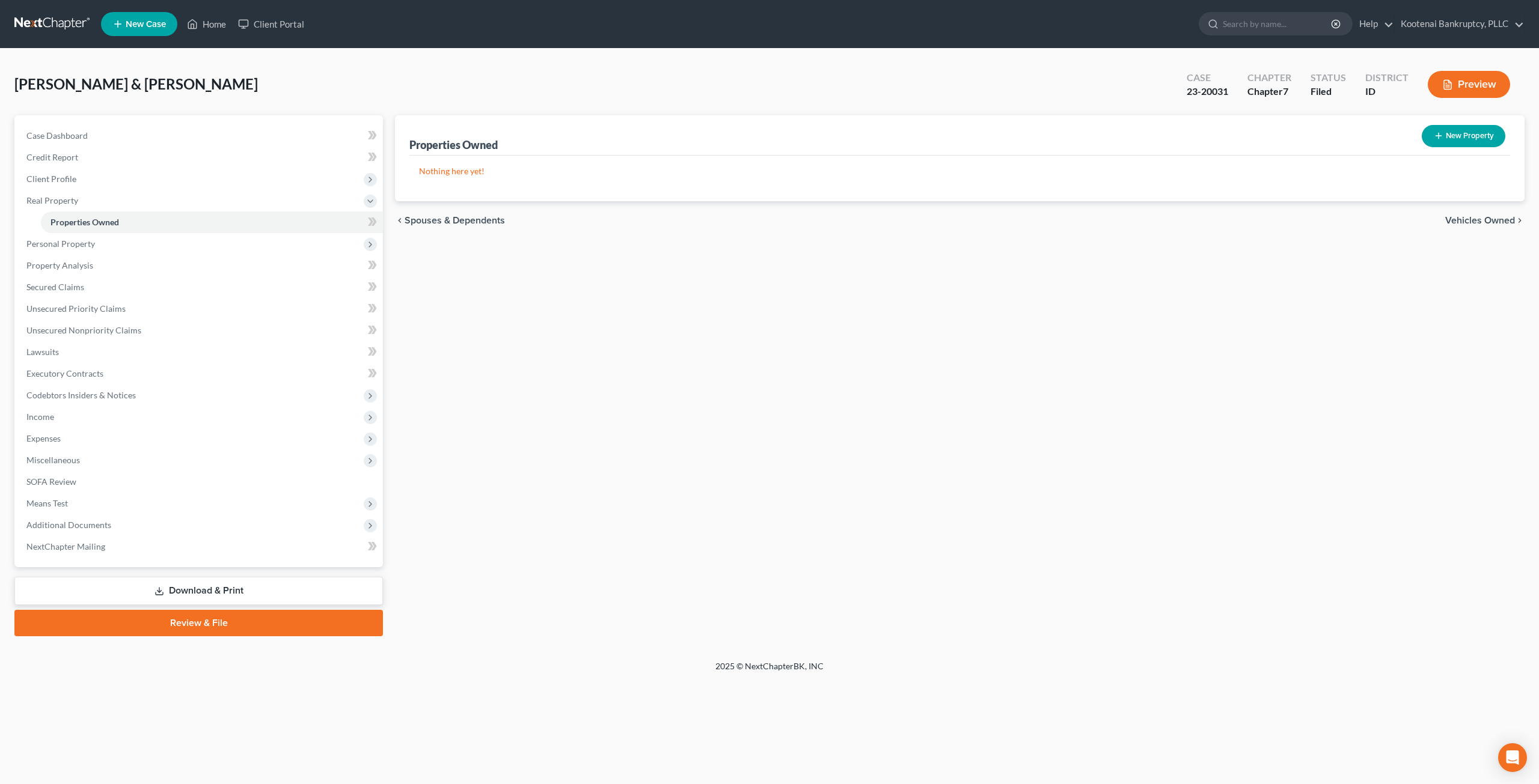
click at [566, 80] on div "Baker, Mark & Jessica Upgraded Case 23-20031 Chapter Chapter 7 Status Filed Dis…" at bounding box center [770, 89] width 1510 height 52
click at [152, 333] on link "Unsecured Nonpriority Claims" at bounding box center [200, 330] width 366 height 22
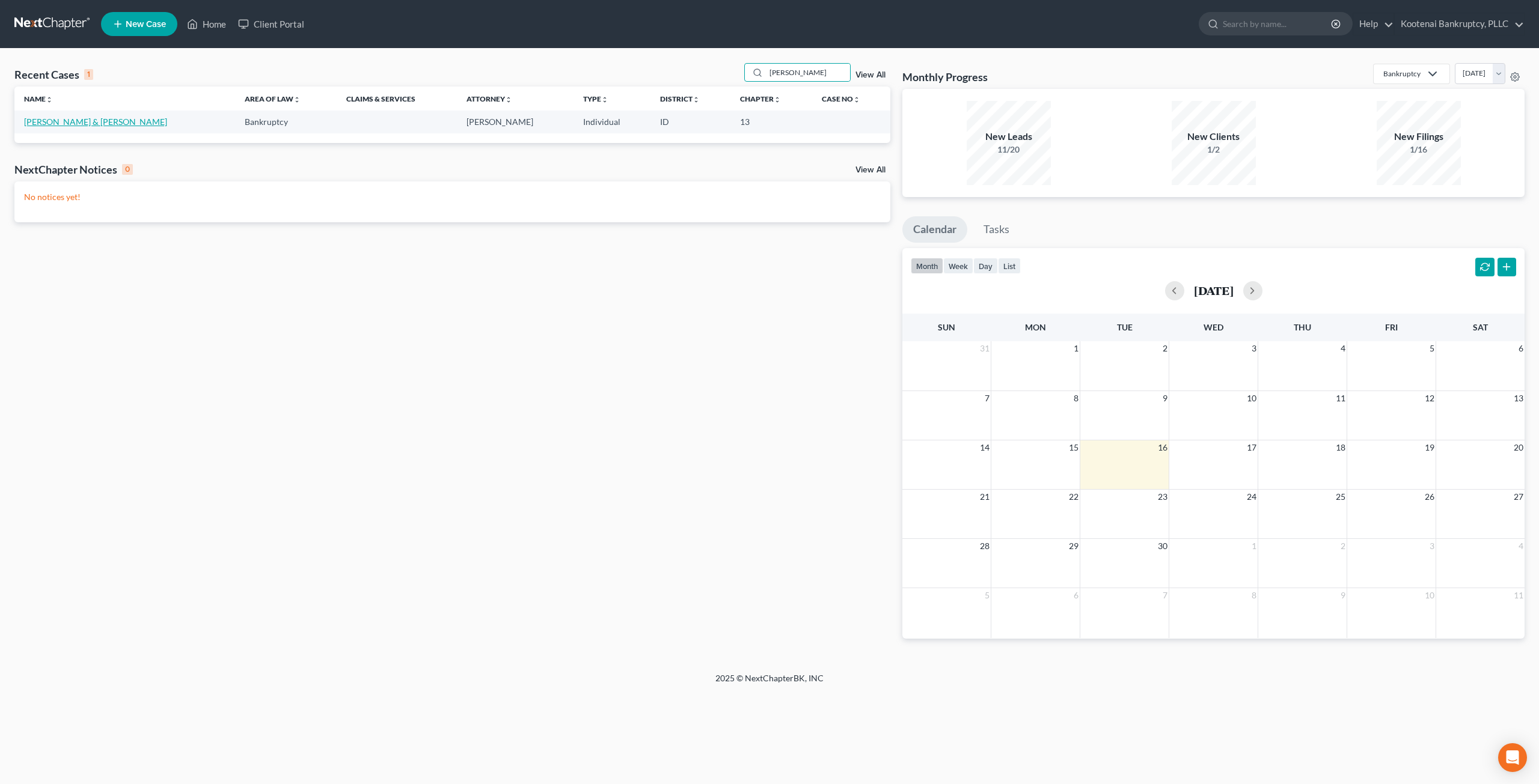
type input "payette"
click at [64, 118] on link "[PERSON_NAME] & [PERSON_NAME]" at bounding box center [96, 122] width 143 height 10
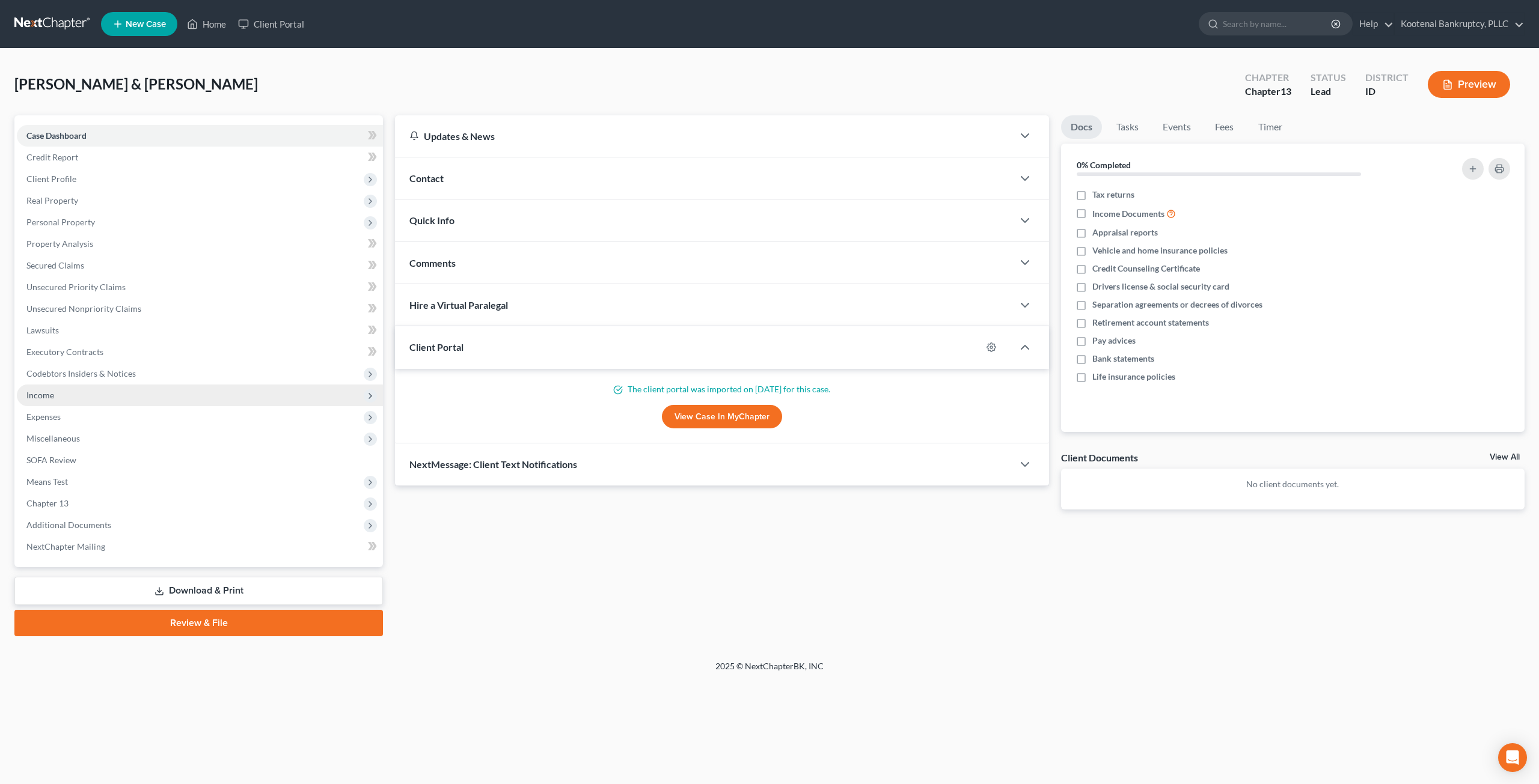
click at [176, 399] on span "Income" at bounding box center [200, 395] width 366 height 22
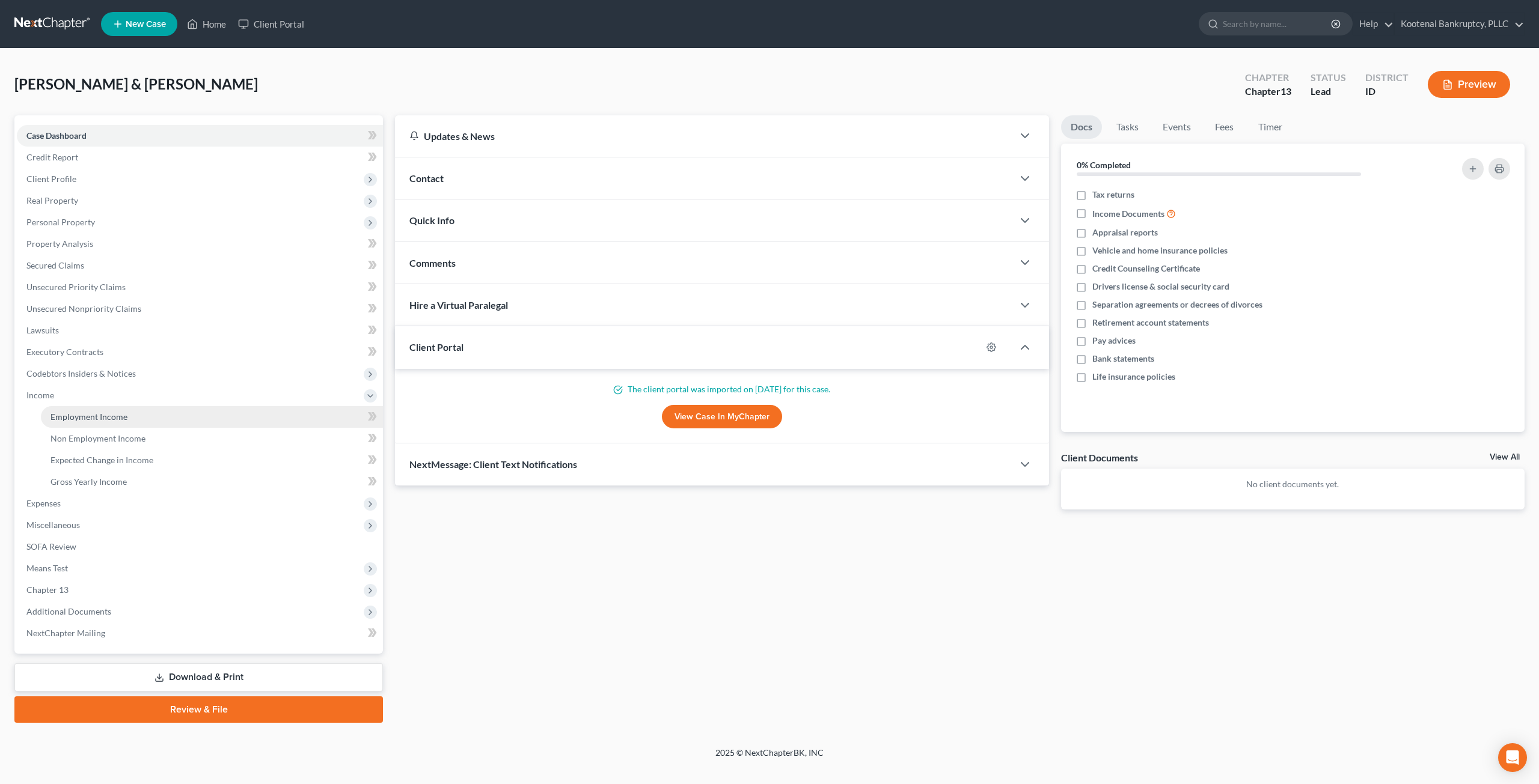
click at [180, 409] on link "Employment Income" at bounding box center [212, 417] width 342 height 22
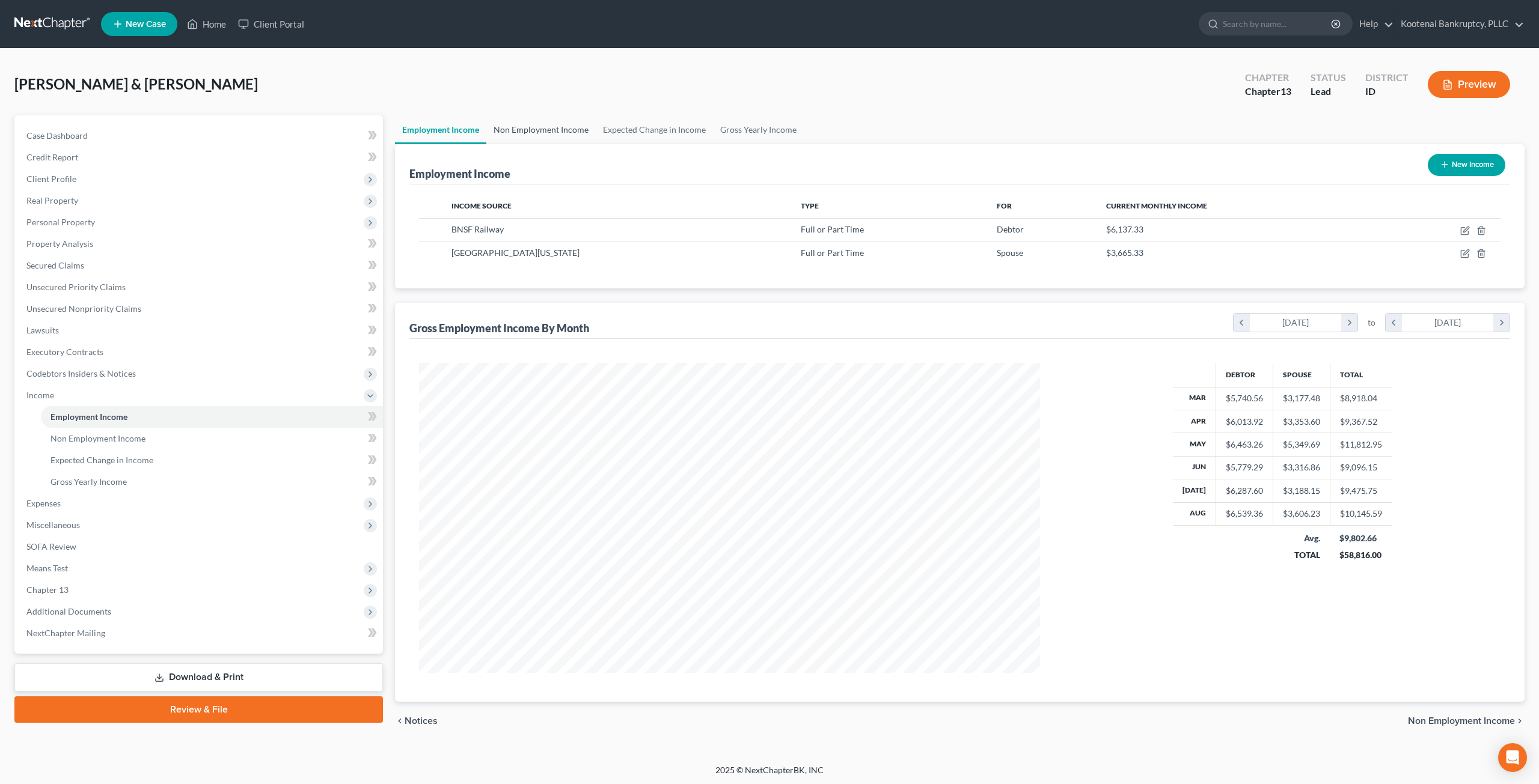
scroll to position [310, 645]
click at [537, 126] on link "Non Employment Income" at bounding box center [541, 129] width 109 height 29
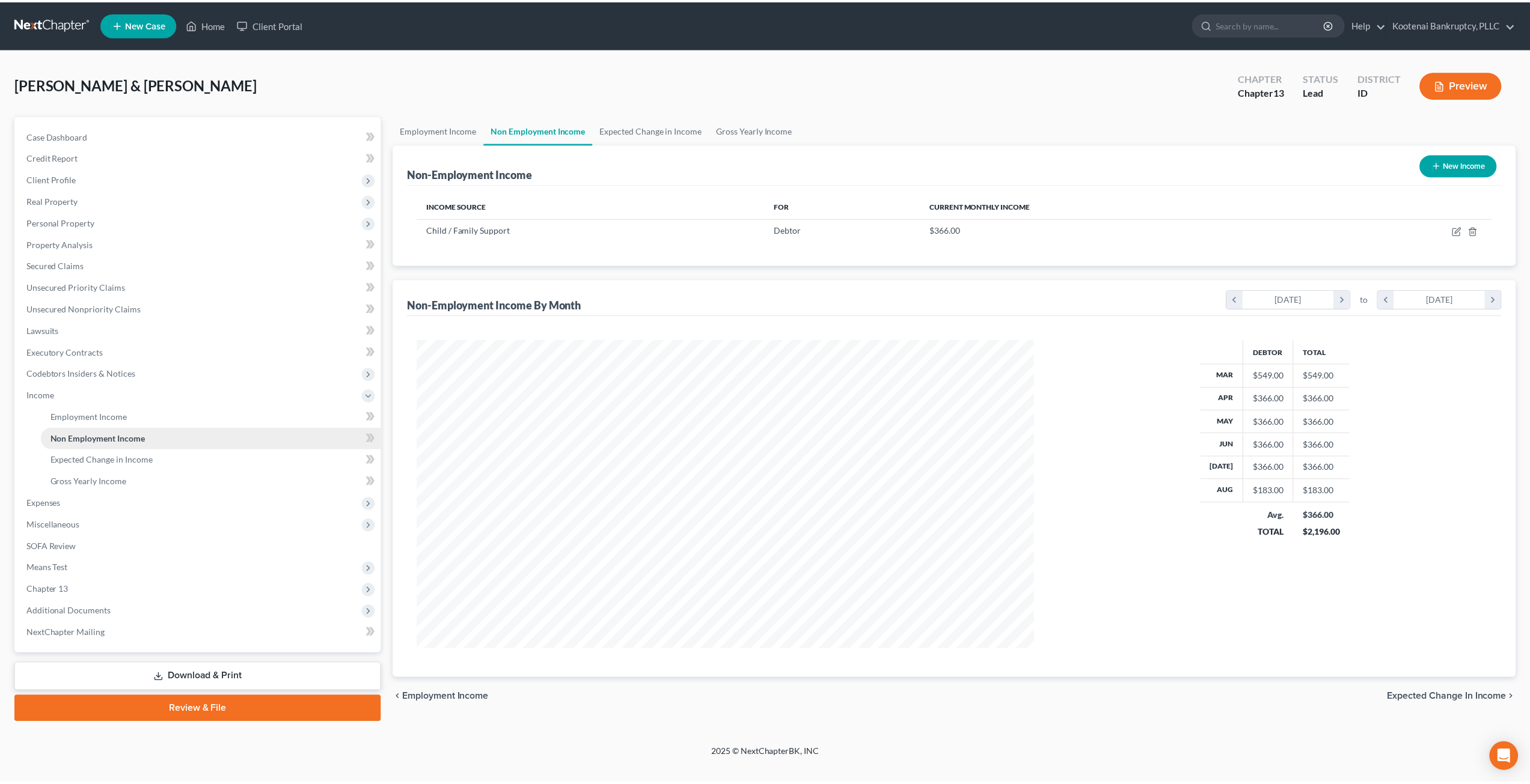
scroll to position [310, 645]
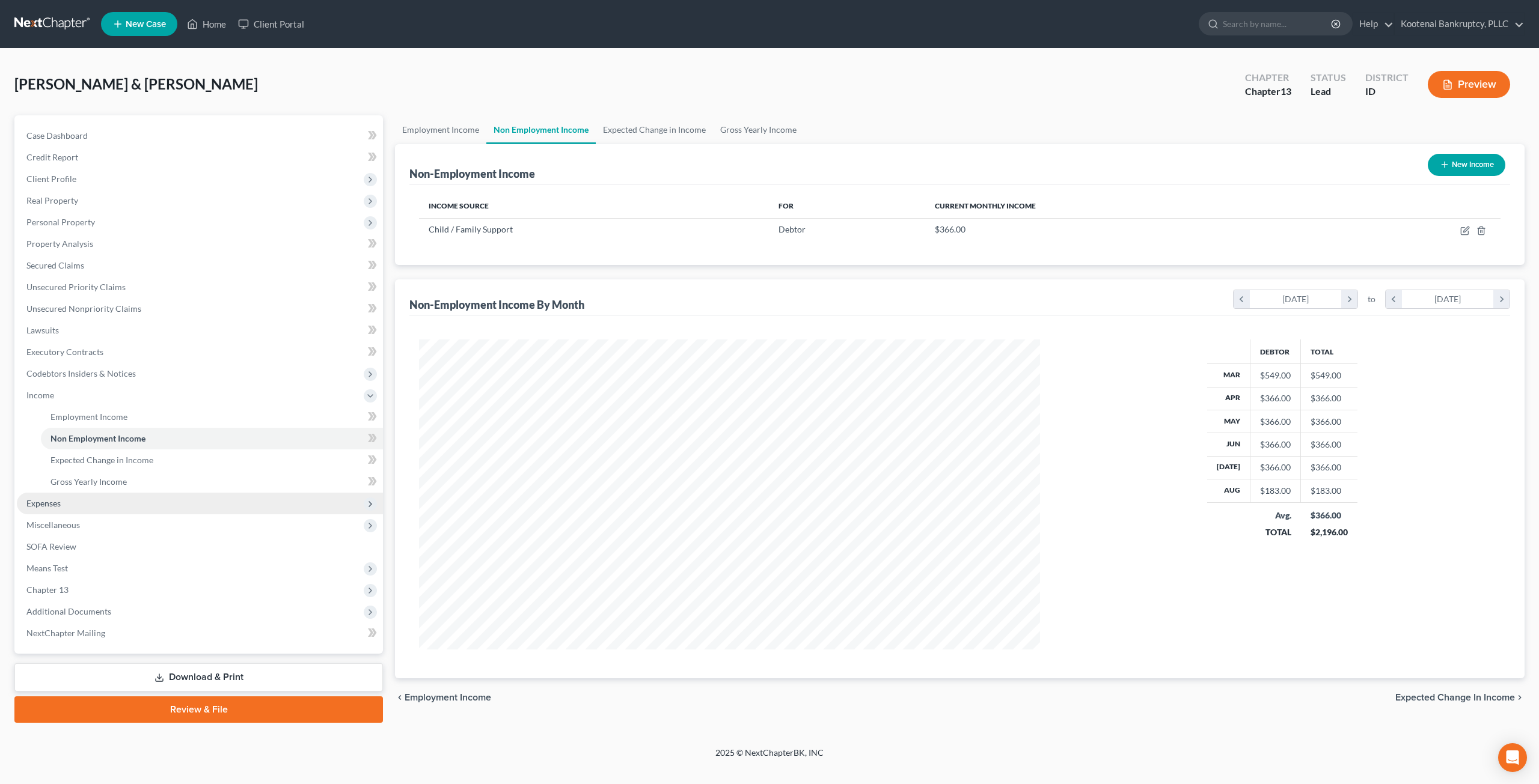
click at [124, 495] on span "Expenses" at bounding box center [200, 503] width 366 height 22
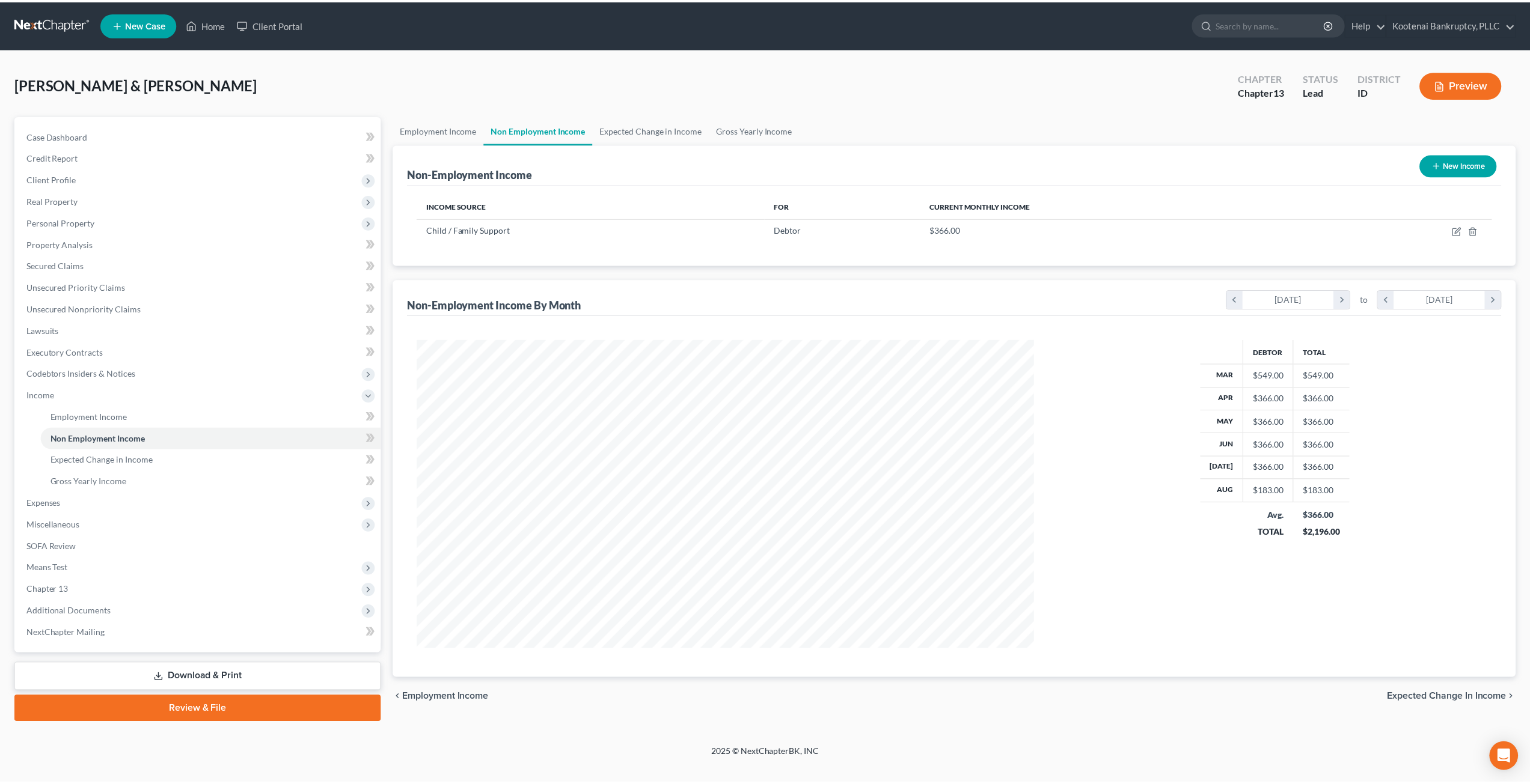
scroll to position [600622, 600666]
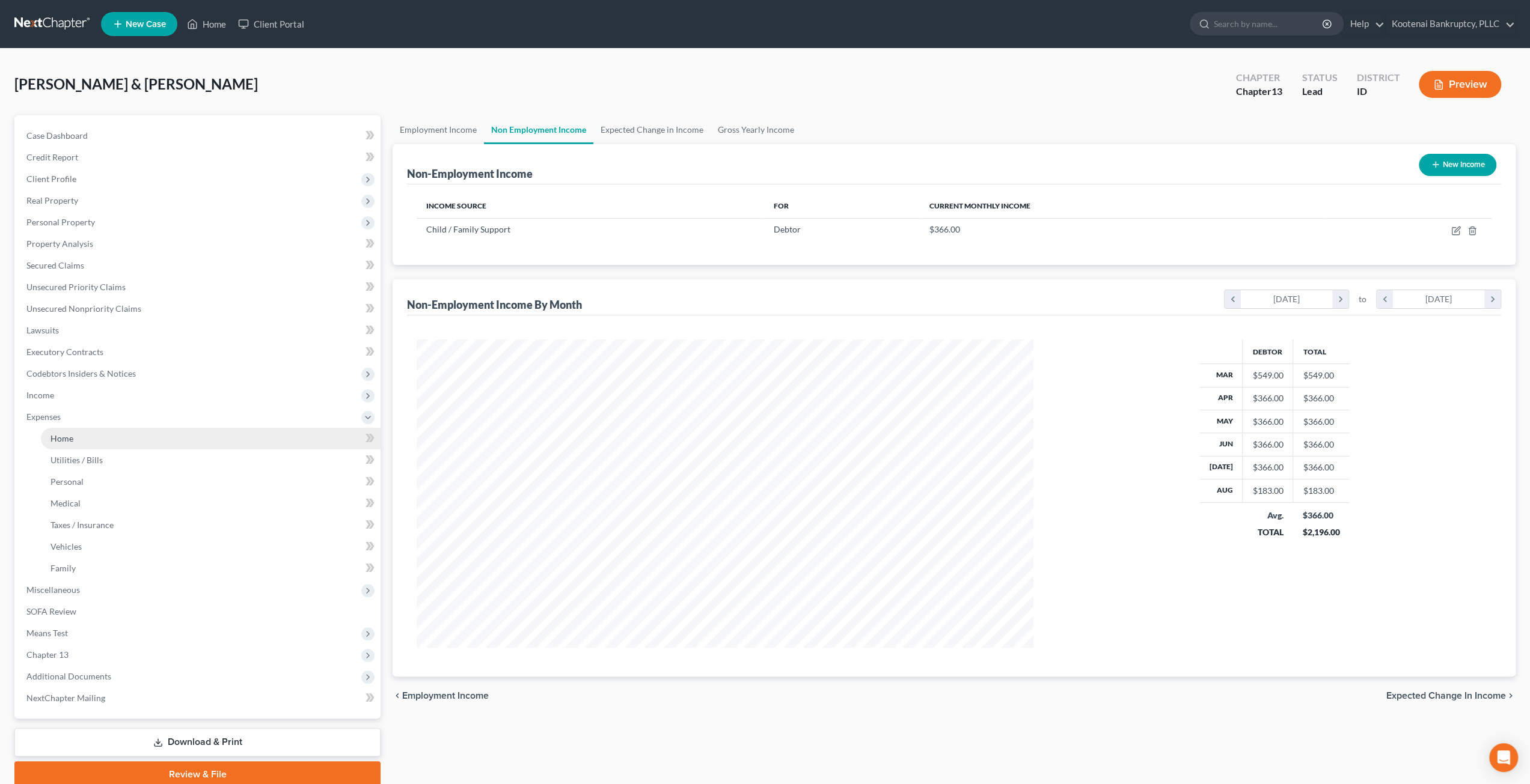
click at [134, 435] on link "Home" at bounding box center [211, 438] width 340 height 22
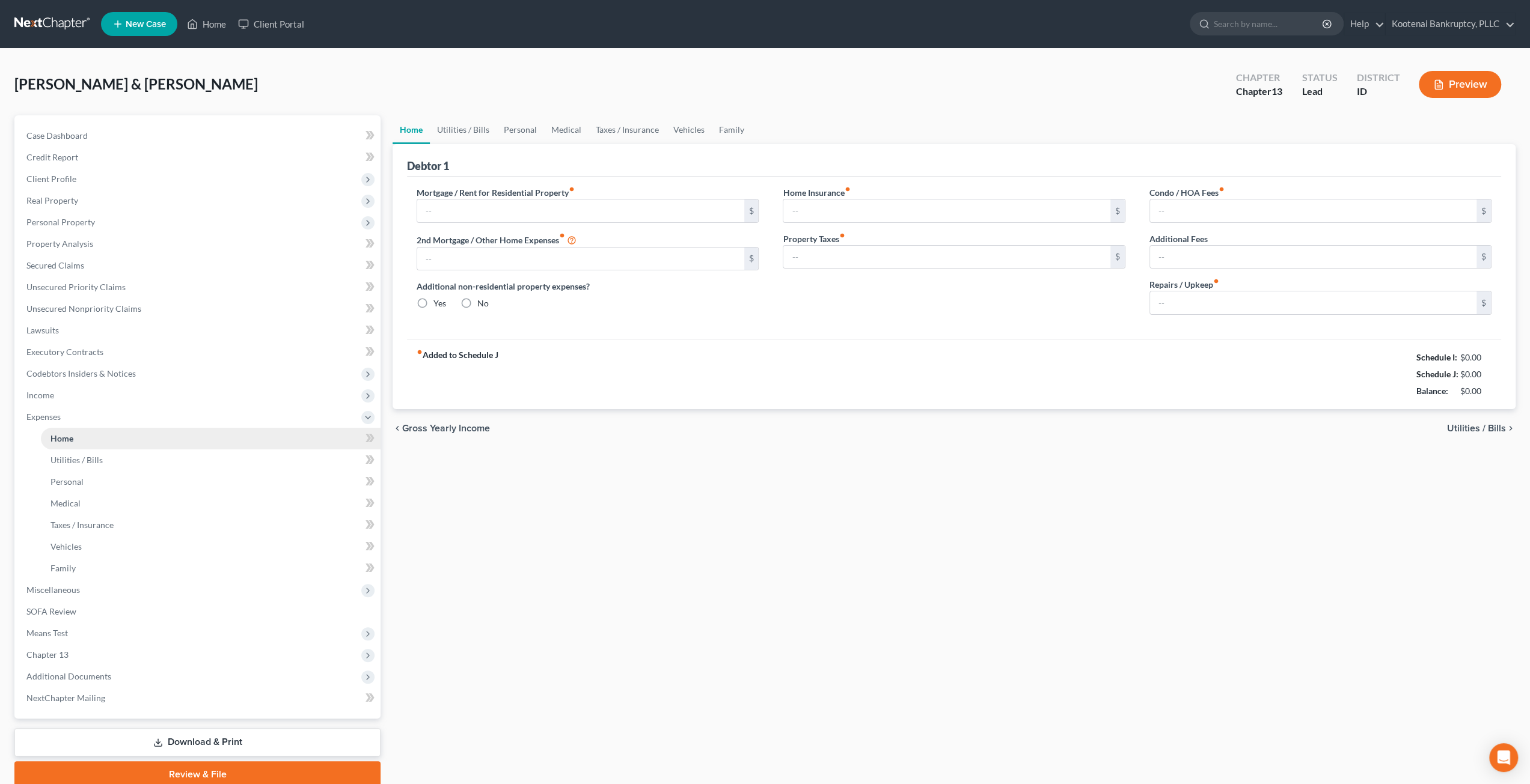
type input "1,846.00"
type input "0.00"
radio input "true"
type input "27.25"
type input "0.00"
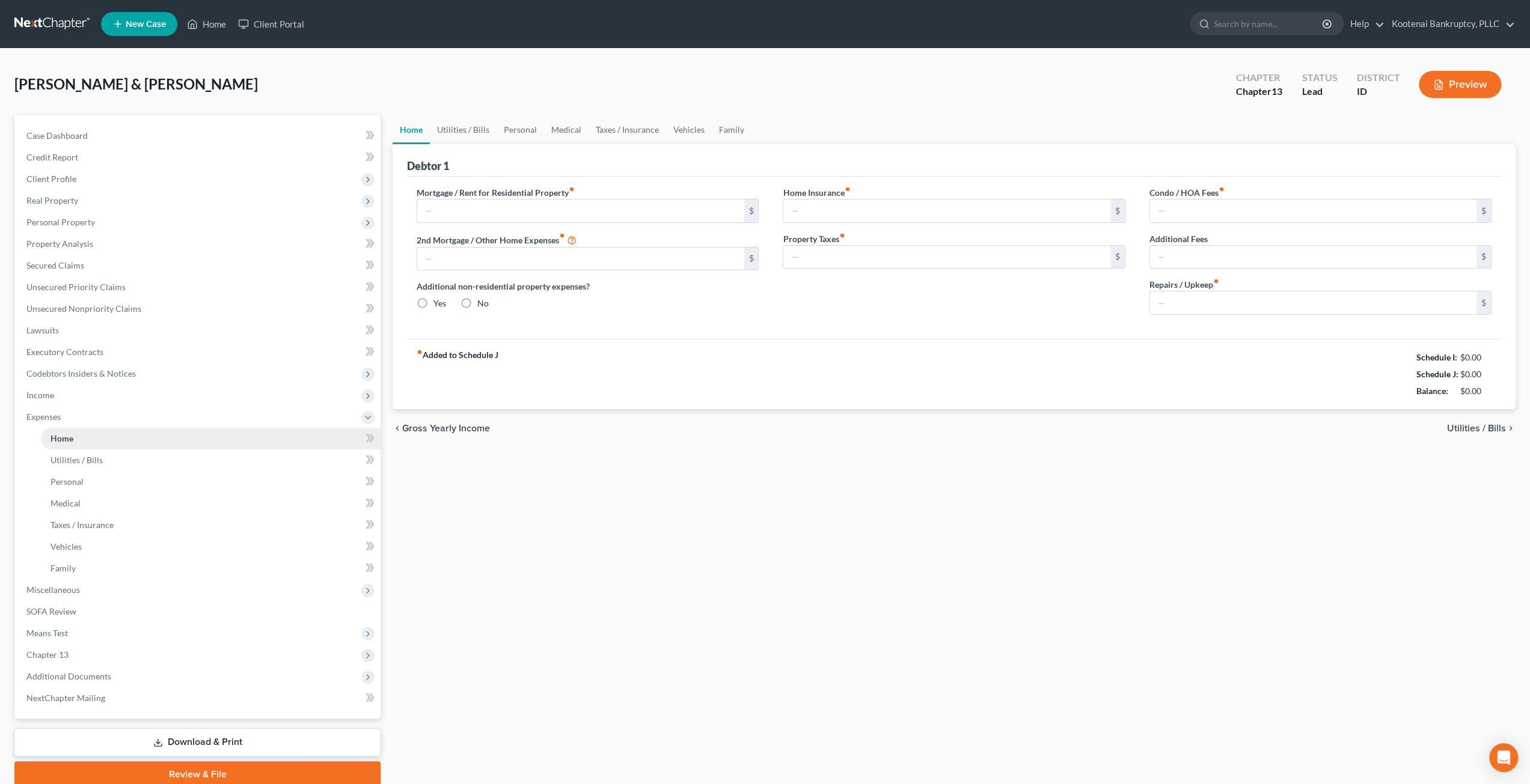
type input "0.00"
click at [201, 437] on link "Home" at bounding box center [211, 438] width 340 height 22
click at [176, 311] on link "Unsecured Nonpriority Claims" at bounding box center [198, 308] width 364 height 22
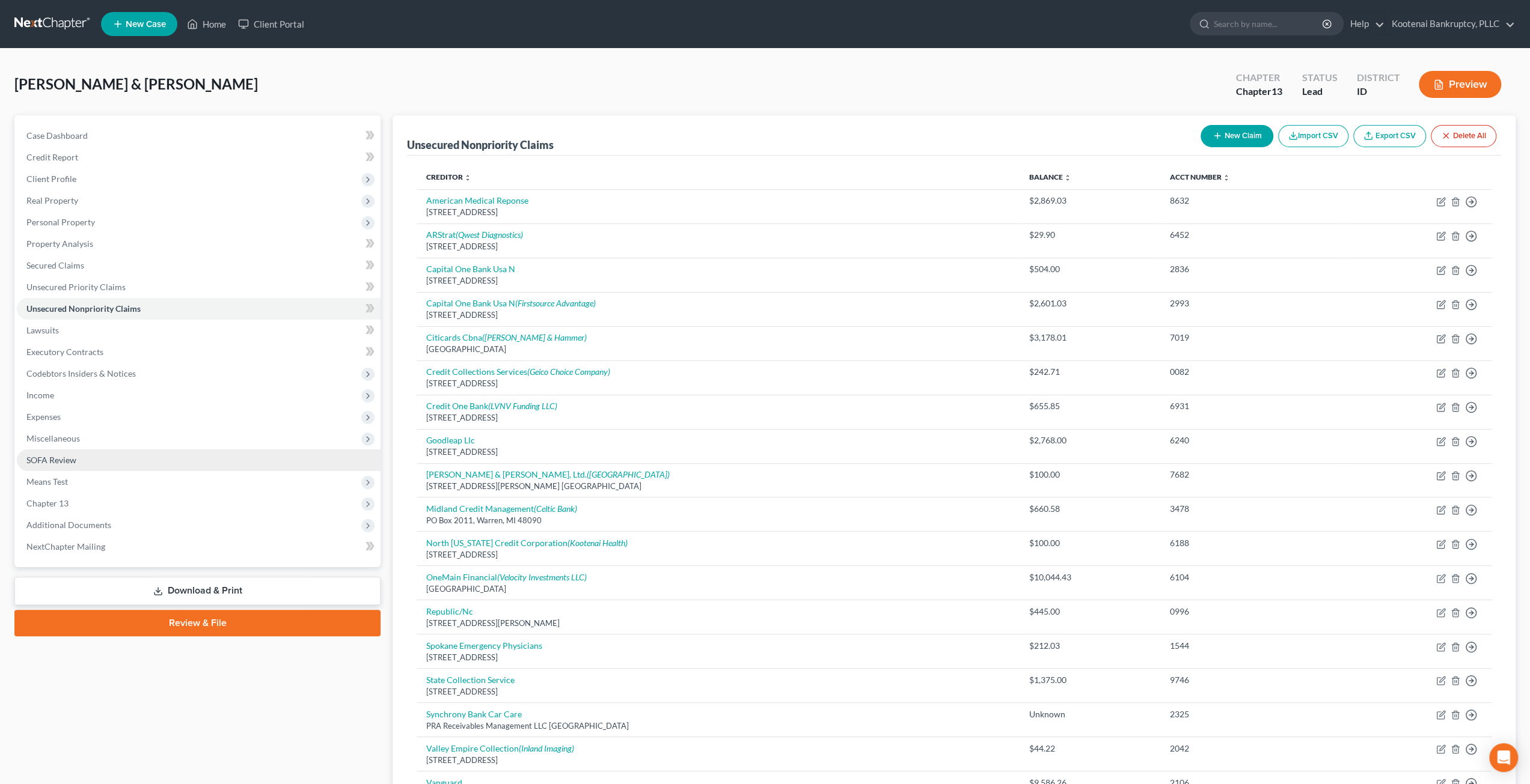
click at [120, 452] on link "SOFA Review" at bounding box center [198, 460] width 364 height 22
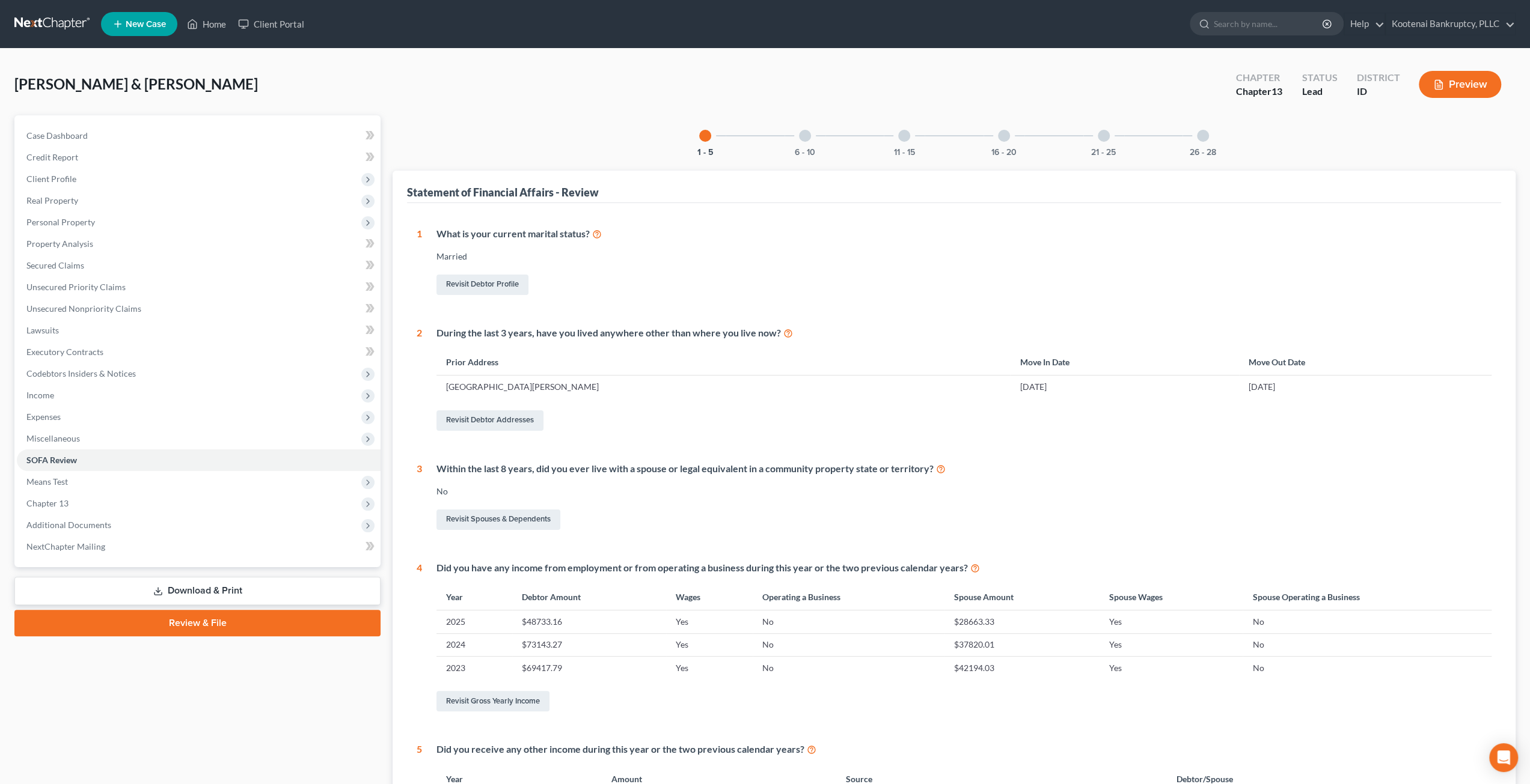
click at [814, 133] on div "6 - 10" at bounding box center [805, 136] width 41 height 41
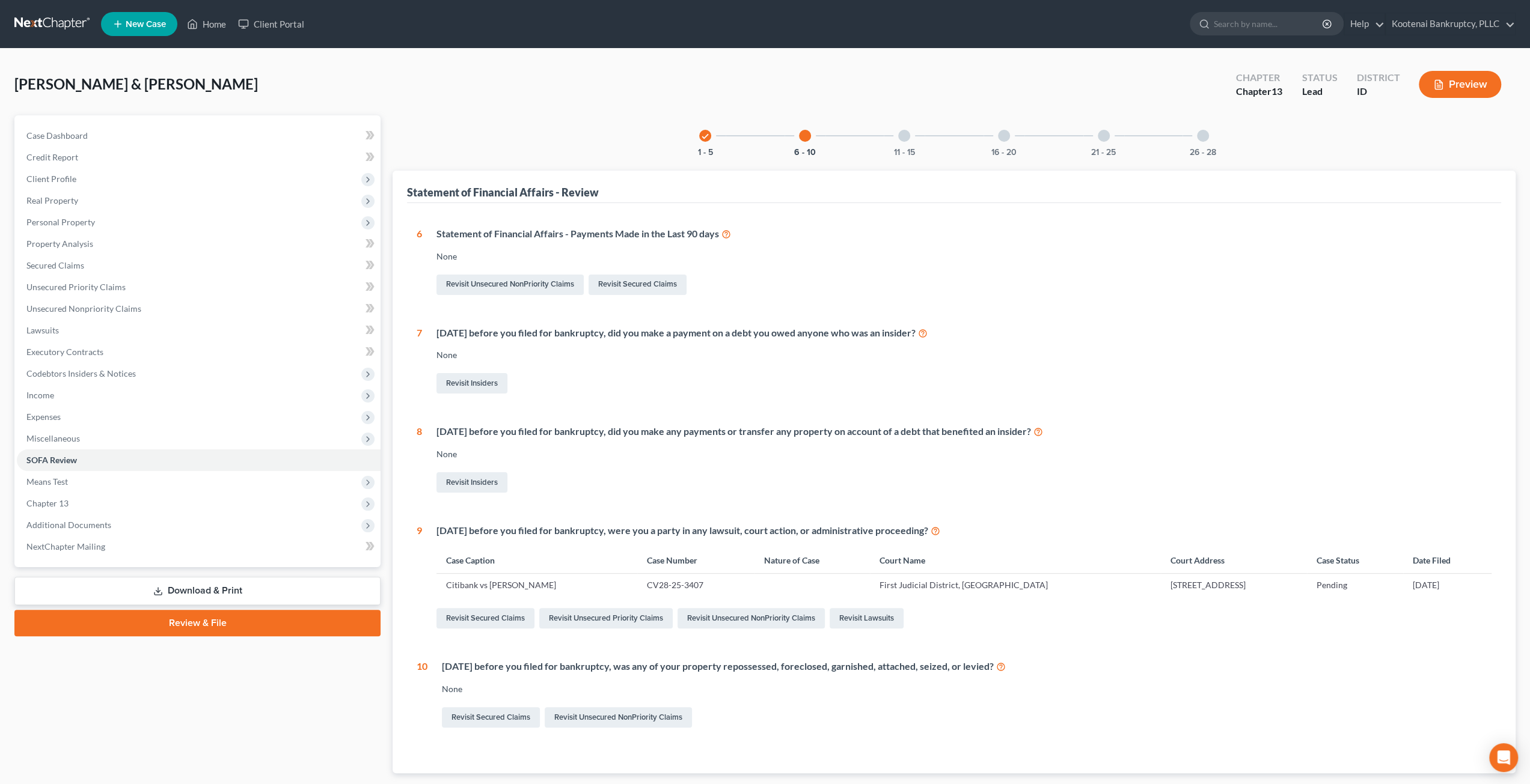
click at [910, 140] on div "11 - 15" at bounding box center [904, 136] width 41 height 41
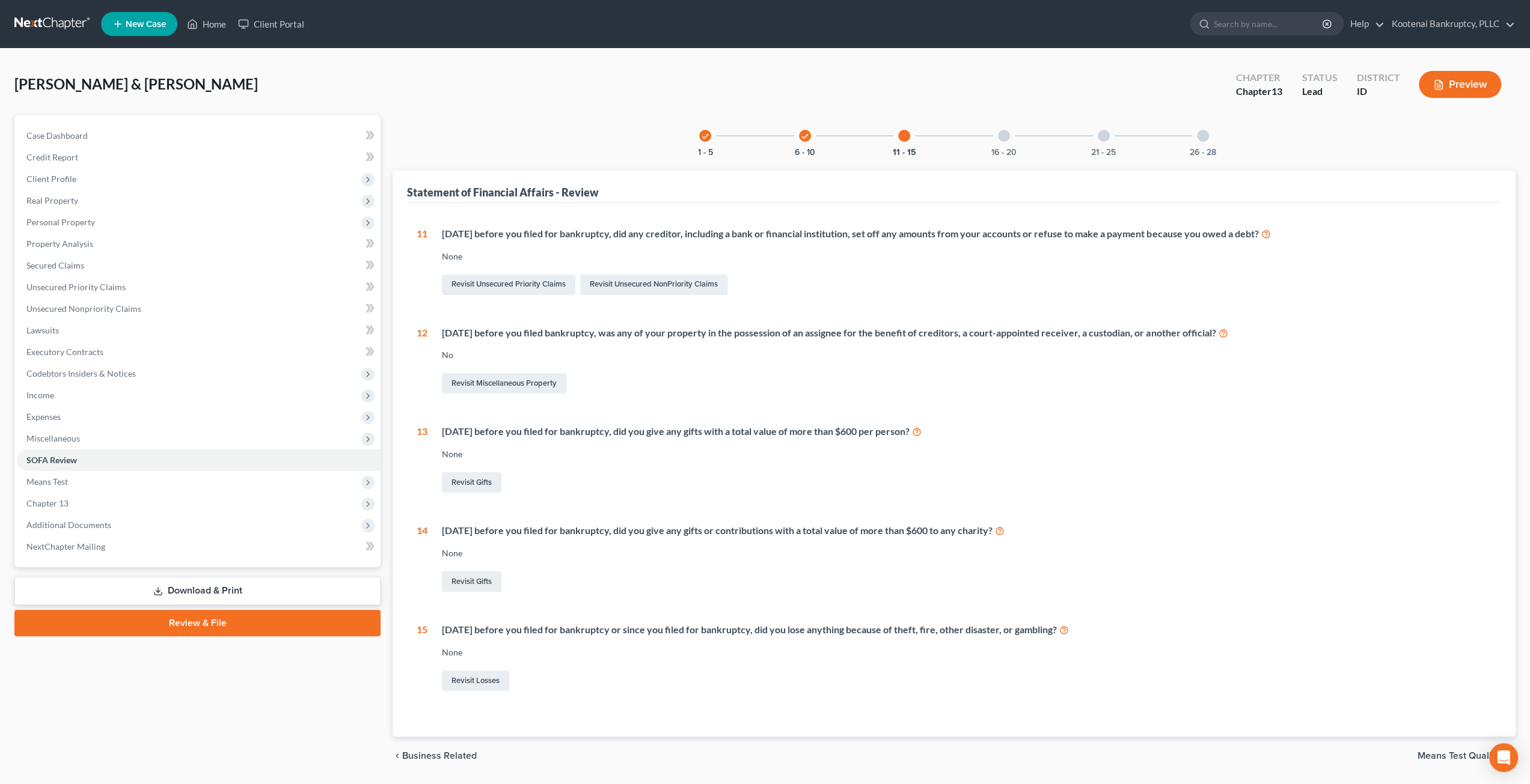
click at [997, 141] on div "16 - 20" at bounding box center [1004, 136] width 41 height 41
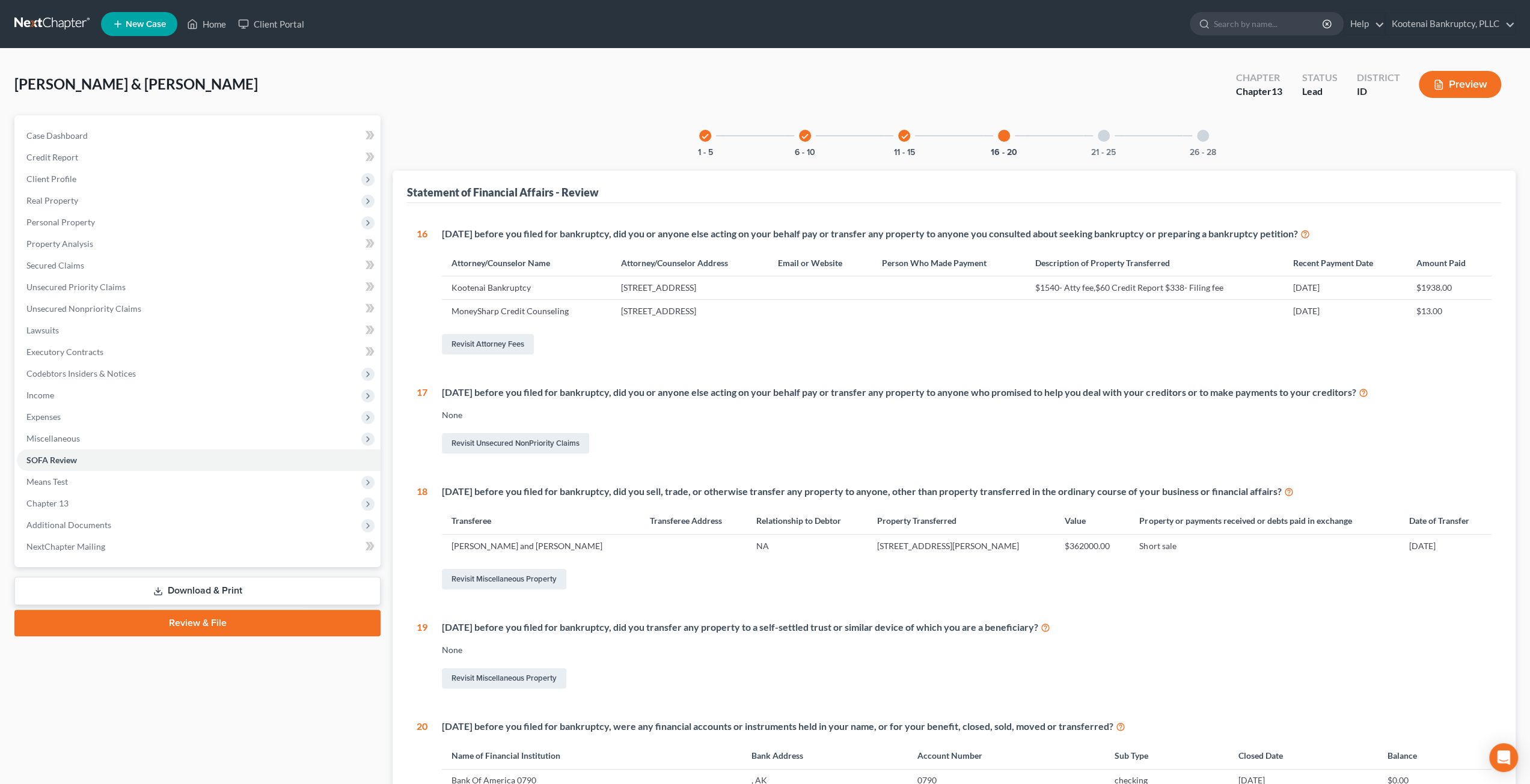
click at [64, 35] on nav "Home New Case Client Portal Kootenai Bankruptcy, PLLC chris@kootenaibankruptcy.…" at bounding box center [765, 24] width 1530 height 48
click at [73, 36] on nav "Home New Case Client Portal Kootenai Bankruptcy, PLLC chris@kootenaibankruptcy.…" at bounding box center [765, 24] width 1530 height 48
click at [73, 19] on link at bounding box center [53, 24] width 77 height 22
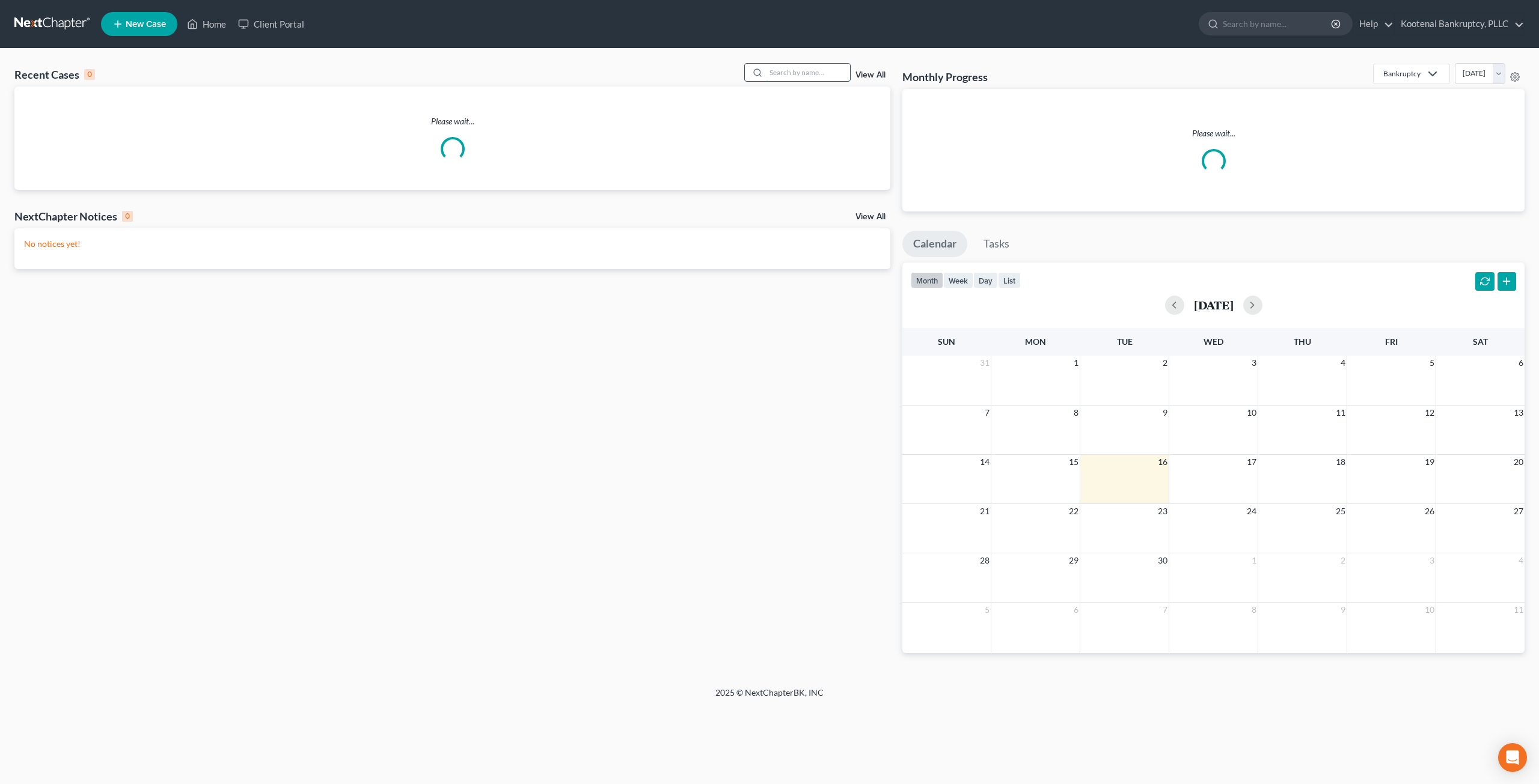
click at [790, 73] on input "search" at bounding box center [808, 72] width 84 height 17
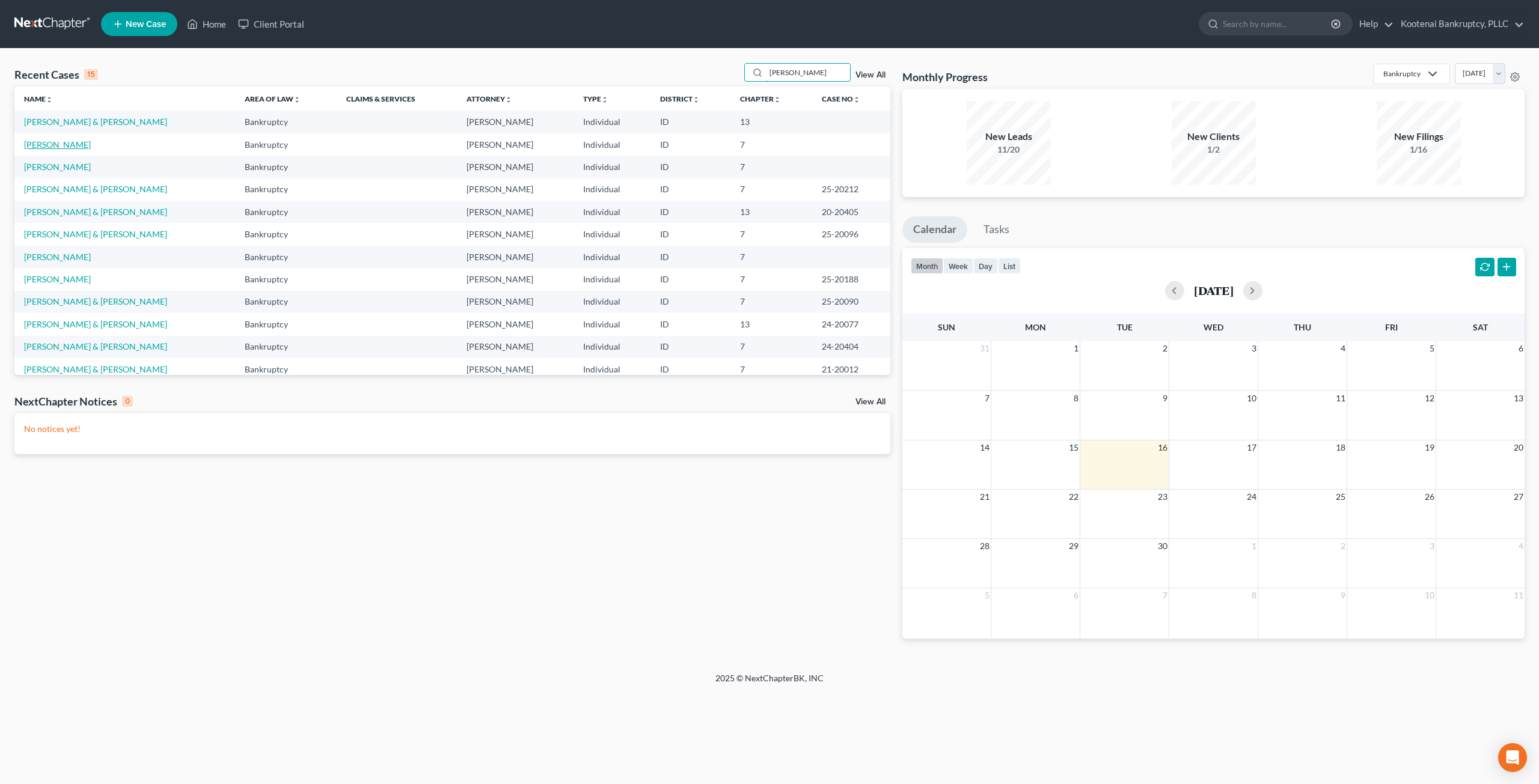
type input "[PERSON_NAME]"
click at [84, 147] on link "[PERSON_NAME]" at bounding box center [58, 144] width 67 height 10
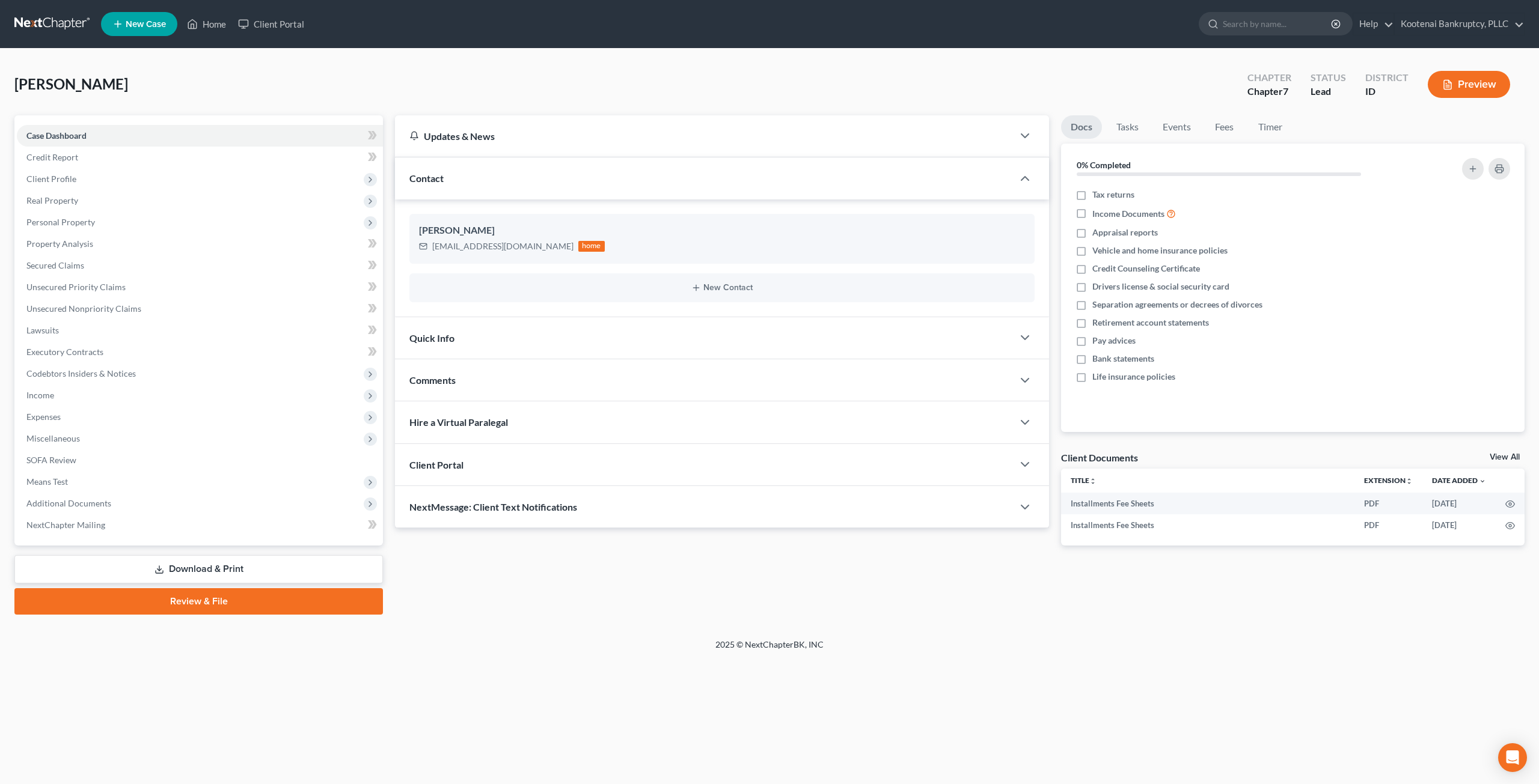
click at [672, 64] on div "[PERSON_NAME] Upgraded Chapter Chapter 7 Status Lead District ID Preview" at bounding box center [770, 89] width 1510 height 52
drag, startPoint x: 86, startPoint y: 170, endPoint x: 92, endPoint y: 183, distance: 14.3
click at [86, 170] on span "Client Profile" at bounding box center [200, 179] width 366 height 22
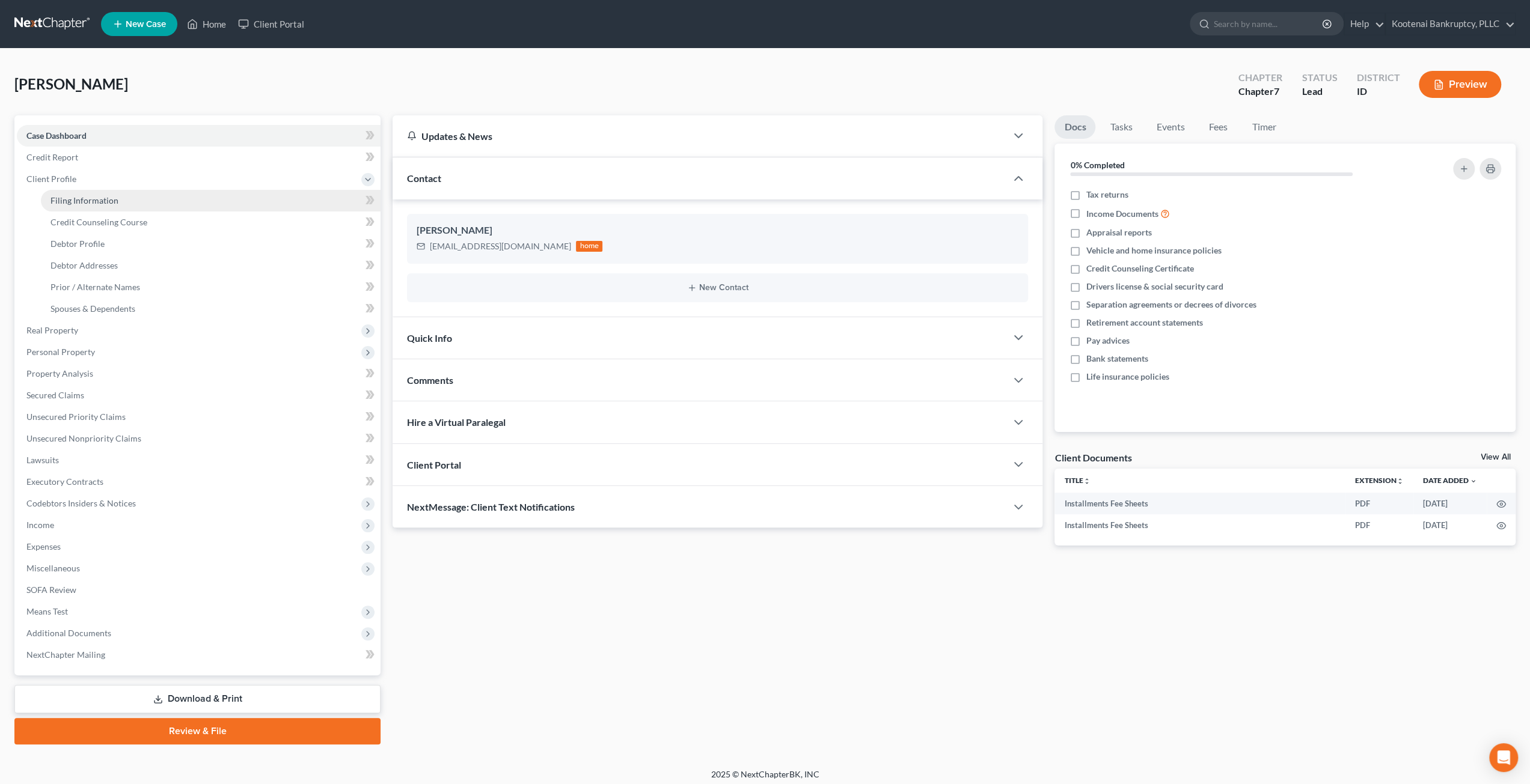
click at [97, 191] on link "Filing Information" at bounding box center [211, 200] width 340 height 22
select select "1"
select select "0"
select select "13"
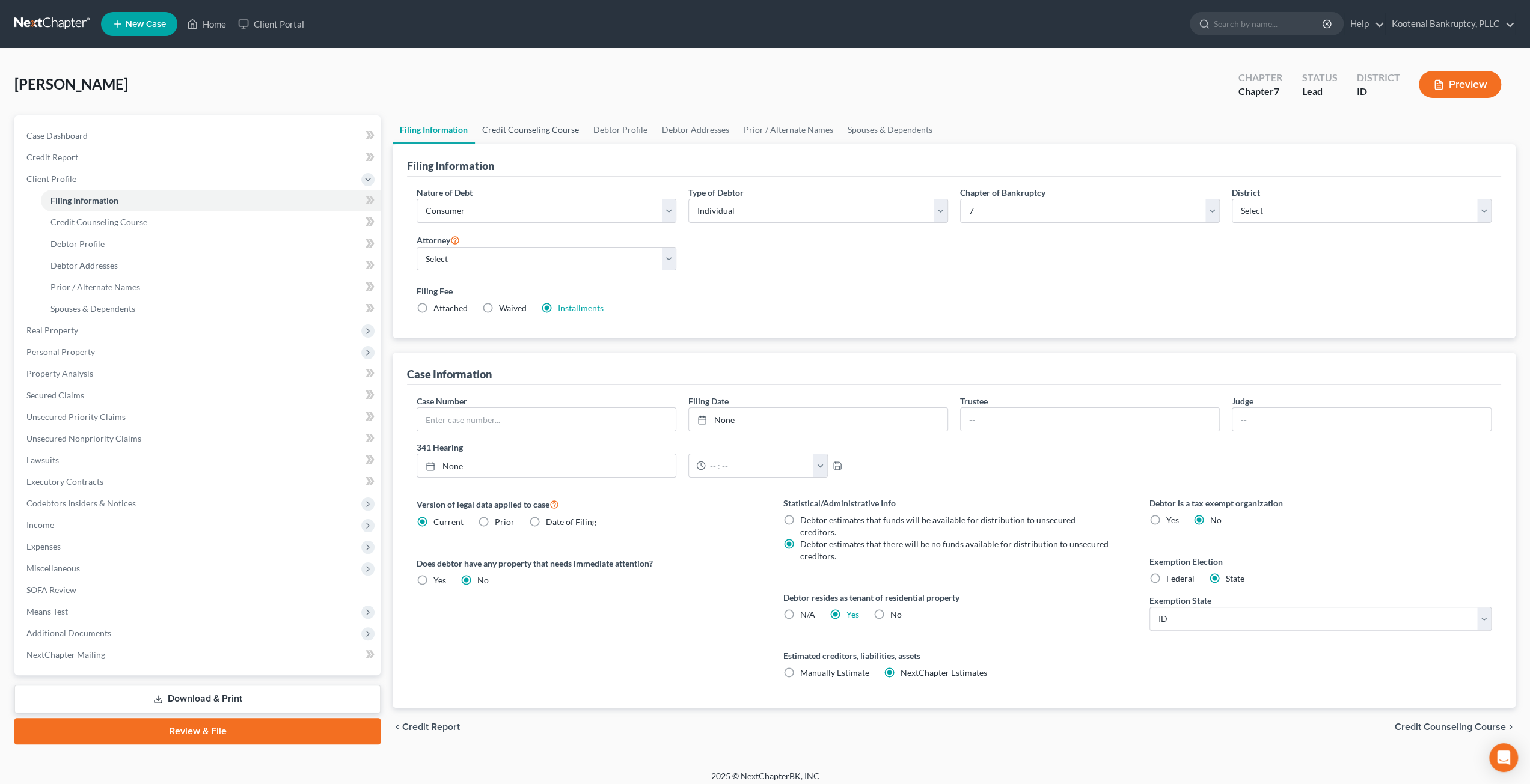
click at [551, 123] on link "Credit Counseling Course" at bounding box center [530, 129] width 111 height 29
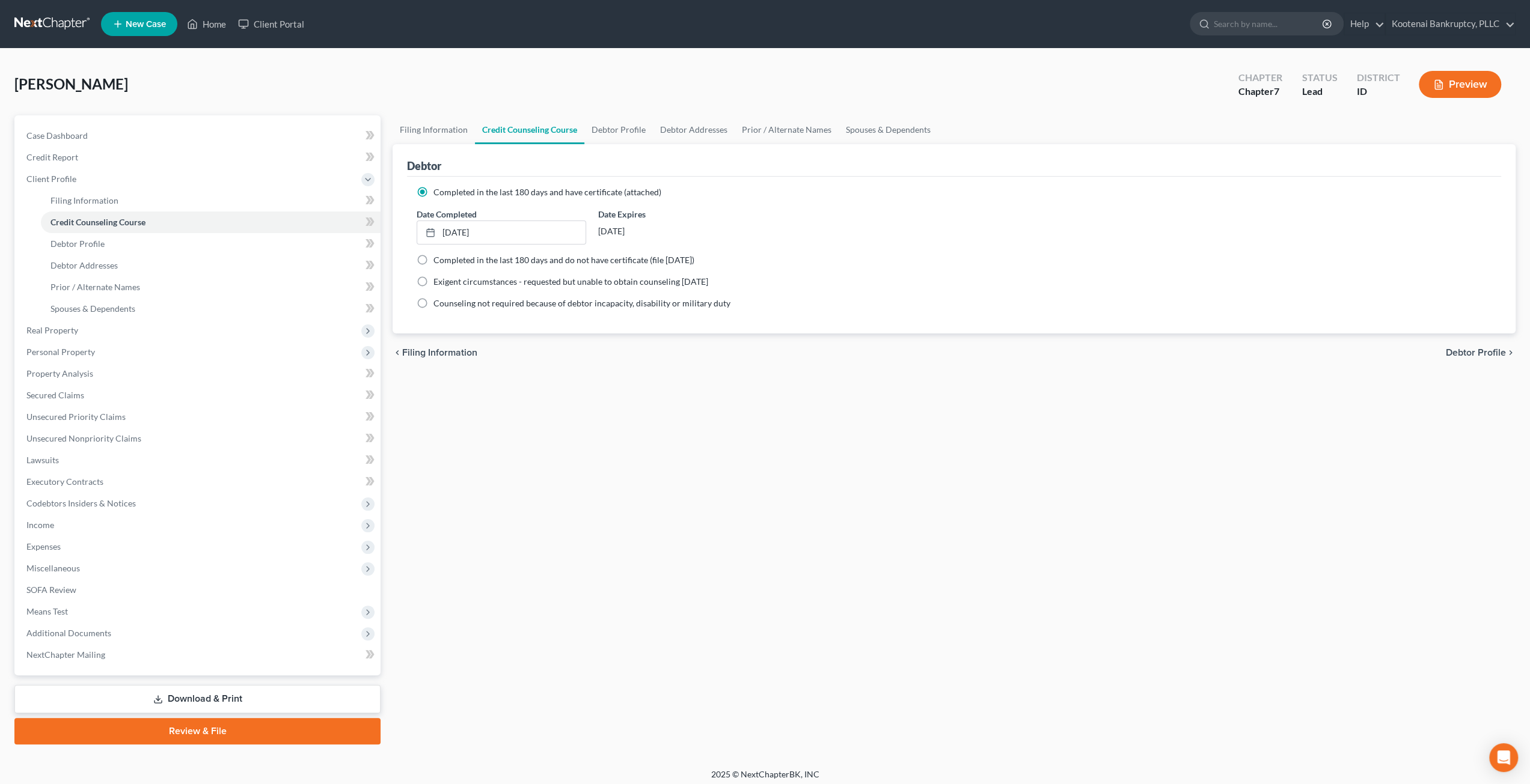
click at [771, 76] on div "[PERSON_NAME] Upgraded Chapter Chapter 7 Status Lead District ID Preview" at bounding box center [765, 89] width 1501 height 52
click at [176, 196] on link "Filing Information" at bounding box center [211, 200] width 340 height 22
select select "1"
select select "0"
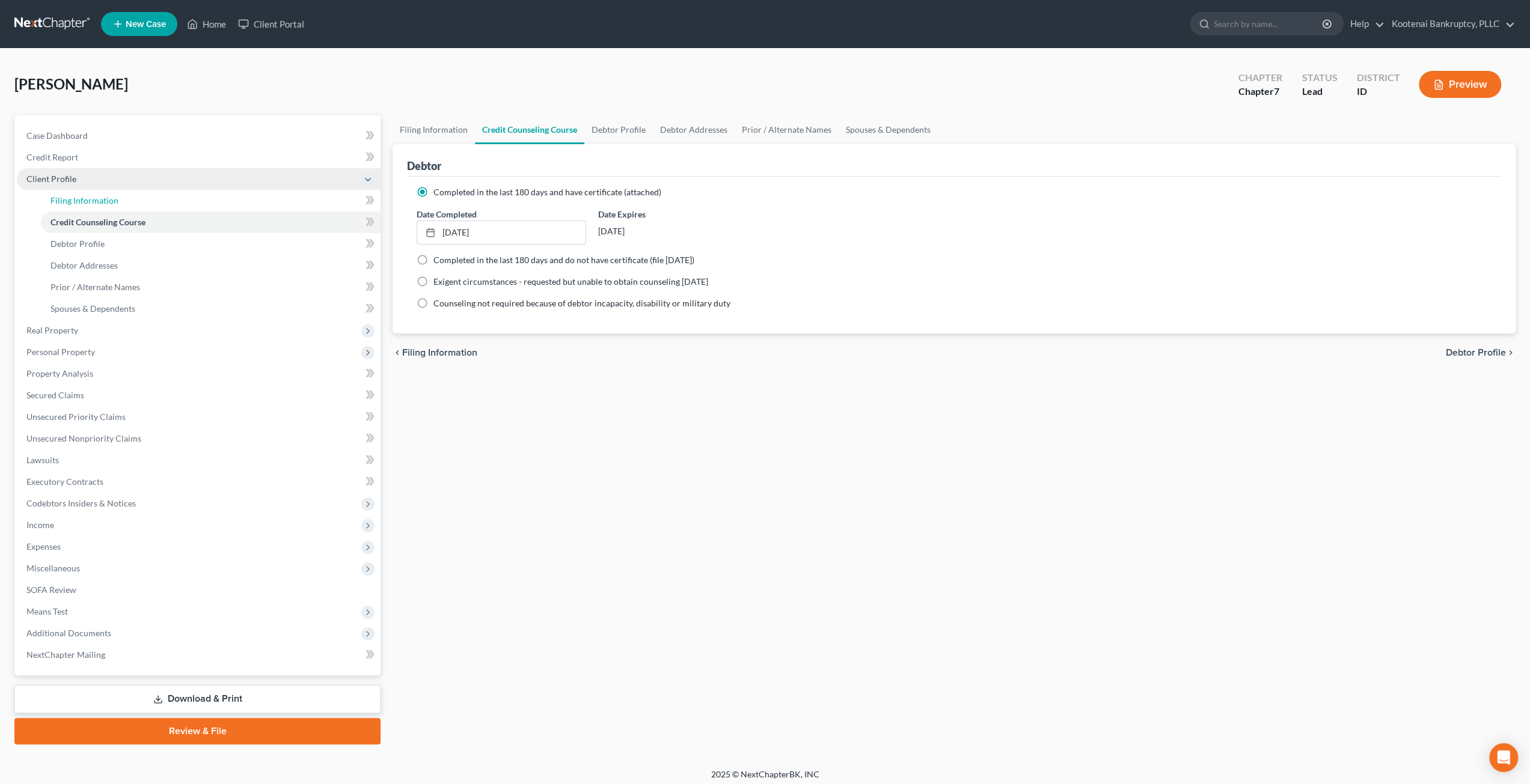
select select "23"
select select "0"
select select "13"
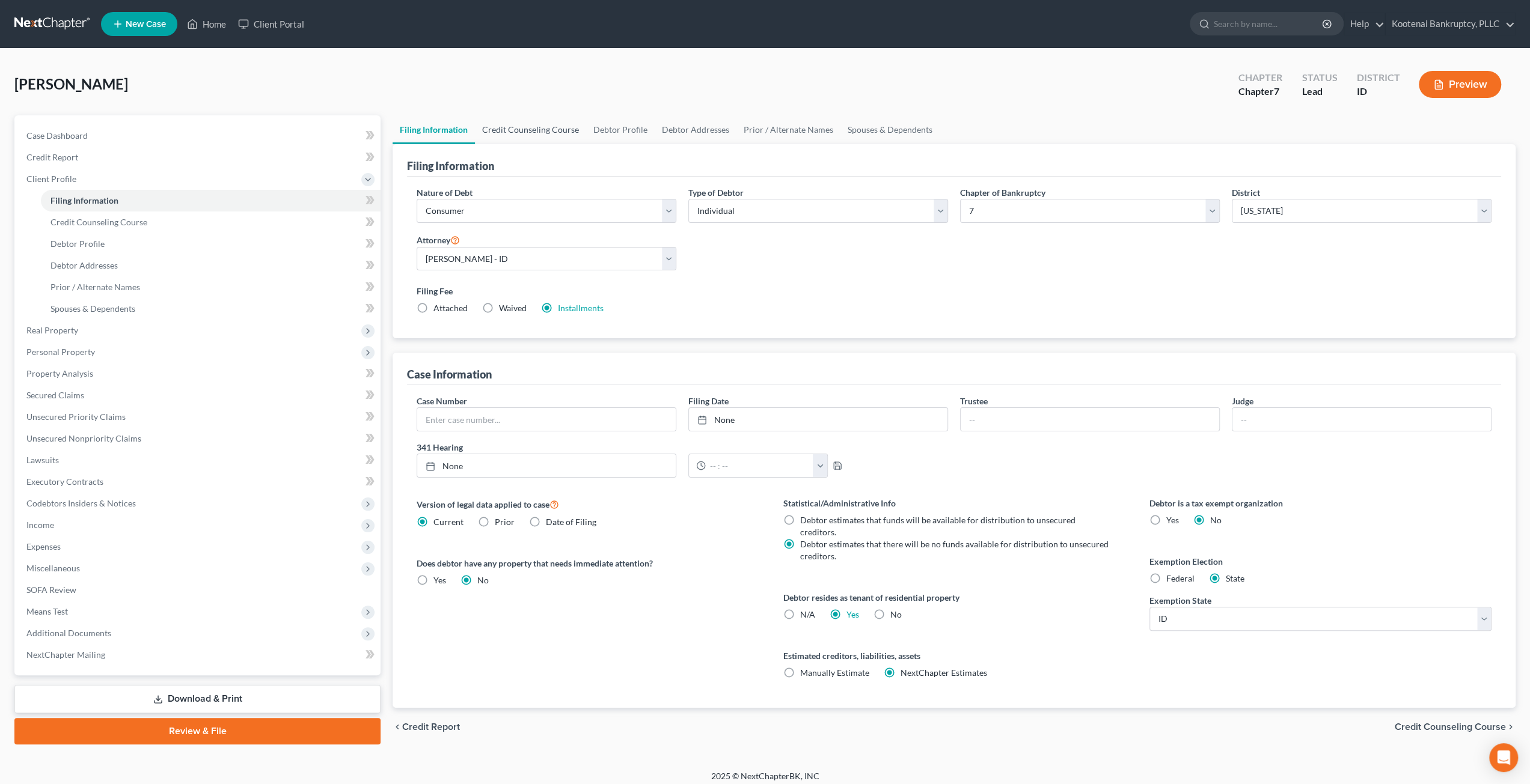
click at [544, 128] on link "Credit Counseling Course" at bounding box center [530, 129] width 111 height 29
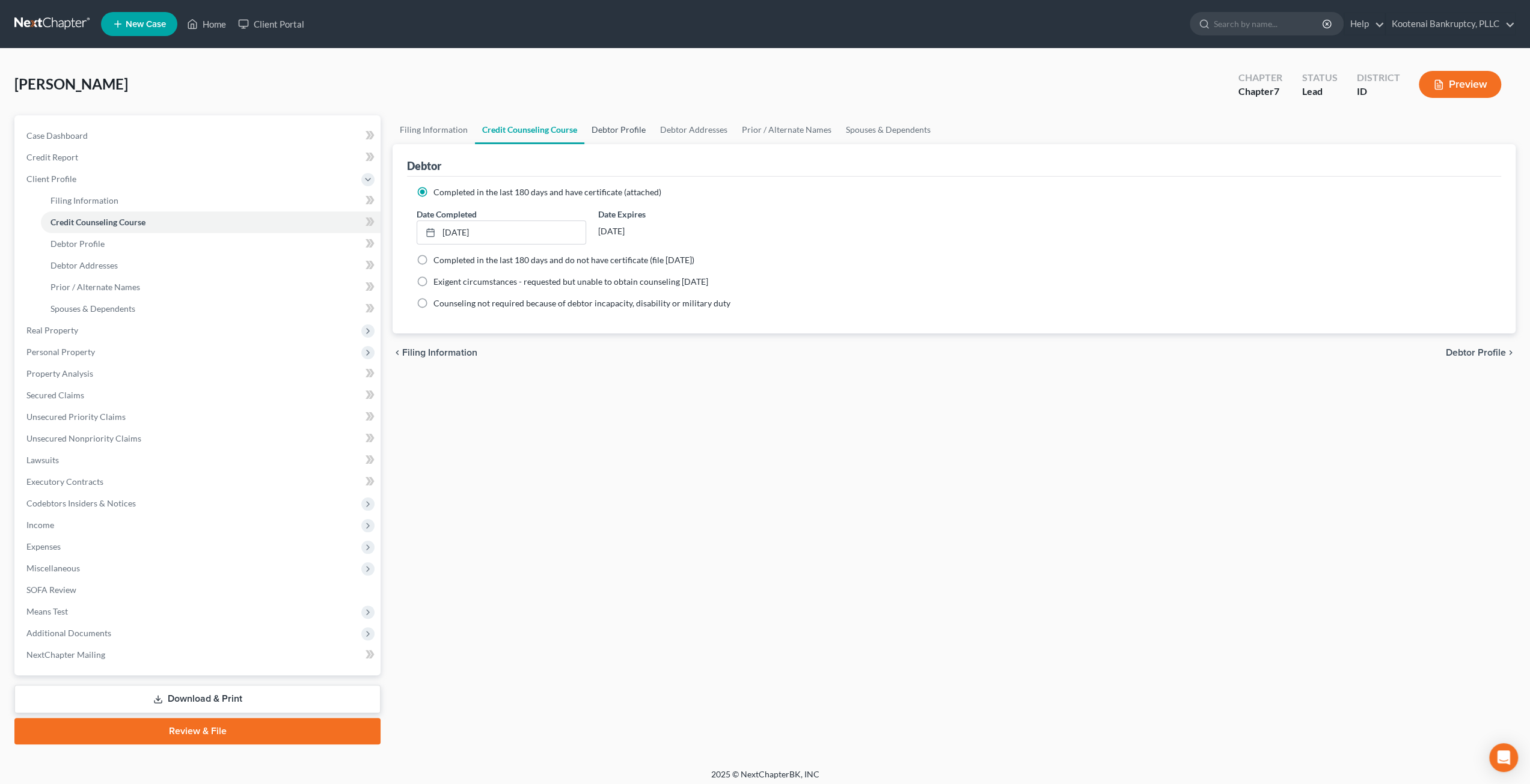
click at [618, 126] on link "Debtor Profile" at bounding box center [619, 129] width 68 height 29
select select "4"
select select "0"
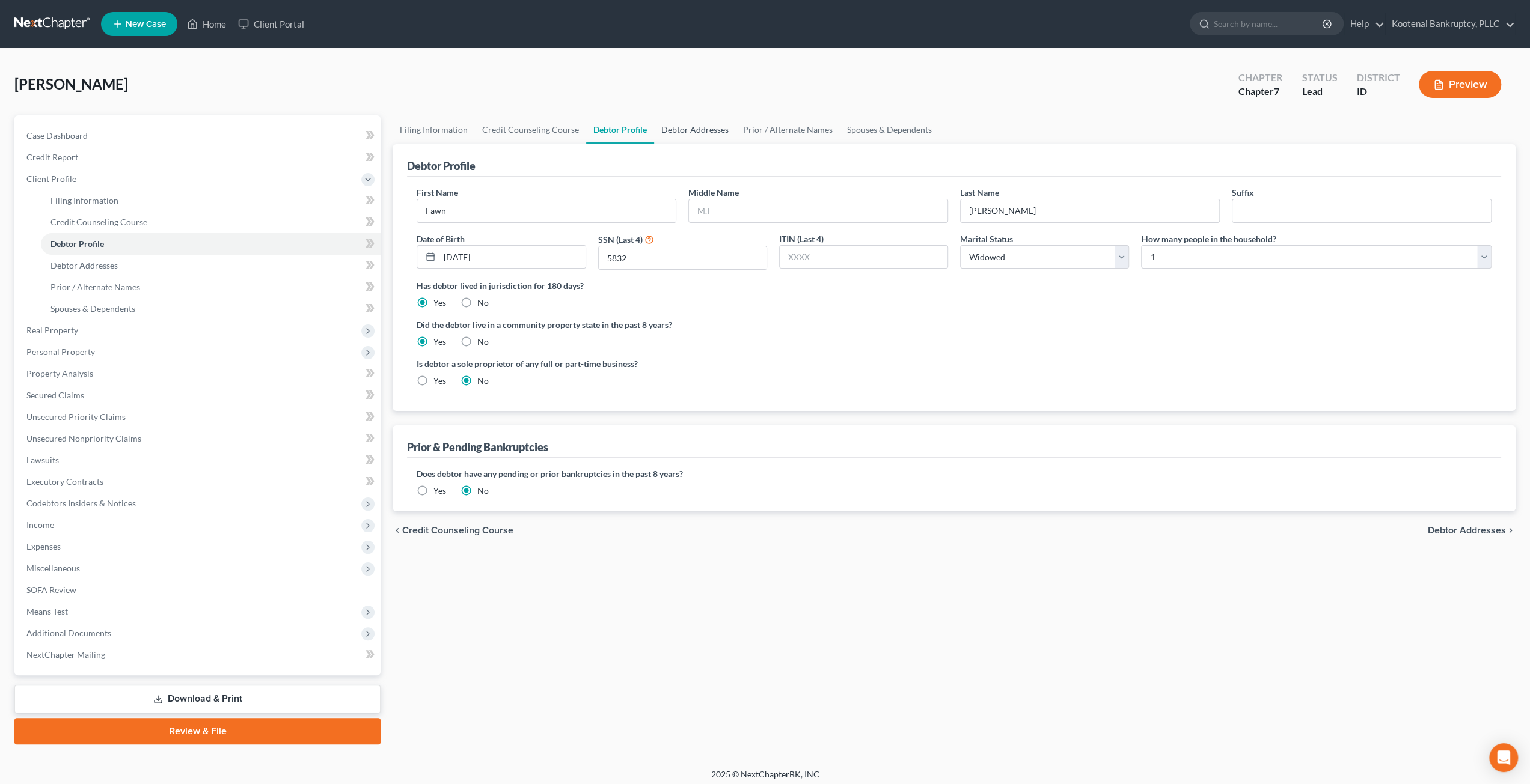
click at [681, 131] on link "Debtor Addresses" at bounding box center [695, 129] width 81 height 29
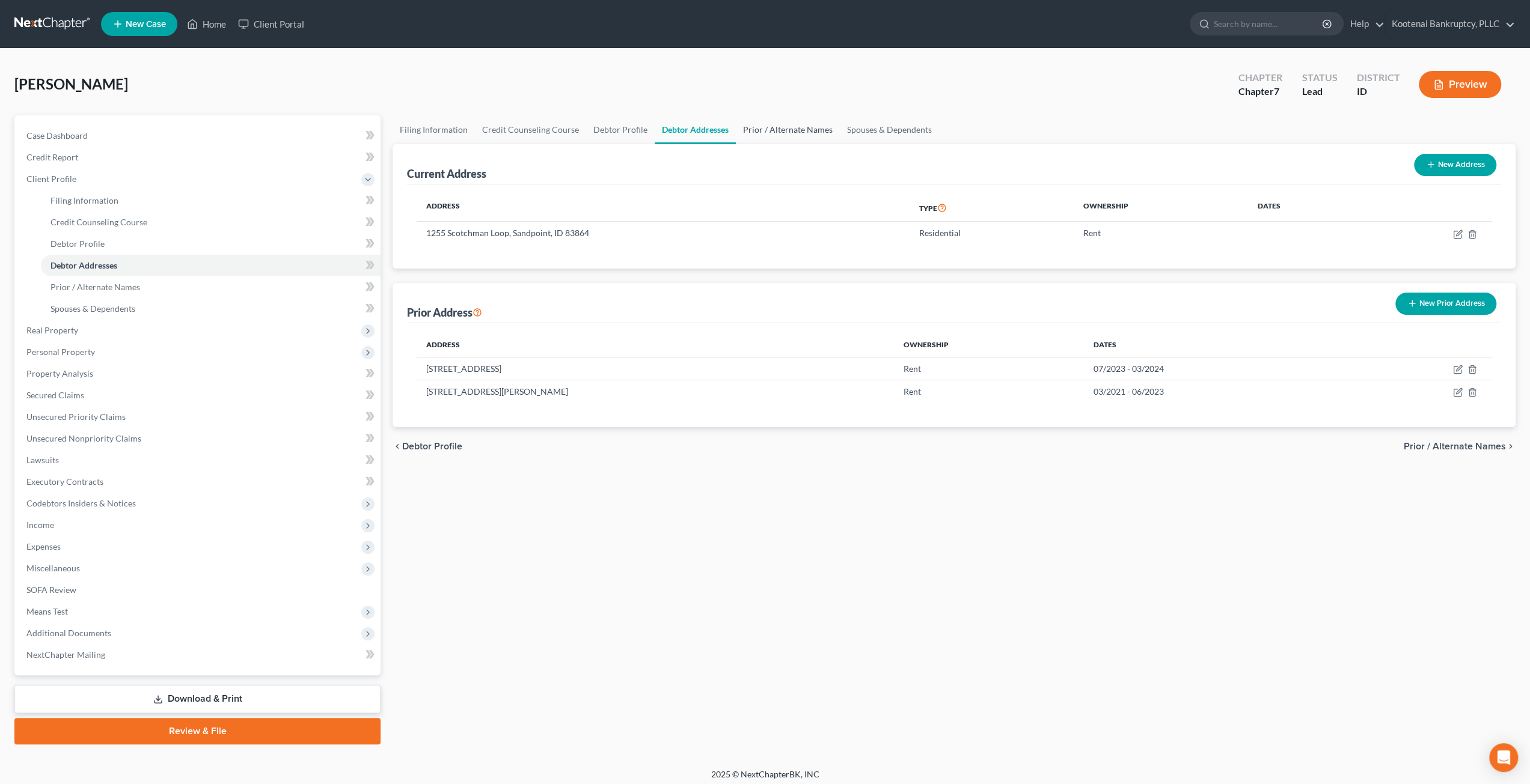
click at [759, 130] on link "Prior / Alternate Names" at bounding box center [787, 129] width 104 height 29
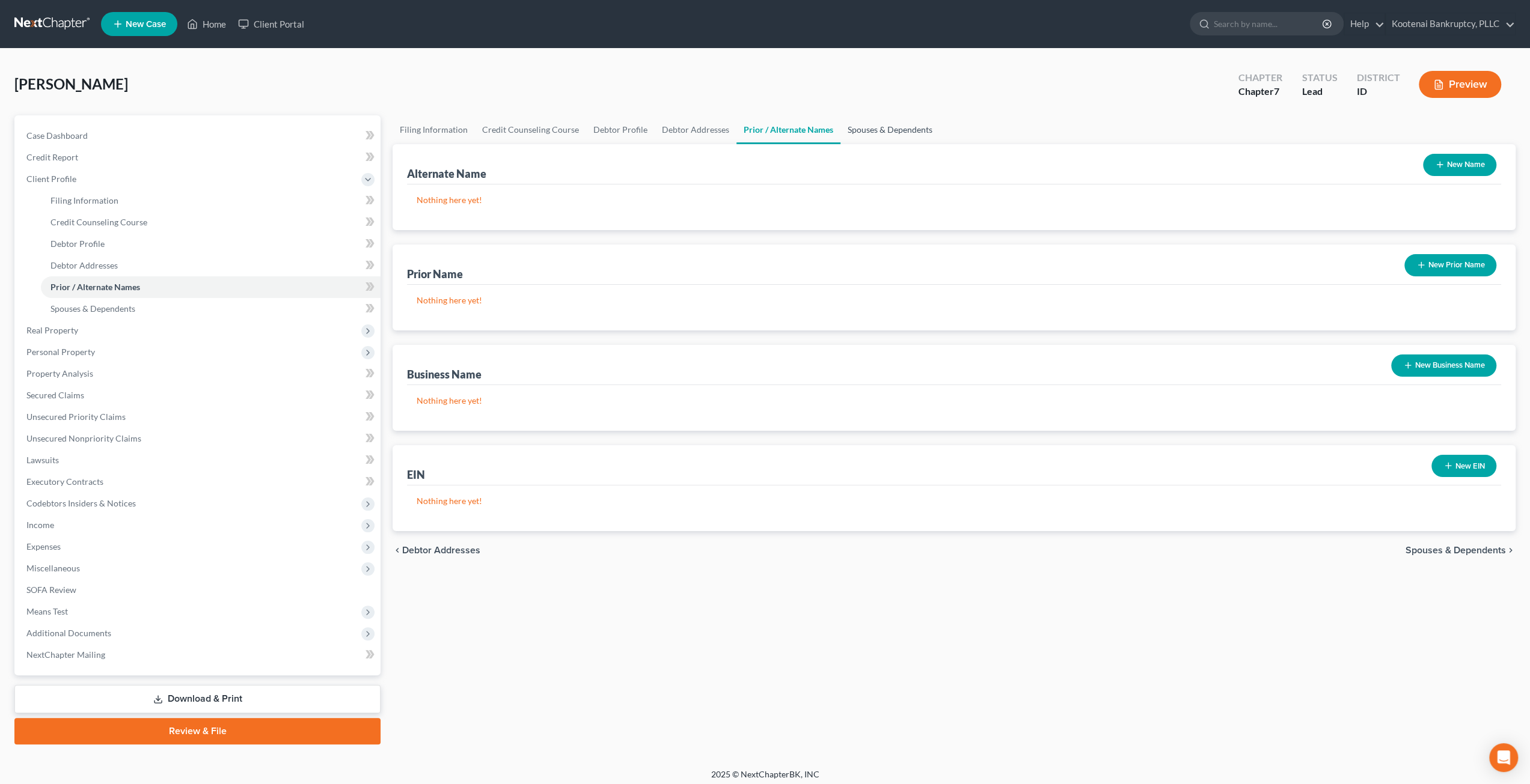
click at [862, 134] on link "Spouses & Dependents" at bounding box center [890, 129] width 100 height 29
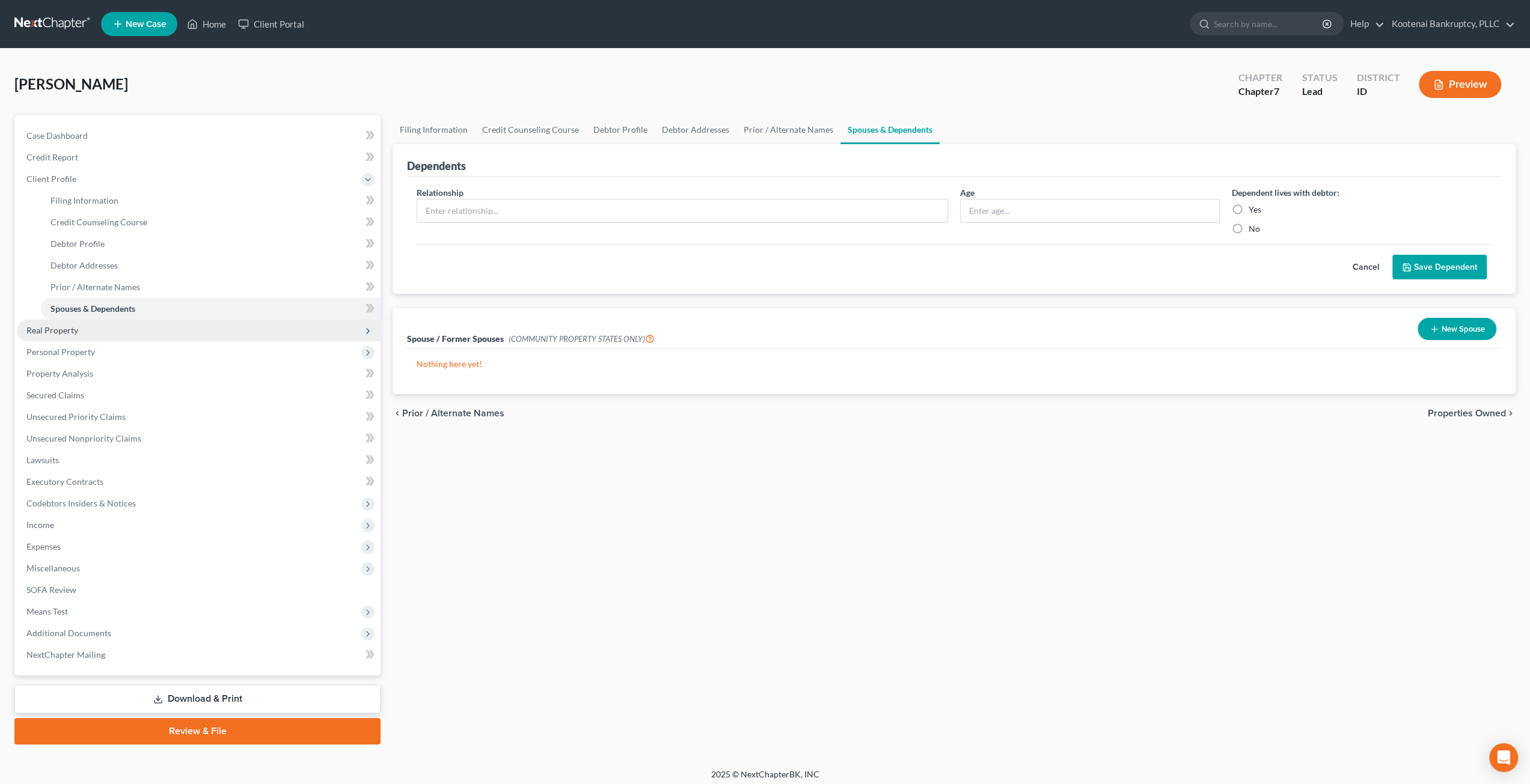
click at [143, 336] on span "Real Property" at bounding box center [198, 330] width 364 height 22
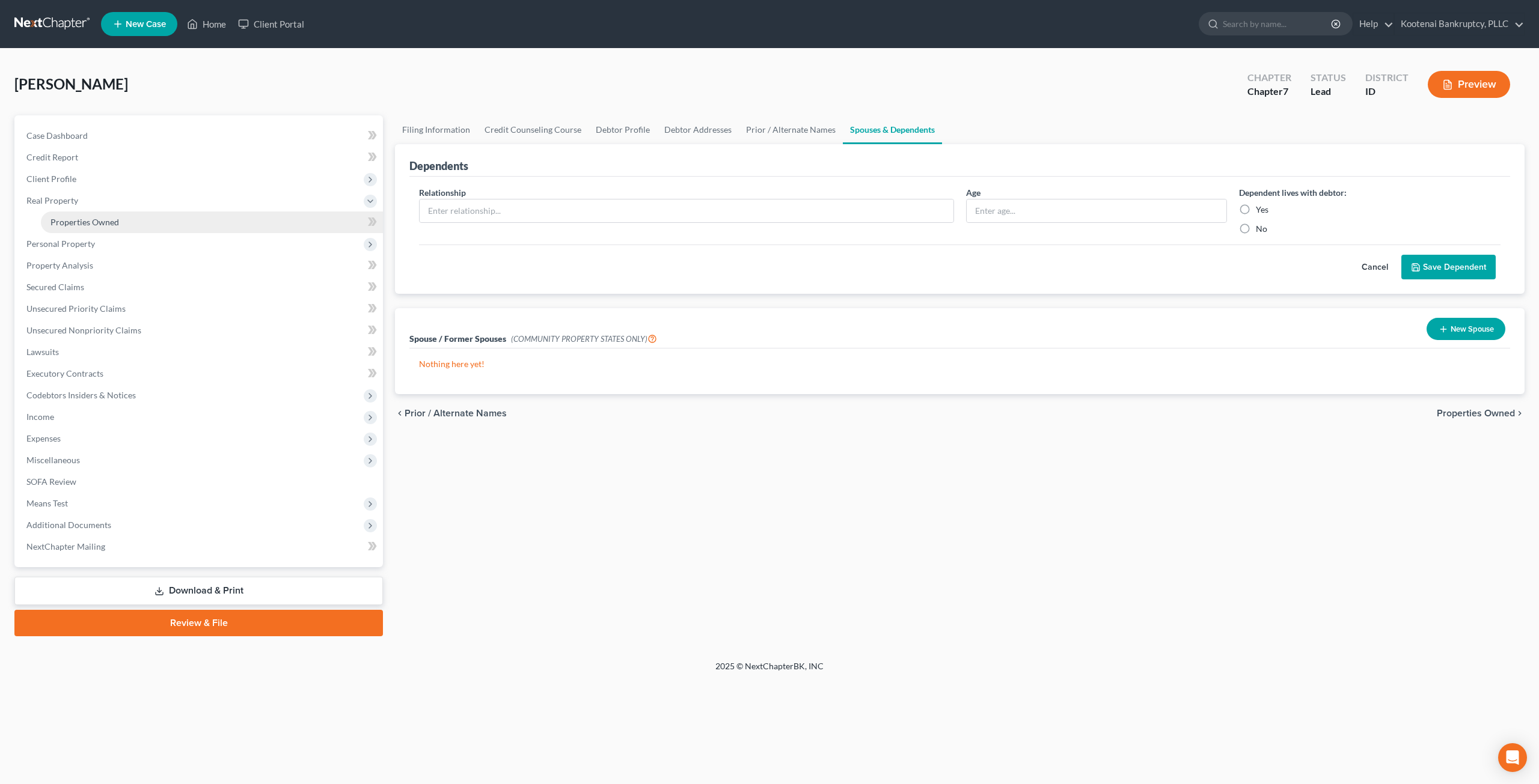
click at [177, 217] on link "Properties Owned" at bounding box center [212, 222] width 342 height 22
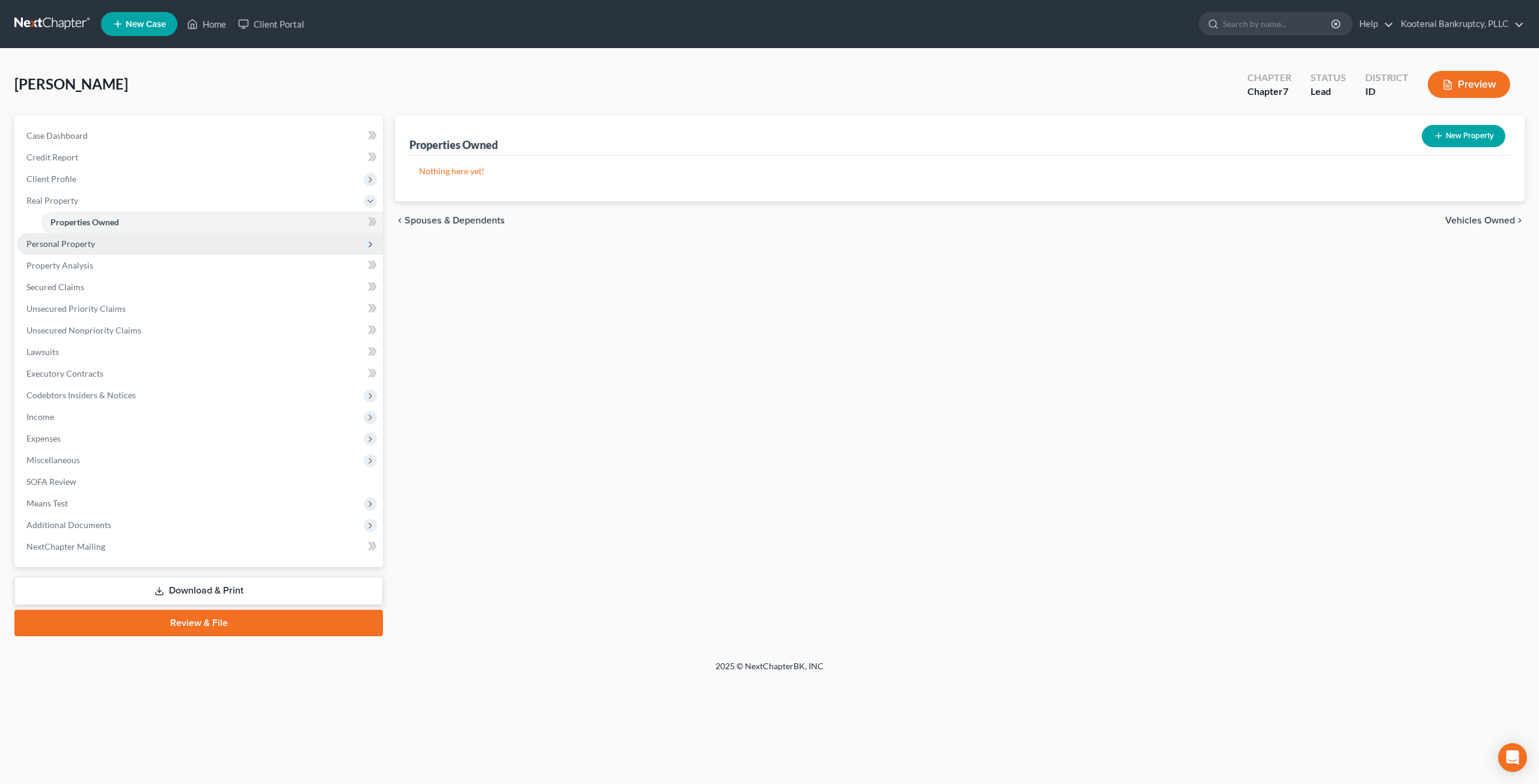
click at [174, 239] on span "Personal Property" at bounding box center [200, 243] width 366 height 22
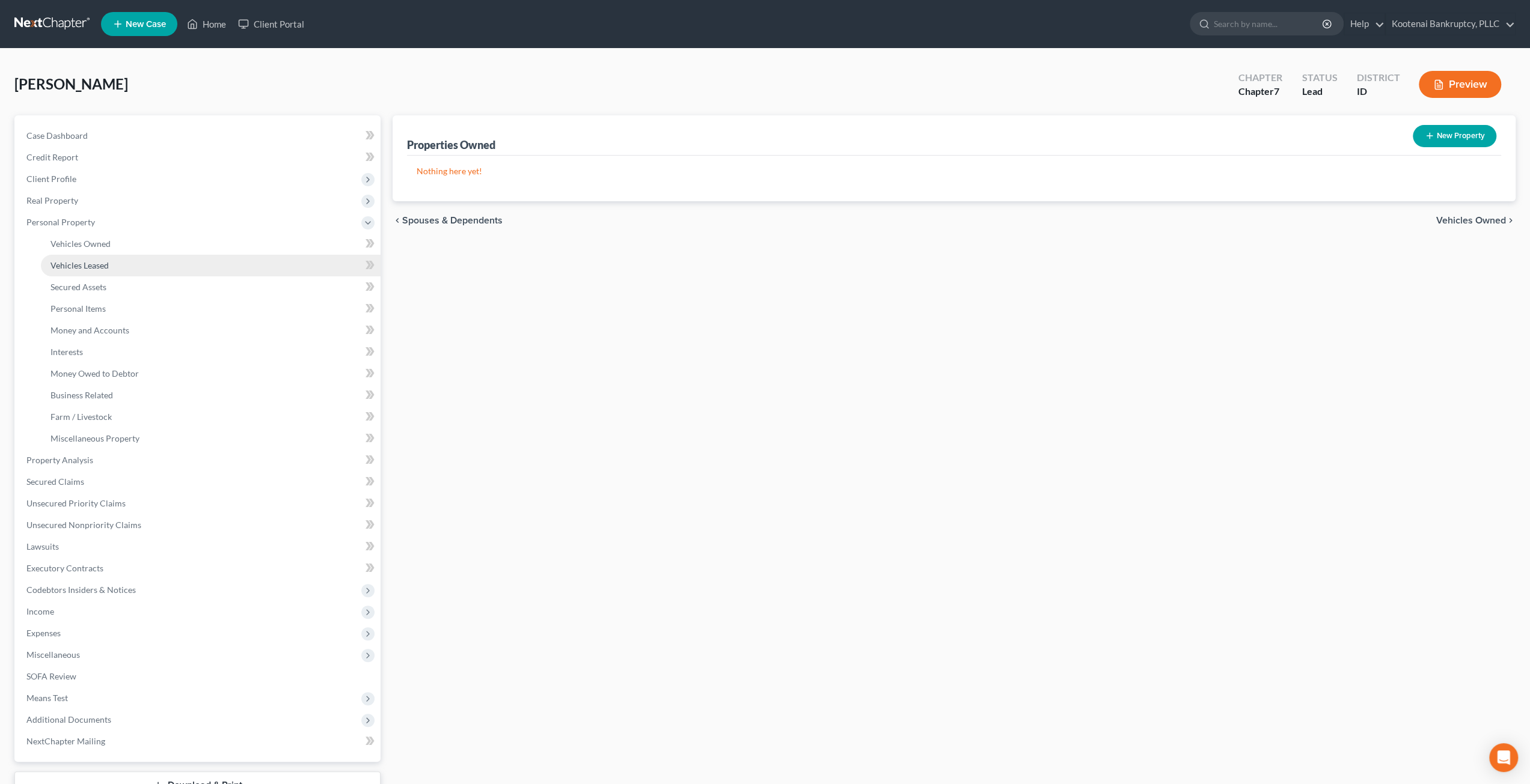
click at [170, 259] on link "Vehicles Leased" at bounding box center [211, 265] width 340 height 22
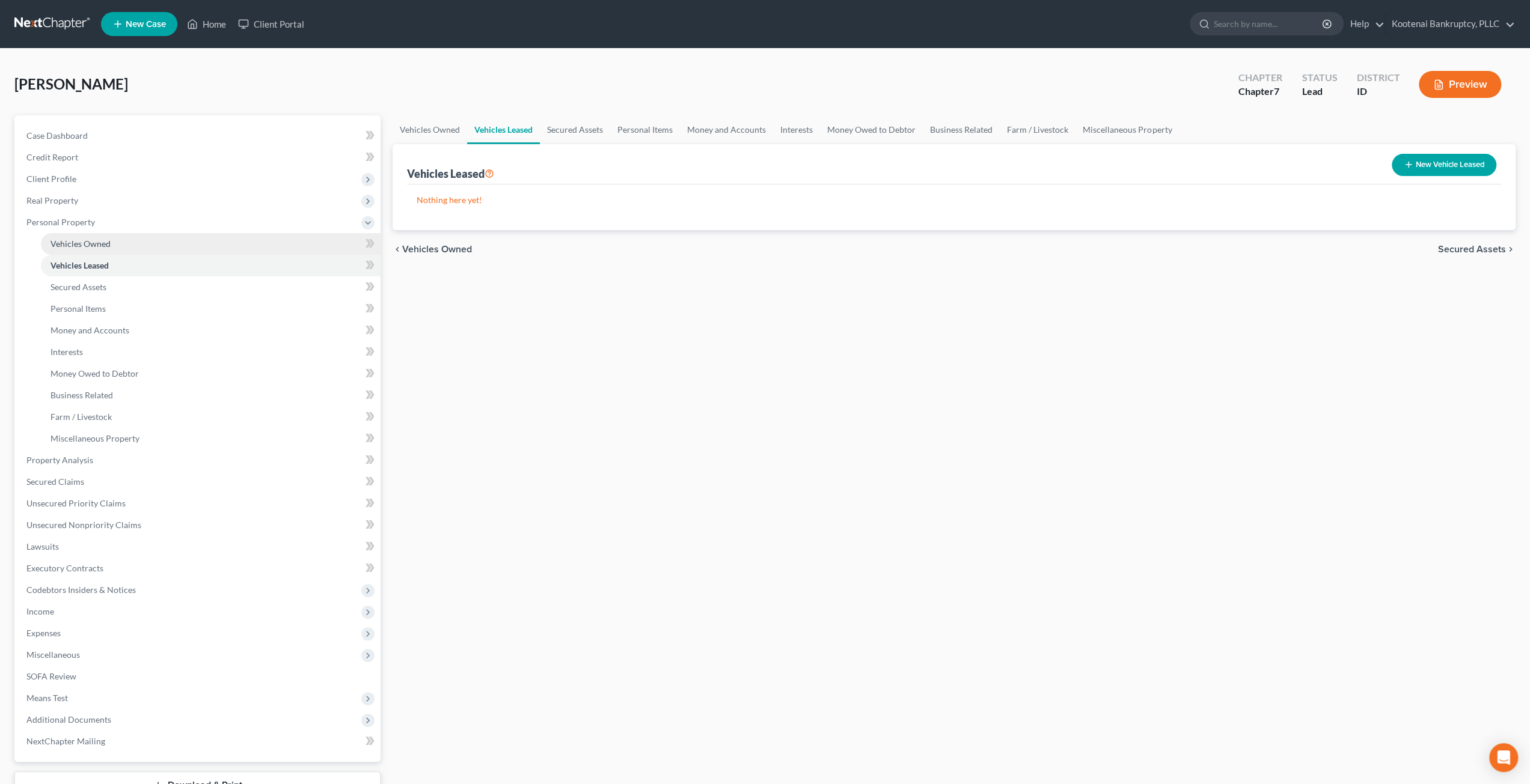
click at [171, 235] on link "Vehicles Owned" at bounding box center [211, 243] width 340 height 22
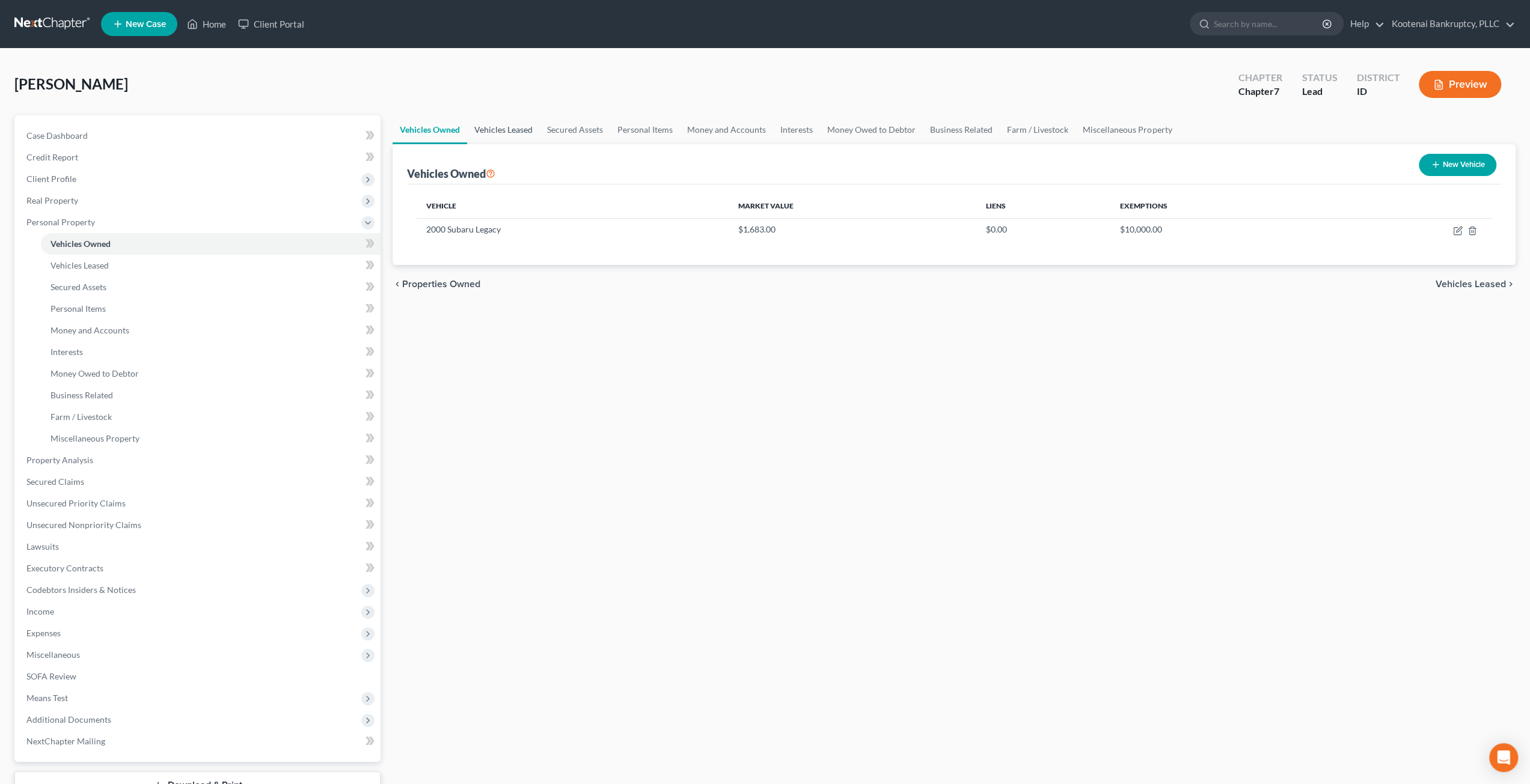
click at [497, 133] on link "Vehicles Leased" at bounding box center [503, 129] width 73 height 29
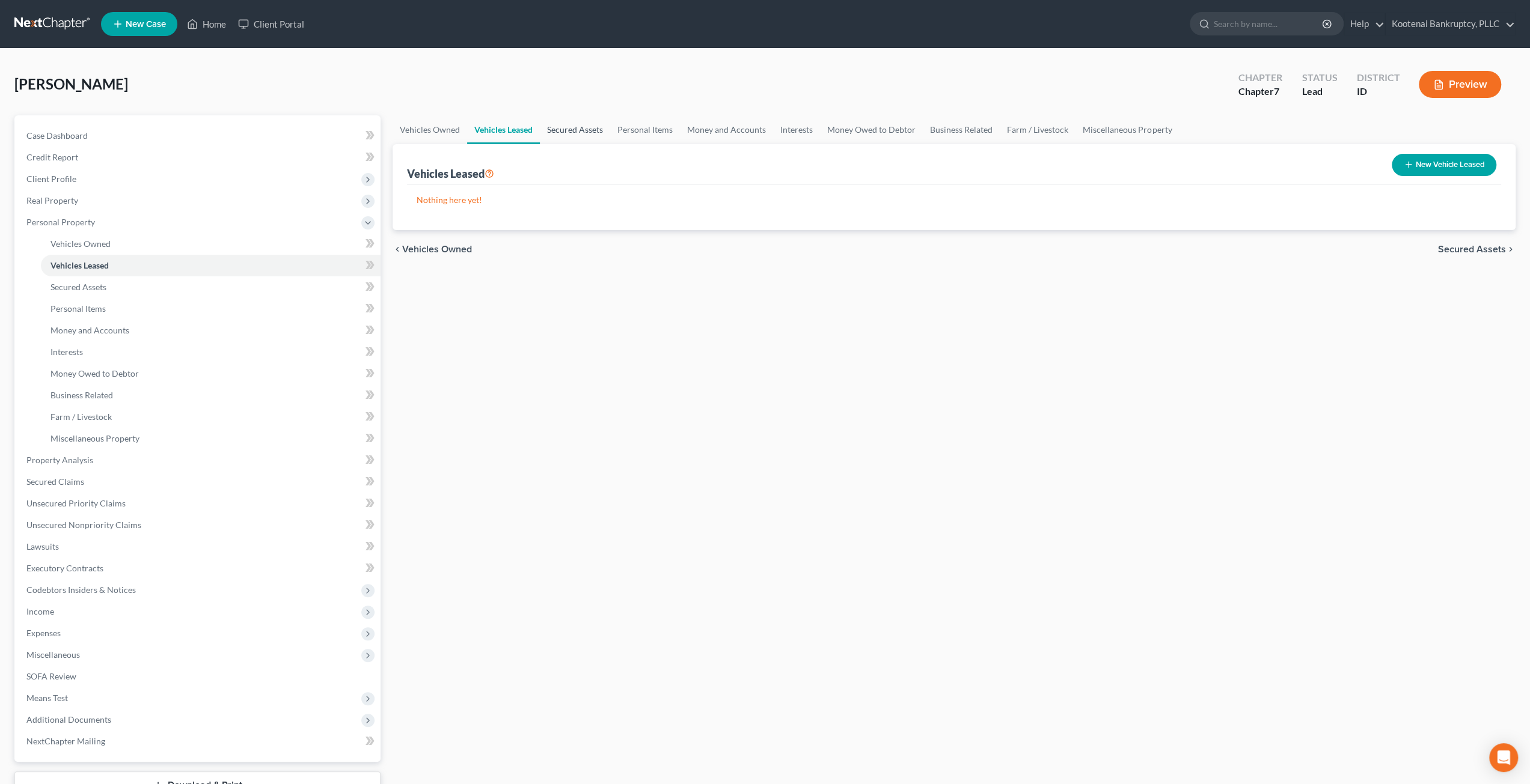
click at [574, 134] on link "Secured Assets" at bounding box center [575, 129] width 70 height 29
click at [669, 129] on link "Personal Items" at bounding box center [646, 129] width 70 height 29
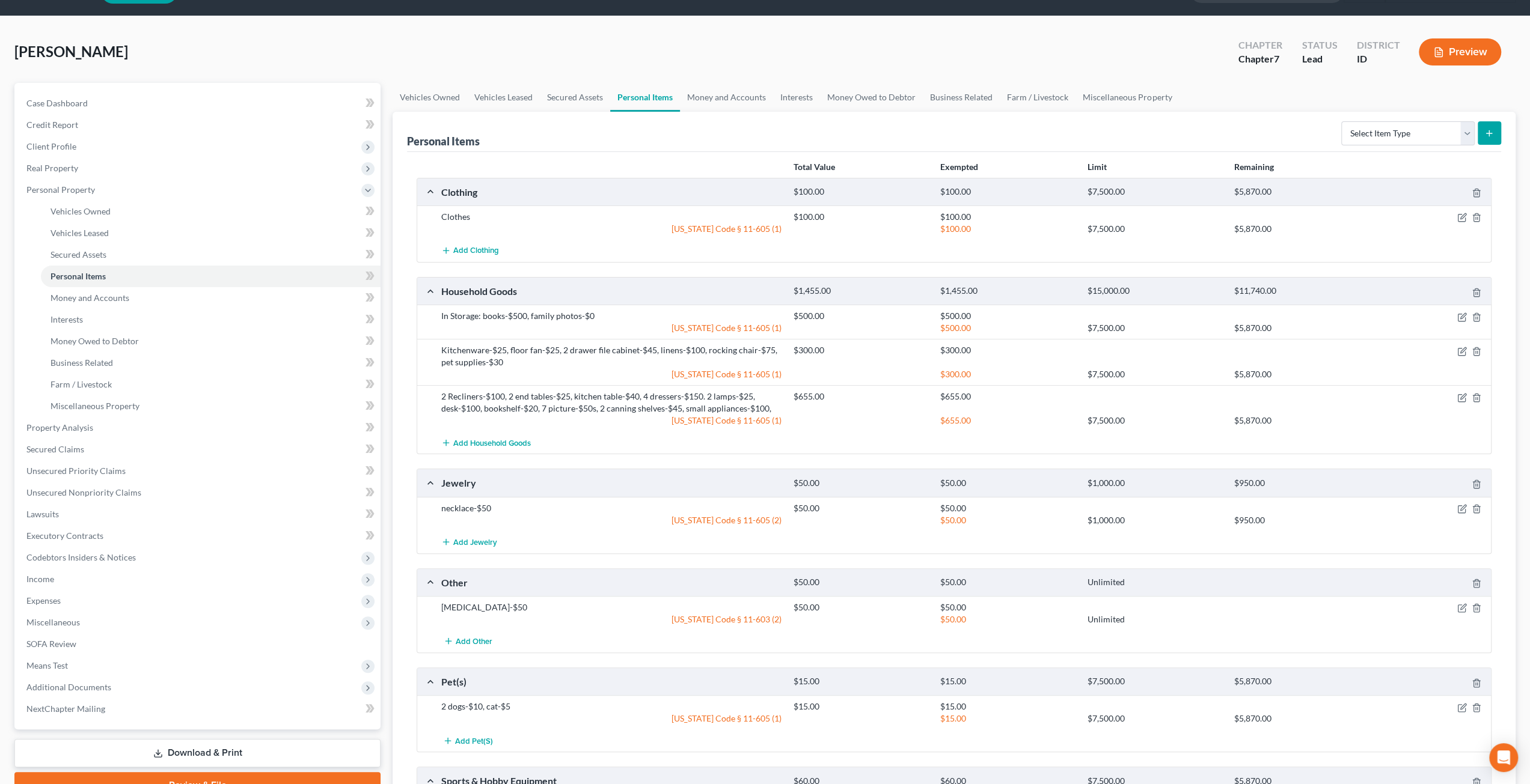
scroll to position [28, 0]
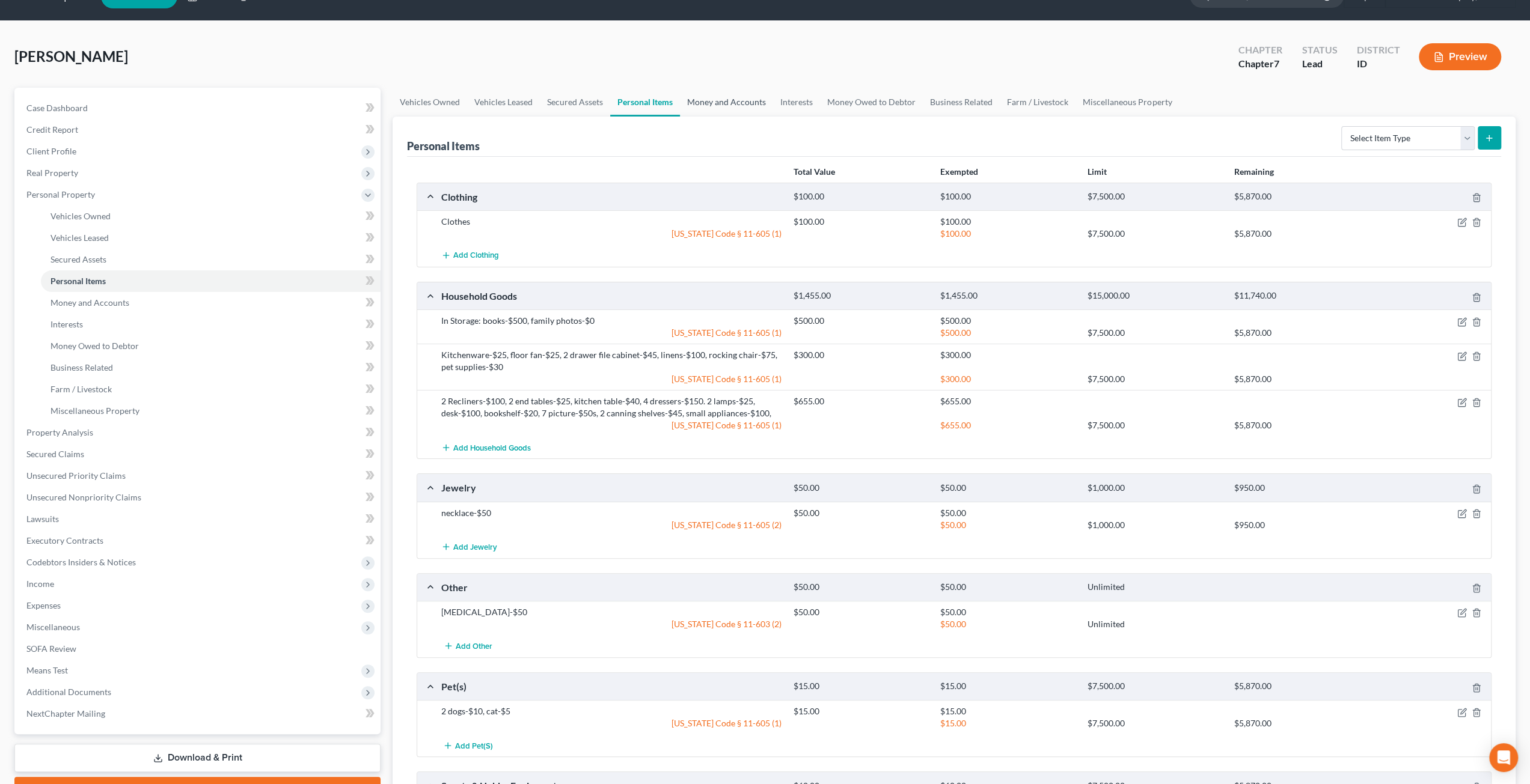
click at [723, 104] on link "Money and Accounts" at bounding box center [727, 102] width 93 height 29
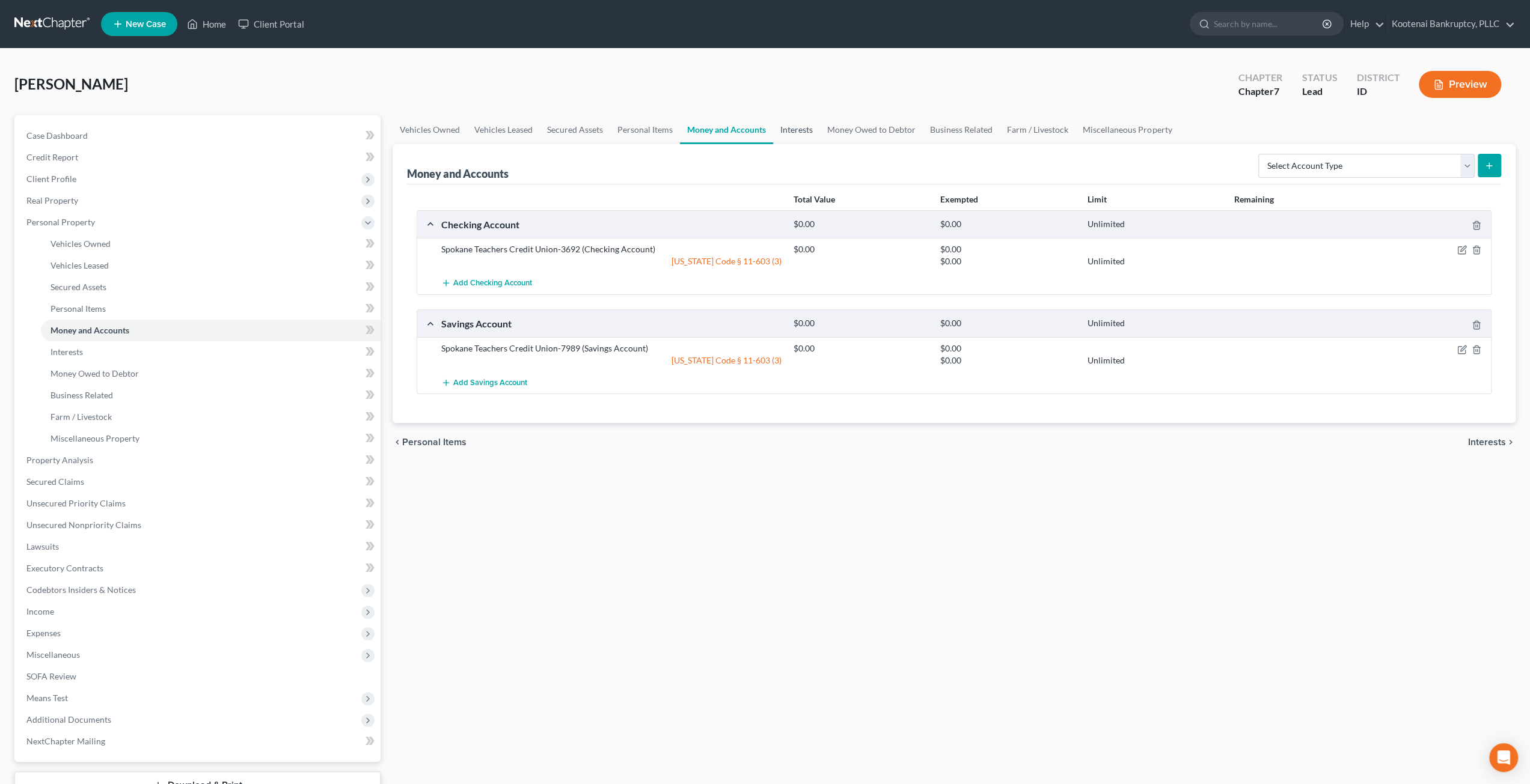
click at [802, 129] on link "Interests" at bounding box center [796, 129] width 47 height 29
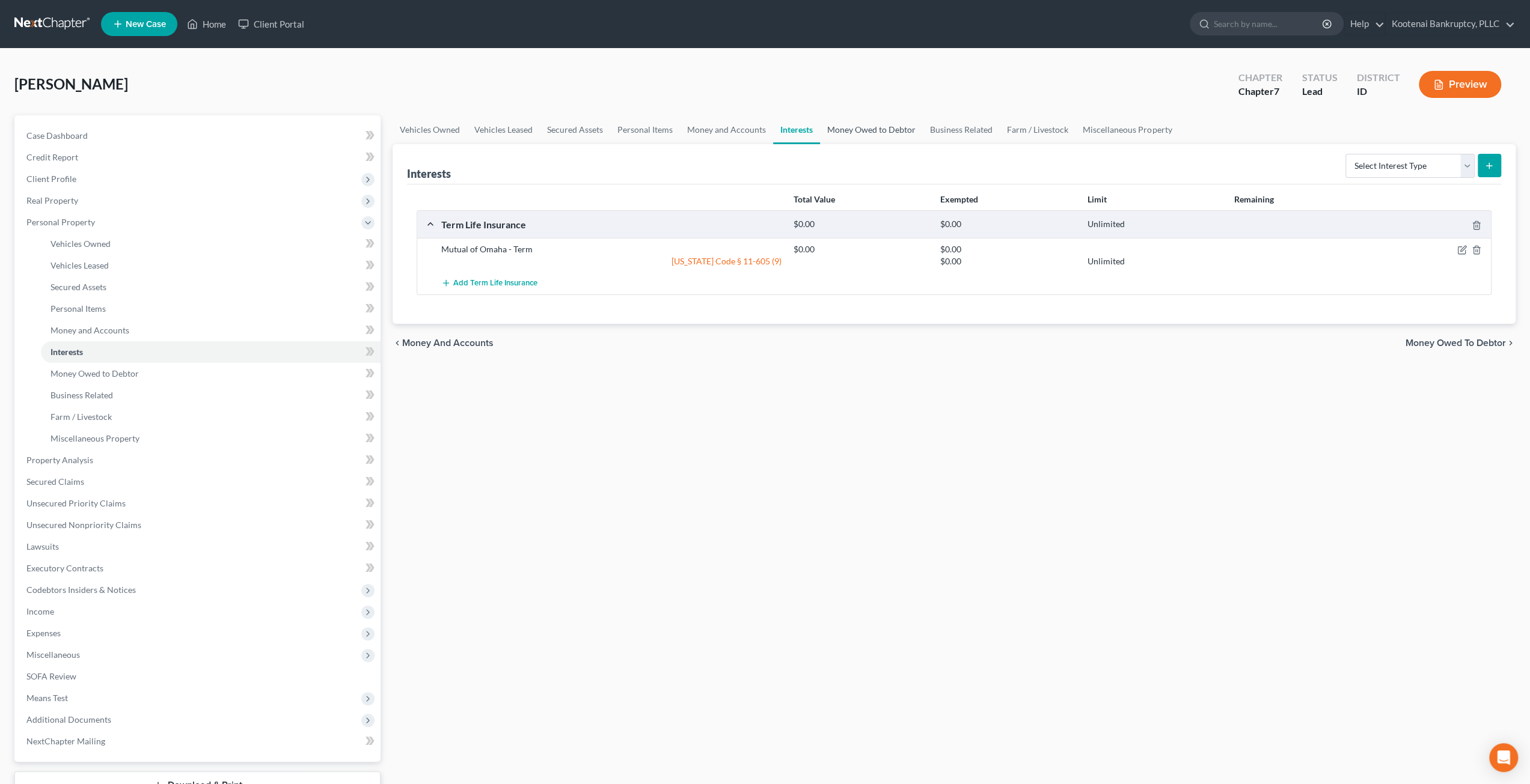
click at [858, 133] on link "Money Owed to Debtor" at bounding box center [872, 129] width 103 height 29
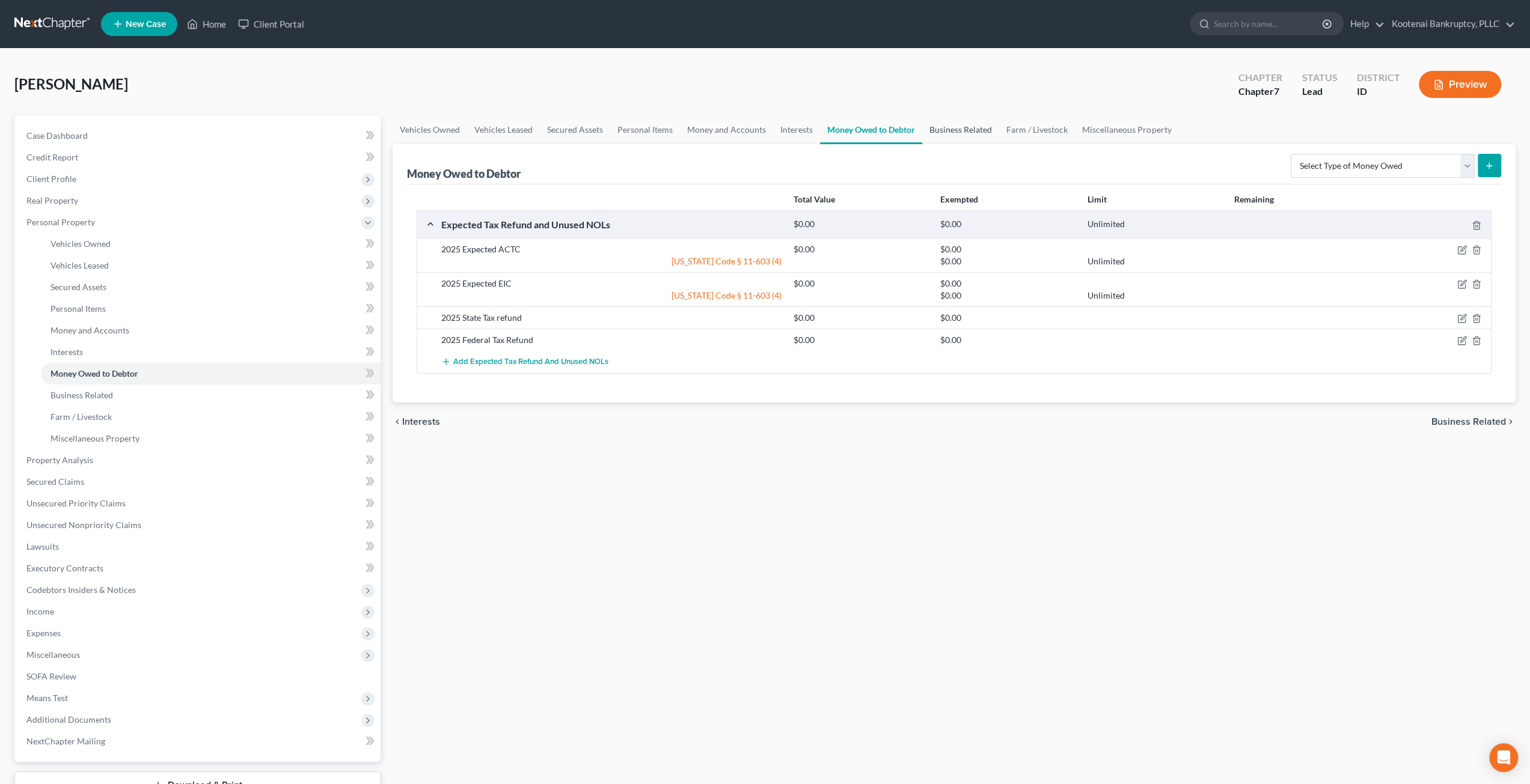
click at [945, 134] on link "Business Related" at bounding box center [961, 129] width 77 height 29
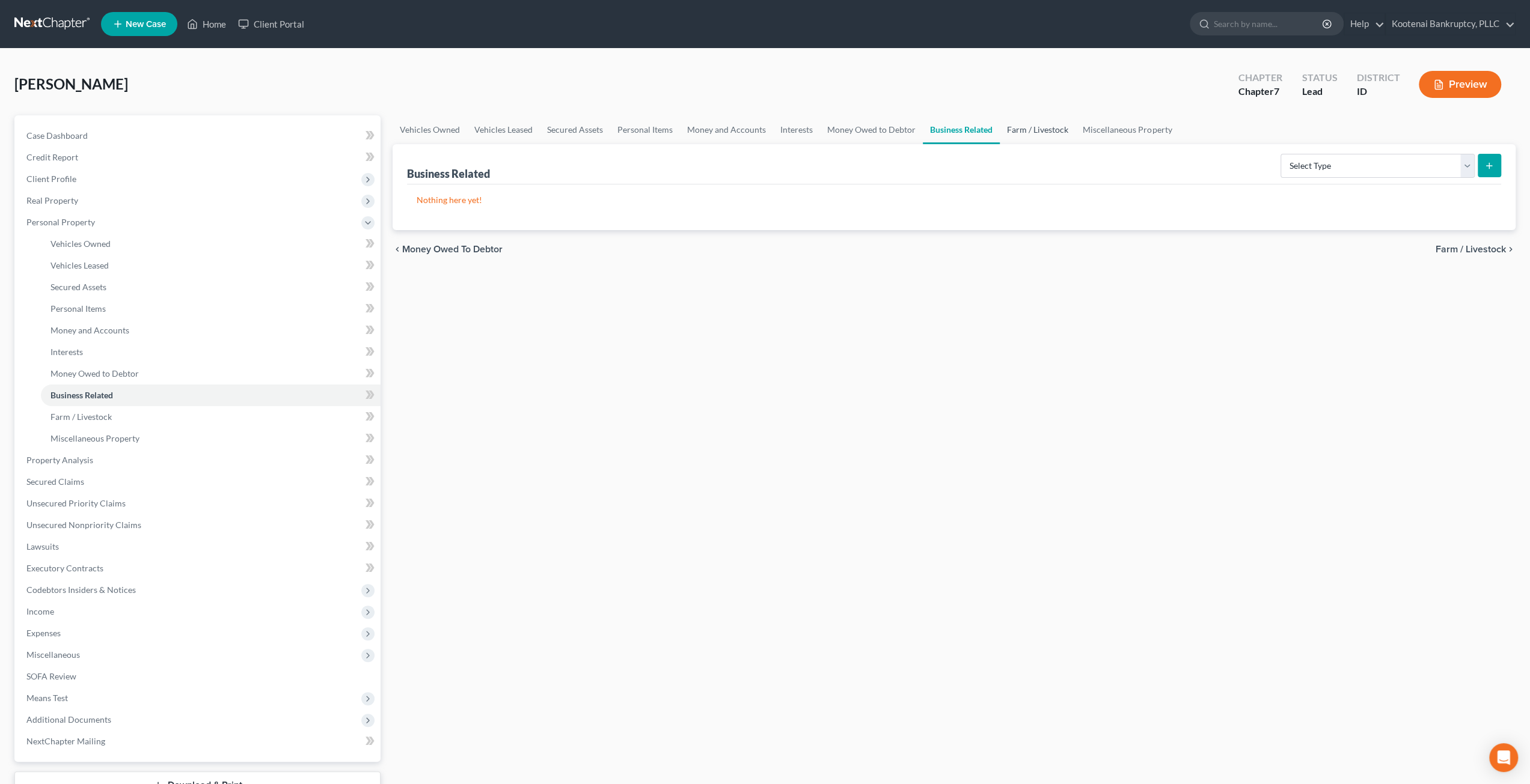
click at [1027, 131] on link "Farm / Livestock" at bounding box center [1038, 129] width 76 height 29
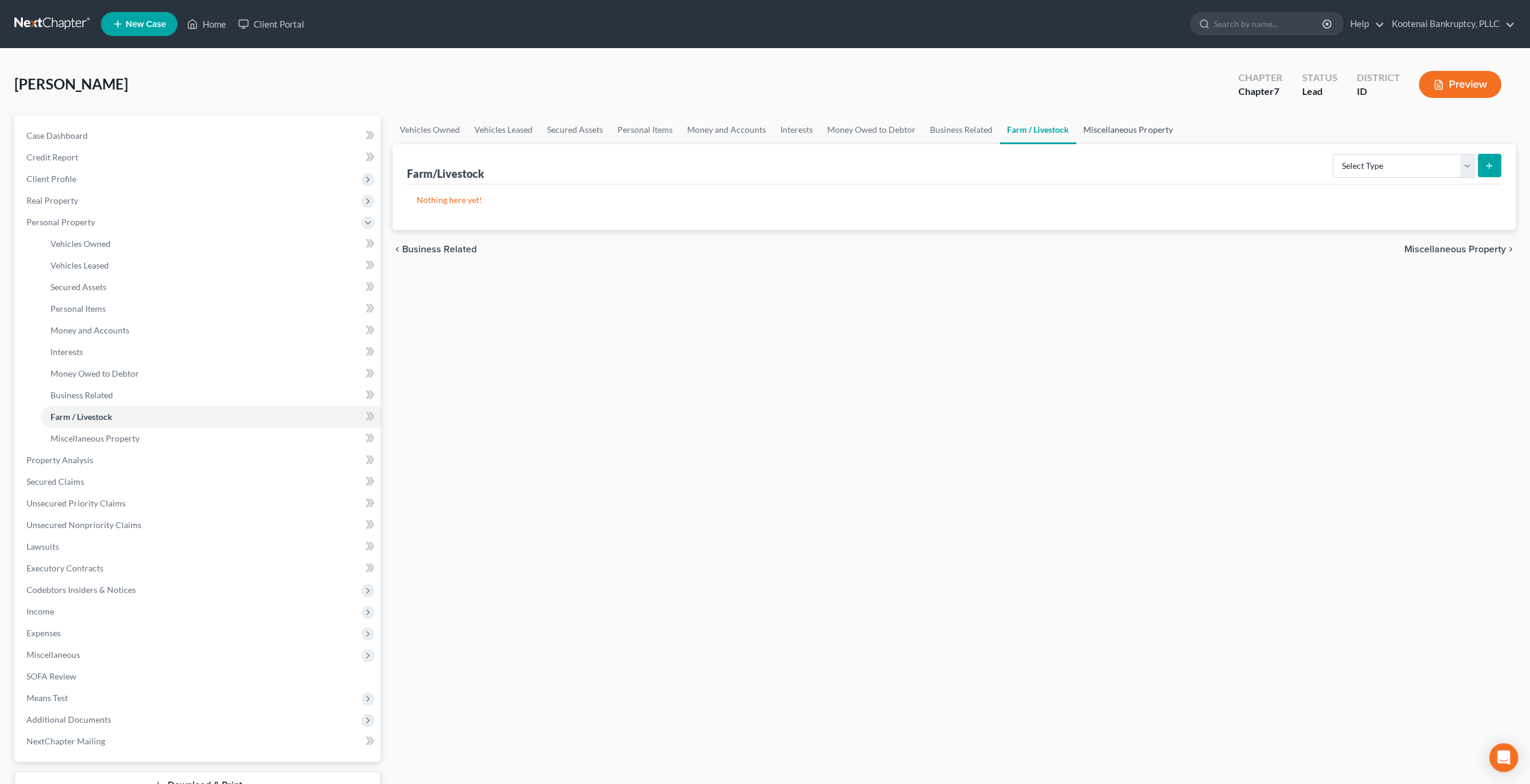
click at [1121, 129] on link "Miscellaneous Property" at bounding box center [1128, 129] width 104 height 29
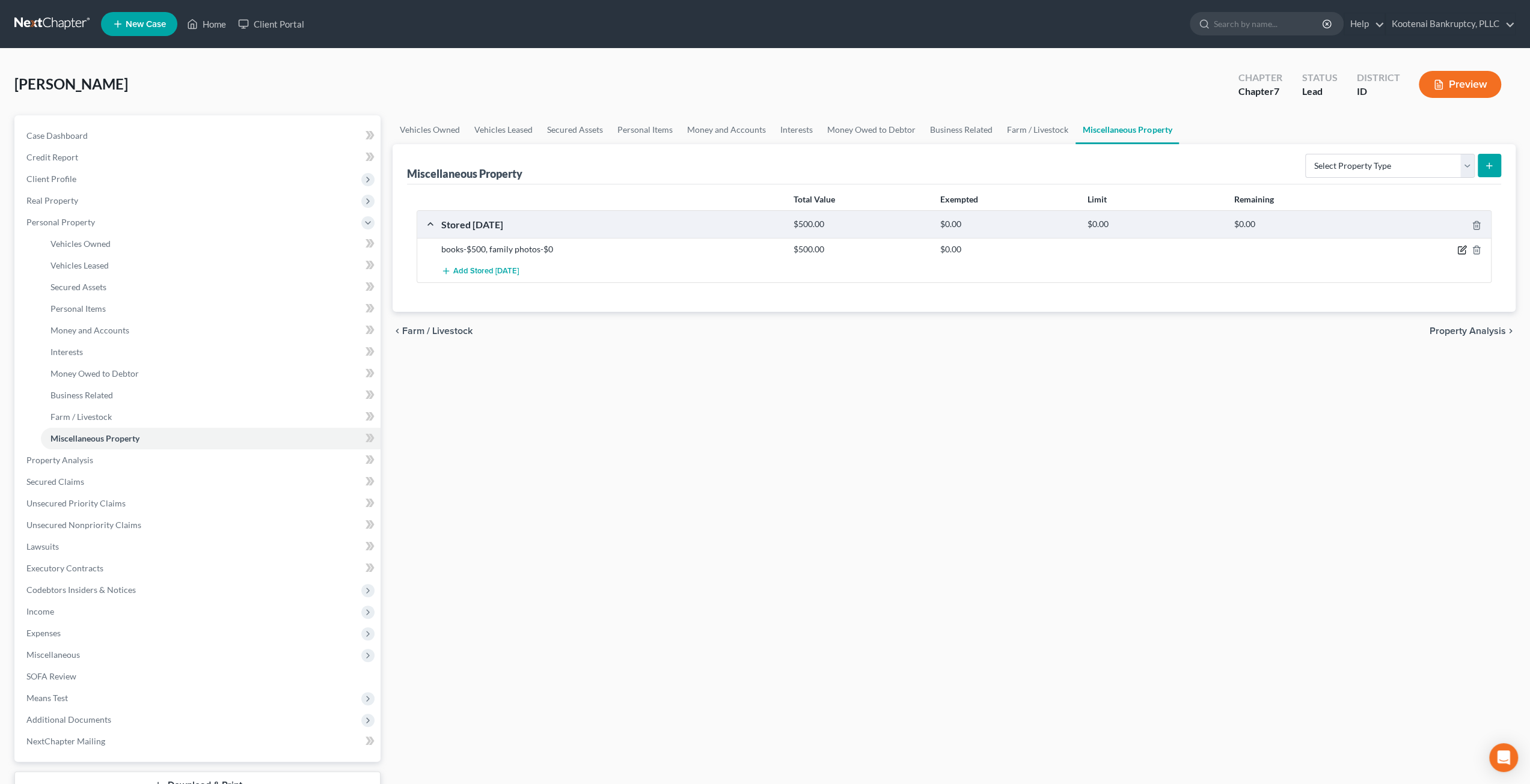
click at [1465, 249] on icon "button" at bounding box center [1462, 250] width 7 height 7
select select "4"
select select "13"
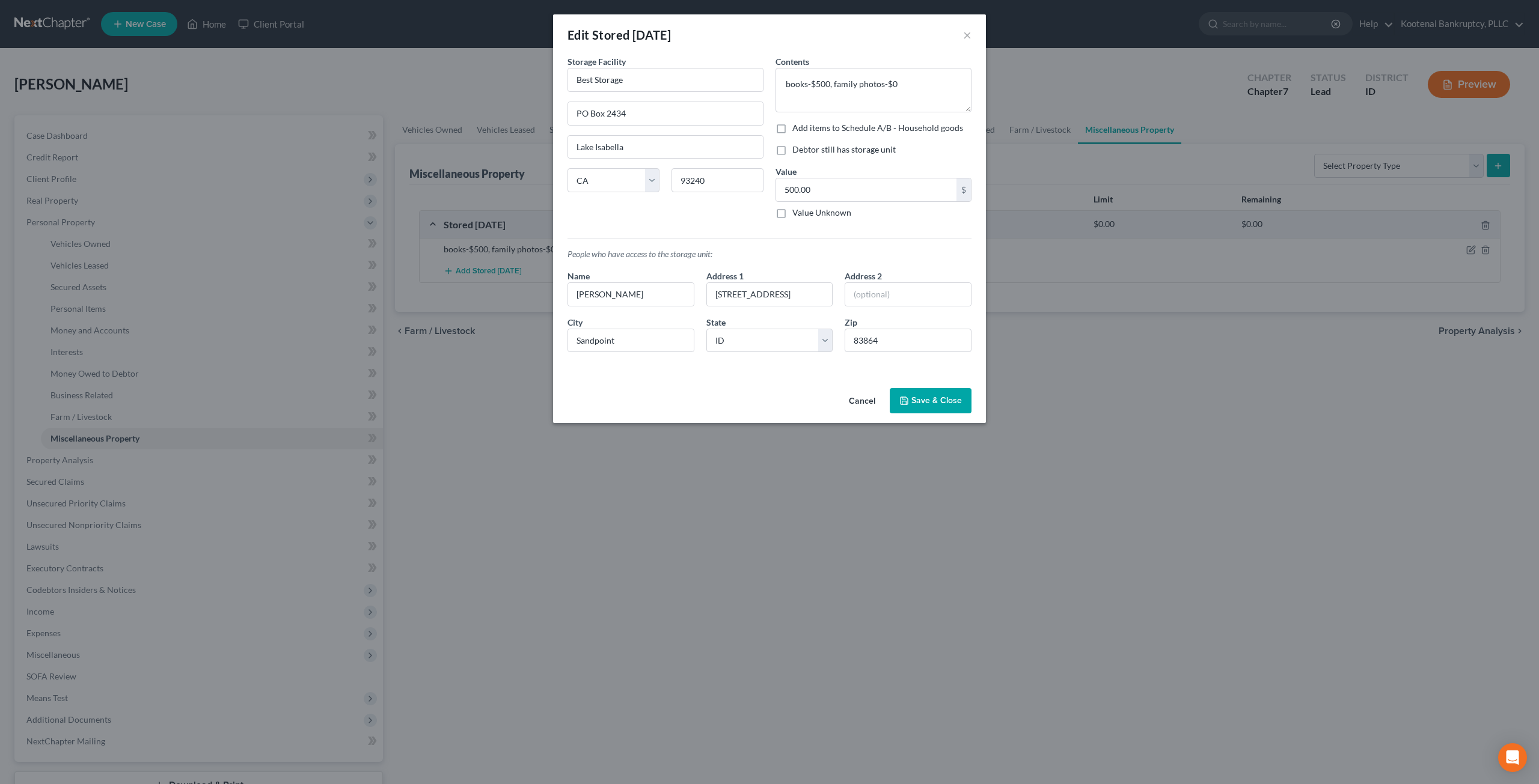
click at [867, 399] on button "Cancel" at bounding box center [862, 401] width 46 height 24
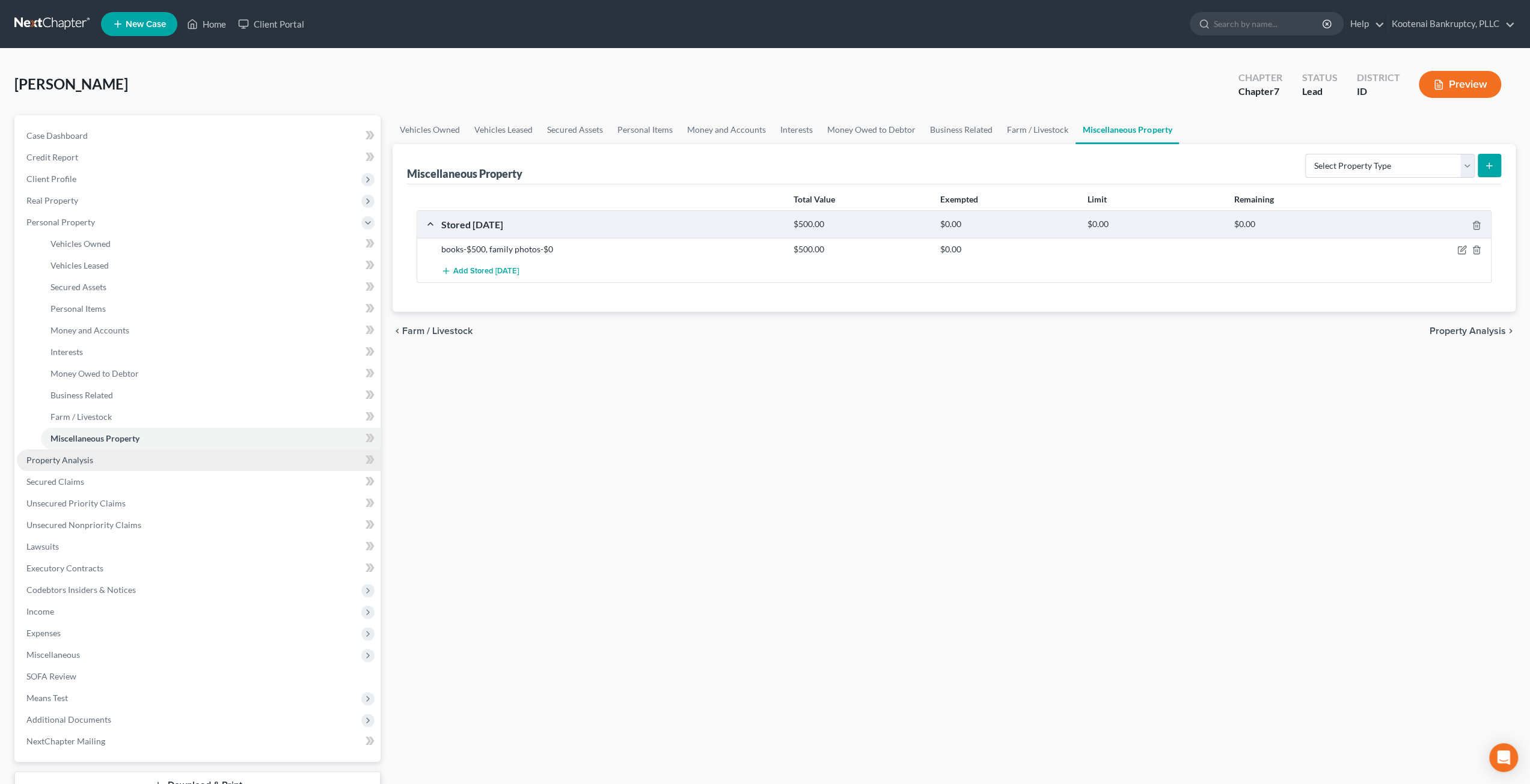
click at [86, 463] on span "Property Analysis" at bounding box center [60, 460] width 67 height 10
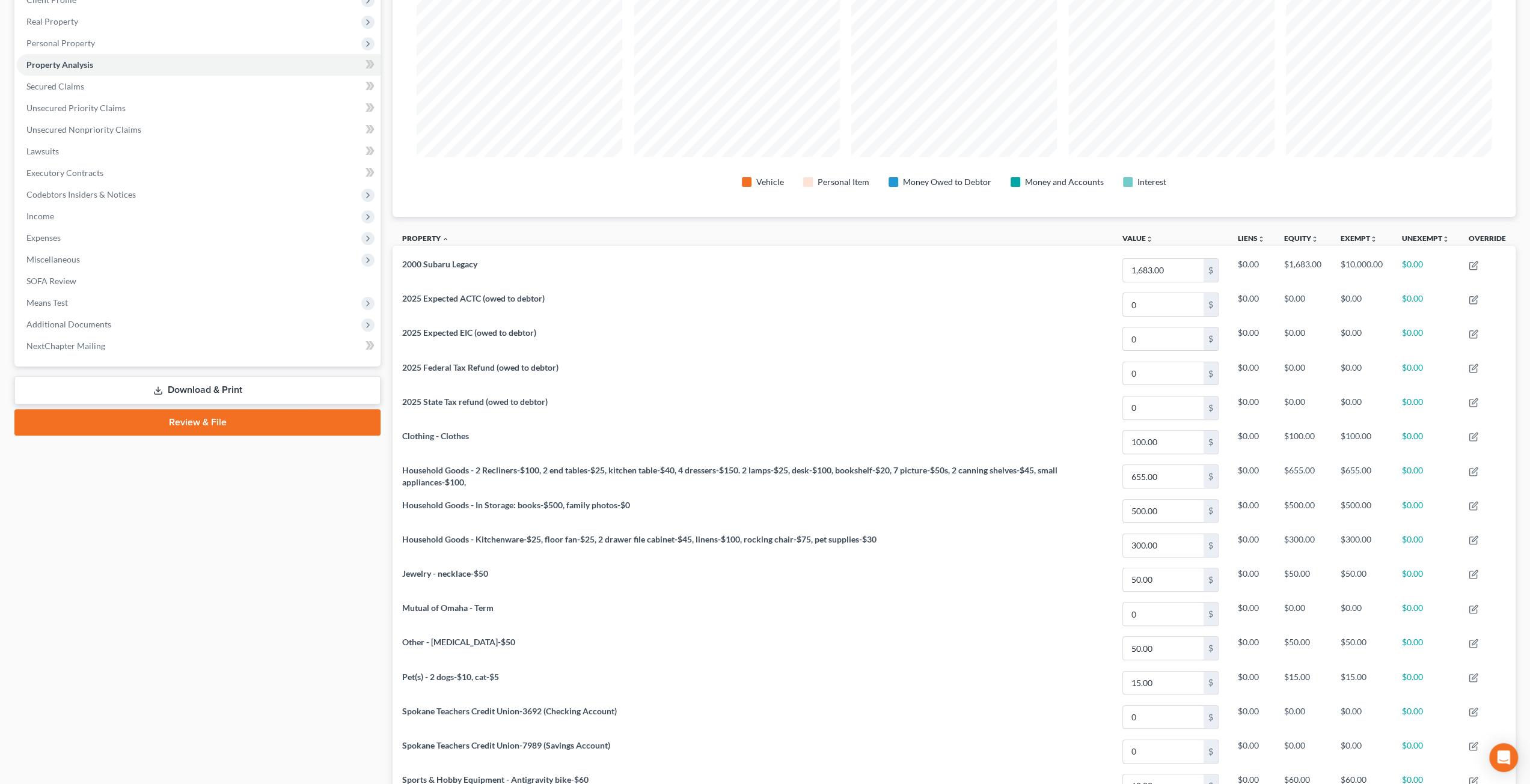
scroll to position [68, 0]
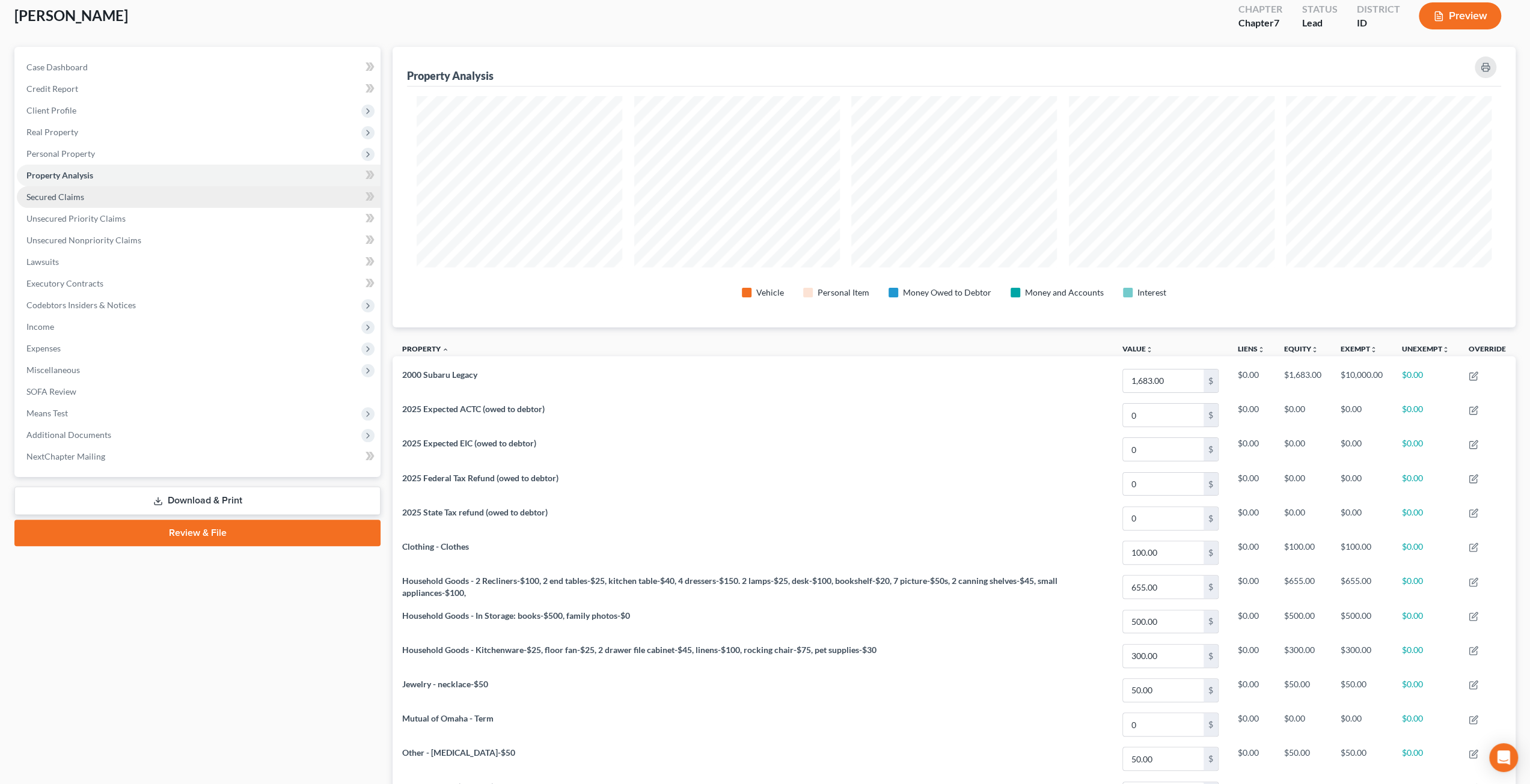
click at [182, 191] on link "Secured Claims" at bounding box center [198, 197] width 364 height 22
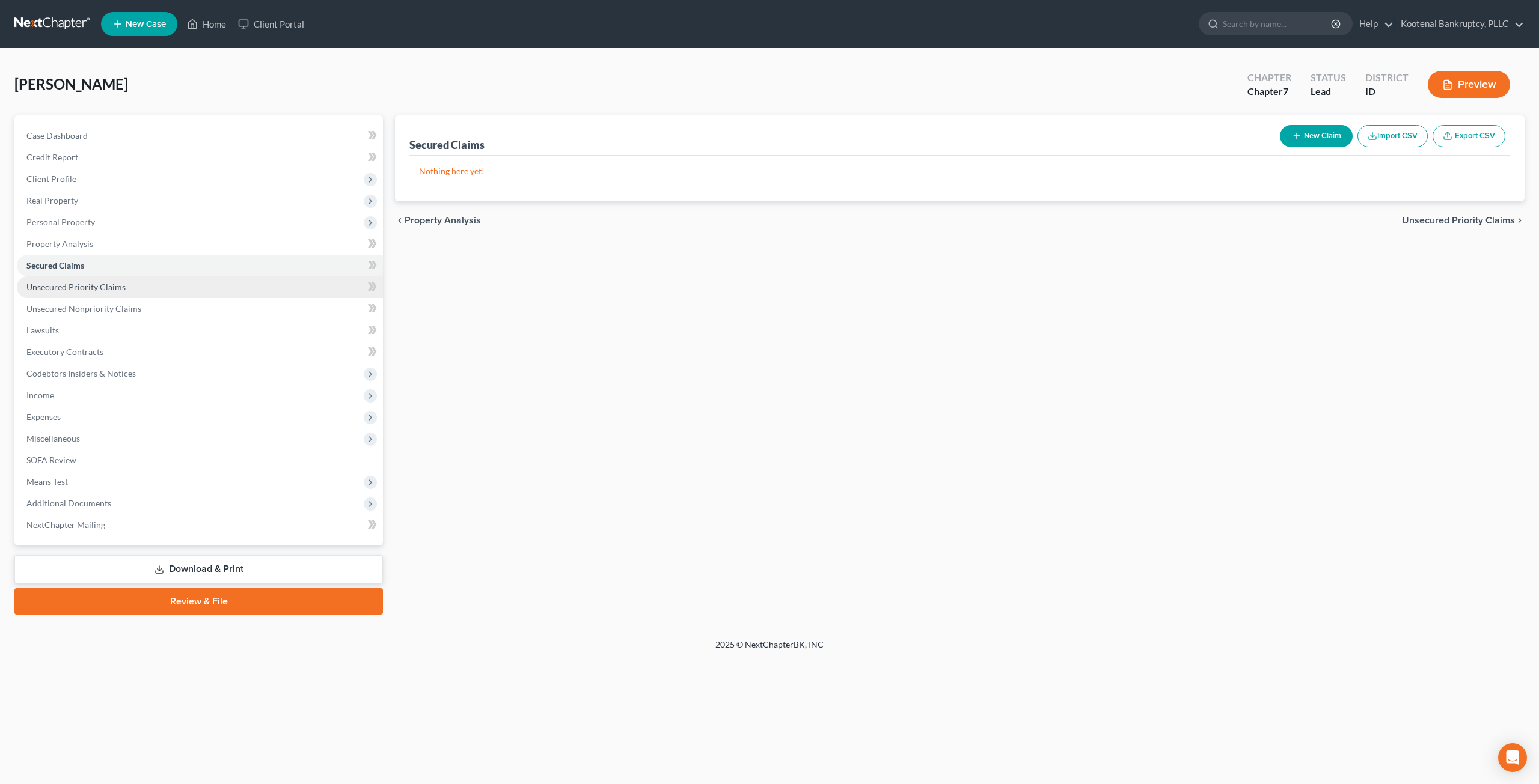
click at [163, 294] on link "Unsecured Priority Claims" at bounding box center [200, 287] width 366 height 22
click at [191, 302] on link "Unsecured Nonpriority Claims" at bounding box center [200, 308] width 366 height 22
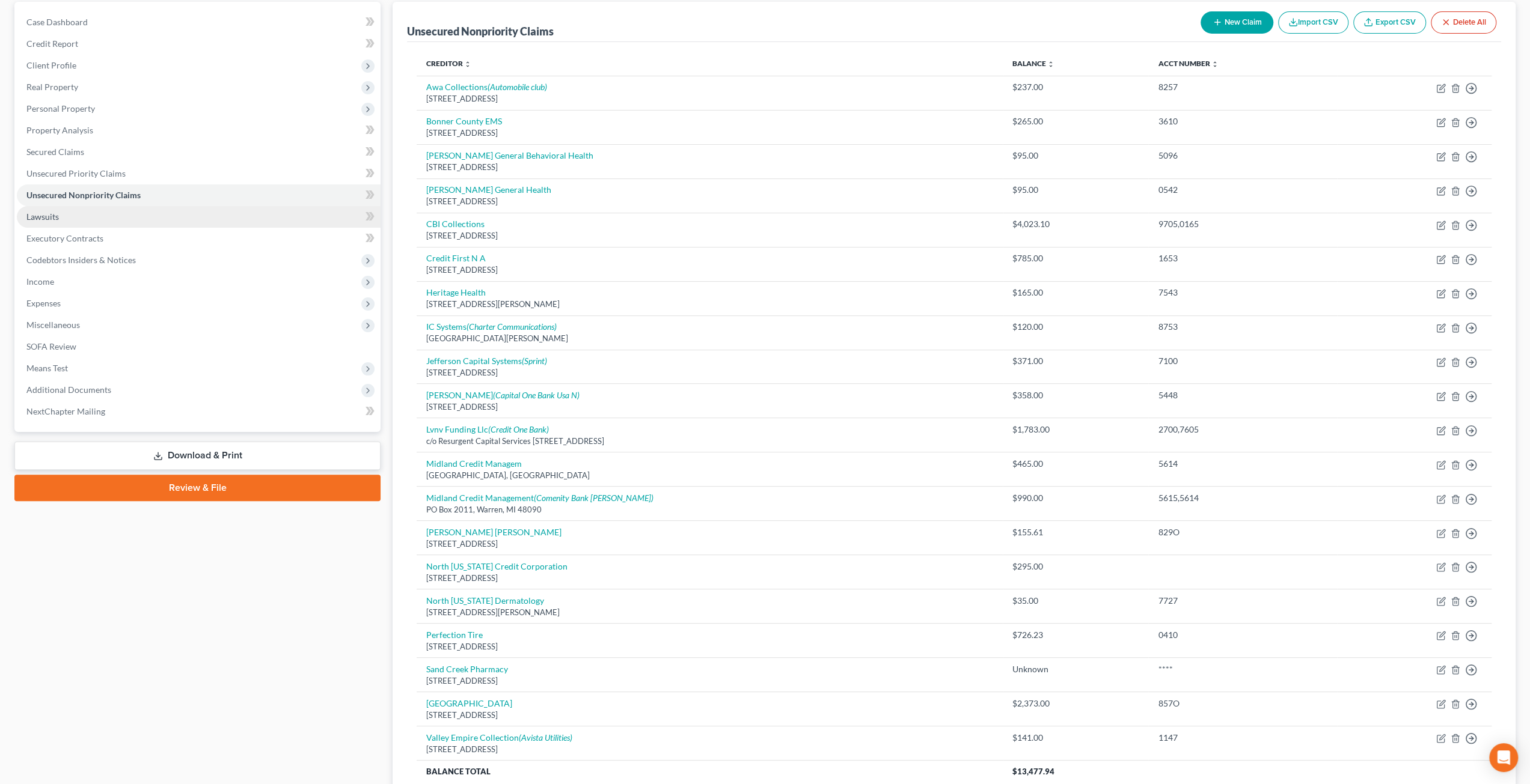
scroll to position [95, 0]
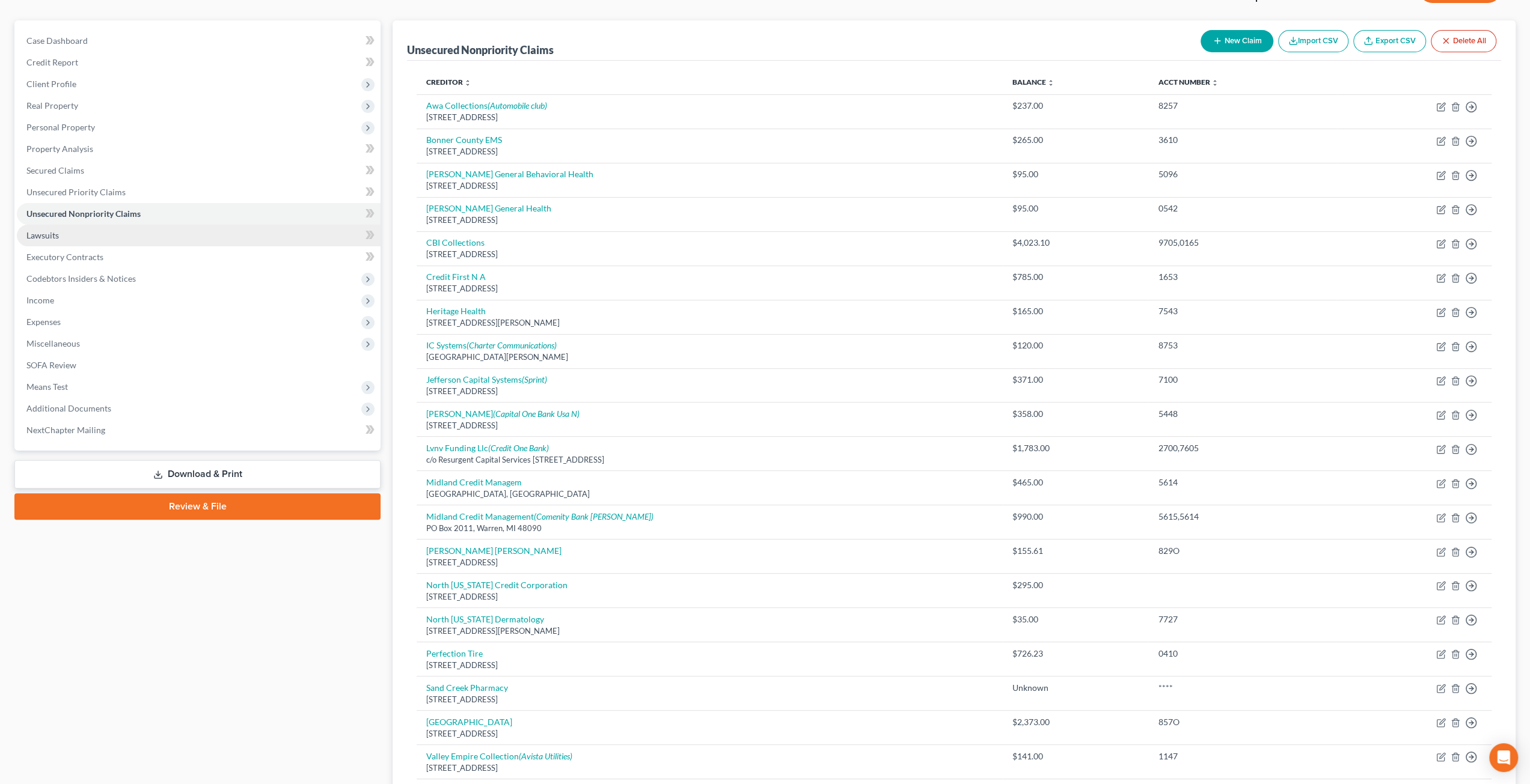
click at [182, 239] on link "Lawsuits" at bounding box center [198, 235] width 364 height 22
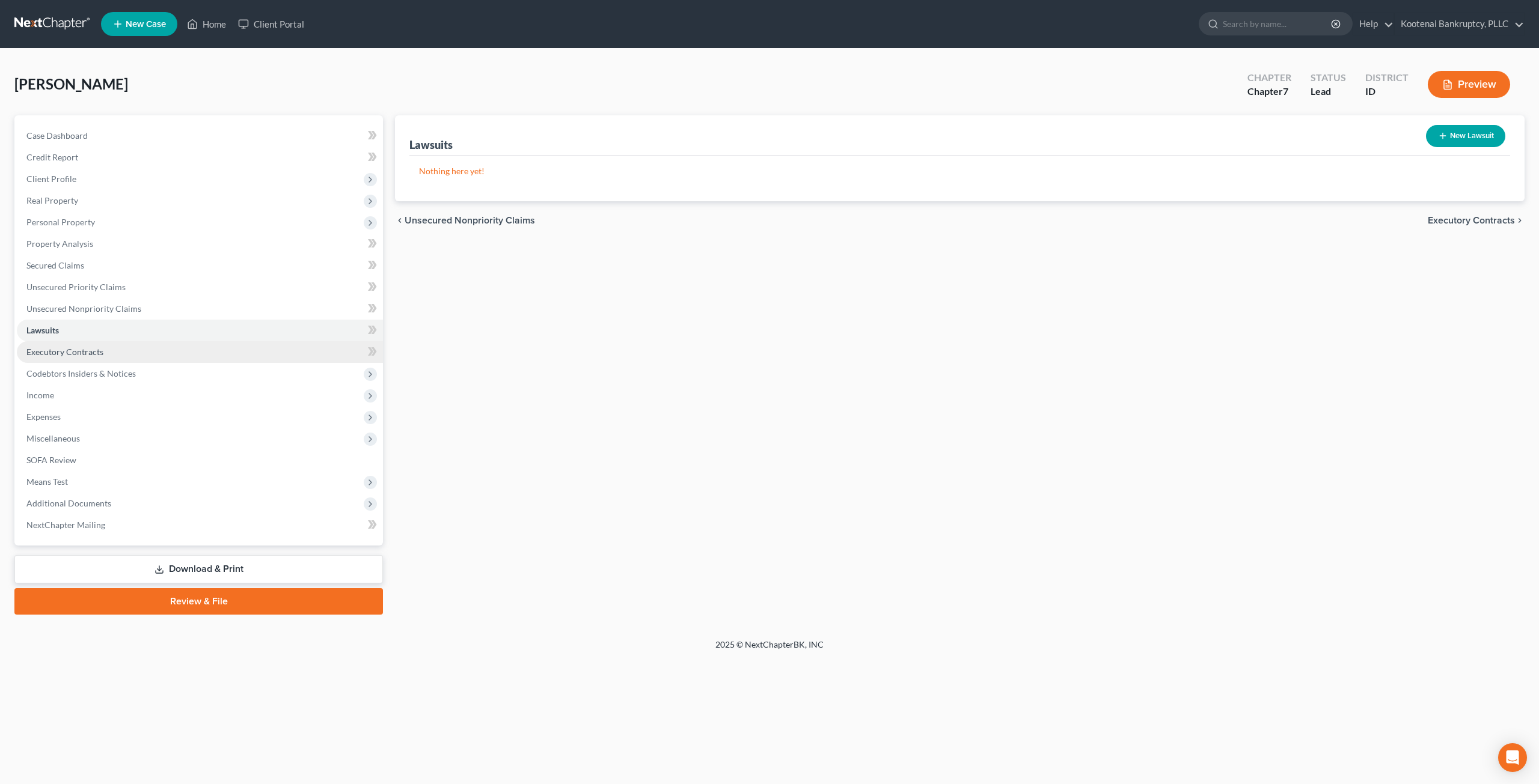
click at [140, 348] on link "Executory Contracts" at bounding box center [200, 352] width 366 height 22
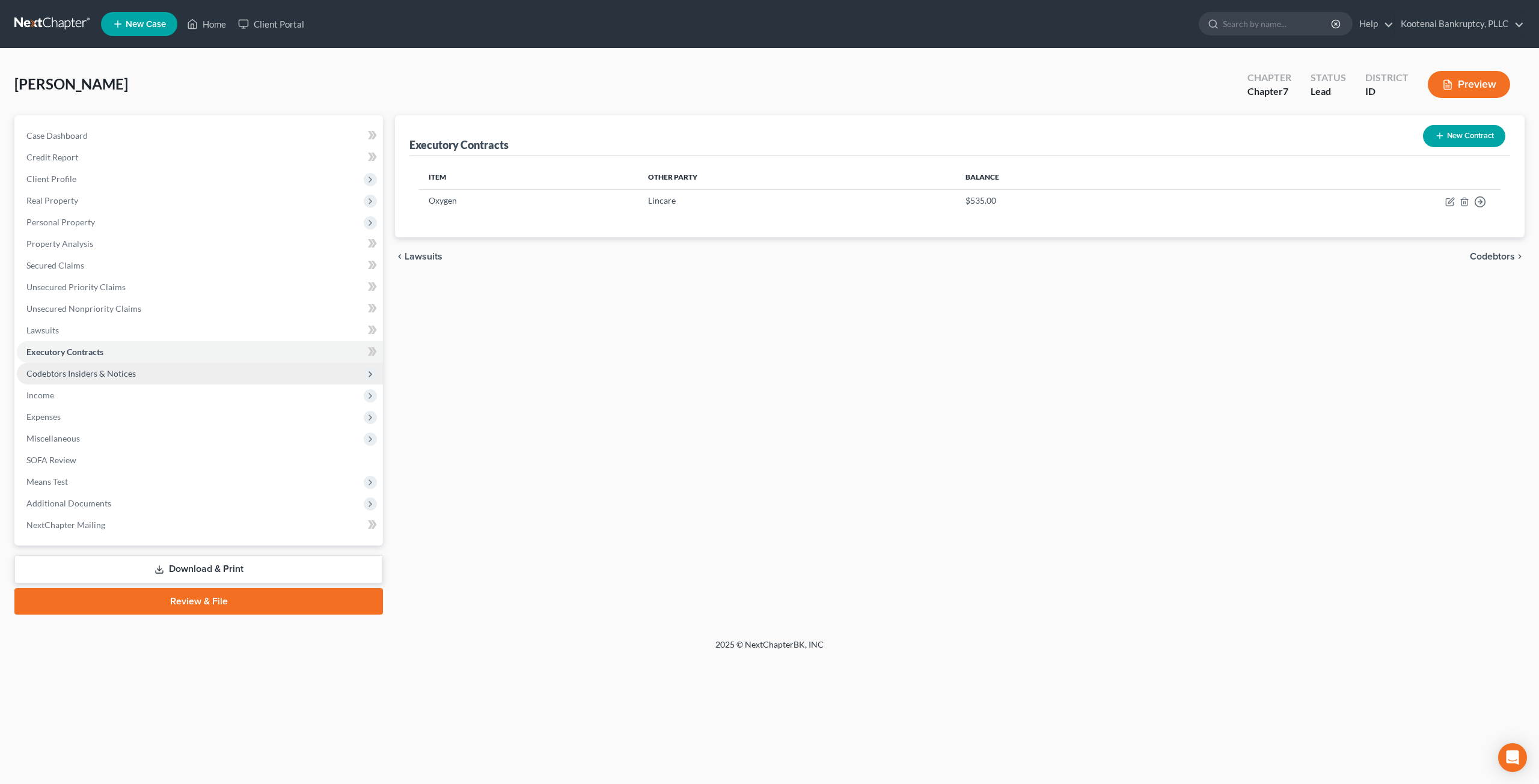
click at [182, 369] on span "Codebtors Insiders & Notices" at bounding box center [200, 374] width 366 height 22
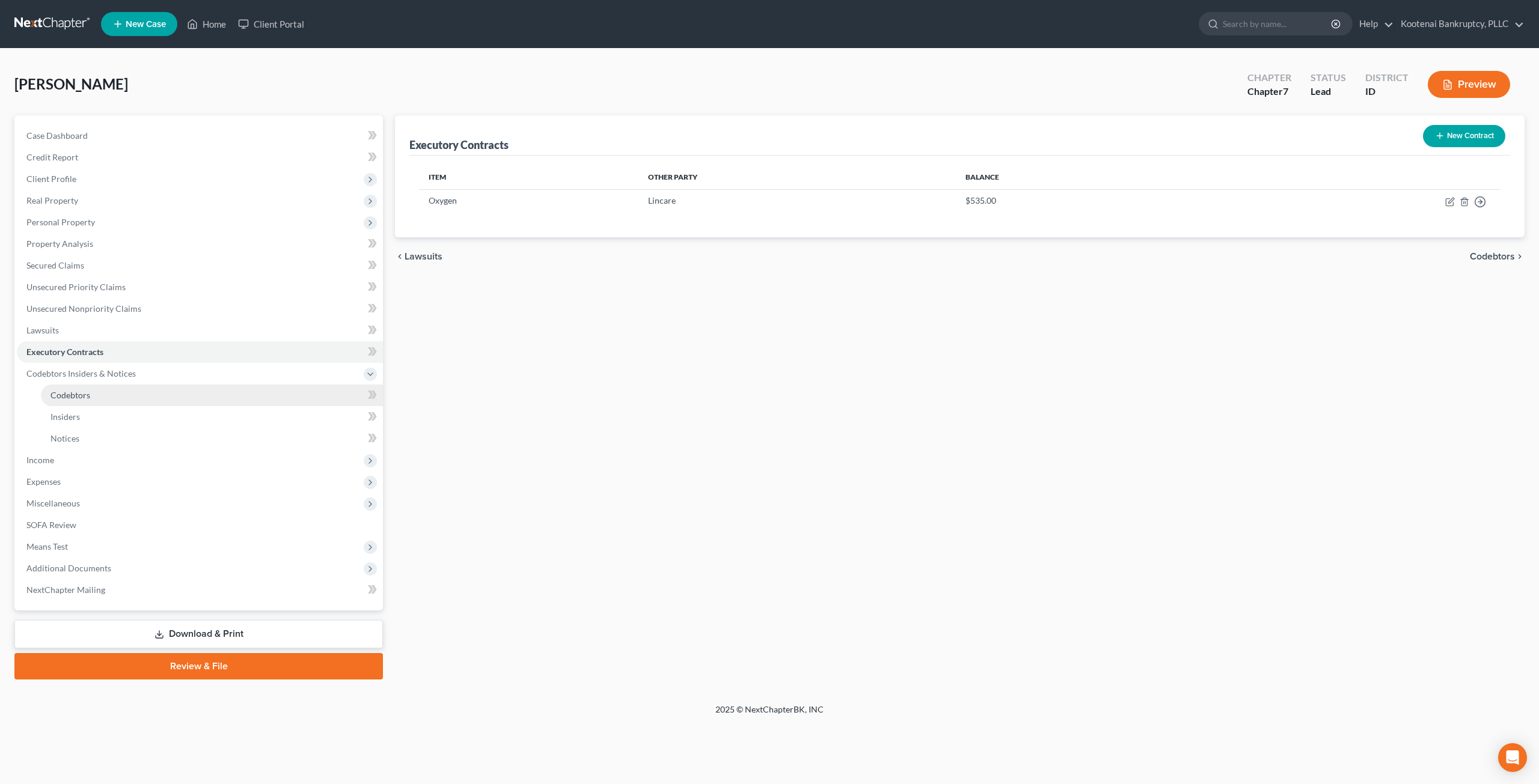
click at [228, 385] on link "Codebtors" at bounding box center [212, 395] width 342 height 22
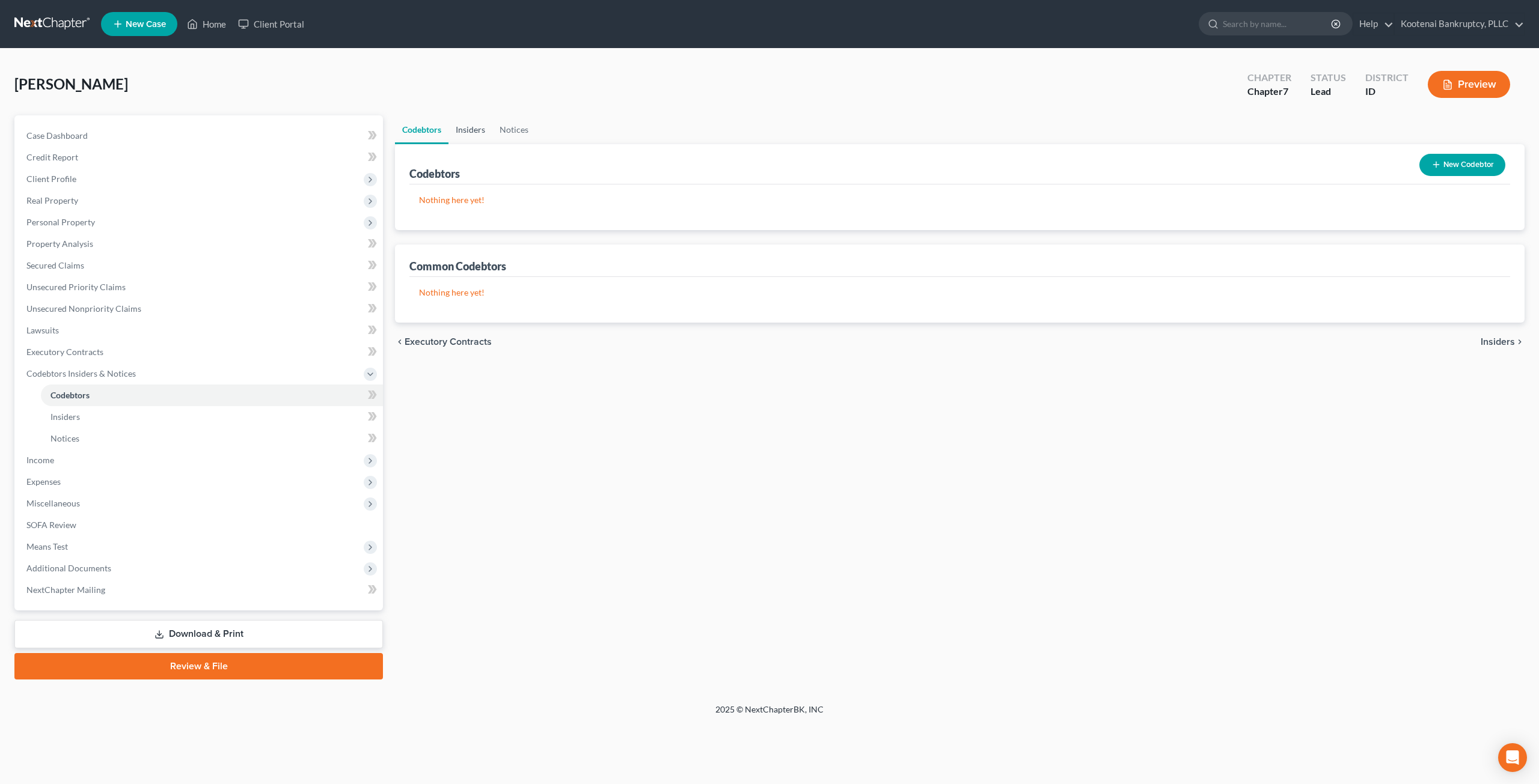
click at [466, 129] on link "Insiders" at bounding box center [470, 129] width 44 height 29
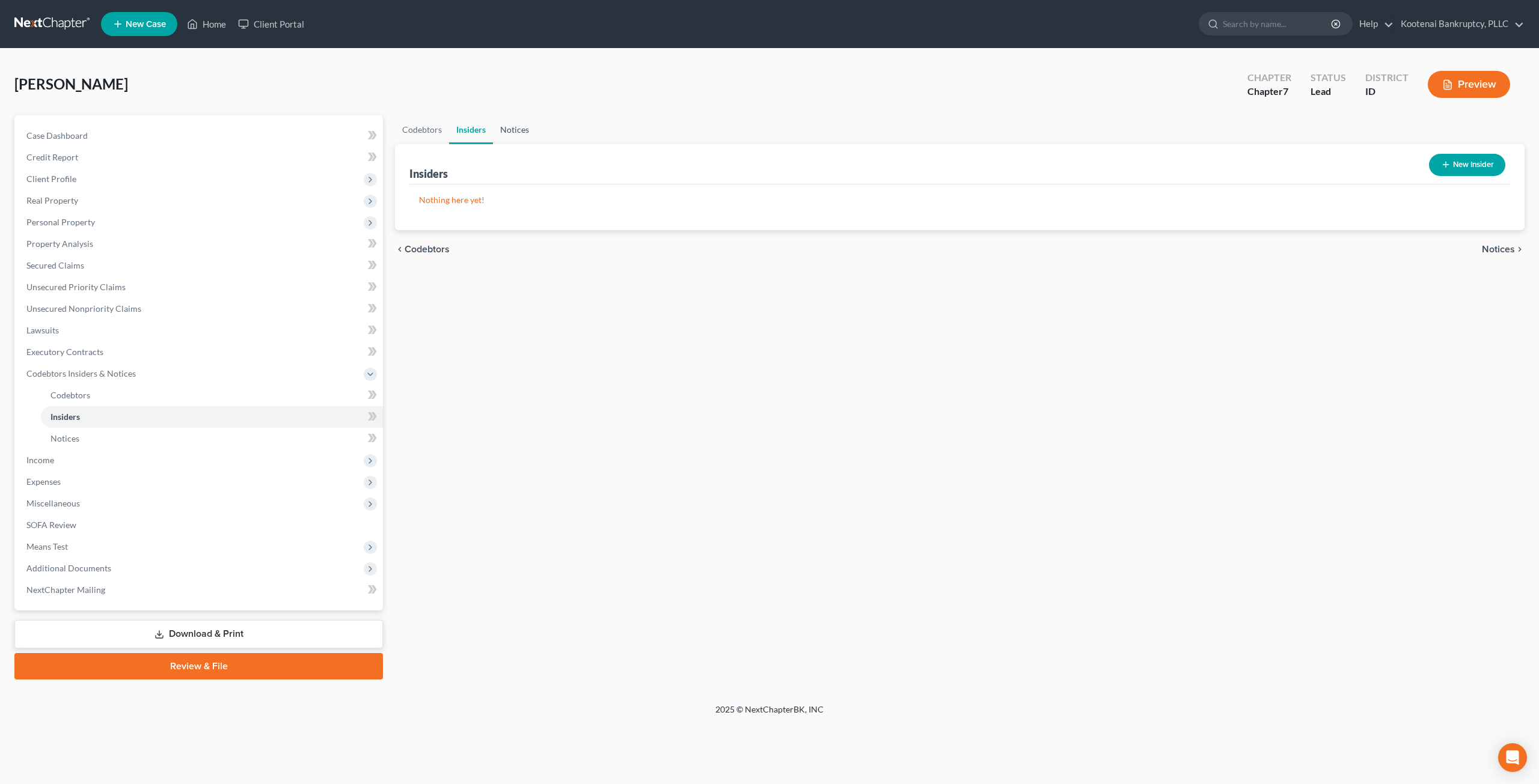
click at [528, 134] on link "Notices" at bounding box center [514, 129] width 43 height 29
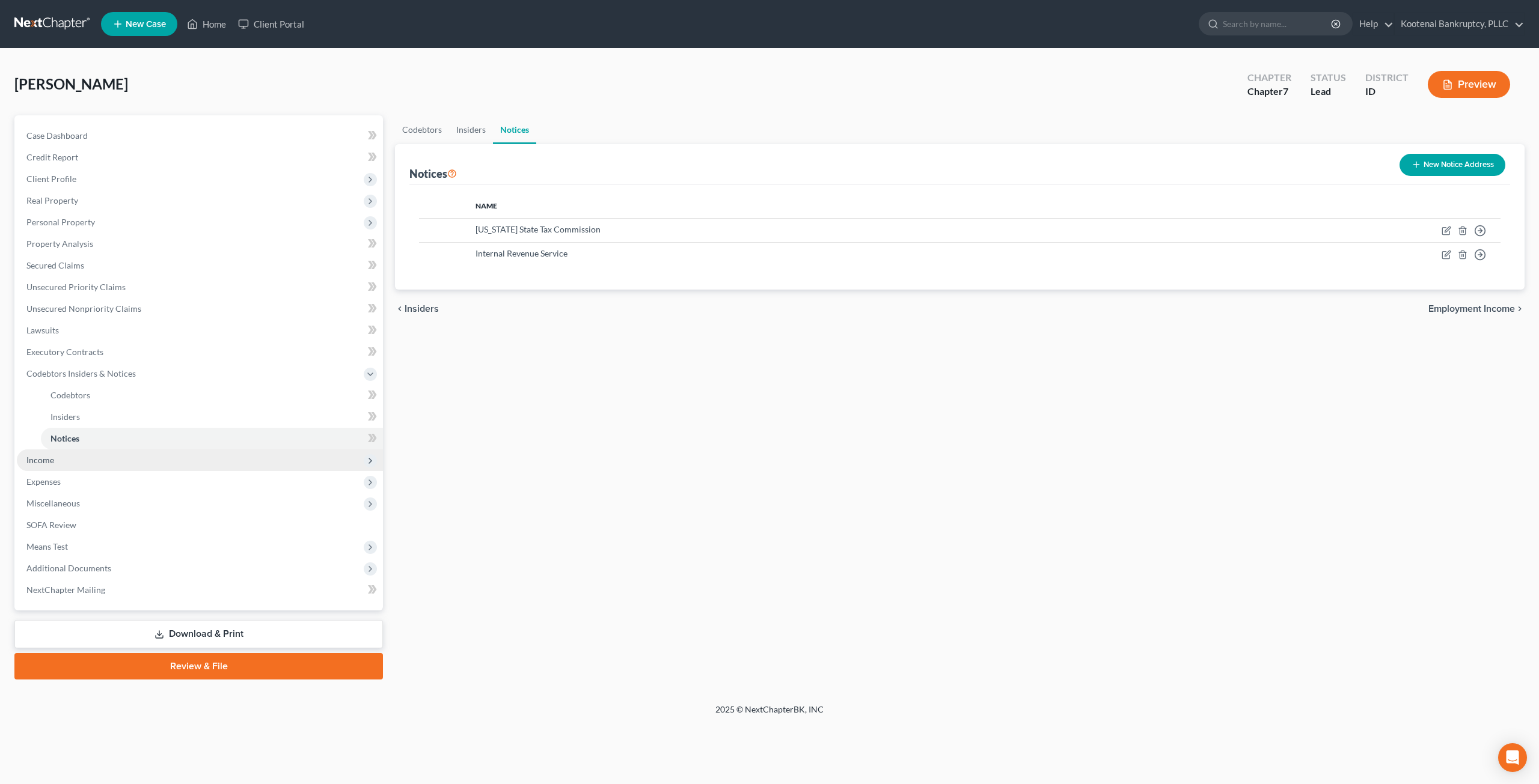
click at [120, 460] on span "Income" at bounding box center [200, 460] width 366 height 22
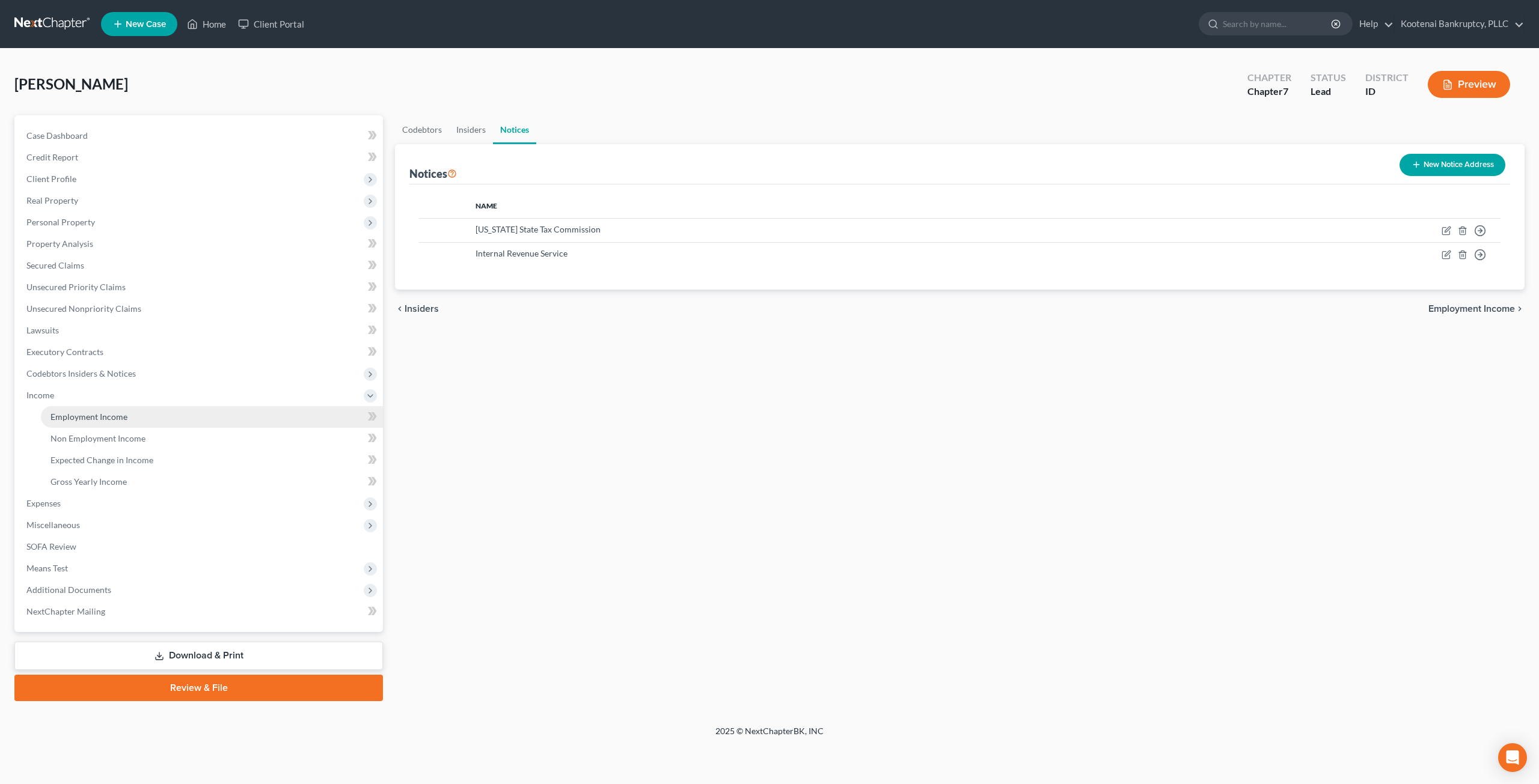
click at [165, 415] on link "Employment Income" at bounding box center [212, 417] width 342 height 22
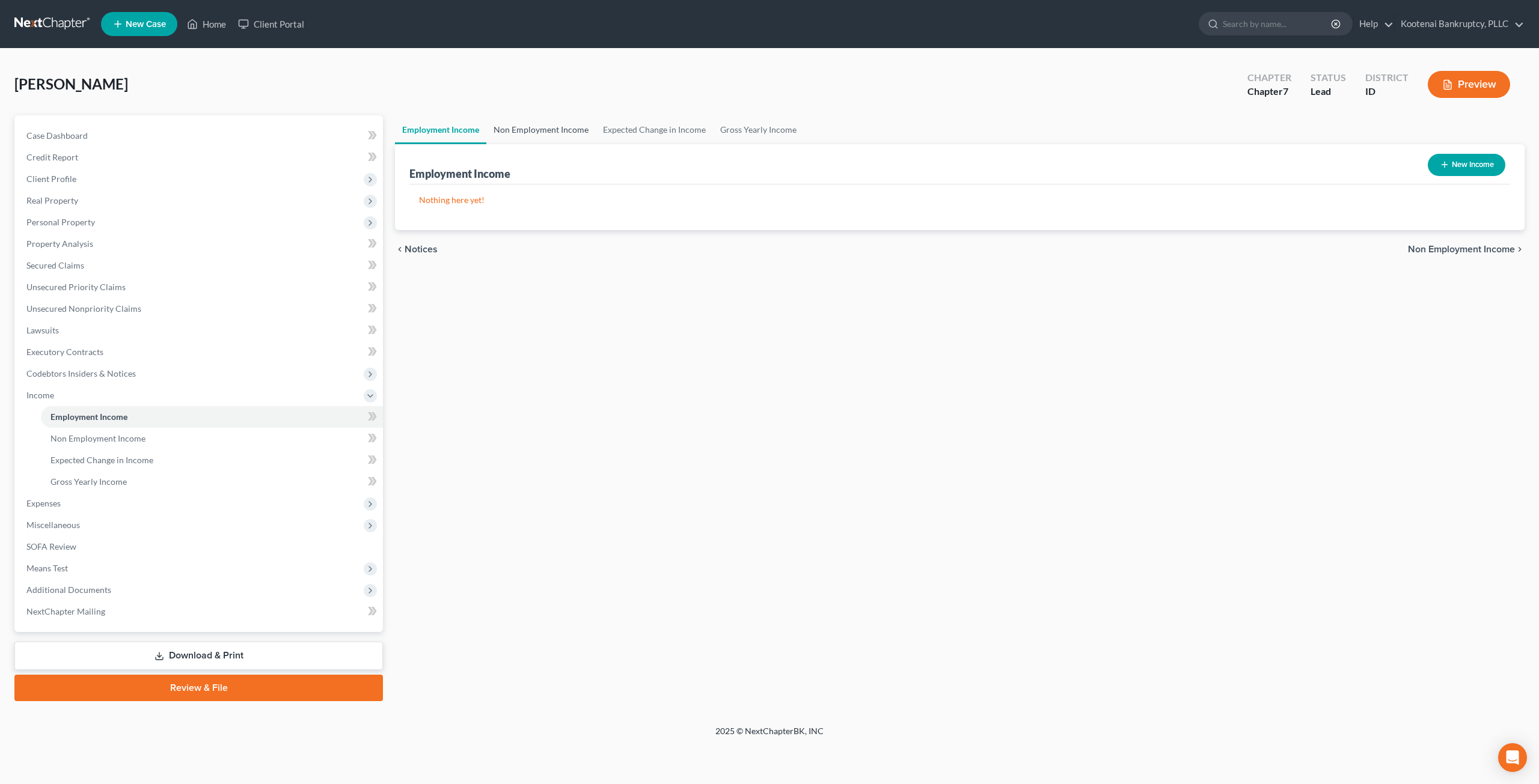
click at [552, 125] on link "Non Employment Income" at bounding box center [541, 129] width 109 height 29
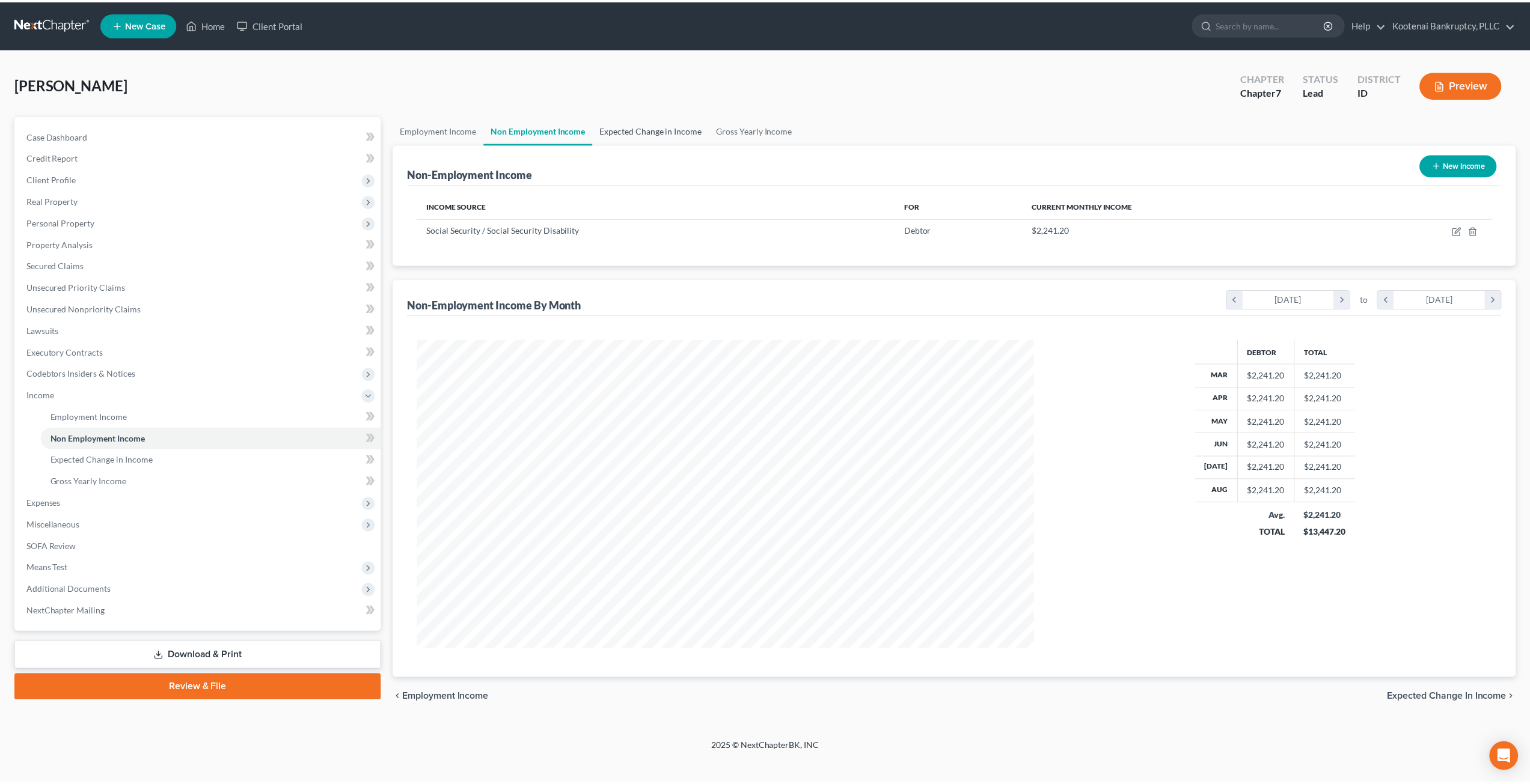
scroll to position [310, 645]
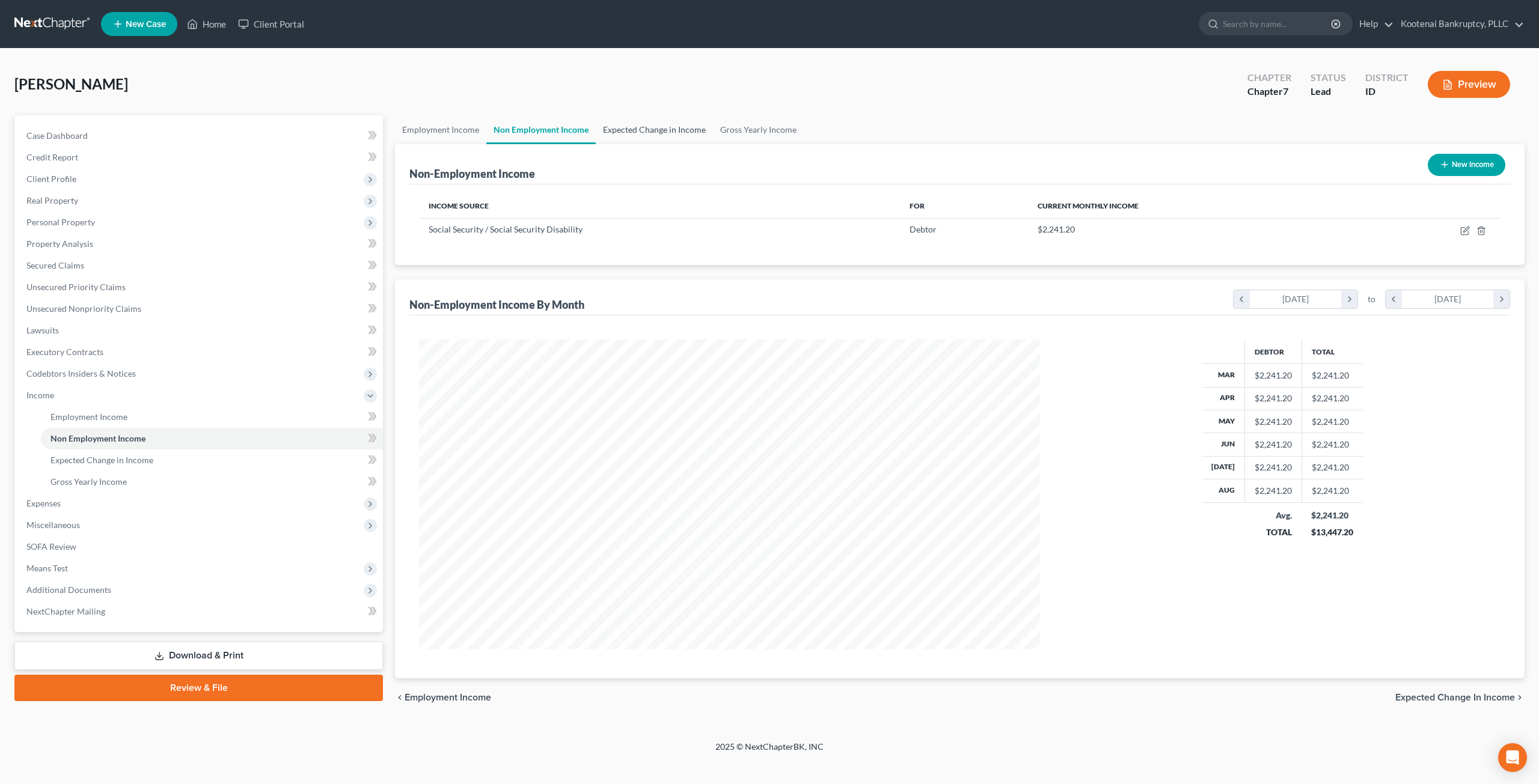
click at [682, 137] on link "Expected Change in Income" at bounding box center [654, 129] width 117 height 29
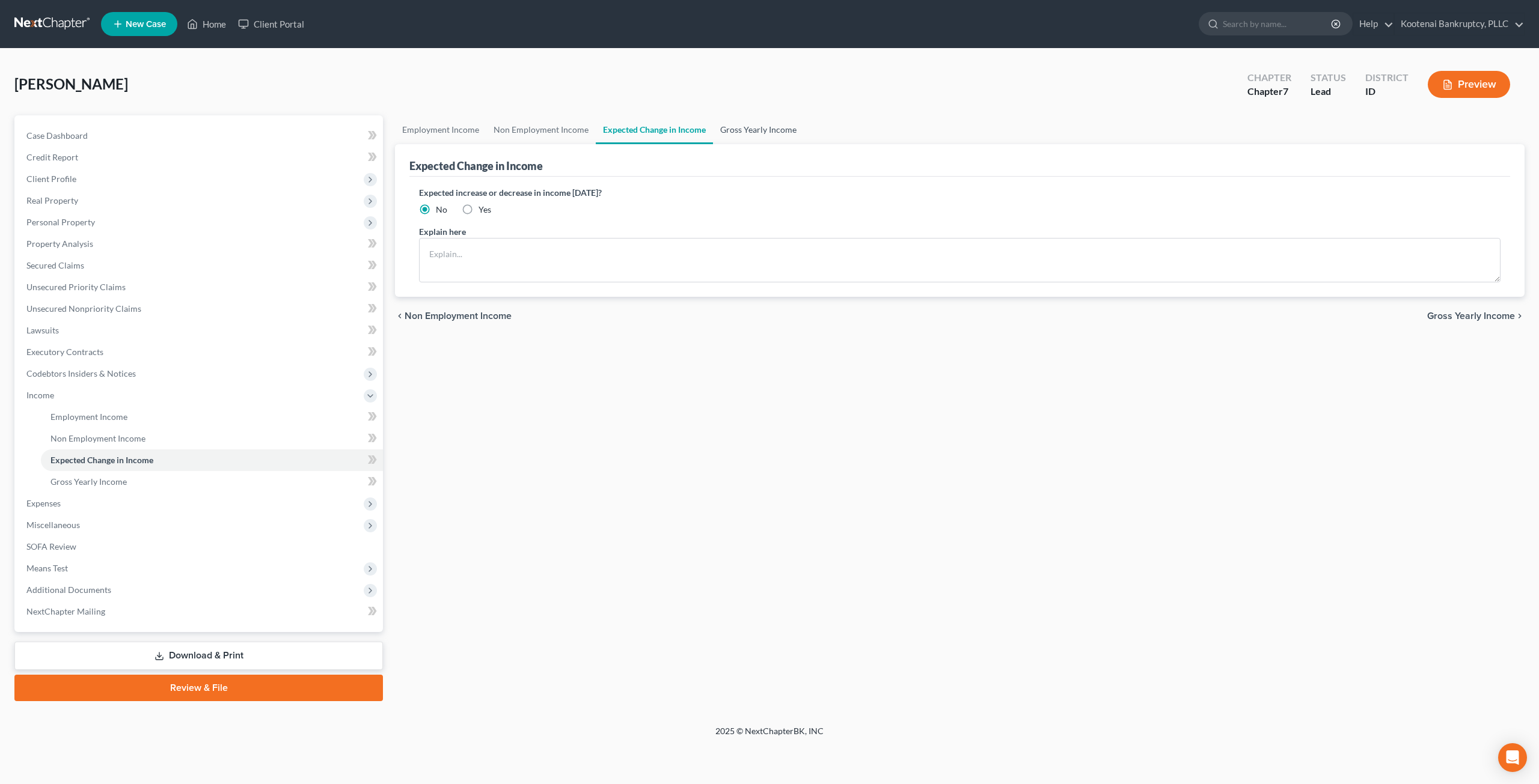
click at [781, 135] on link "Gross Yearly Income" at bounding box center [759, 129] width 90 height 29
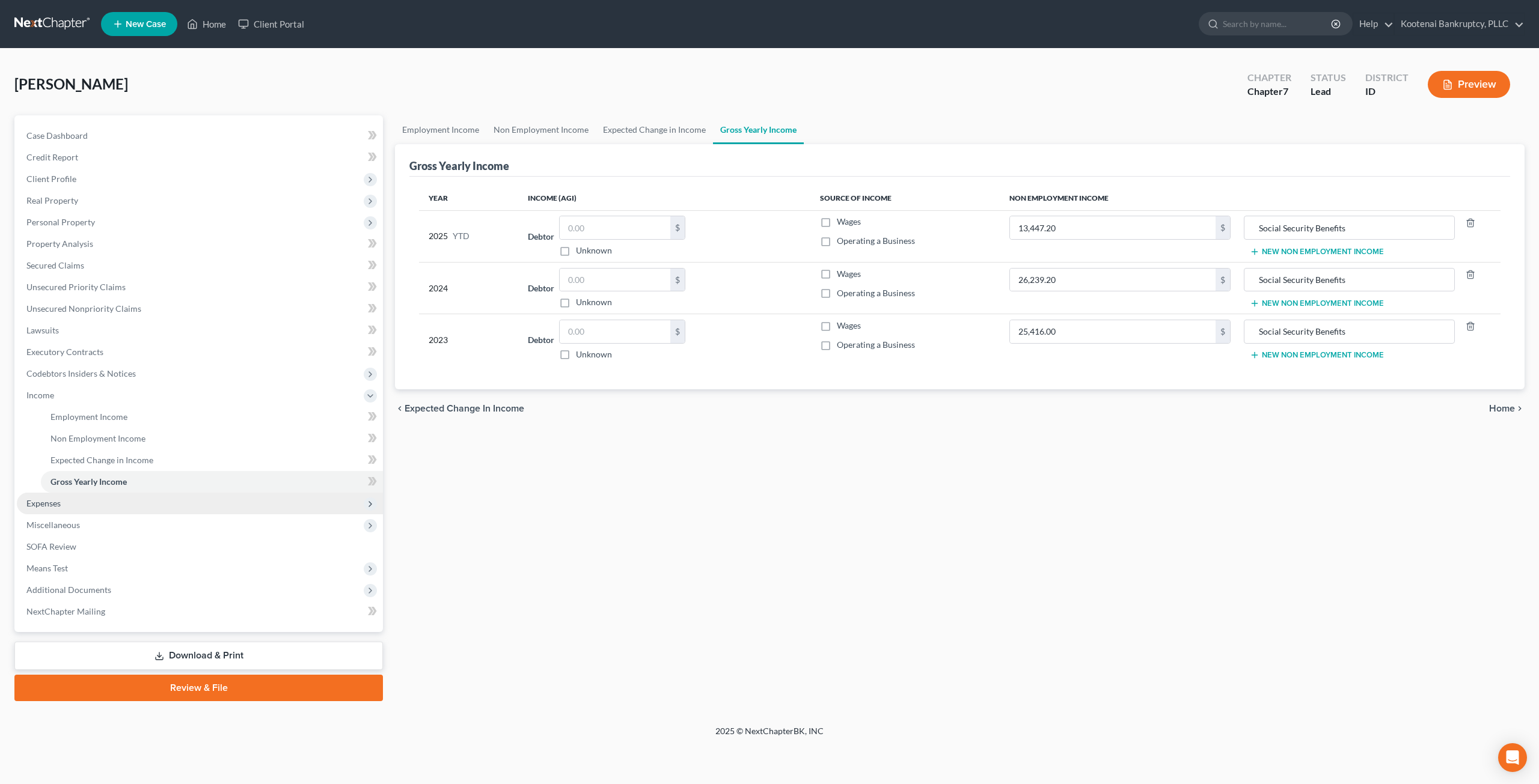
click at [77, 501] on span "Expenses" at bounding box center [200, 503] width 366 height 22
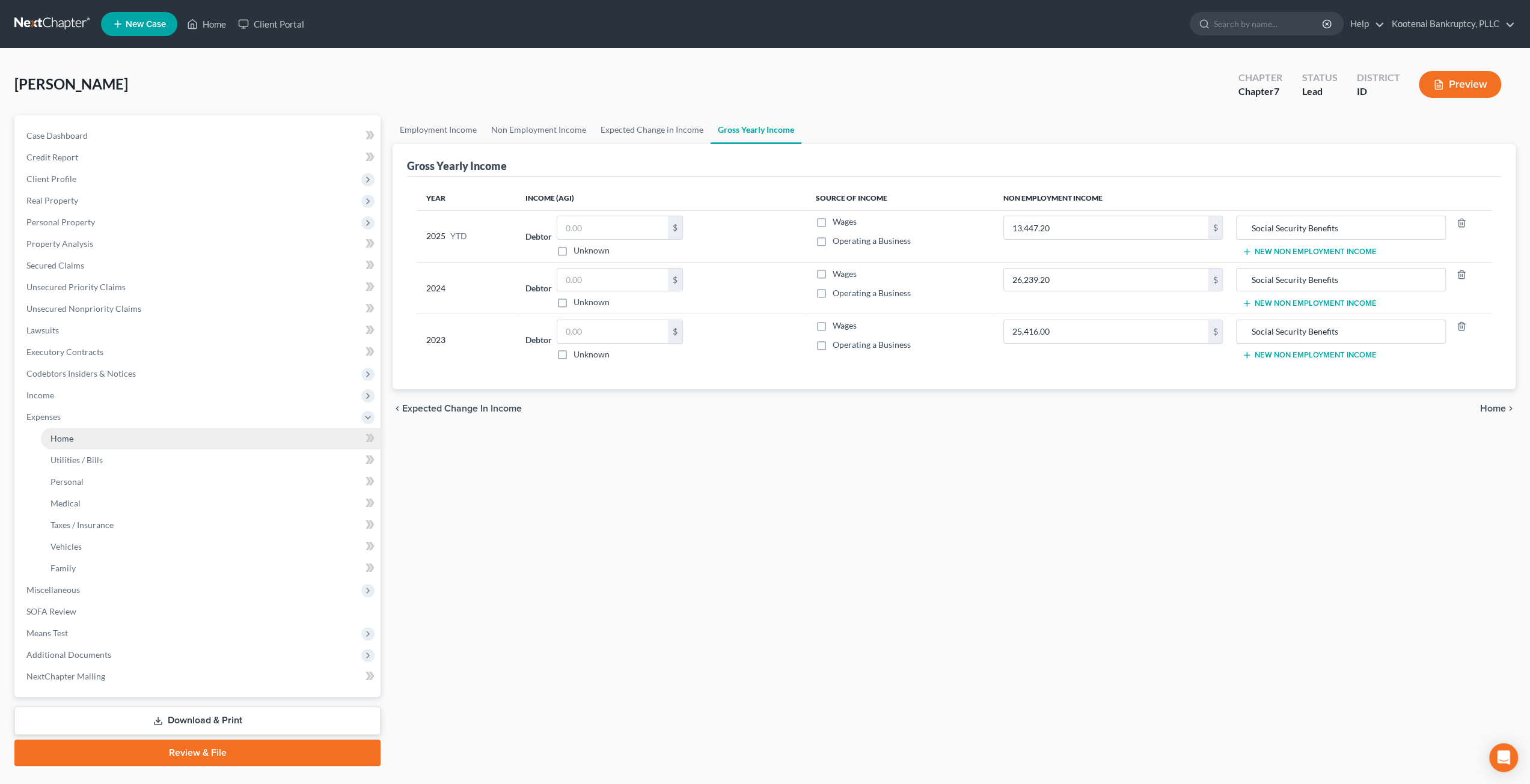
click at [133, 440] on link "Home" at bounding box center [211, 438] width 340 height 22
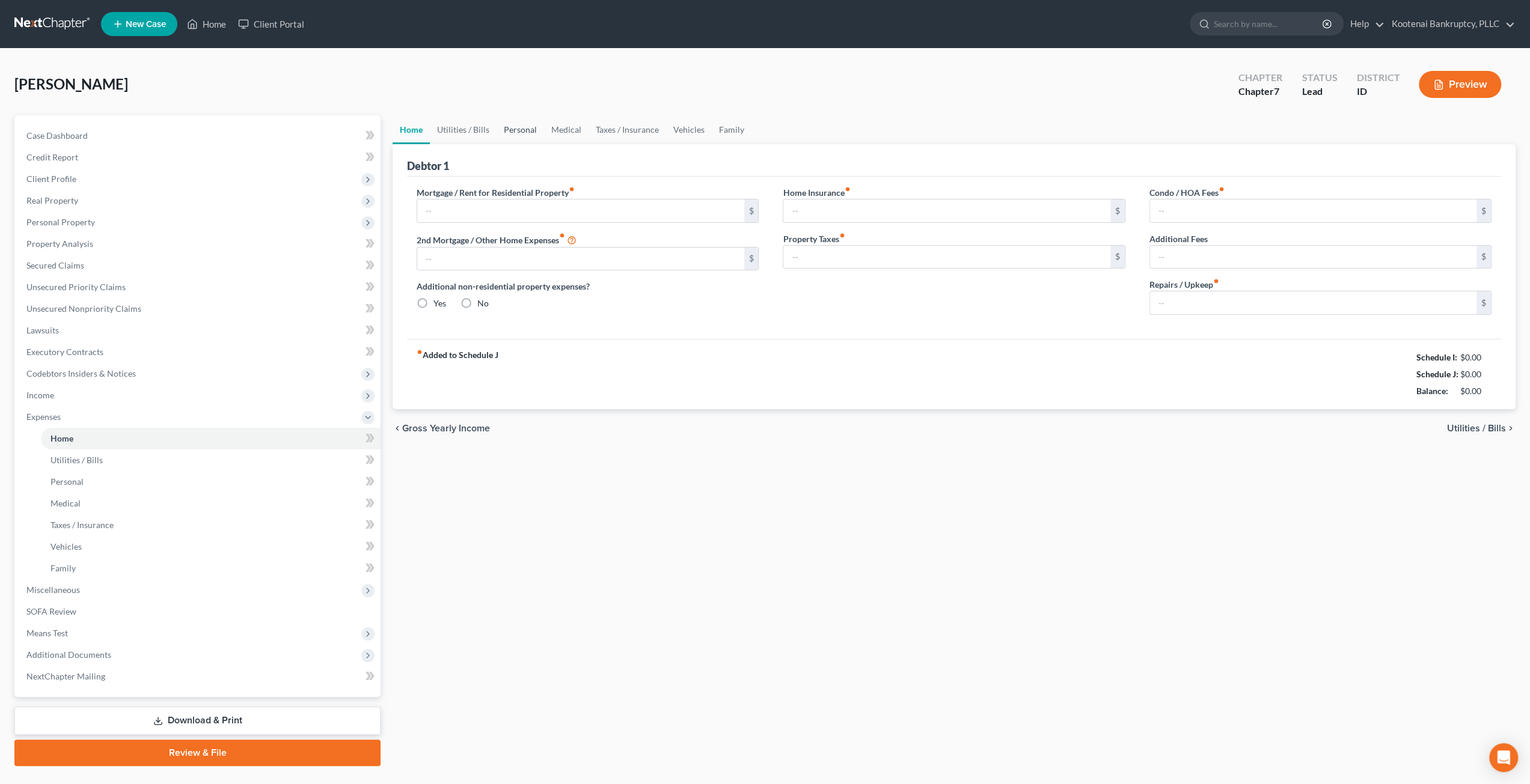
type input "787.00"
type input "0.00"
radio input "true"
type input "0.00"
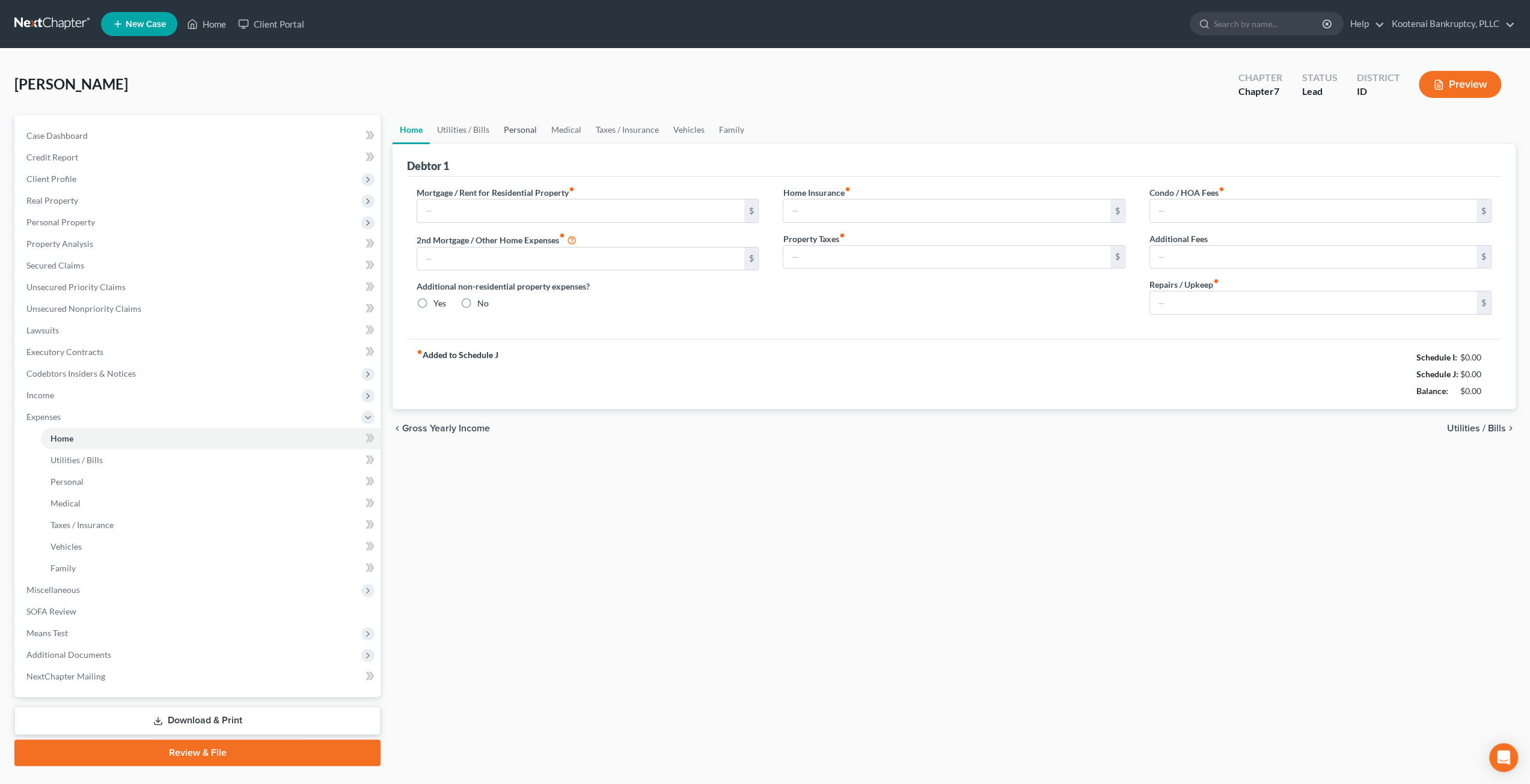
type input "0.00"
click at [479, 129] on link "Utilities / Bills" at bounding box center [464, 129] width 67 height 29
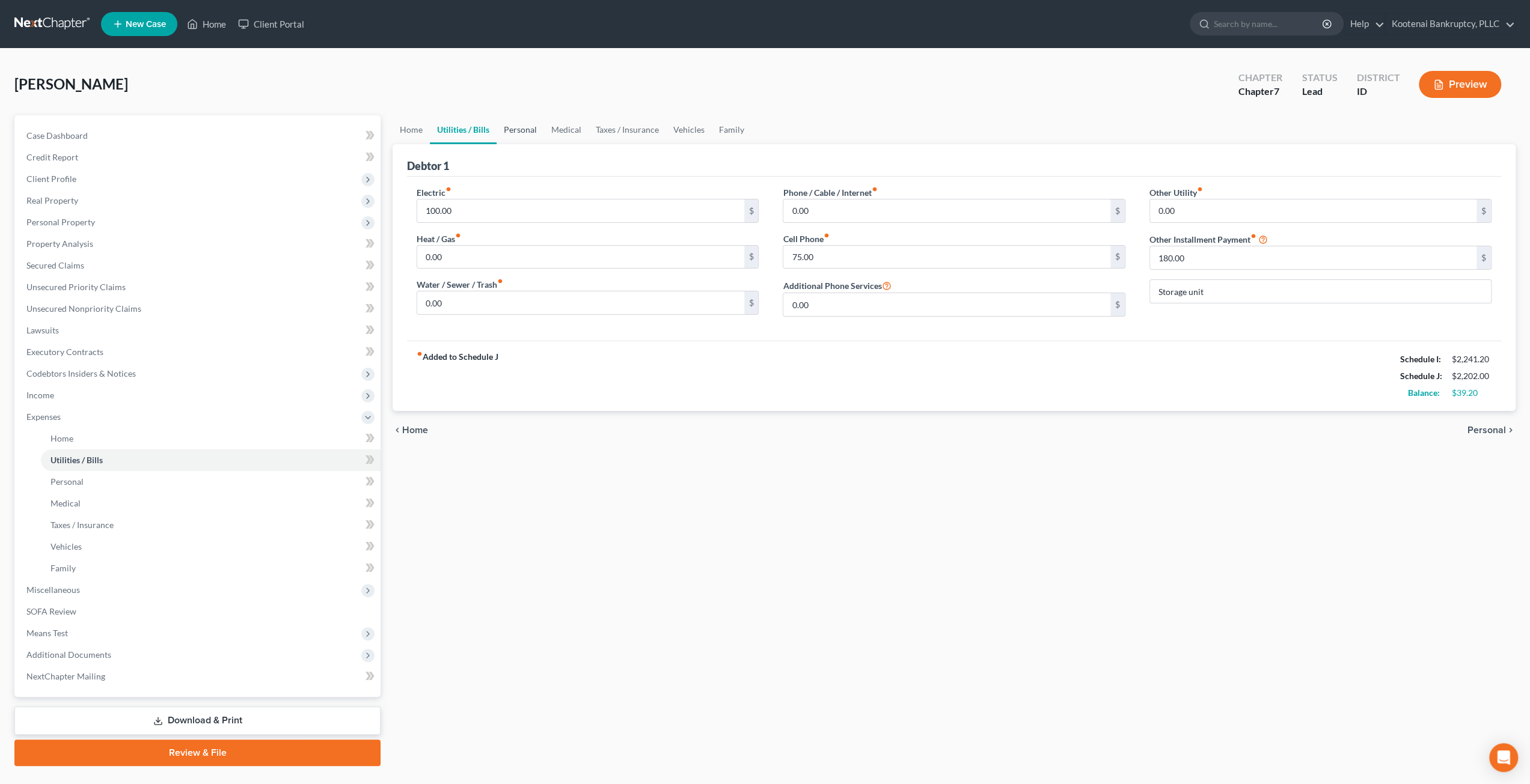
click at [527, 129] on link "Personal" at bounding box center [521, 129] width 47 height 29
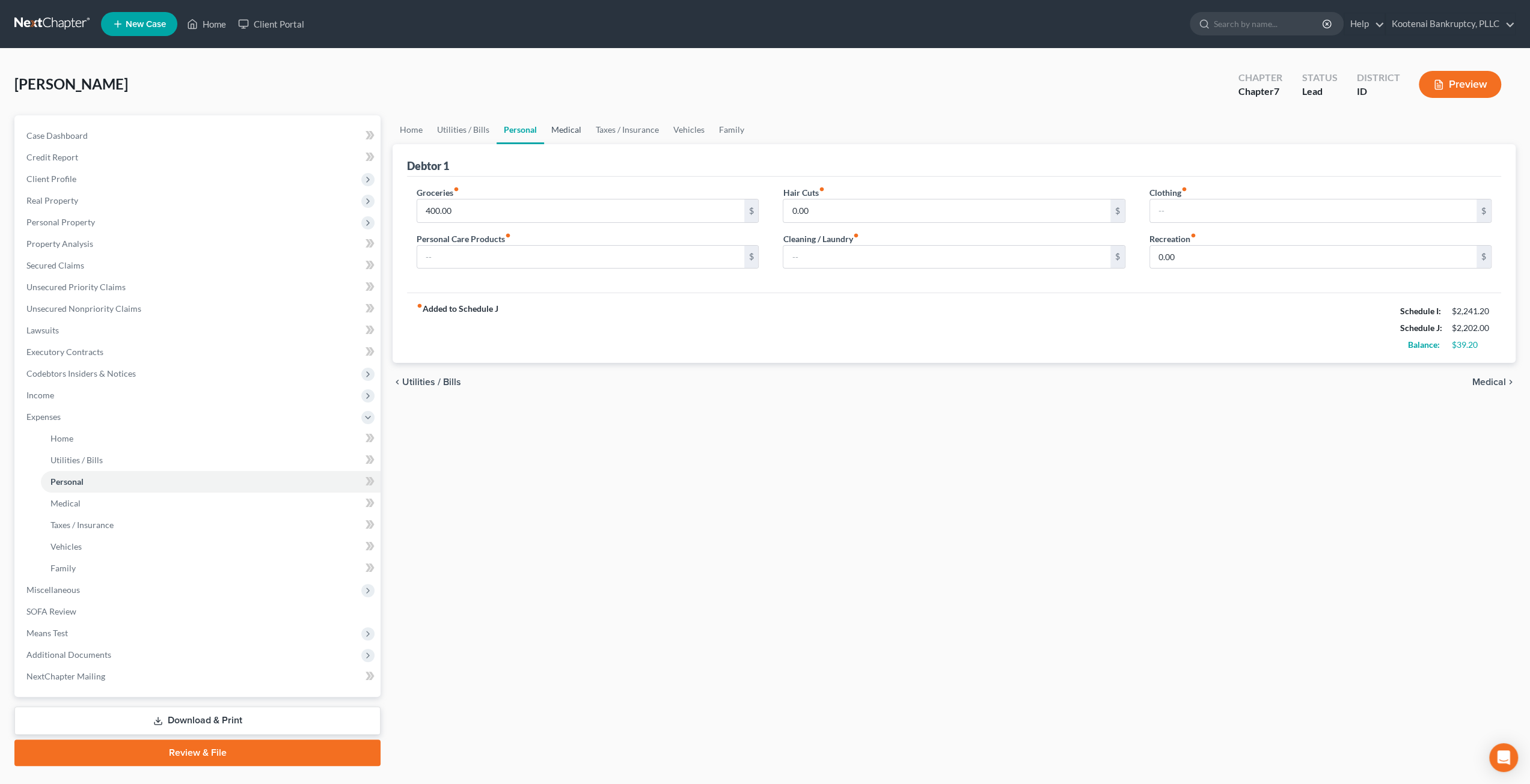
click at [569, 129] on link "Medical" at bounding box center [567, 129] width 45 height 29
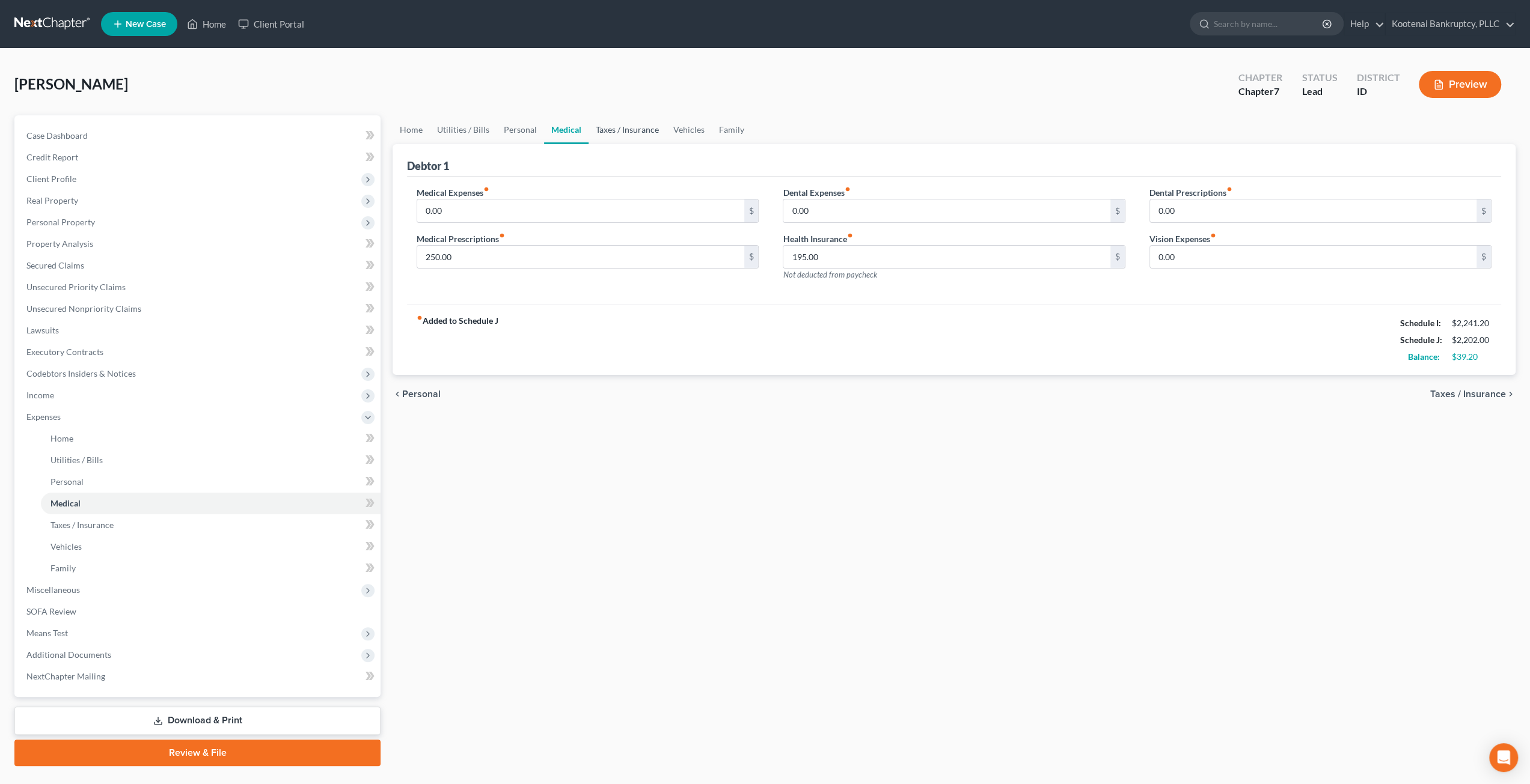
click at [644, 132] on link "Taxes / Insurance" at bounding box center [627, 129] width 77 height 29
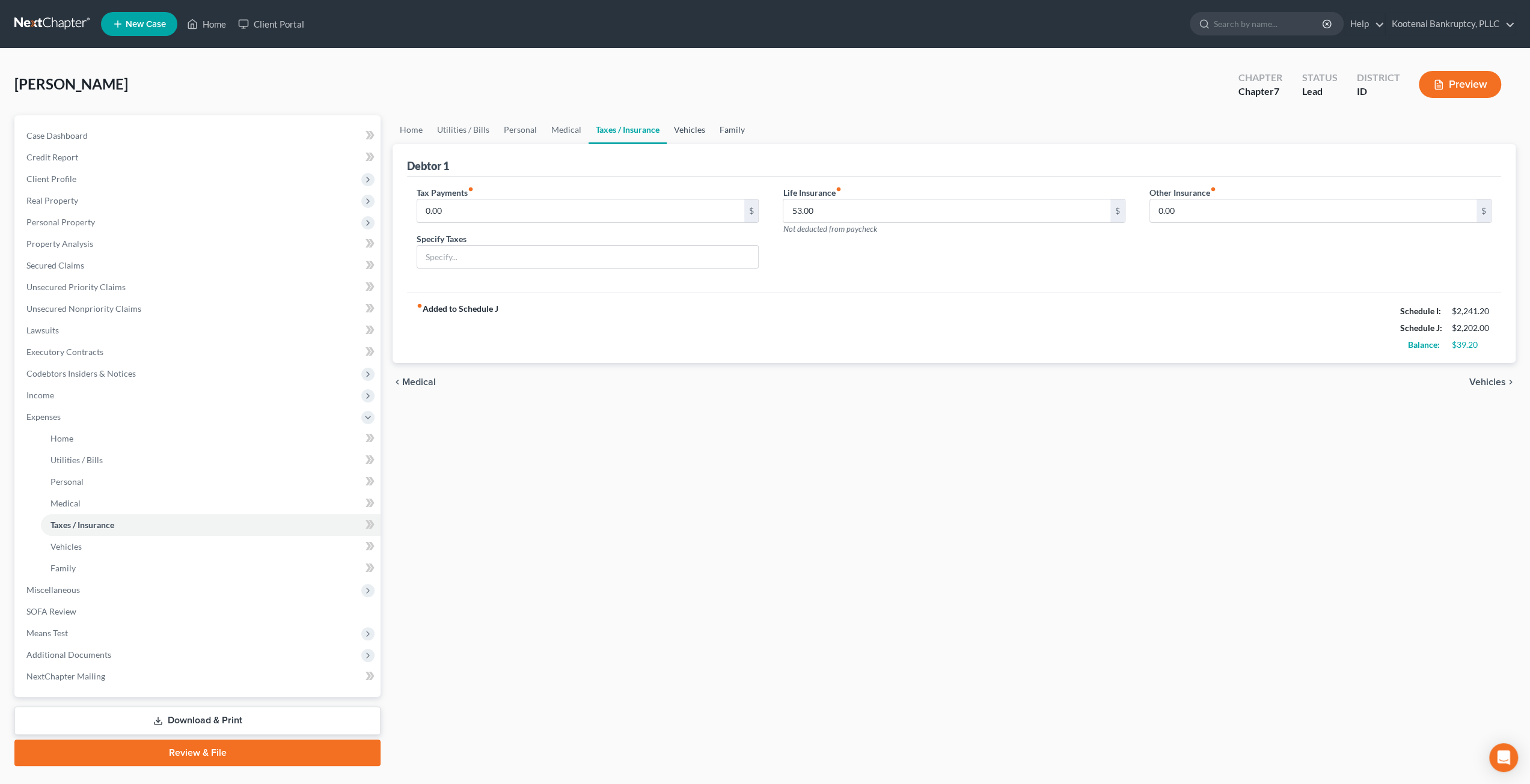
drag, startPoint x: 698, startPoint y: 132, endPoint x: 736, endPoint y: 130, distance: 38.1
click at [700, 132] on link "Vehicles" at bounding box center [690, 129] width 46 height 29
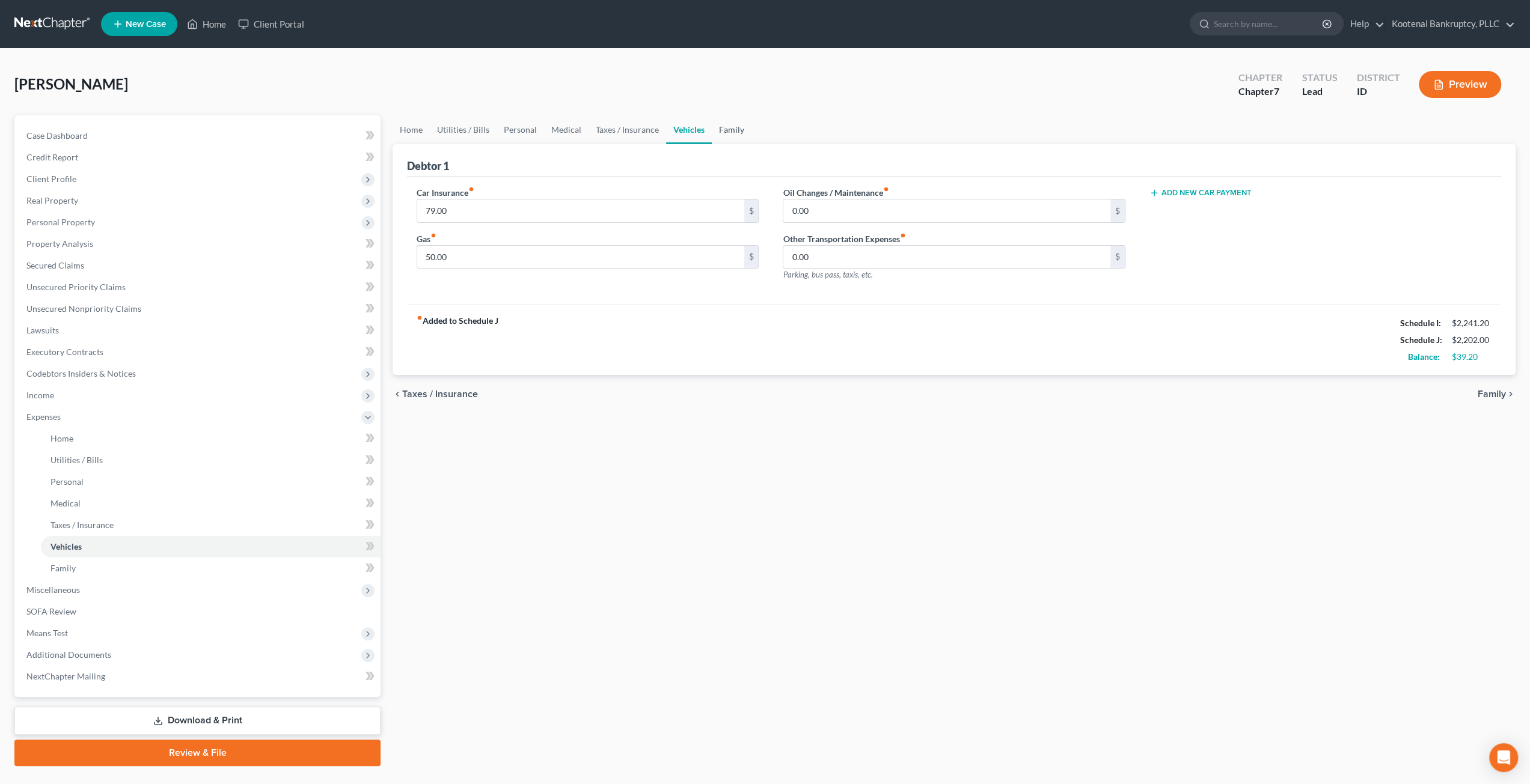
click at [744, 129] on link "Family" at bounding box center [732, 129] width 40 height 29
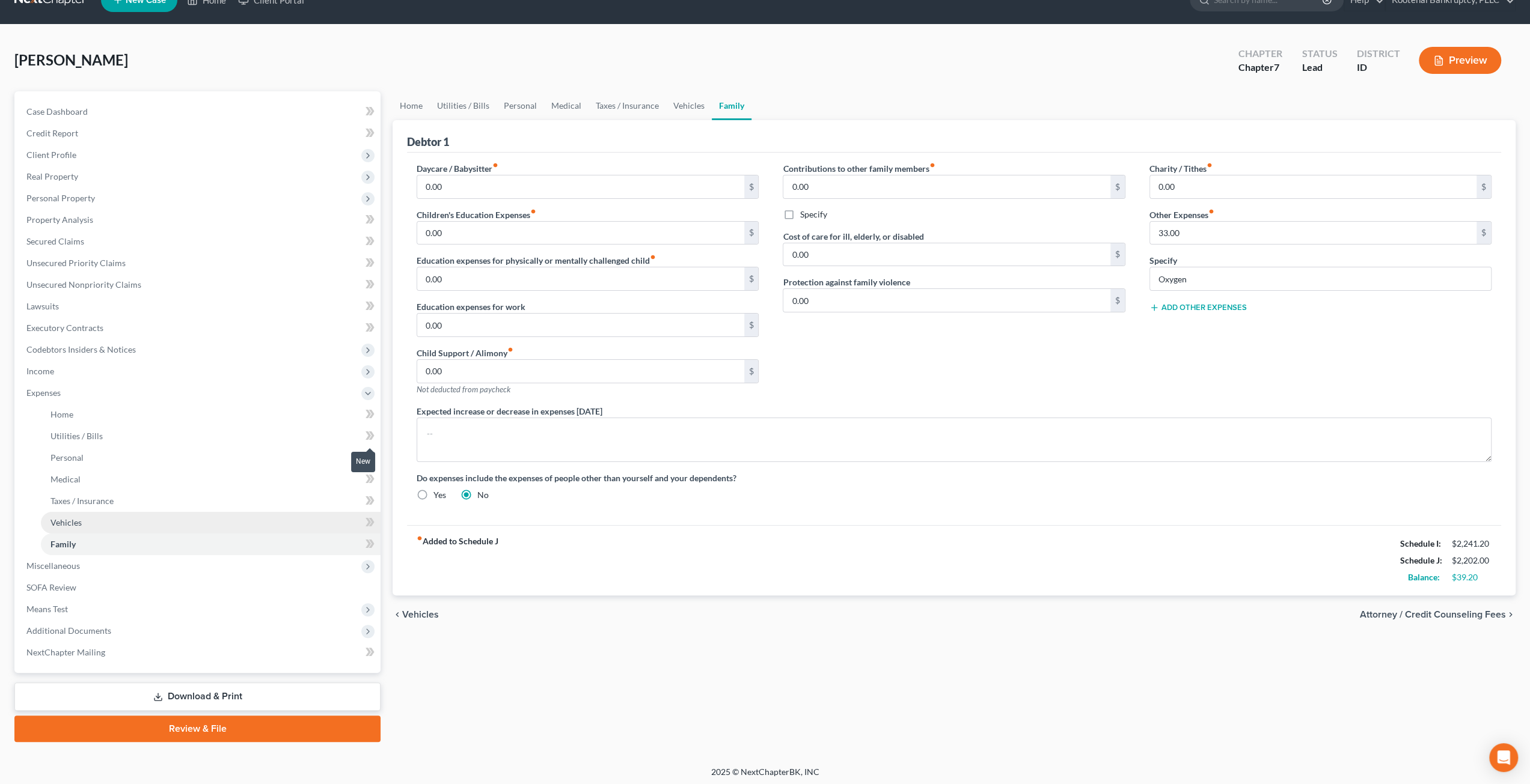
scroll to position [26, 0]
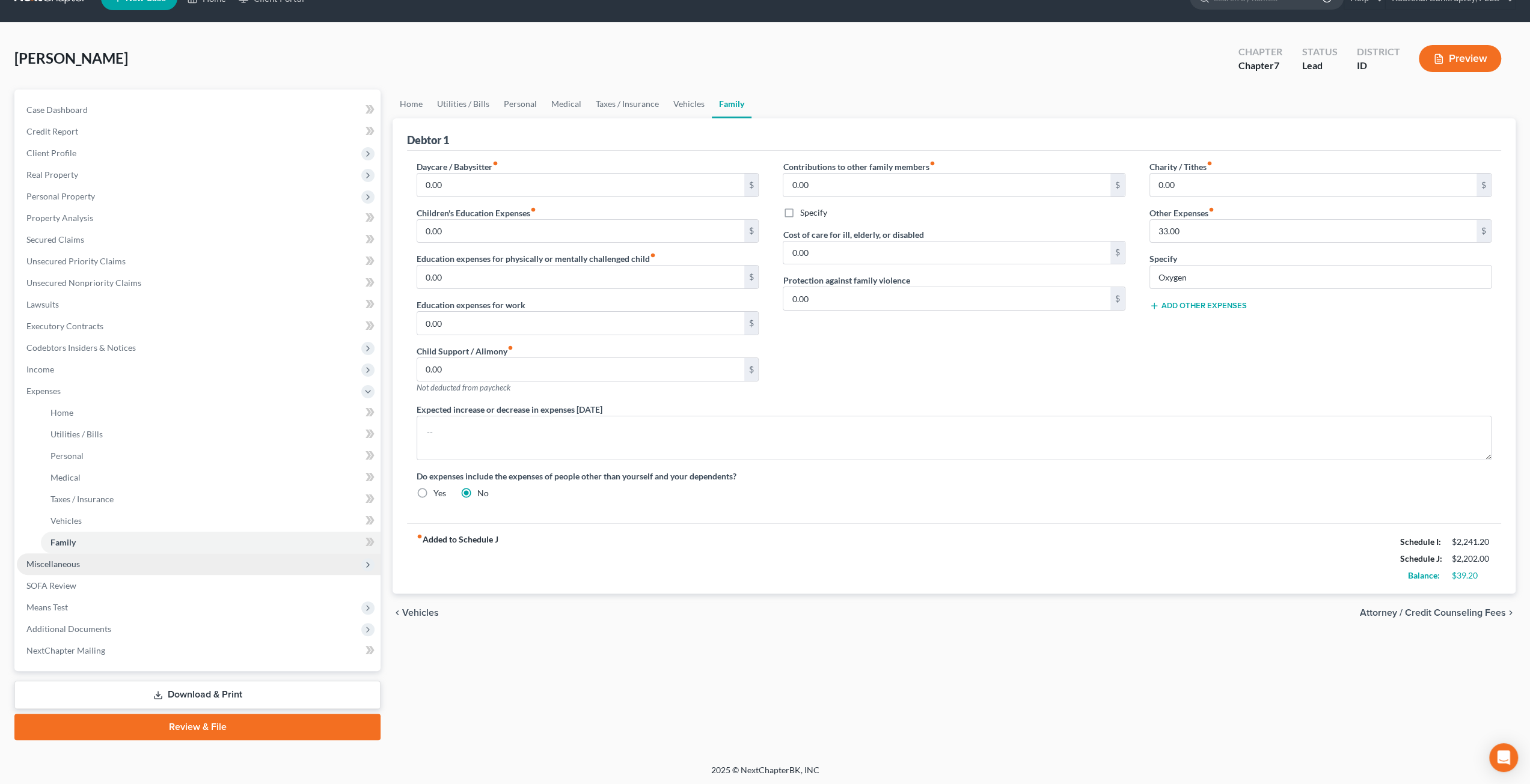
click at [71, 565] on span "Miscellaneous" at bounding box center [53, 563] width 54 height 10
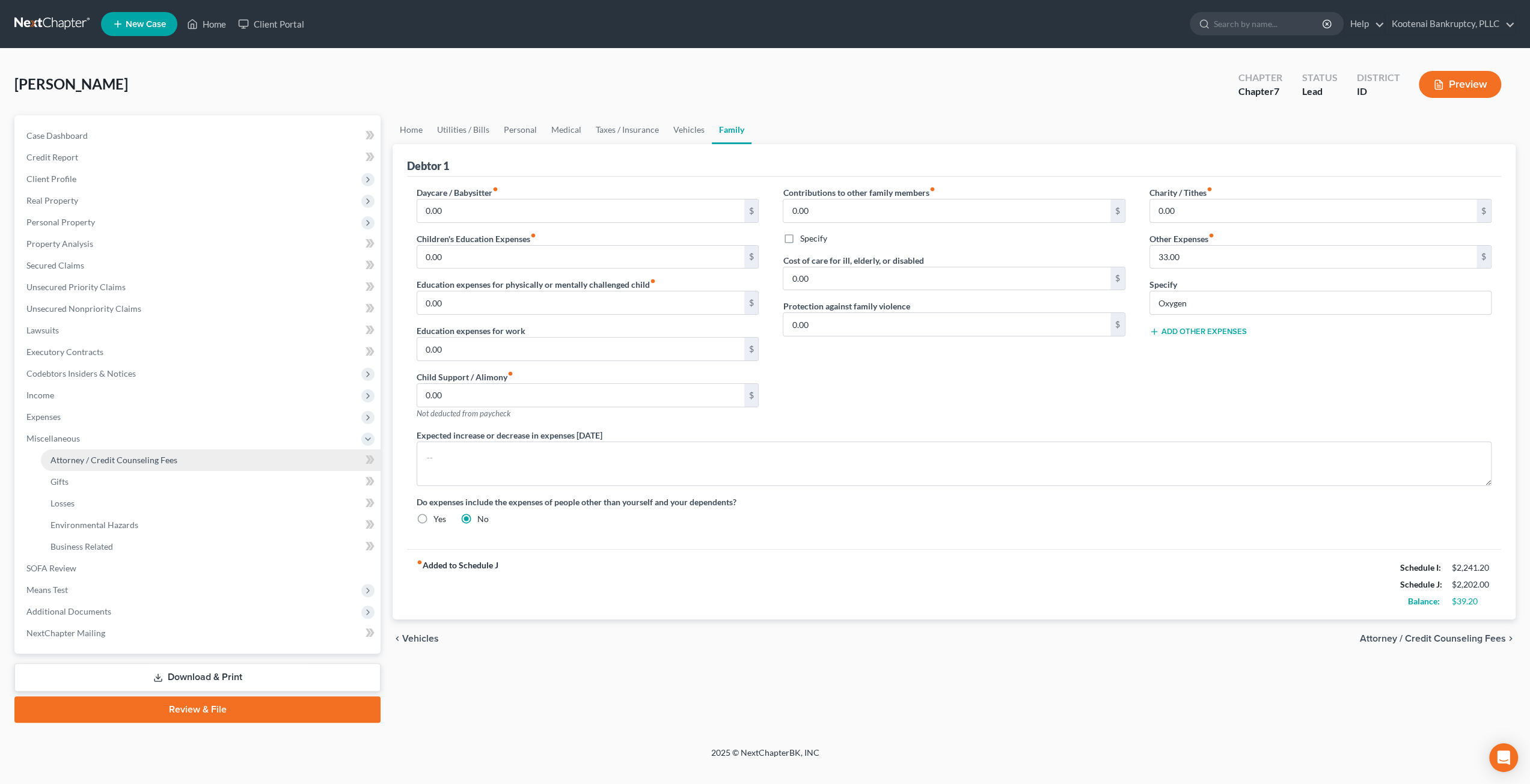
scroll to position [0, 0]
click at [155, 467] on link "Attorney / Credit Counseling Fees" at bounding box center [212, 460] width 342 height 22
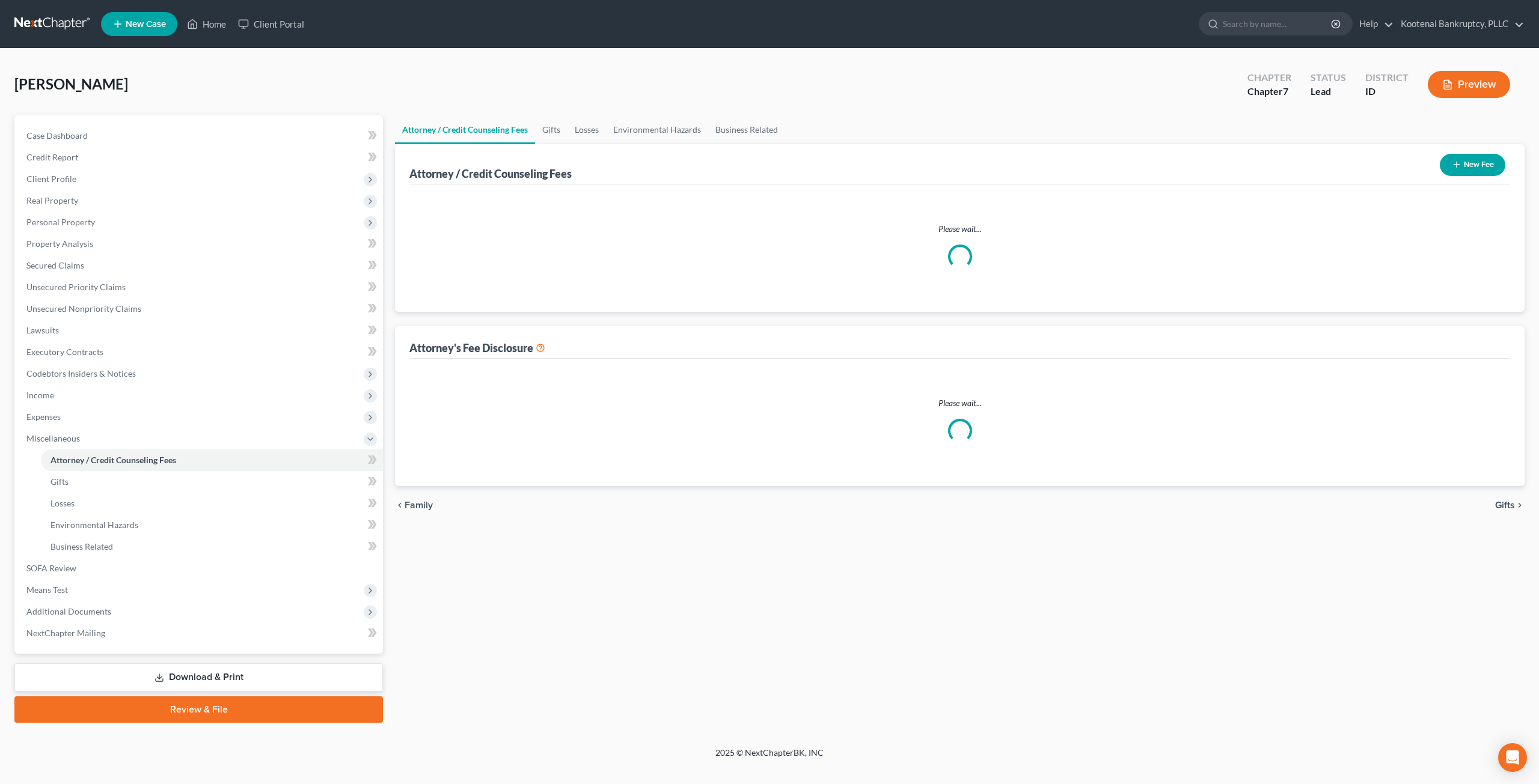
select select "3"
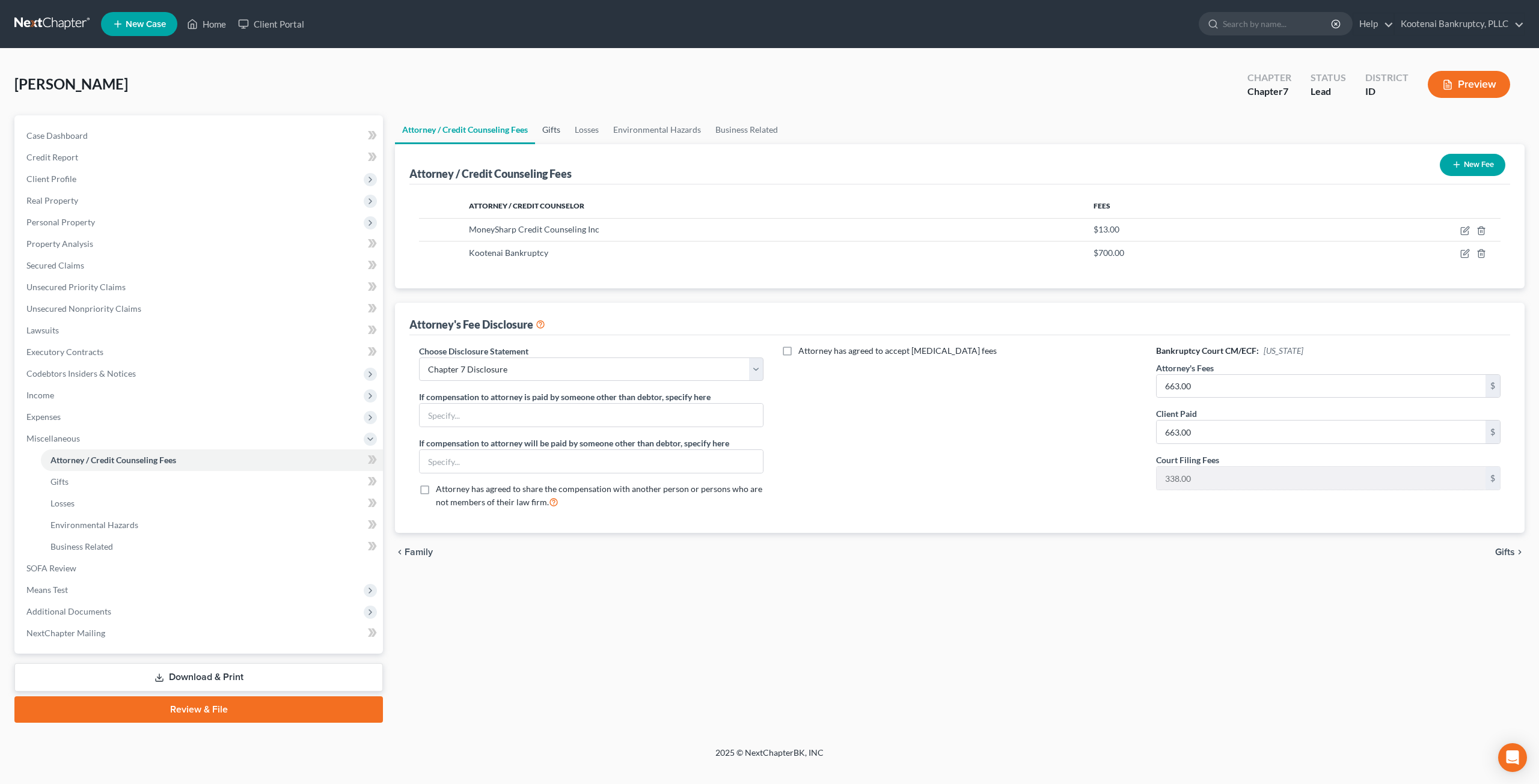
click at [558, 130] on link "Gifts" at bounding box center [551, 129] width 33 height 29
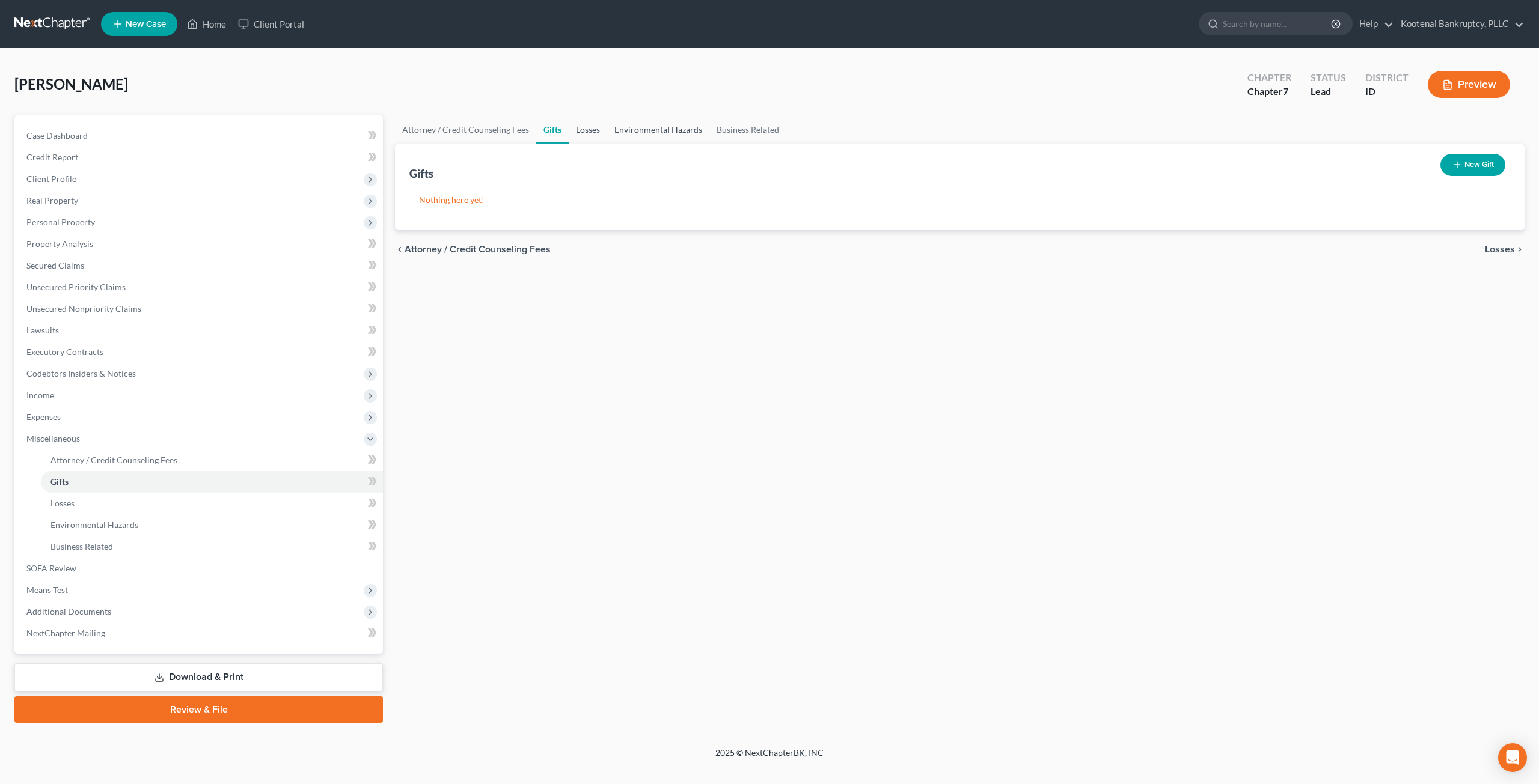
drag, startPoint x: 597, startPoint y: 125, endPoint x: 640, endPoint y: 127, distance: 43.0
click at [597, 125] on link "Losses" at bounding box center [587, 129] width 38 height 29
click at [667, 130] on link "Environmental Hazards" at bounding box center [658, 129] width 102 height 29
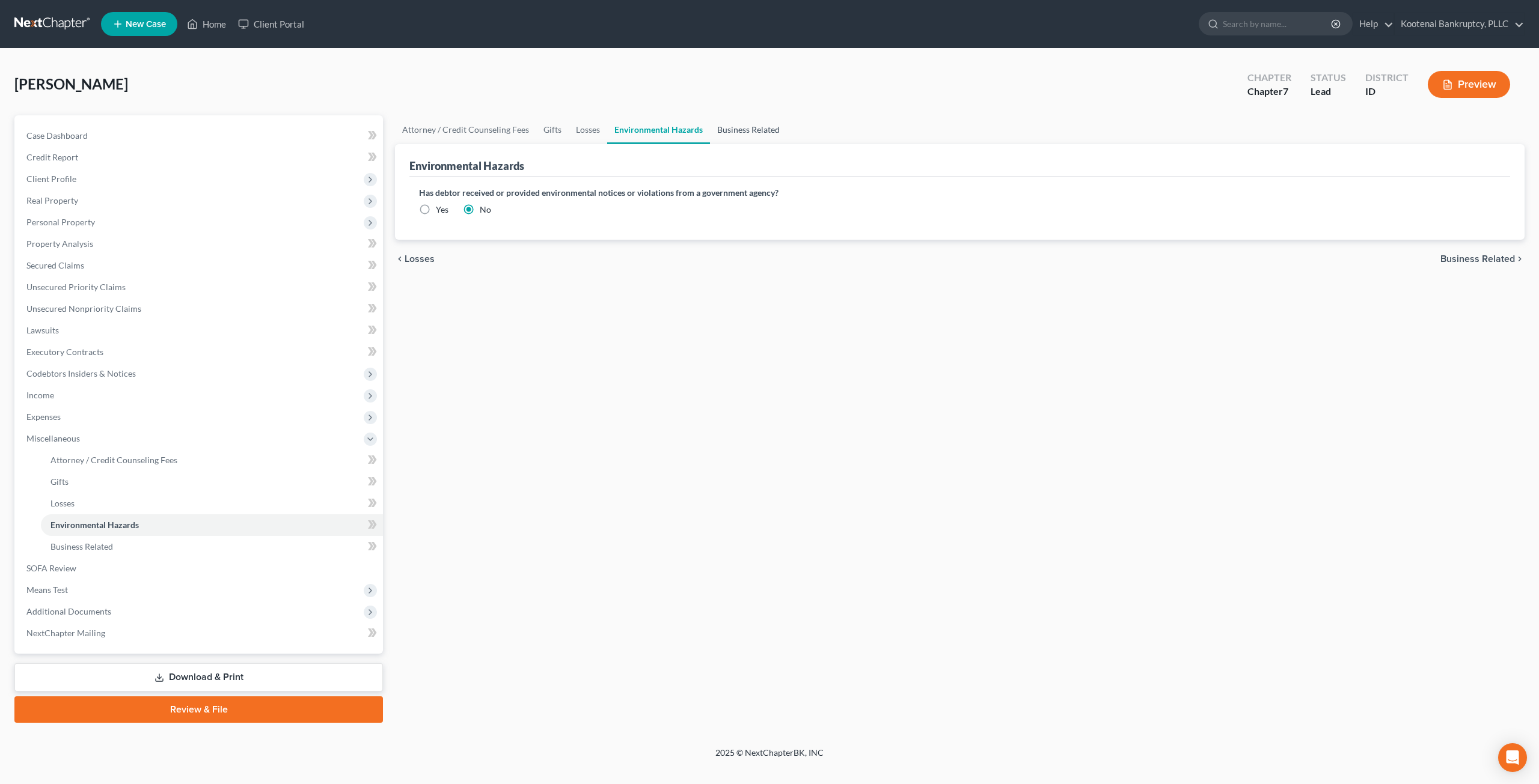
click at [737, 134] on link "Business Related" at bounding box center [748, 129] width 77 height 29
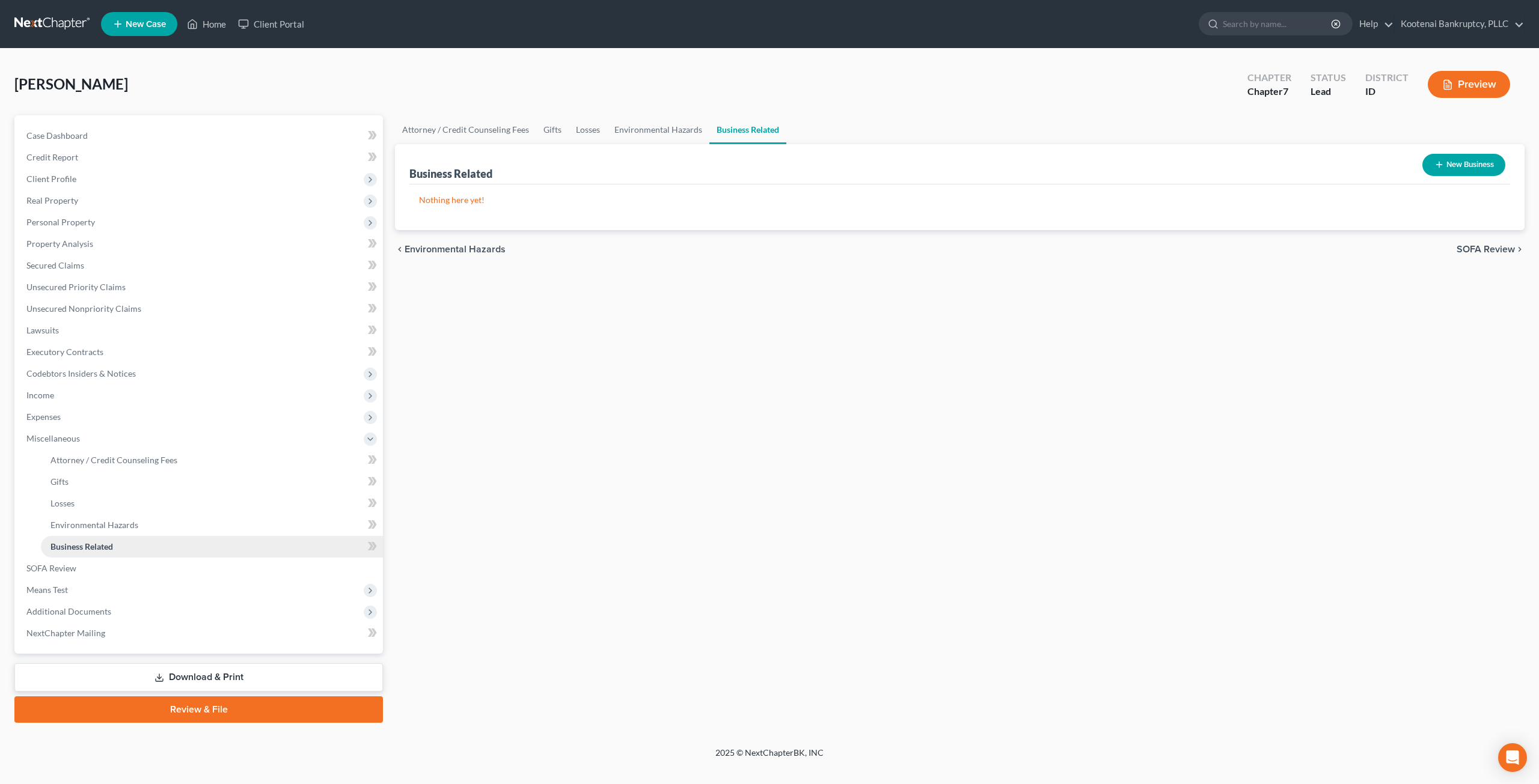
click at [118, 554] on link "Business Related" at bounding box center [212, 547] width 342 height 22
click at [134, 573] on link "SOFA Review" at bounding box center [200, 568] width 366 height 22
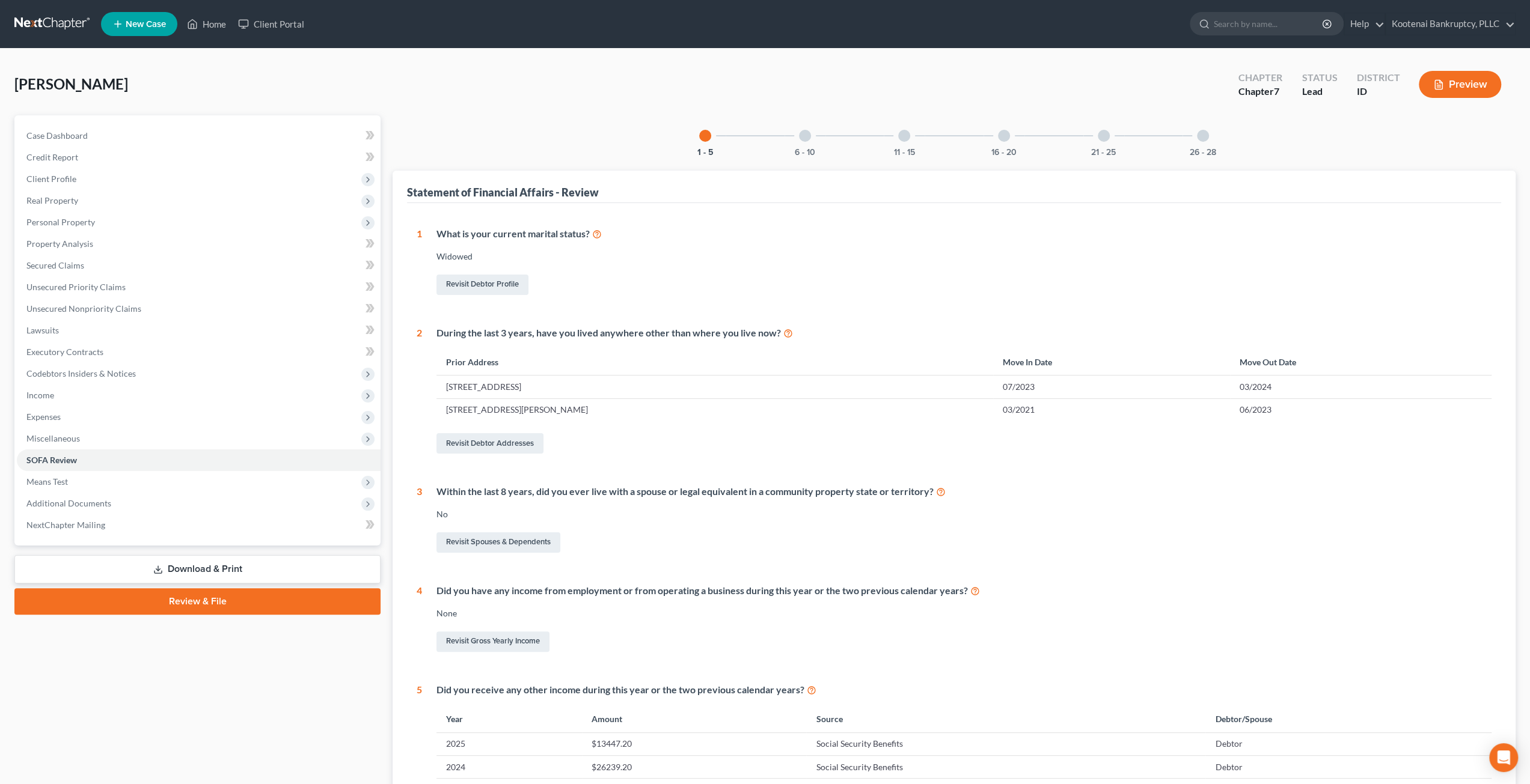
click at [810, 134] on div at bounding box center [805, 136] width 12 height 12
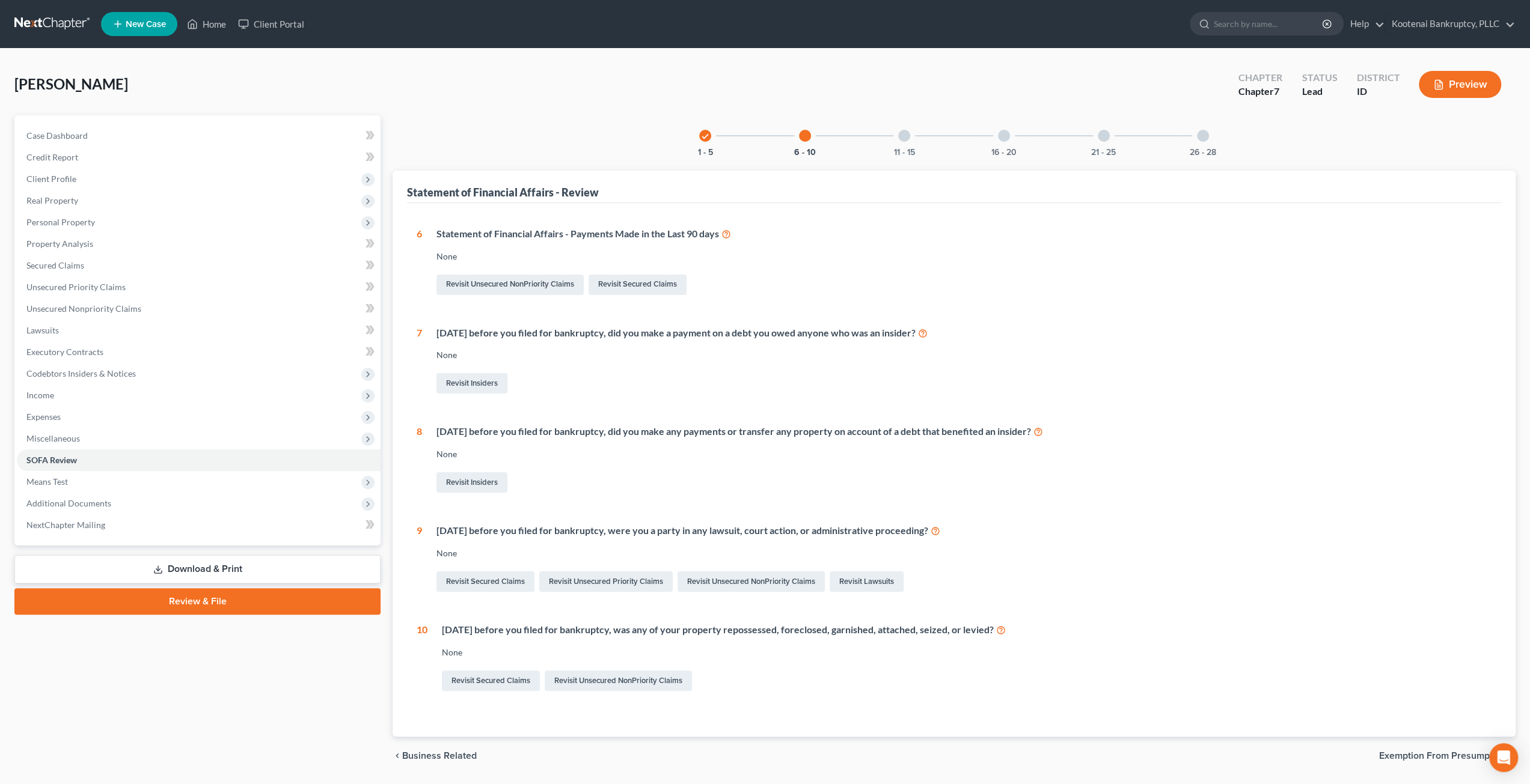
click at [910, 136] on div "11 - 15" at bounding box center [904, 136] width 41 height 41
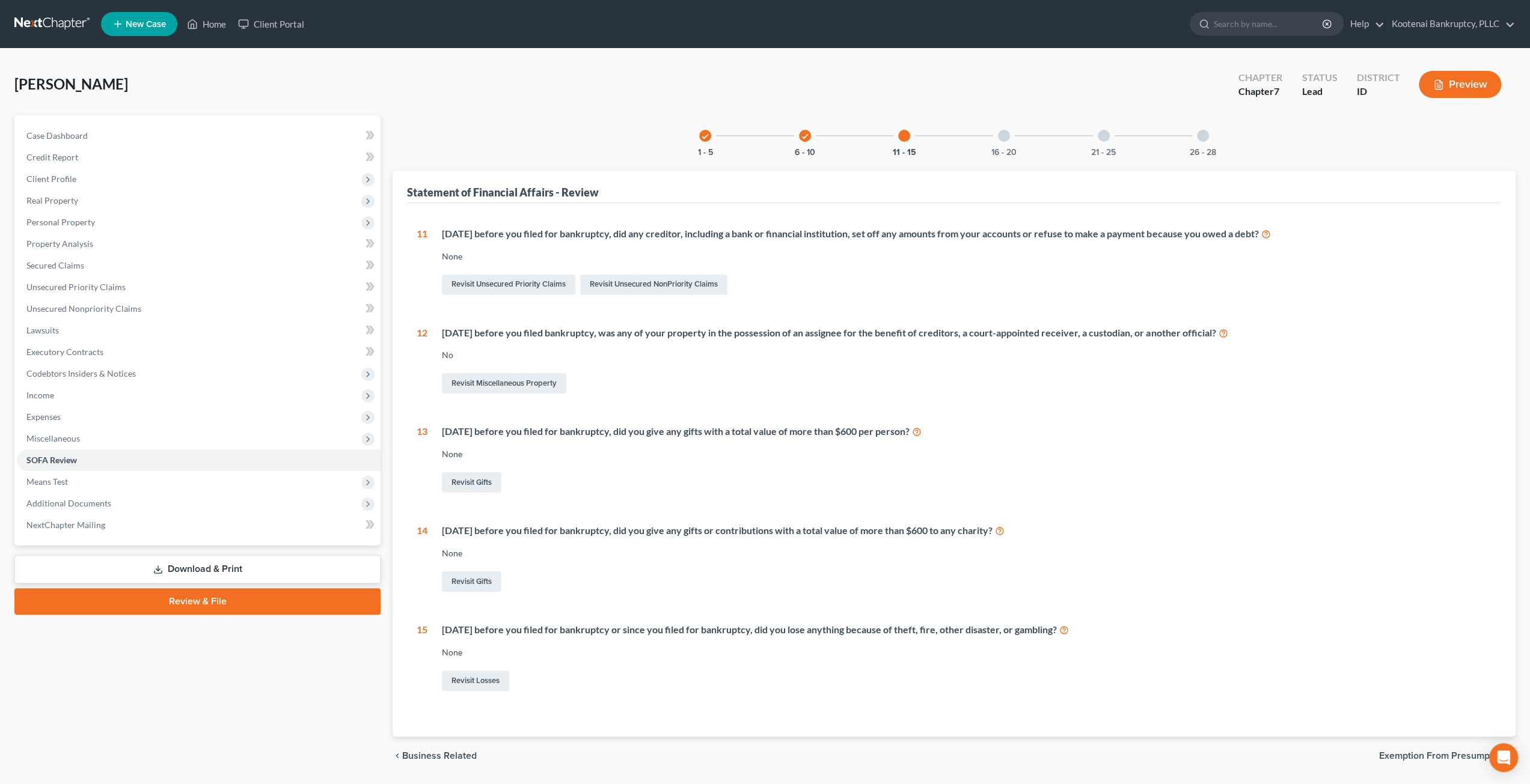
click at [1007, 135] on div at bounding box center [1004, 136] width 12 height 12
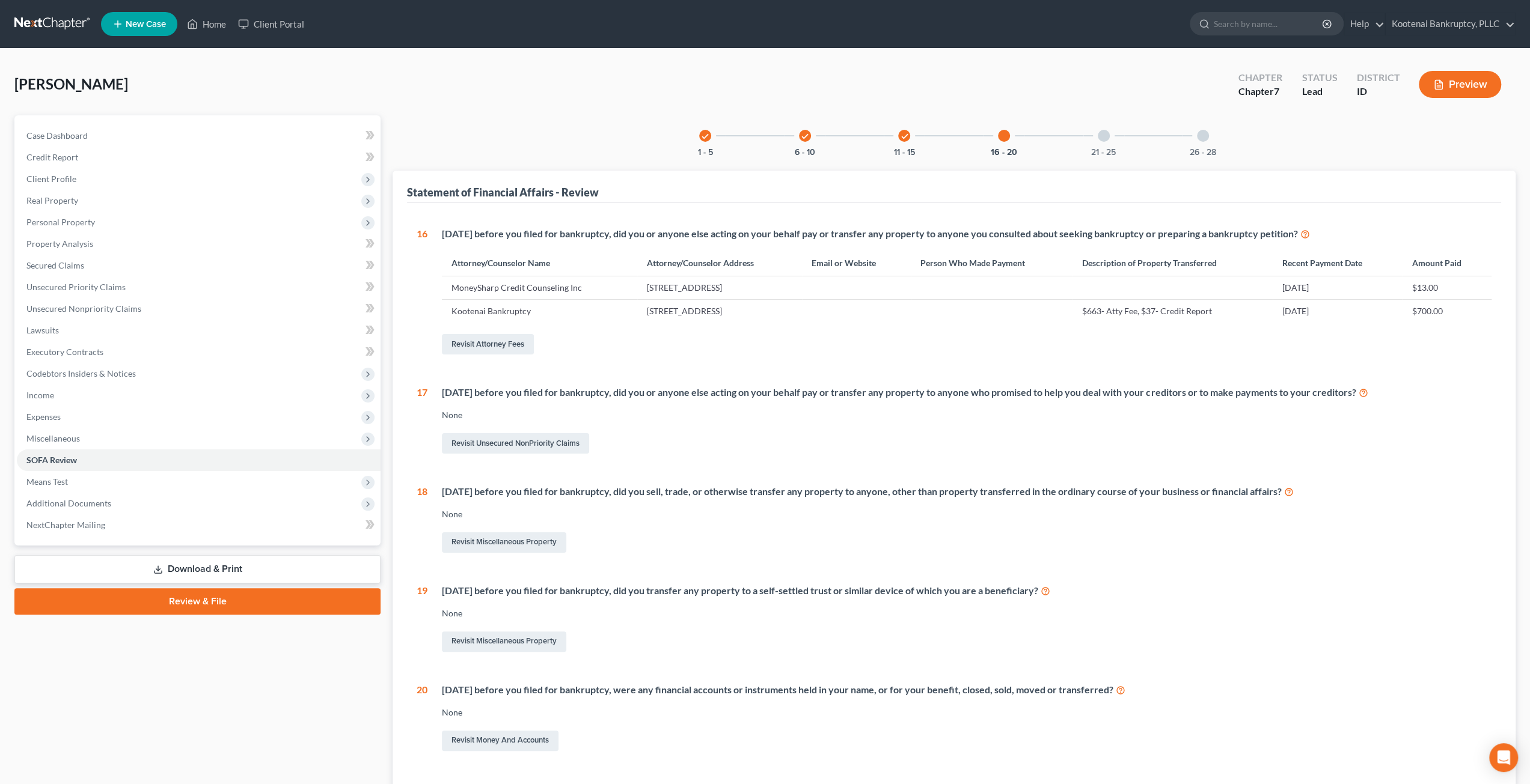
click at [1101, 135] on div at bounding box center [1103, 136] width 12 height 12
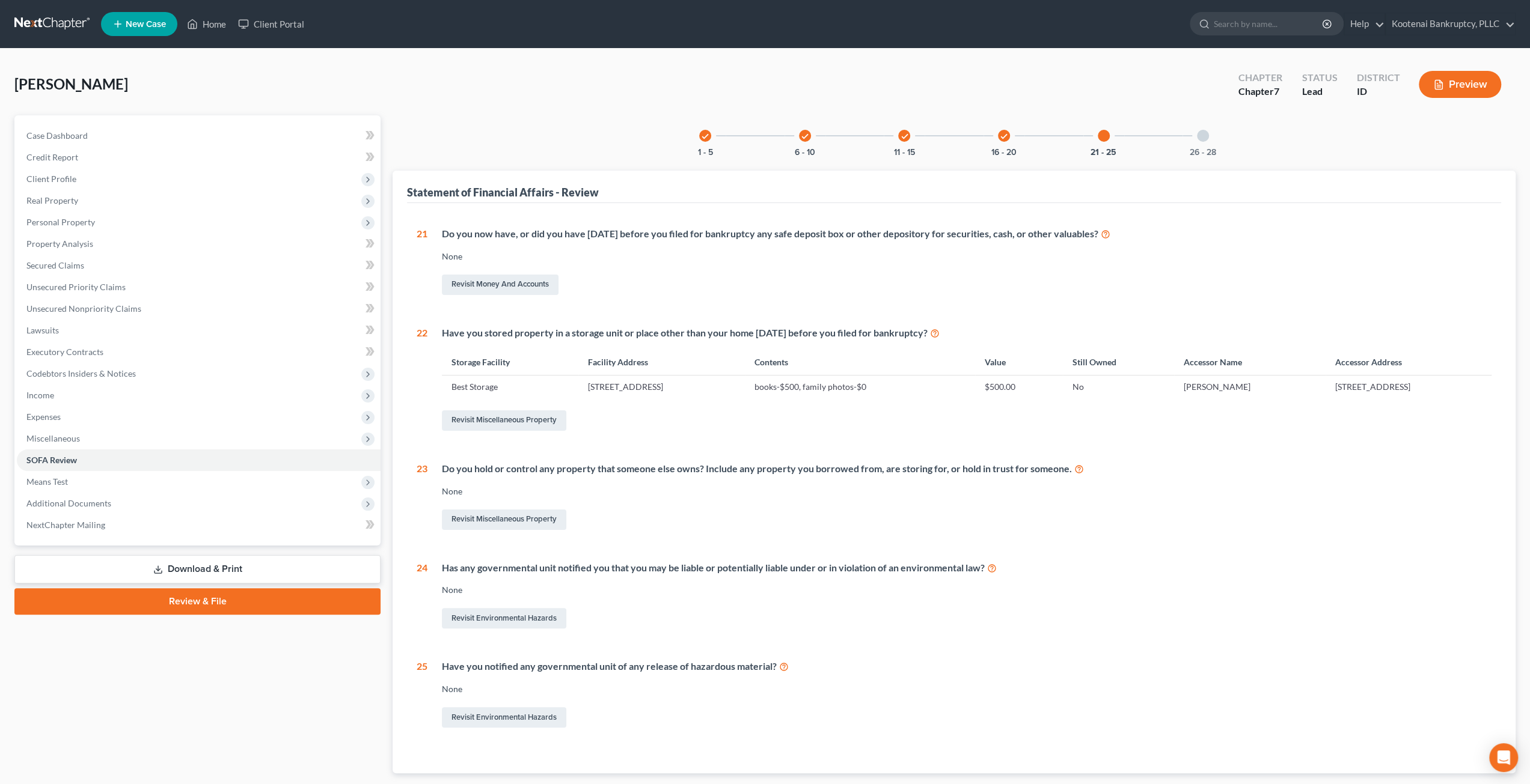
click at [1198, 141] on div "26 - 28" at bounding box center [1203, 136] width 41 height 41
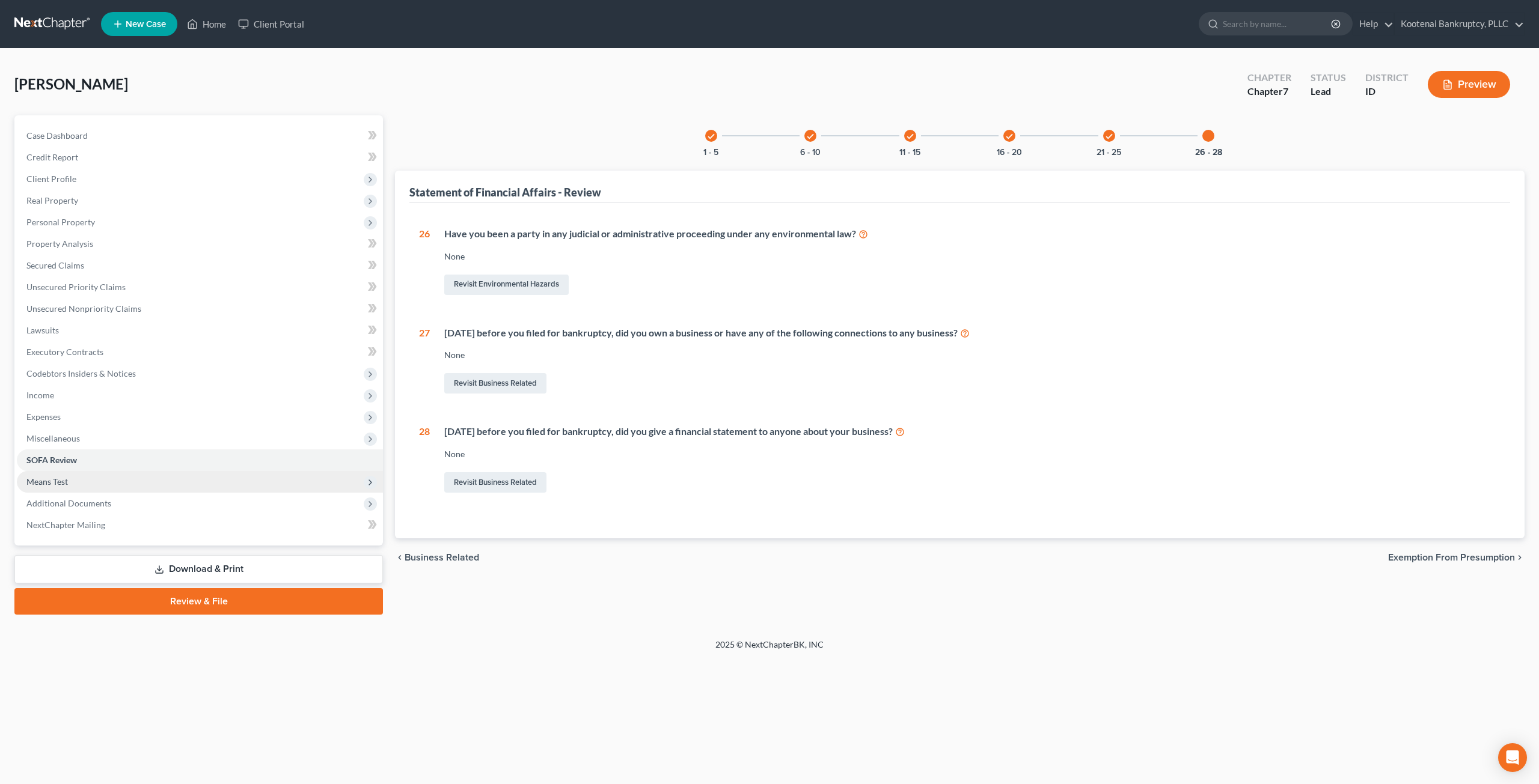
click at [139, 488] on span "Means Test" at bounding box center [200, 481] width 366 height 22
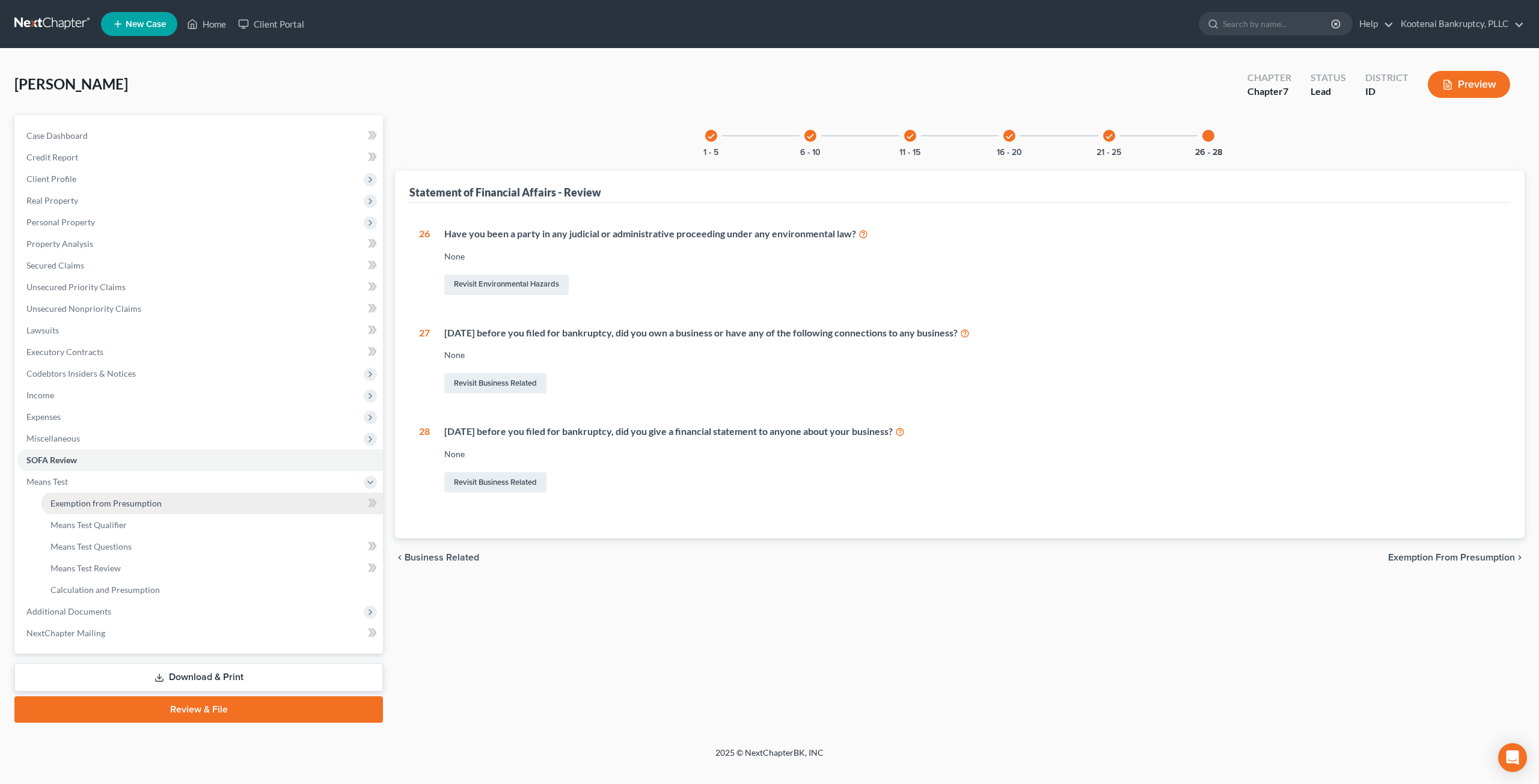
click at [185, 493] on link "Exemption from Presumption" at bounding box center [212, 503] width 342 height 22
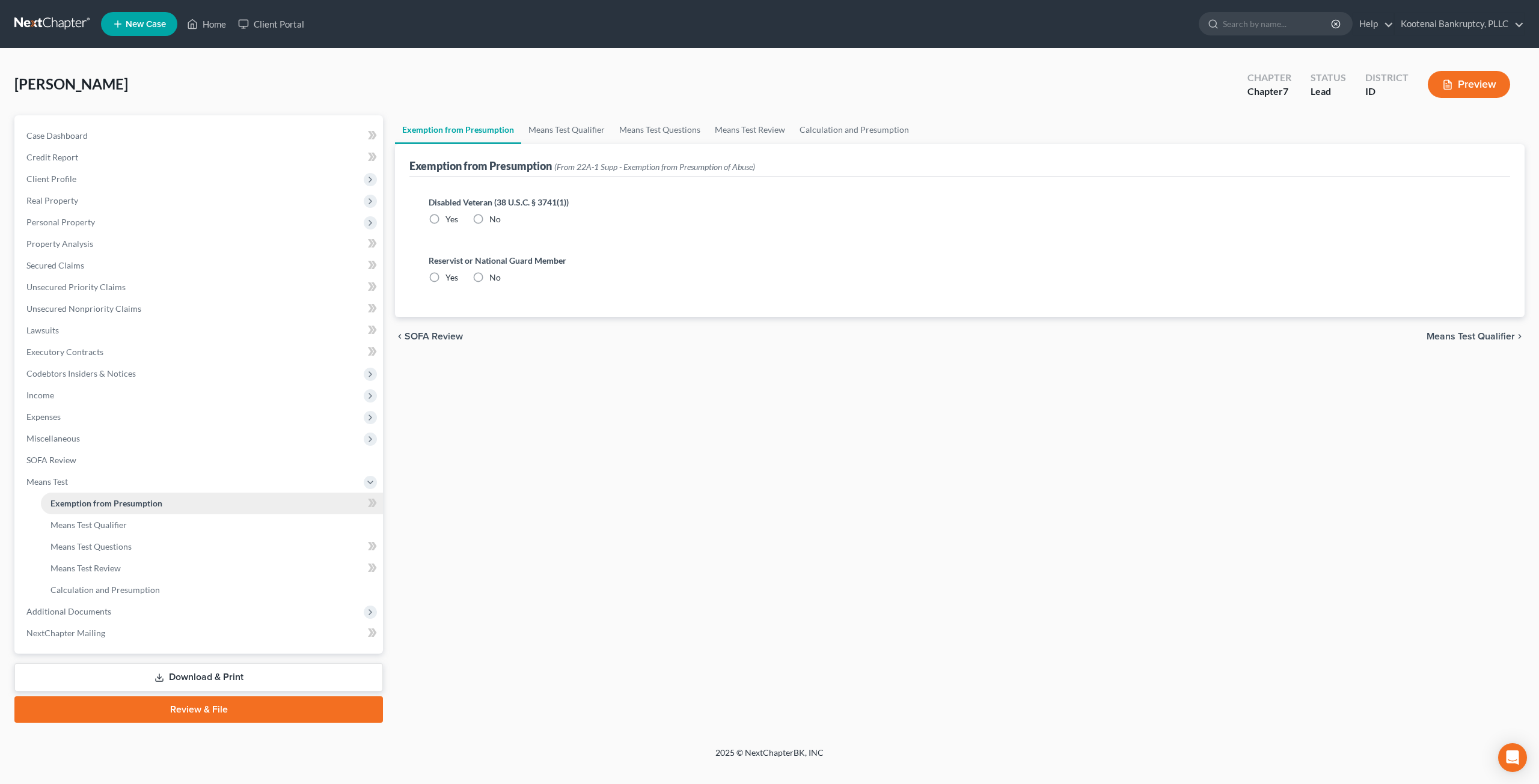
radio input "true"
click at [593, 137] on link "Means Test Qualifier" at bounding box center [567, 129] width 90 height 29
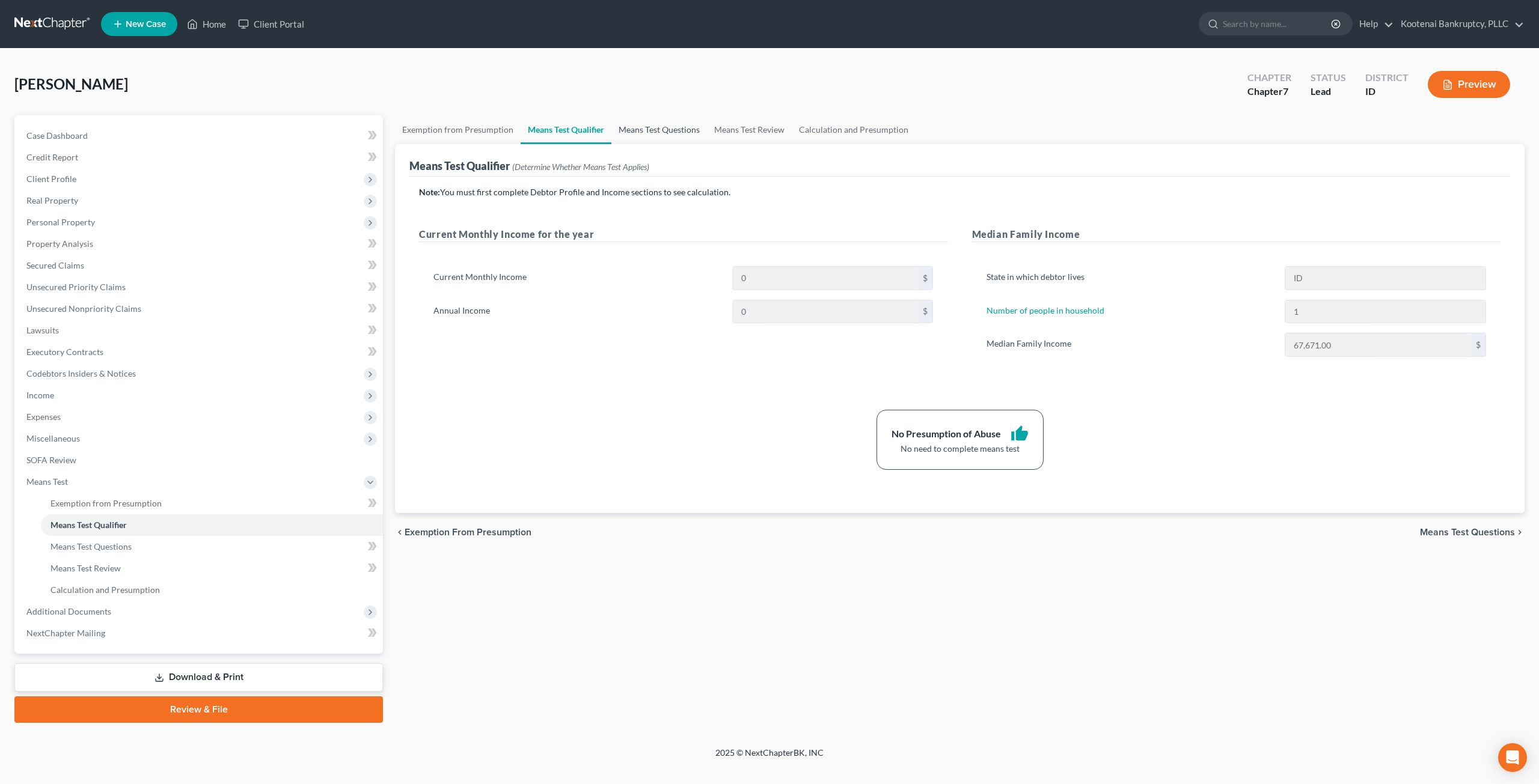
click at [669, 129] on link "Means Test Questions" at bounding box center [659, 129] width 95 height 29
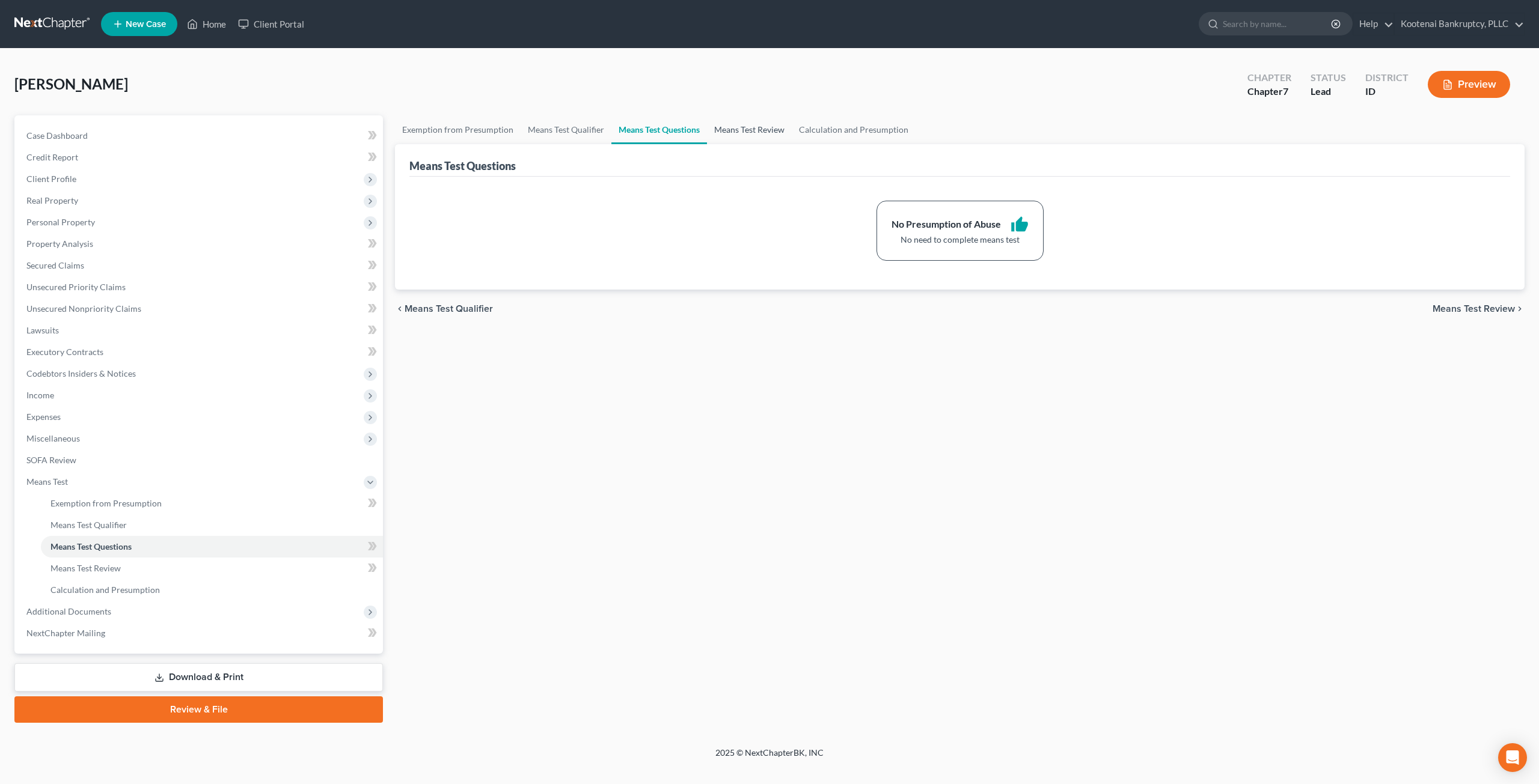
click at [768, 136] on link "Means Test Review" at bounding box center [750, 129] width 85 height 29
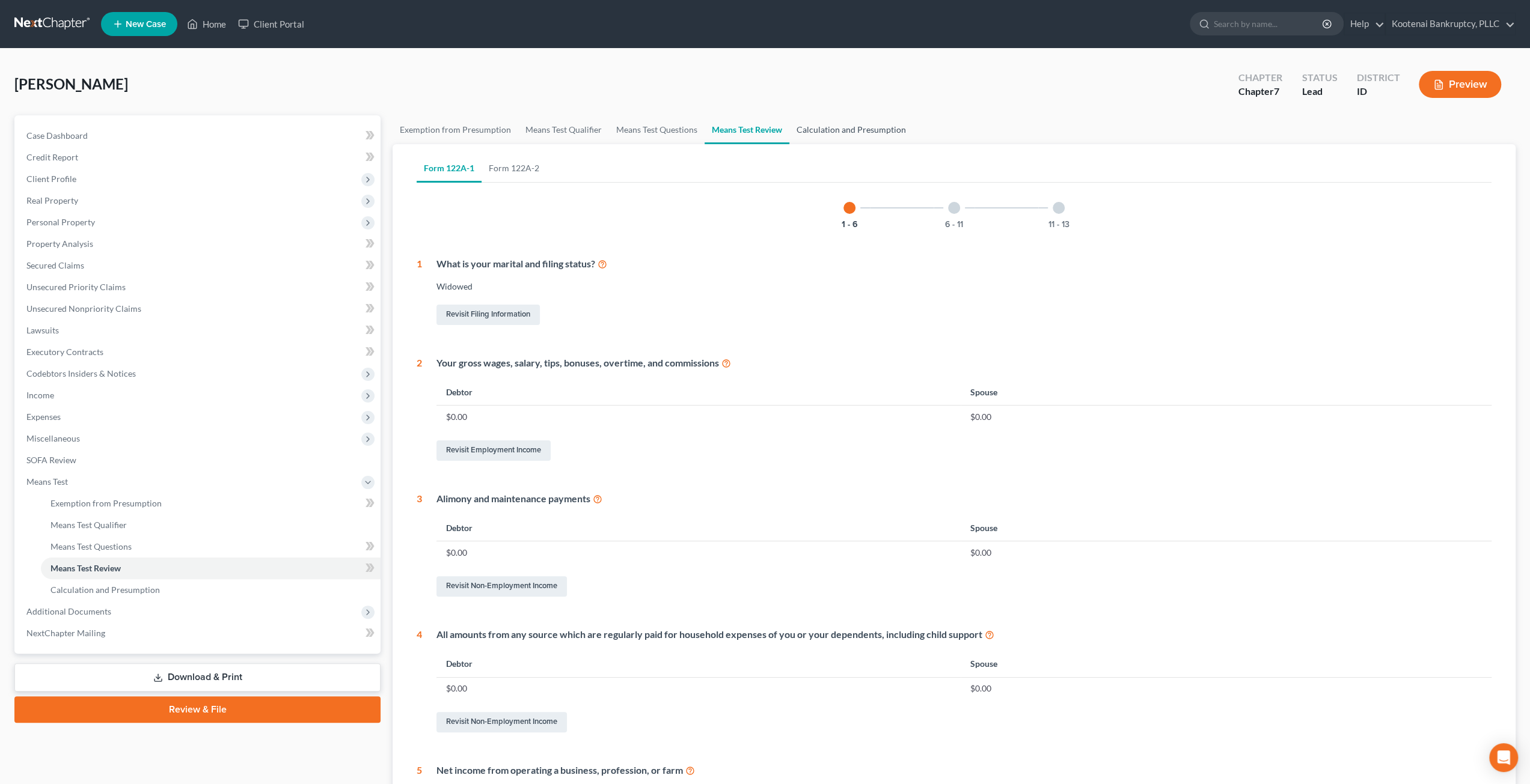
click at [842, 133] on link "Calculation and Presumption" at bounding box center [851, 129] width 124 height 29
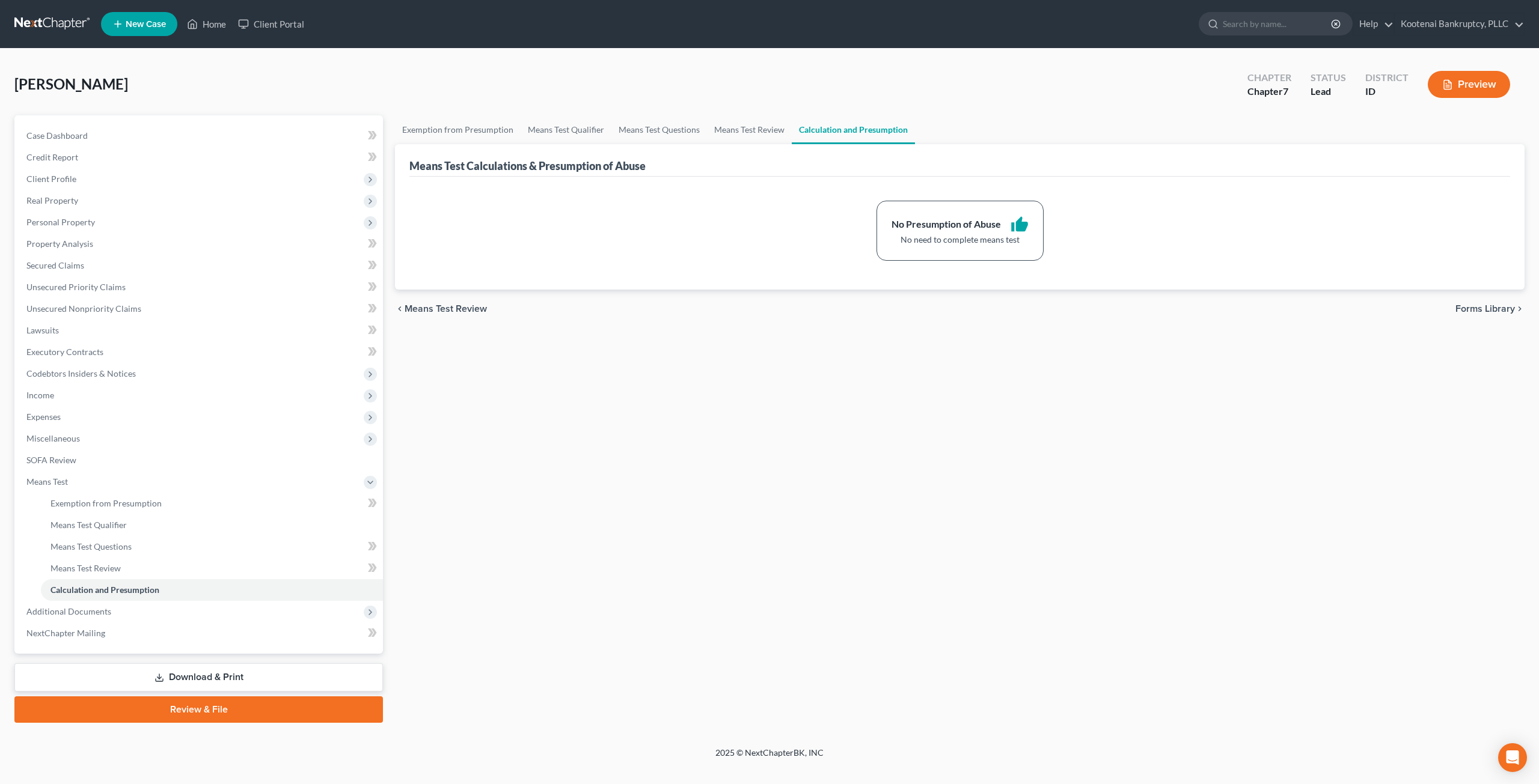
click at [81, 20] on link at bounding box center [53, 24] width 77 height 22
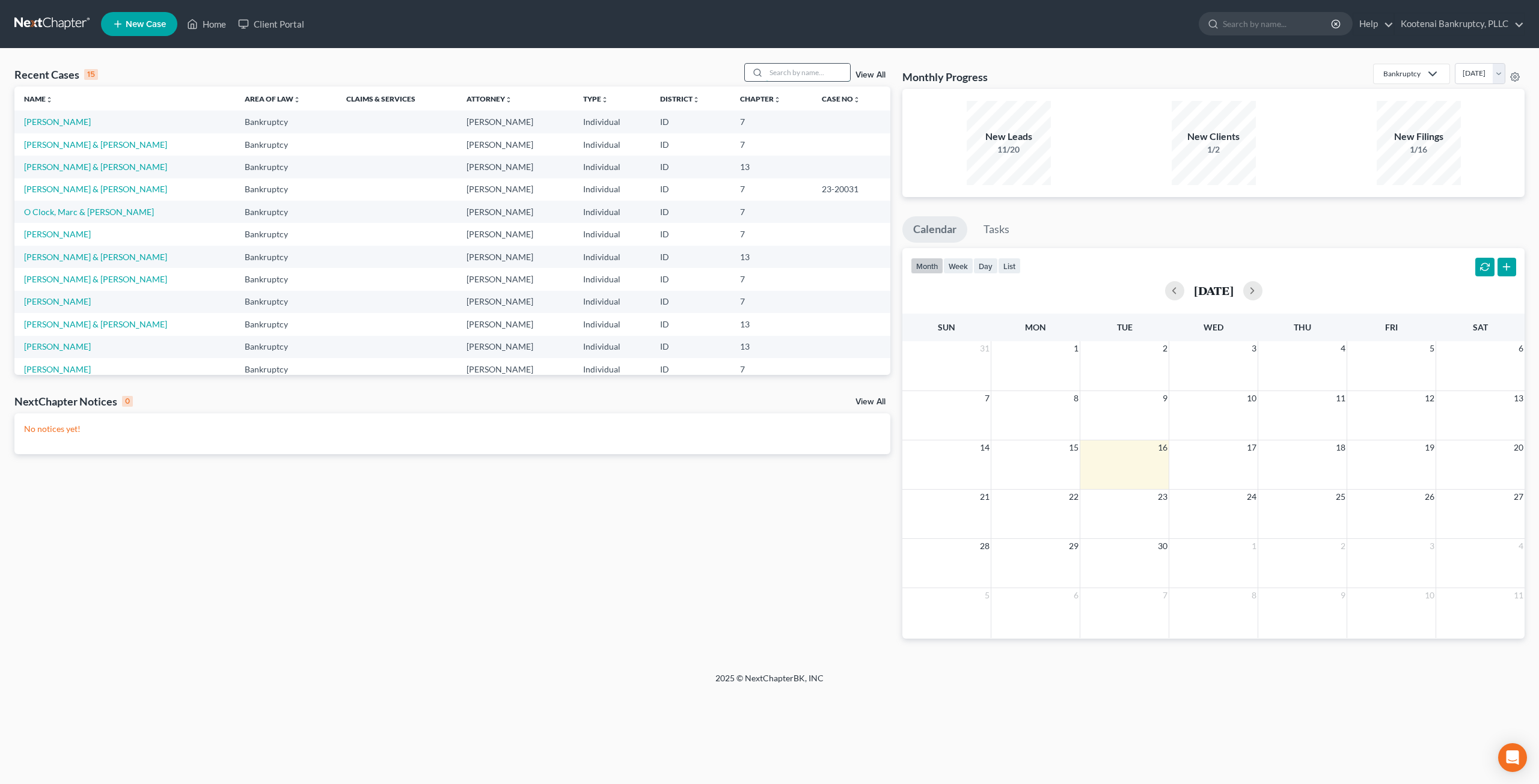
click at [805, 73] on input "search" at bounding box center [808, 72] width 84 height 17
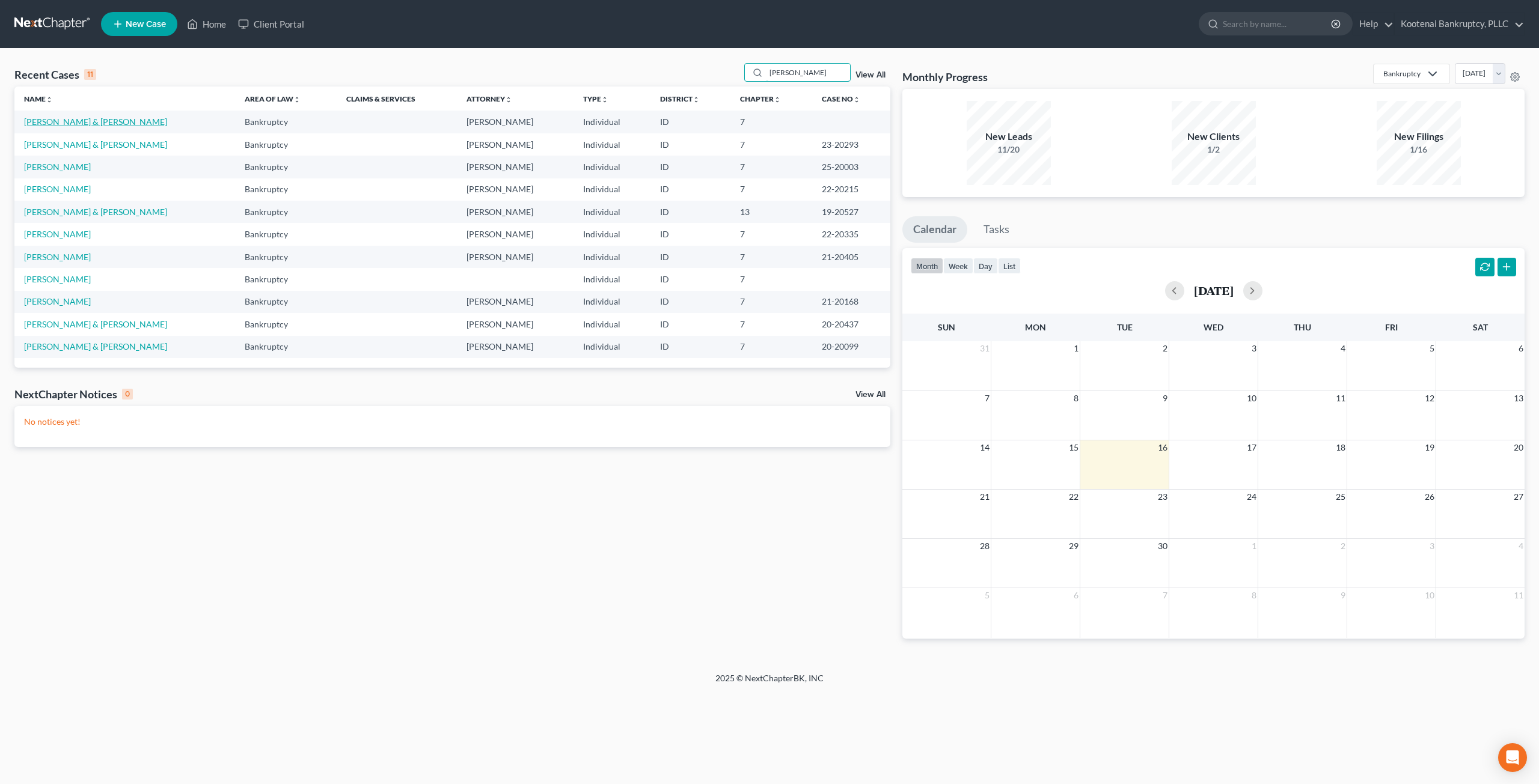
type input "[PERSON_NAME]"
click at [90, 117] on link "[PERSON_NAME] & [PERSON_NAME]" at bounding box center [96, 122] width 143 height 10
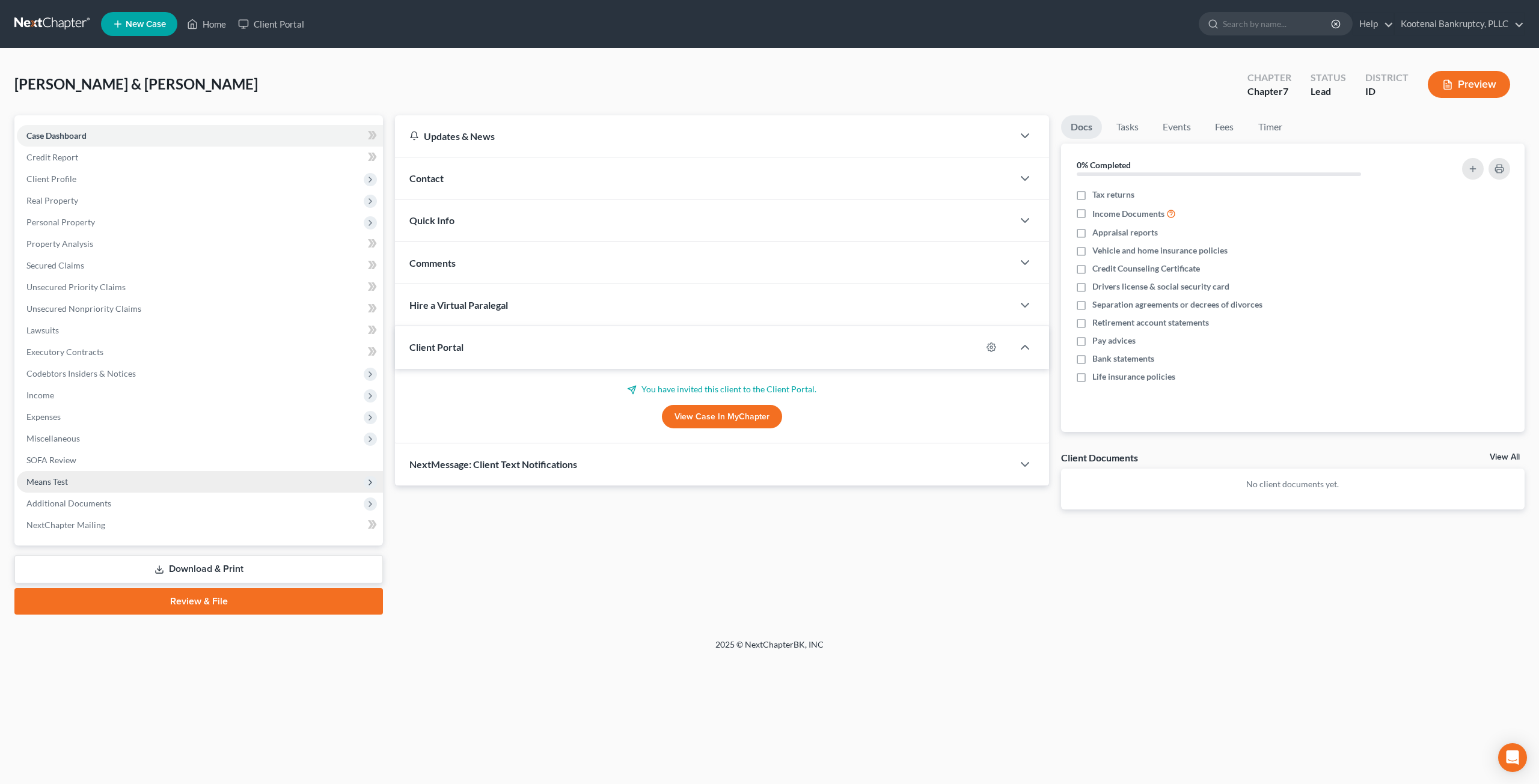
click at [157, 479] on span "Means Test" at bounding box center [200, 481] width 366 height 22
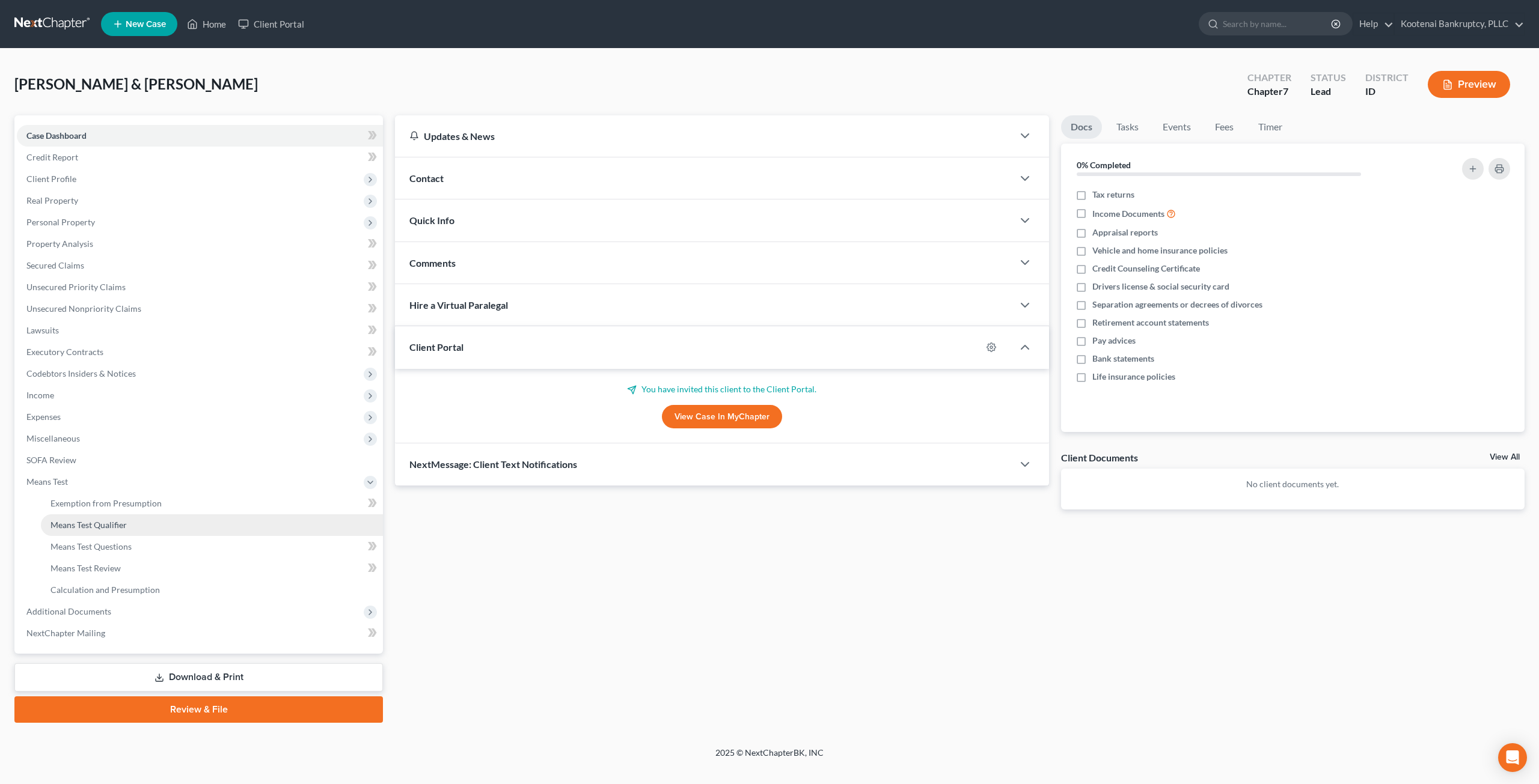
click at [189, 522] on link "Means Test Qualifier" at bounding box center [212, 525] width 342 height 22
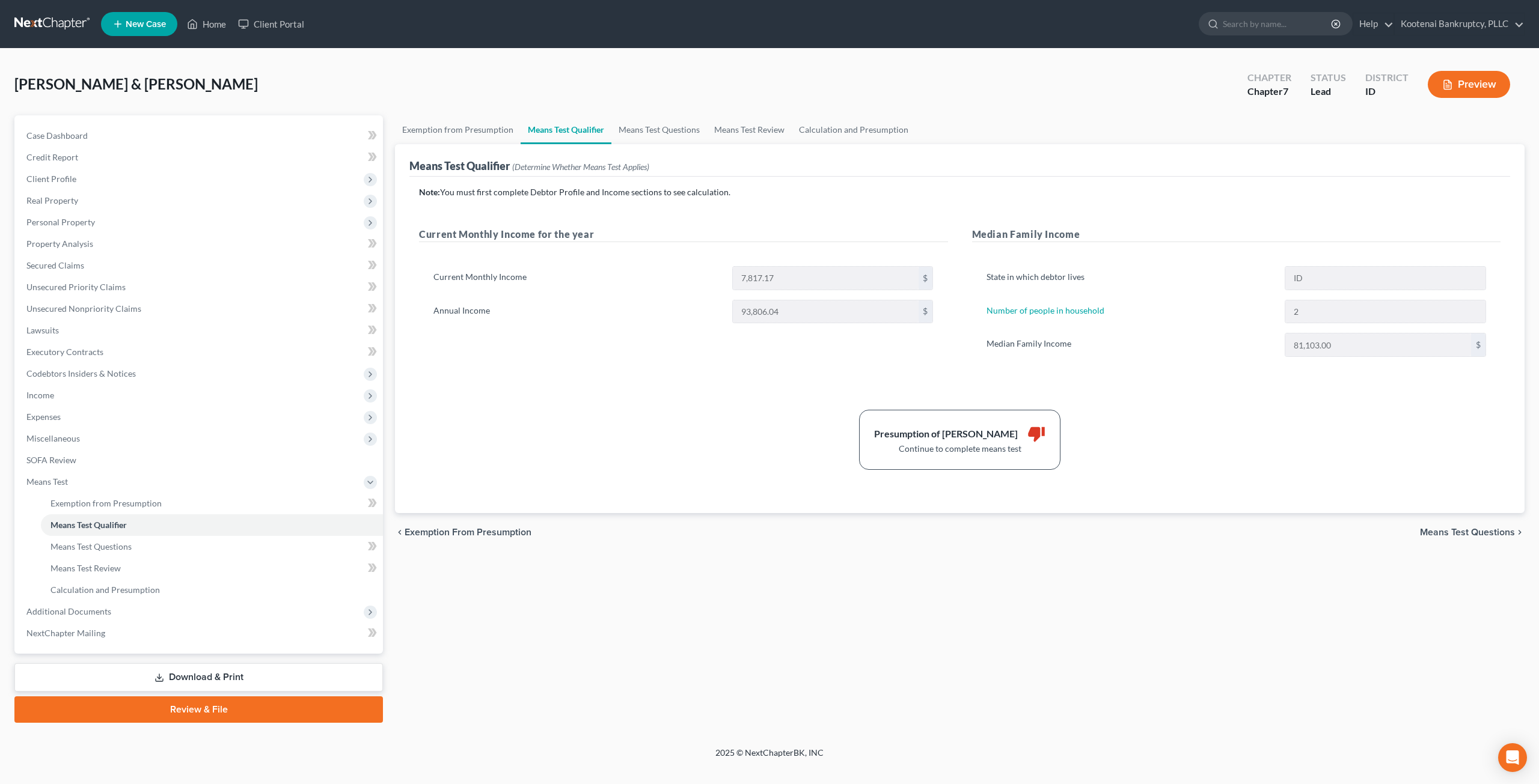
click at [791, 563] on div "Exemption from Presumption Means Test Qualifier Means Test Questions Means Test…" at bounding box center [960, 419] width 1142 height 607
click at [499, 131] on link "Exemption from Presumption" at bounding box center [458, 129] width 126 height 29
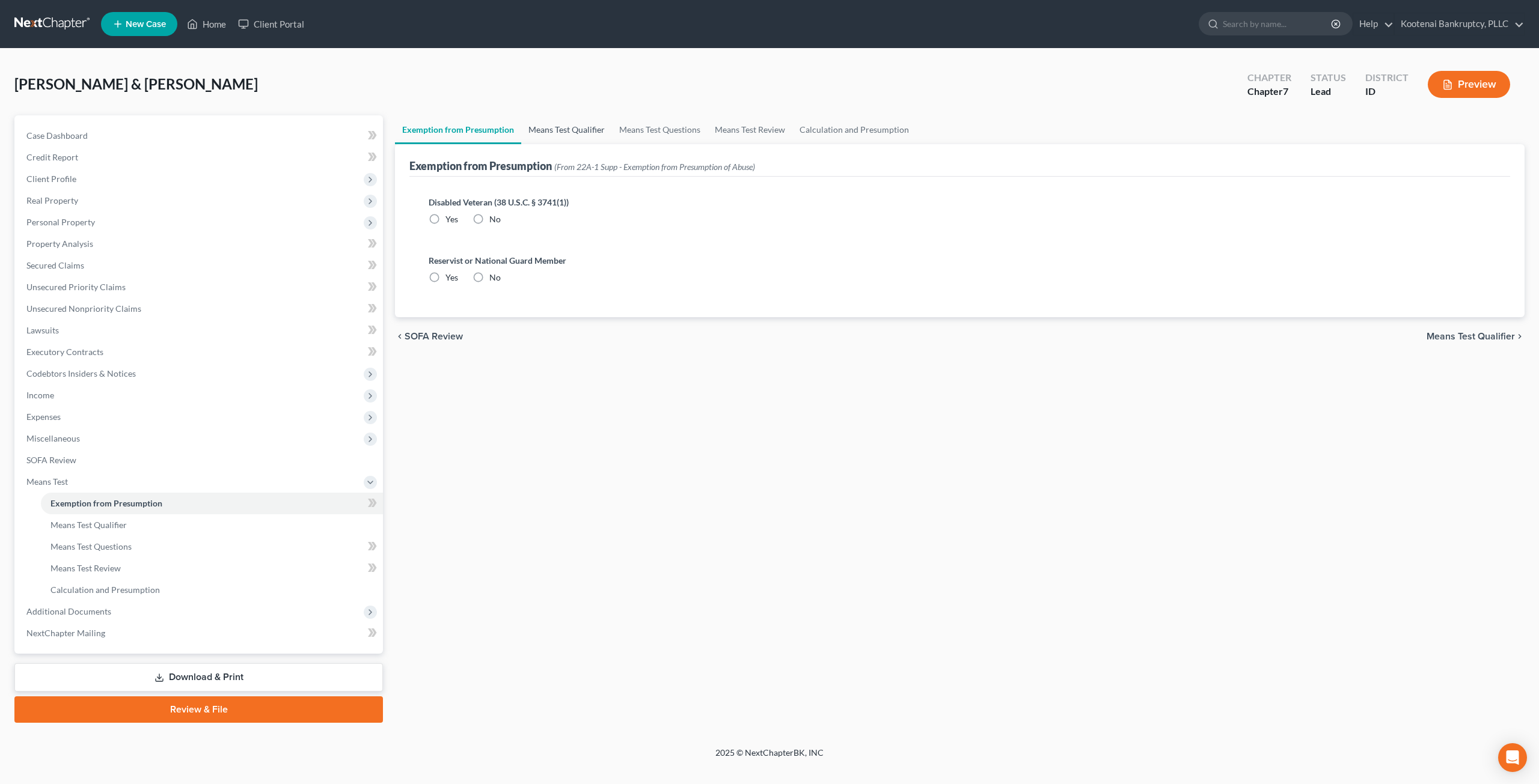
radio input "true"
click at [599, 129] on link "Means Test Qualifier" at bounding box center [567, 129] width 90 height 29
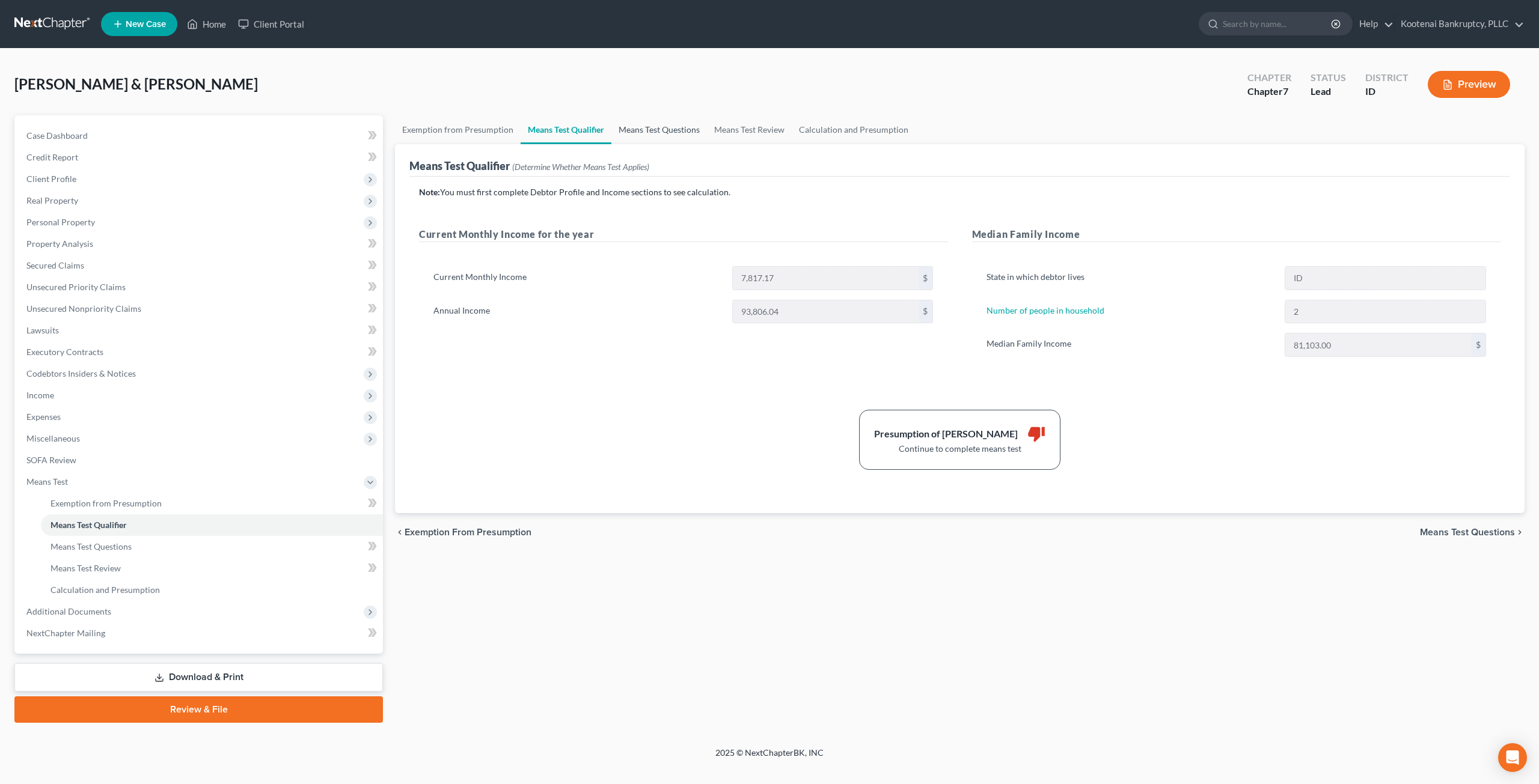
click at [627, 129] on link "Means Test Questions" at bounding box center [659, 129] width 95 height 29
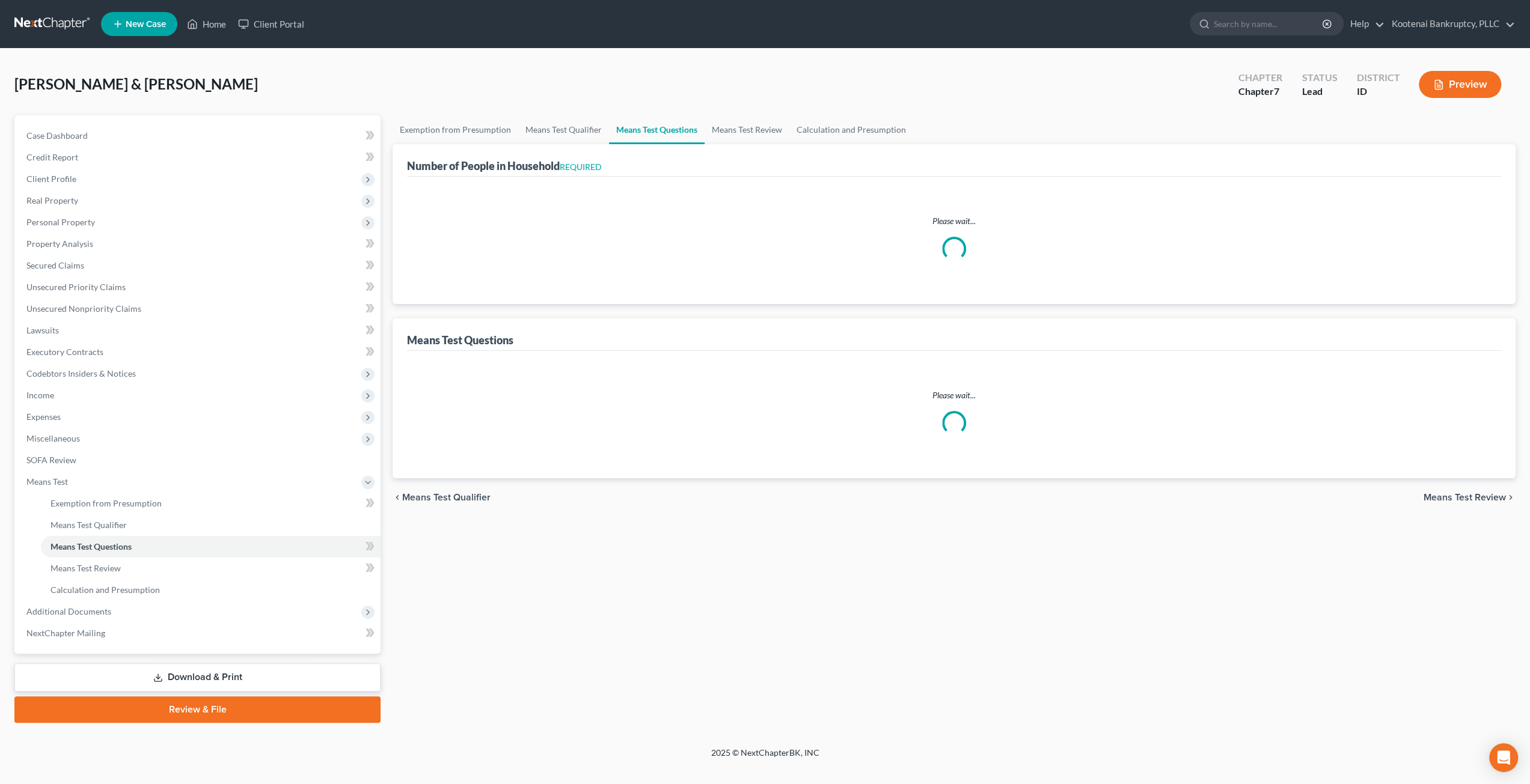
select select "3"
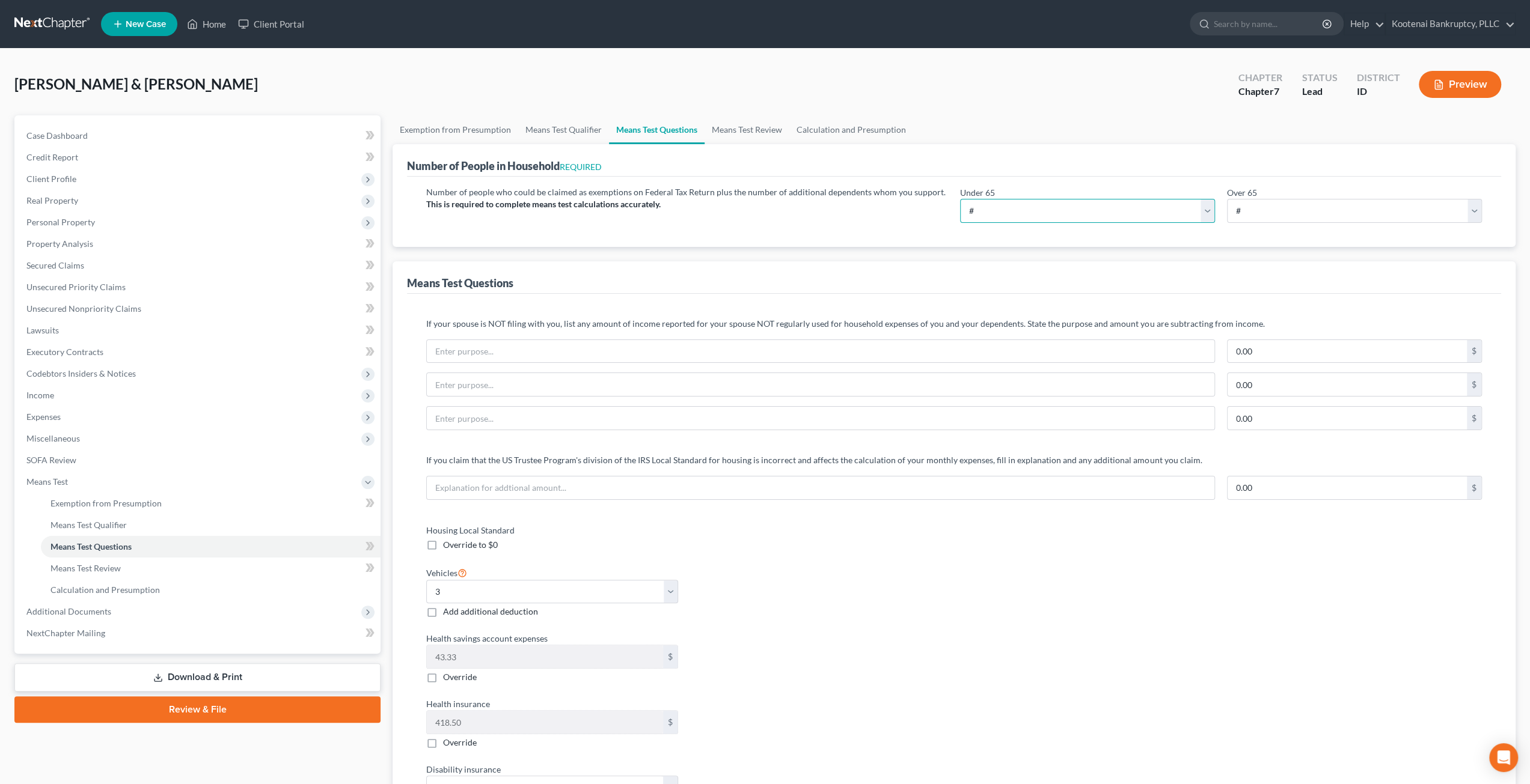
drag, startPoint x: 1154, startPoint y: 220, endPoint x: 1142, endPoint y: 221, distance: 12.0
click at [1154, 220] on select "# 0 1 2 3 4 5 6 7 8 9 10" at bounding box center [1088, 211] width 255 height 24
select select "2"
click at [961, 199] on select "# 0 1 2 3 4 5 6 7 8 9 10" at bounding box center [1088, 211] width 255 height 24
click at [797, 243] on div "Number of people who could be claimed as exemptions on Federal Tax Return plus …" at bounding box center [954, 211] width 1094 height 70
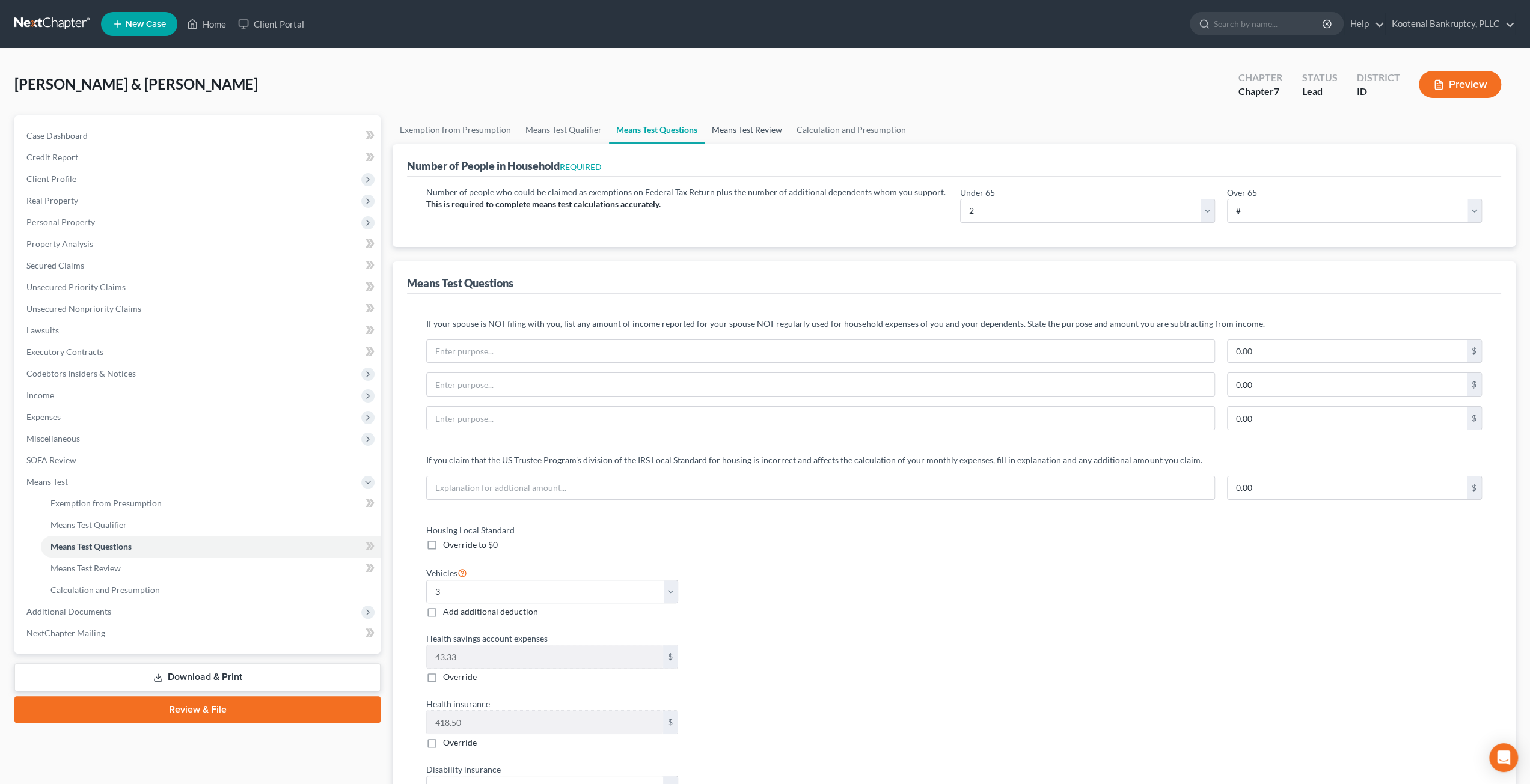
click at [746, 139] on link "Means Test Review" at bounding box center [747, 129] width 85 height 29
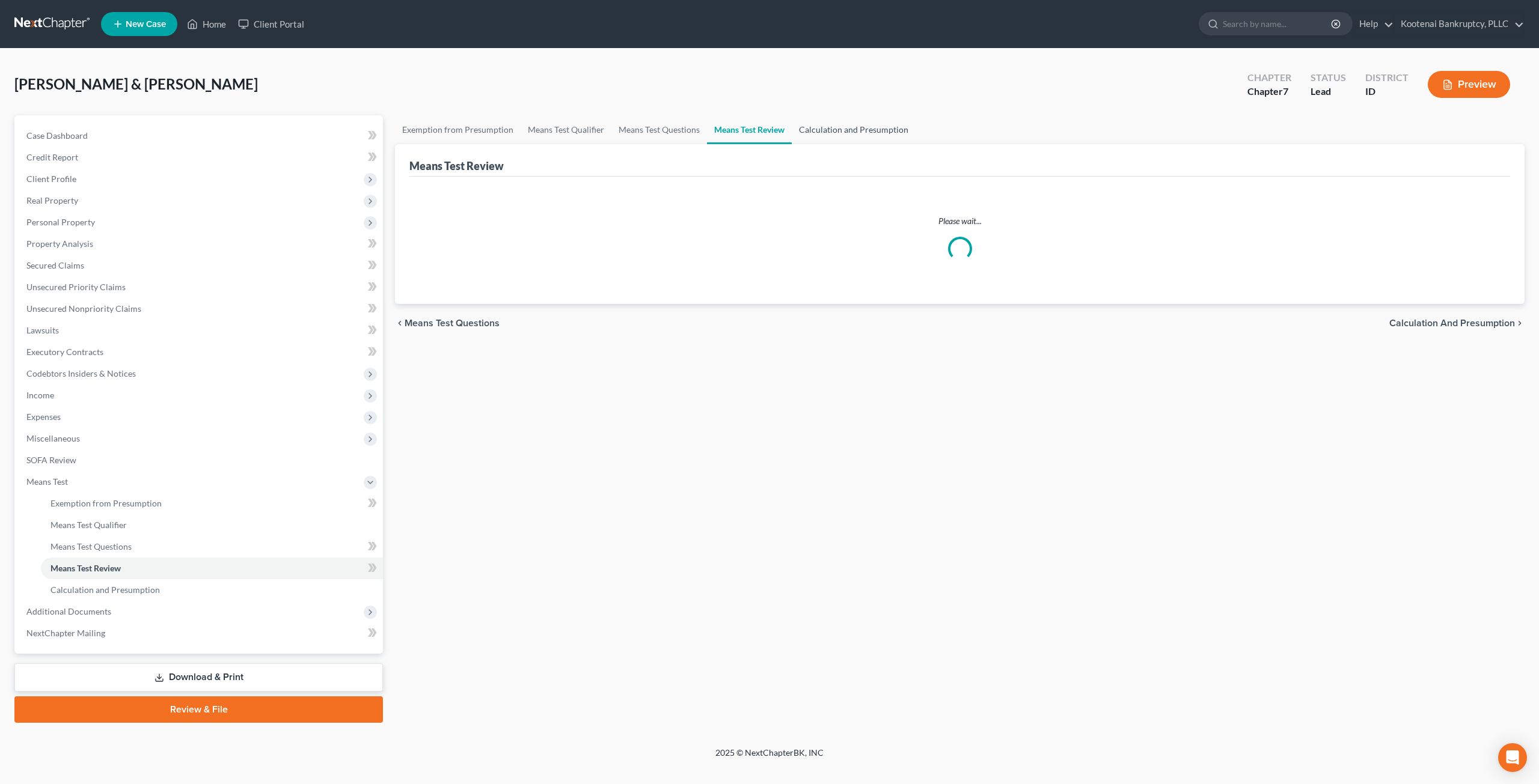
click at [824, 134] on link "Calculation and Presumption" at bounding box center [854, 129] width 124 height 29
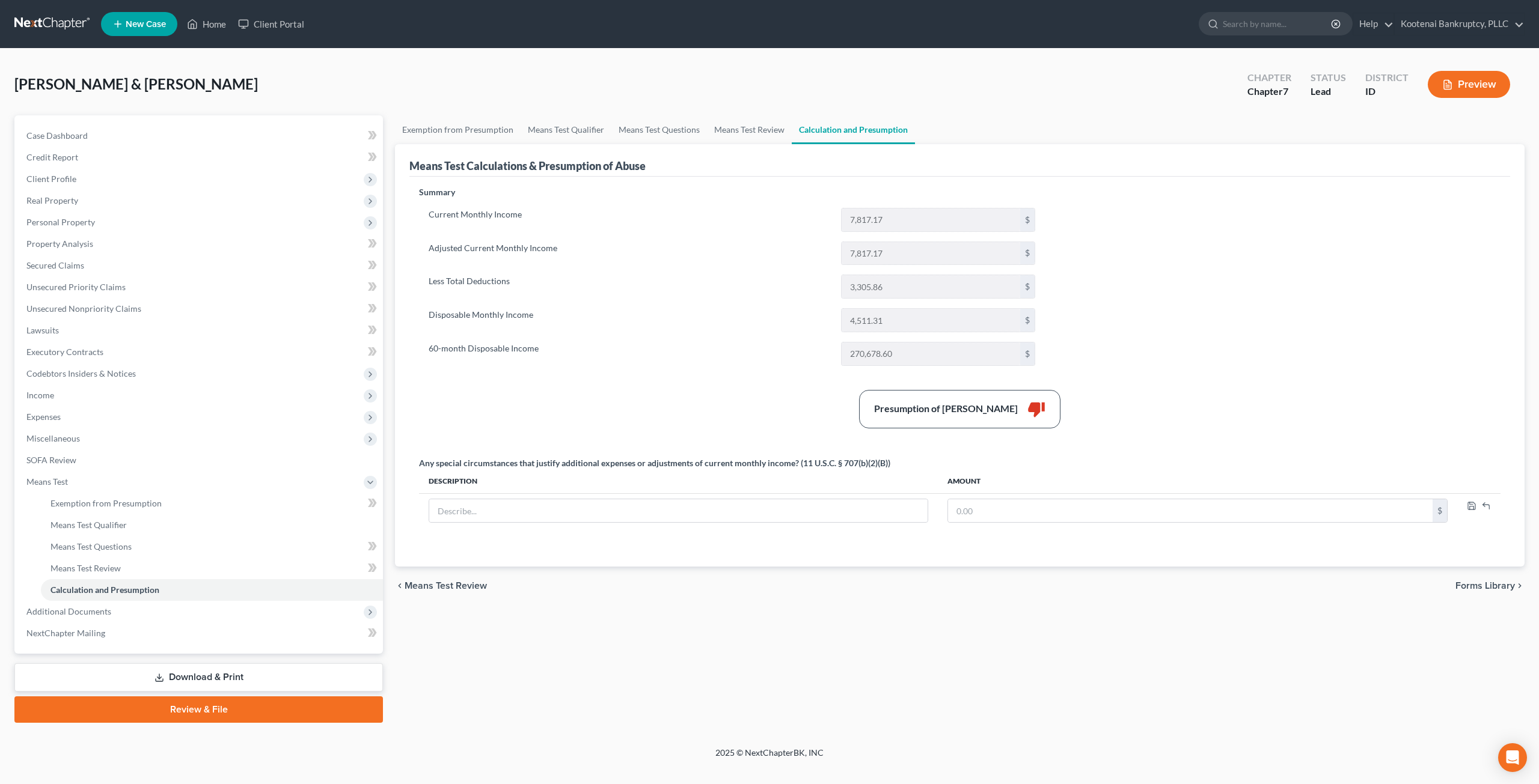
click at [683, 300] on div "Current Monthly Income 7,817.17 $ Adjusted Current Monthly Income 7,817.17 $ Le…" at bounding box center [732, 287] width 626 height 158
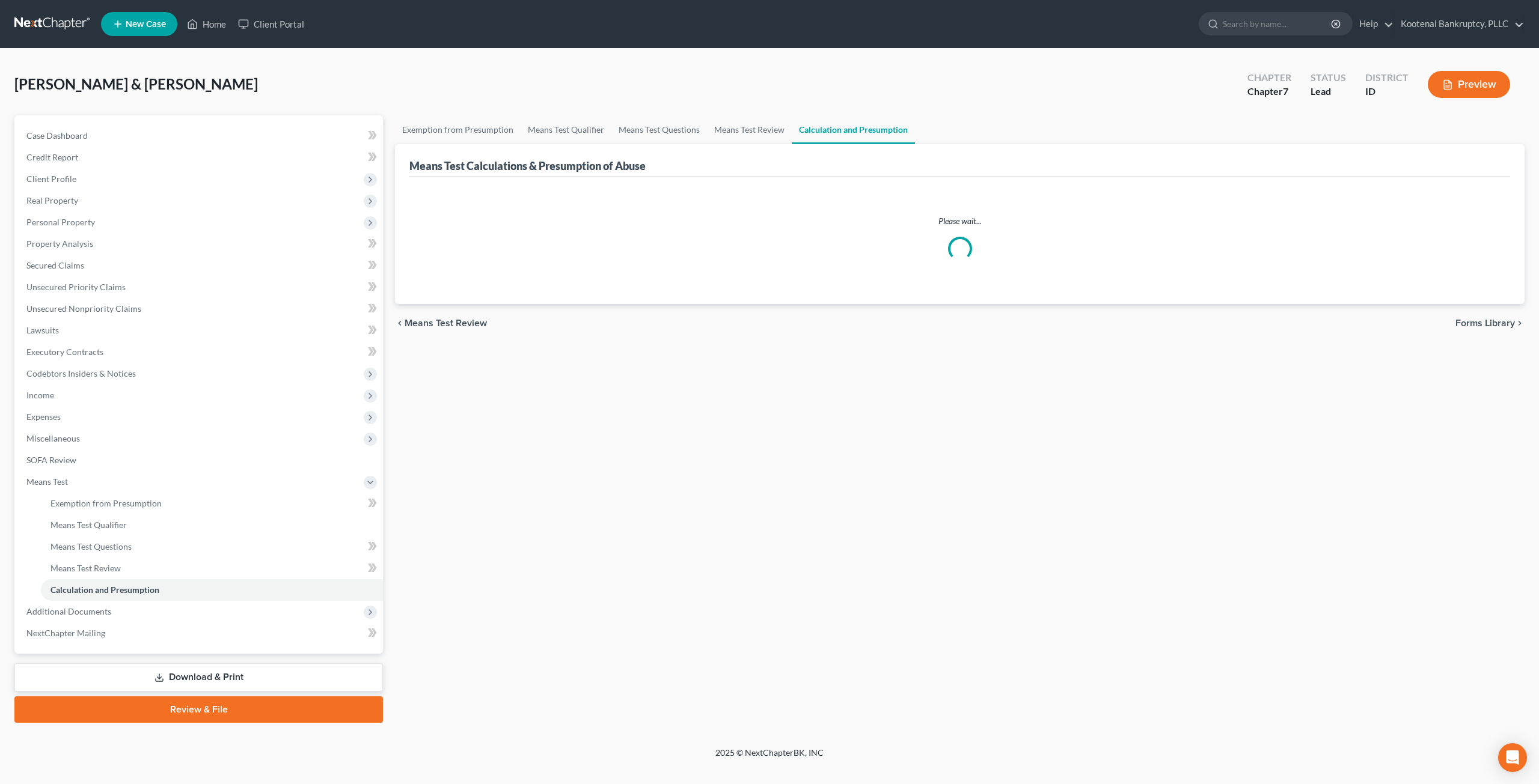
click at [705, 77] on div "[PERSON_NAME] & [PERSON_NAME] Upgraded Chapter Chapter 7 Status Lead District I…" at bounding box center [770, 89] width 1510 height 52
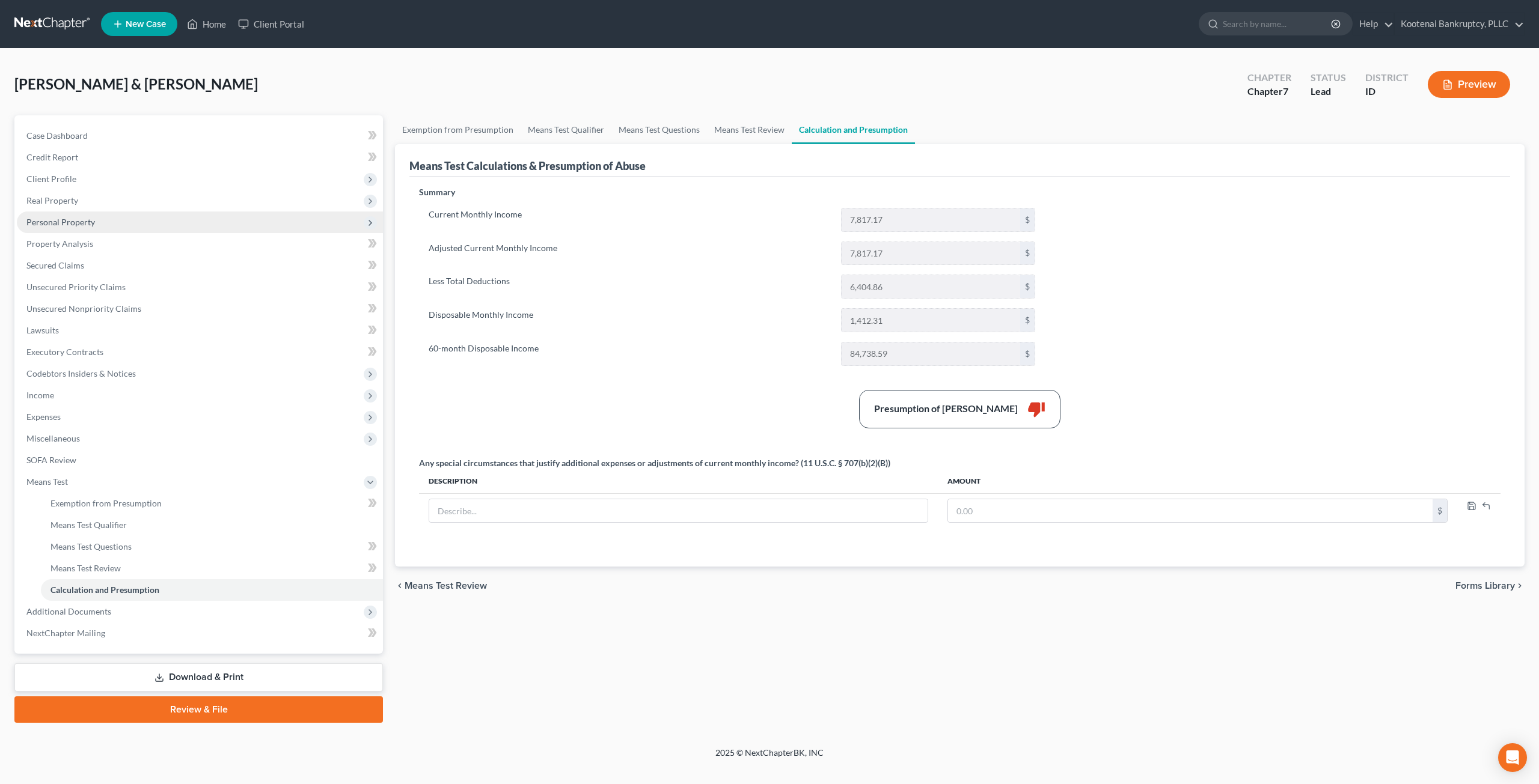
click at [113, 223] on span "Personal Property" at bounding box center [200, 222] width 366 height 22
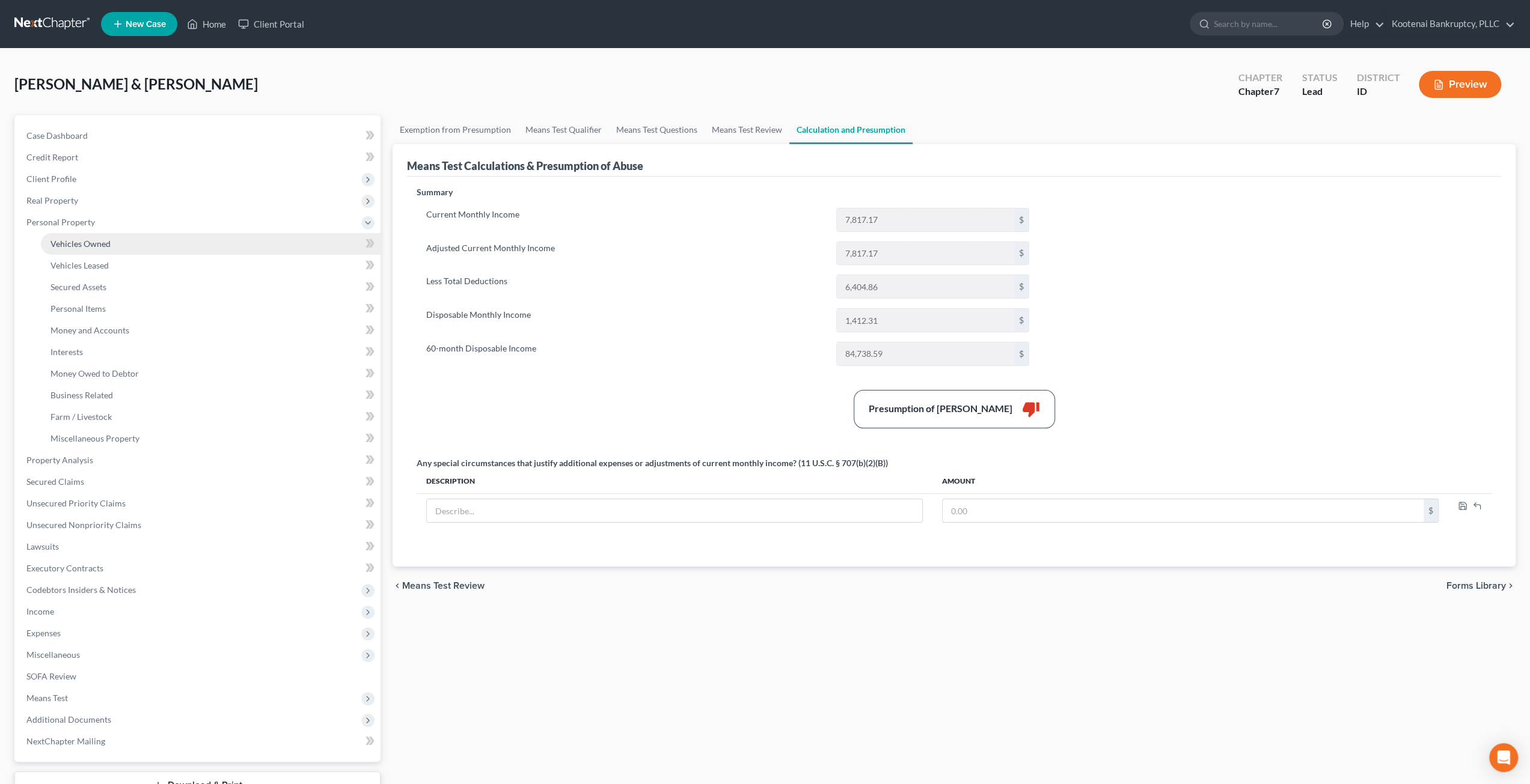
click at [122, 239] on link "Vehicles Owned" at bounding box center [211, 243] width 340 height 22
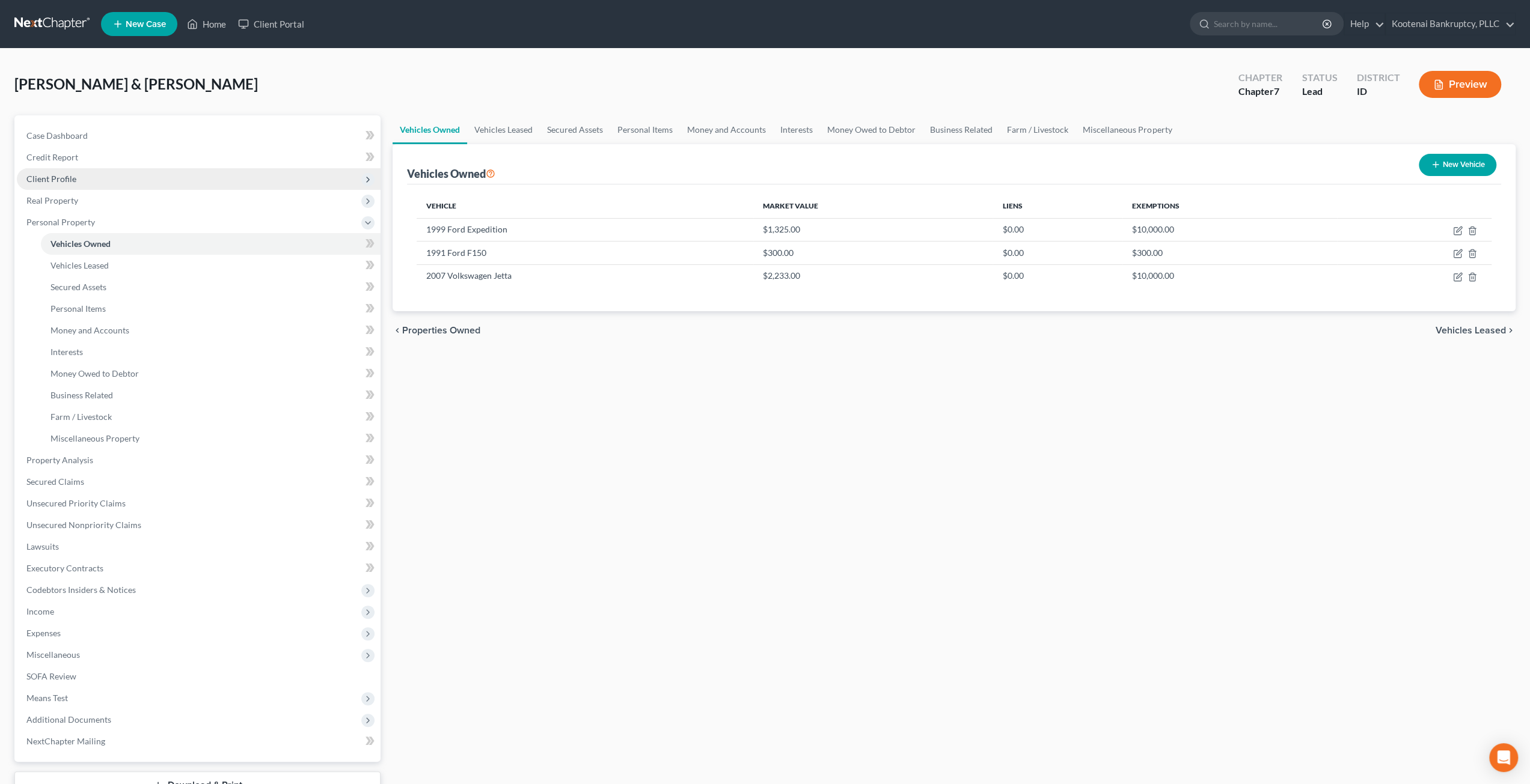
click at [97, 180] on span "Client Profile" at bounding box center [198, 179] width 364 height 22
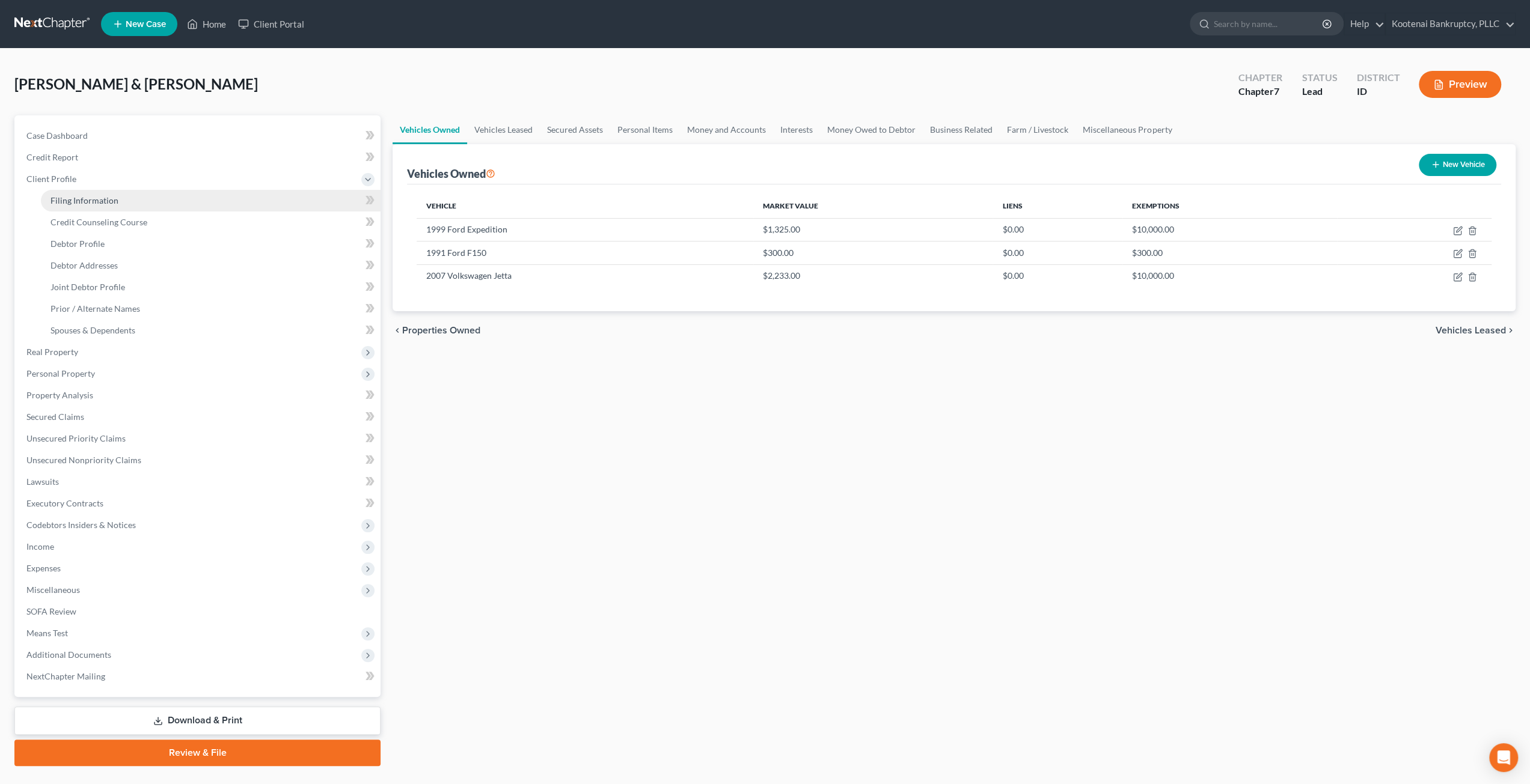
click at [100, 201] on span "Filing Information" at bounding box center [85, 200] width 68 height 10
select select "1"
select select "0"
select select "13"
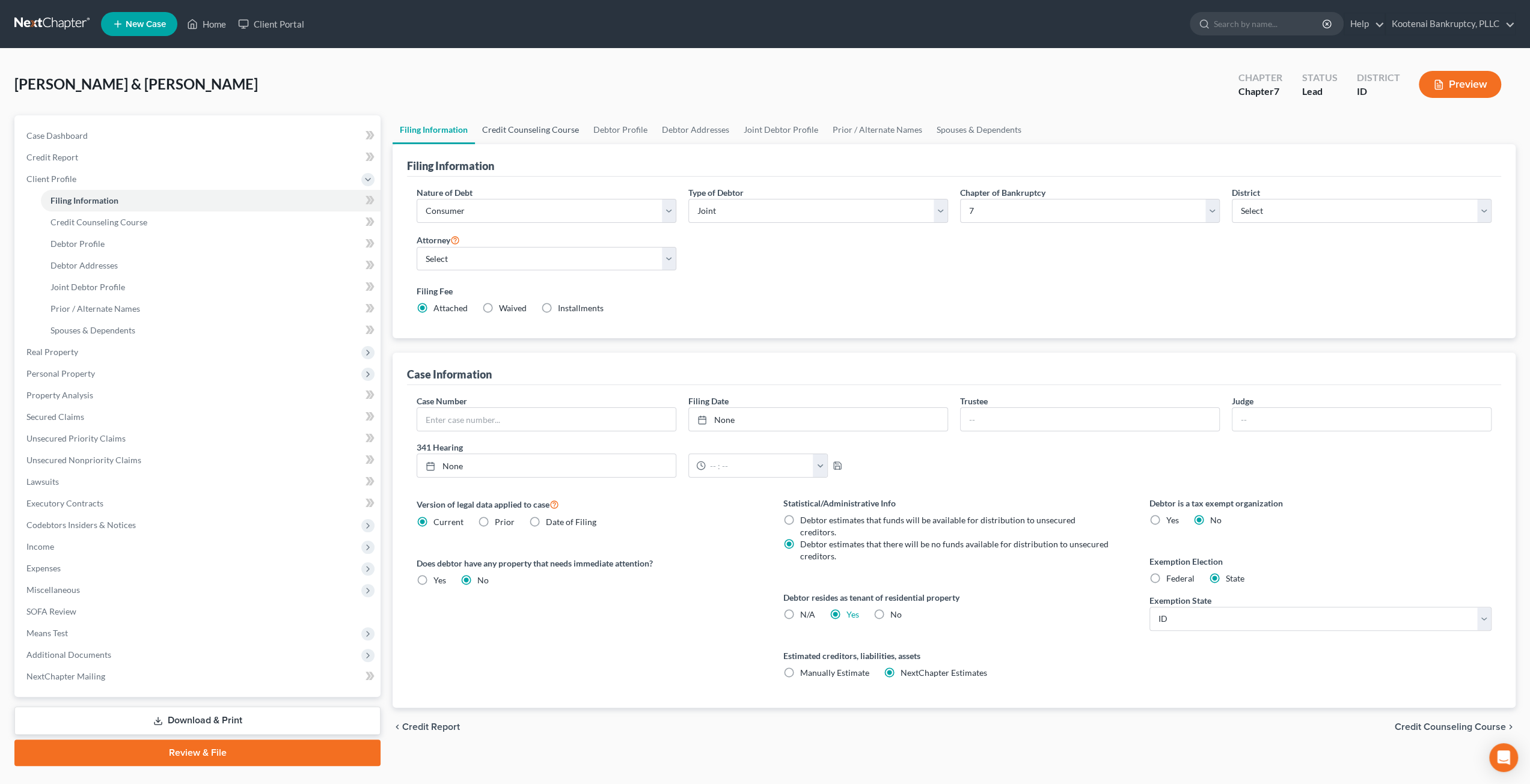
click at [541, 122] on link "Credit Counseling Course" at bounding box center [530, 129] width 111 height 29
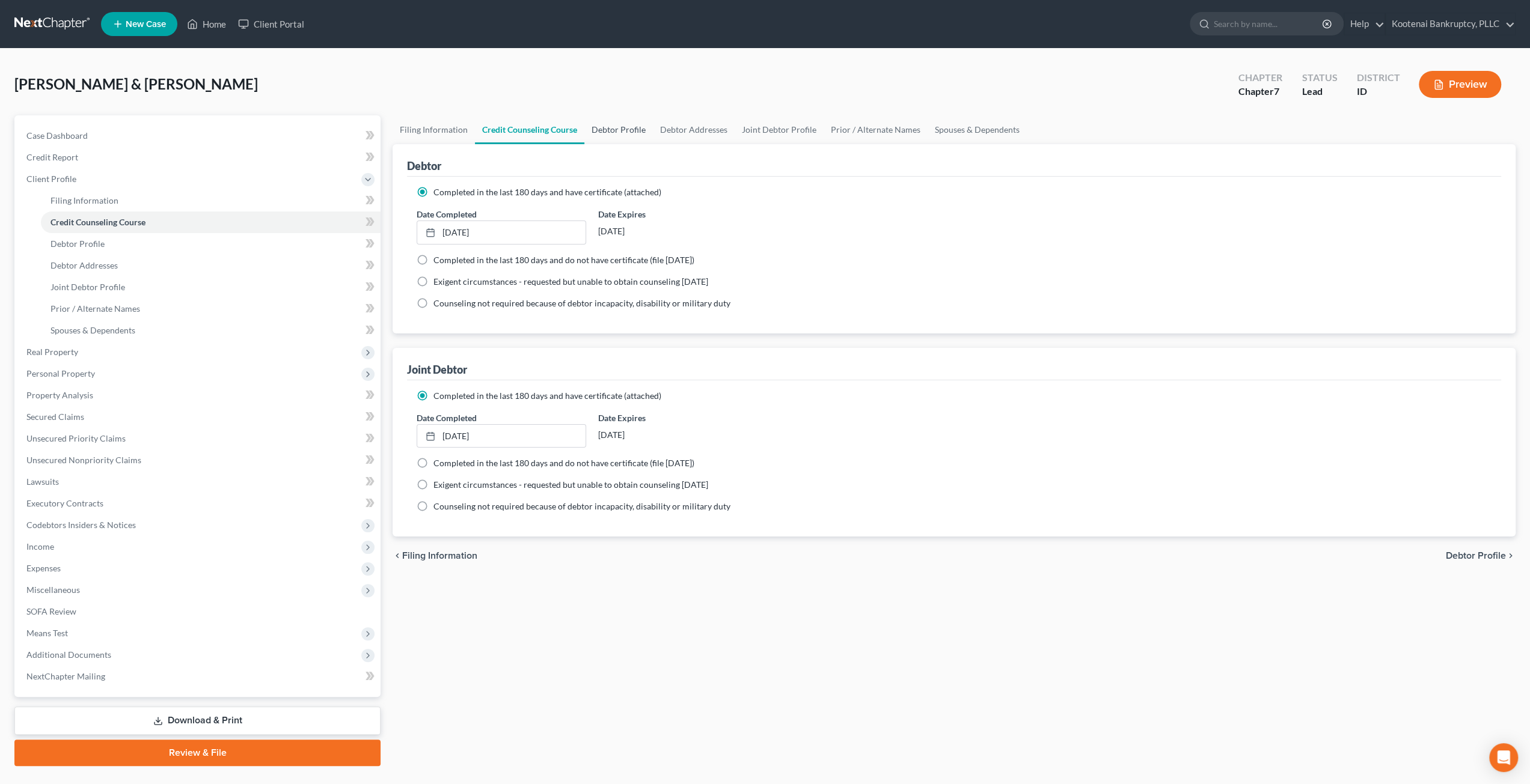
click at [638, 126] on link "Debtor Profile" at bounding box center [619, 129] width 68 height 29
select select "1"
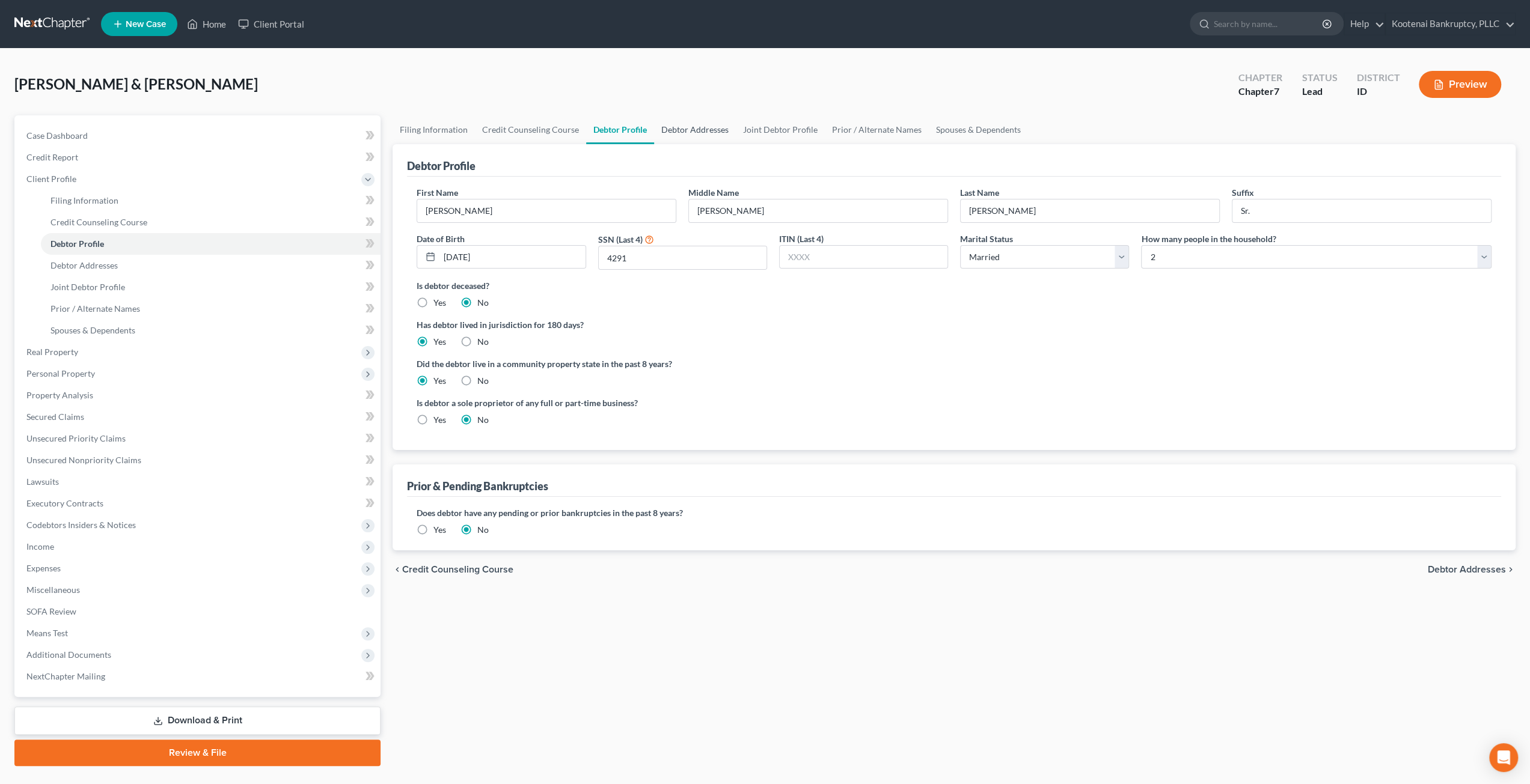
click at [692, 127] on link "Debtor Addresses" at bounding box center [695, 129] width 81 height 29
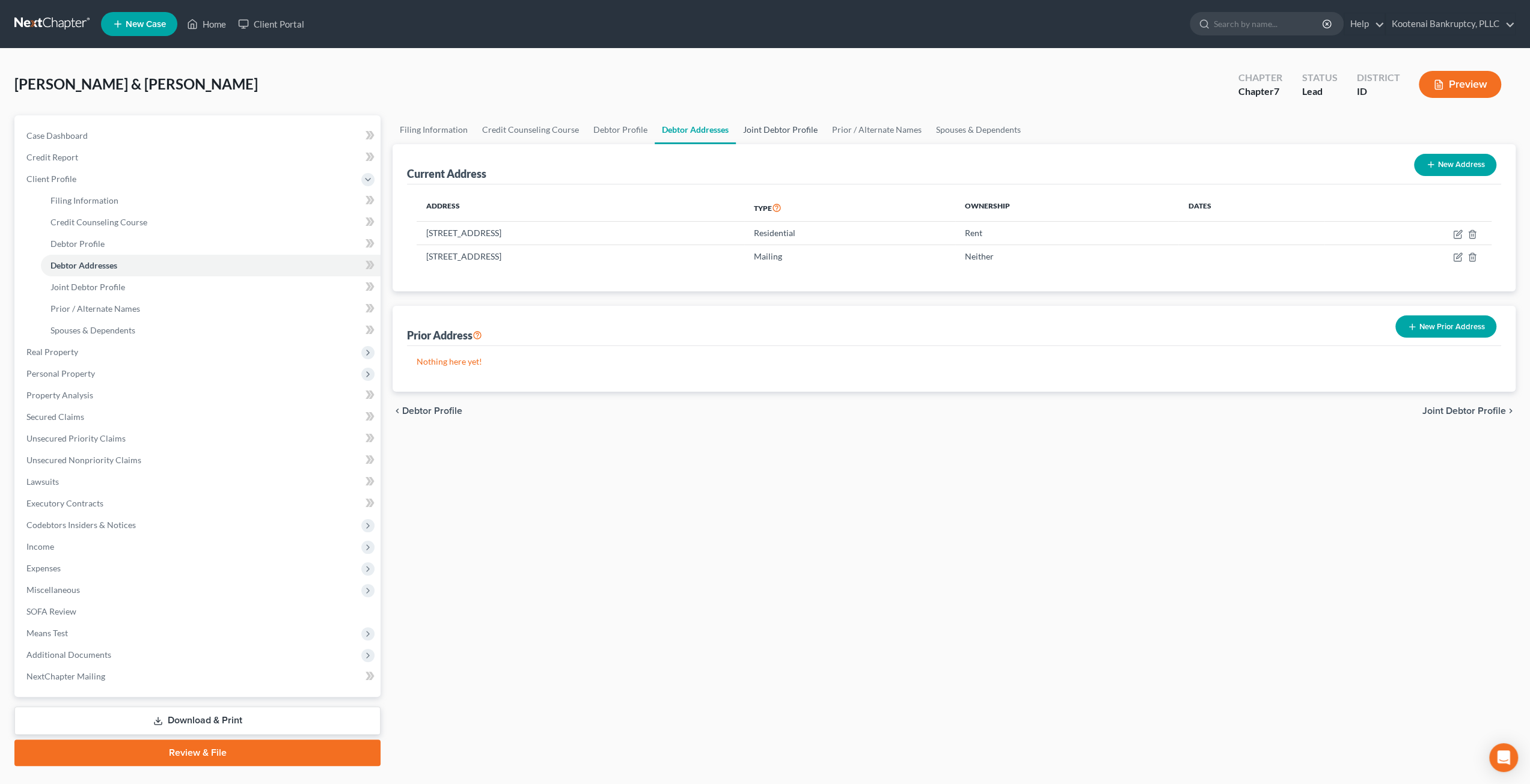
click at [743, 126] on link "Joint Debtor Profile" at bounding box center [780, 129] width 89 height 29
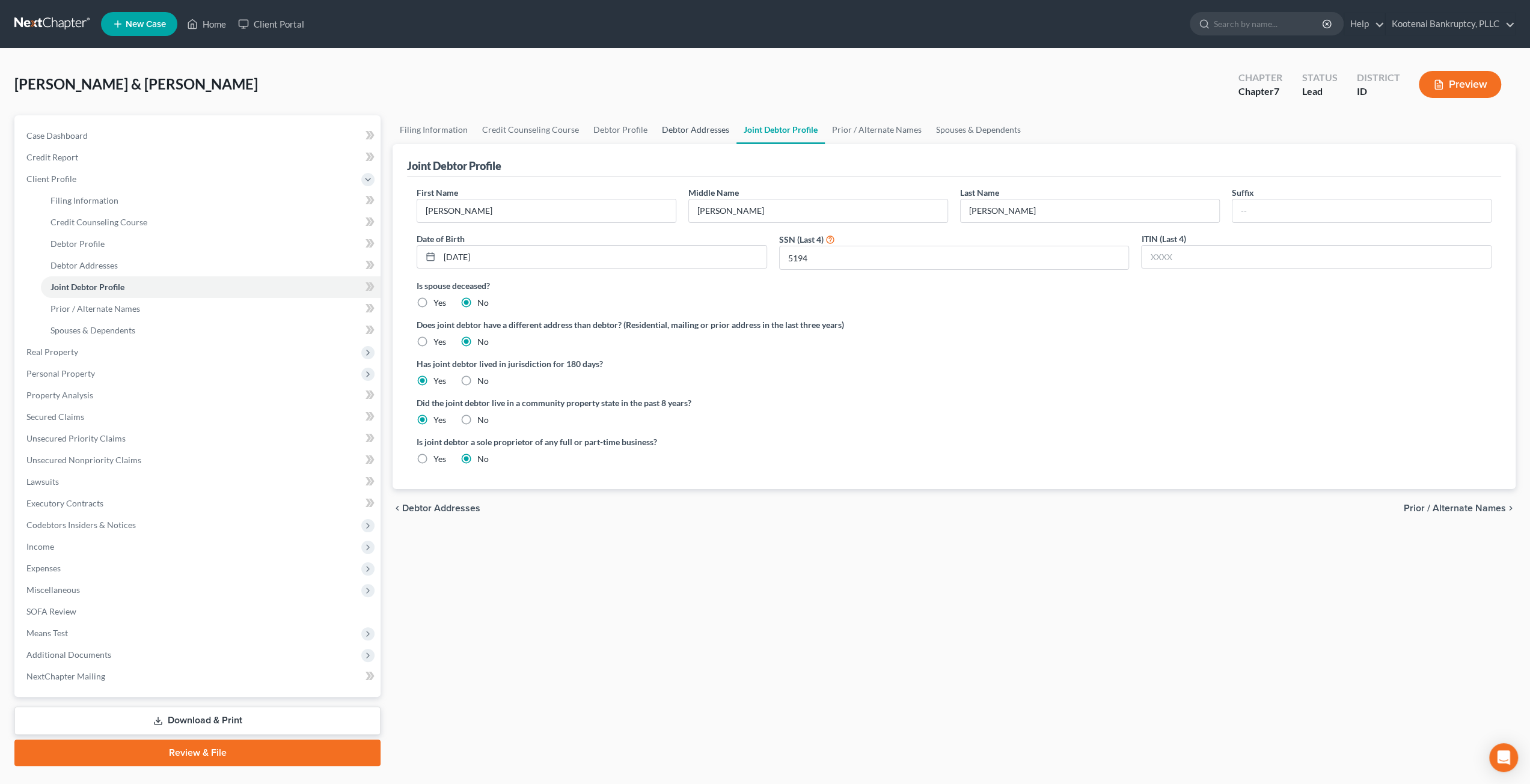
click at [697, 120] on link "Debtor Addresses" at bounding box center [695, 129] width 81 height 29
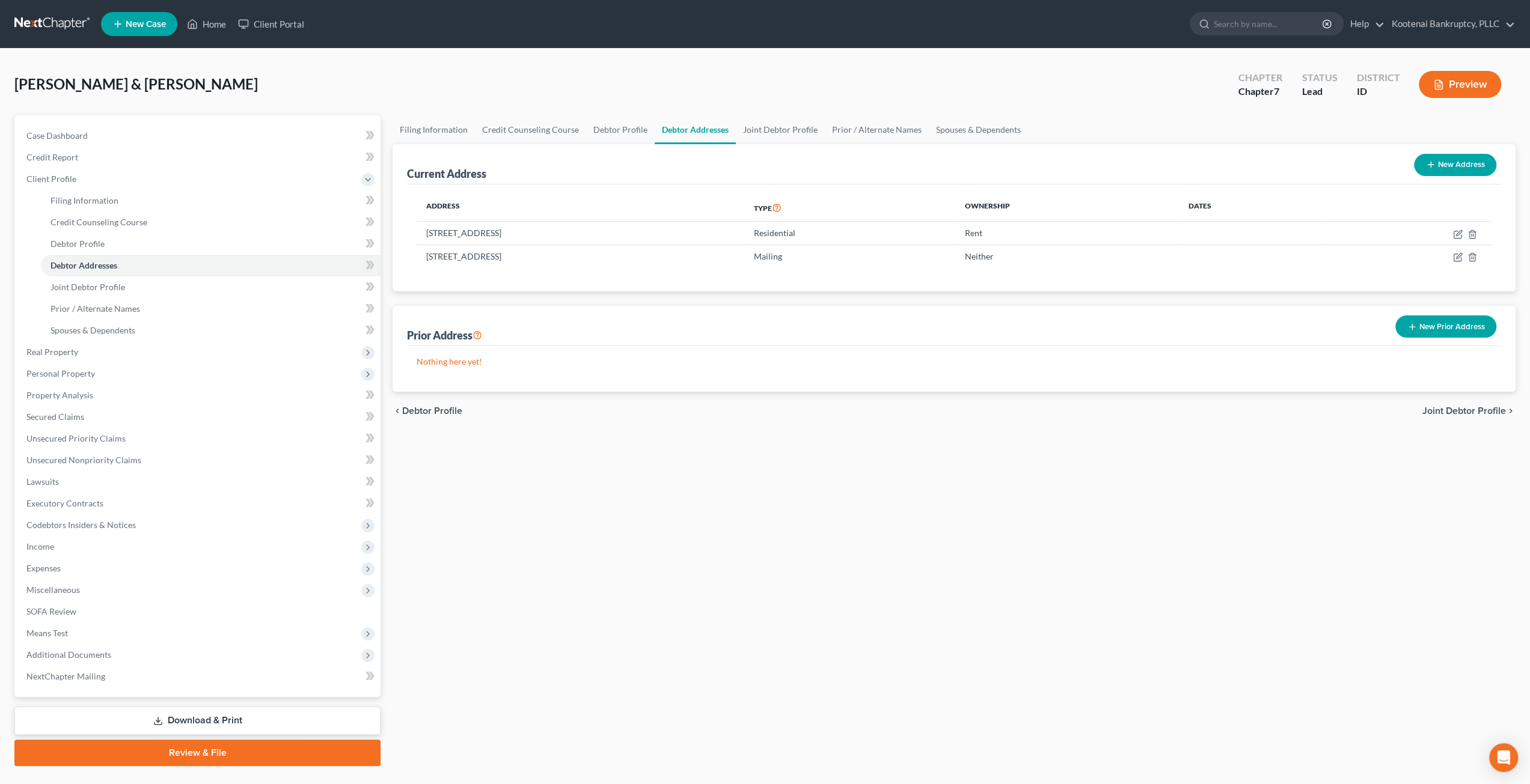
click at [803, 73] on div "Thompson, Jason & Sara Upgraded Chapter Chapter 7 Status Lead District ID Previ…" at bounding box center [765, 89] width 1501 height 52
click at [947, 129] on link "Spouses & Dependents" at bounding box center [979, 129] width 100 height 29
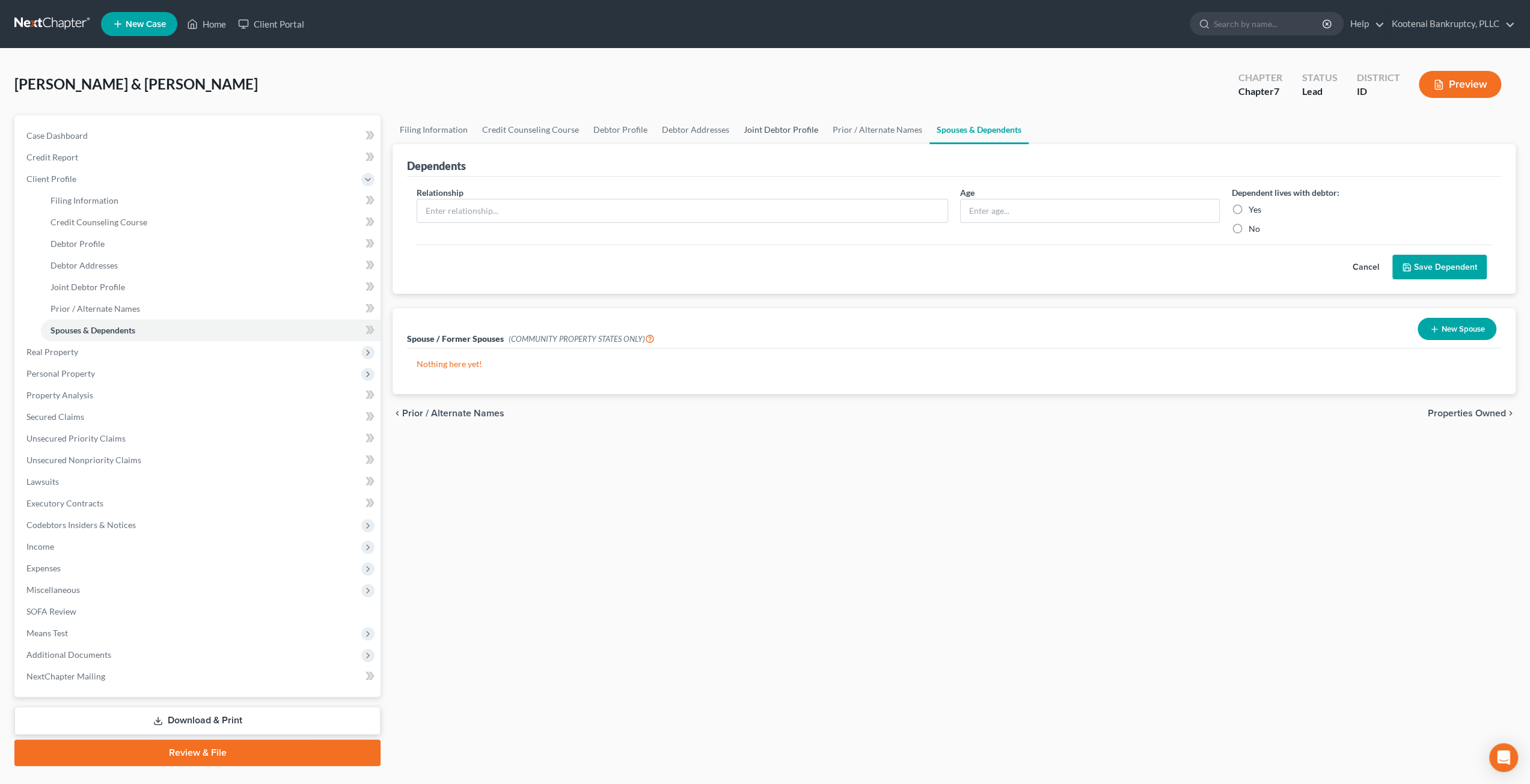
click at [757, 135] on link "Joint Debtor Profile" at bounding box center [781, 129] width 89 height 29
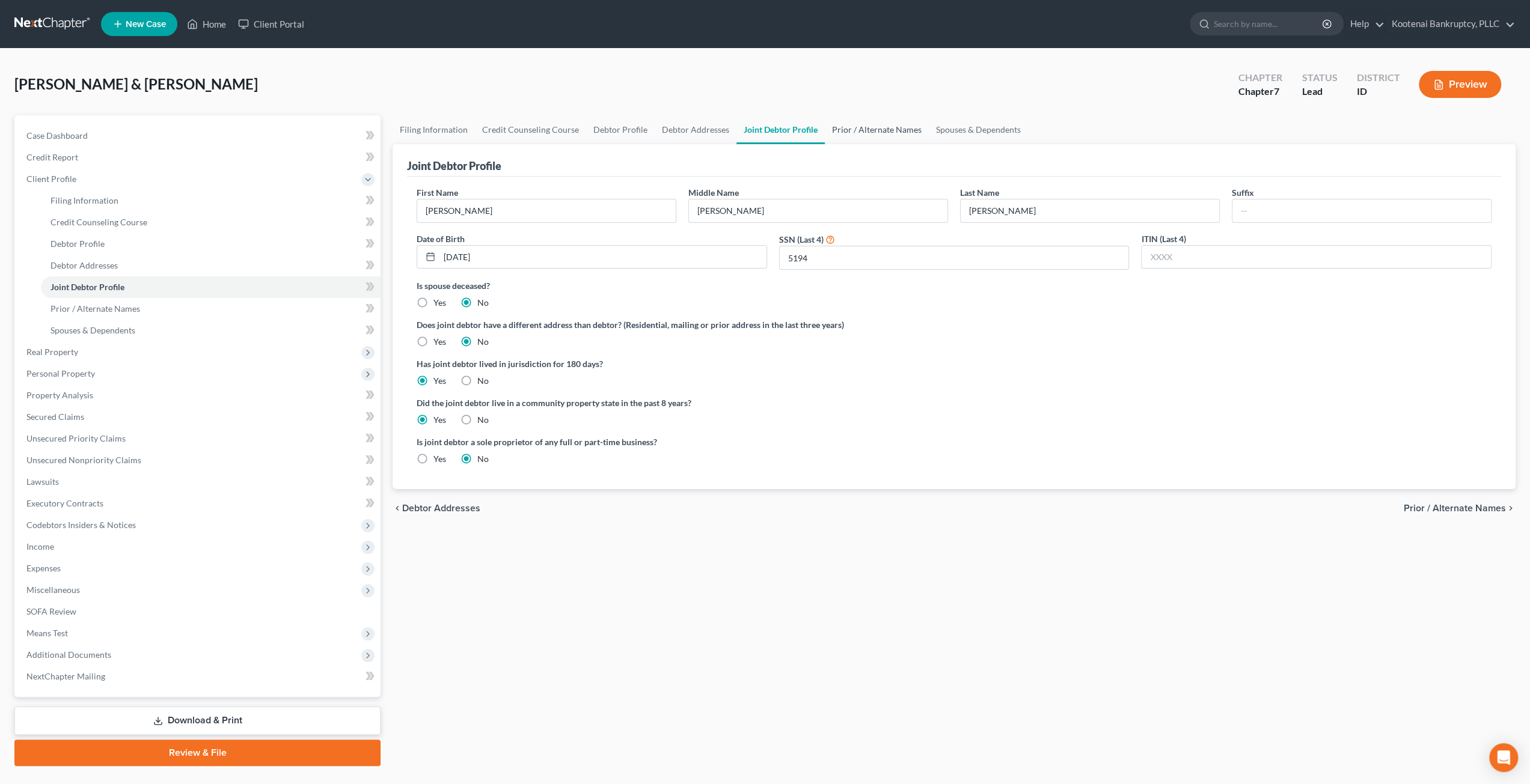
click at [865, 130] on link "Prior / Alternate Names" at bounding box center [876, 129] width 104 height 29
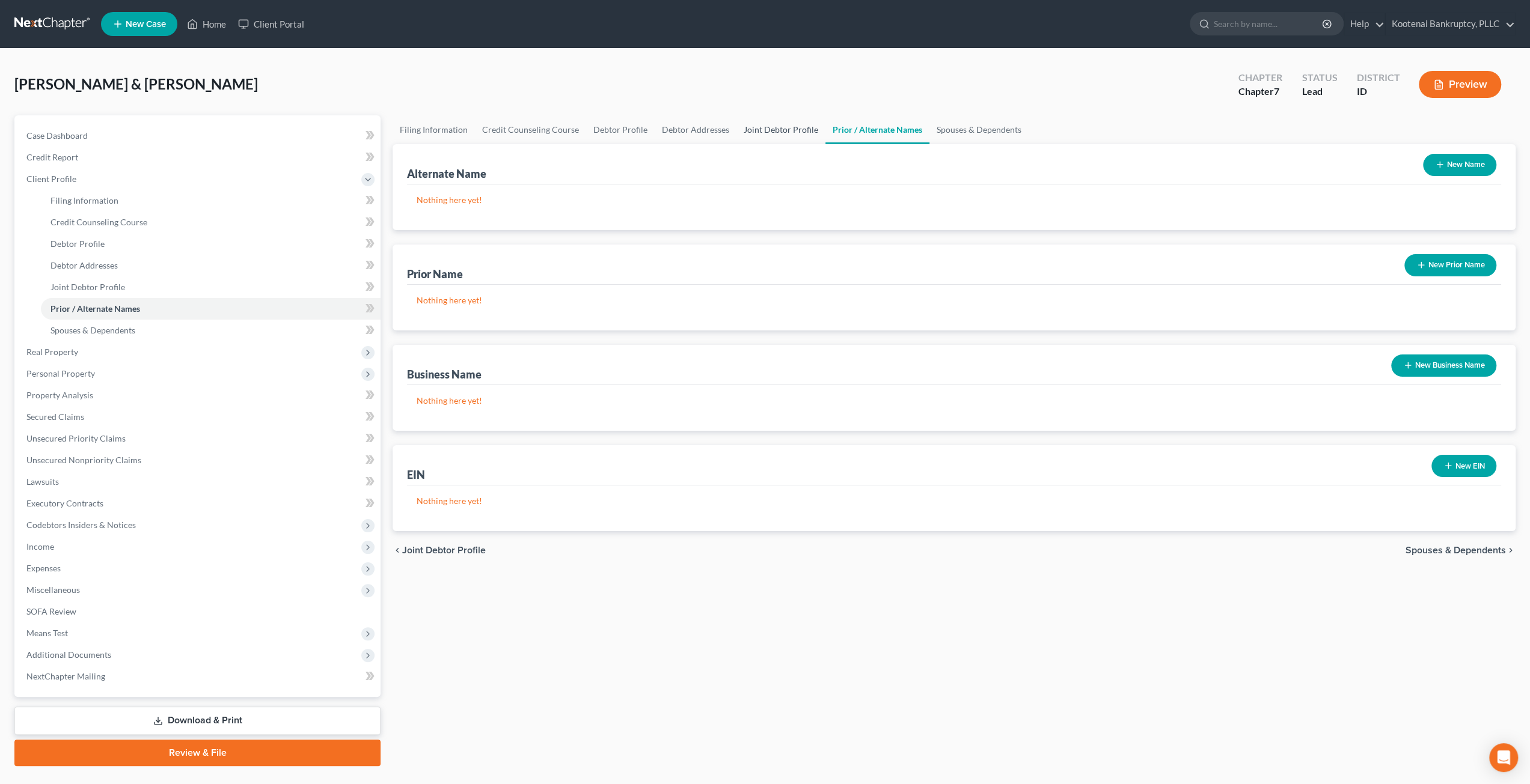
click at [801, 132] on link "Joint Debtor Profile" at bounding box center [781, 129] width 89 height 29
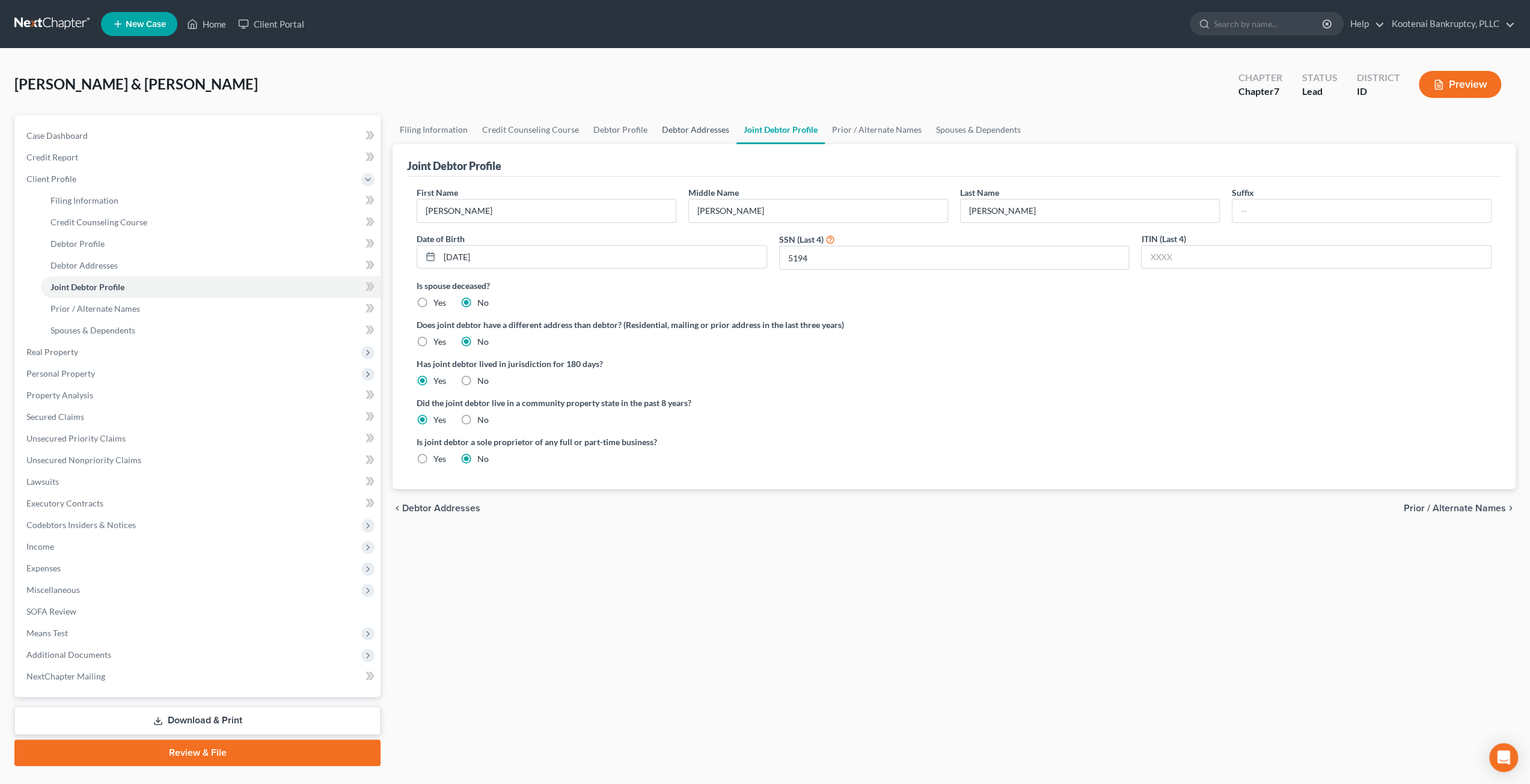
click at [709, 136] on link "Debtor Addresses" at bounding box center [695, 129] width 81 height 29
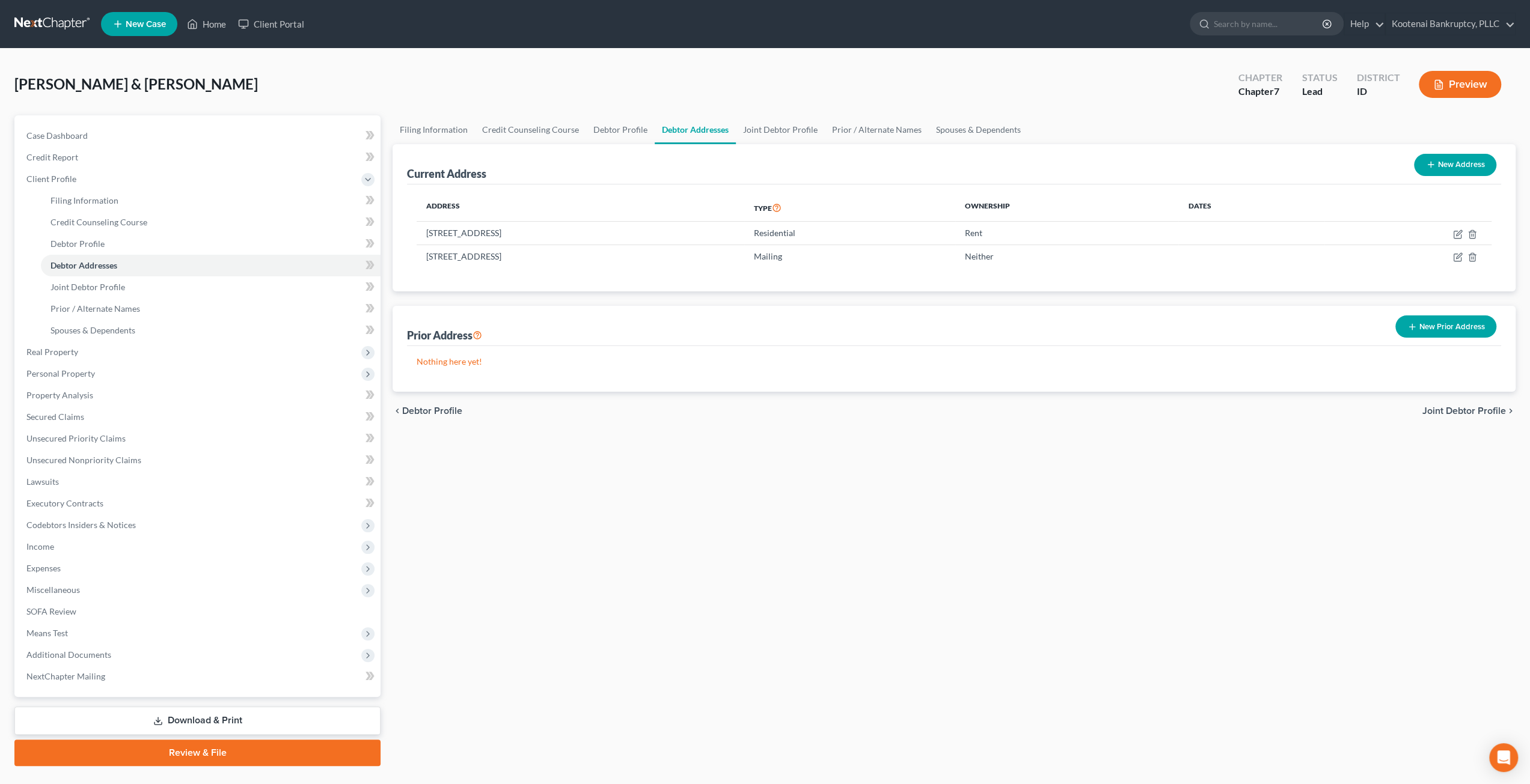
click at [741, 70] on div "Thompson, Jason & Sara Upgraded Chapter Chapter 7 Status Lead District ID Previ…" at bounding box center [765, 89] width 1501 height 52
click at [460, 67] on div "Thompson, Jason & Sara Upgraded Chapter Chapter 7 Status Lead District ID Previ…" at bounding box center [765, 89] width 1501 height 52
click at [611, 127] on link "Debtor Profile" at bounding box center [620, 129] width 68 height 29
select select "1"
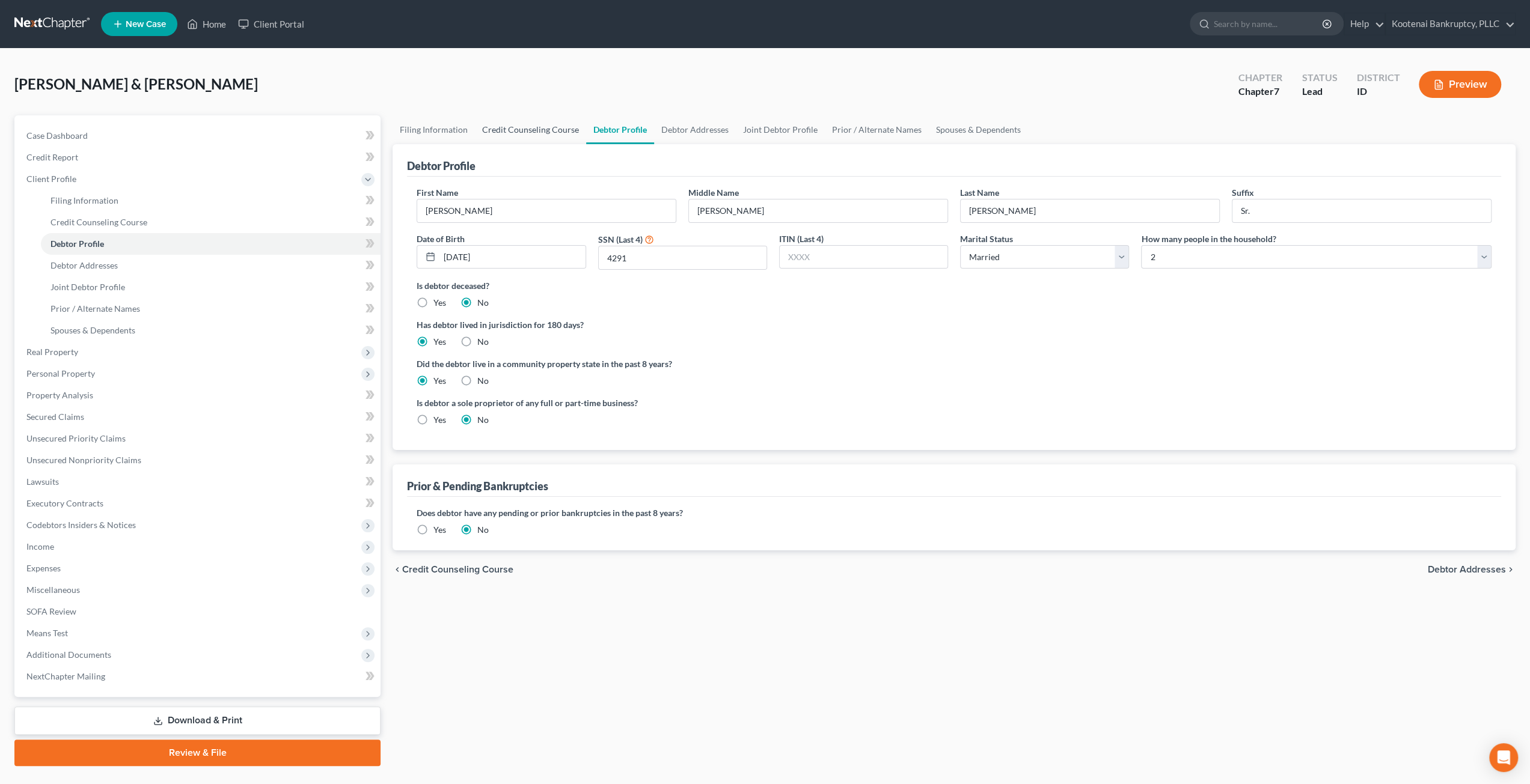
click at [532, 127] on link "Credit Counseling Course" at bounding box center [530, 129] width 111 height 29
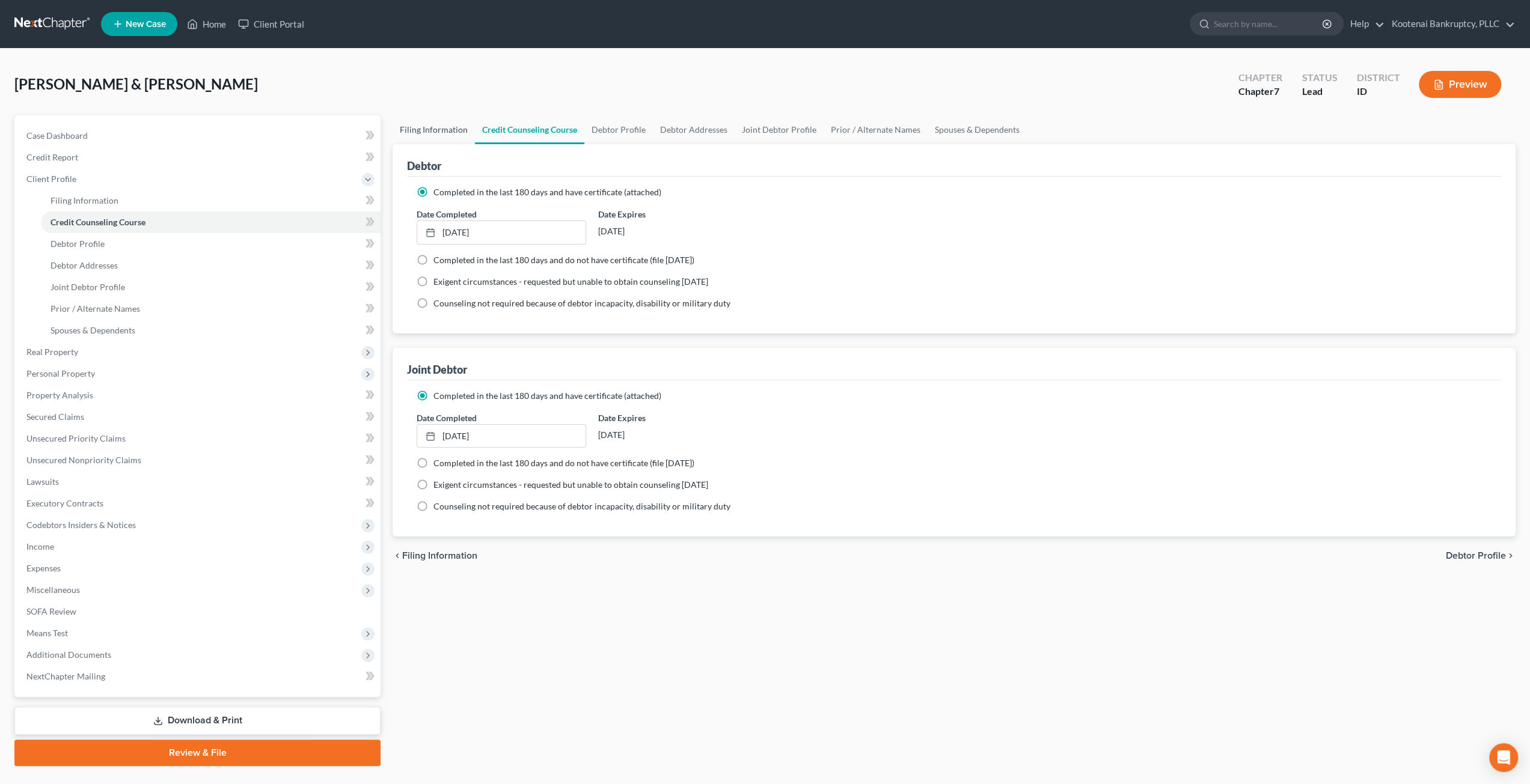
click at [434, 126] on link "Filing Information" at bounding box center [434, 129] width 82 height 29
select select "1"
select select "0"
select select "23"
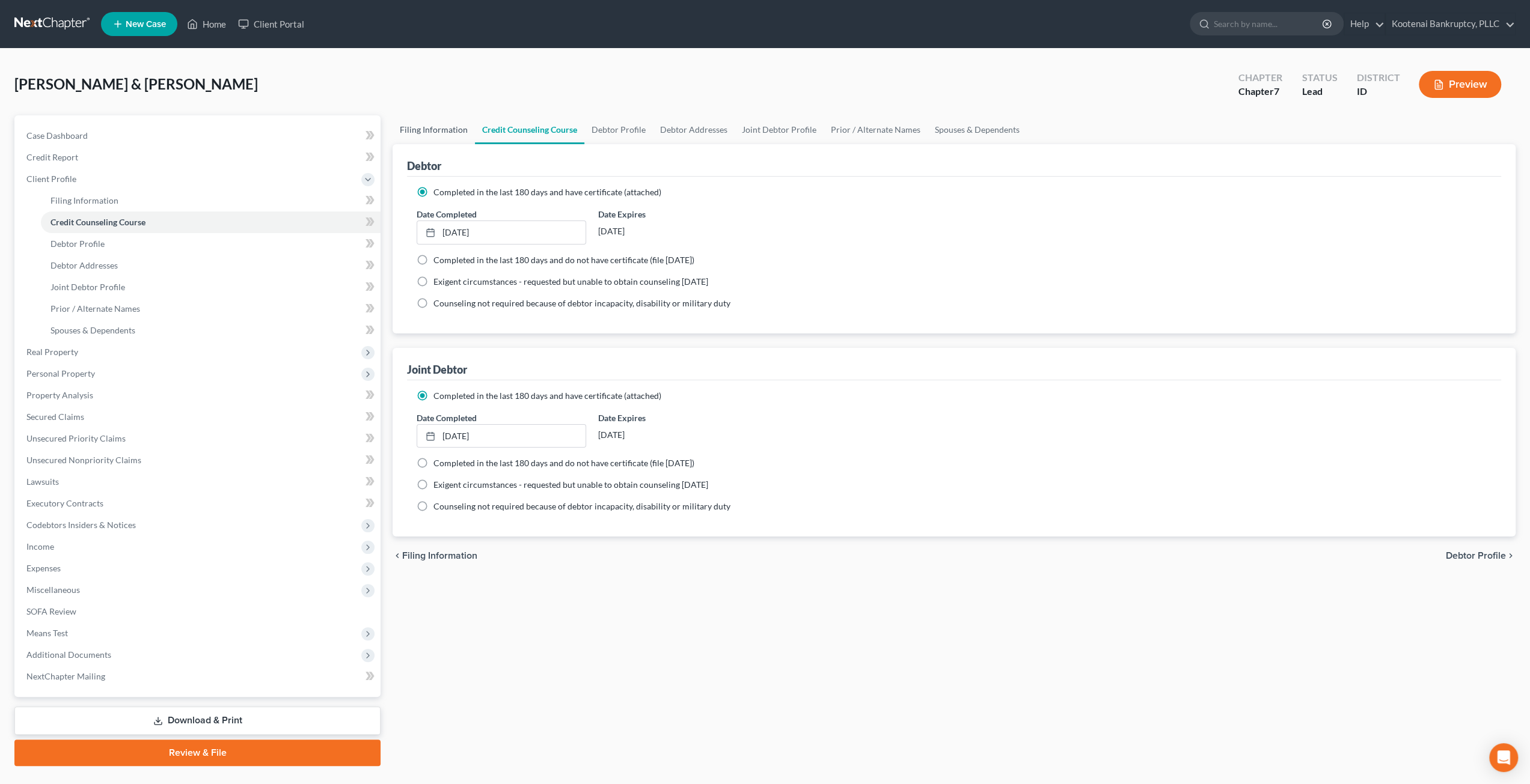
select select "0"
select select "13"
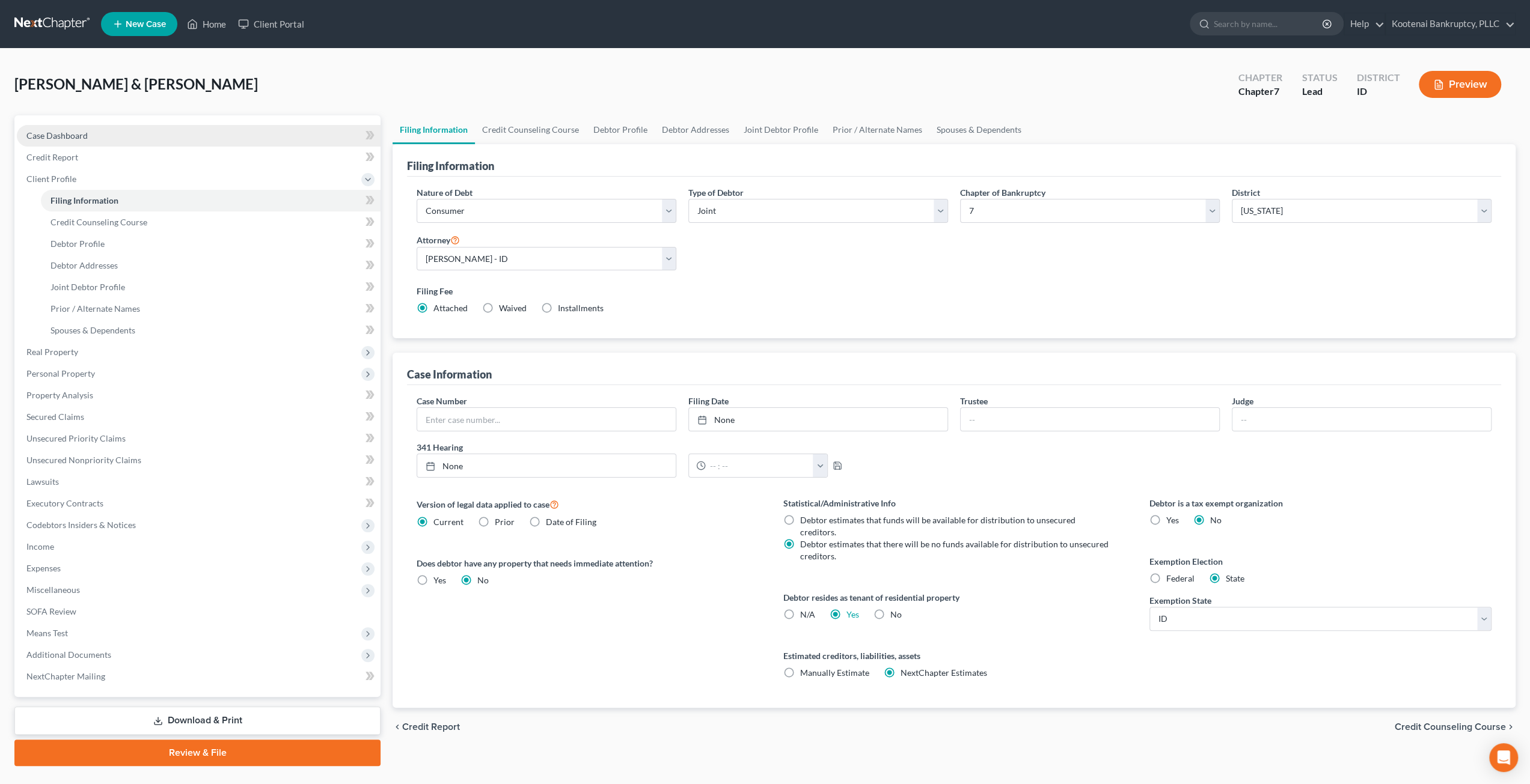
click at [106, 135] on link "Case Dashboard" at bounding box center [198, 136] width 364 height 22
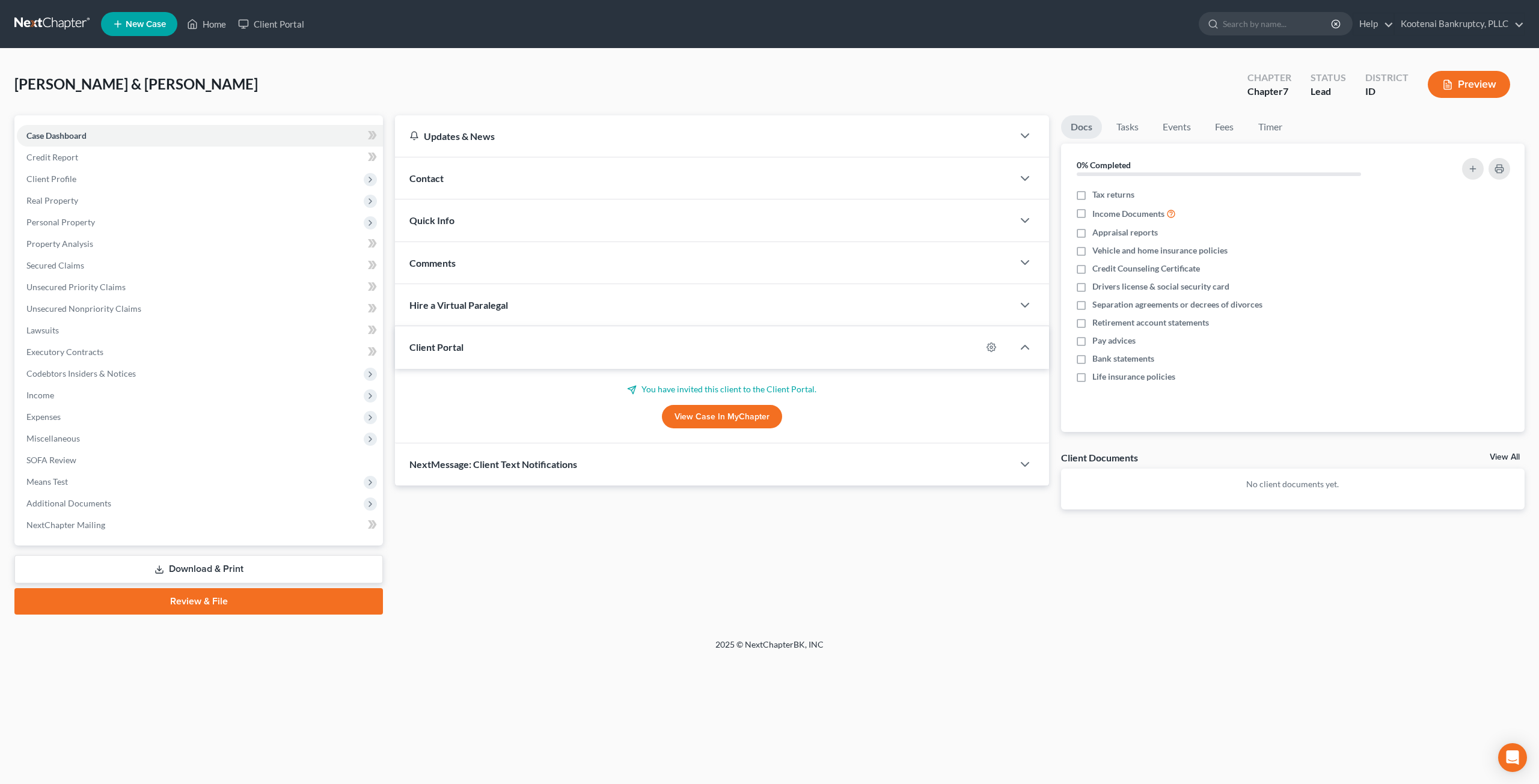
click at [76, 22] on link at bounding box center [53, 24] width 77 height 22
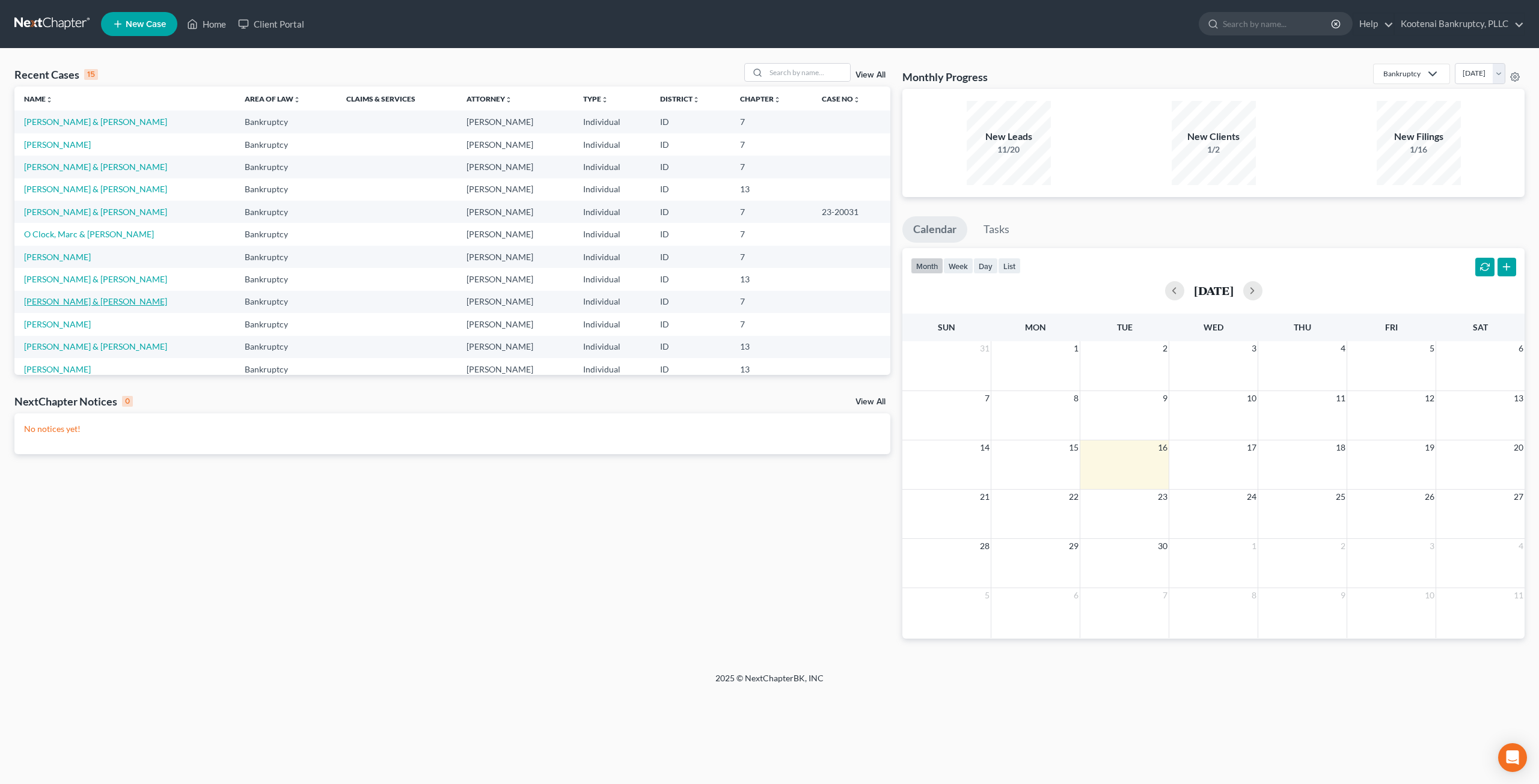
click at [74, 301] on link "[PERSON_NAME] & [PERSON_NAME]" at bounding box center [96, 301] width 143 height 10
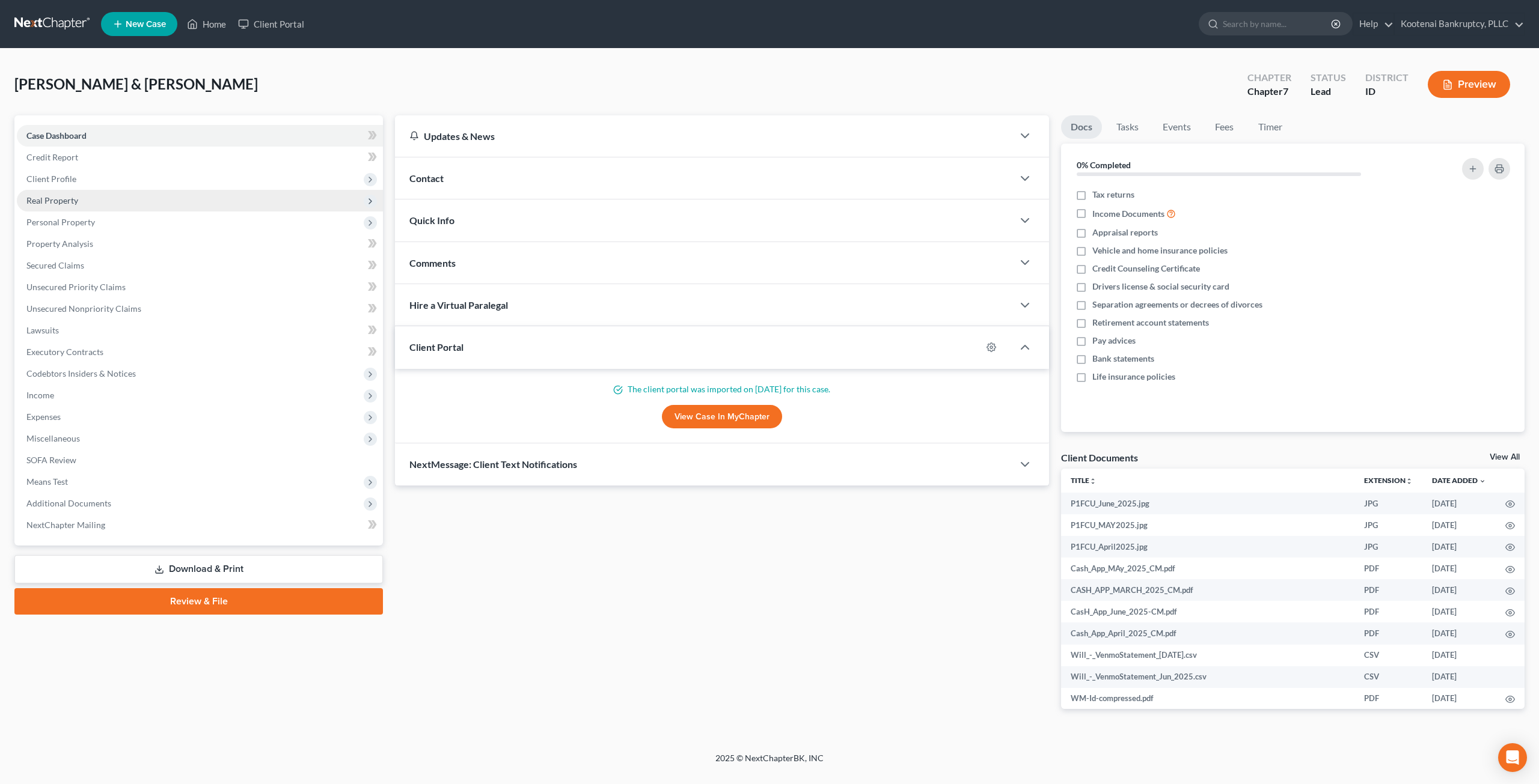
click at [102, 202] on span "Real Property" at bounding box center [200, 200] width 366 height 22
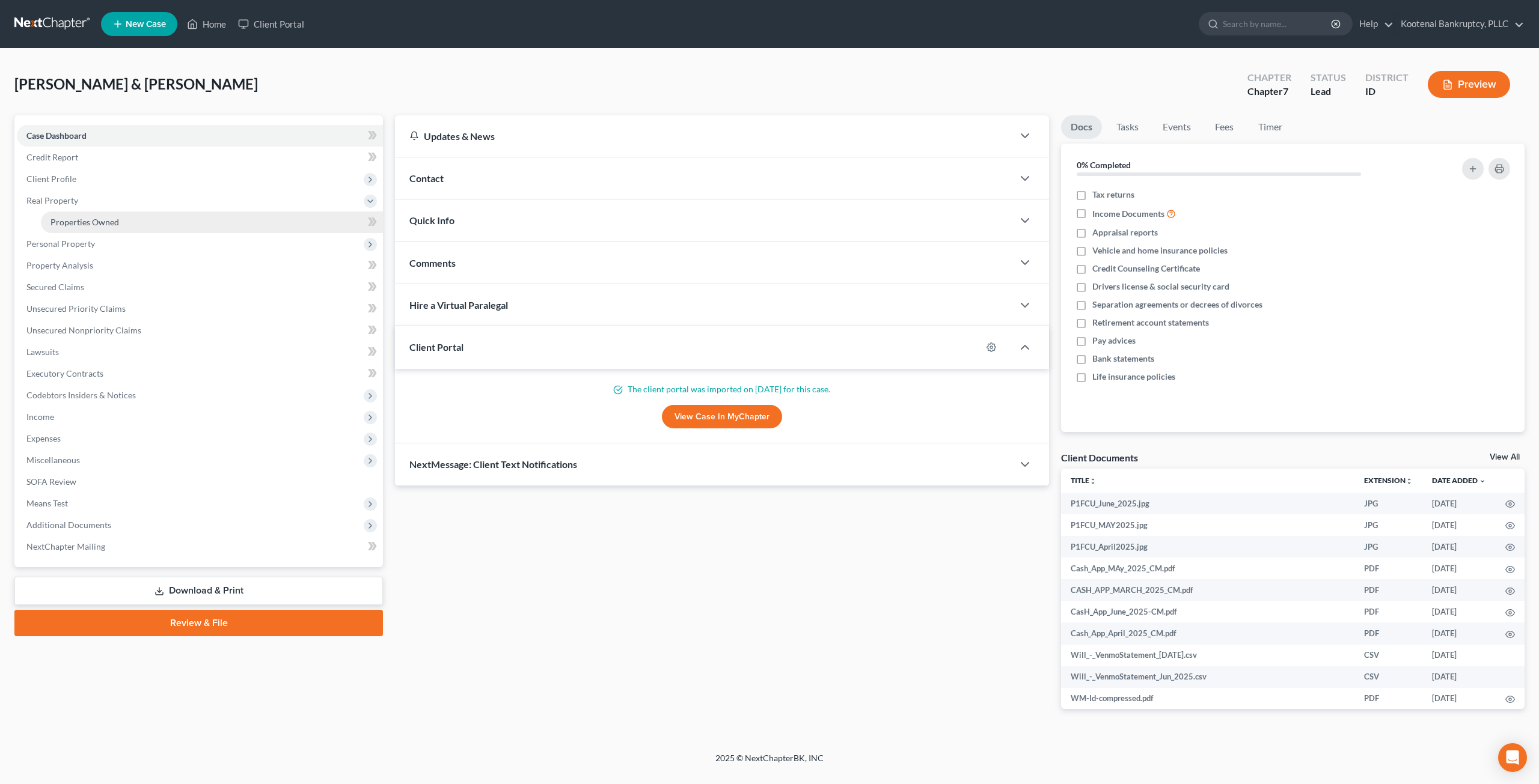
click at [89, 219] on span "Properties Owned" at bounding box center [85, 222] width 68 height 10
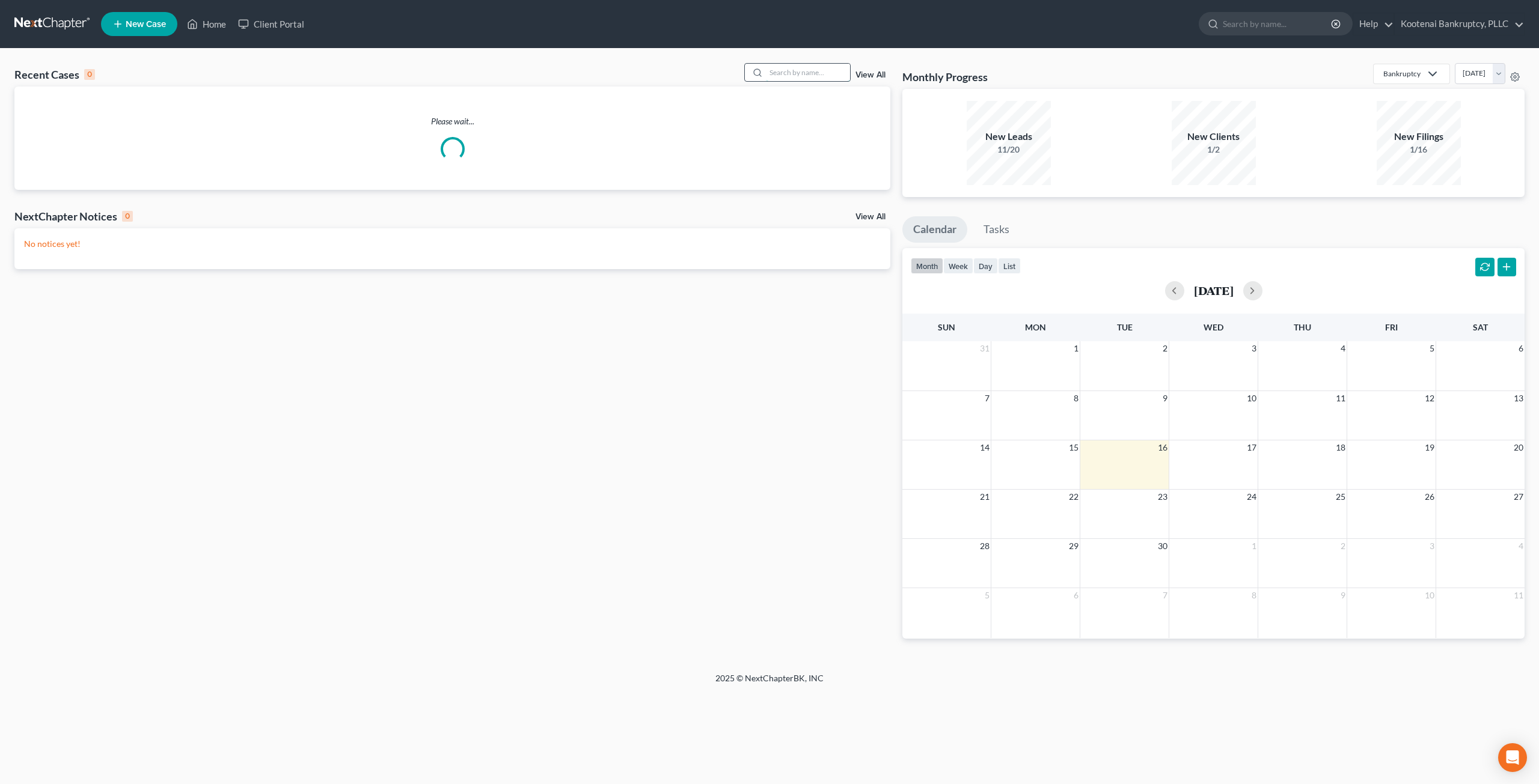
click at [792, 66] on input "search" at bounding box center [808, 72] width 84 height 17
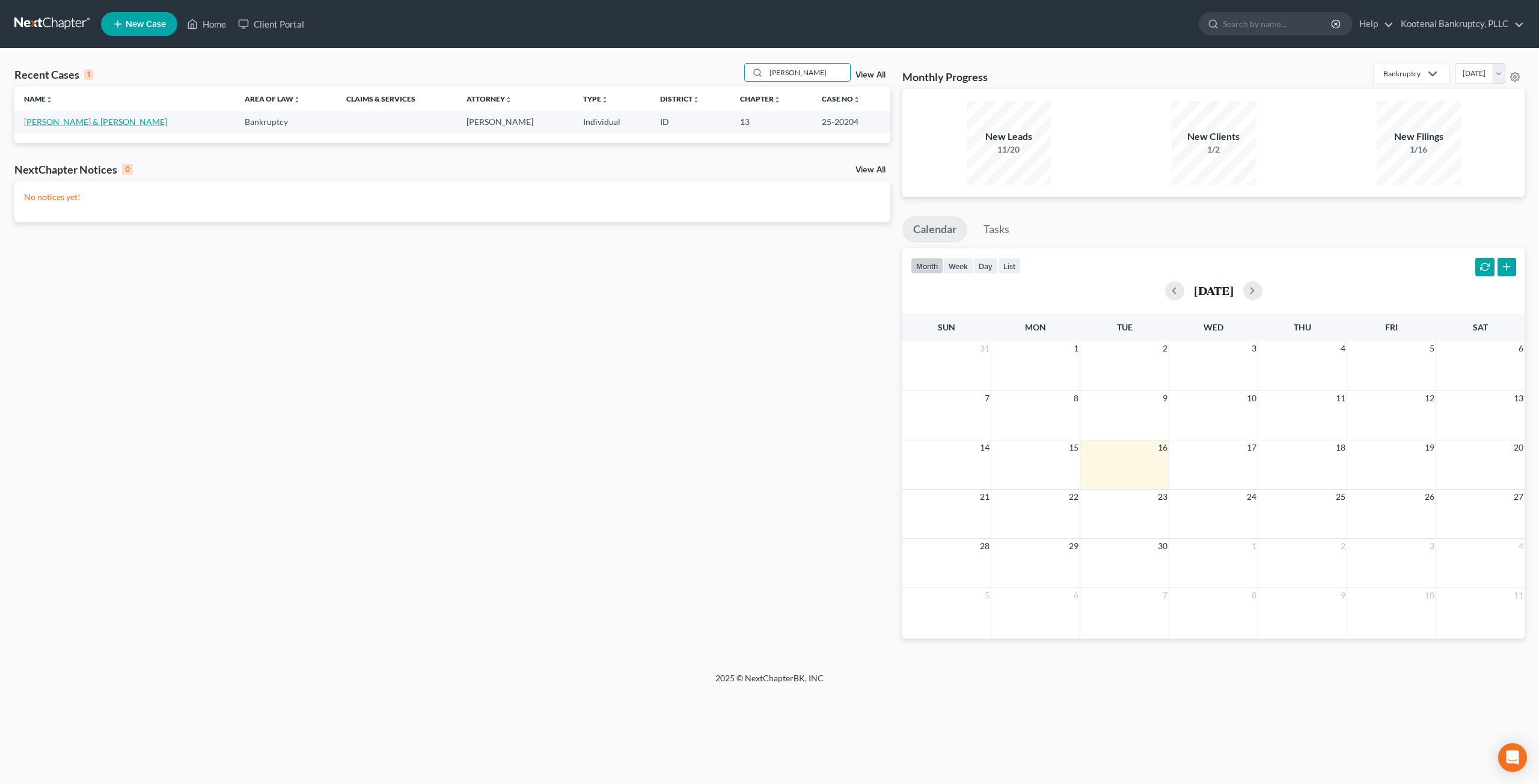
type input "[PERSON_NAME]"
click at [71, 123] on link "[PERSON_NAME] & [PERSON_NAME]" at bounding box center [96, 122] width 143 height 10
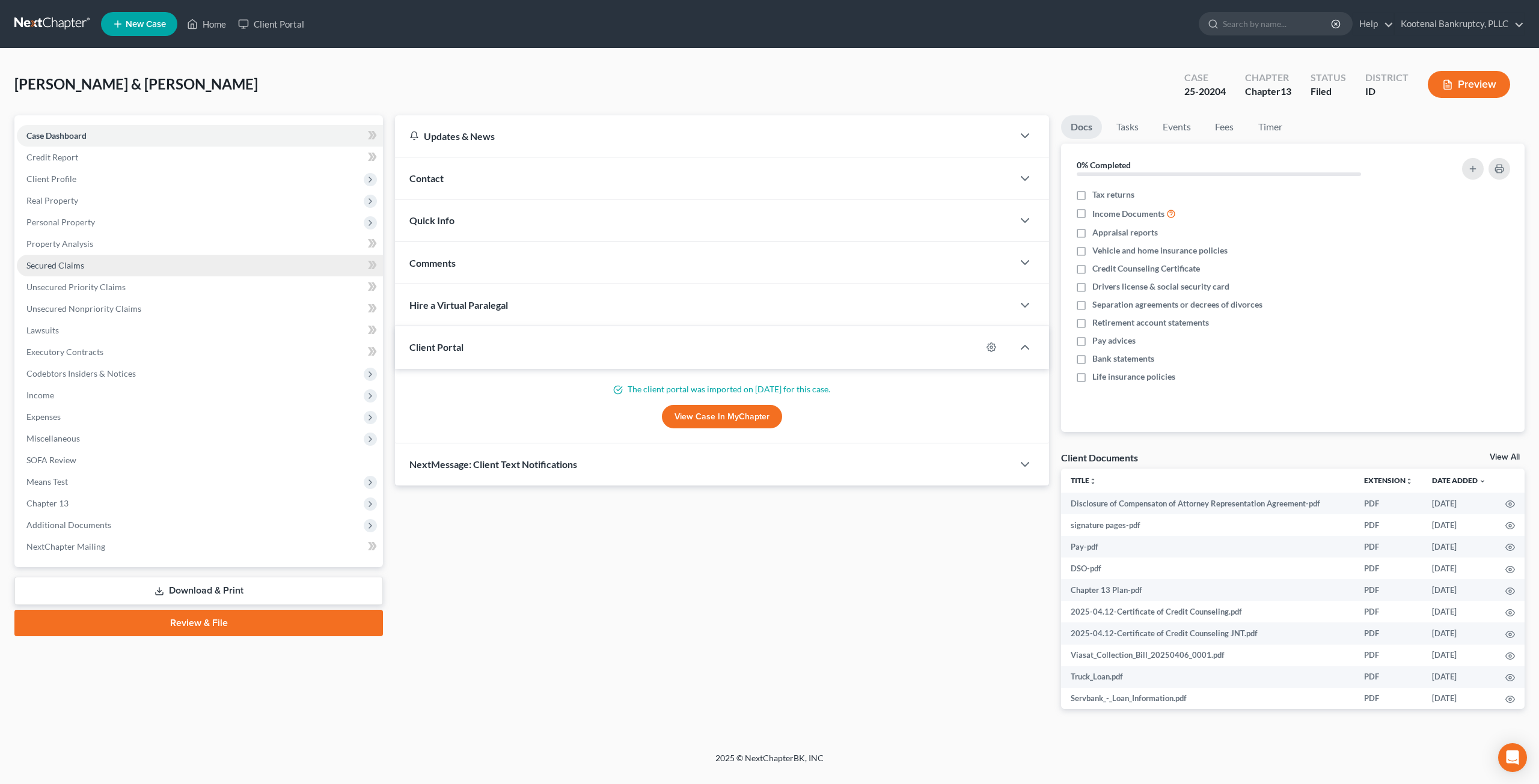
click at [143, 262] on link "Secured Claims" at bounding box center [200, 265] width 366 height 22
